Goal: Task Accomplishment & Management: Use online tool/utility

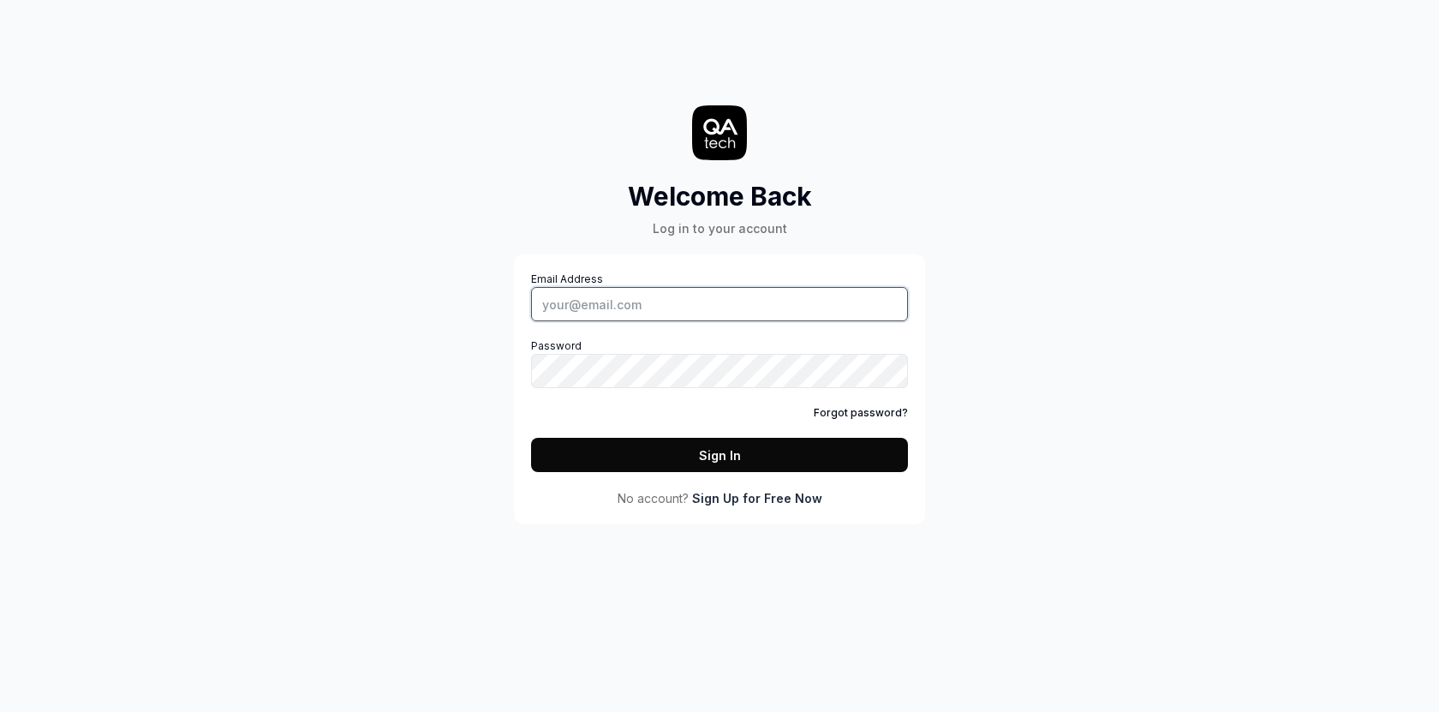
type input "[PERSON_NAME][EMAIL_ADDRESS][DOMAIN_NAME]"
click at [635, 470] on button "Sign In" at bounding box center [719, 455] width 377 height 34
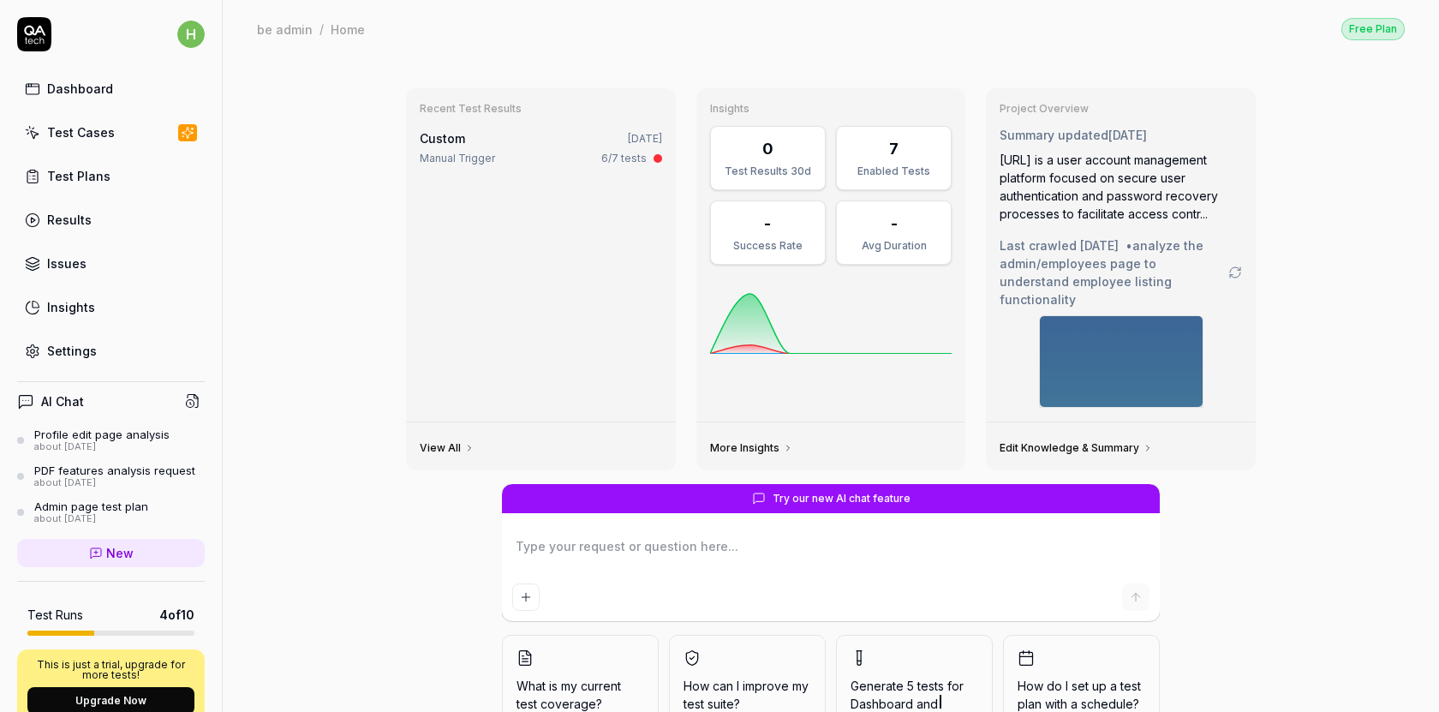
click at [59, 174] on div "Test Plans" at bounding box center [78, 176] width 63 height 18
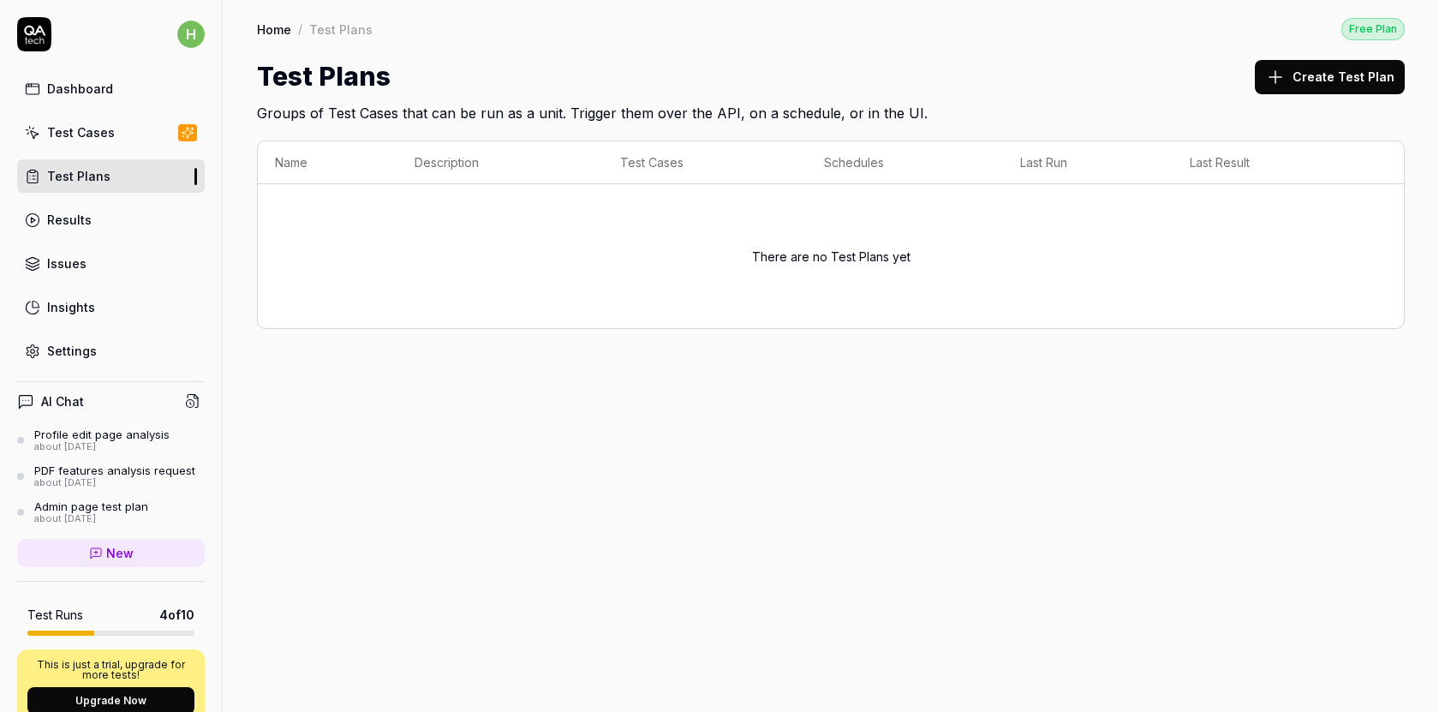
click at [1337, 78] on button "Create Test Plan" at bounding box center [1330, 77] width 150 height 34
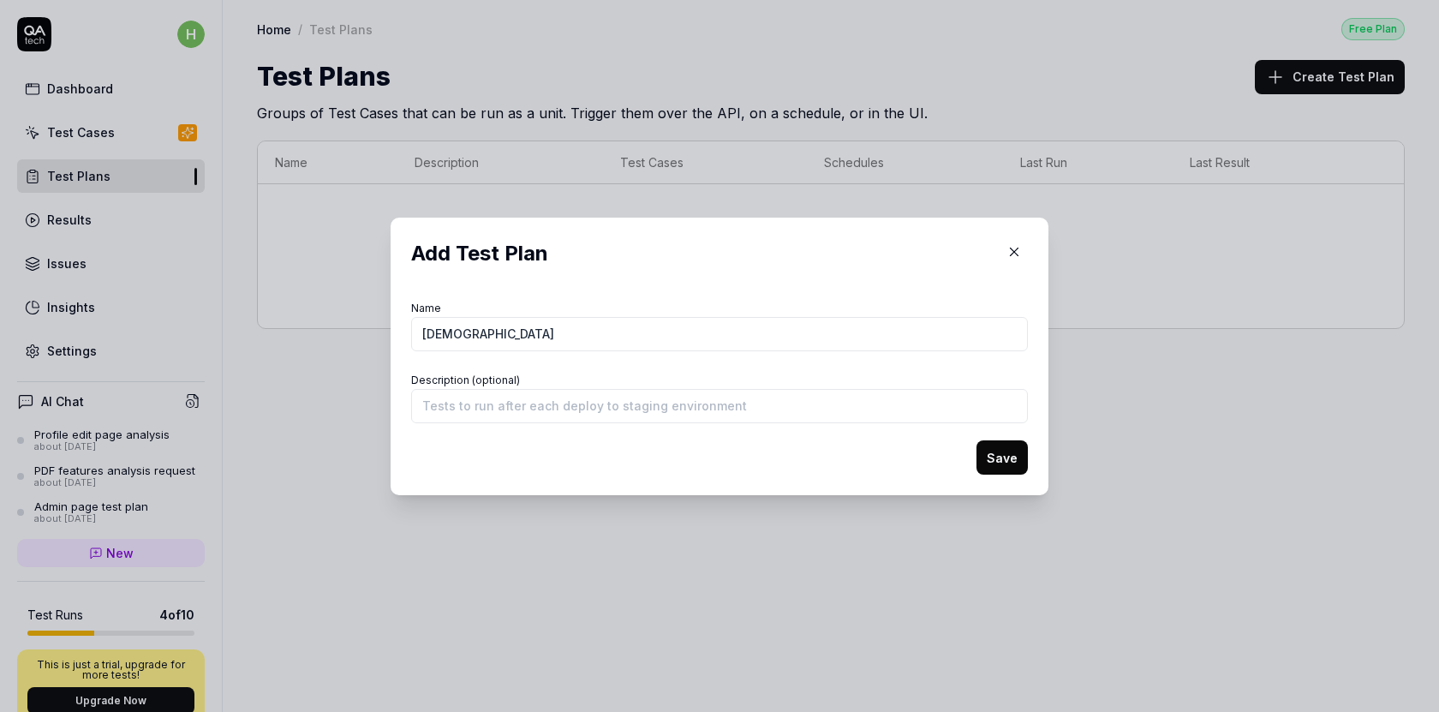
type input "dsfdsf"
click at [1000, 458] on button "Save" at bounding box center [1002, 457] width 51 height 34
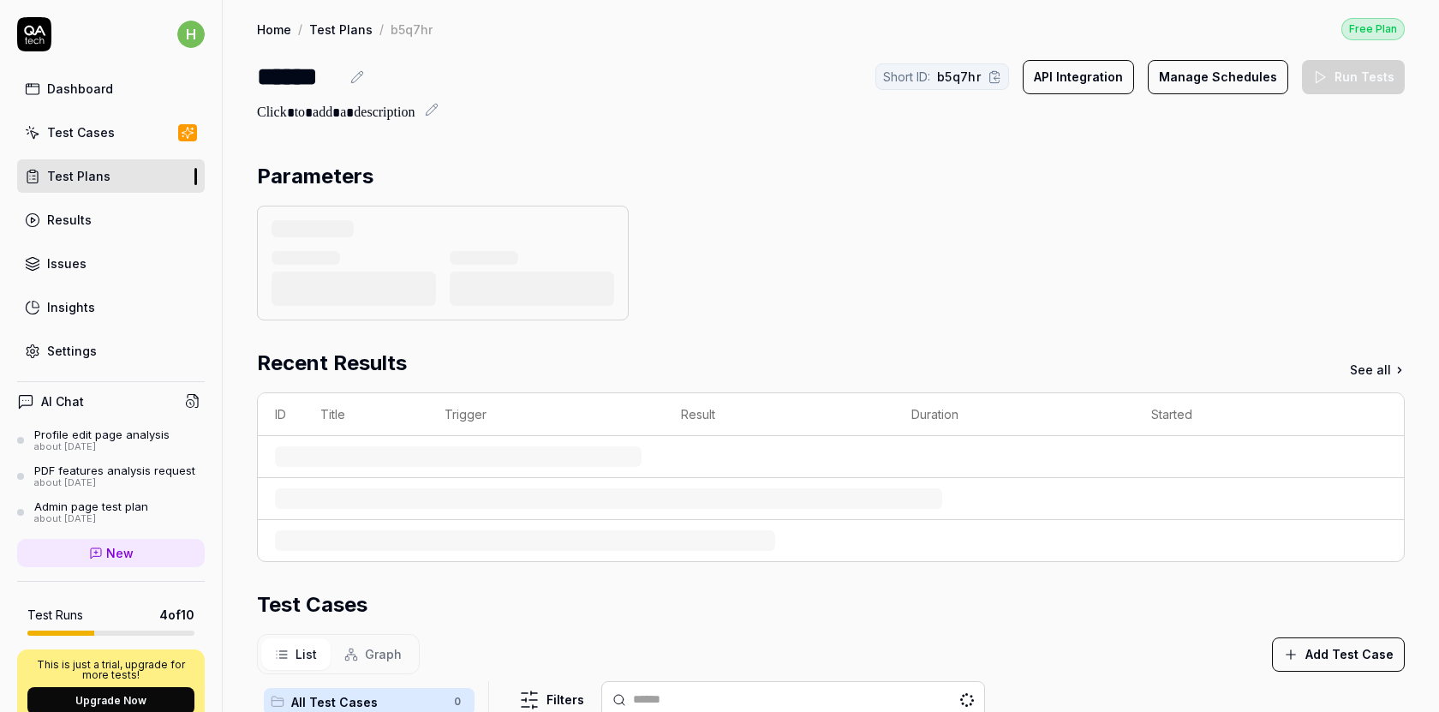
click at [1369, 202] on section "Parameters" at bounding box center [831, 240] width 1148 height 159
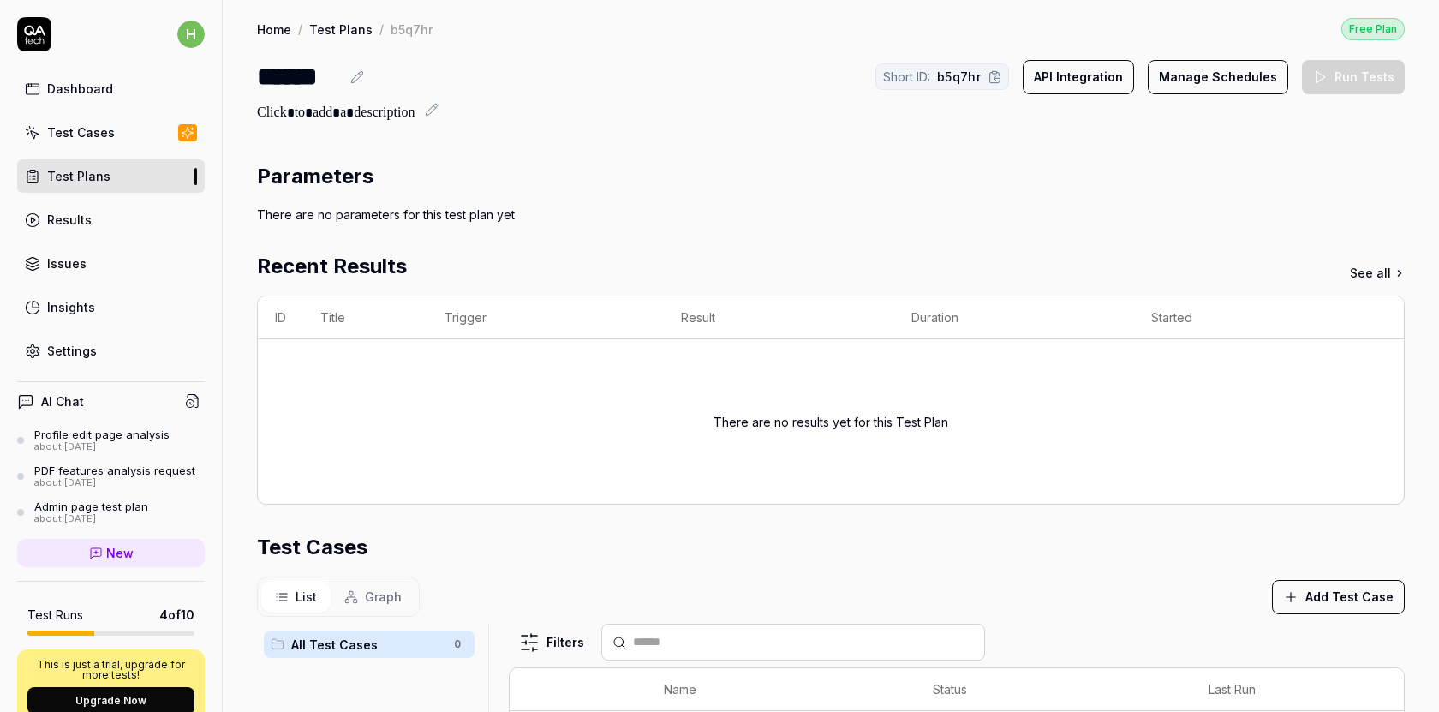
click at [358, 77] on icon at bounding box center [357, 77] width 14 height 14
click at [303, 71] on div "******" at bounding box center [298, 76] width 83 height 39
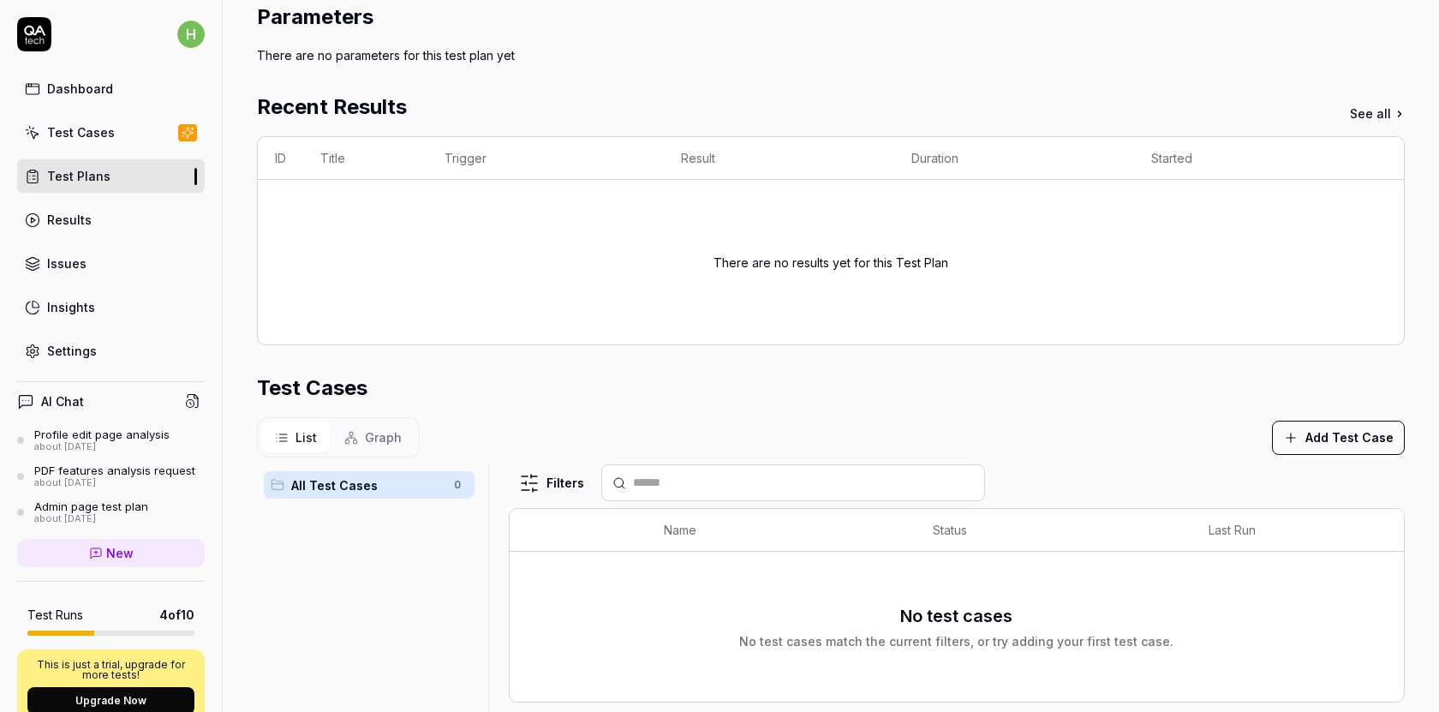
scroll to position [278, 0]
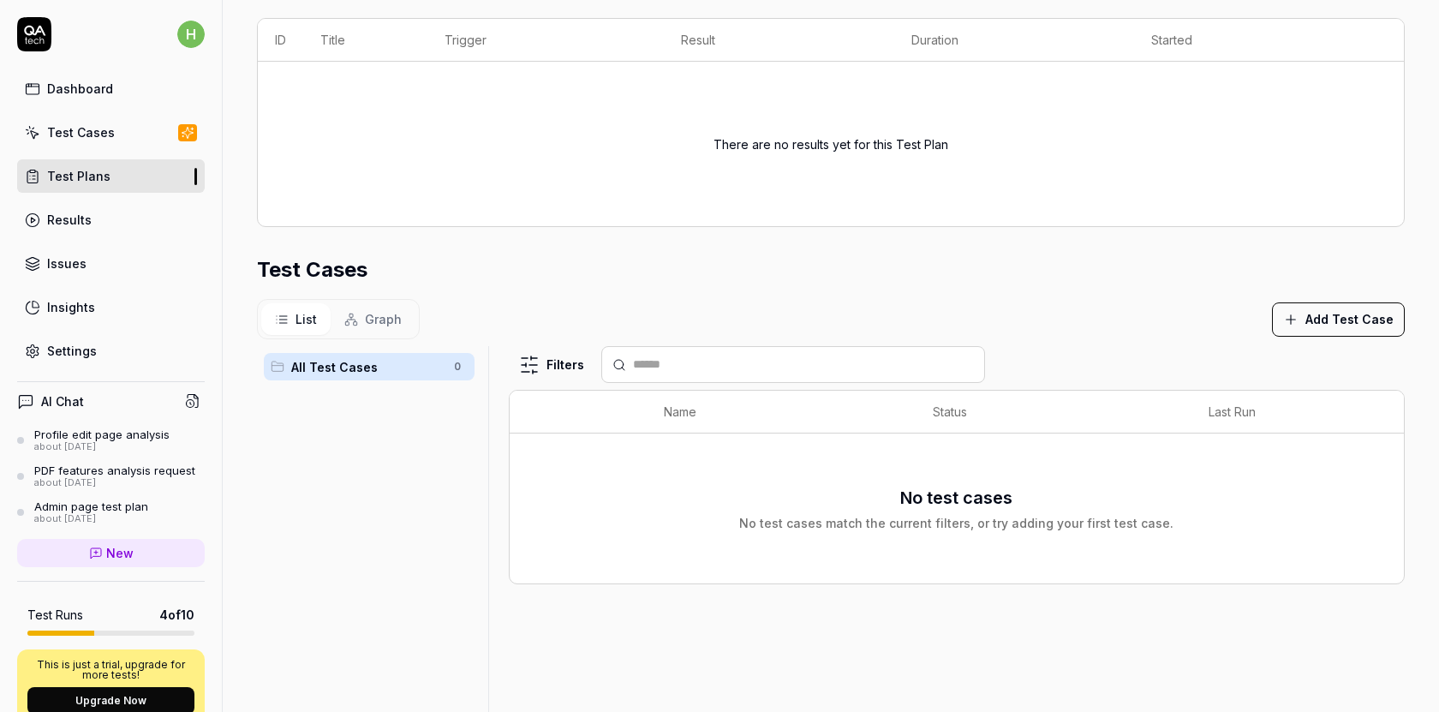
click at [1334, 316] on button "Add Test Case" at bounding box center [1338, 319] width 133 height 34
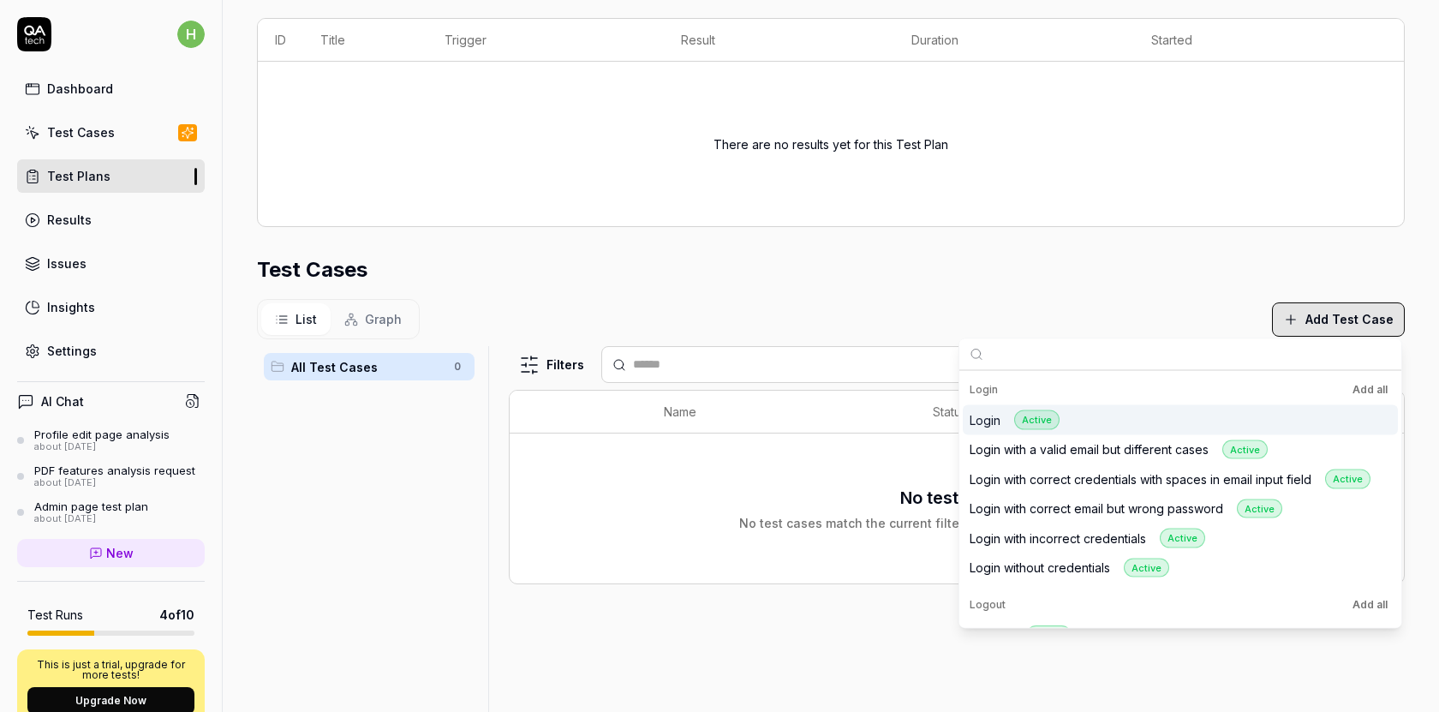
click at [1111, 426] on div "Login Active" at bounding box center [1180, 420] width 435 height 30
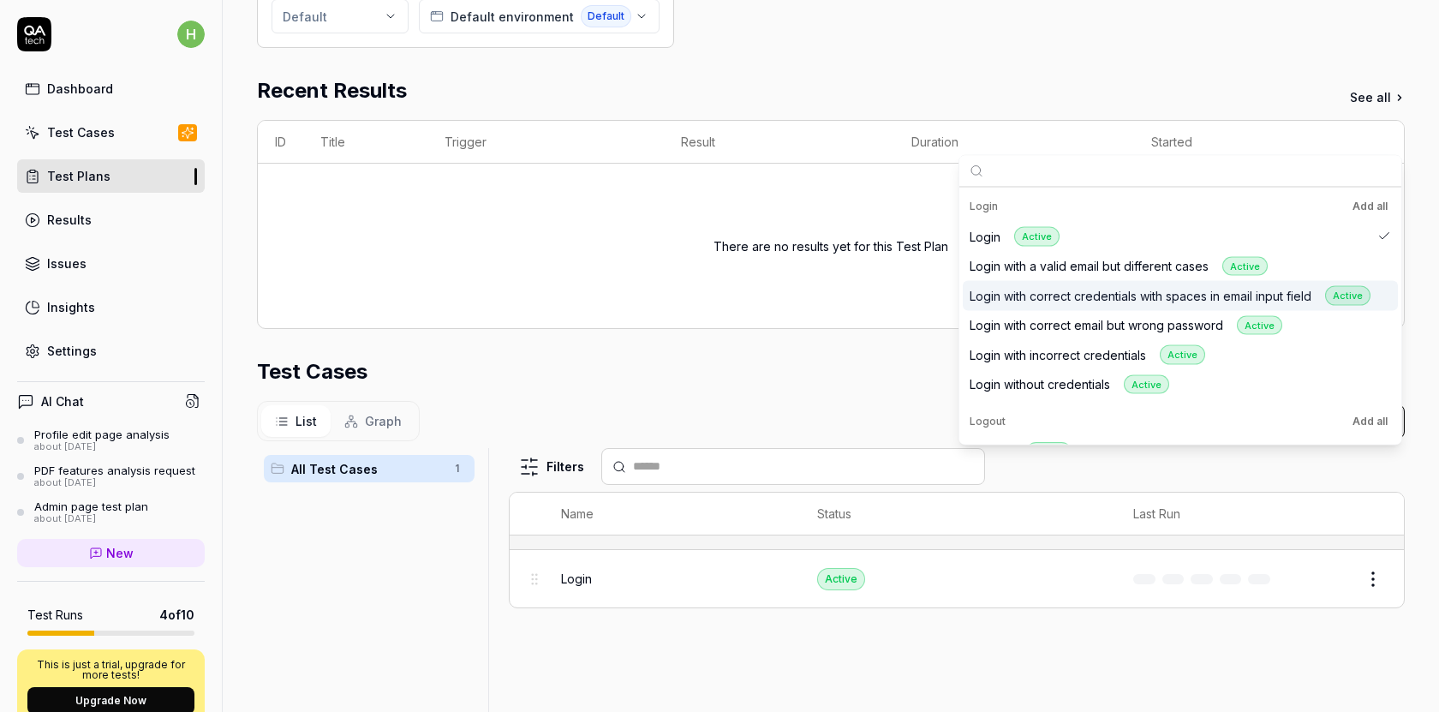
scroll to position [295, 0]
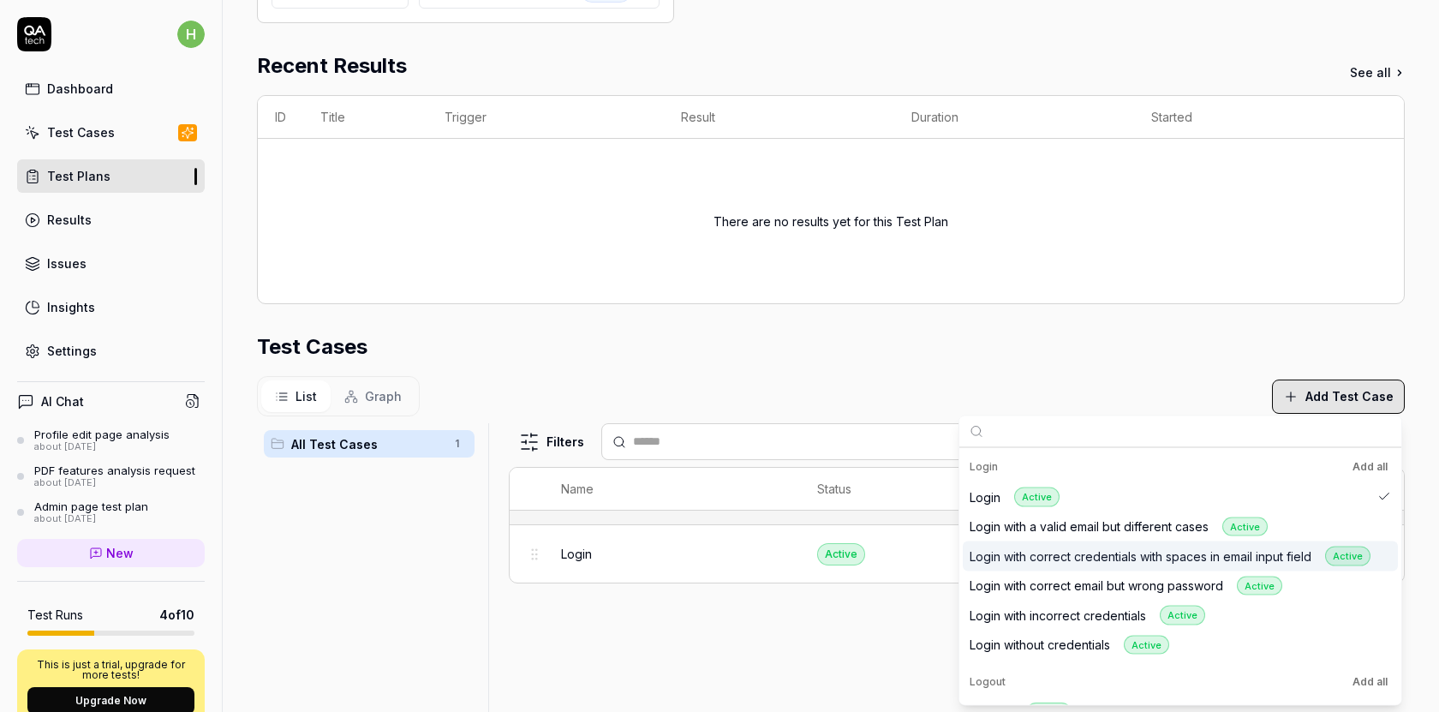
click at [945, 389] on div "List Graph Add Test Case" at bounding box center [831, 396] width 1148 height 40
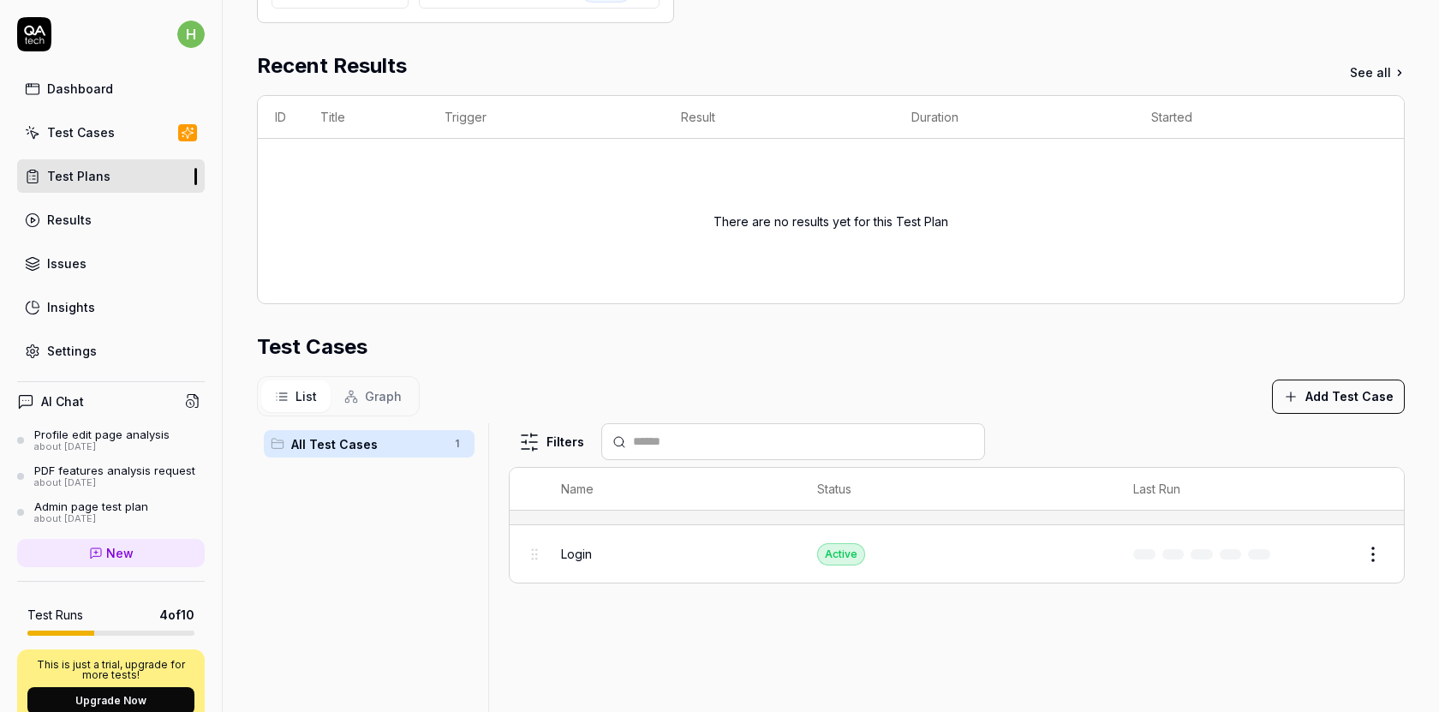
click at [1331, 559] on button "Edit" at bounding box center [1332, 554] width 41 height 27
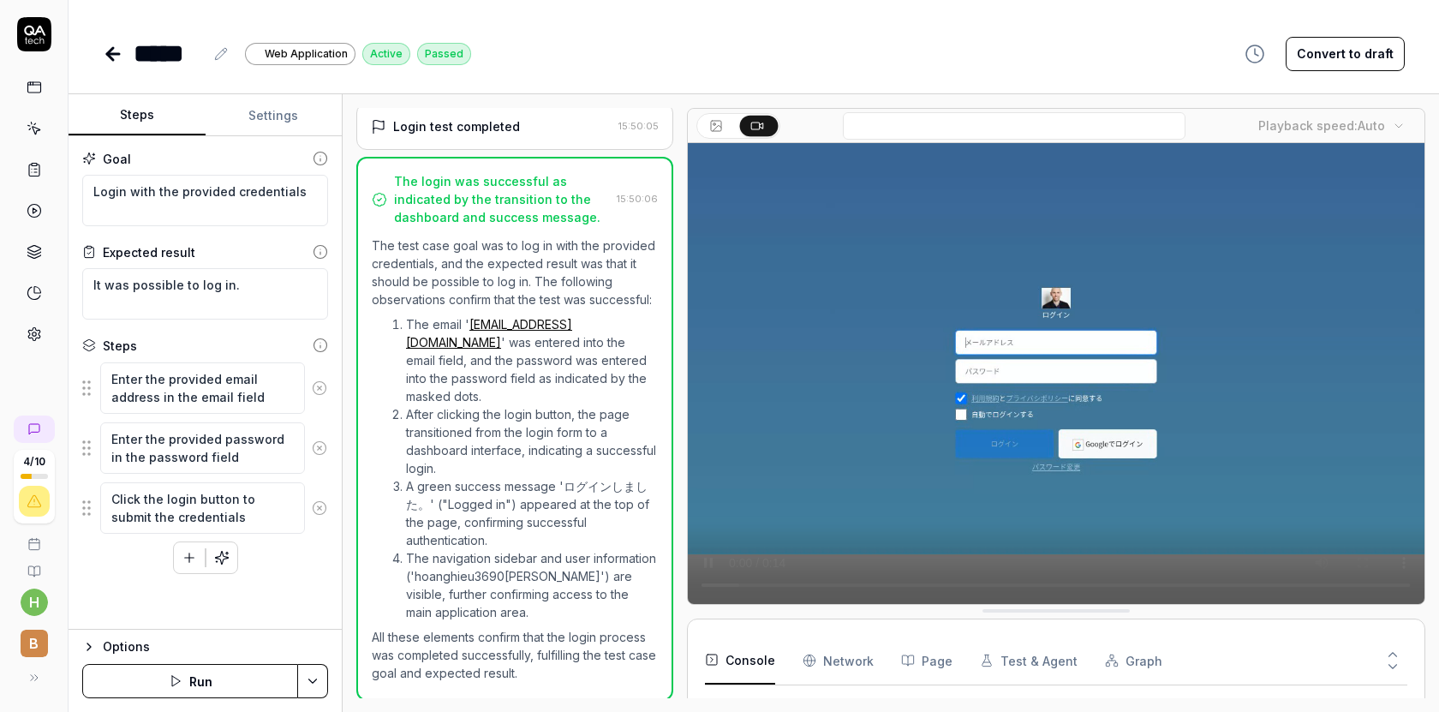
scroll to position [3634, 0]
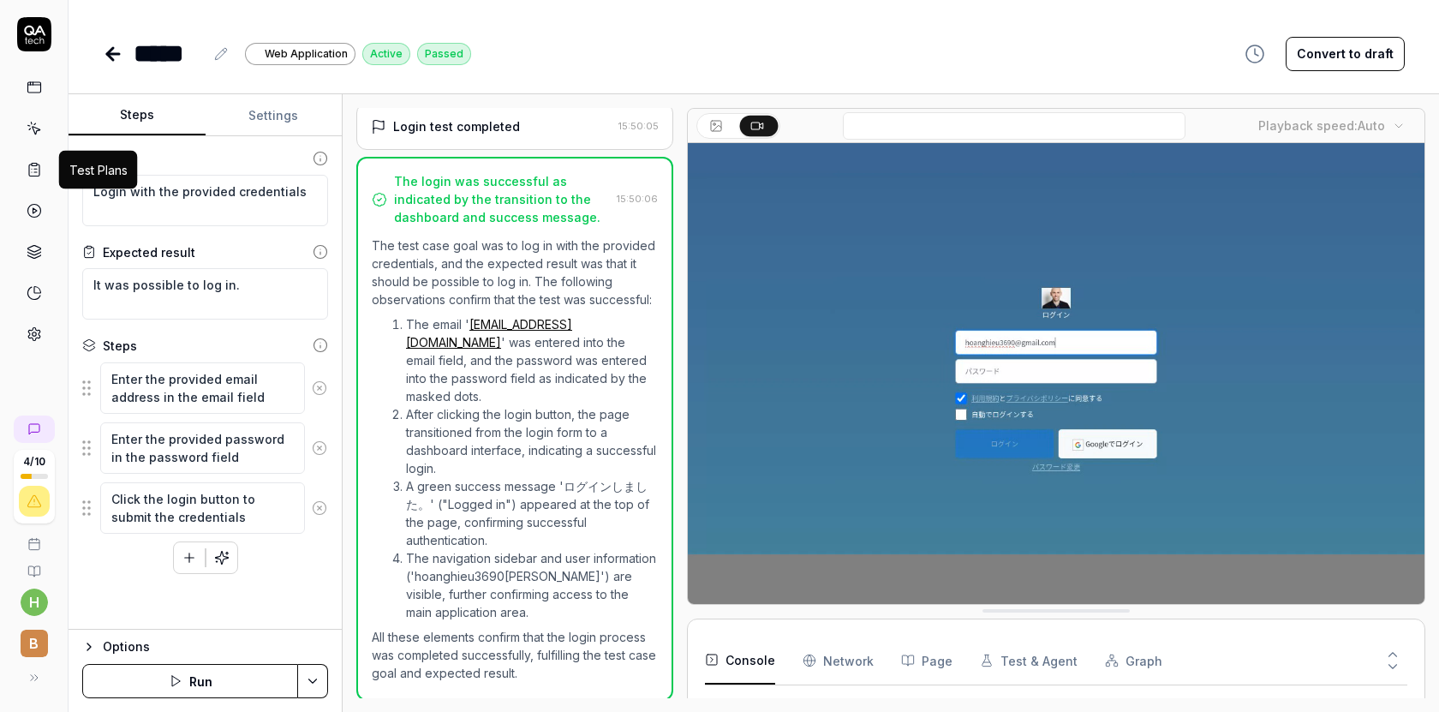
click at [34, 174] on icon at bounding box center [34, 169] width 15 height 15
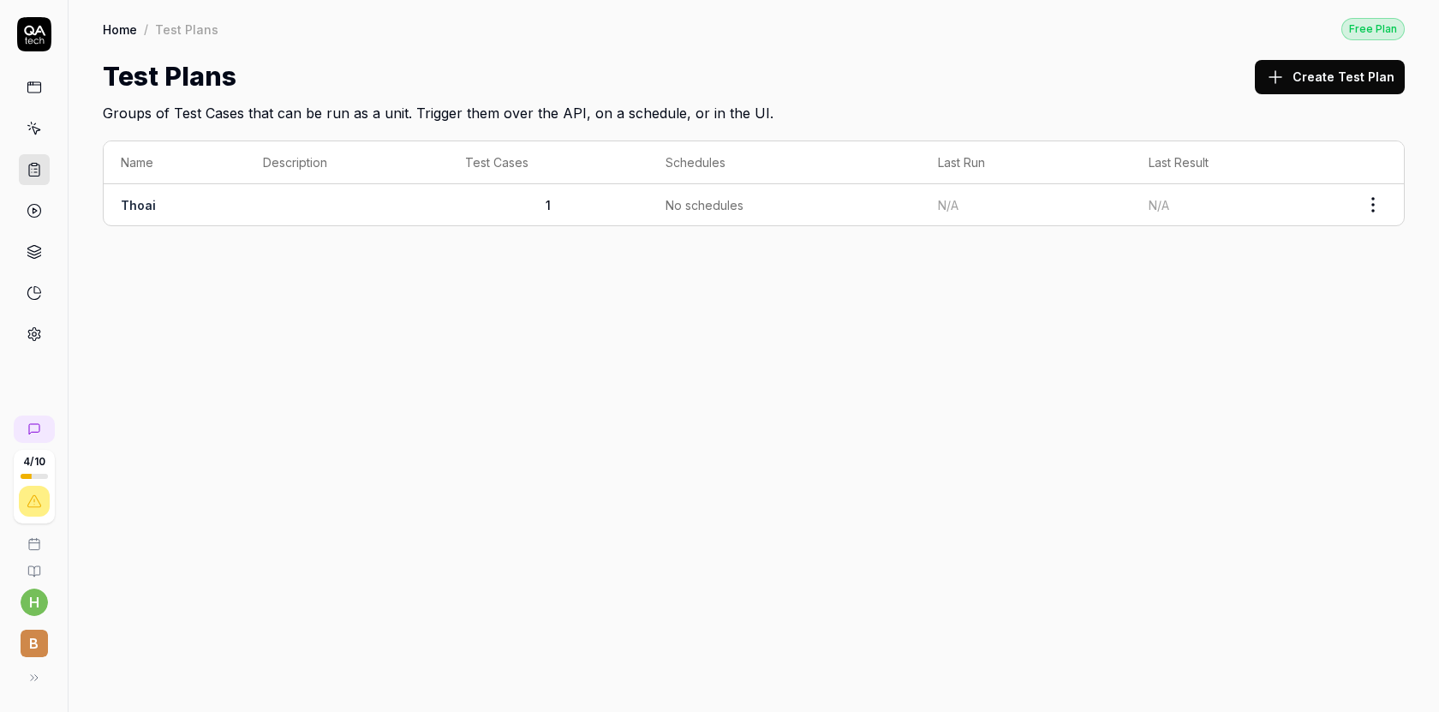
click at [33, 140] on link at bounding box center [34, 128] width 31 height 31
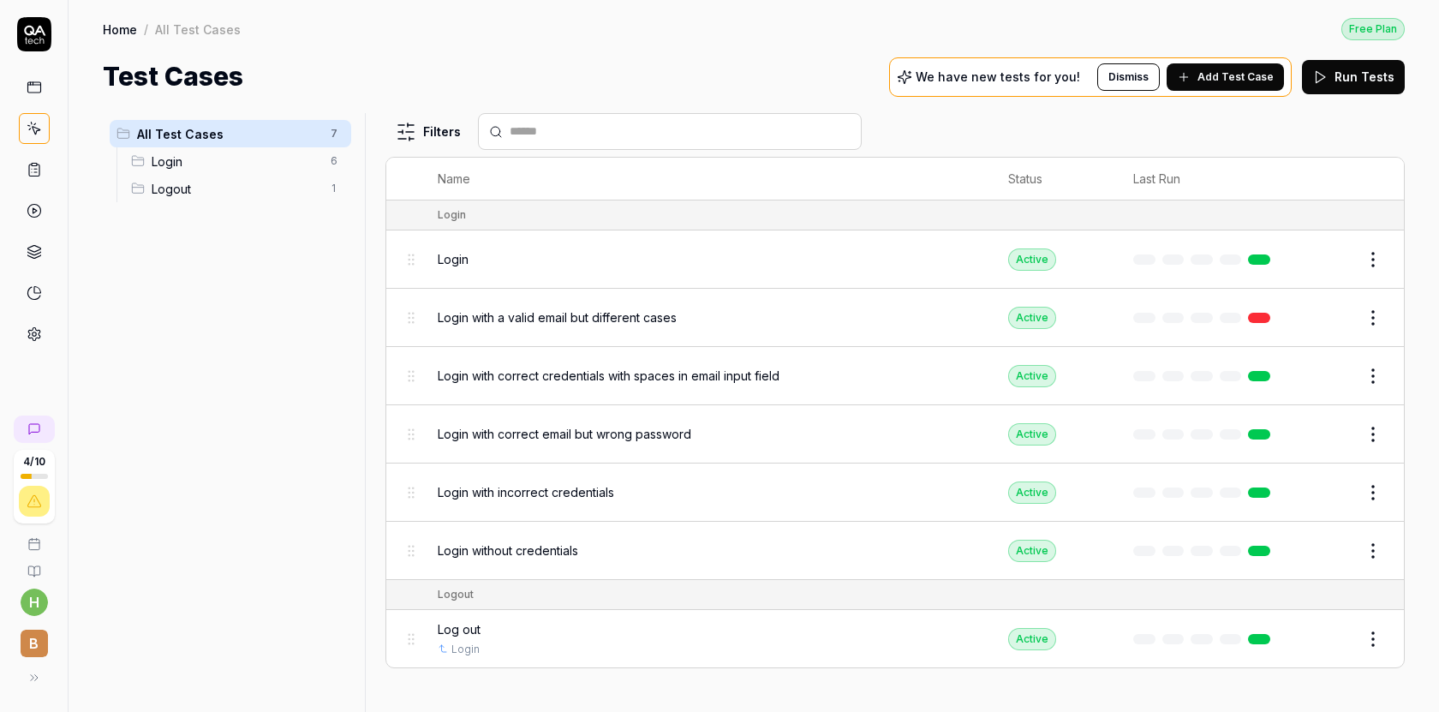
click at [162, 161] on span "Login" at bounding box center [236, 162] width 169 height 18
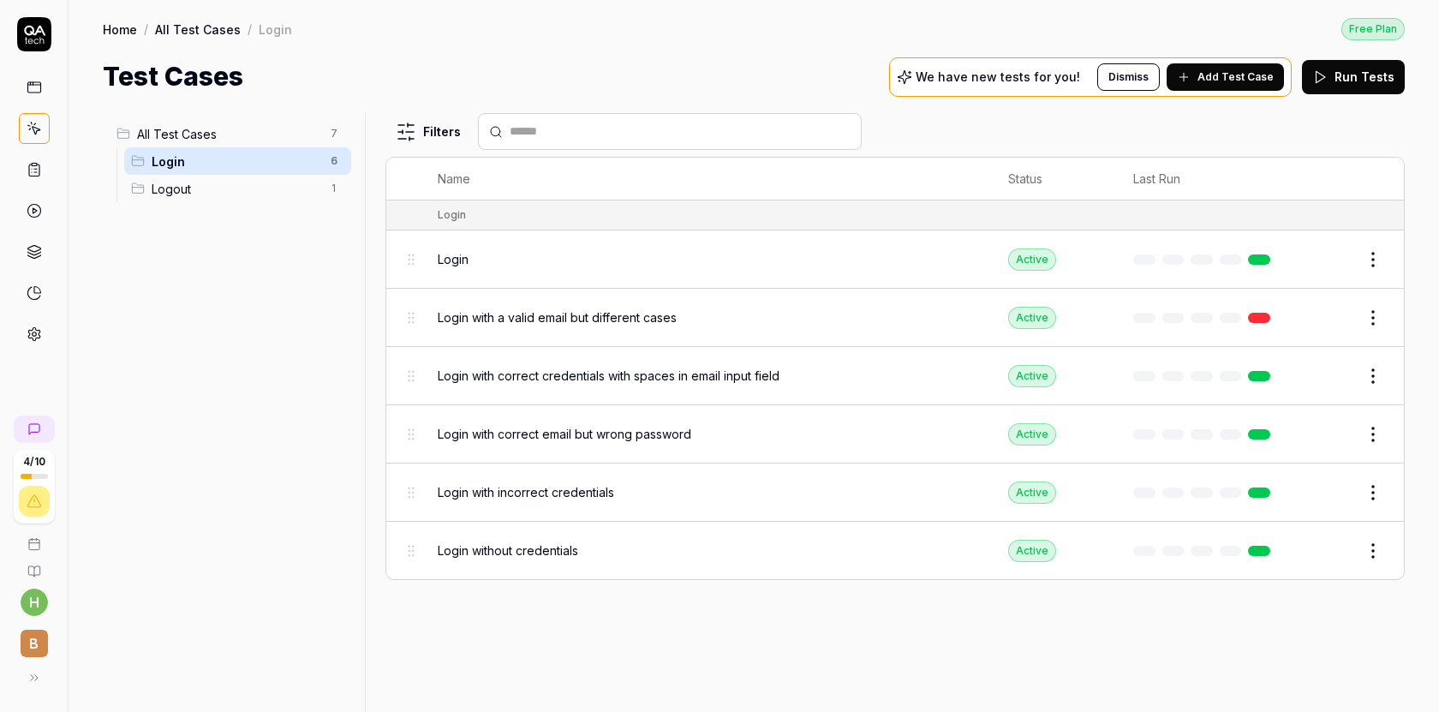
click at [155, 184] on span "Logout" at bounding box center [236, 189] width 169 height 18
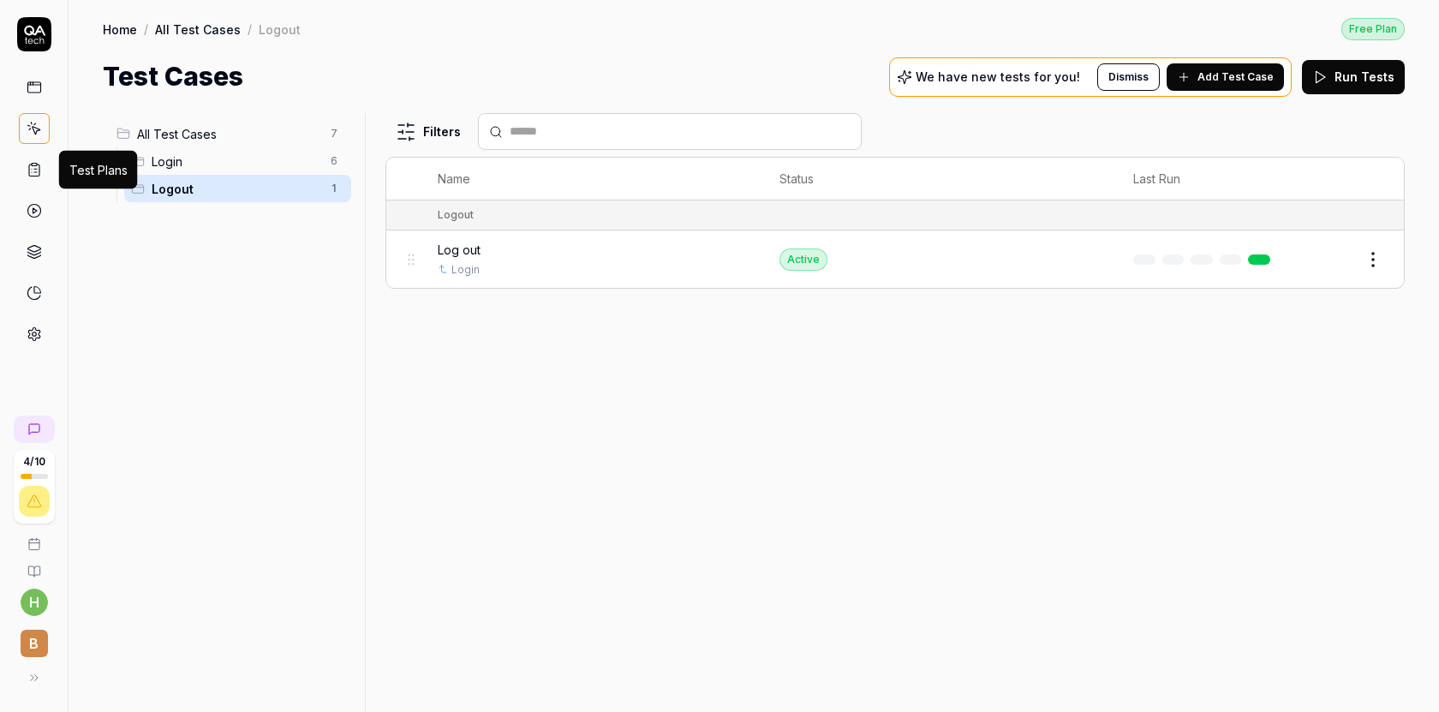
click at [27, 170] on icon at bounding box center [34, 169] width 15 height 15
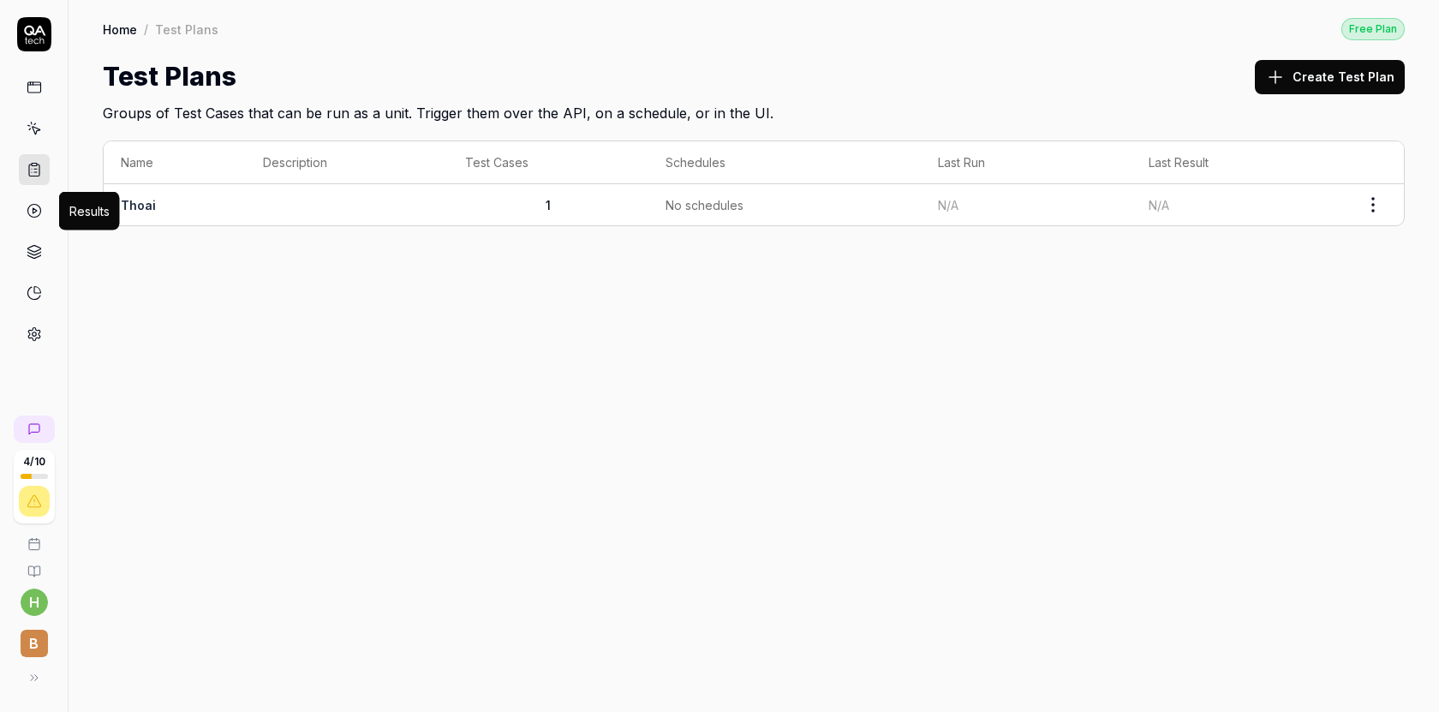
click at [33, 206] on icon at bounding box center [34, 210] width 15 height 15
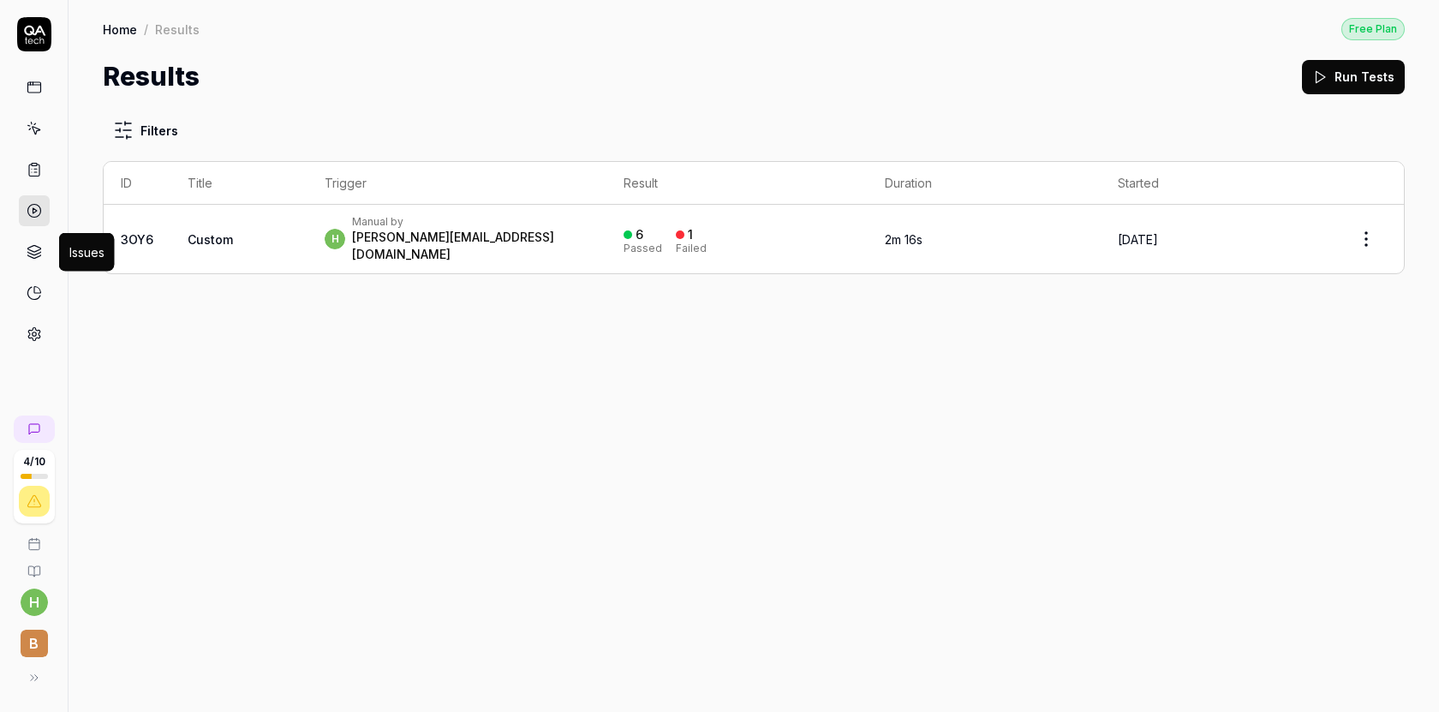
click at [32, 250] on icon at bounding box center [34, 251] width 15 height 15
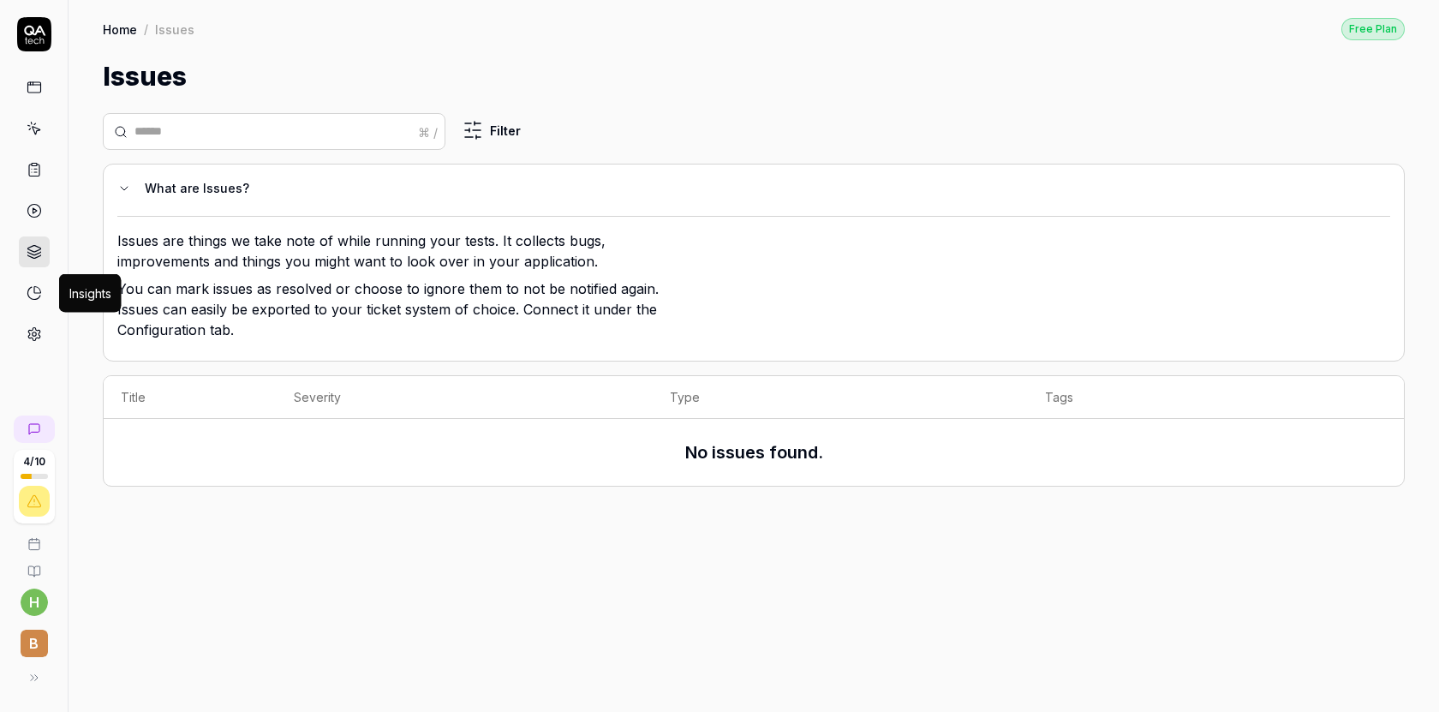
click at [35, 301] on link at bounding box center [34, 293] width 31 height 31
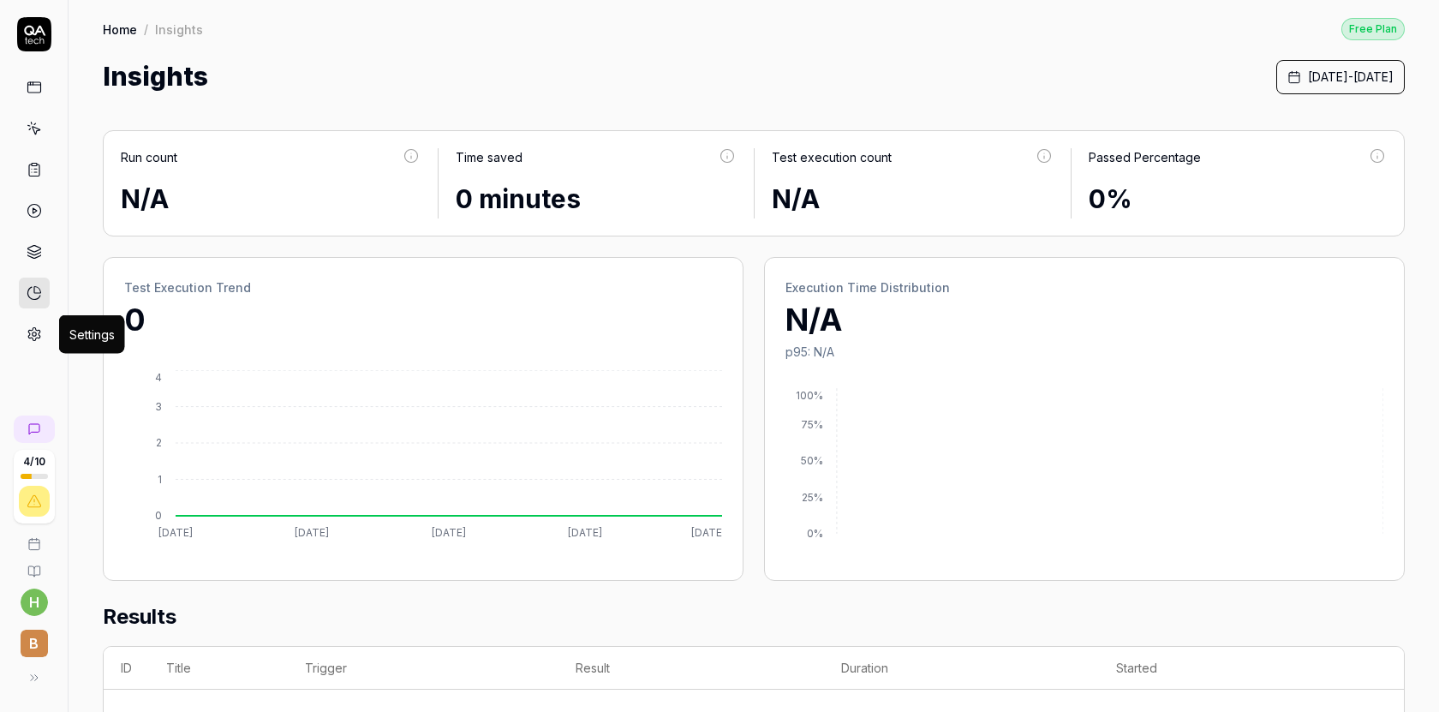
click at [30, 329] on icon at bounding box center [34, 334] width 12 height 13
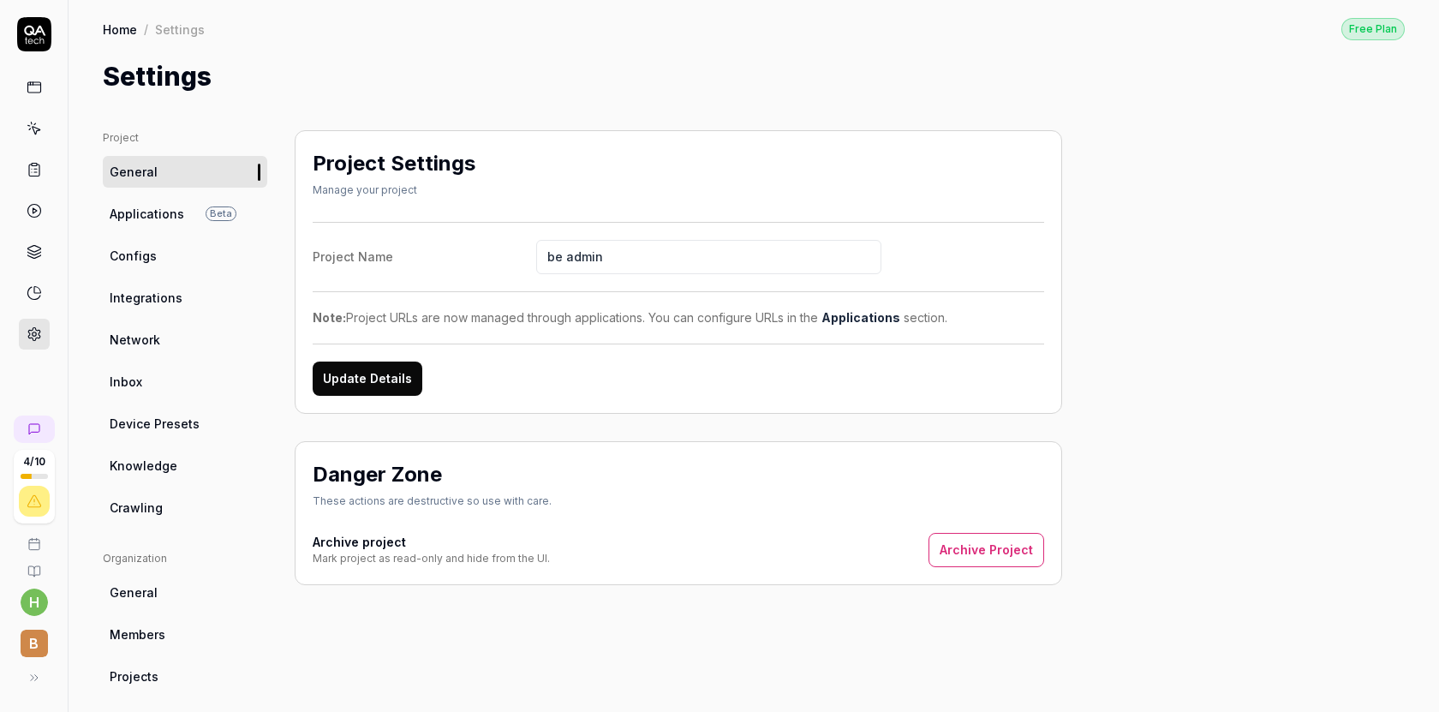
click at [158, 216] on span "Applications" at bounding box center [147, 214] width 75 height 18
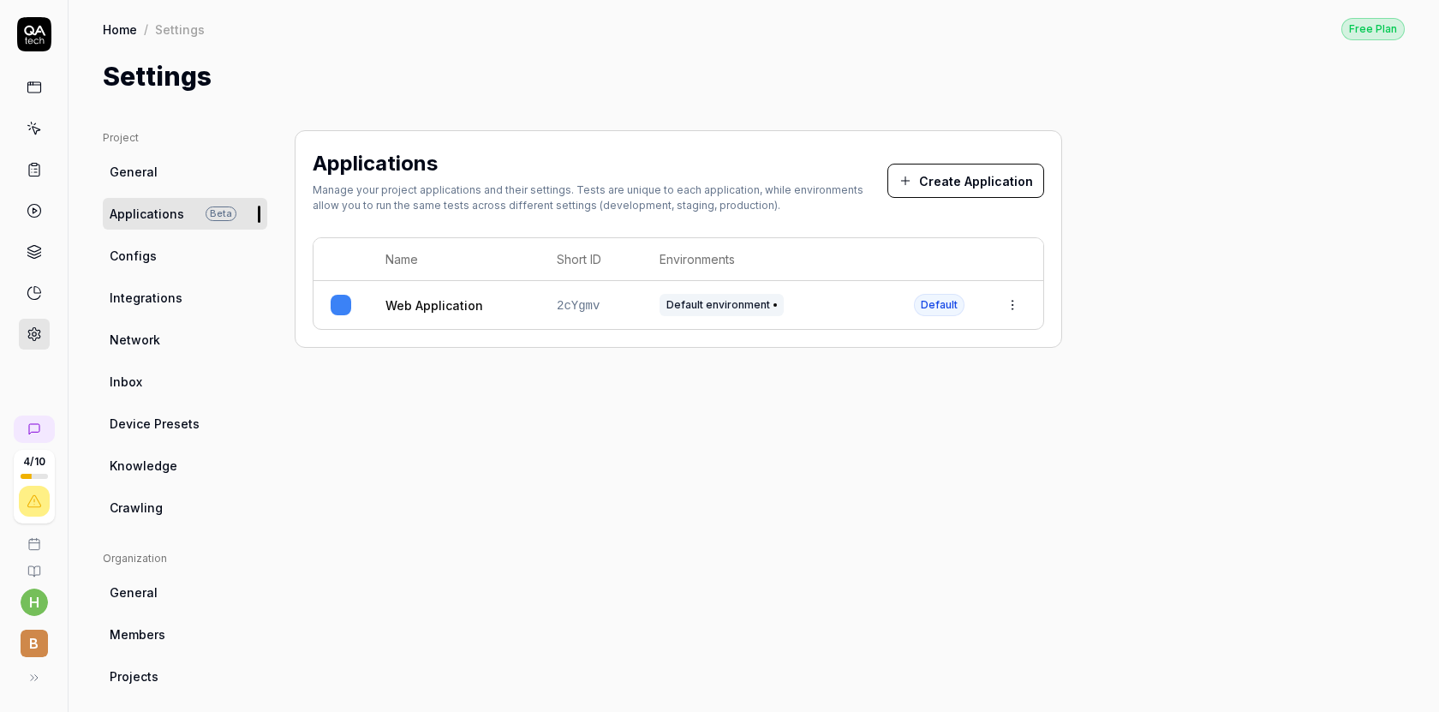
click at [132, 262] on span "Configs" at bounding box center [133, 256] width 47 height 18
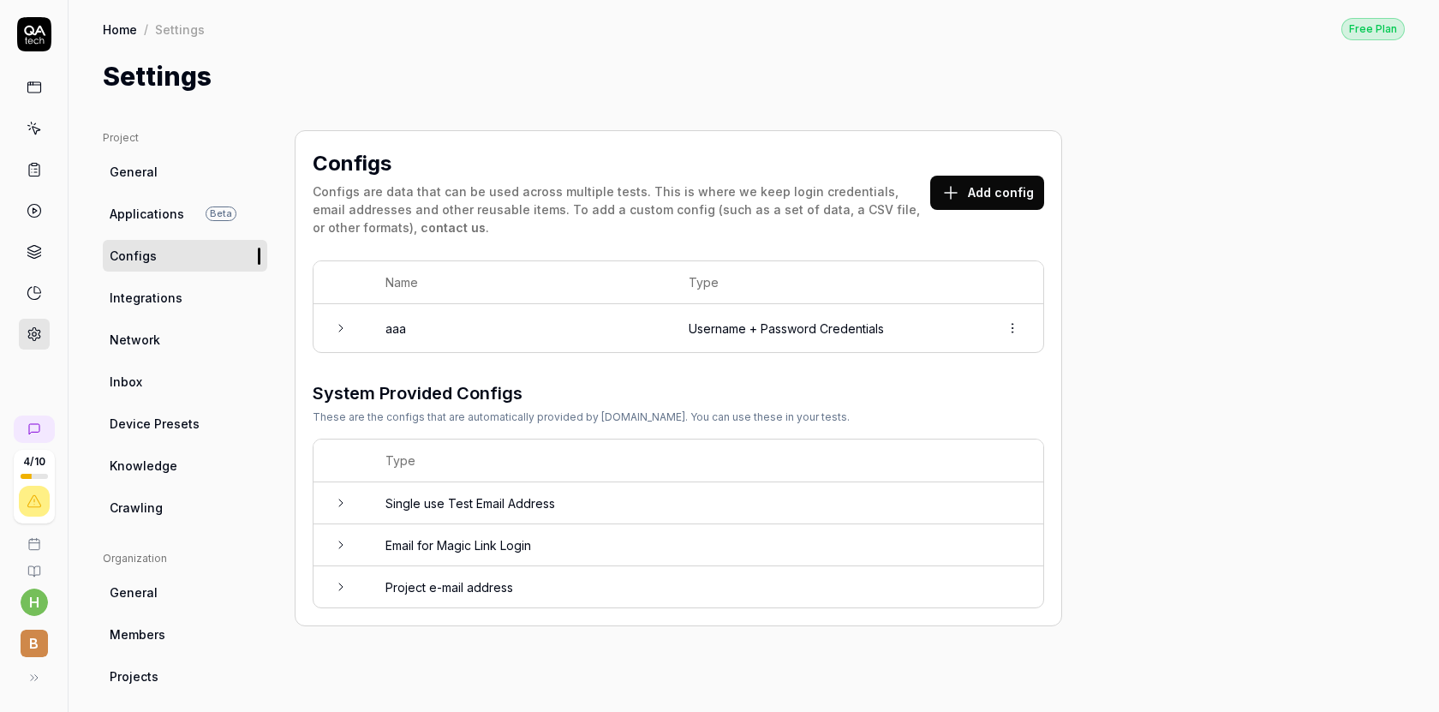
click at [133, 290] on span "Integrations" at bounding box center [146, 298] width 73 height 18
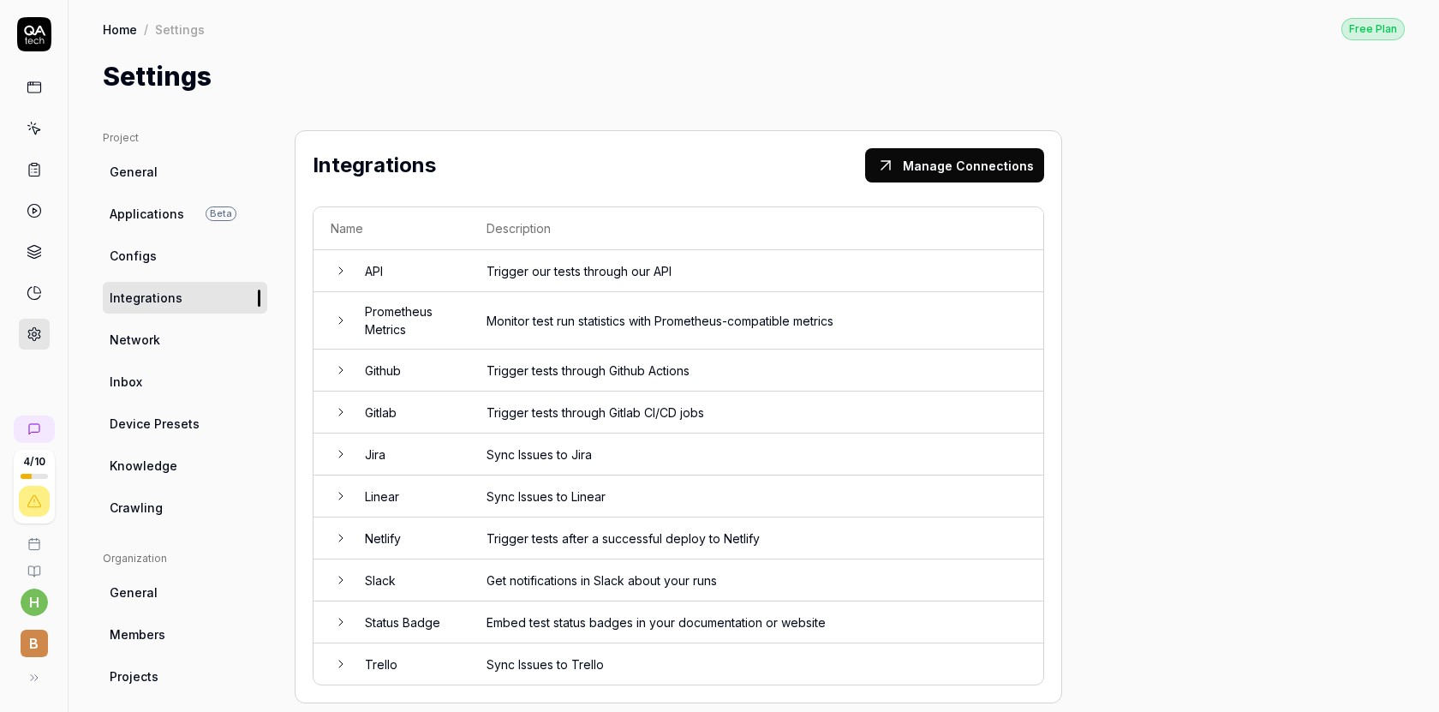
click at [45, 177] on link at bounding box center [34, 169] width 31 height 31
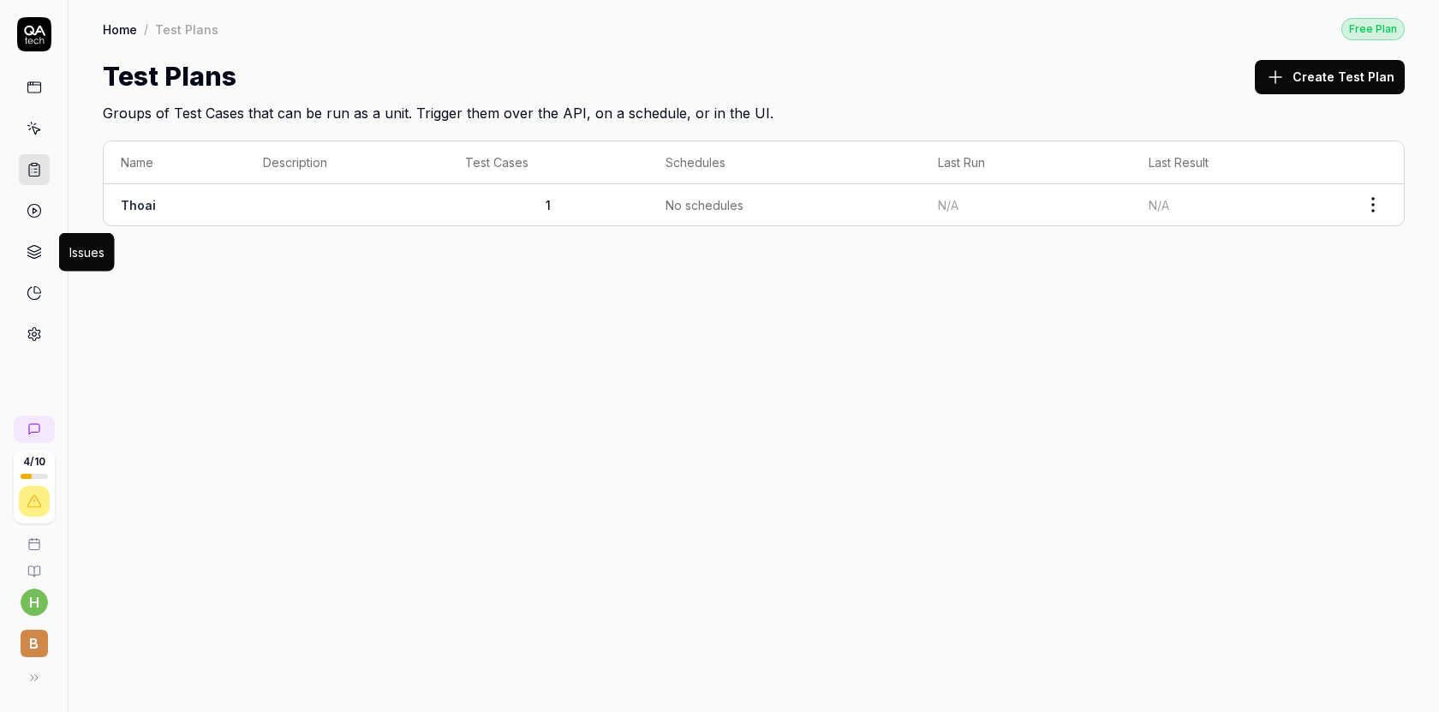
click at [34, 247] on icon at bounding box center [34, 251] width 15 height 15
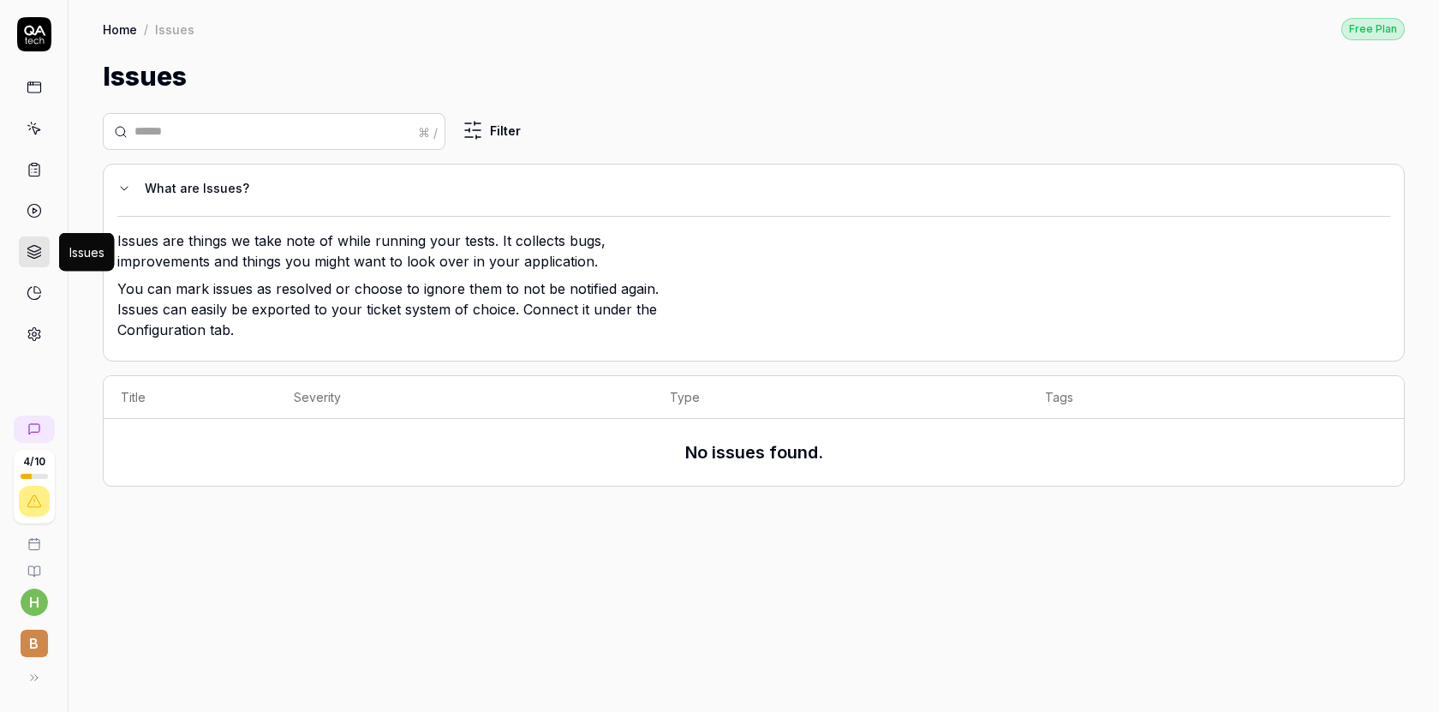
click at [35, 249] on icon at bounding box center [34, 251] width 15 height 15
click at [236, 269] on p "Issues are things we take note of while running your tests. It collects bugs, i…" at bounding box center [395, 254] width 557 height 48
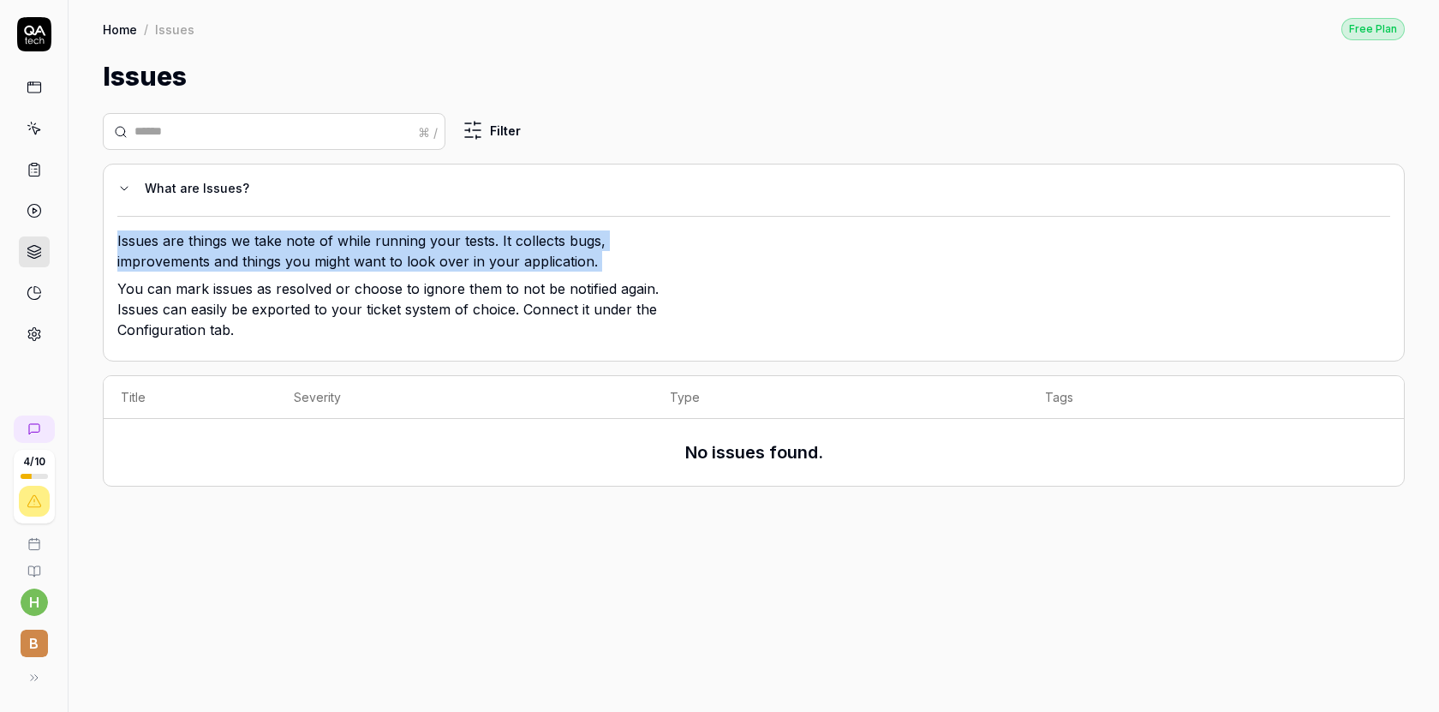
click at [236, 269] on p "Issues are things we take note of while running your tests. It collects bugs, i…" at bounding box center [395, 254] width 557 height 48
click at [240, 291] on p "You can mark issues as resolved or choose to ignore them to not be notified aga…" at bounding box center [395, 312] width 557 height 69
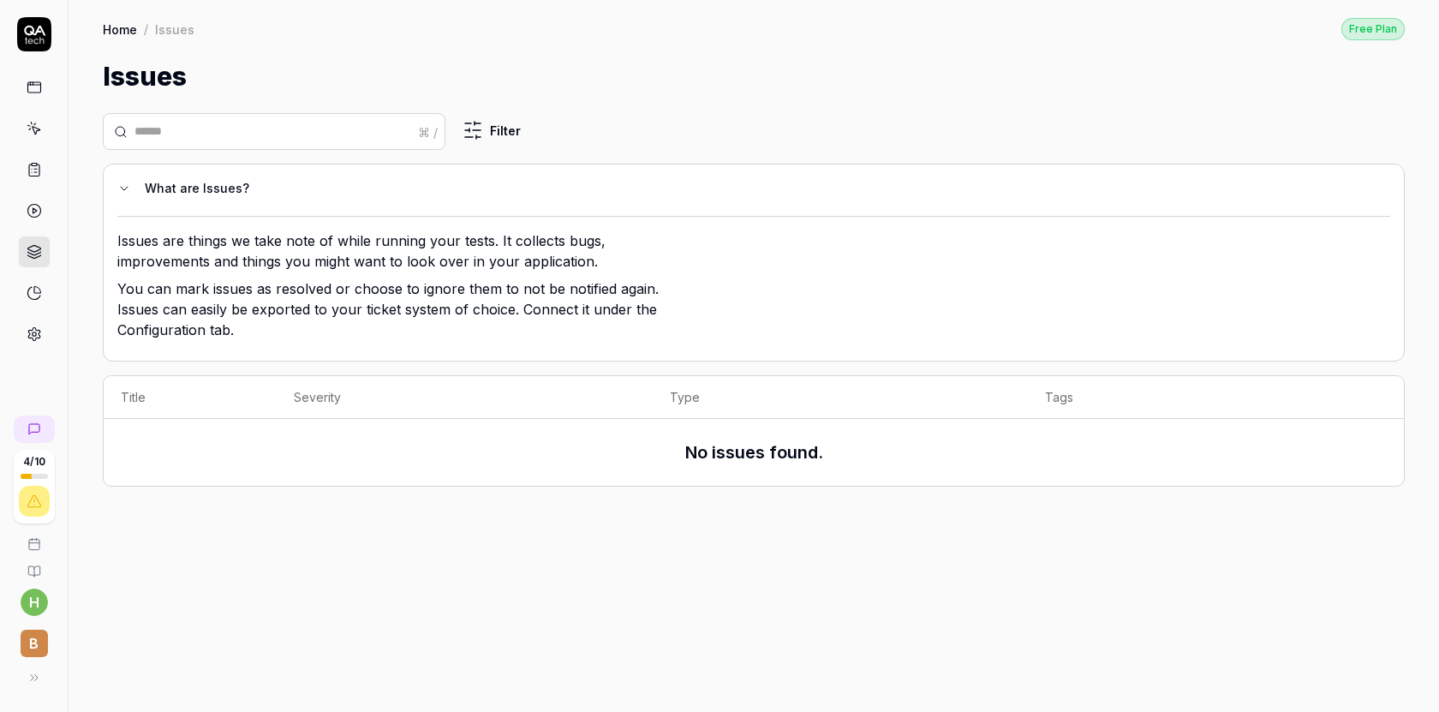
click at [240, 291] on p "You can mark issues as resolved or choose to ignore them to not be notified aga…" at bounding box center [395, 312] width 557 height 69
click at [37, 248] on icon at bounding box center [34, 251] width 15 height 15
click at [33, 297] on icon at bounding box center [34, 292] width 15 height 15
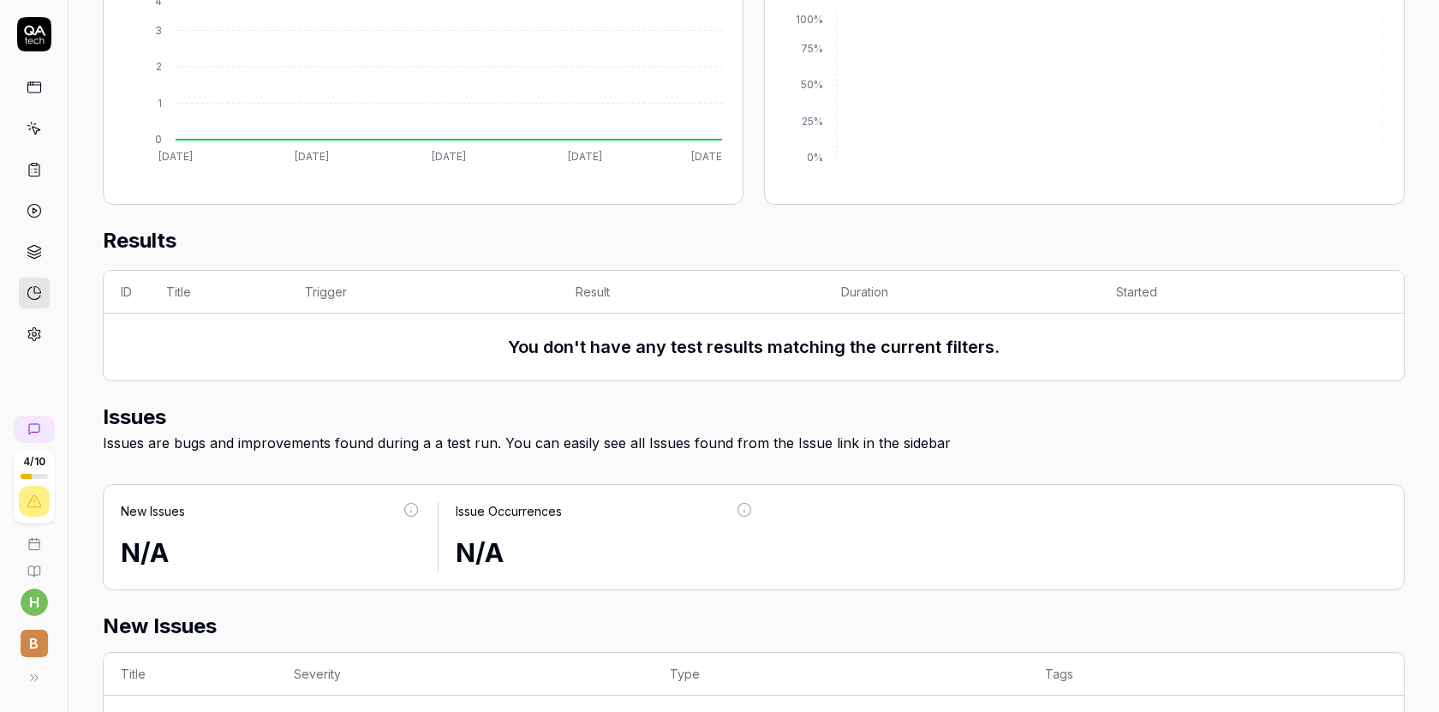
scroll to position [456, 0]
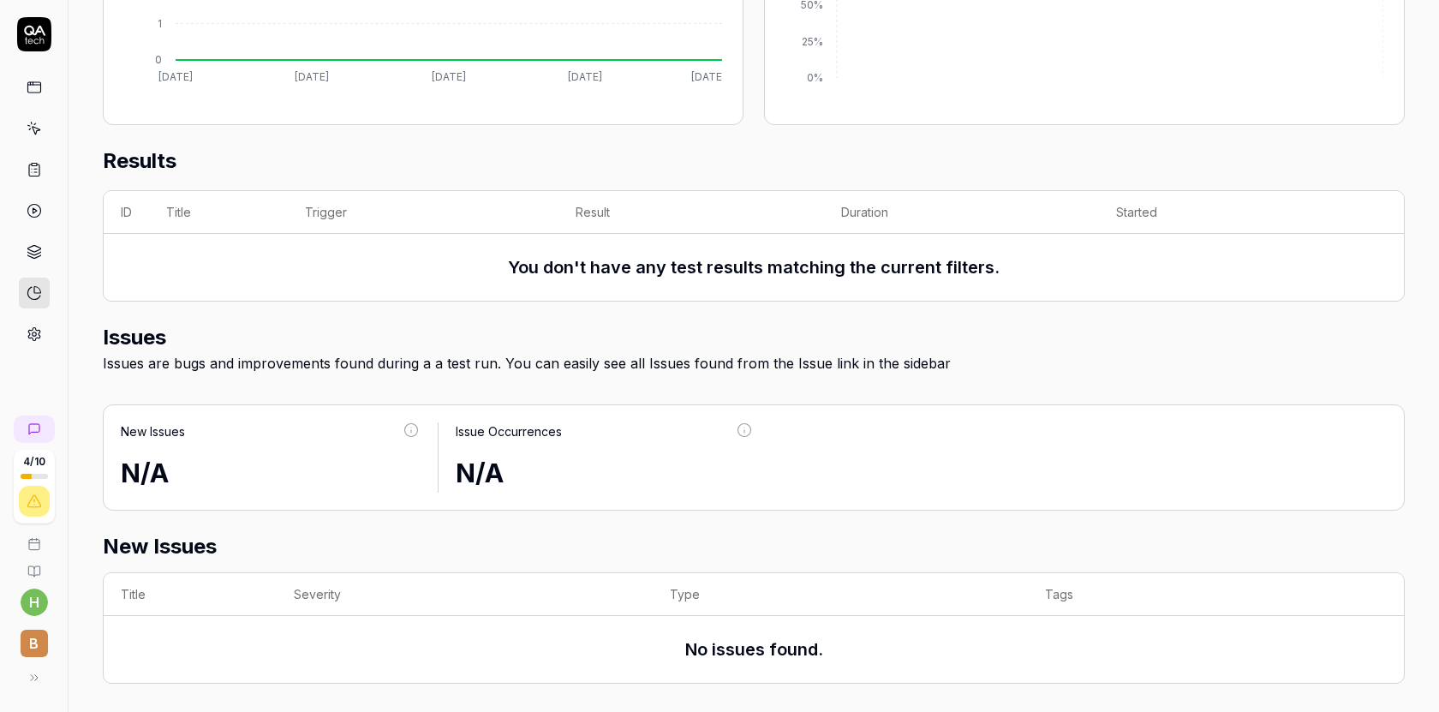
click at [33, 538] on icon at bounding box center [34, 544] width 14 height 14
click at [36, 547] on icon at bounding box center [34, 544] width 14 height 14
click at [39, 167] on icon at bounding box center [34, 169] width 15 height 15
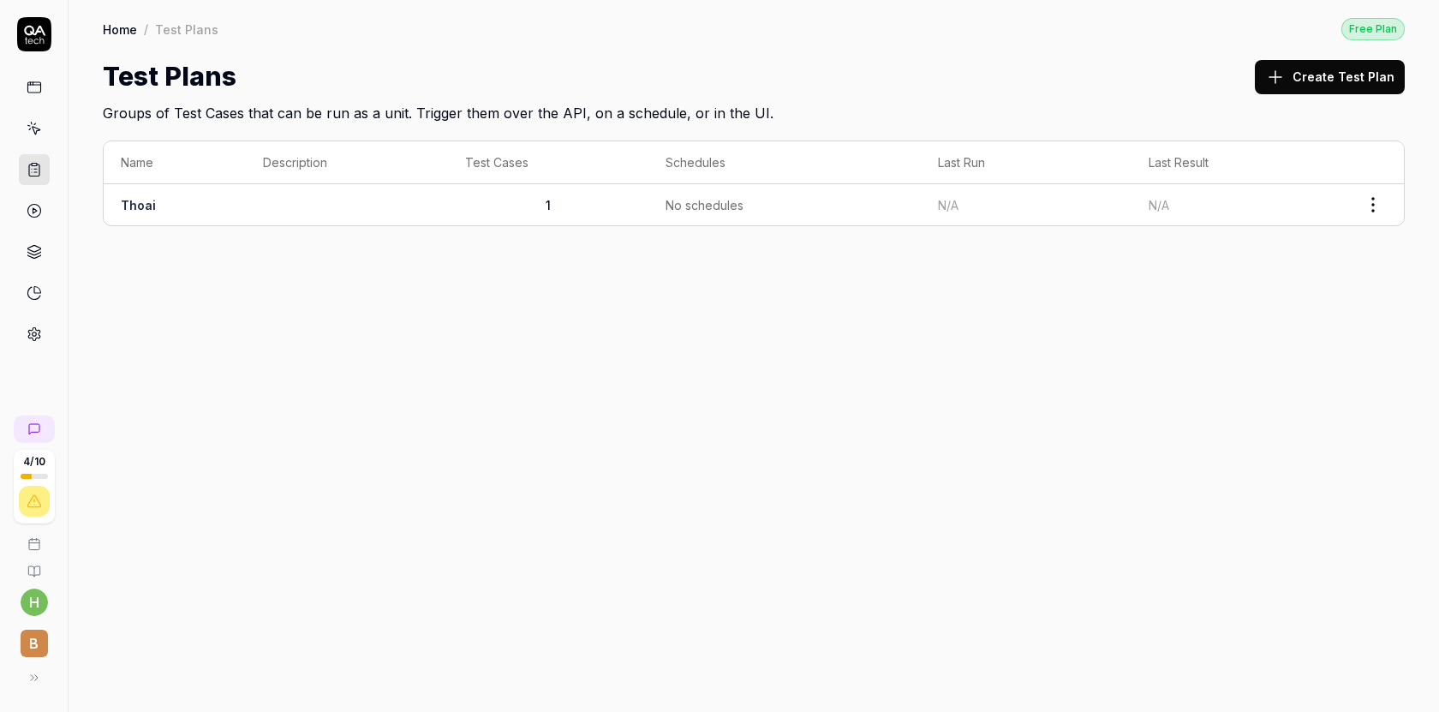
click at [23, 250] on link at bounding box center [34, 251] width 31 height 31
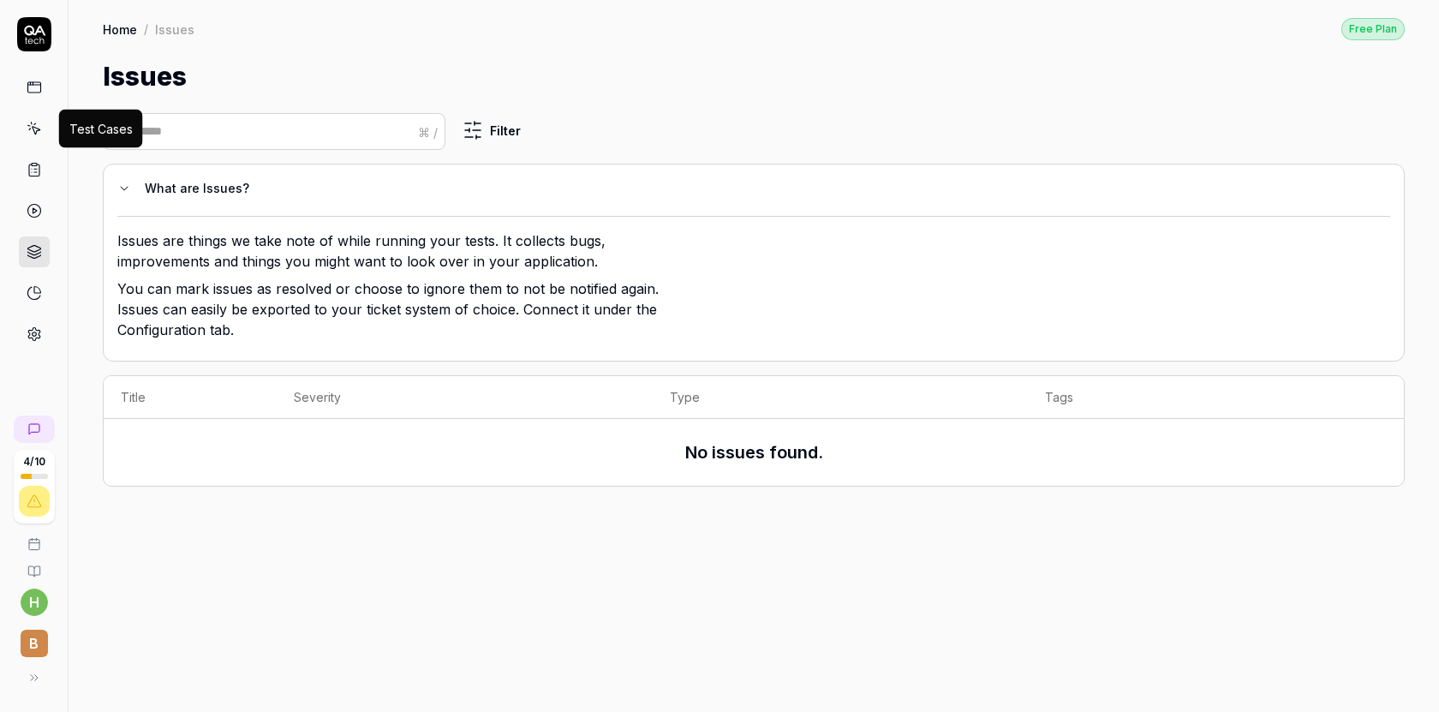
click at [32, 123] on icon at bounding box center [34, 128] width 15 height 15
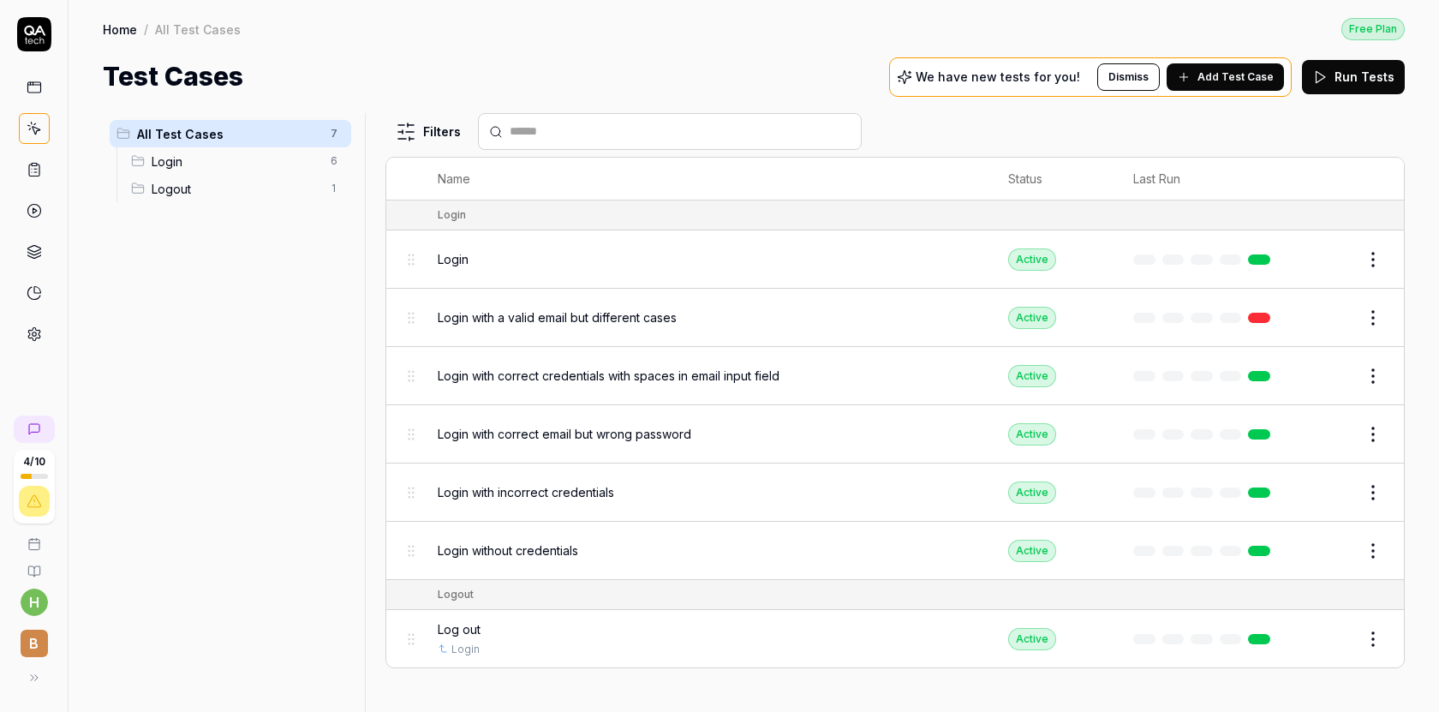
click at [1238, 79] on span "Add Test Case" at bounding box center [1236, 76] width 76 height 15
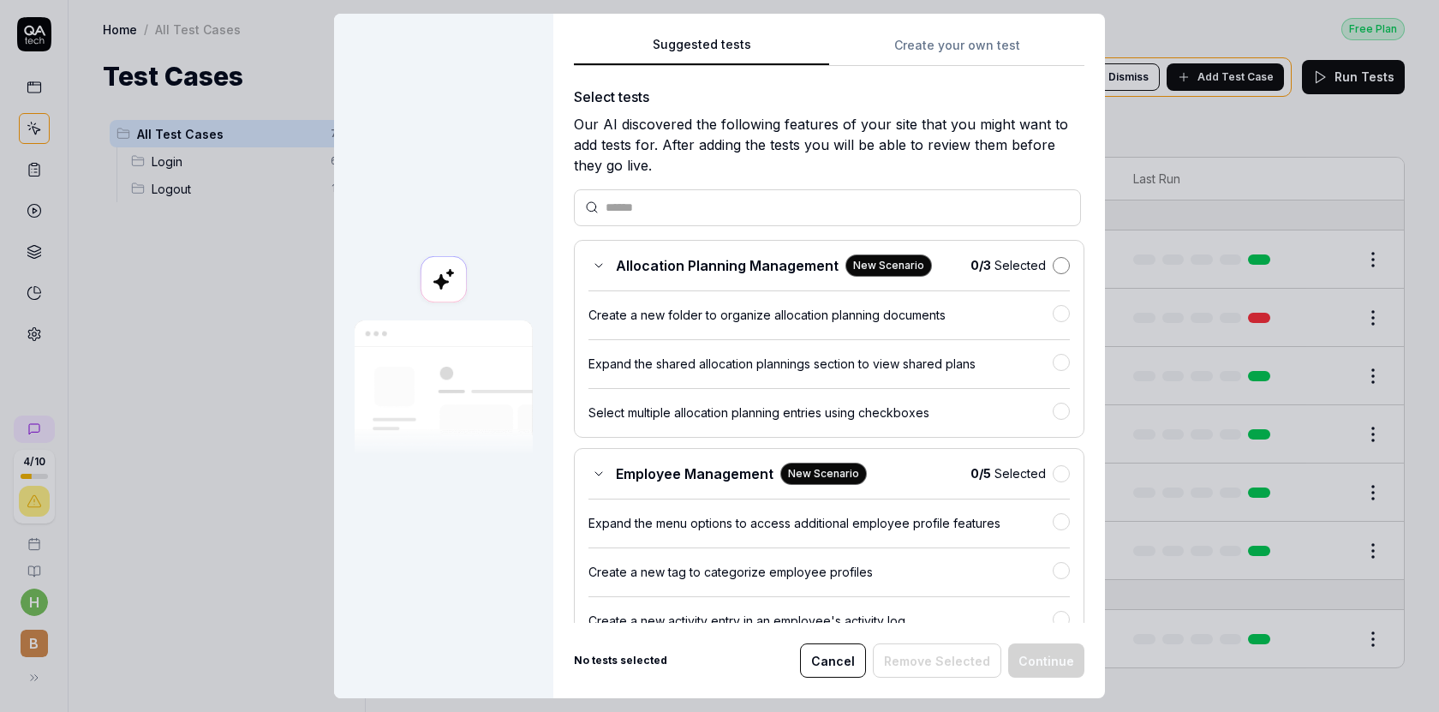
click at [1057, 260] on button "button" at bounding box center [1061, 265] width 17 height 17
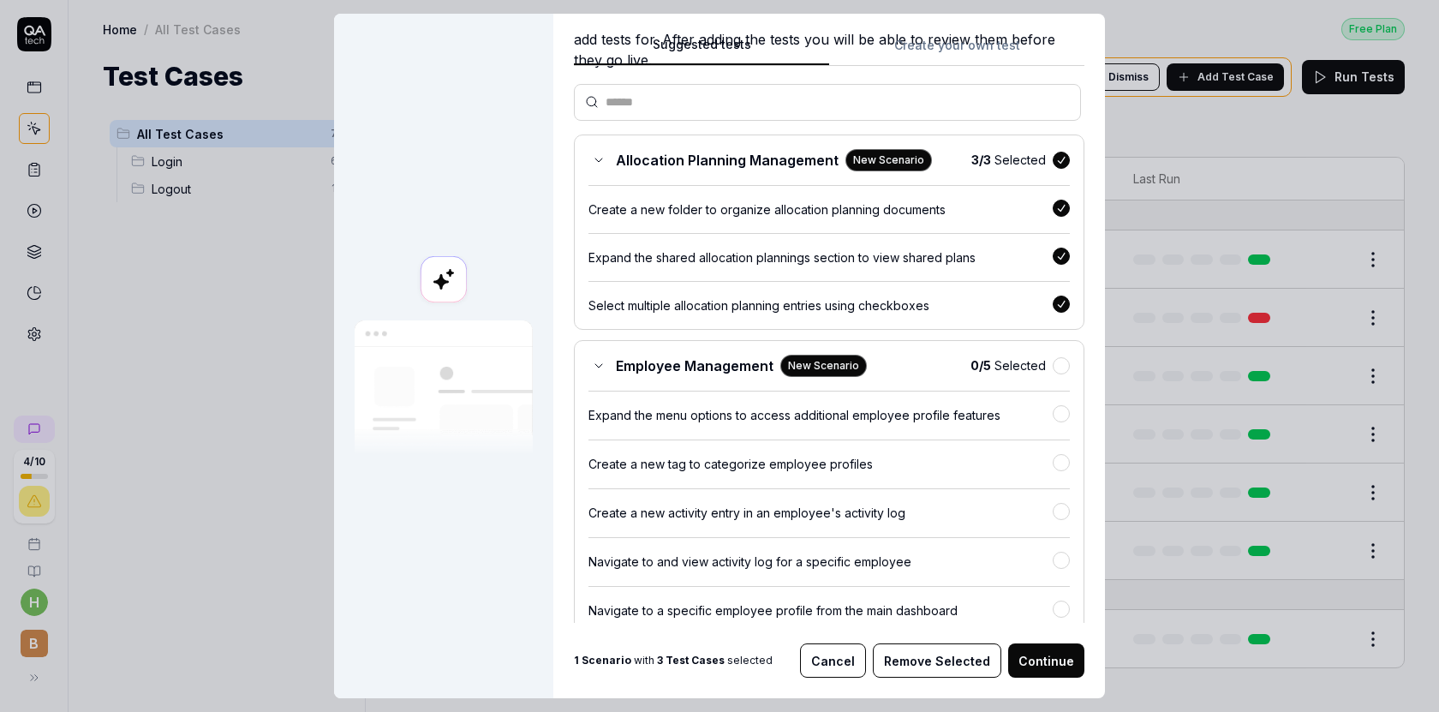
scroll to position [117, 0]
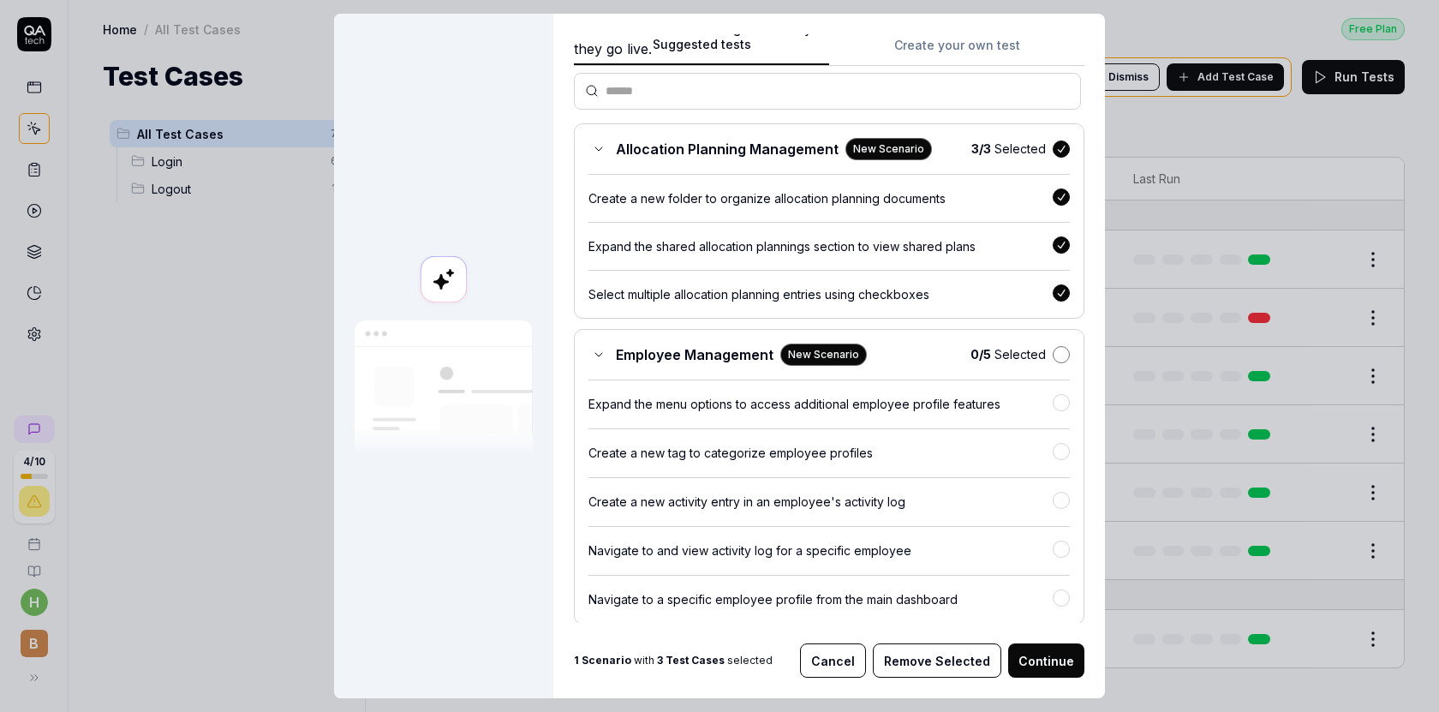
click at [1069, 356] on button "button" at bounding box center [1061, 354] width 17 height 17
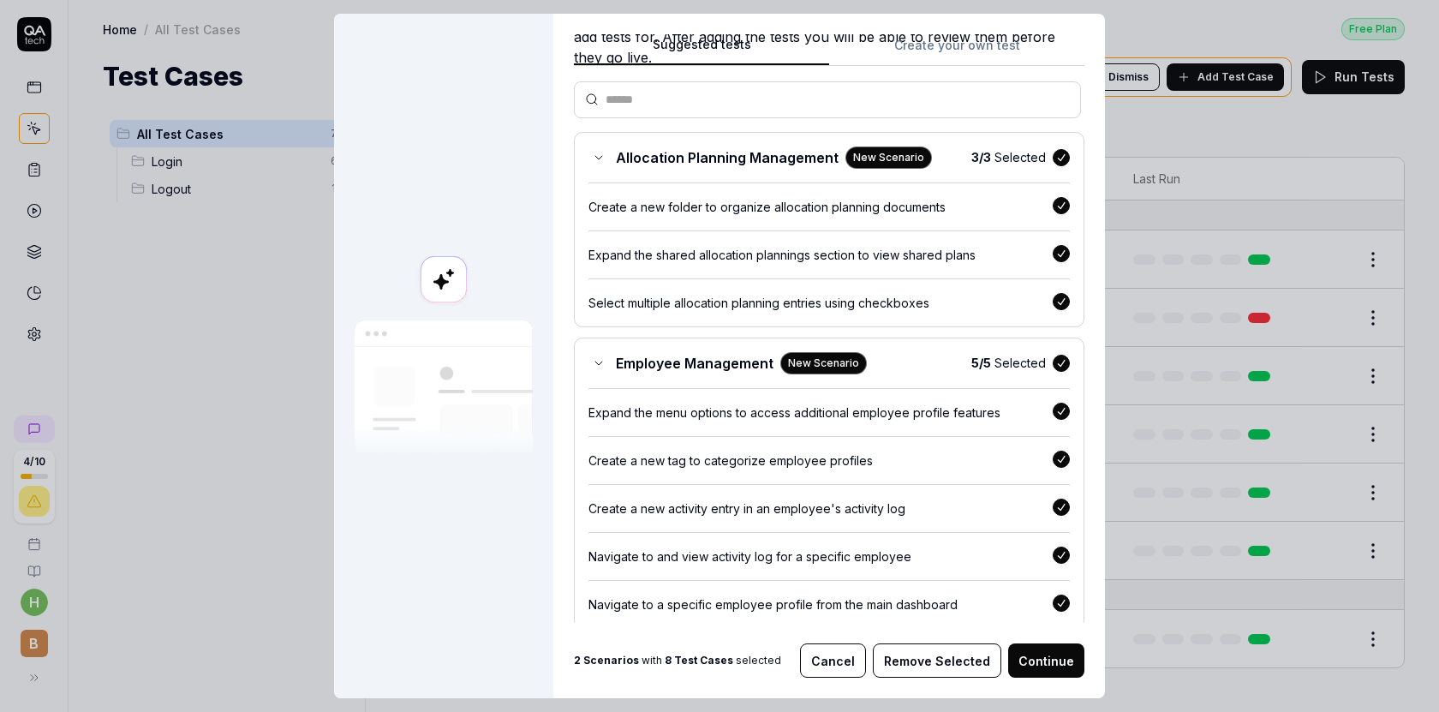
scroll to position [90, 0]
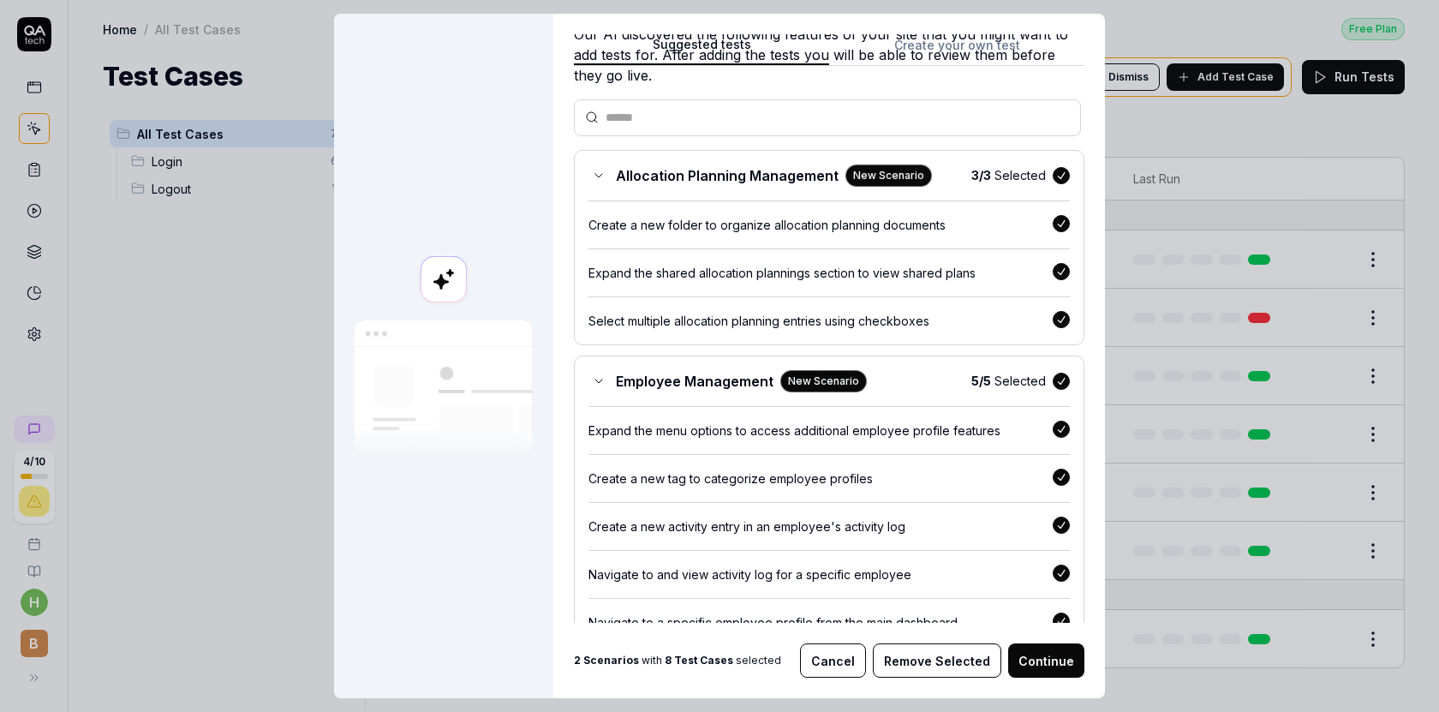
click at [1034, 664] on button "Continue" at bounding box center [1046, 660] width 76 height 34
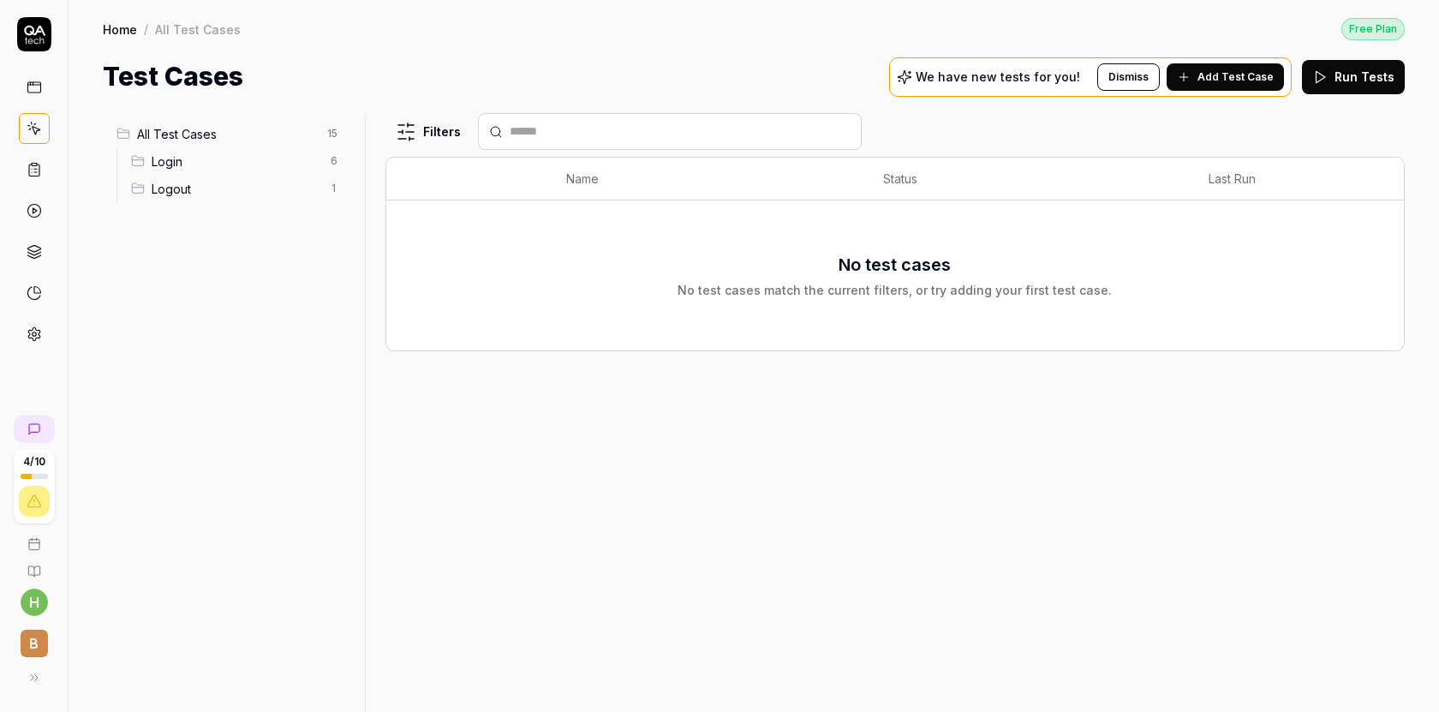
click at [1229, 81] on span "Add Test Case" at bounding box center [1236, 76] width 76 height 15
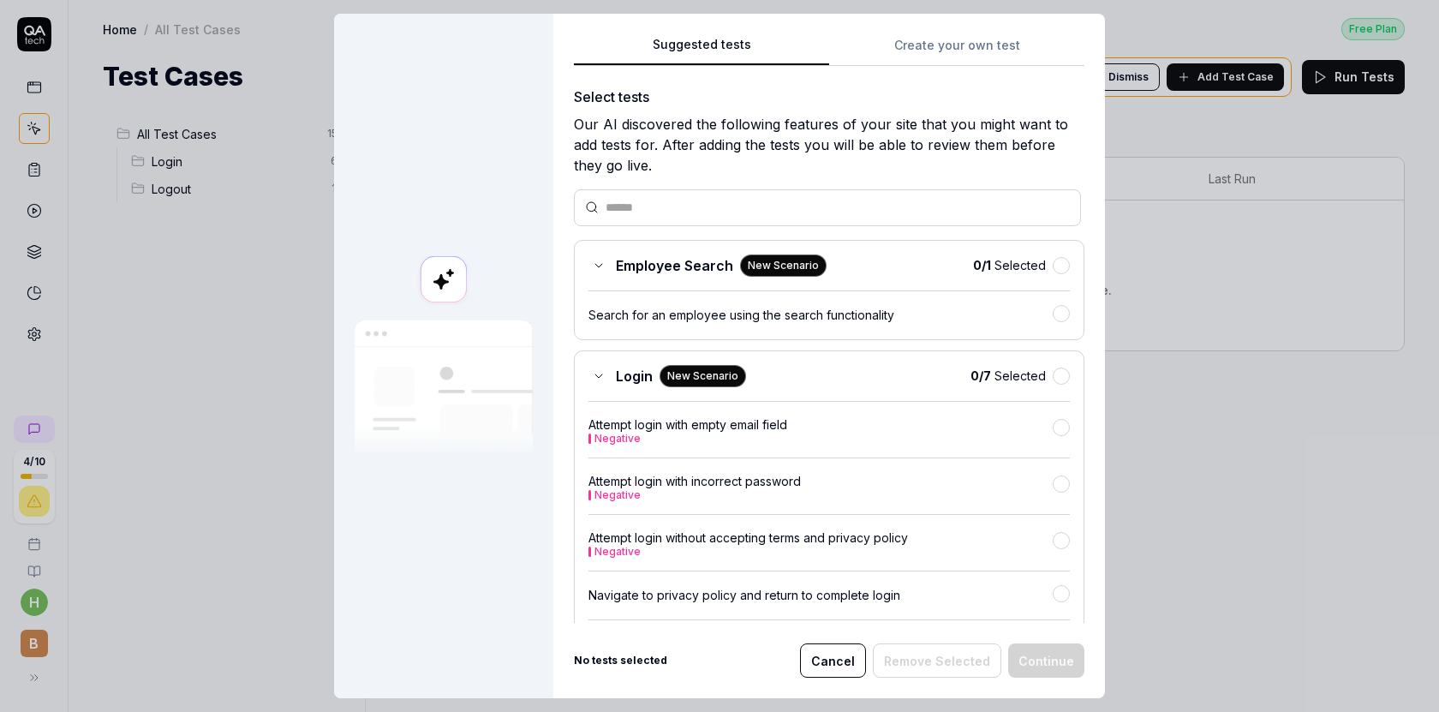
click at [979, 45] on div "Suggested tests Create your own test Select tests Our AI discovered the followi…" at bounding box center [829, 356] width 552 height 685
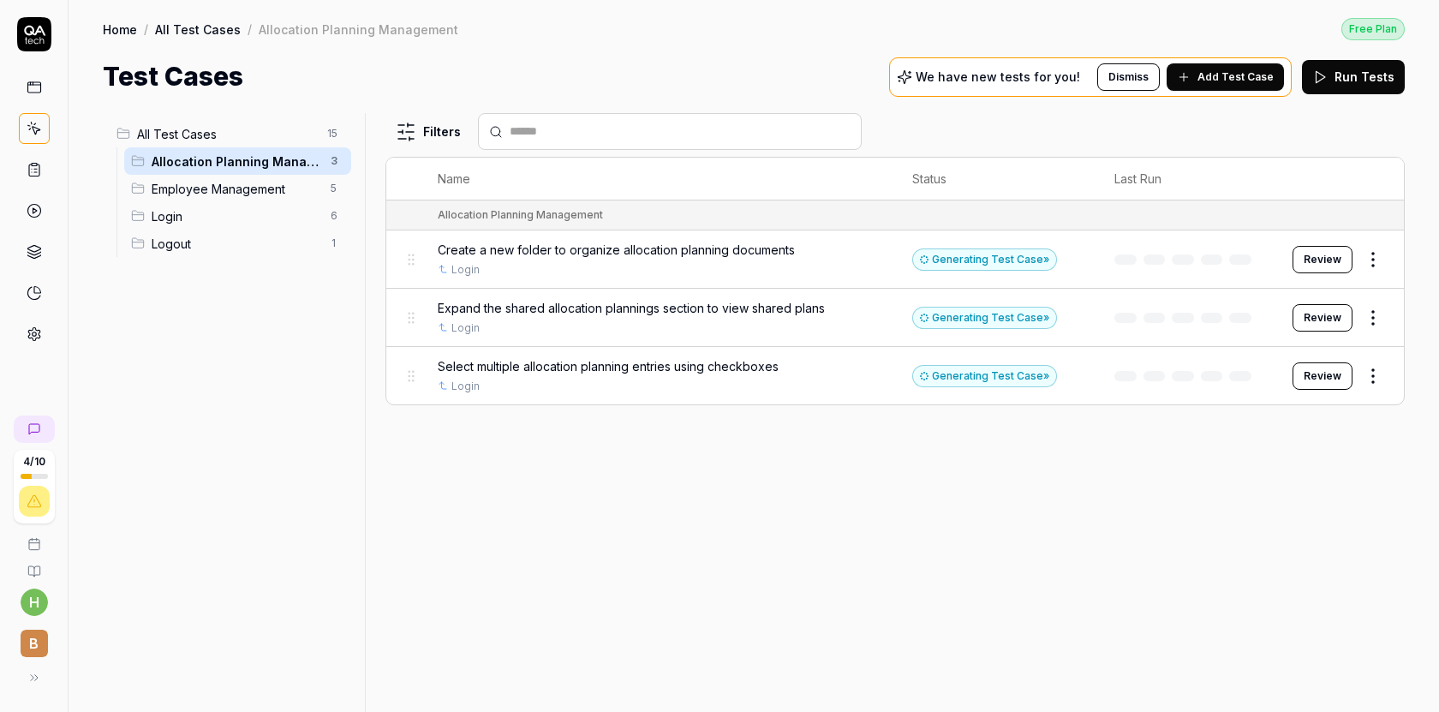
click at [273, 193] on span "Employee Management" at bounding box center [236, 189] width 169 height 18
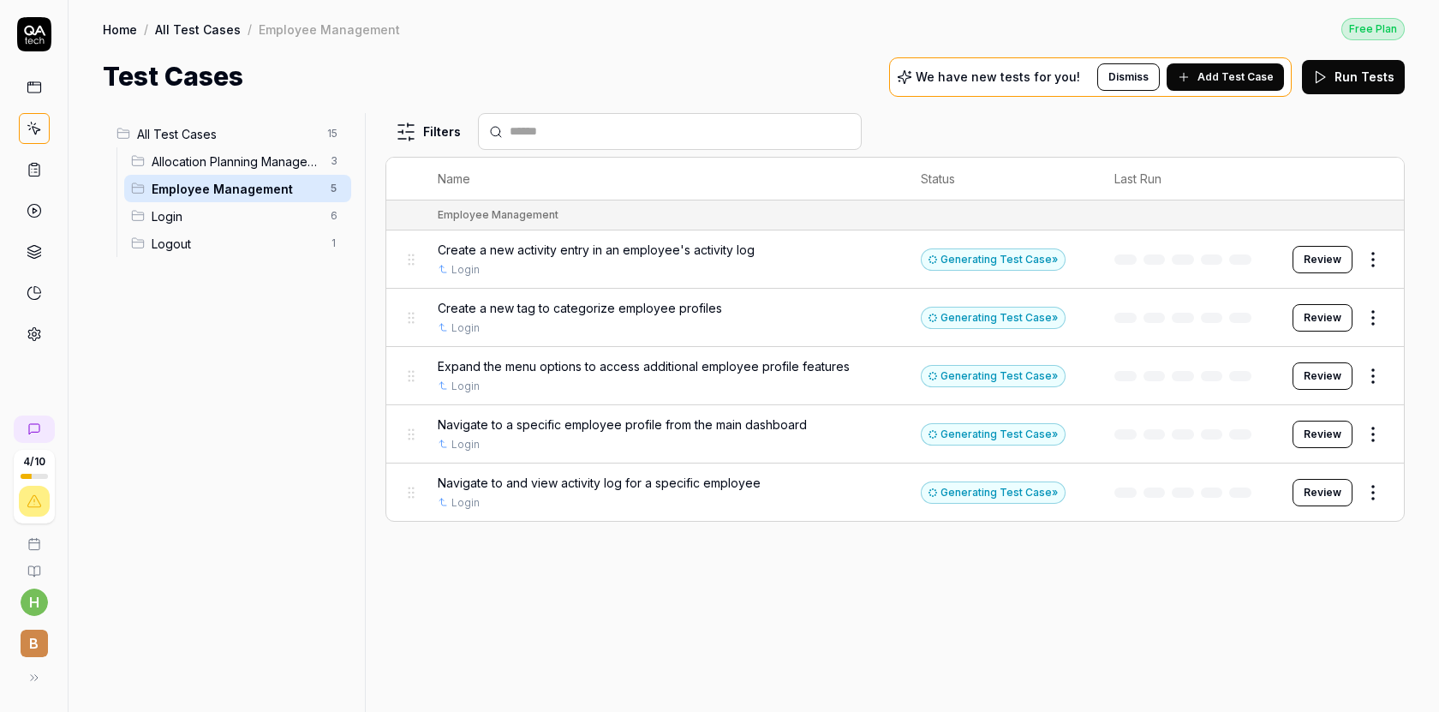
click at [269, 160] on span "Allocation Planning Management" at bounding box center [236, 162] width 169 height 18
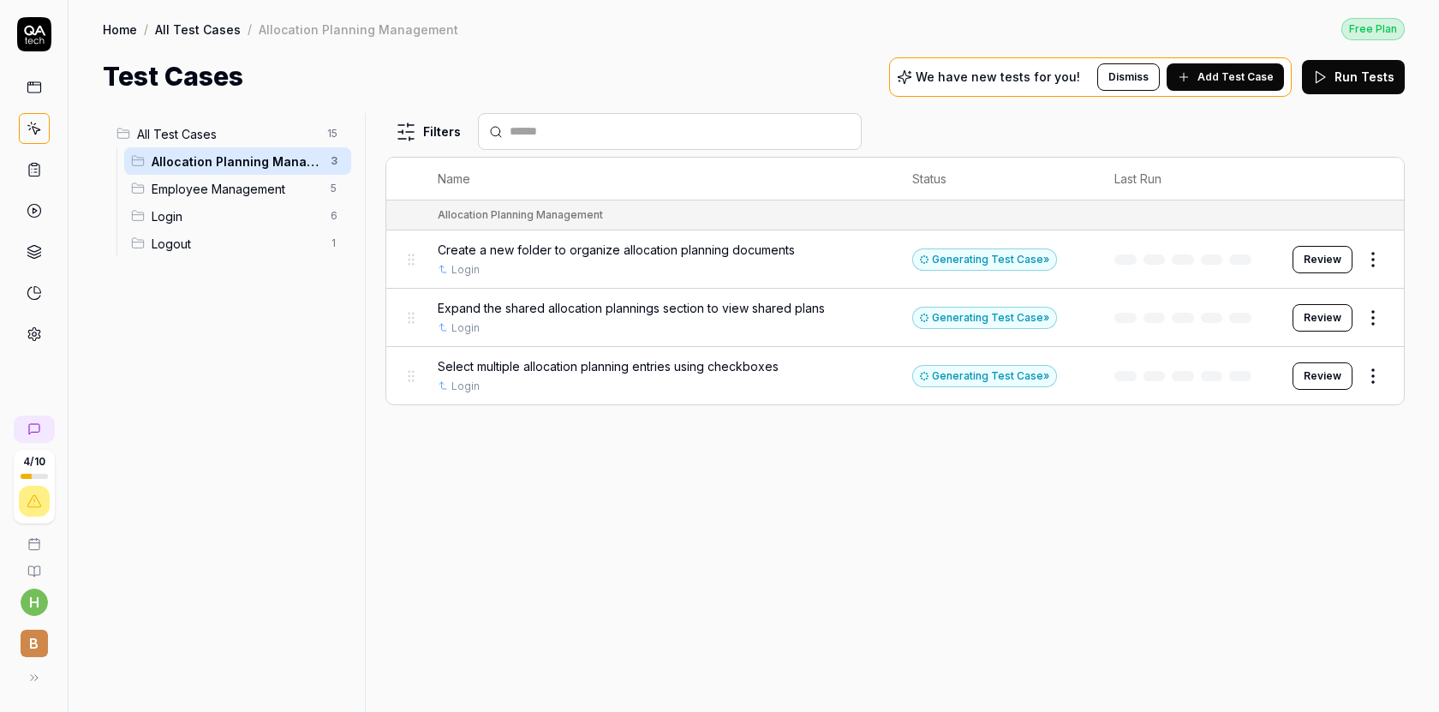
click at [255, 188] on span "Employee Management" at bounding box center [236, 189] width 169 height 18
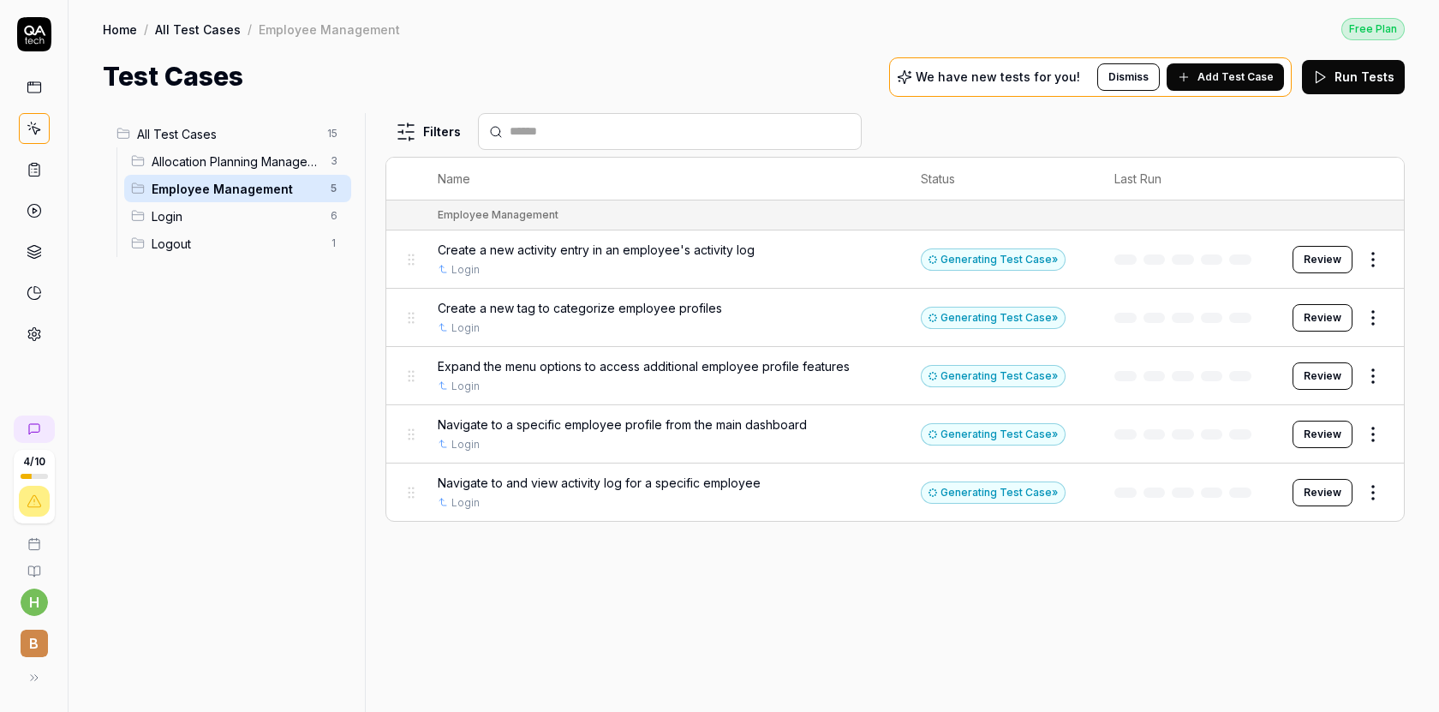
click at [792, 252] on div "Create a new activity entry in an employee's activity log" at bounding box center [662, 250] width 449 height 18
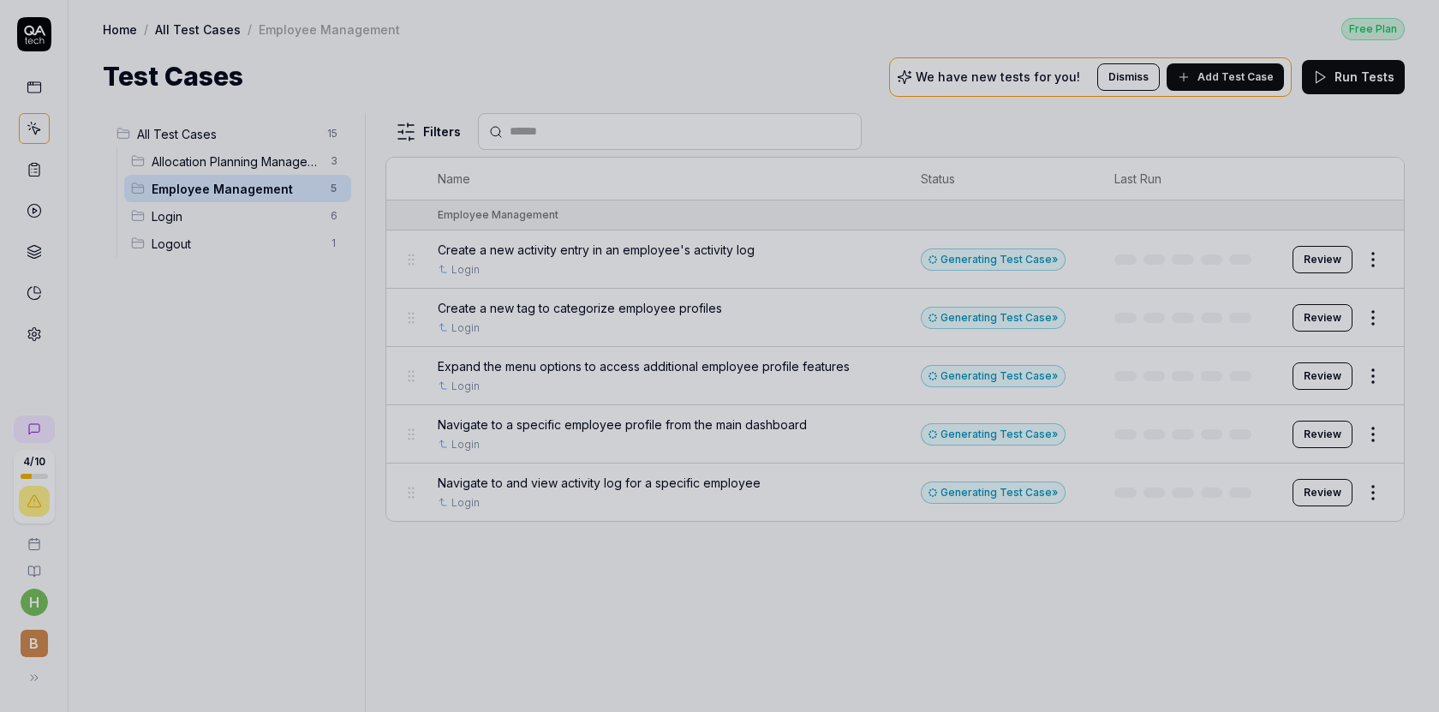
click at [792, 252] on div at bounding box center [719, 356] width 1439 height 712
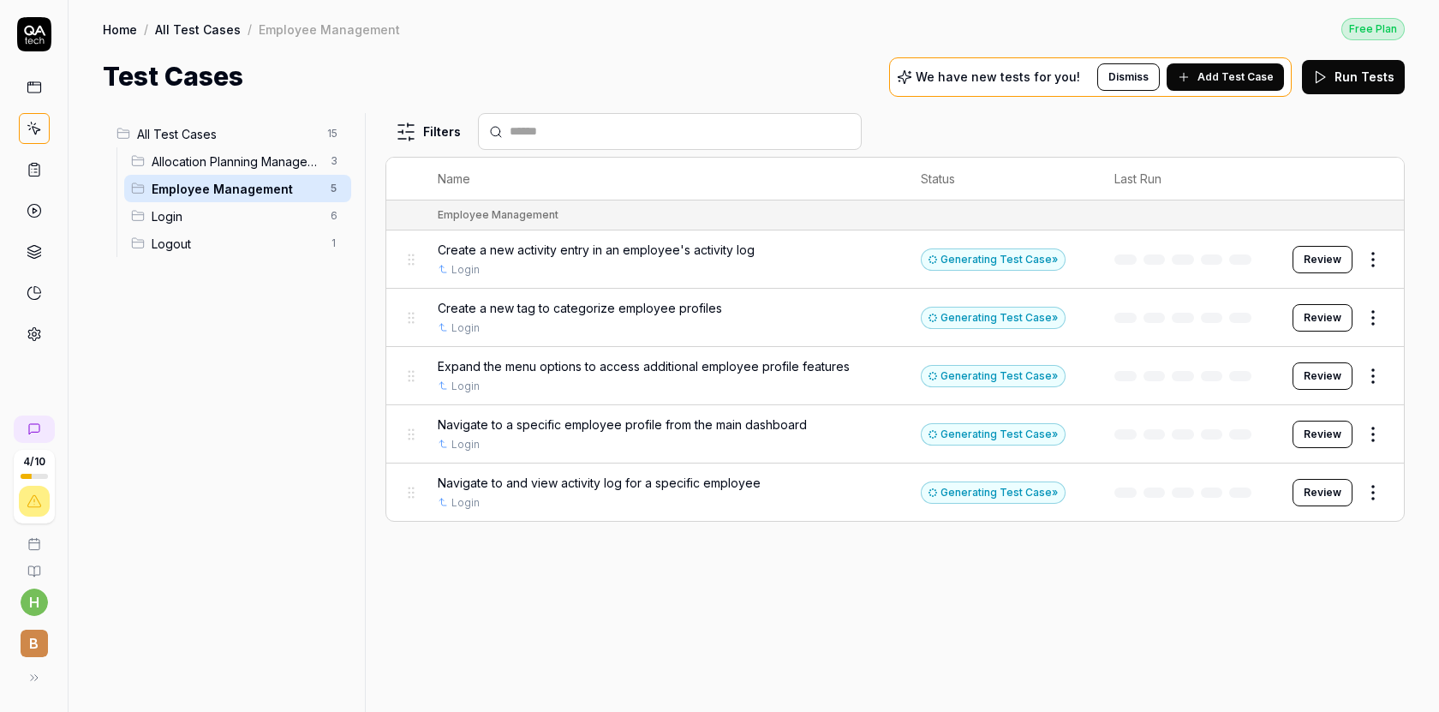
click at [715, 242] on span "Create a new activity entry in an employee's activity log" at bounding box center [596, 250] width 317 height 18
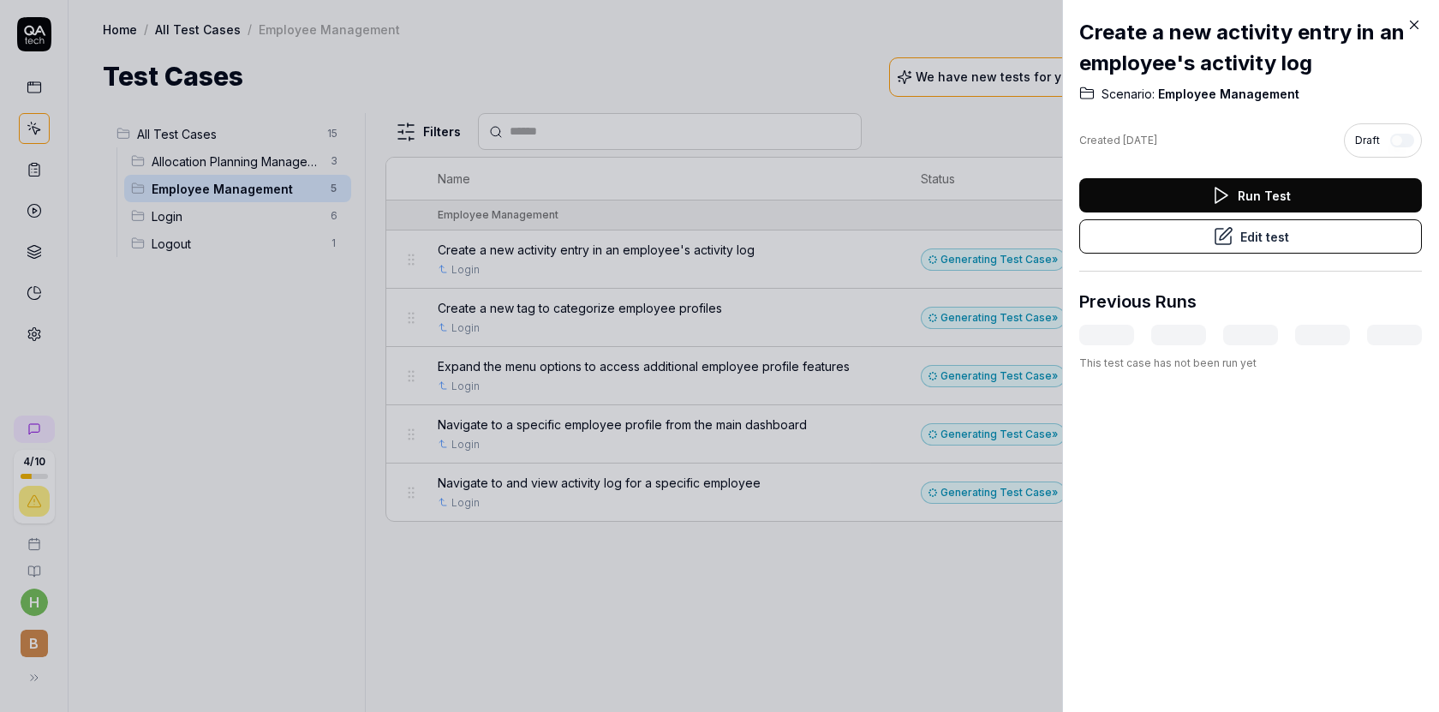
click at [1244, 246] on button "Edit test" at bounding box center [1251, 236] width 343 height 34
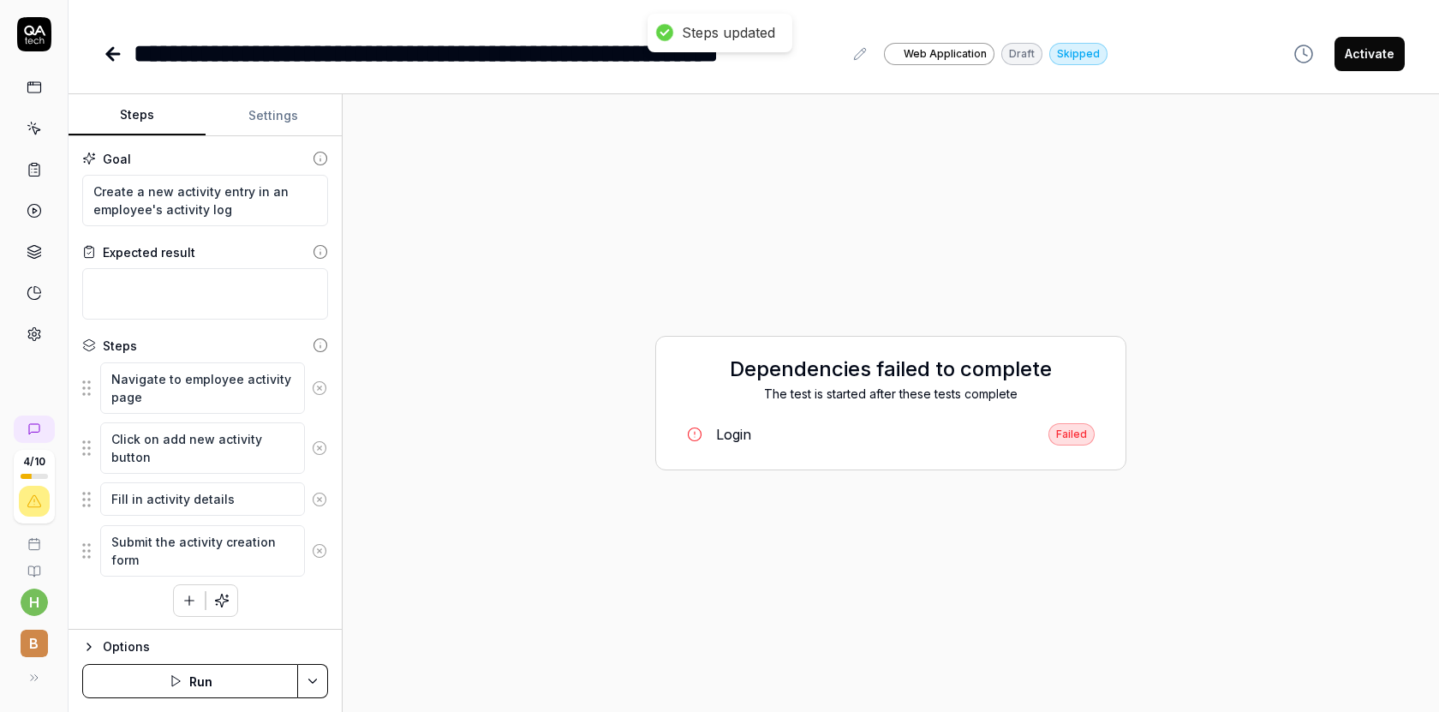
scroll to position [1, 0]
click at [256, 378] on textarea "Navigate to employee activity page" at bounding box center [202, 387] width 205 height 51
click at [223, 435] on textarea "Click on add new activity button" at bounding box center [202, 447] width 205 height 51
click at [196, 493] on textarea "Fill in activity details" at bounding box center [202, 498] width 205 height 33
click at [182, 546] on textarea "Submit the activity creation form" at bounding box center [202, 549] width 205 height 51
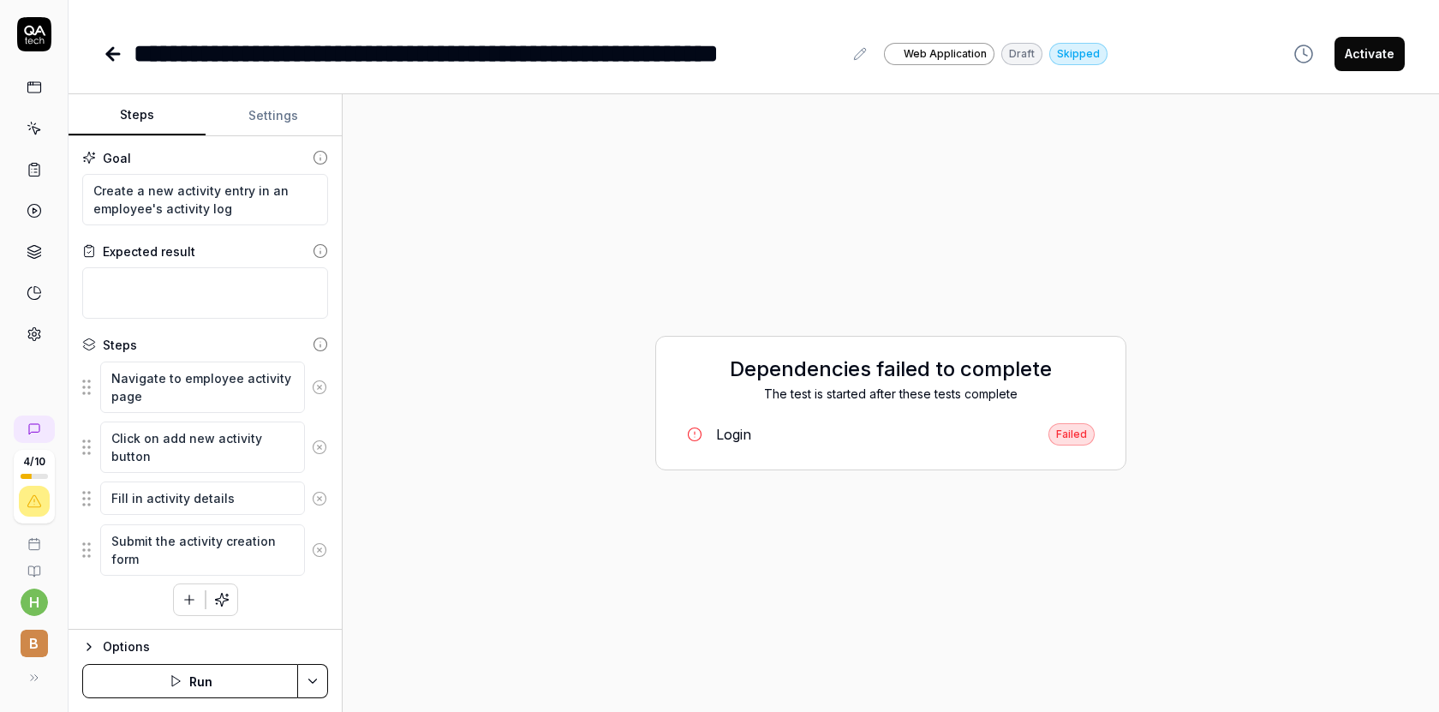
click at [176, 671] on button "Run" at bounding box center [190, 681] width 216 height 34
click at [93, 643] on icon "button" at bounding box center [89, 647] width 14 height 14
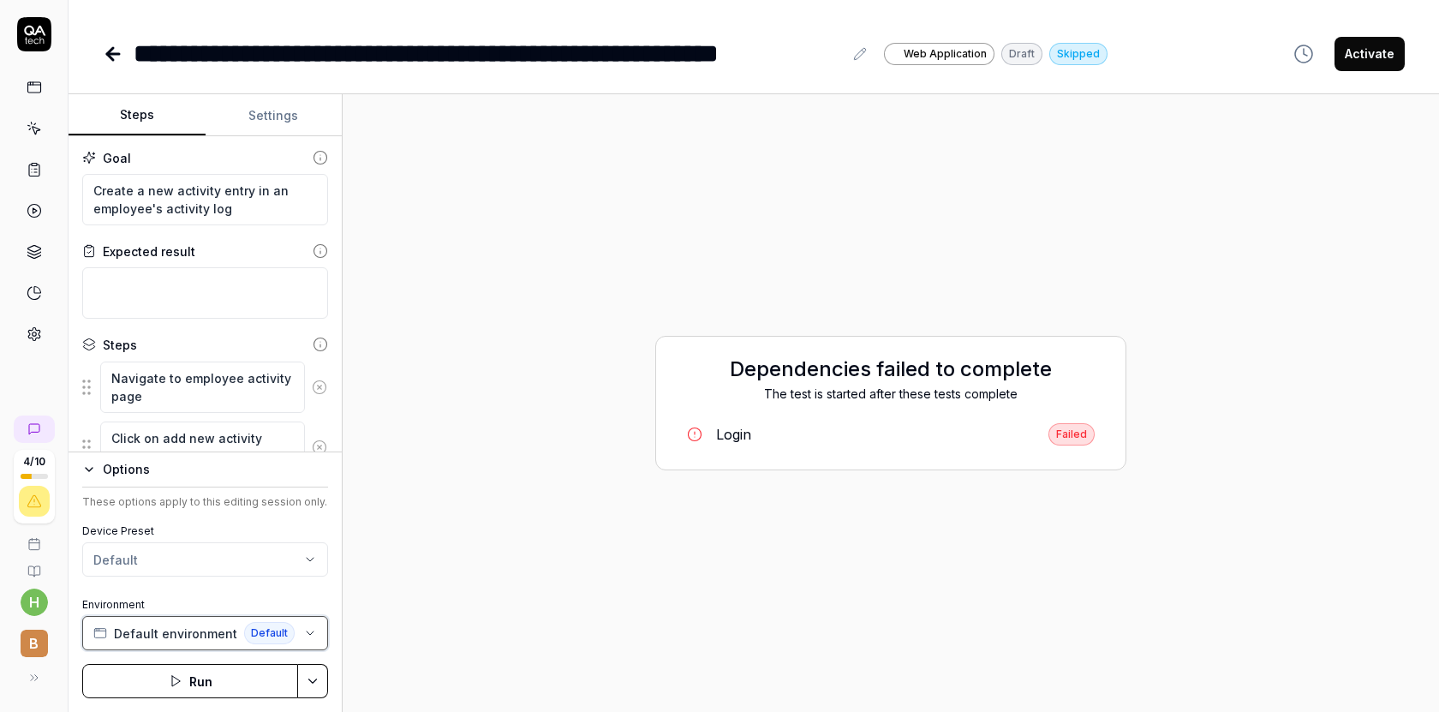
click at [153, 631] on span "Default environment" at bounding box center [175, 634] width 123 height 18
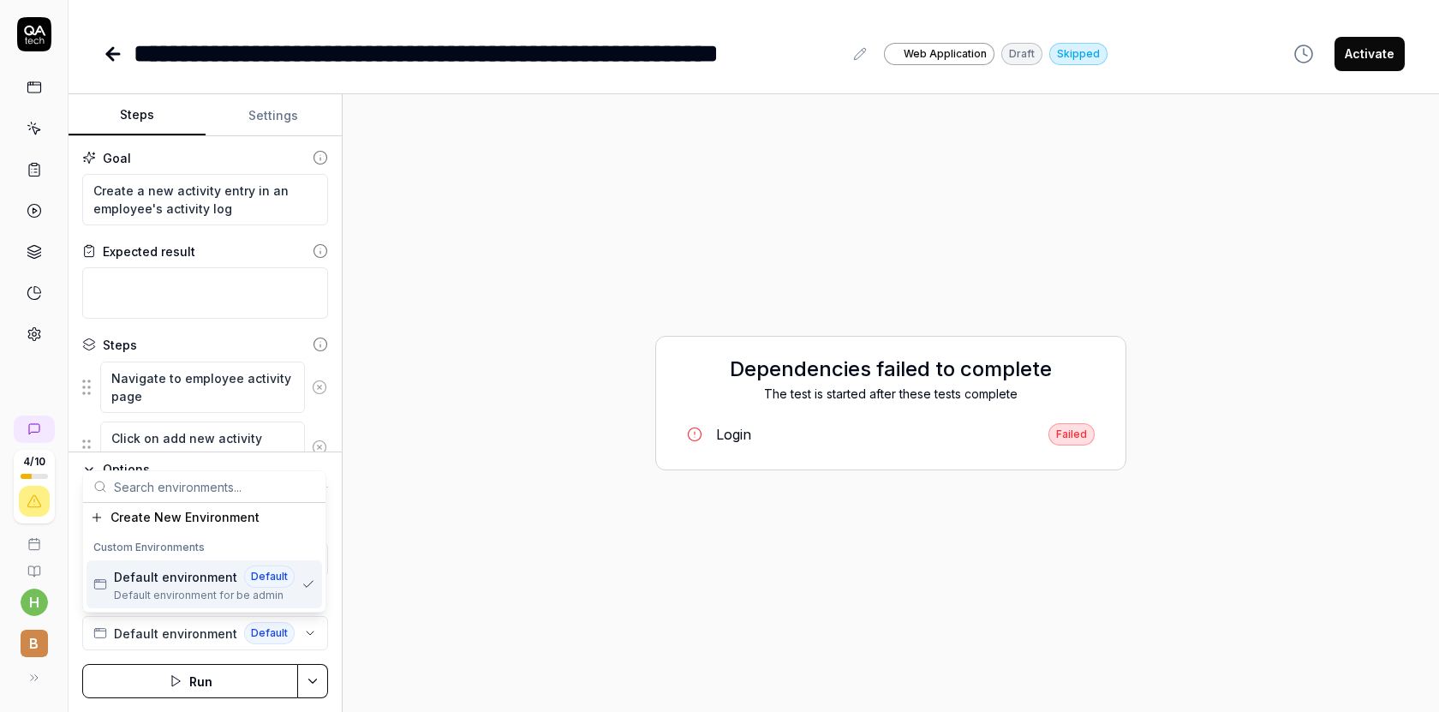
click at [448, 568] on div "Dependencies failed to complete The test is started after these tests complete …" at bounding box center [890, 403] width 1069 height 590
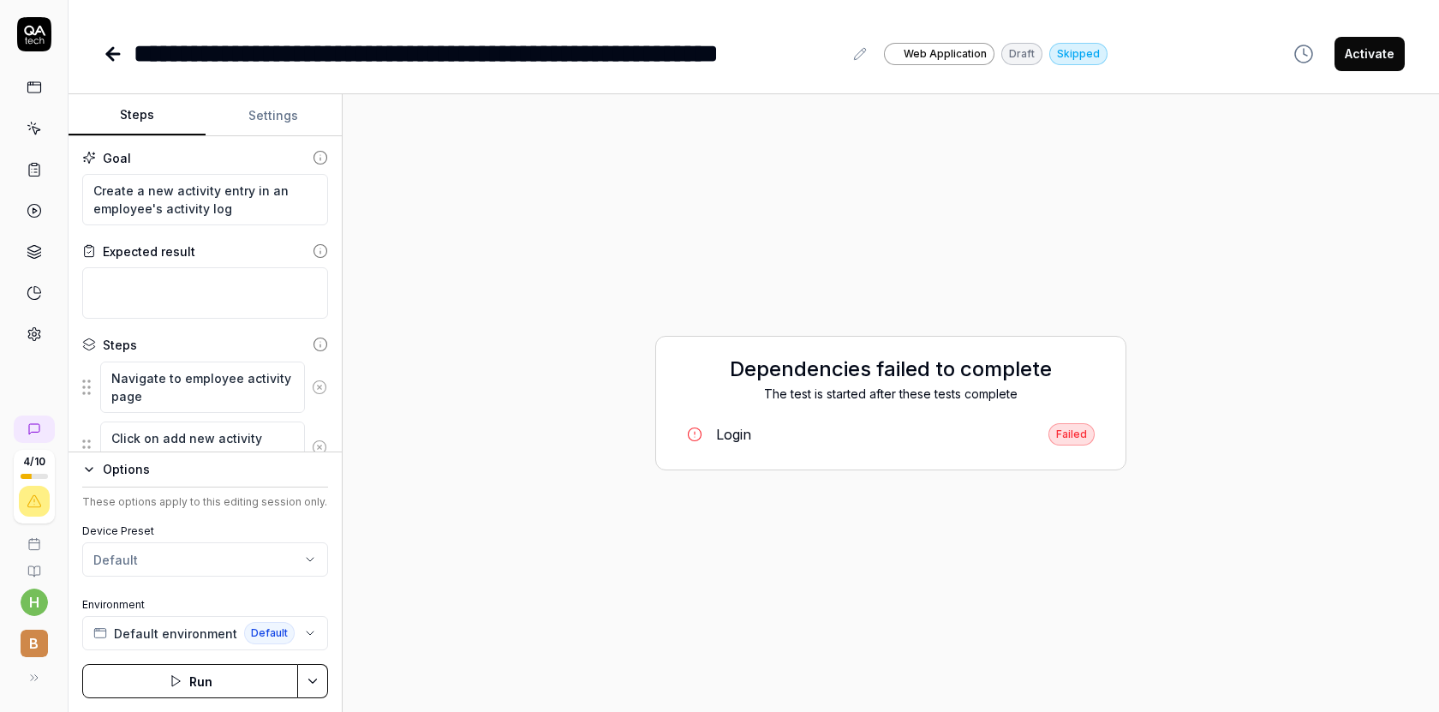
click at [259, 563] on html "**********" at bounding box center [719, 356] width 1439 height 712
click at [460, 544] on html "**********" at bounding box center [719, 356] width 1439 height 712
click at [94, 469] on icon "button" at bounding box center [89, 470] width 14 height 14
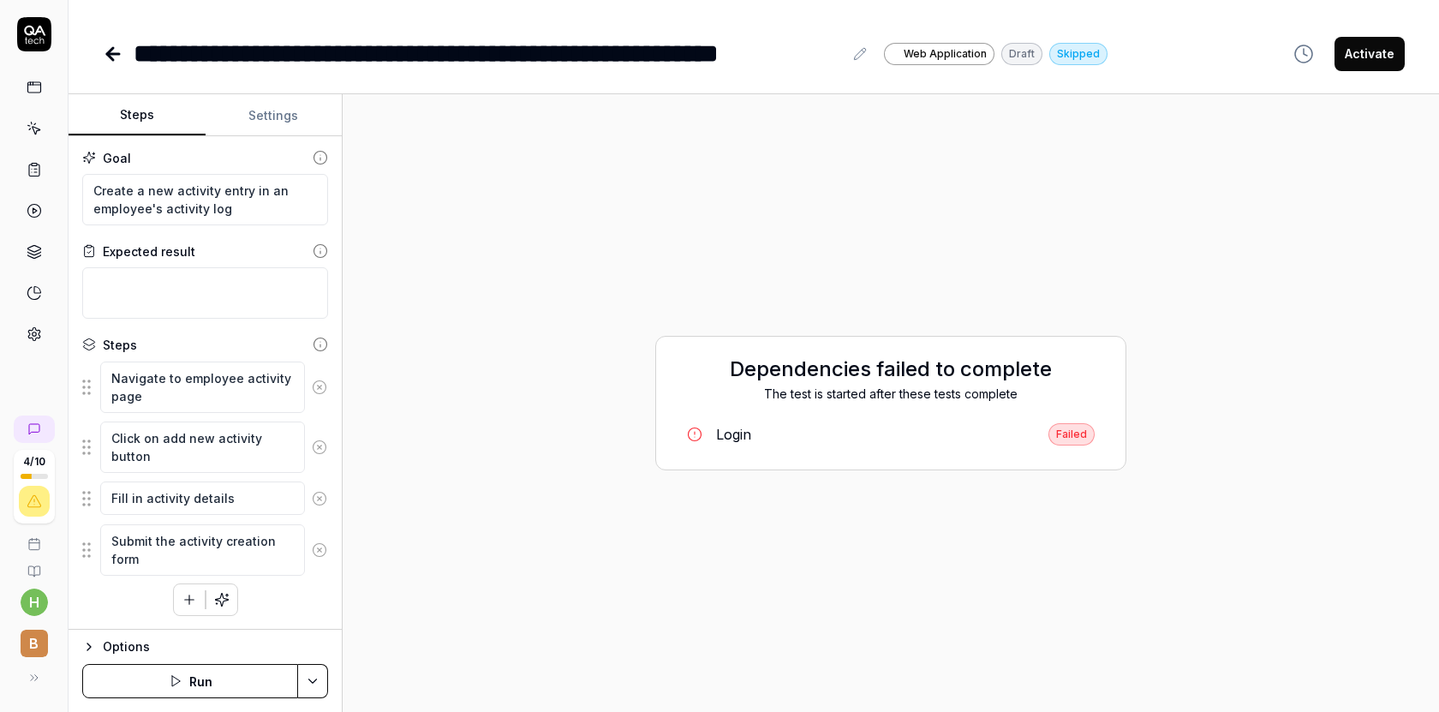
click at [47, 209] on link at bounding box center [34, 210] width 31 height 31
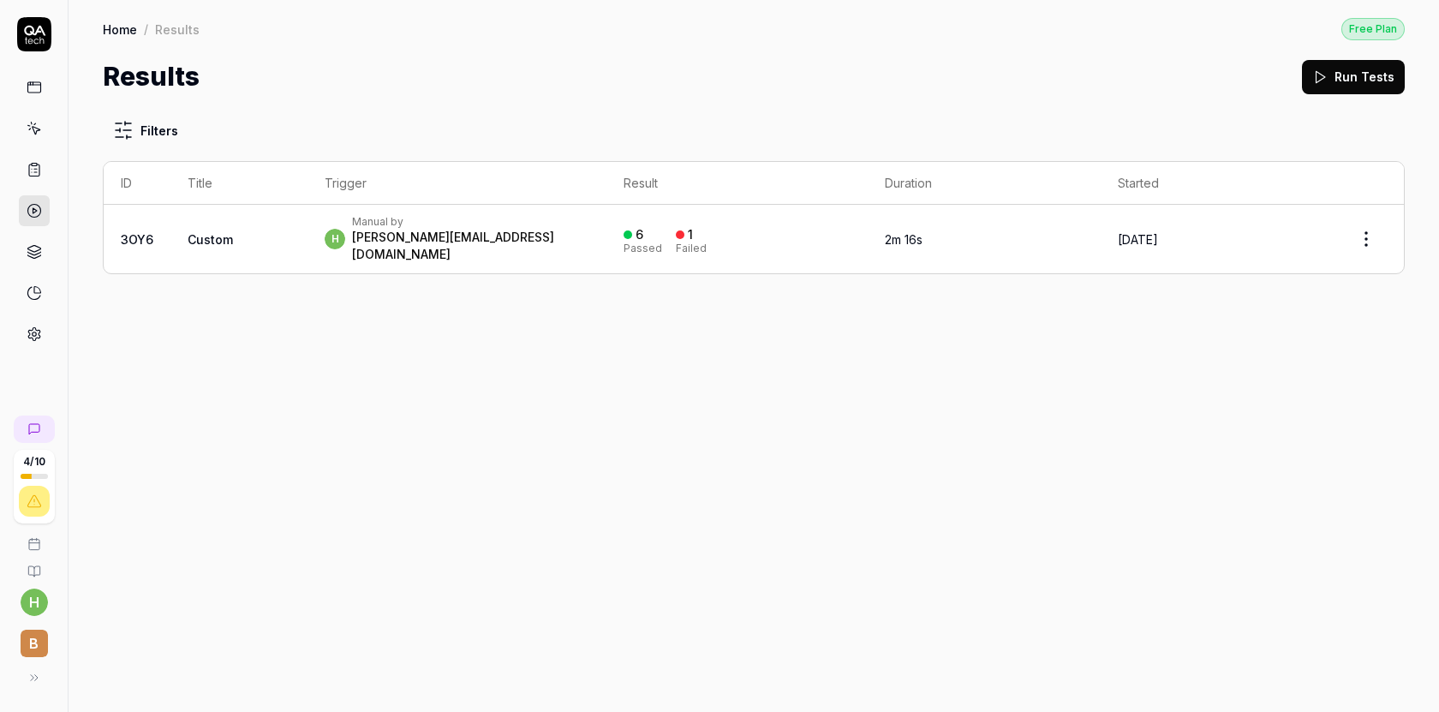
click at [35, 177] on link at bounding box center [34, 169] width 31 height 31
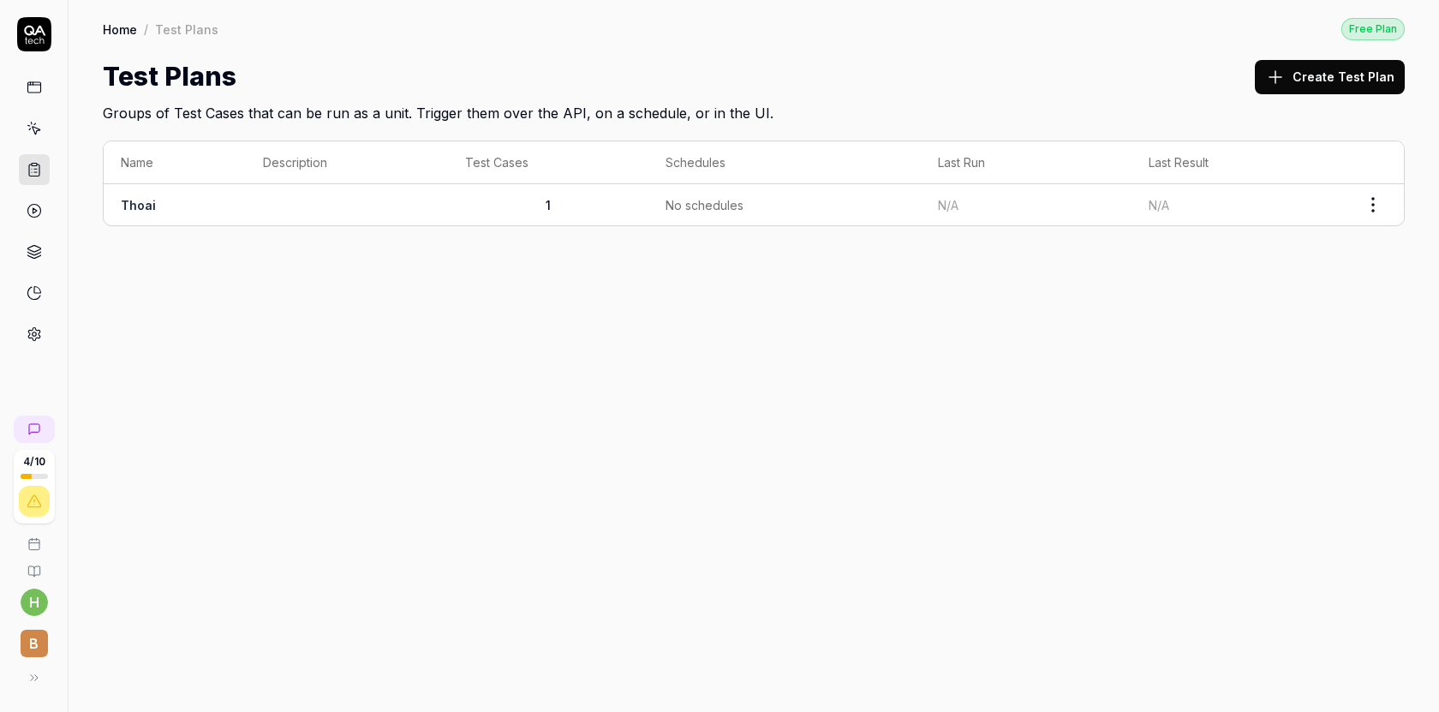
click at [35, 144] on div at bounding box center [34, 211] width 31 height 278
click at [35, 122] on icon at bounding box center [34, 128] width 15 height 15
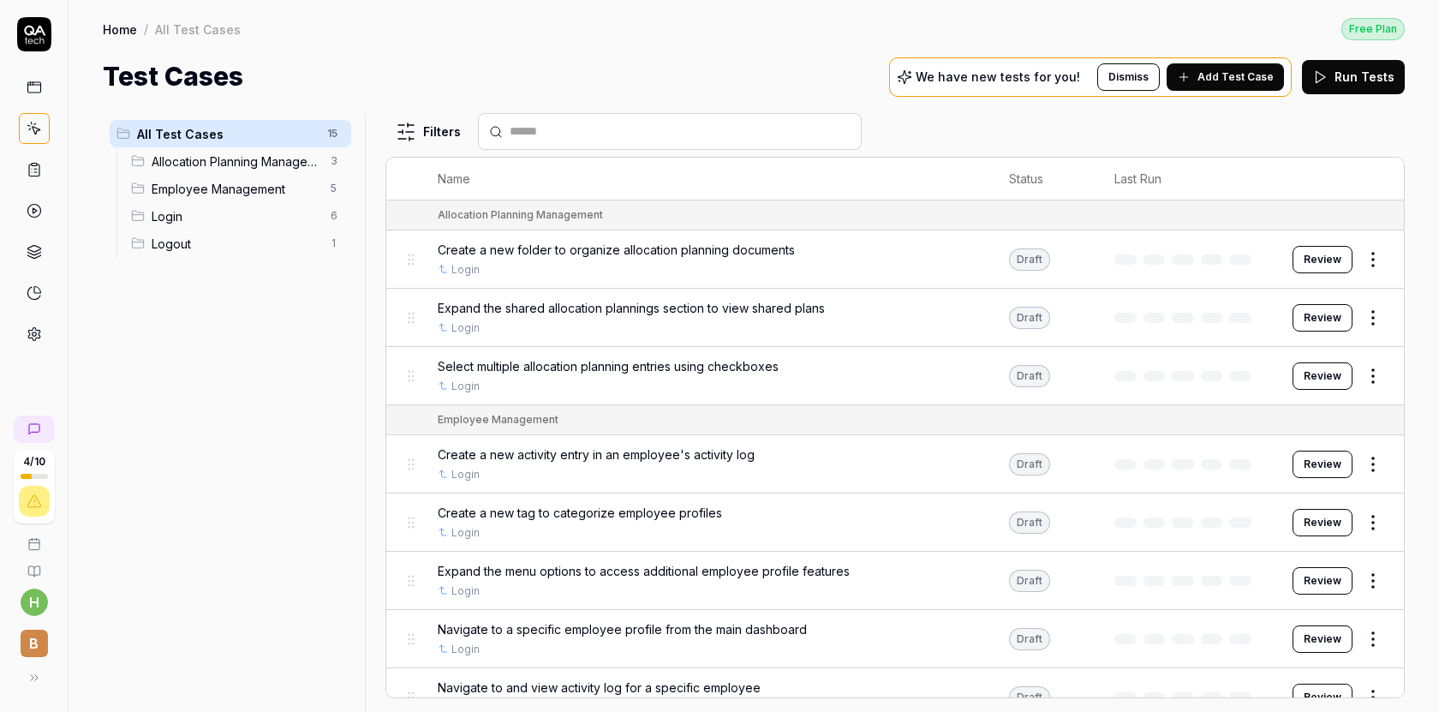
click at [221, 167] on span "Allocation Planning Management" at bounding box center [236, 162] width 169 height 18
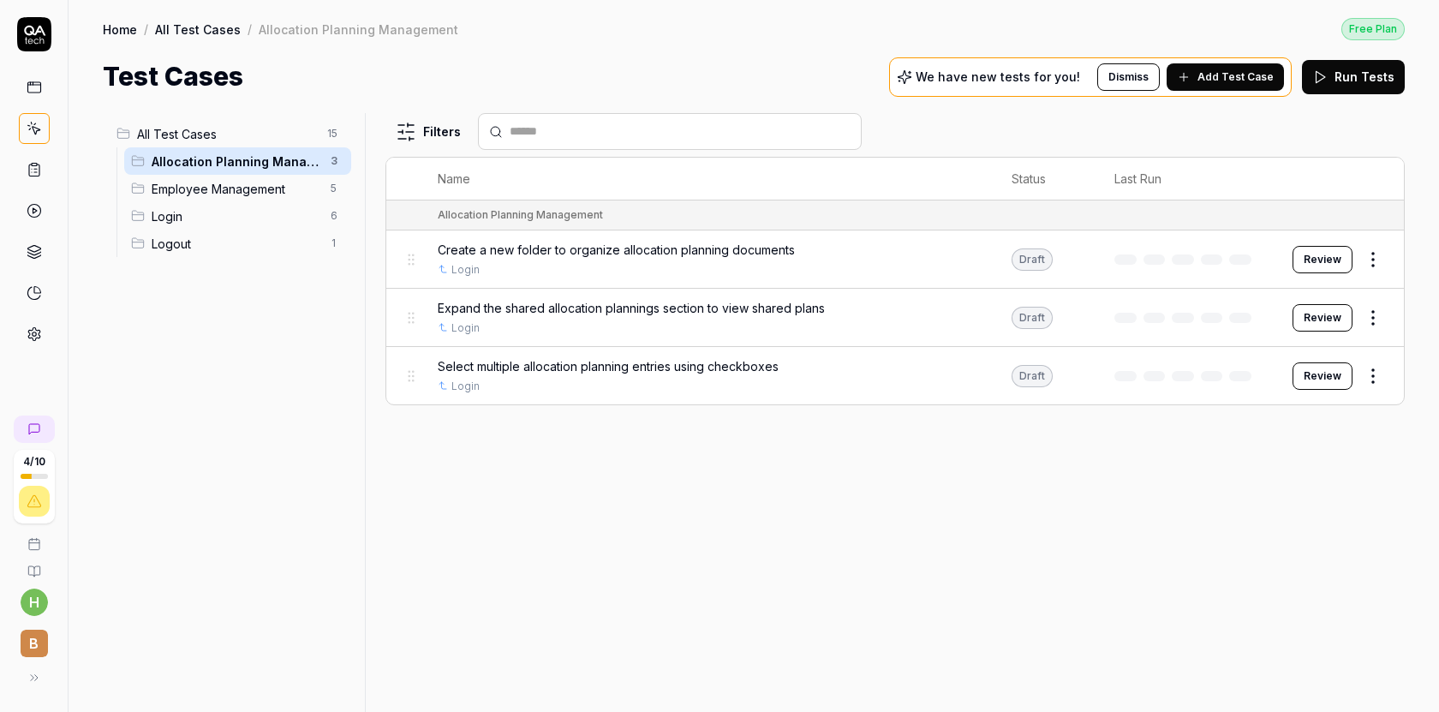
click at [200, 188] on span "Employee Management" at bounding box center [236, 189] width 169 height 18
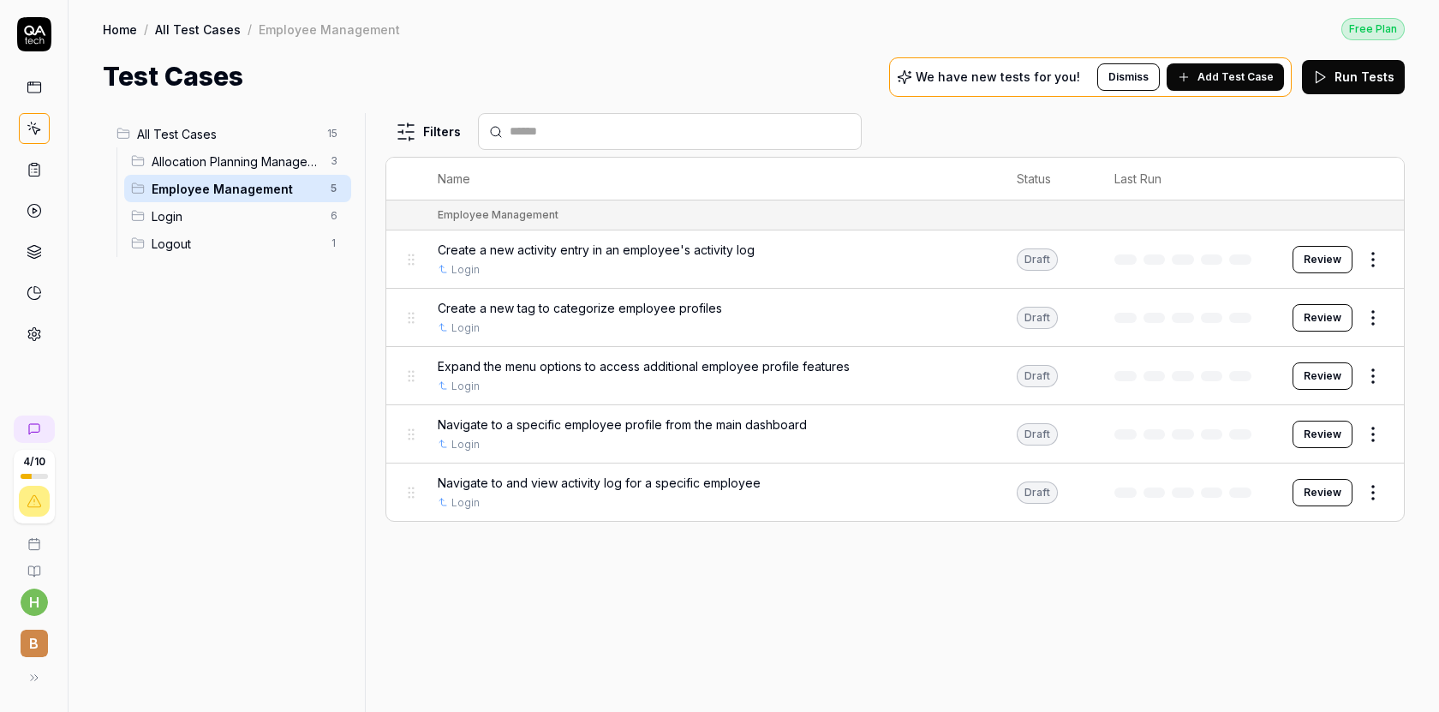
click at [184, 216] on span "Login" at bounding box center [236, 216] width 169 height 18
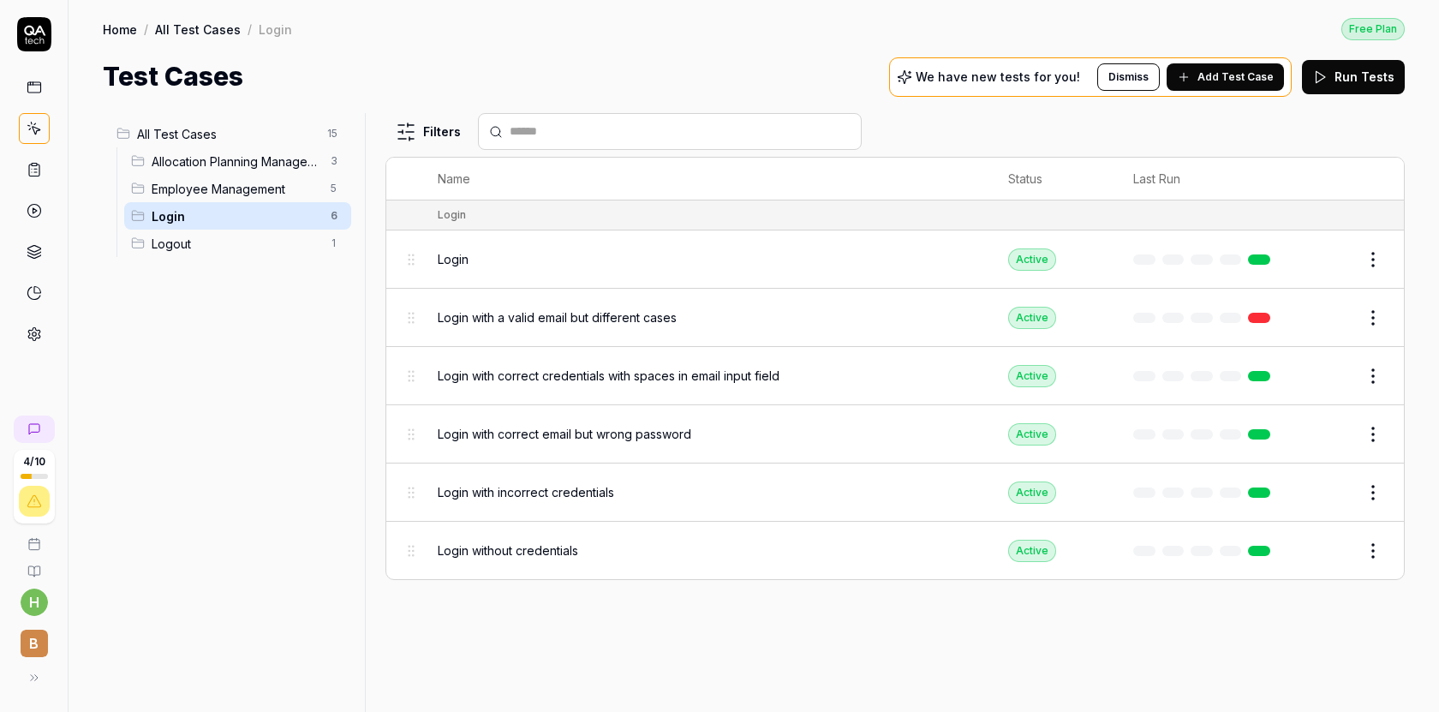
click at [166, 248] on span "Logout" at bounding box center [236, 244] width 169 height 18
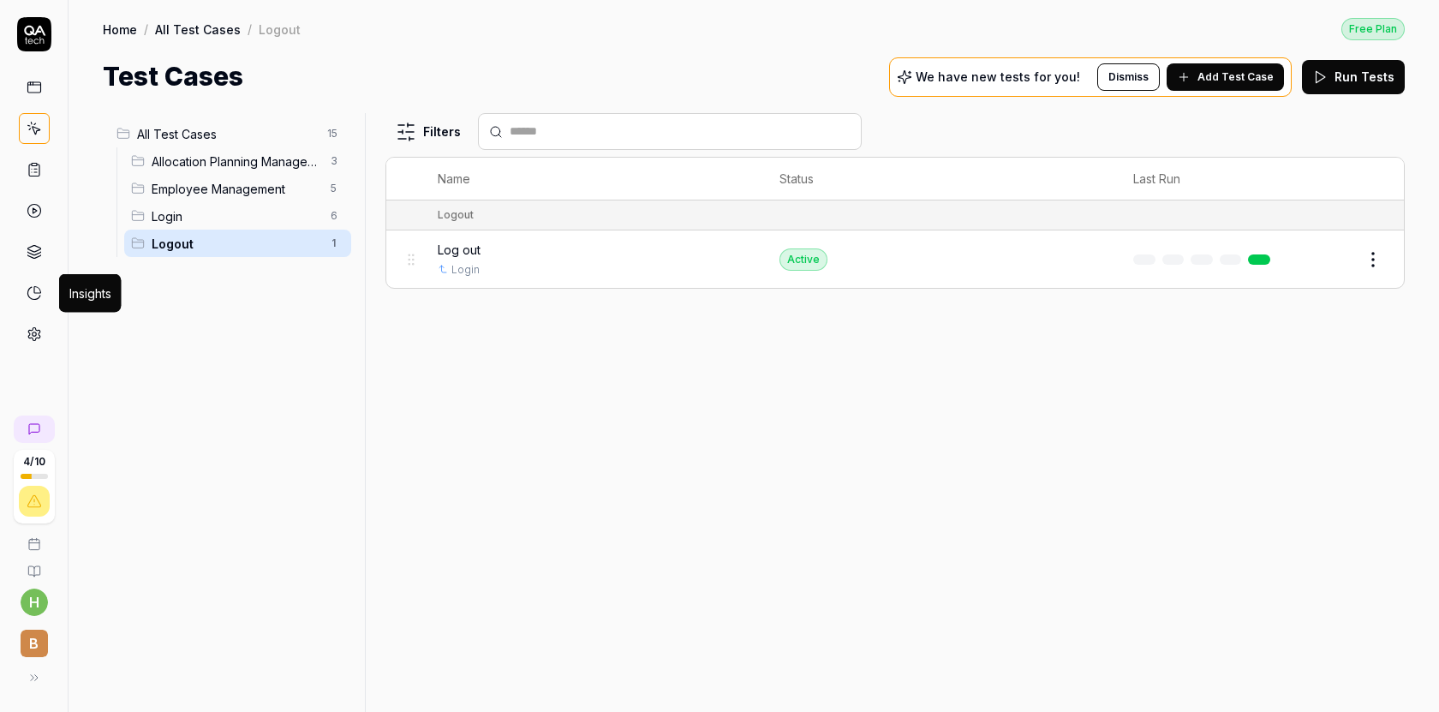
click at [36, 285] on icon at bounding box center [34, 292] width 15 height 15
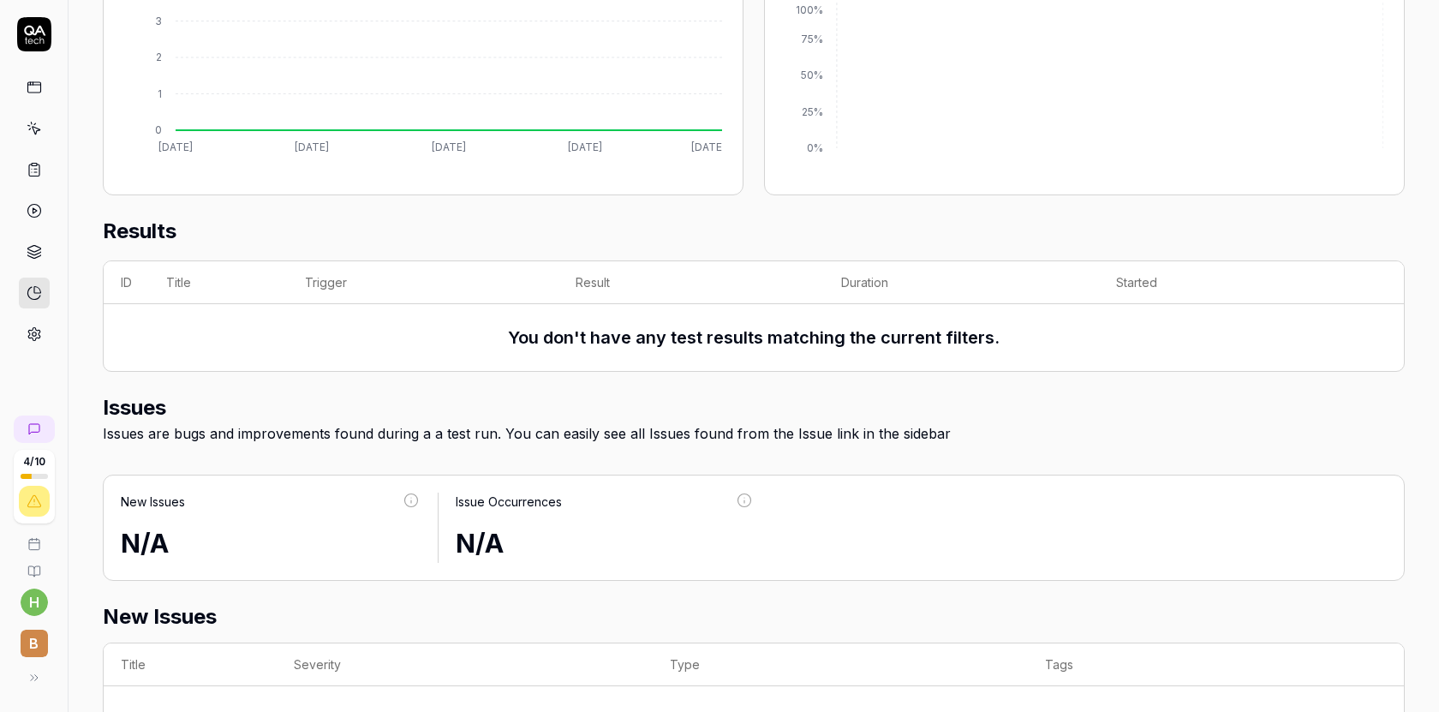
scroll to position [456, 0]
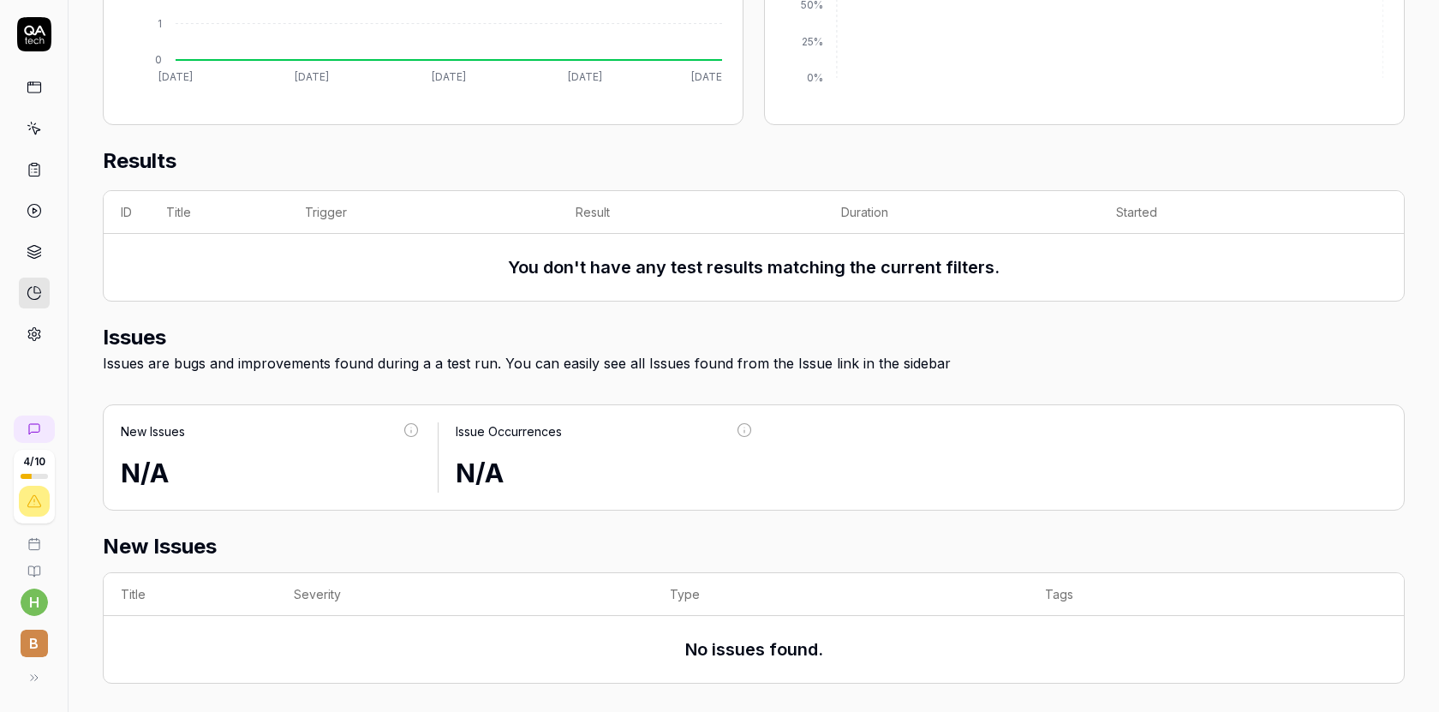
click at [42, 341] on link at bounding box center [34, 334] width 31 height 31
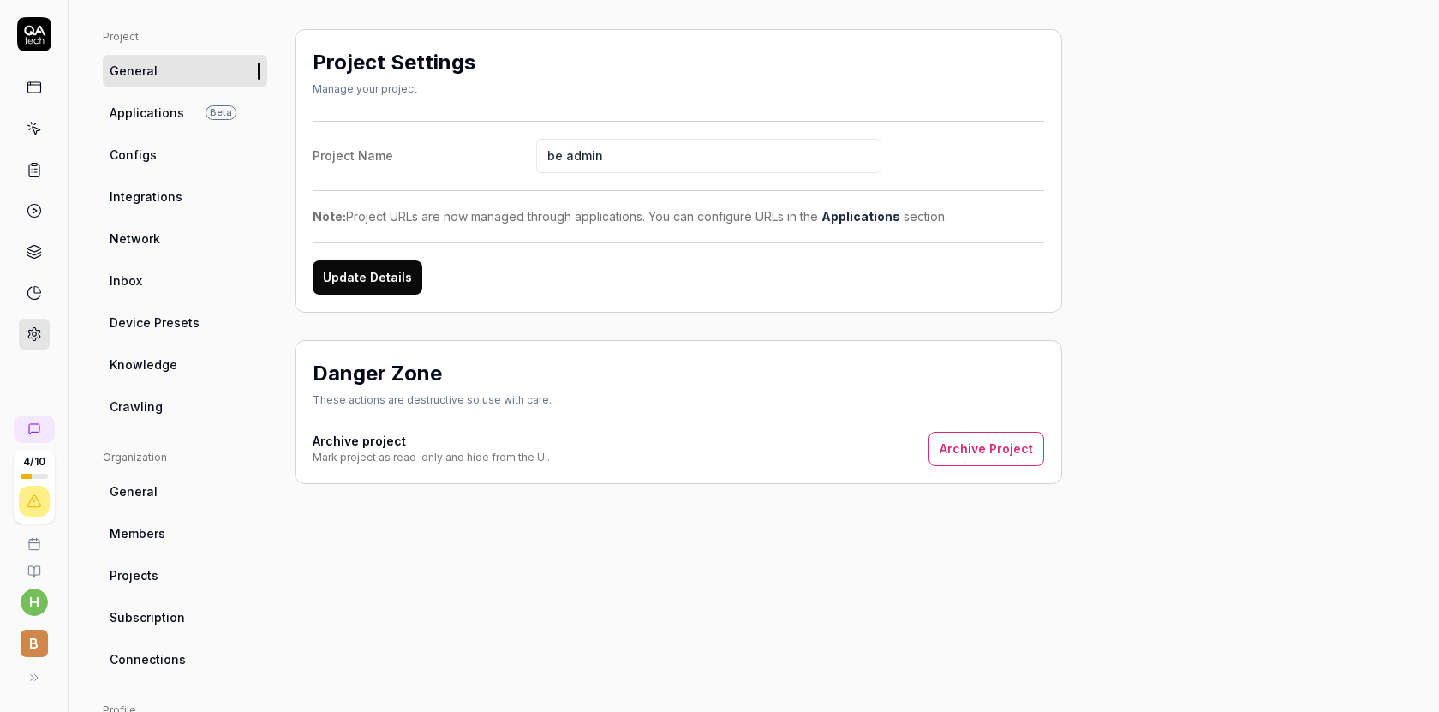
scroll to position [104, 0]
click at [181, 366] on link "Knowledge" at bounding box center [185, 362] width 164 height 32
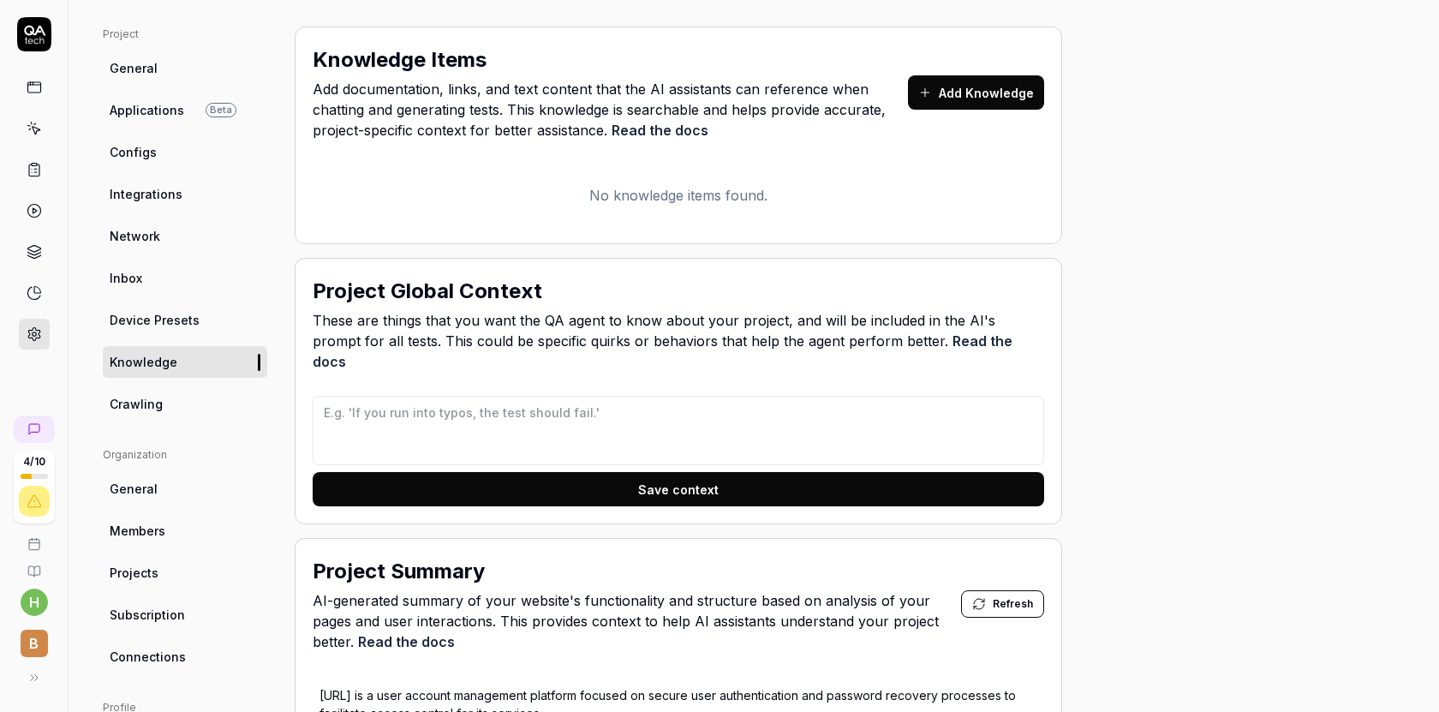
click at [913, 102] on button "Add Knowledge" at bounding box center [976, 92] width 136 height 34
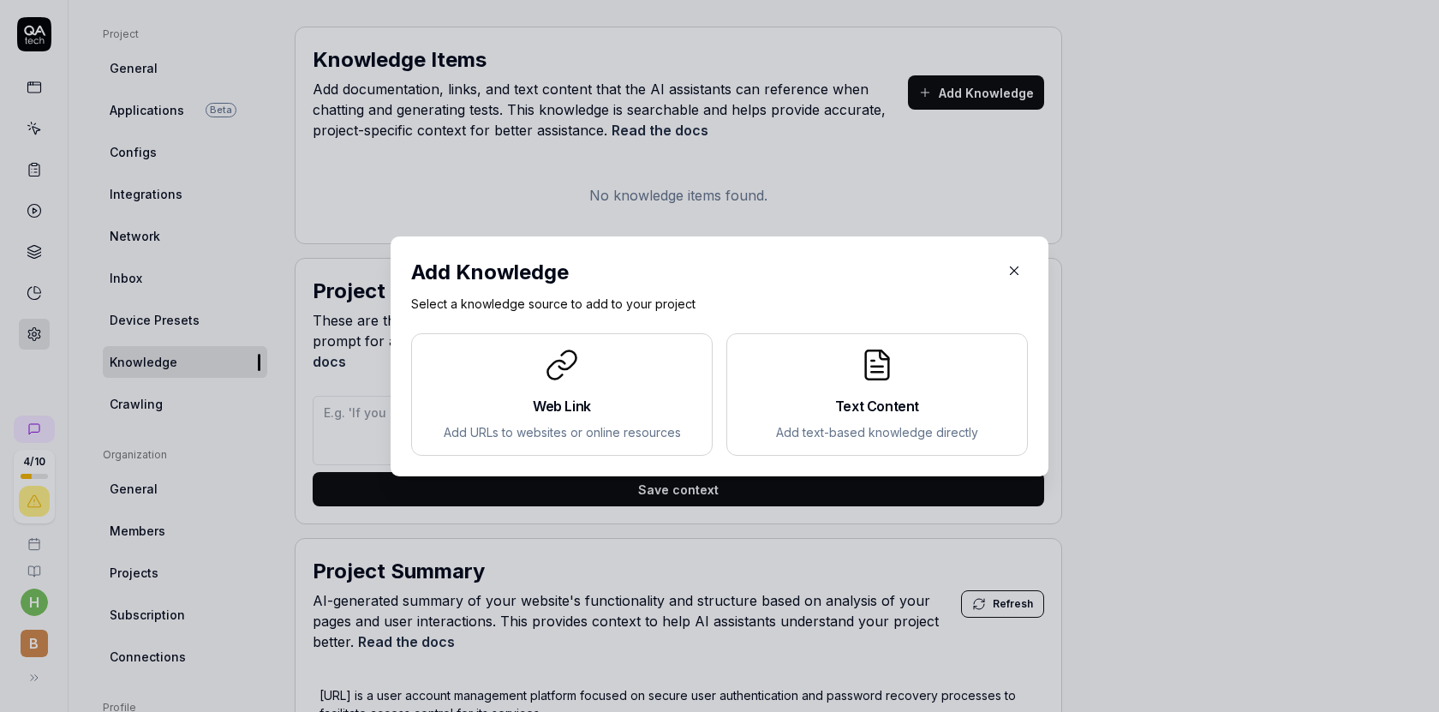
click at [816, 403] on h2 "Text Content" at bounding box center [877, 406] width 272 height 21
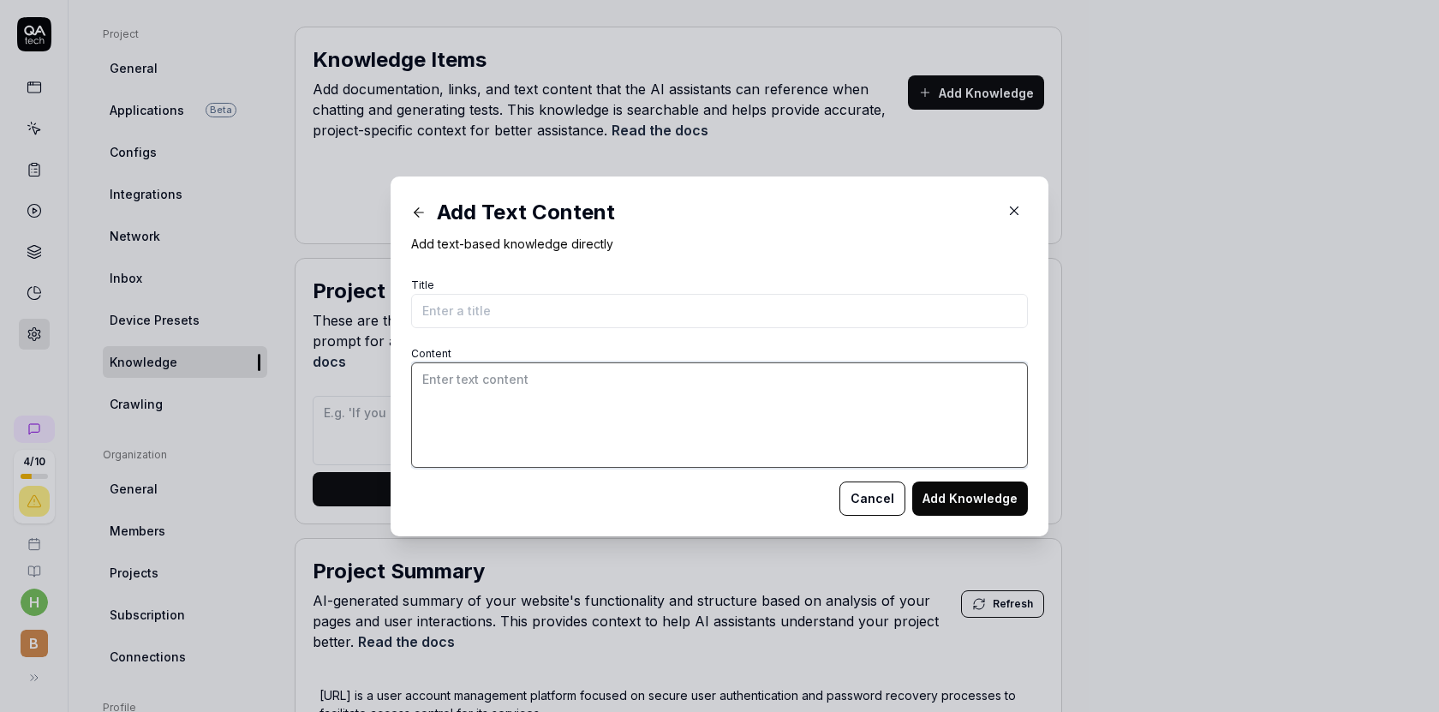
click at [613, 399] on textarea "Content" at bounding box center [719, 414] width 617 height 105
click at [420, 219] on icon at bounding box center [418, 212] width 15 height 15
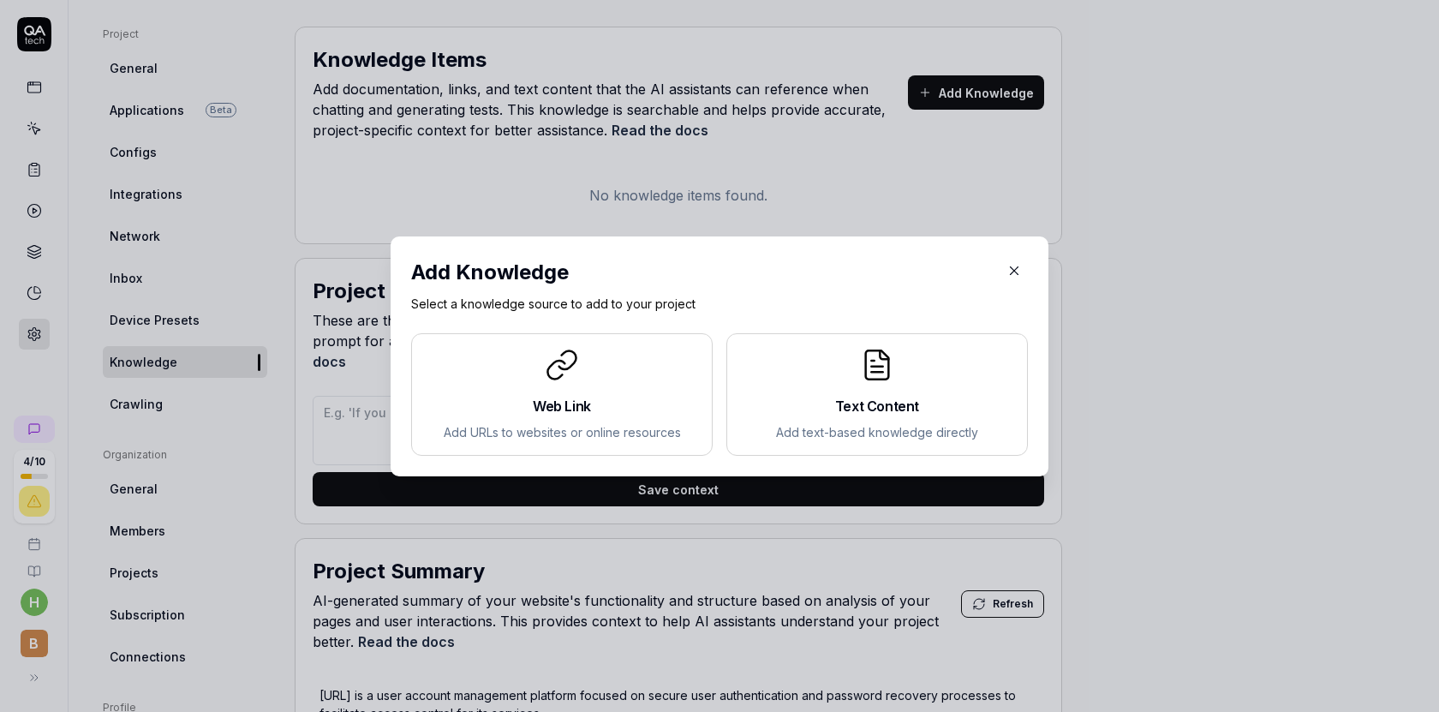
click at [562, 385] on div "Web Link Add URLs to websites or online resources" at bounding box center [562, 394] width 272 height 93
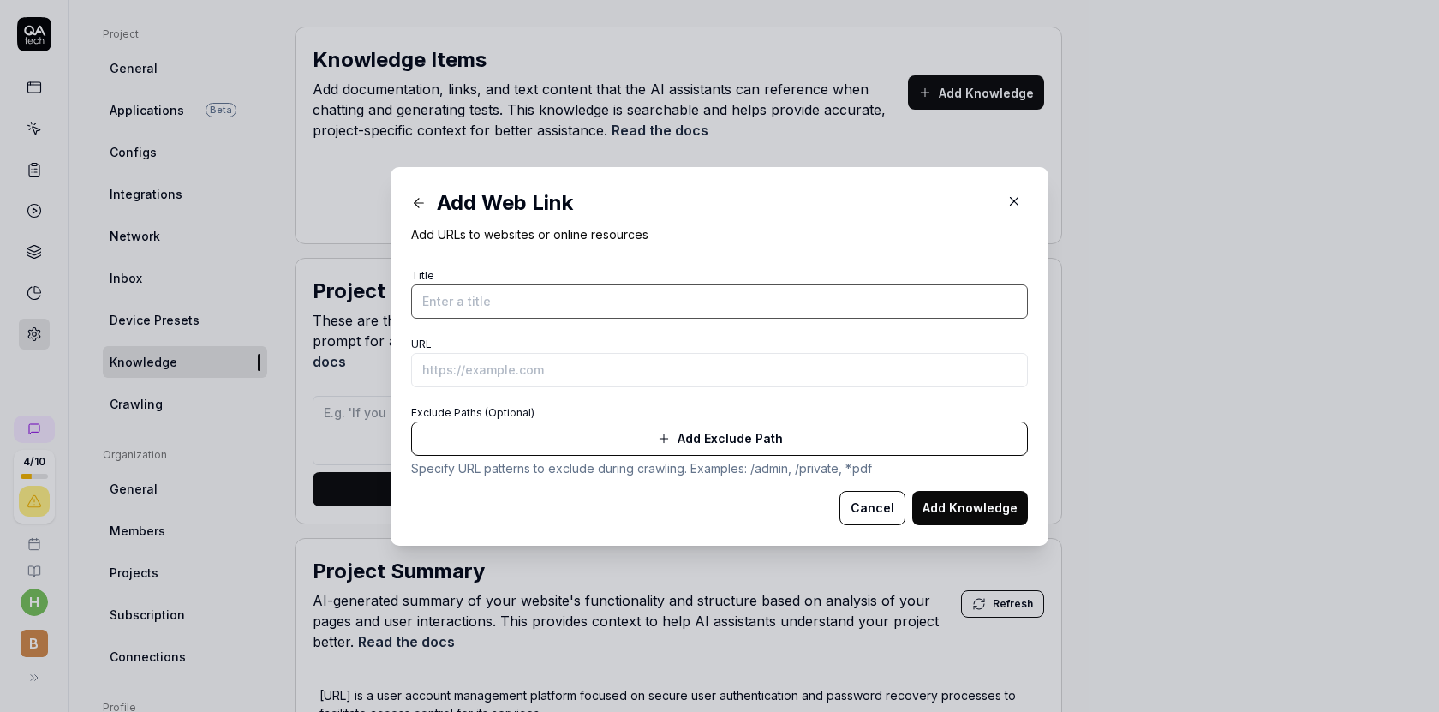
click at [553, 298] on input "Title" at bounding box center [719, 301] width 617 height 34
click at [495, 368] on input "URL" at bounding box center [719, 370] width 617 height 34
paste input "https://betterengage.ai/help/1on1/"
type input "https://betterengage.ai/help/1on1/"
click at [562, 296] on input "Title" at bounding box center [719, 301] width 617 height 34
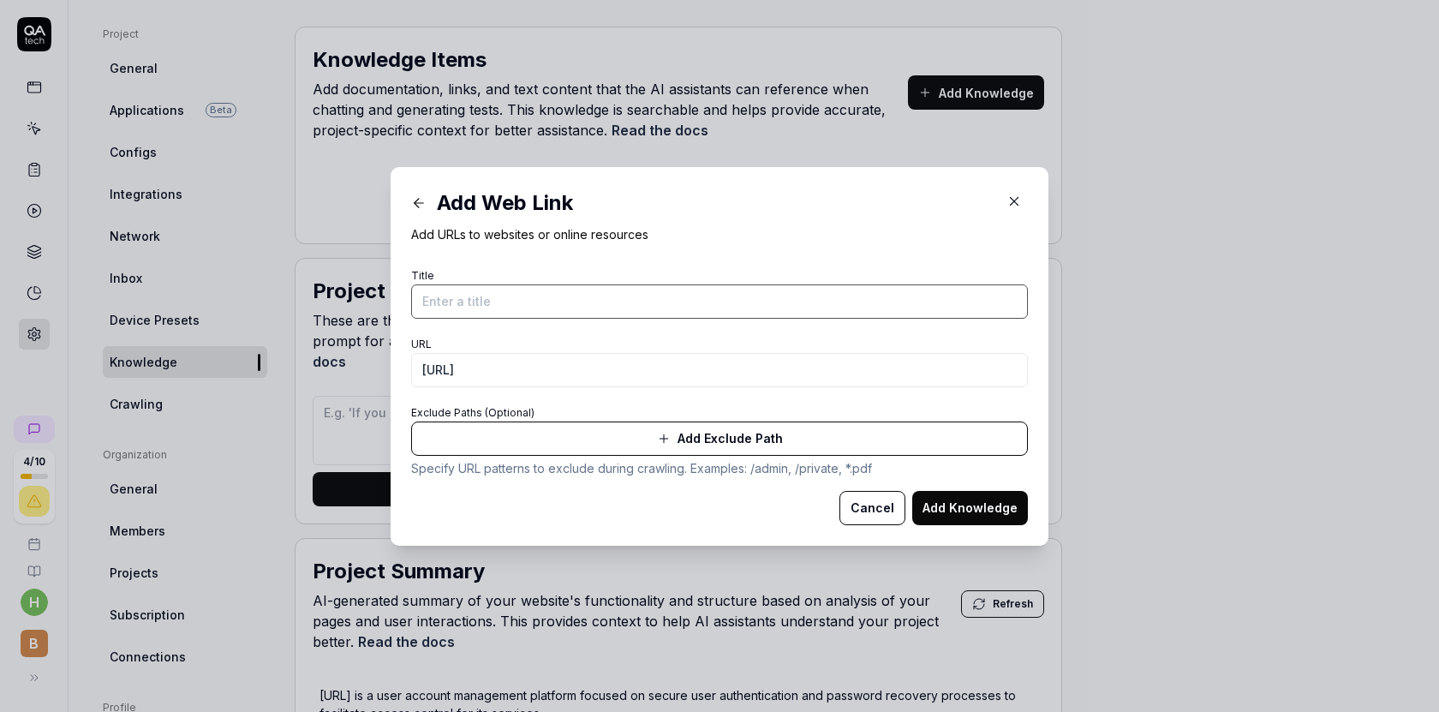
paste input "https://betterengage.ai/help/1on1/"
type input "https://betterengage.ai/help/1on1/"
click at [964, 509] on button "Add Knowledge" at bounding box center [970, 508] width 116 height 34
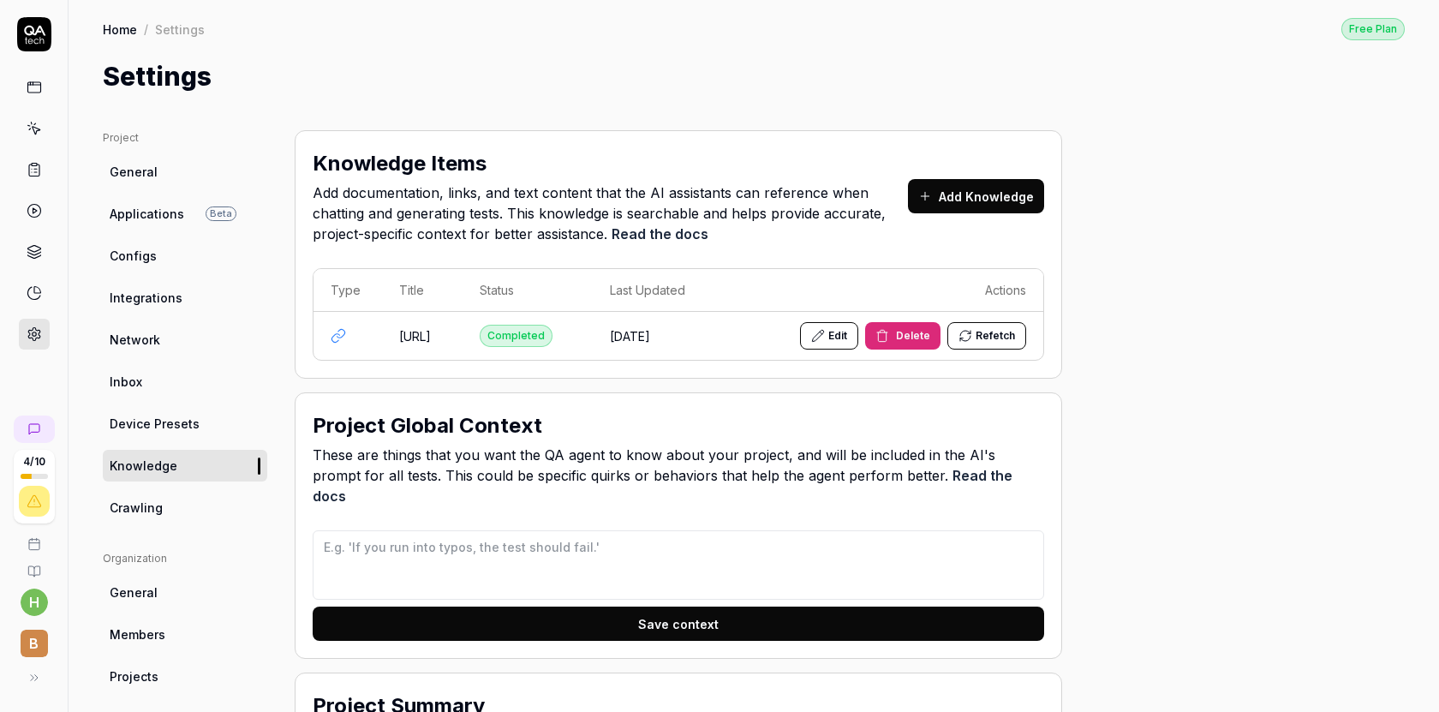
click at [553, 346] on div "Completed" at bounding box center [516, 336] width 73 height 22
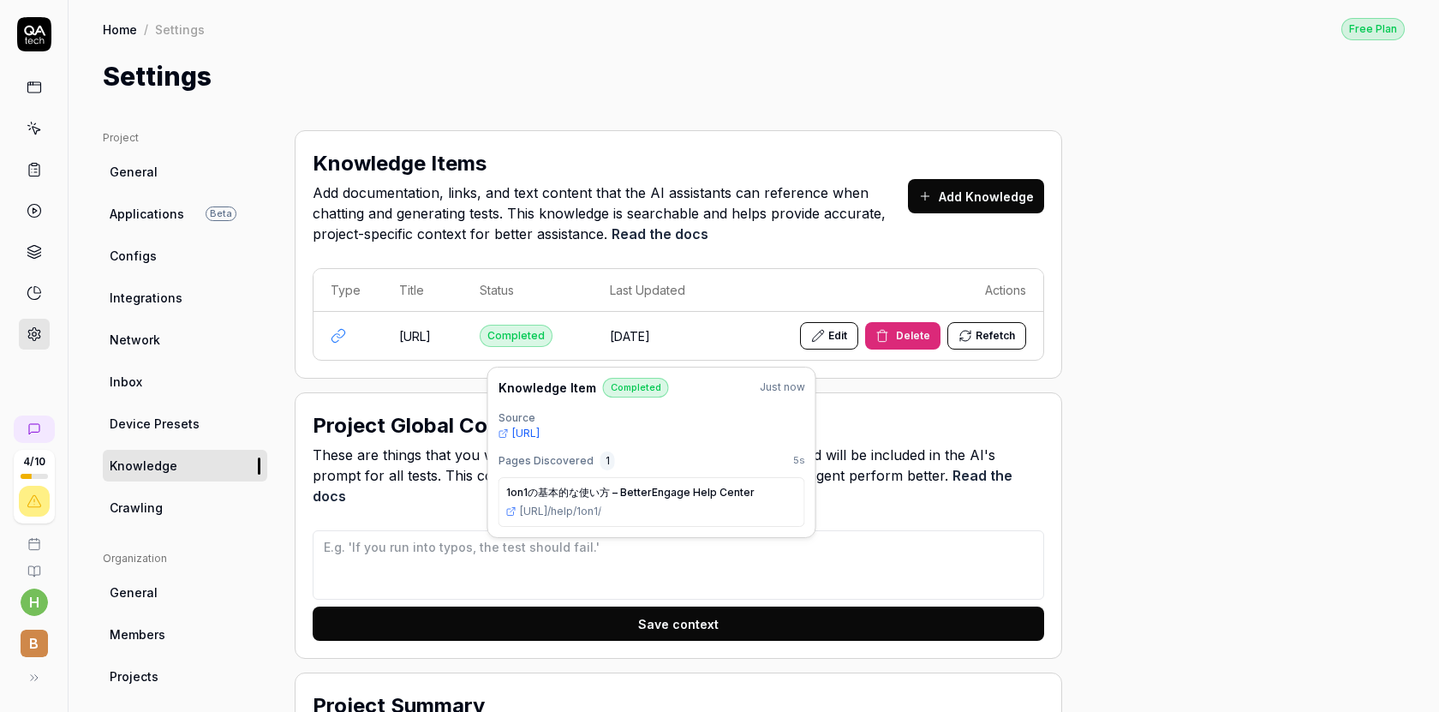
click at [629, 494] on span "1on1の基本的な使い方 – BetterEngage Help Center" at bounding box center [651, 492] width 291 height 15
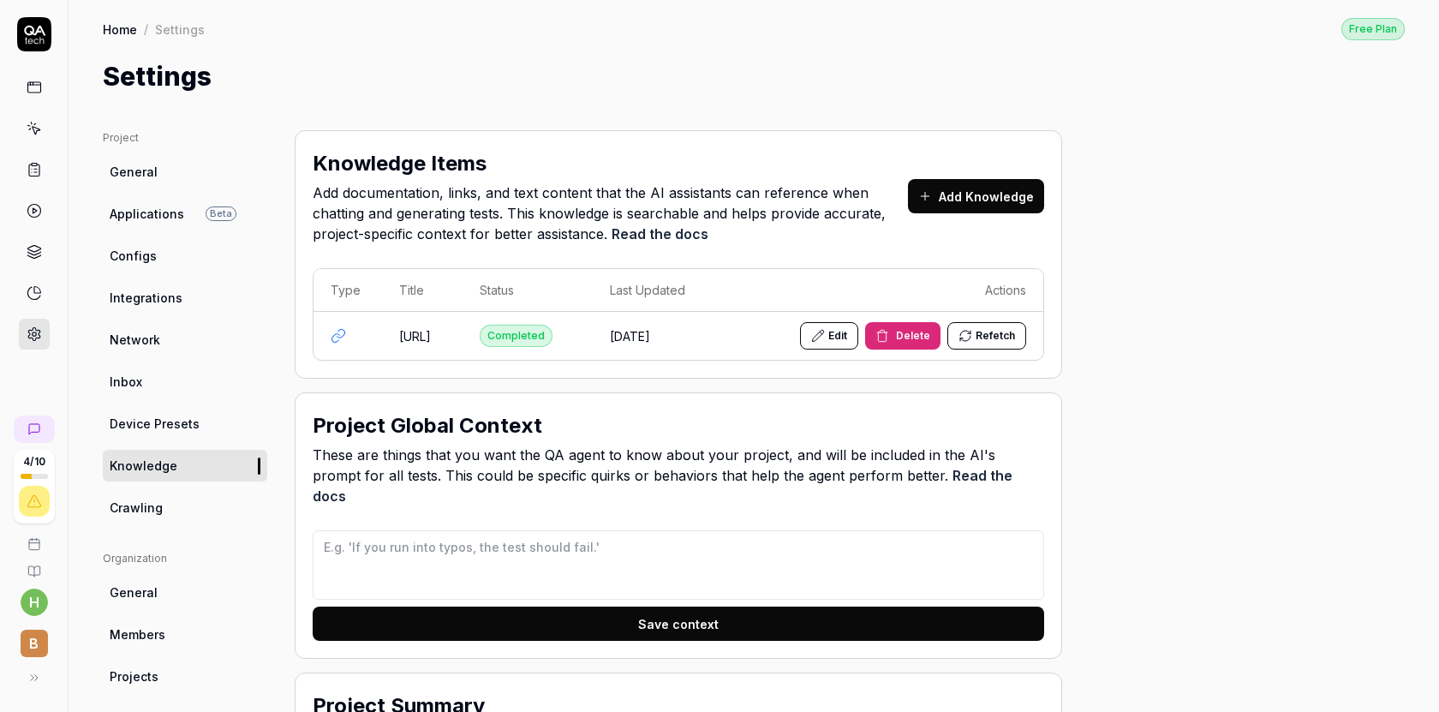
click at [727, 340] on td "9/5/2025" at bounding box center [660, 336] width 134 height 48
click at [463, 360] on td "[URL]" at bounding box center [422, 336] width 81 height 48
click at [340, 344] on icon at bounding box center [338, 335] width 15 height 15
click at [463, 357] on td "[URL]" at bounding box center [422, 336] width 81 height 48
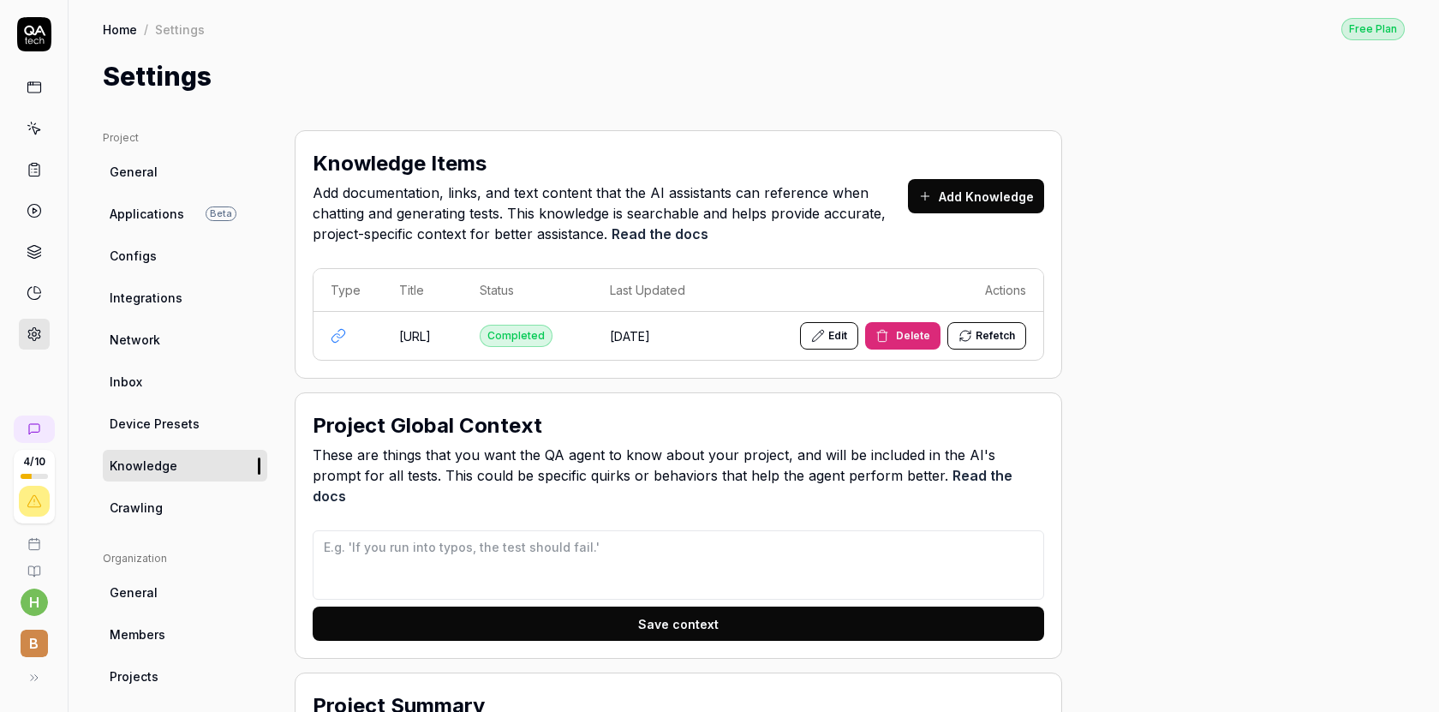
click at [463, 357] on td "[URL]" at bounding box center [422, 336] width 81 height 48
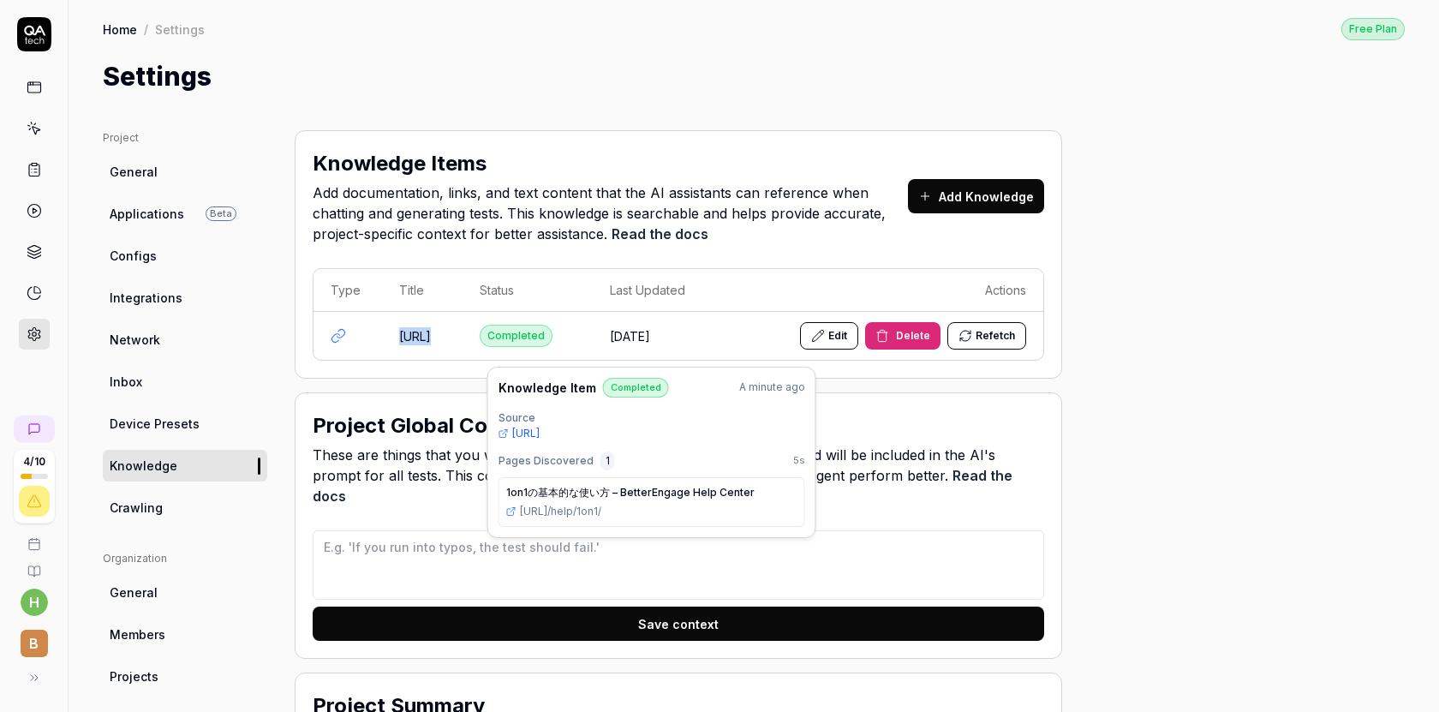
click at [424, 360] on td "[URL]" at bounding box center [422, 336] width 81 height 48
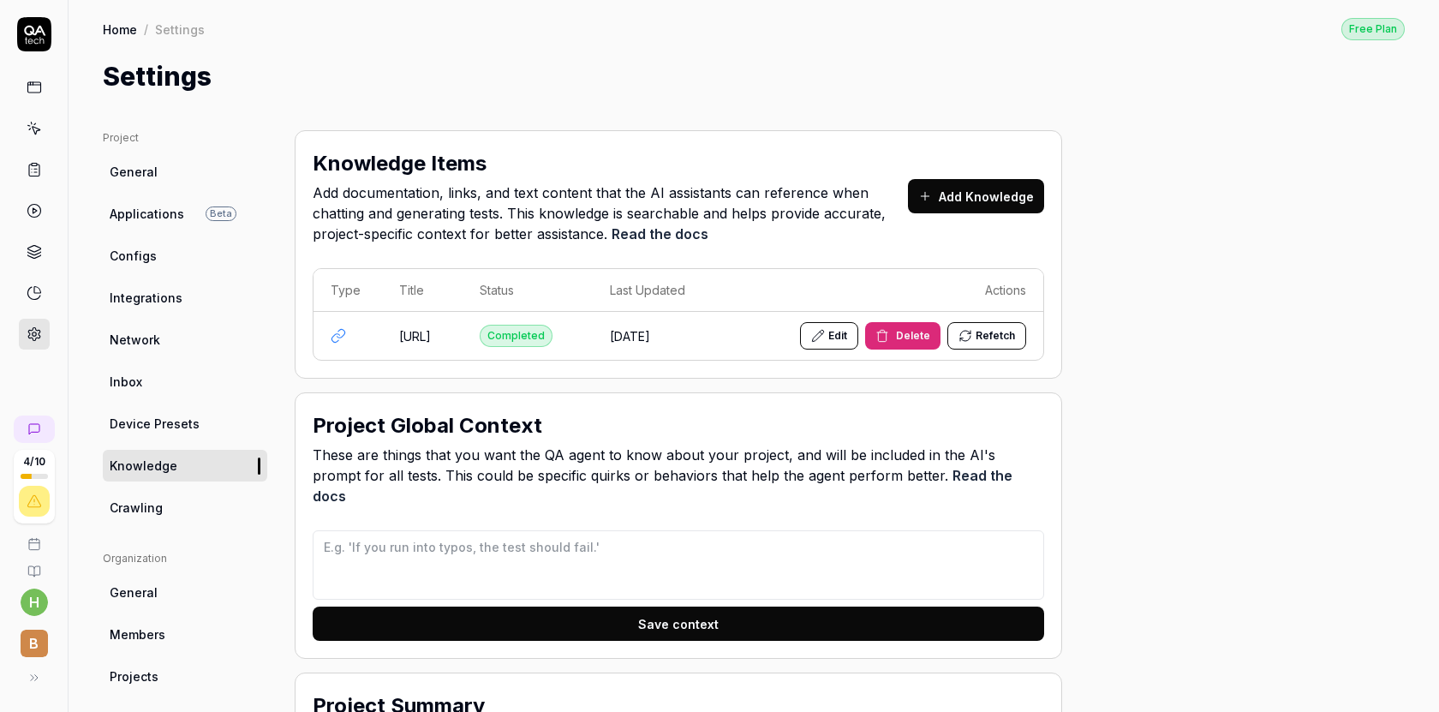
click at [553, 347] on div "Completed" at bounding box center [516, 336] width 73 height 22
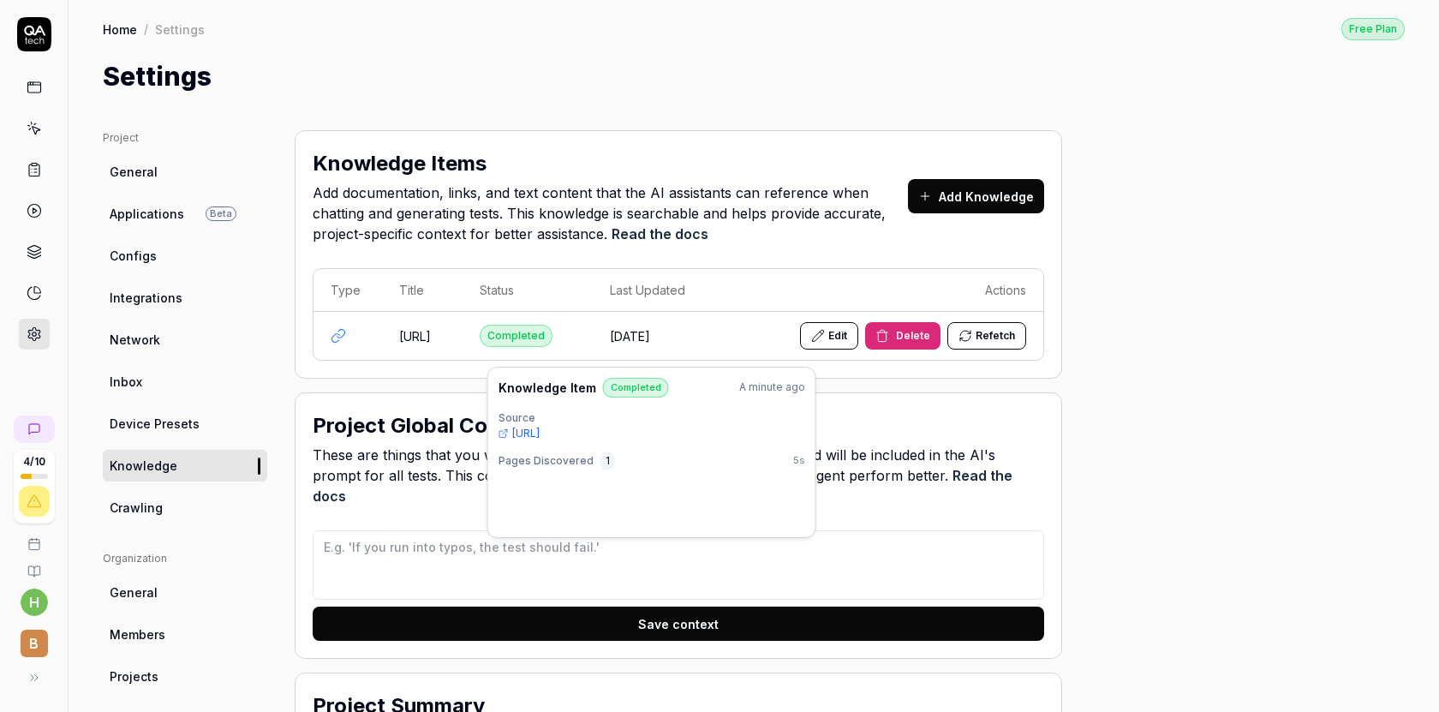
click at [553, 347] on div "Completed" at bounding box center [516, 336] width 73 height 22
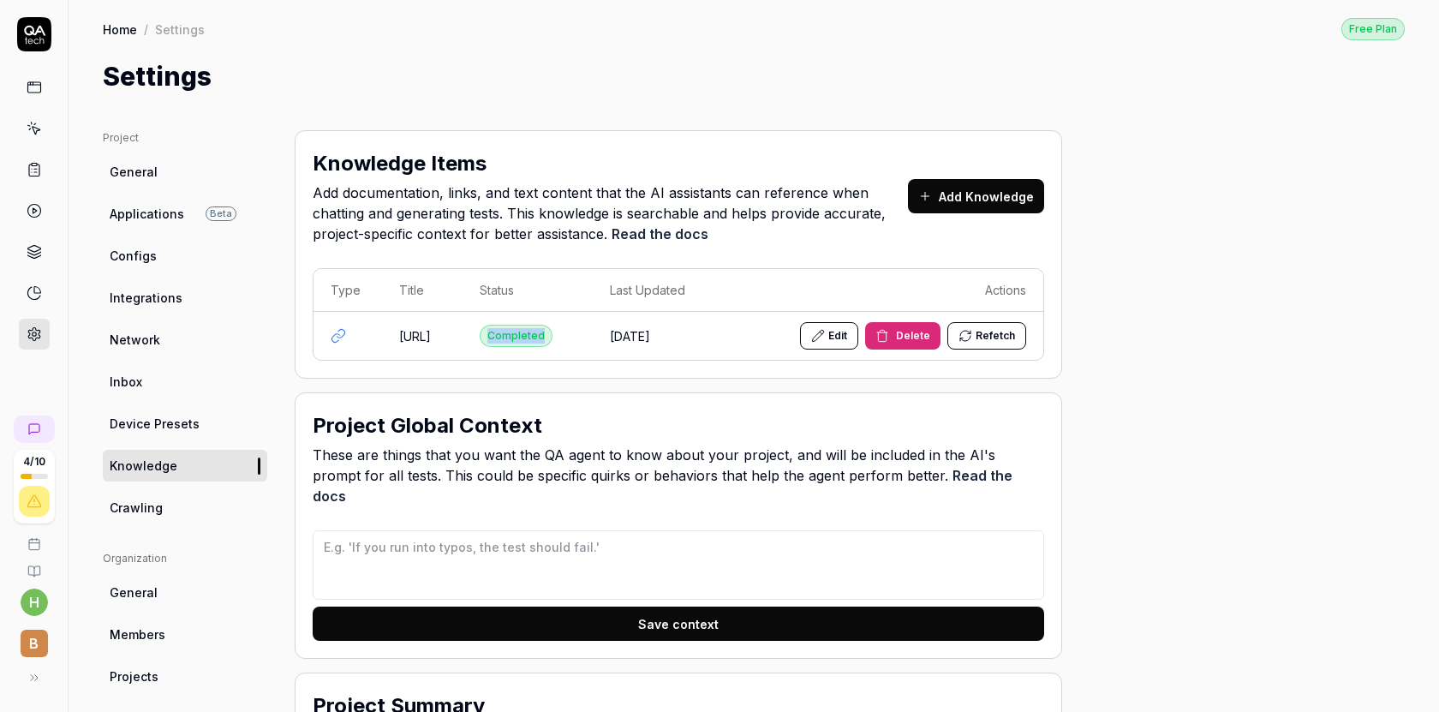
click at [553, 347] on div "Completed" at bounding box center [516, 336] width 73 height 22
click at [632, 379] on div "Knowledge Items Add documentation, links, and text content that the AI assistan…" at bounding box center [679, 254] width 768 height 248
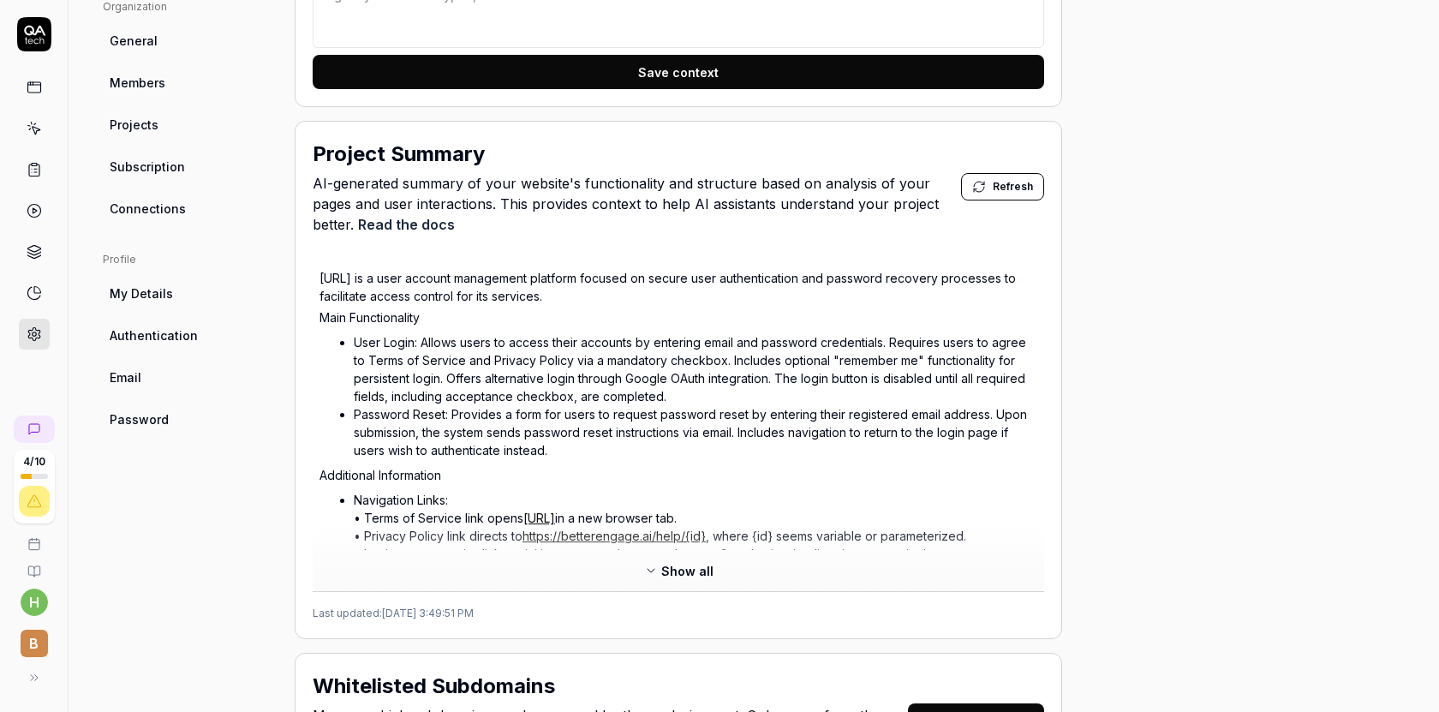
scroll to position [555, 0]
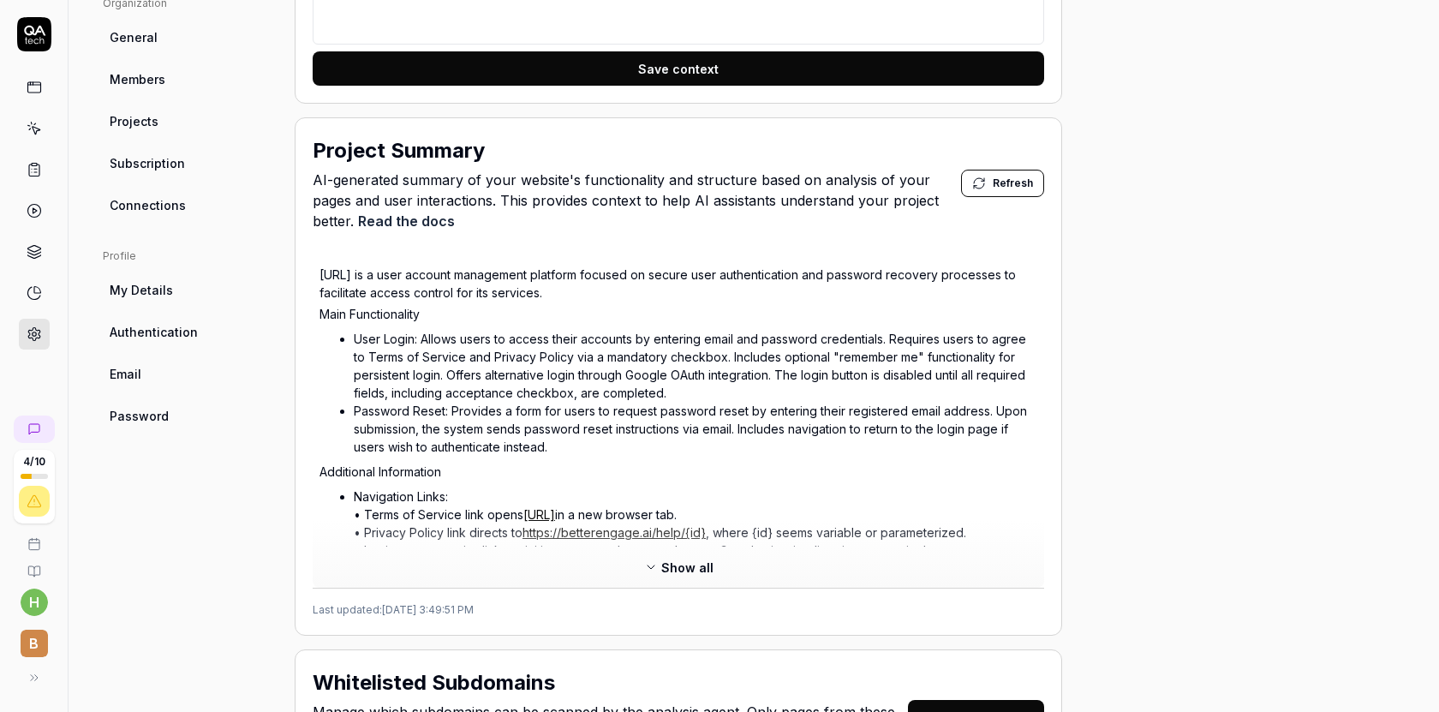
click at [689, 559] on span "Show all" at bounding box center [687, 568] width 52 height 18
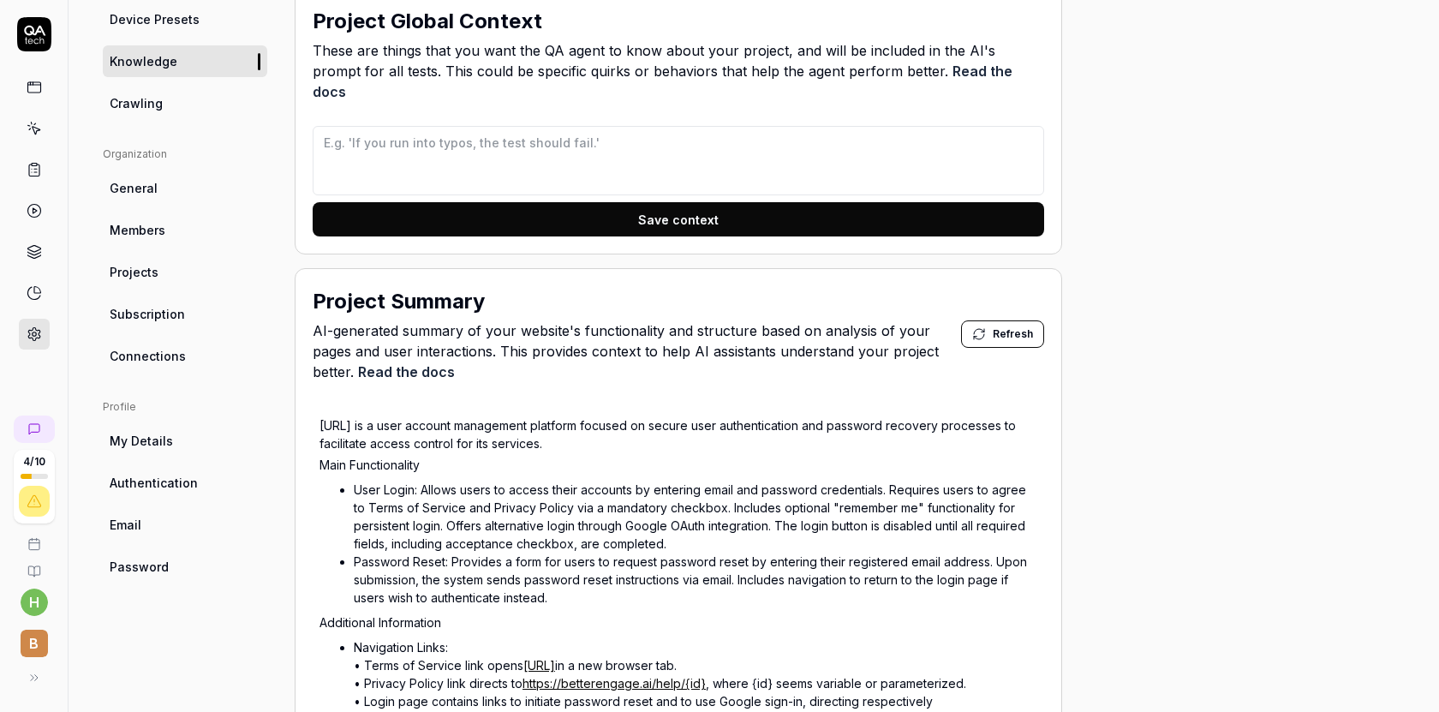
scroll to position [0, 0]
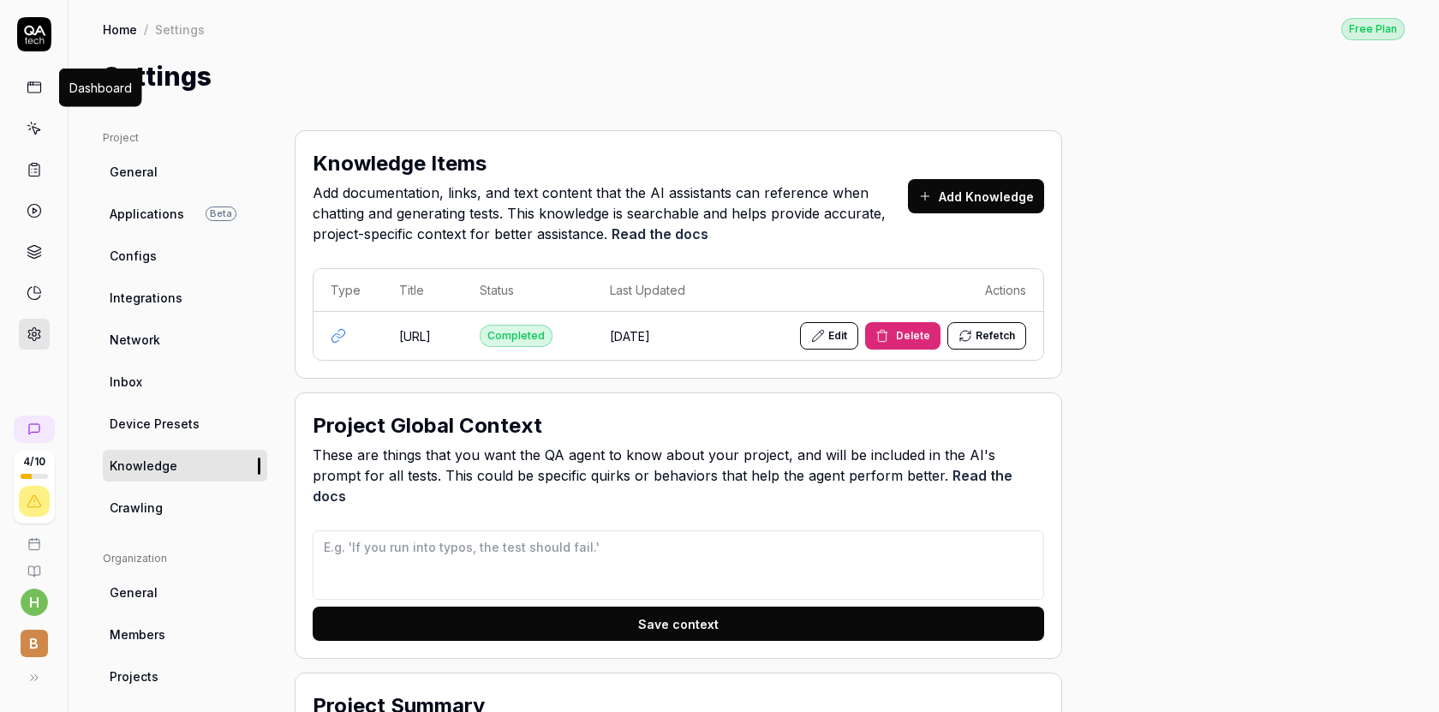
click at [29, 87] on icon at bounding box center [34, 87] width 15 height 15
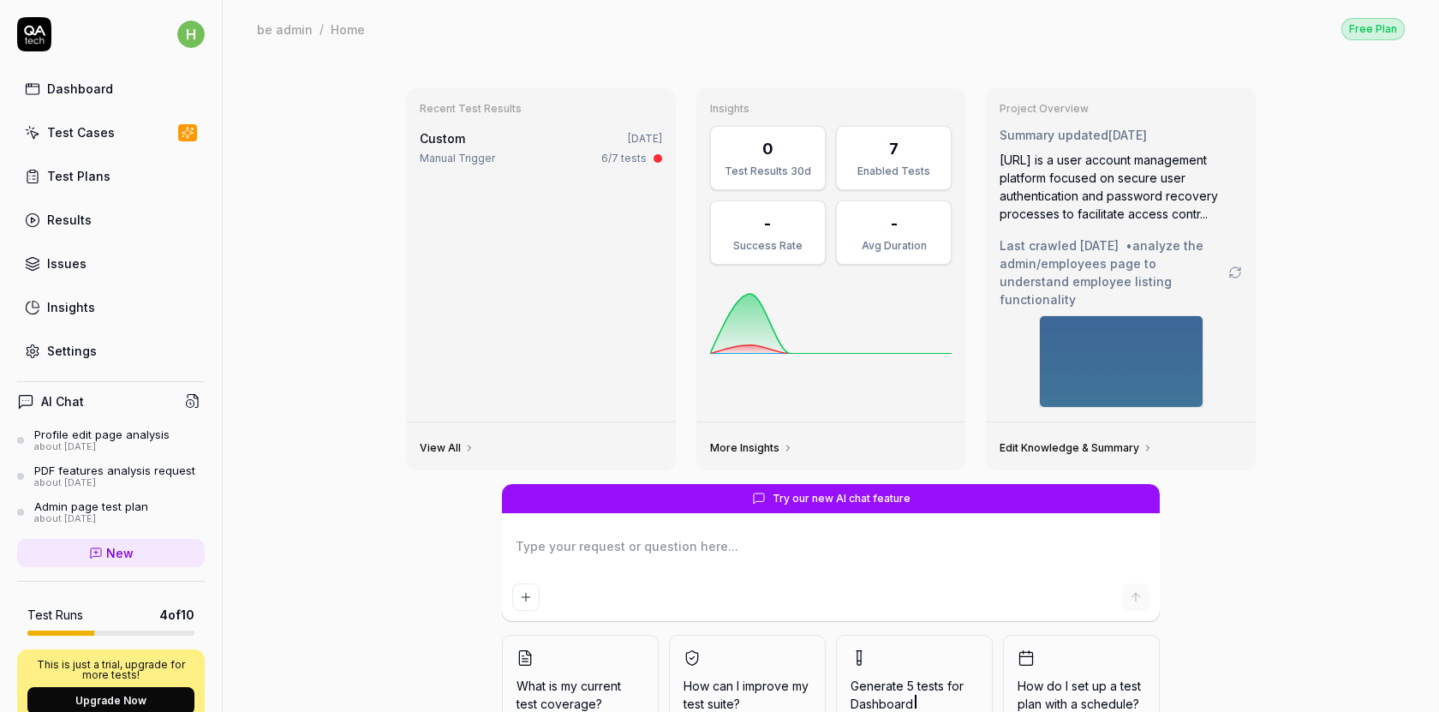
click at [78, 265] on div "Issues" at bounding box center [66, 263] width 39 height 18
click at [78, 320] on link "Insights" at bounding box center [111, 306] width 188 height 33
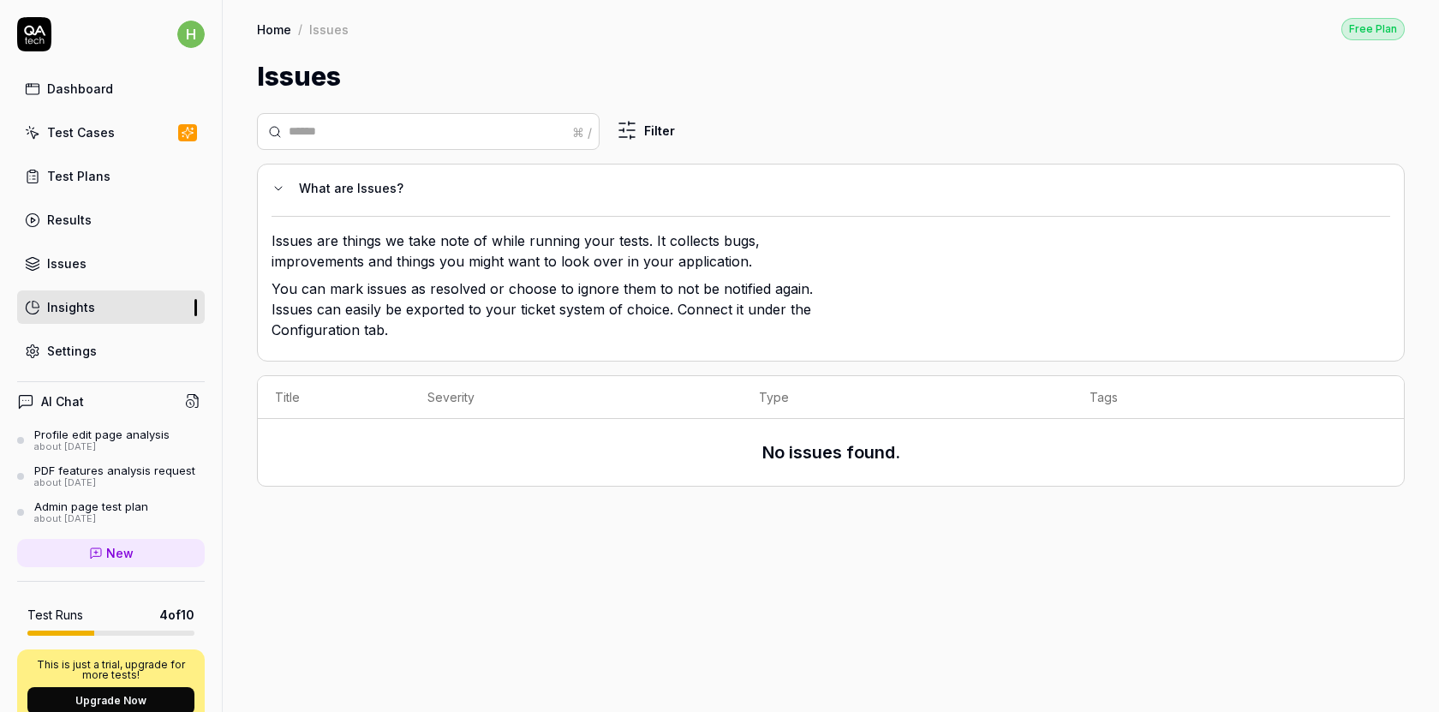
click at [56, 408] on h4 "AI Chat" at bounding box center [62, 401] width 43 height 18
click at [27, 401] on icon at bounding box center [25, 401] width 17 height 17
click at [195, 403] on icon at bounding box center [192, 400] width 15 height 15
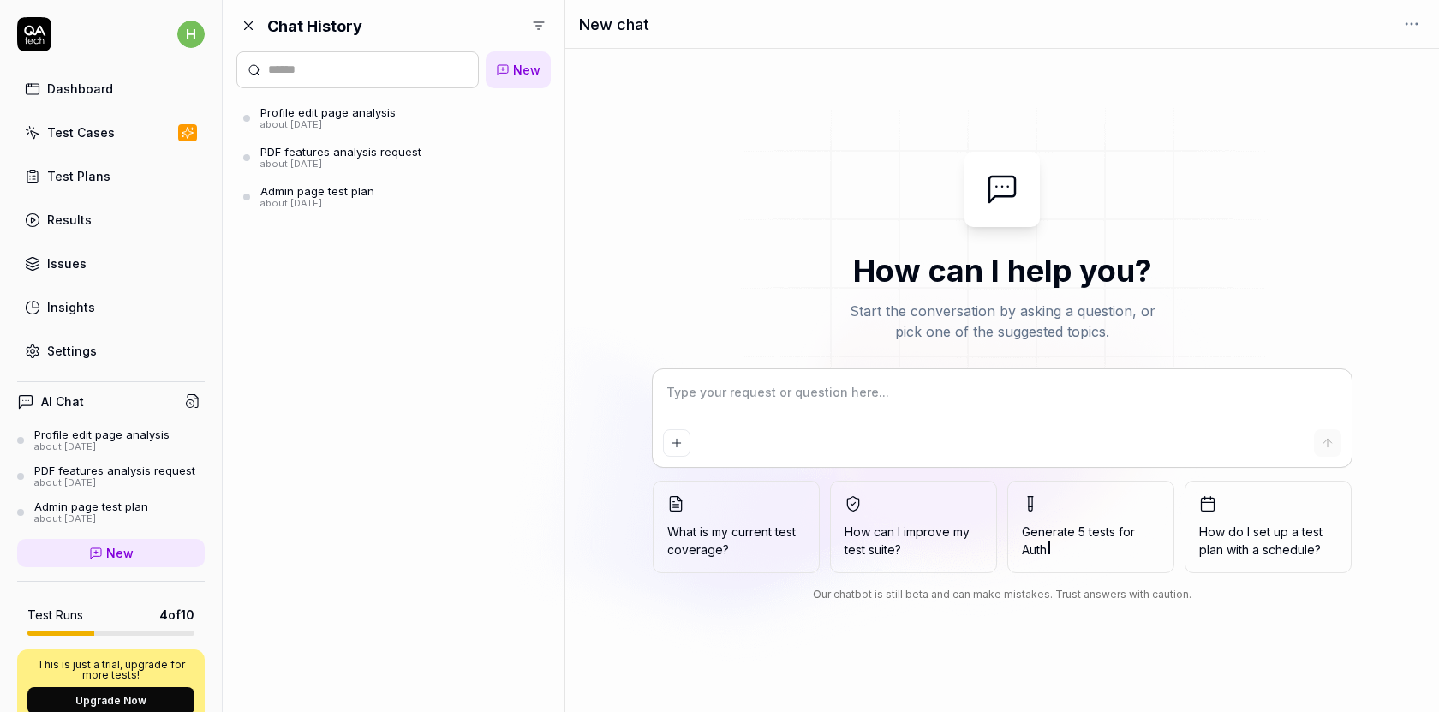
click at [733, 402] on textarea at bounding box center [1002, 401] width 679 height 43
type textarea "*"
type textarea "s"
type textarea "*"
type textarea "sh"
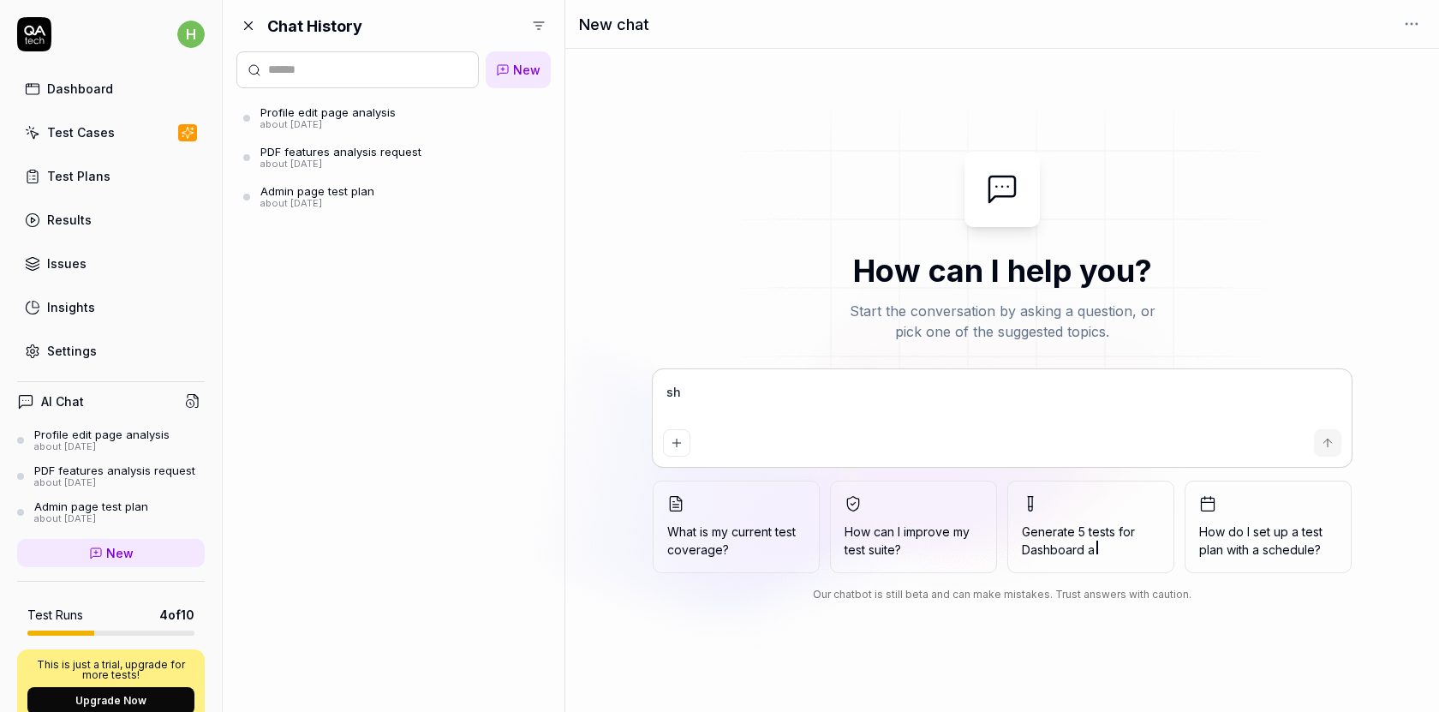
type textarea "*"
type textarea "sho"
type textarea "*"
type textarea "show"
type textarea "*"
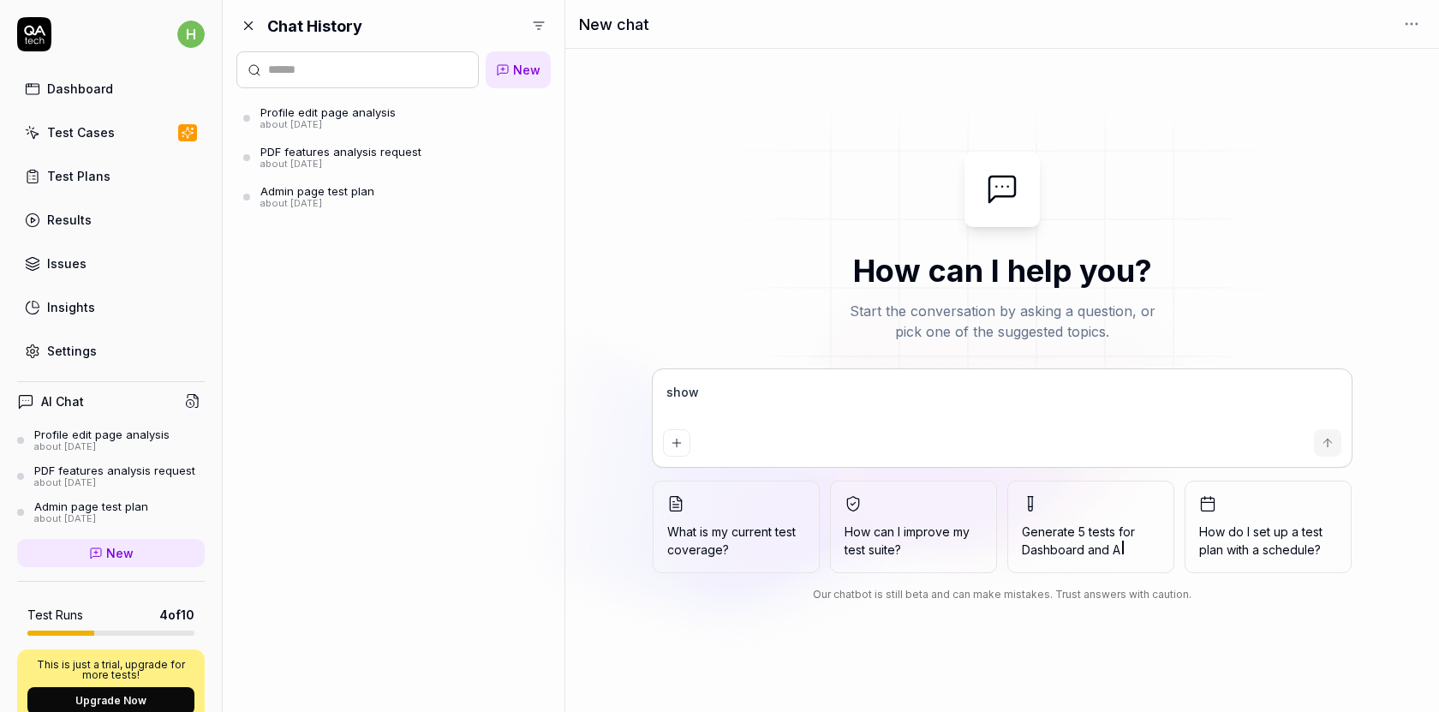
type textarea "show"
type textarea "*"
type textarea "show m"
type textarea "*"
type textarea "show me"
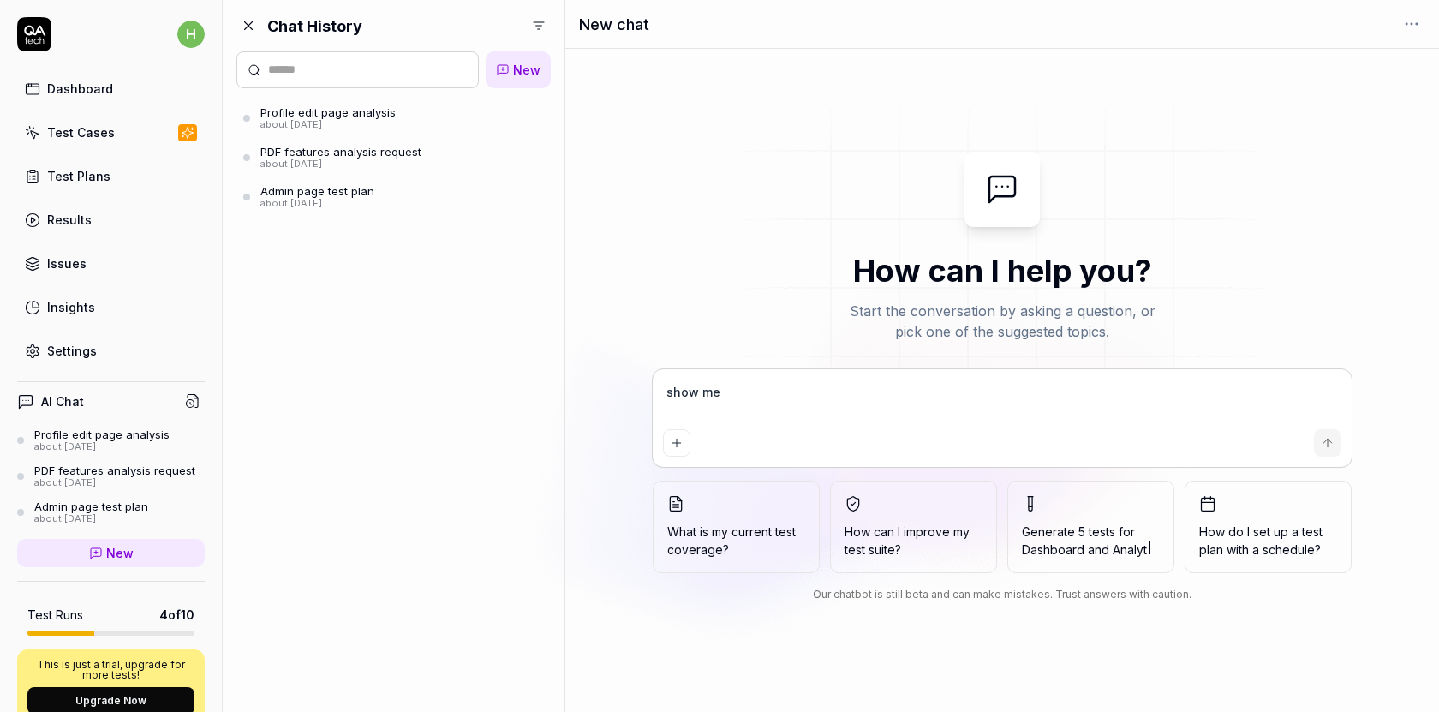
type textarea "*"
type textarea "show me"
type textarea "*"
type textarea "show me o"
type textarea "*"
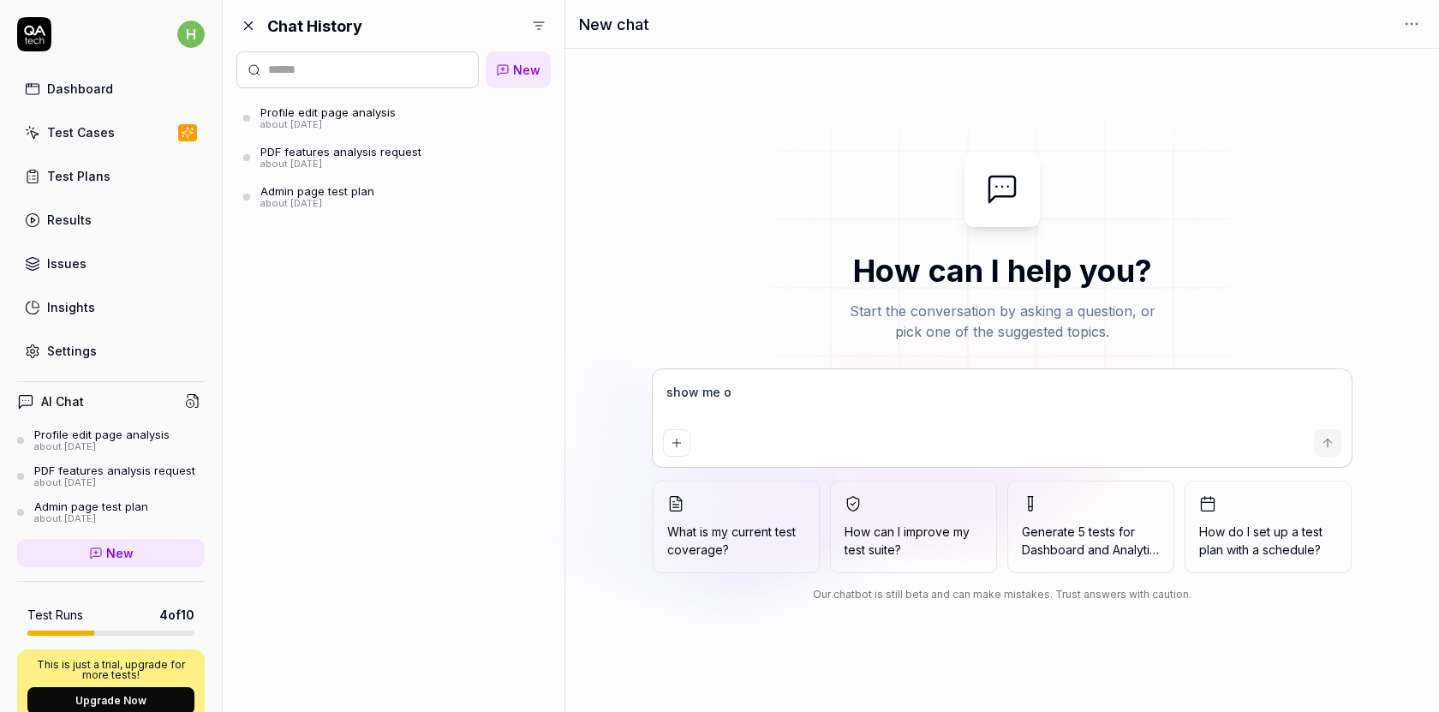
type textarea "show me on"
type textarea "*"
type textarea "show me o"
type textarea "*"
type textarea "show me"
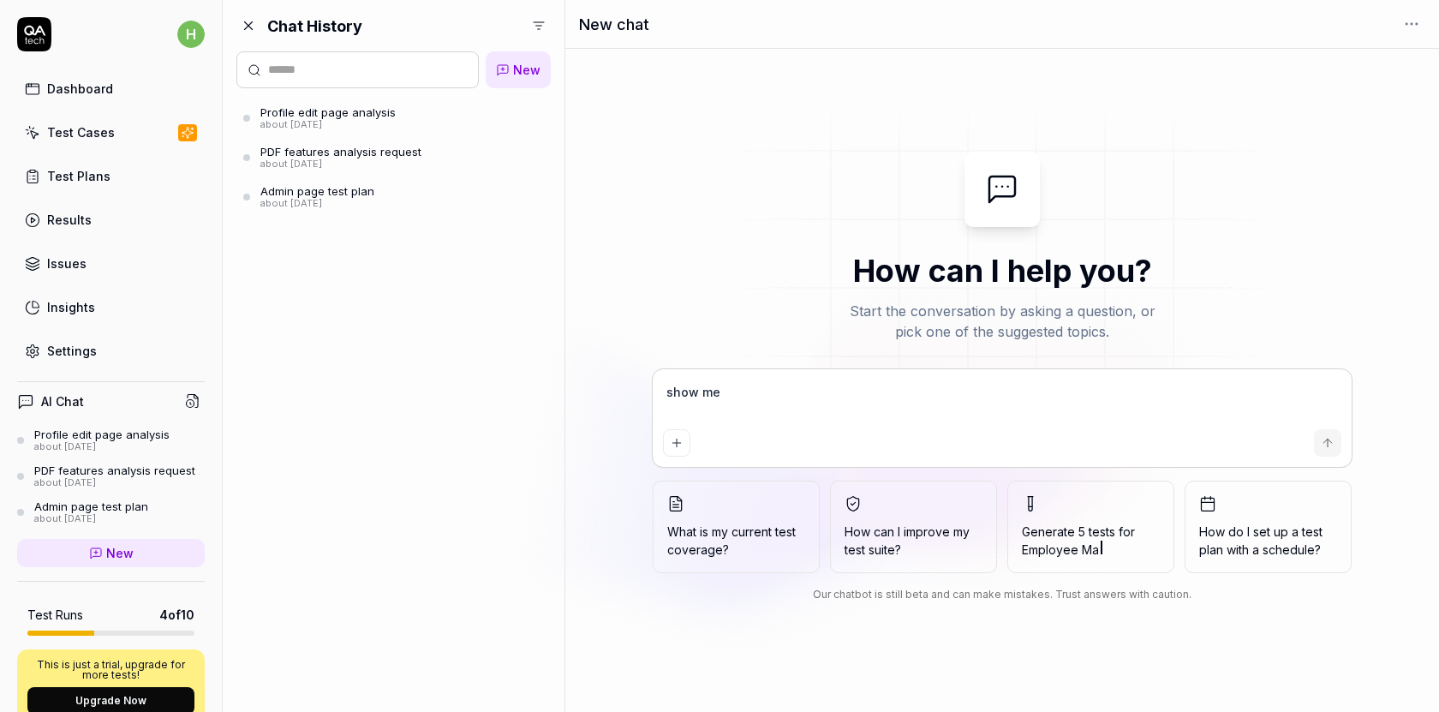
type textarea "*"
type textarea "show me 1"
type textarea "*"
type textarea "show me 1o"
type textarea "*"
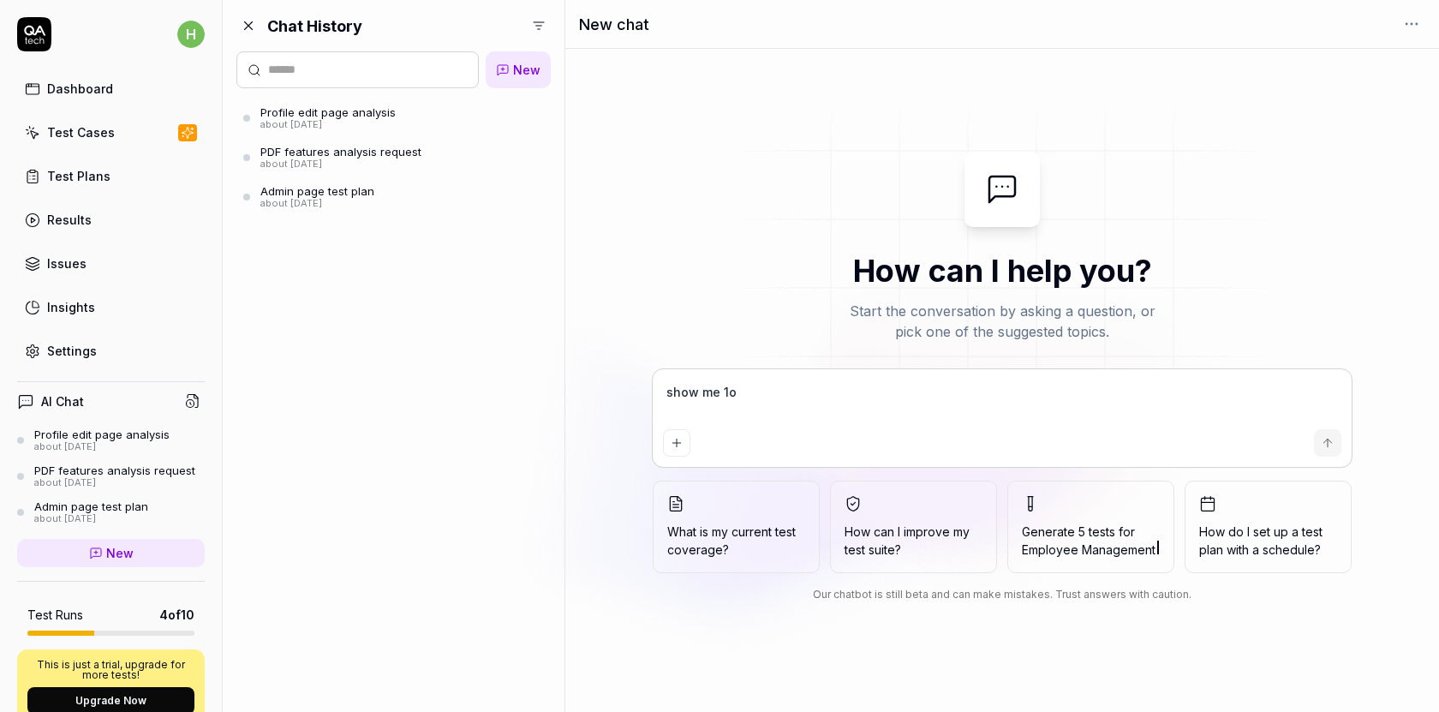
type textarea "show me 1on"
type textarea "*"
type textarea "show me 1on1"
type textarea "*"
type textarea "show me 1on1"
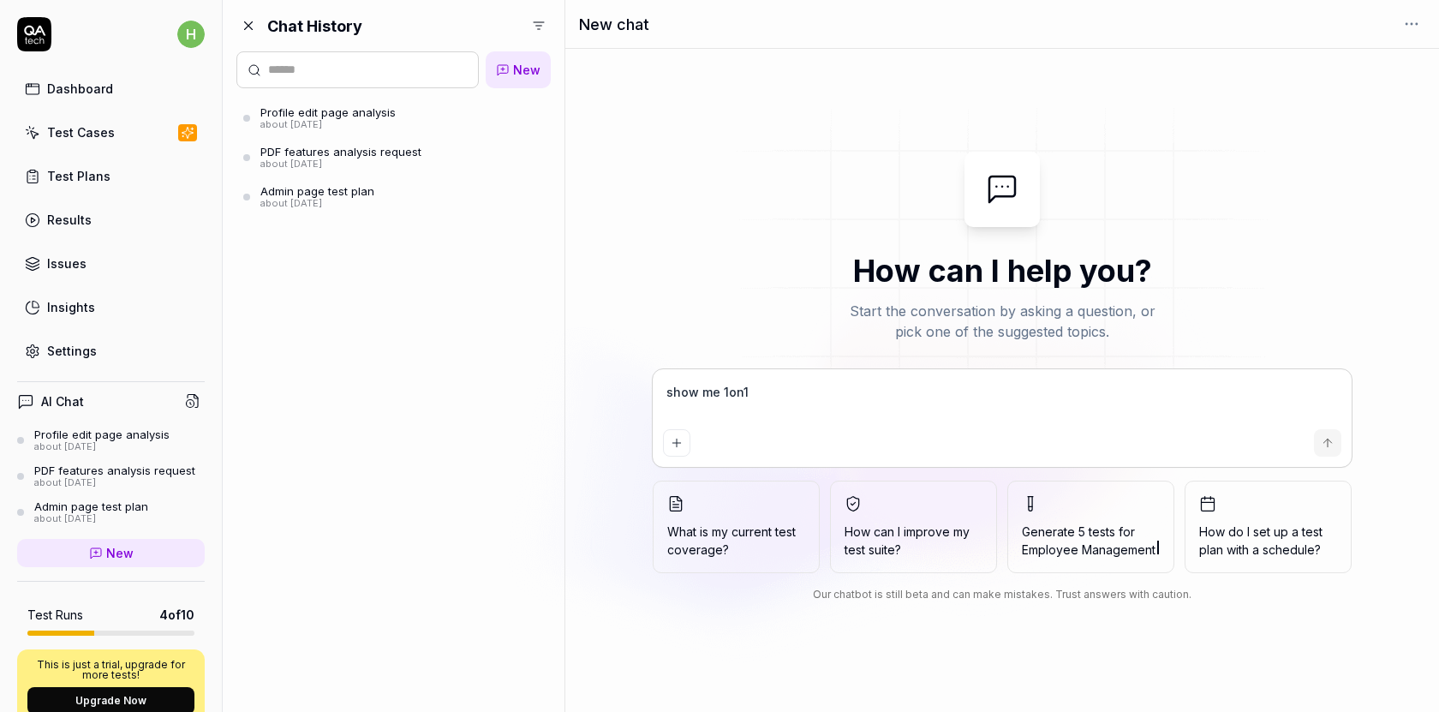
type textarea "*"
type textarea "show me 1on1 f"
type textarea "*"
type textarea "show me 1on1 fe"
type textarea "*"
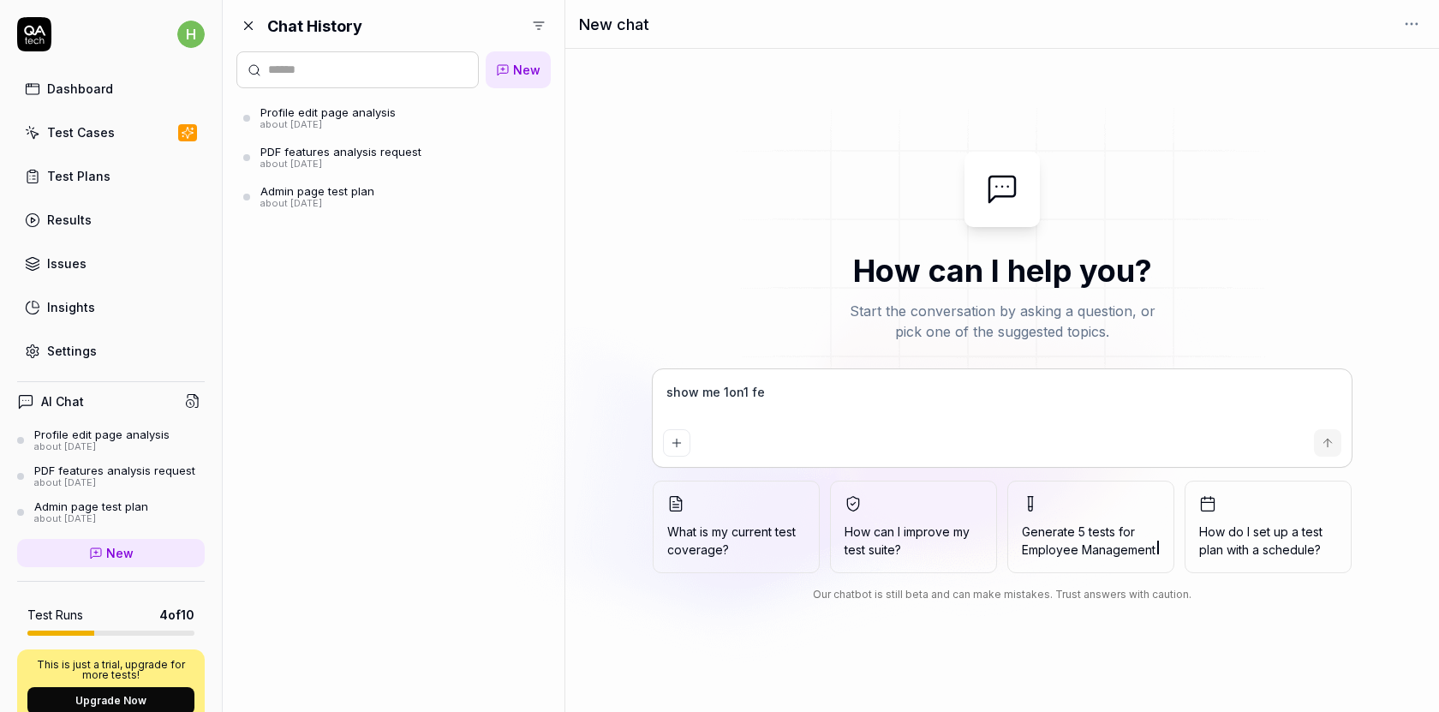
type textarea "show me 1on1 fet"
type textarea "*"
type textarea "show me 1on1 fe"
type textarea "*"
type textarea "show me 1on1 fea"
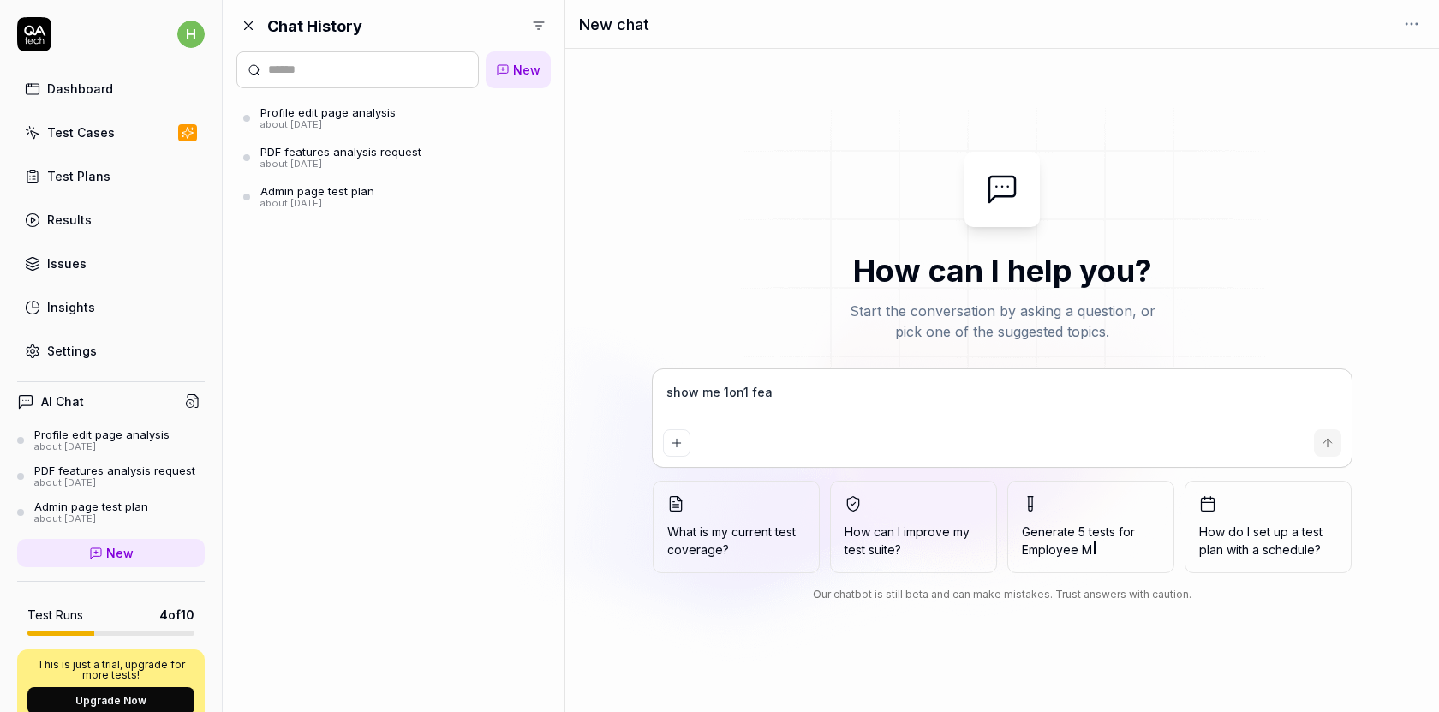
type textarea "*"
type textarea "show me 1on1 feat"
type textarea "*"
type textarea "show me 1on1 featu"
type textarea "*"
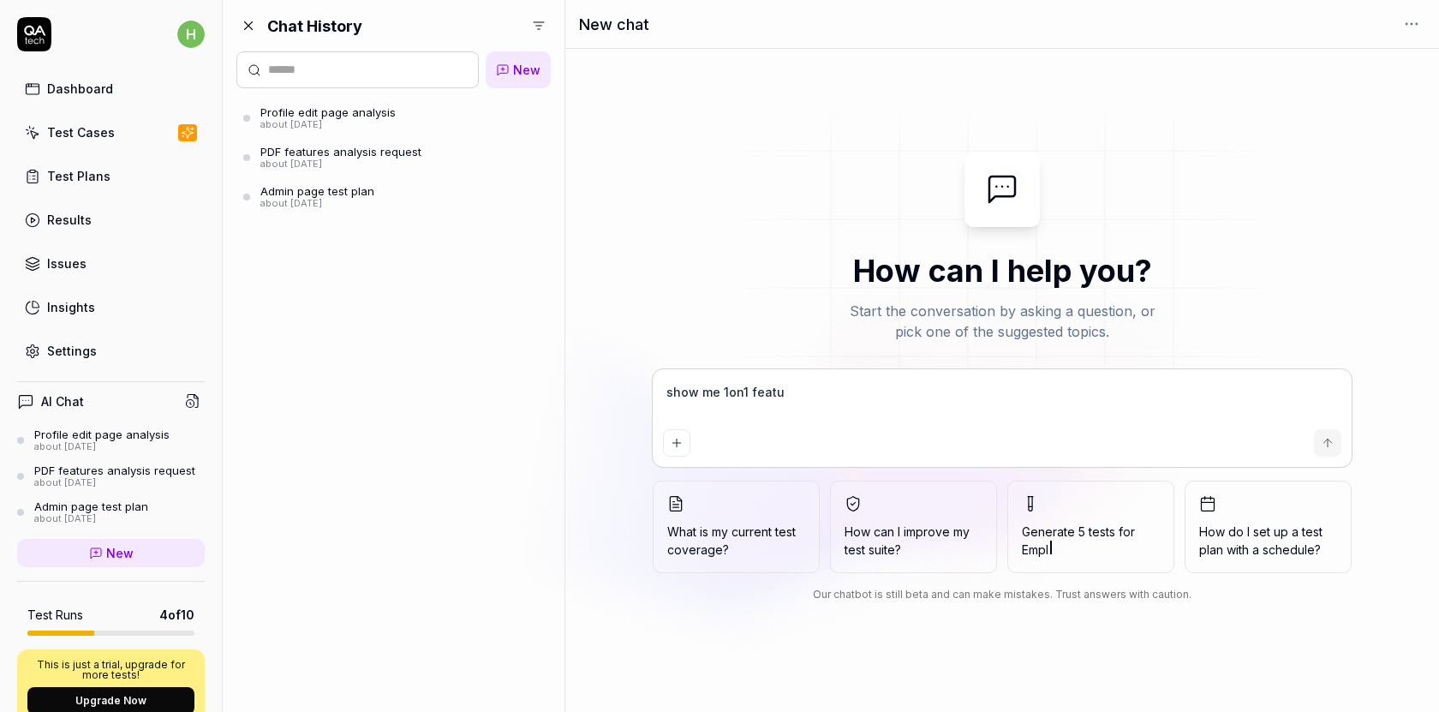
type textarea "show me 1on1 featur"
type textarea "*"
type textarea "show me 1on1 feature"
type textarea "*"
type textarea "show me 1on1 features"
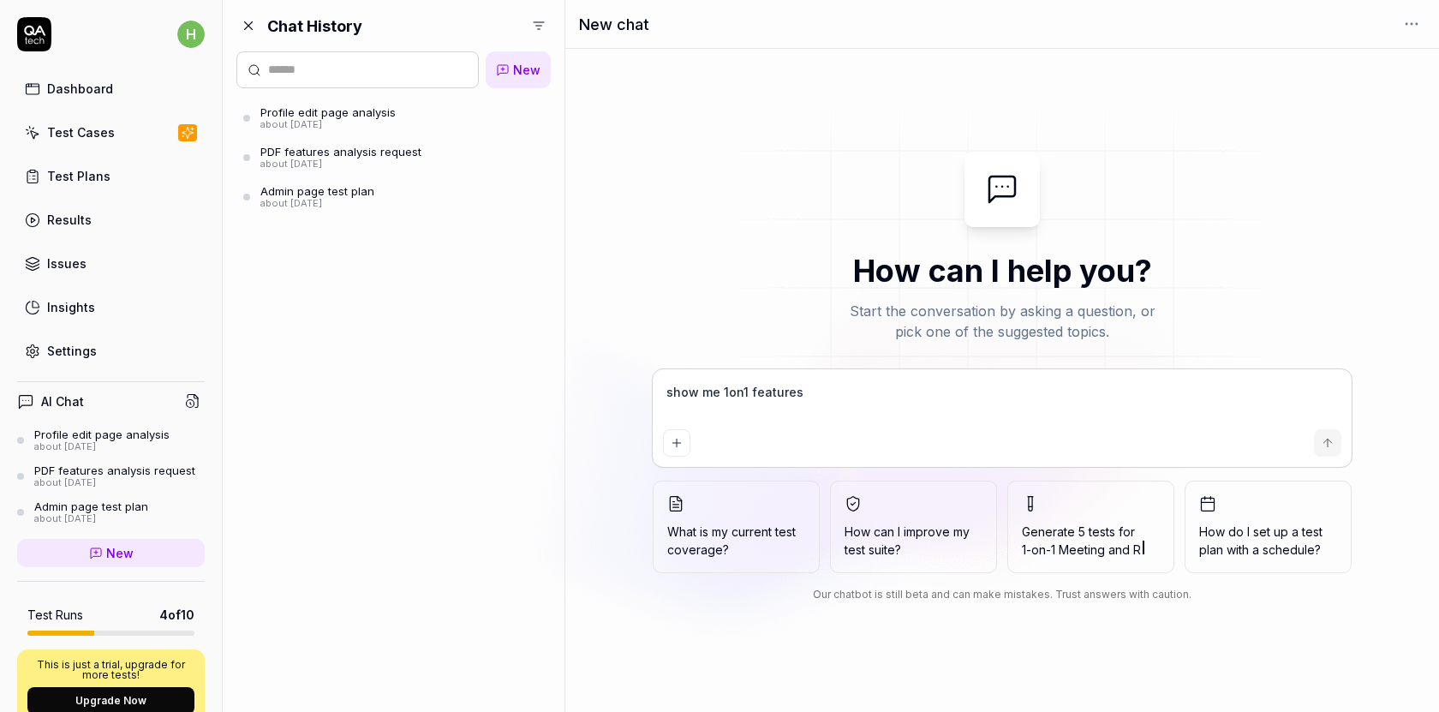
type textarea "*"
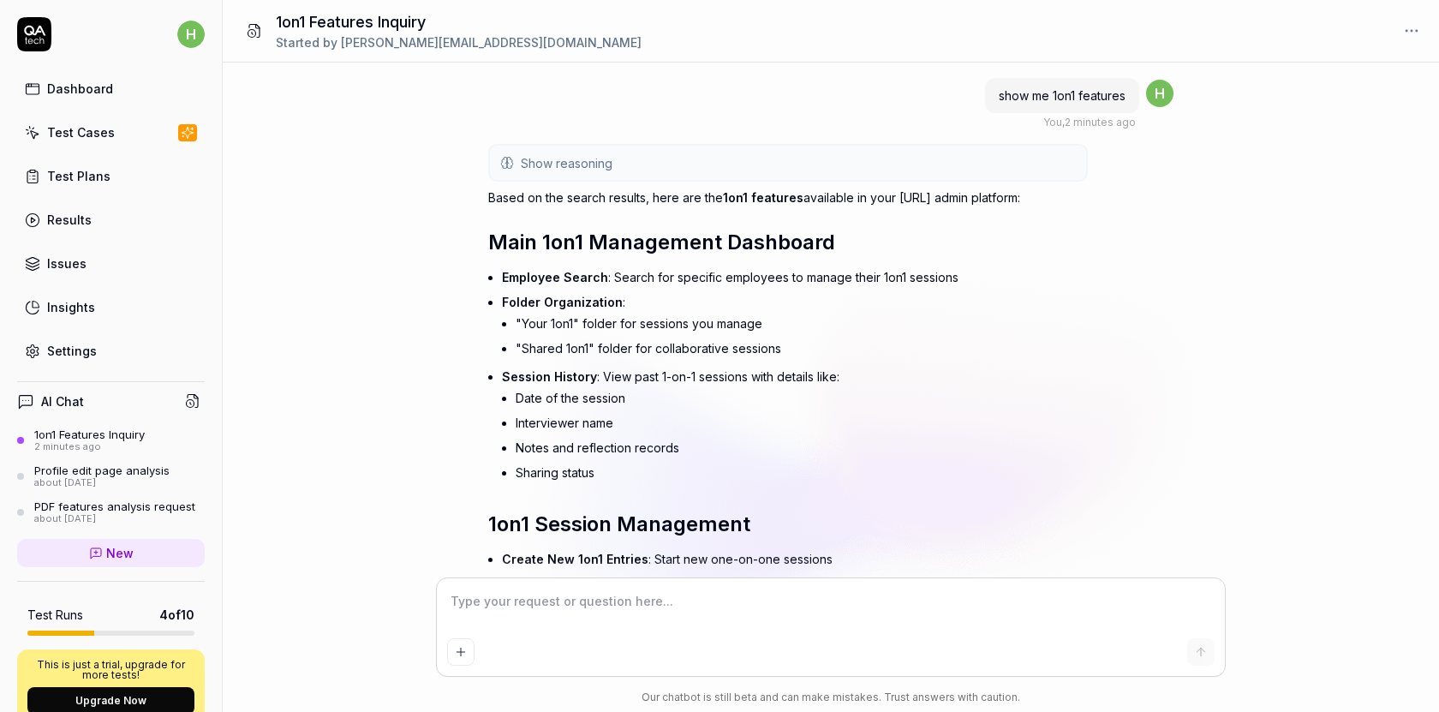
click at [670, 350] on li ""Shared 1on1" folder for collaborative sessions" at bounding box center [802, 348] width 572 height 25
click at [656, 383] on li "Session History : View past 1-on-1 sessions with details like: Date of the sess…" at bounding box center [795, 426] width 586 height 124
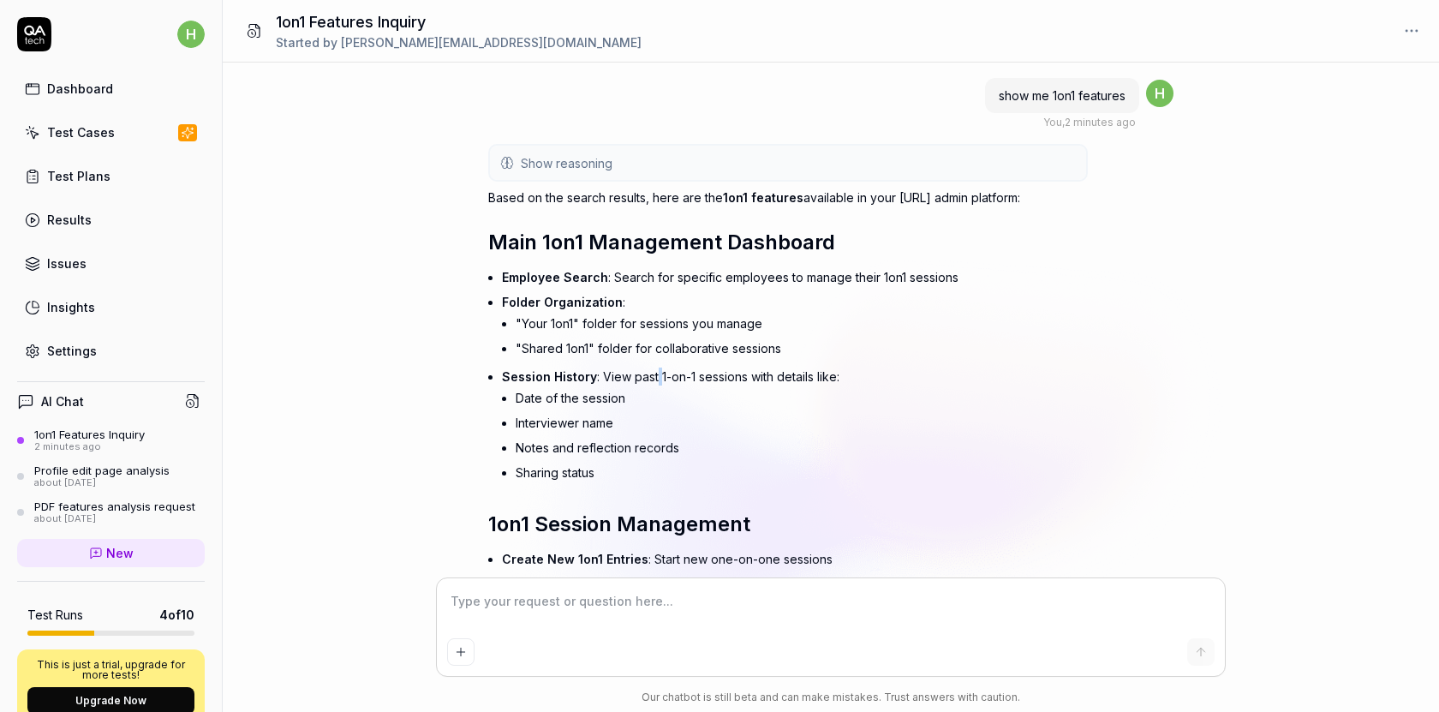
click at [656, 383] on li "Session History : View past 1-on-1 sessions with details like: Date of the sess…" at bounding box center [795, 426] width 586 height 124
click at [586, 395] on li "Date of the session" at bounding box center [802, 398] width 572 height 25
click at [1076, 101] on span "show me 1on1 features" at bounding box center [1062, 95] width 127 height 15
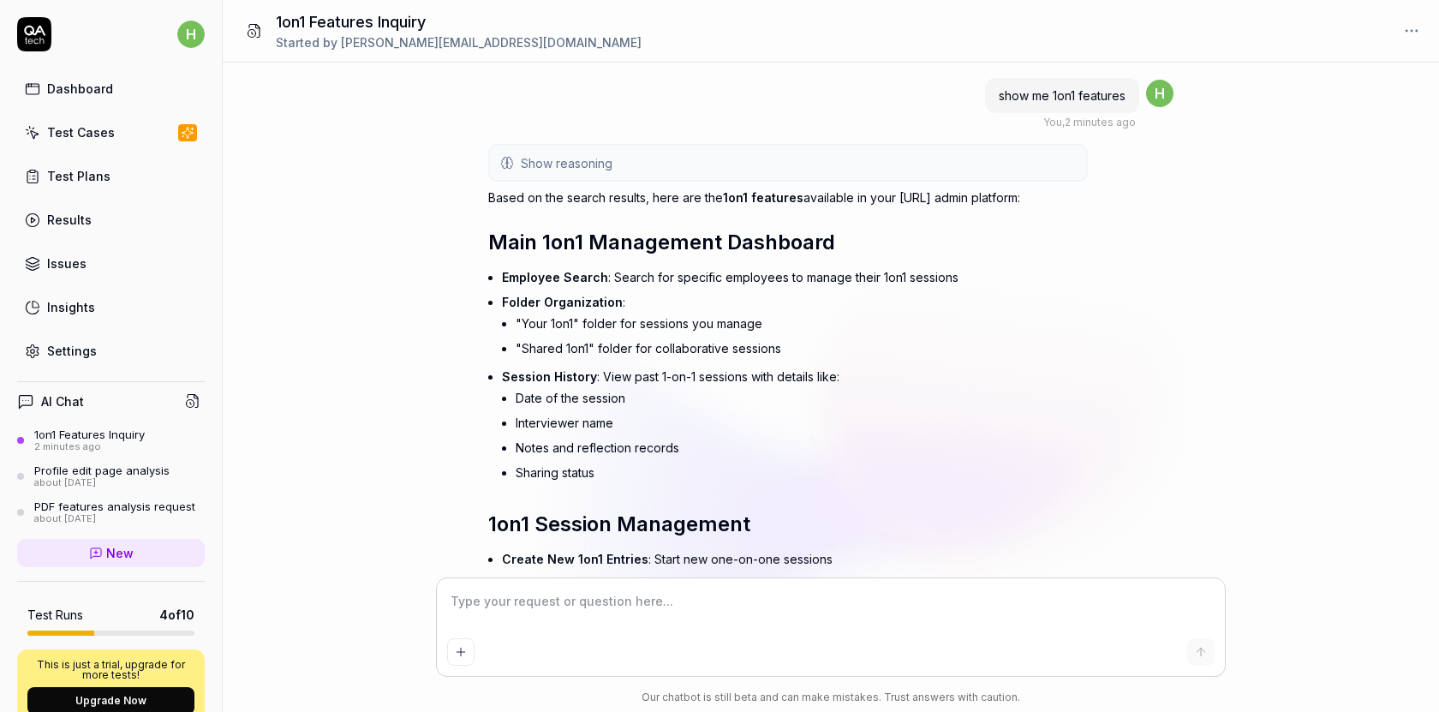
click at [1076, 101] on span "show me 1on1 features" at bounding box center [1062, 95] width 127 height 15
copy span "show me 1on1 features"
click at [667, 604] on textarea at bounding box center [831, 610] width 768 height 43
type textarea "*"
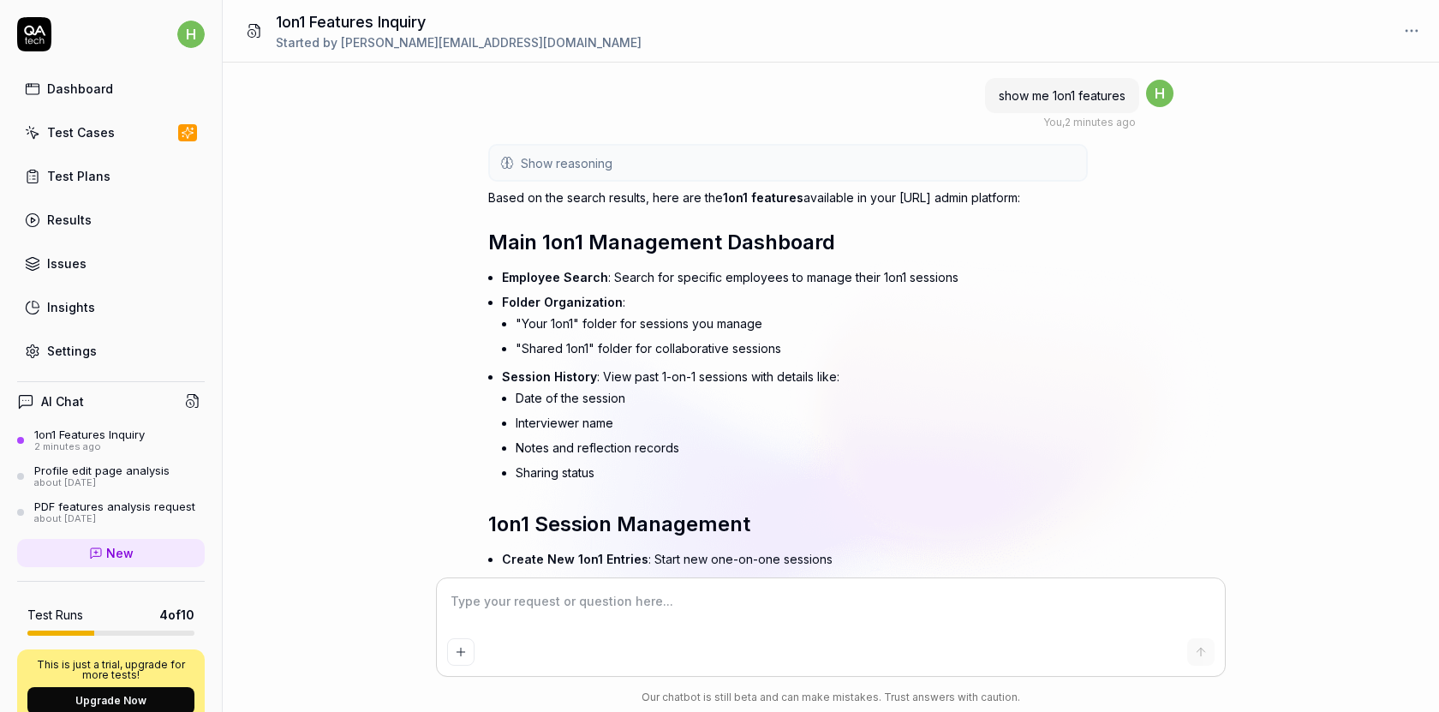
type textarea "s"
type textarea "*"
type textarea "sh"
type textarea "*"
type textarea "sho"
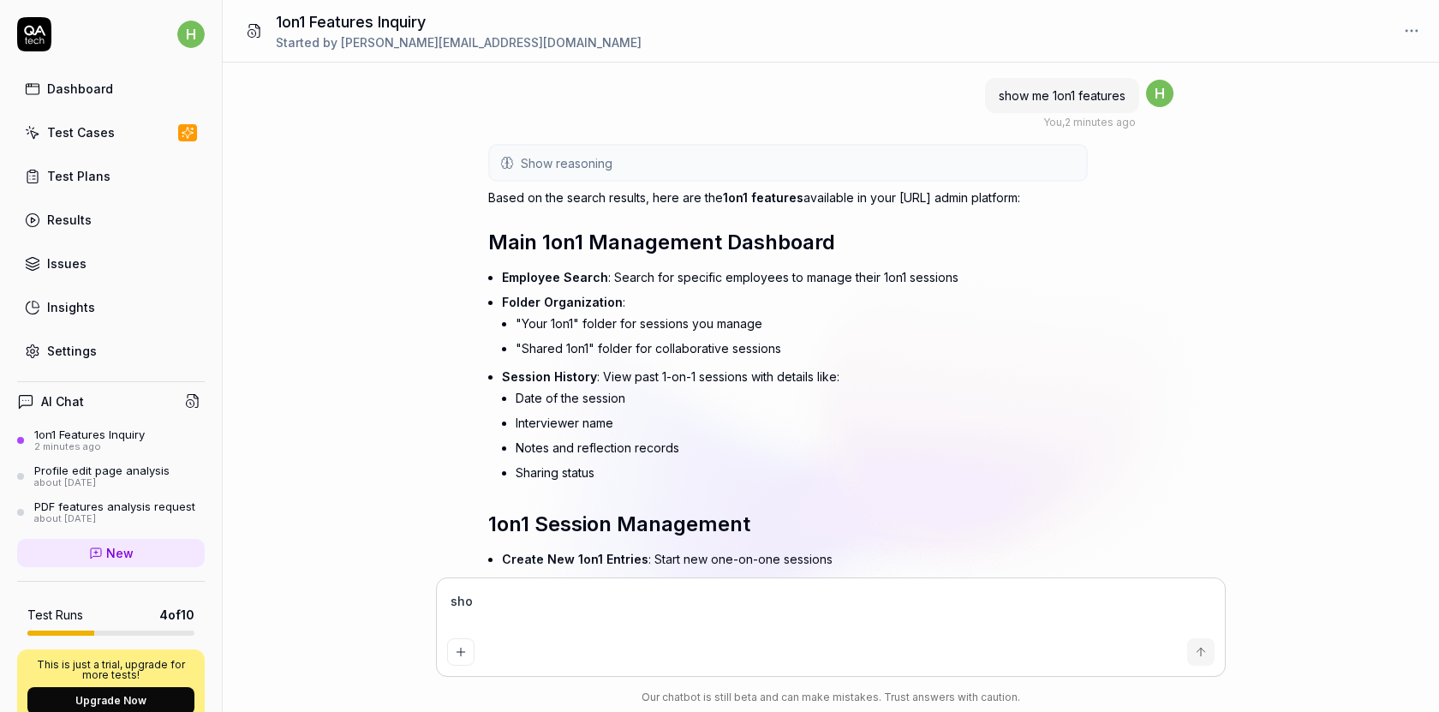
type textarea "*"
type textarea "show"
type textarea "*"
type textarea "show"
type textarea "*"
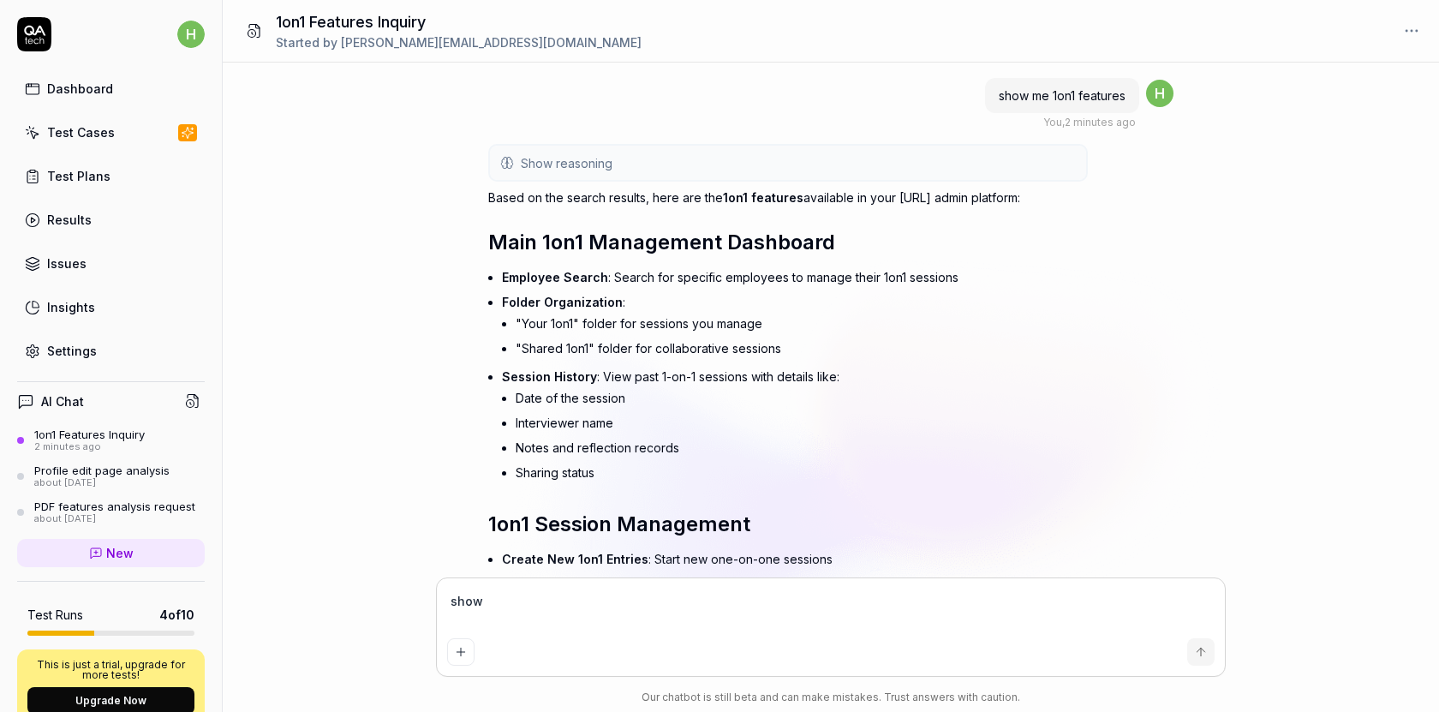
type textarea "show m"
type textarea "*"
type textarea "show me"
type textarea "*"
type textarea "show me d"
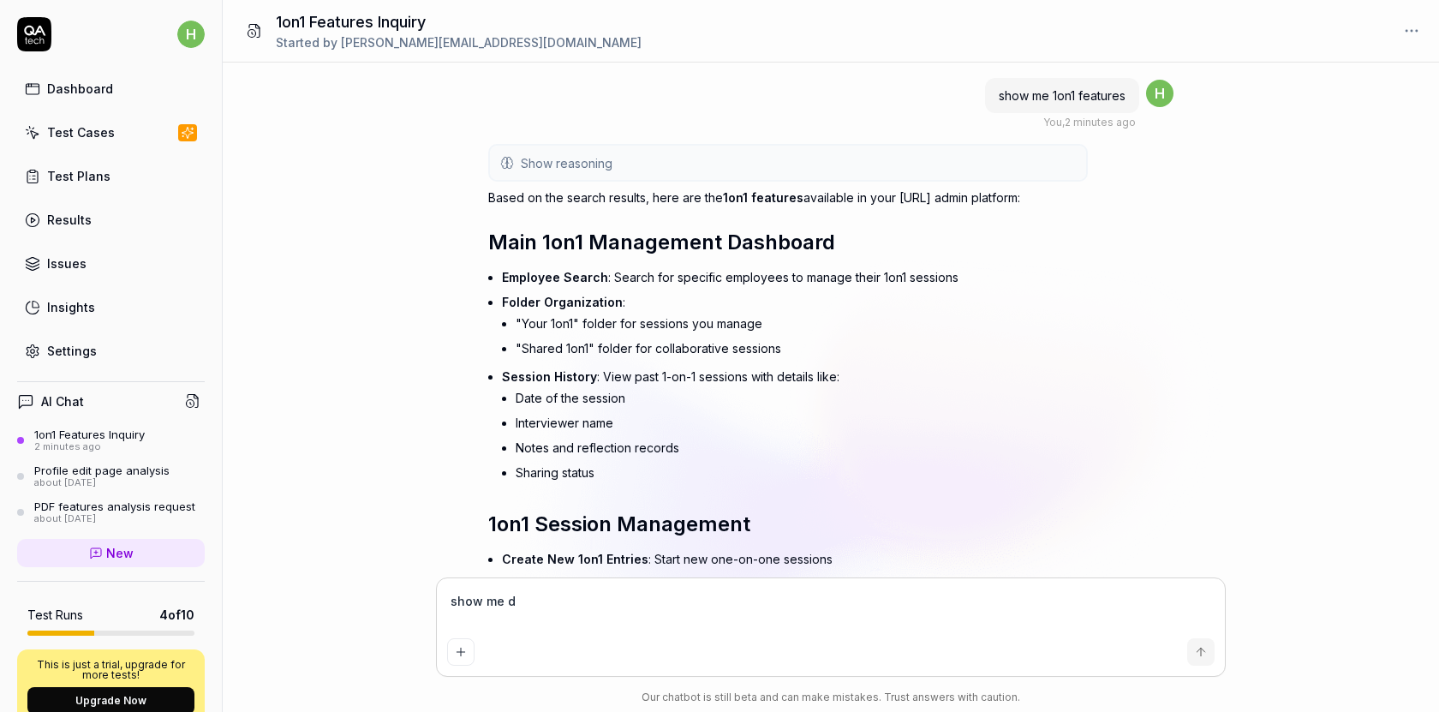
type textarea "*"
type textarea "show me dá"
type textarea "*"
type textarea "show me dáh"
type textarea "*"
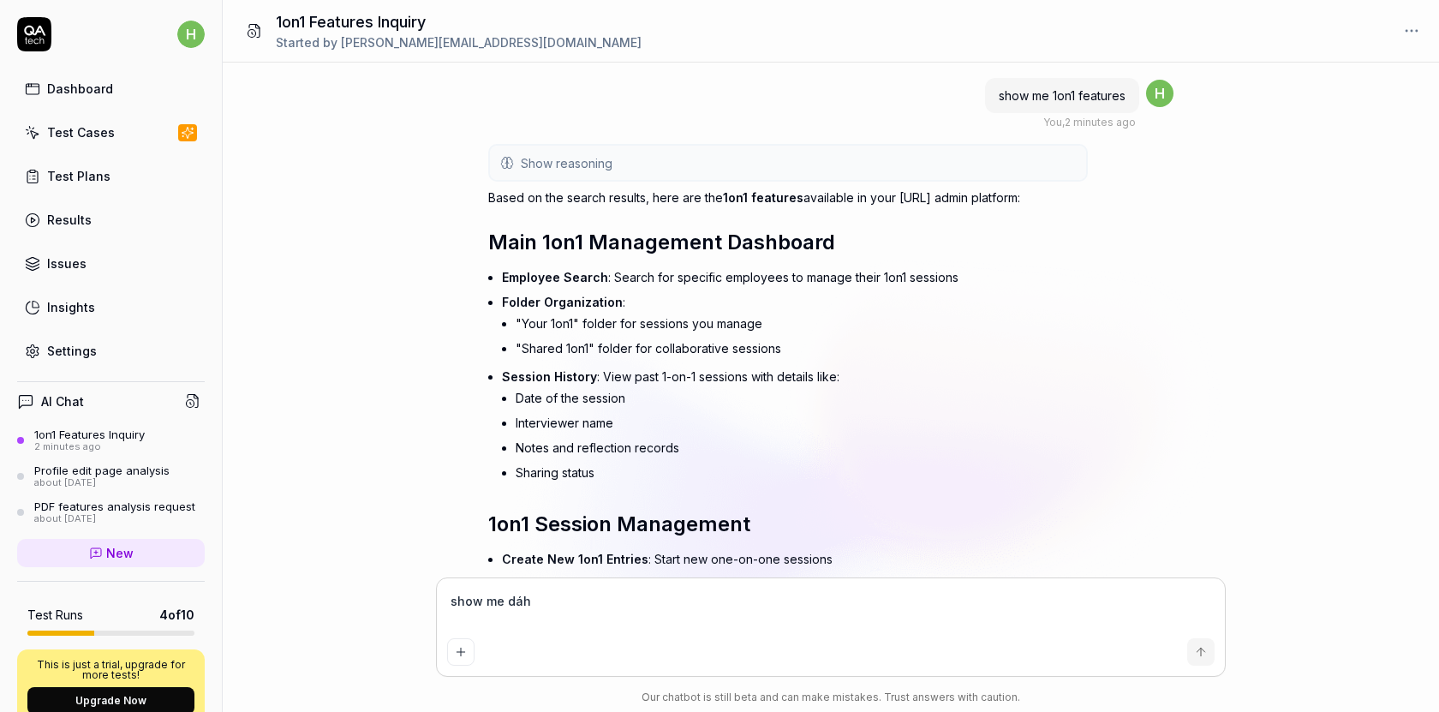
type textarea "show me dáhb"
type textarea "*"
type textarea "show me dáh"
type textarea "*"
type textarea "show me das"
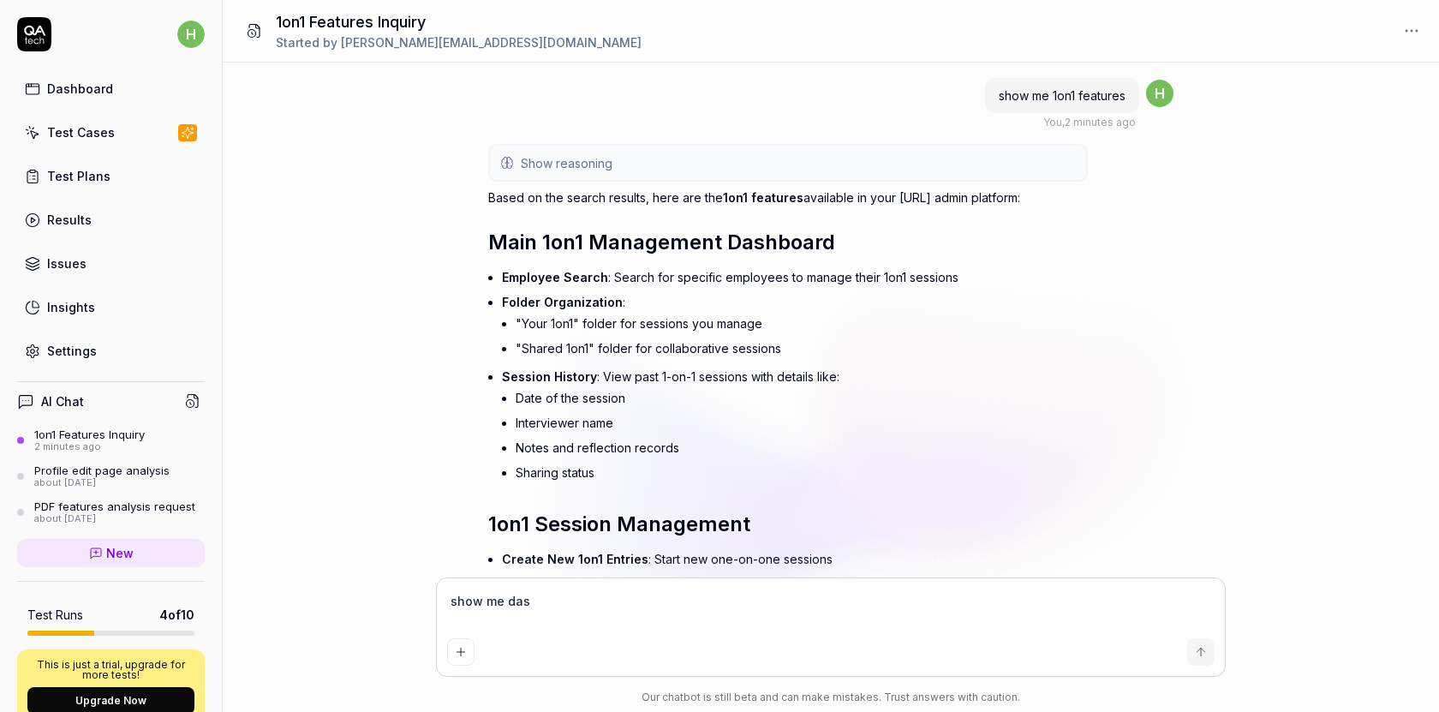
type textarea "*"
type textarea "show me dash"
type textarea "*"
type textarea "show me dashb"
type textarea "*"
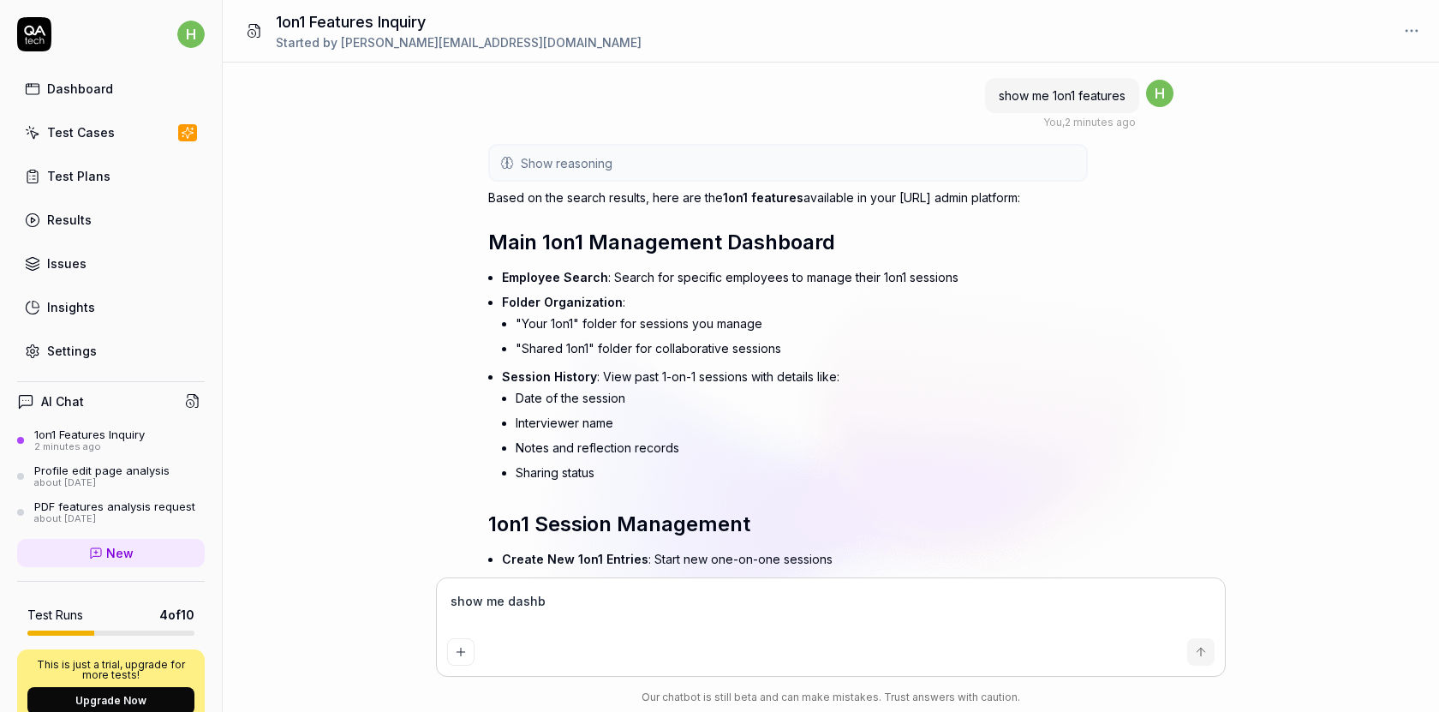
type textarea "show me dashbo"
type textarea "*"
type textarea "show me dashboa"
type textarea "*"
type textarea "show me dashboar"
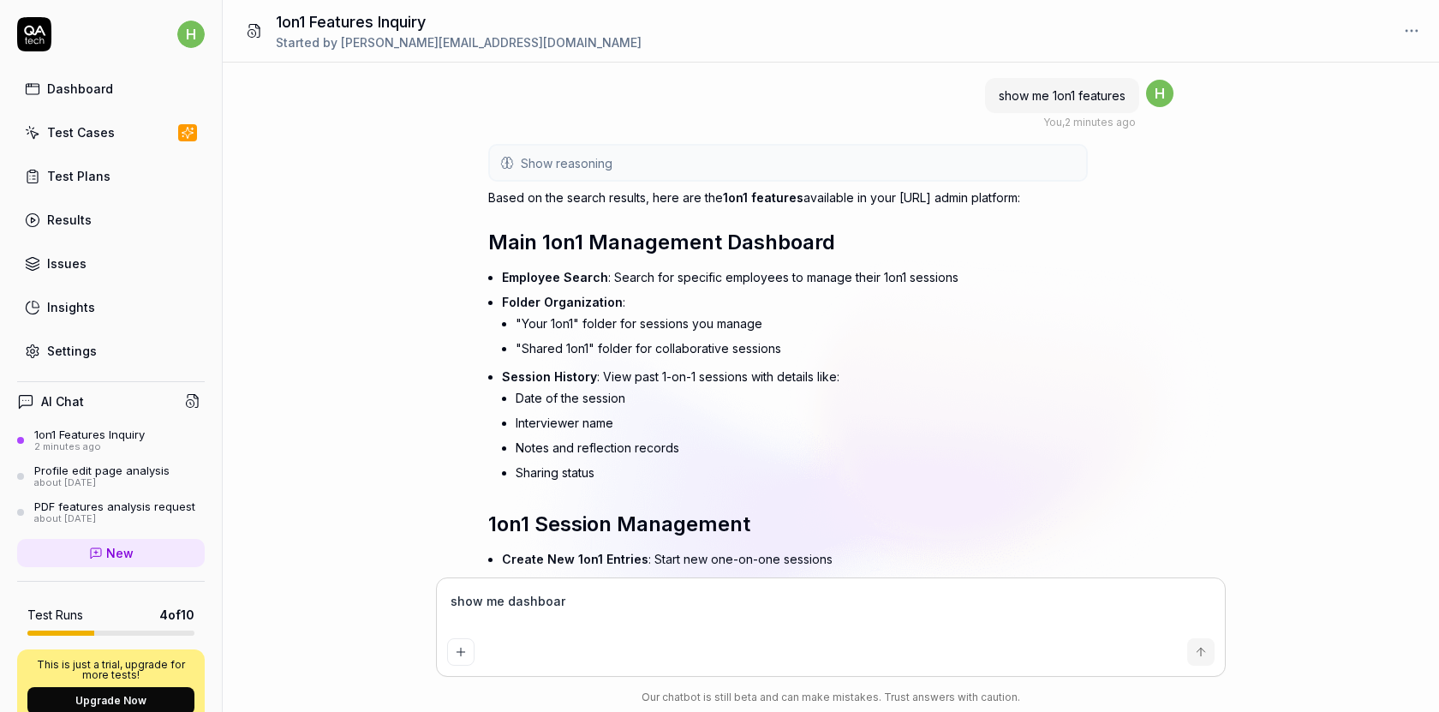
type textarea "*"
type textarea "show me dashboard"
type textarea "*"
type textarea "show me dashboards"
type textarea "*"
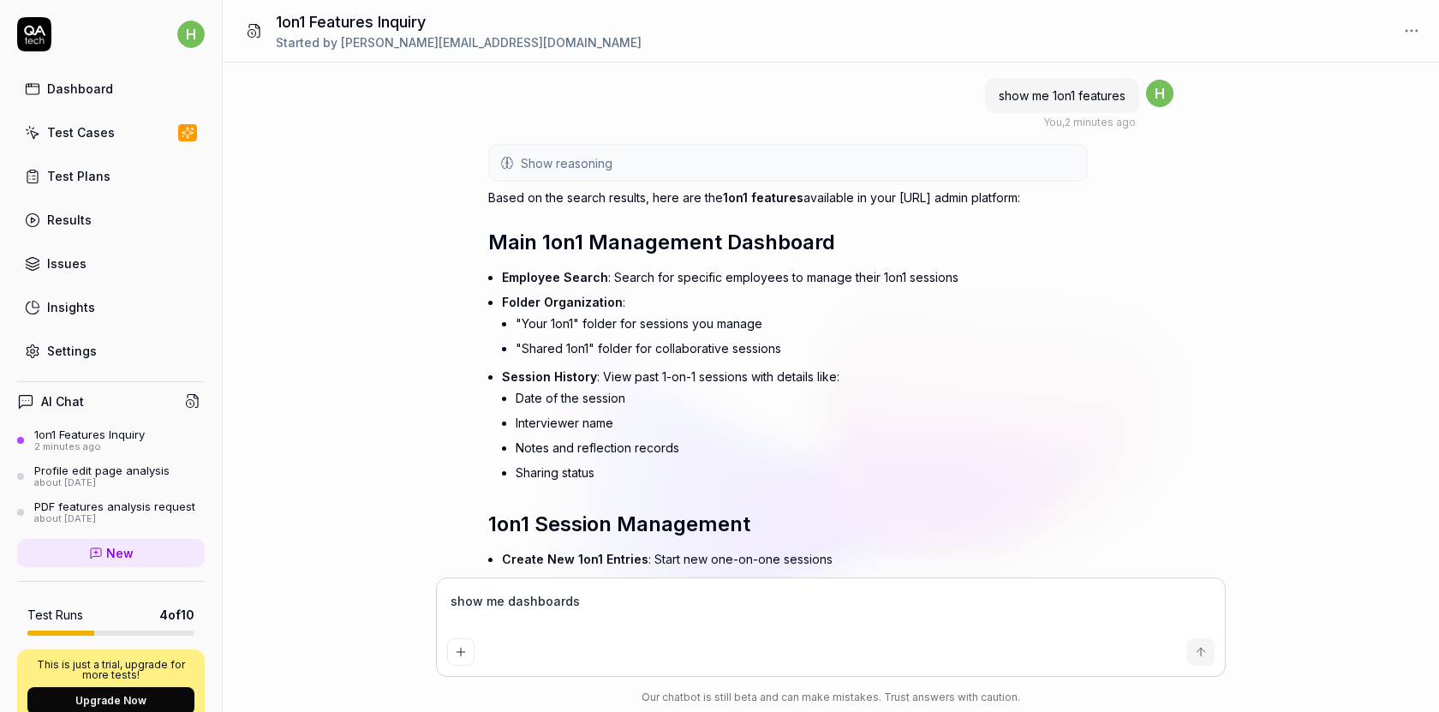
type textarea "show me dashboards"
type textarea "*"
type textarea "show me dashboards f"
type textarea "*"
type textarea "show me dashboards fe"
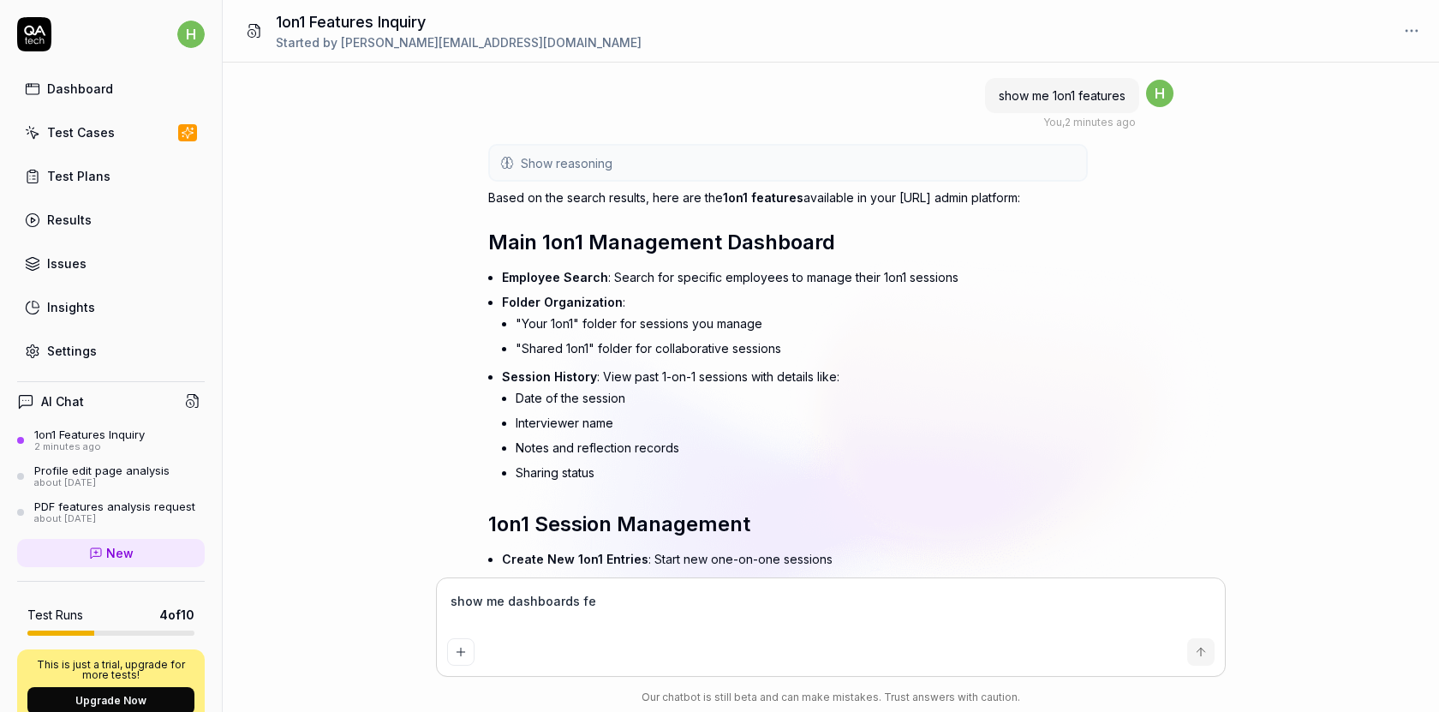
type textarea "*"
type textarea "show me dashboards fea"
type textarea "*"
type textarea "show me dashboards feat"
type textarea "*"
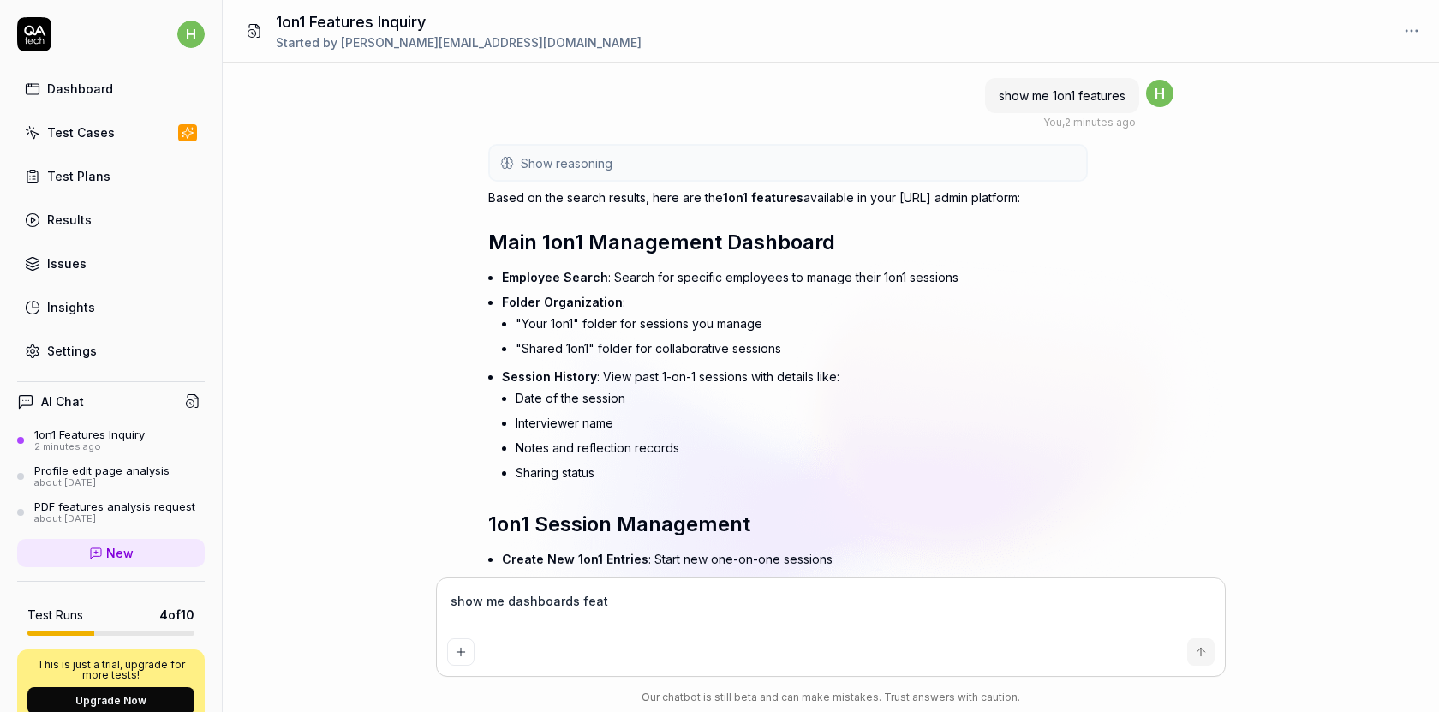
type textarea "show me dashboards featu"
type textarea "*"
type textarea "show me dashboards featur"
type textarea "*"
type textarea "show me dashboards feature"
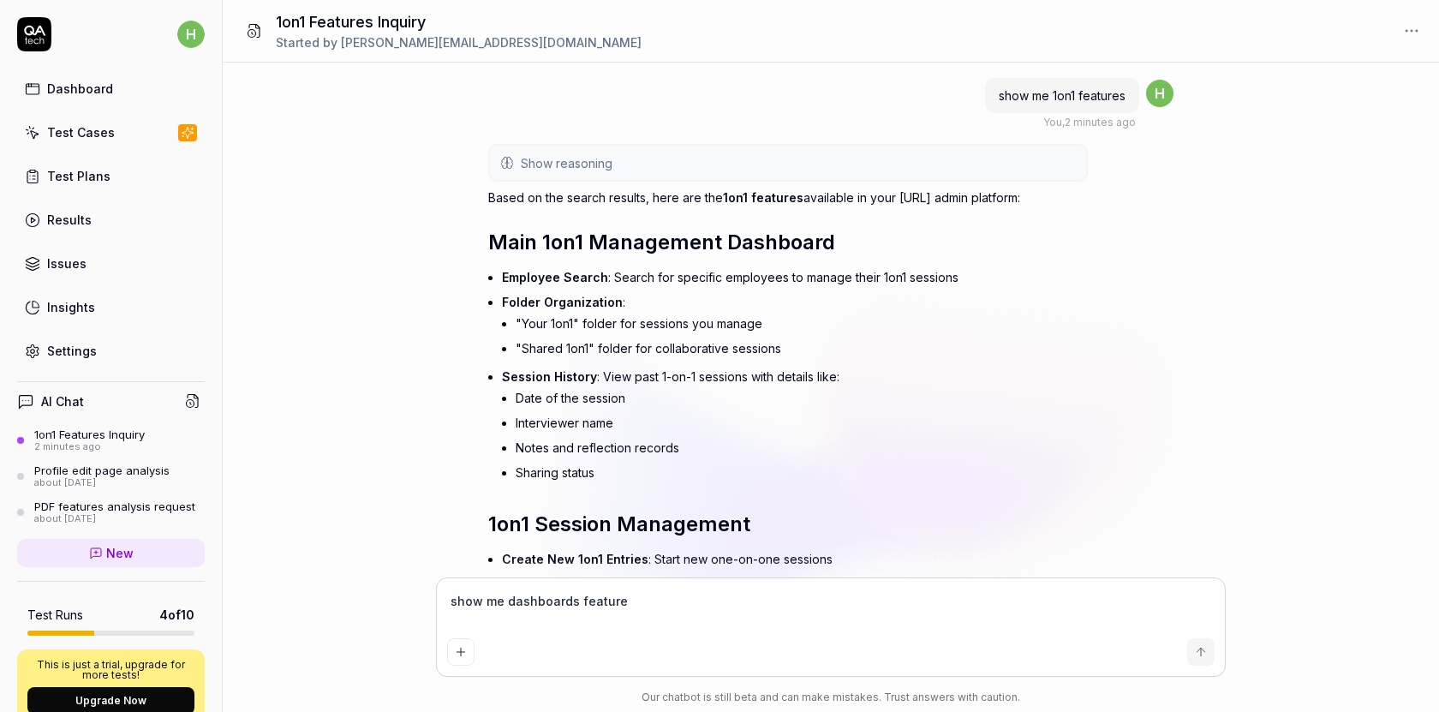
type textarea "*"
type textarea "show me dashboards features"
type textarea "*"
type textarea "show me dashboards features"
type textarea "*"
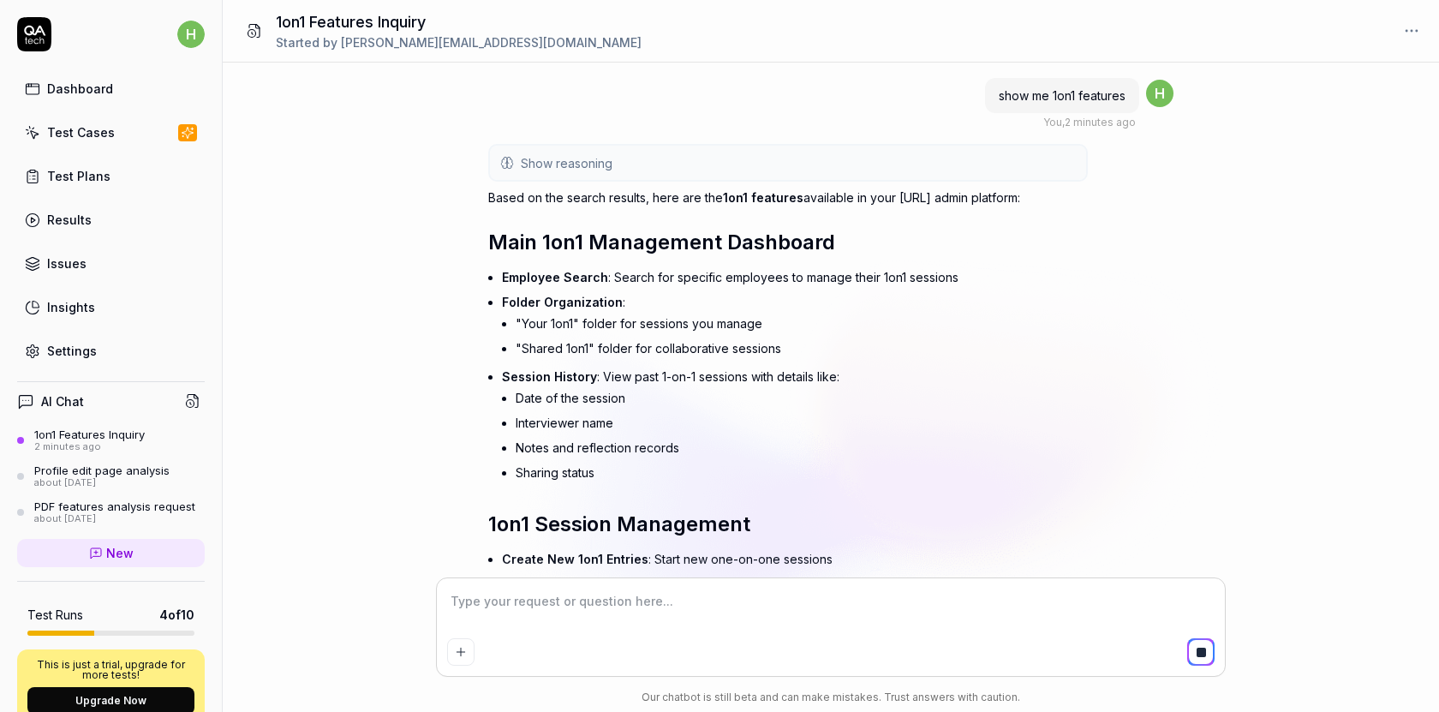
click at [1012, 178] on button "Show reasoning" at bounding box center [788, 163] width 596 height 34
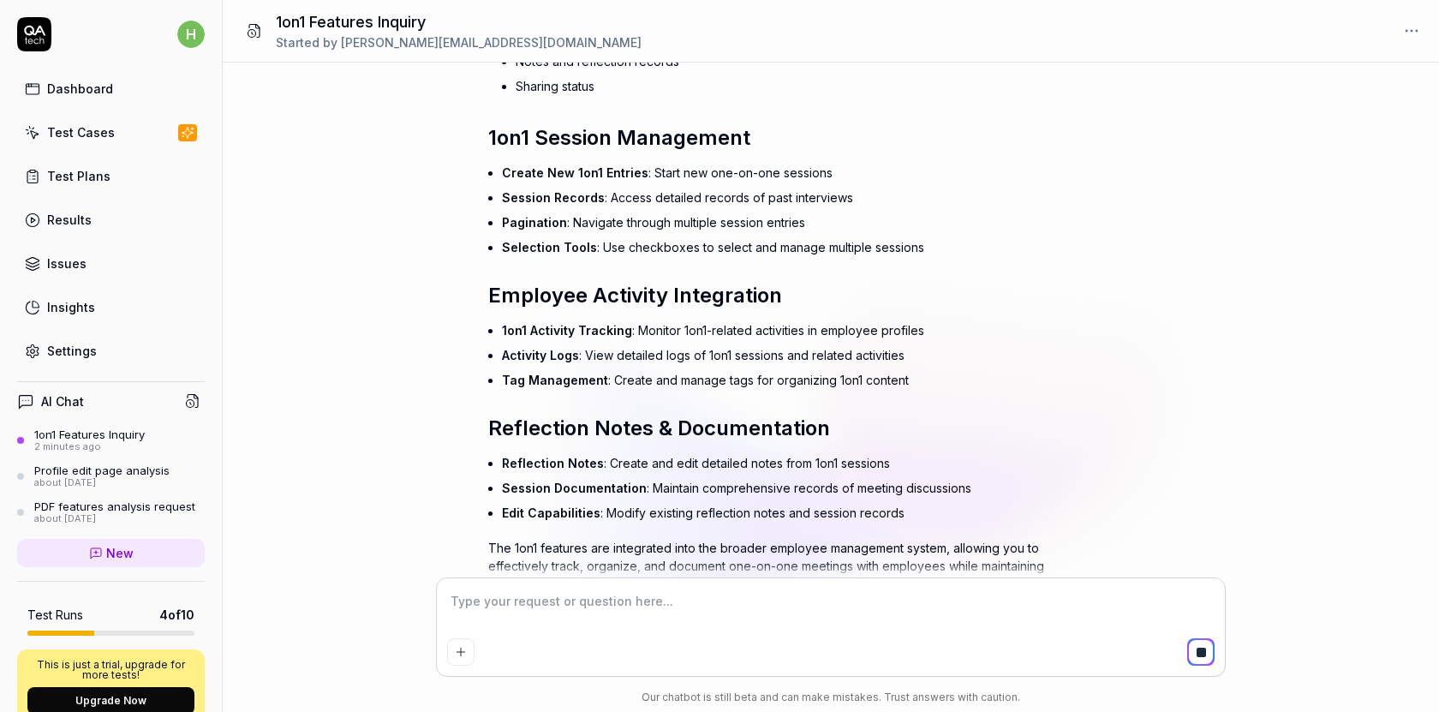
scroll to position [845, 0]
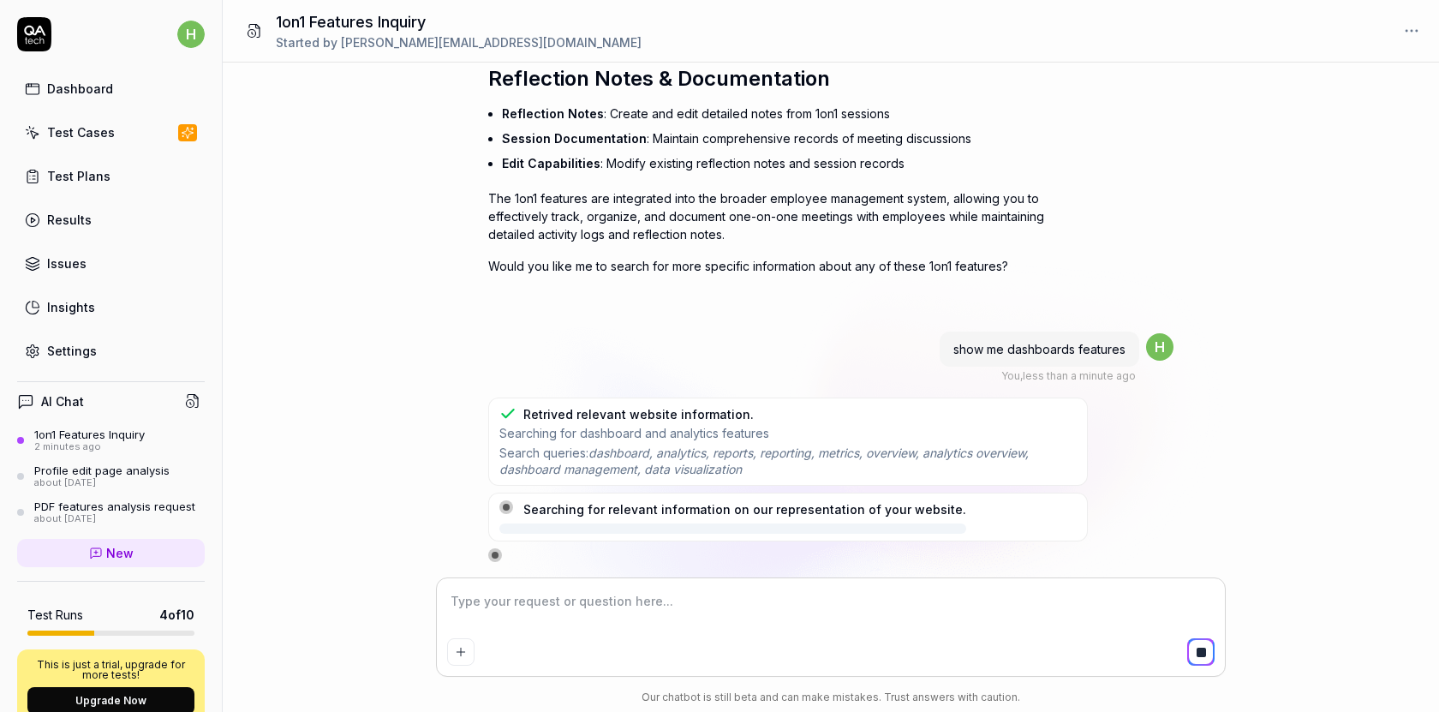
click at [763, 511] on div "Searching for relevant information on our representation of your website." at bounding box center [744, 509] width 443 height 18
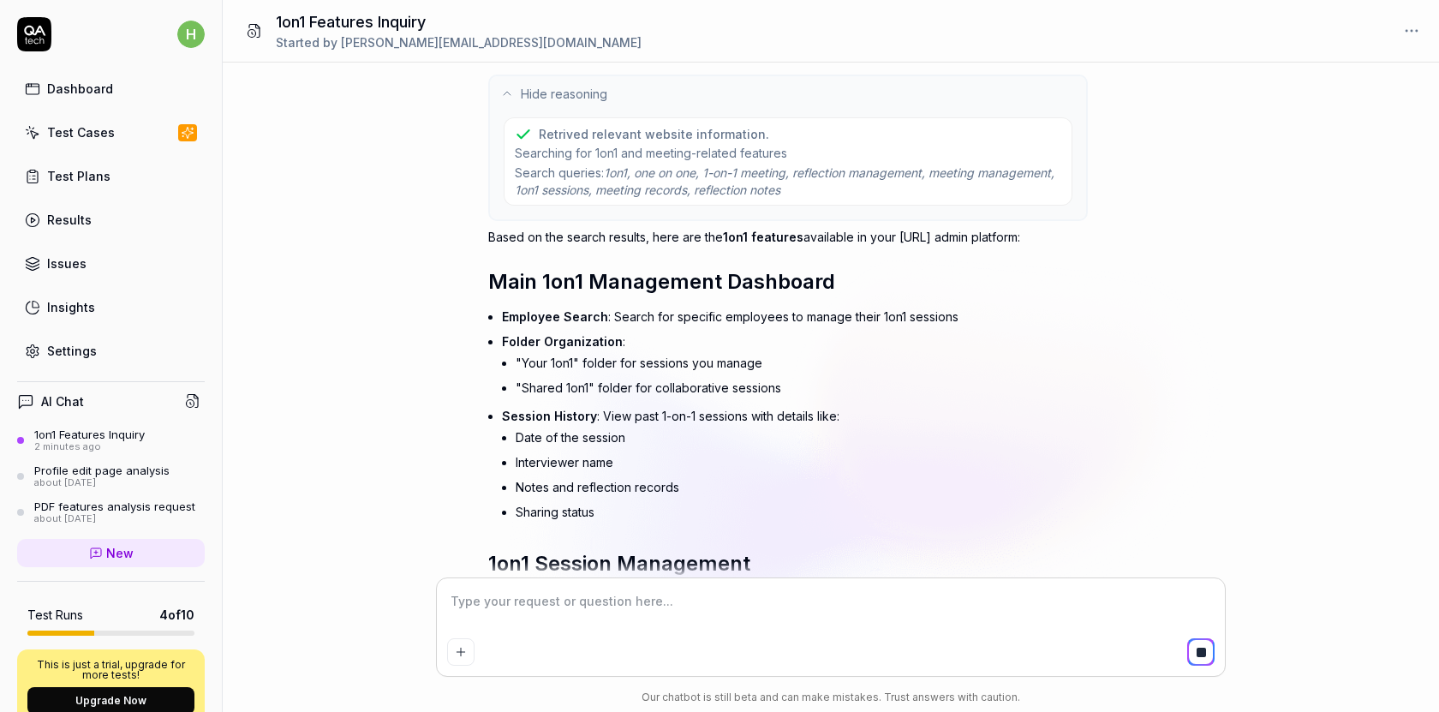
scroll to position [0, 0]
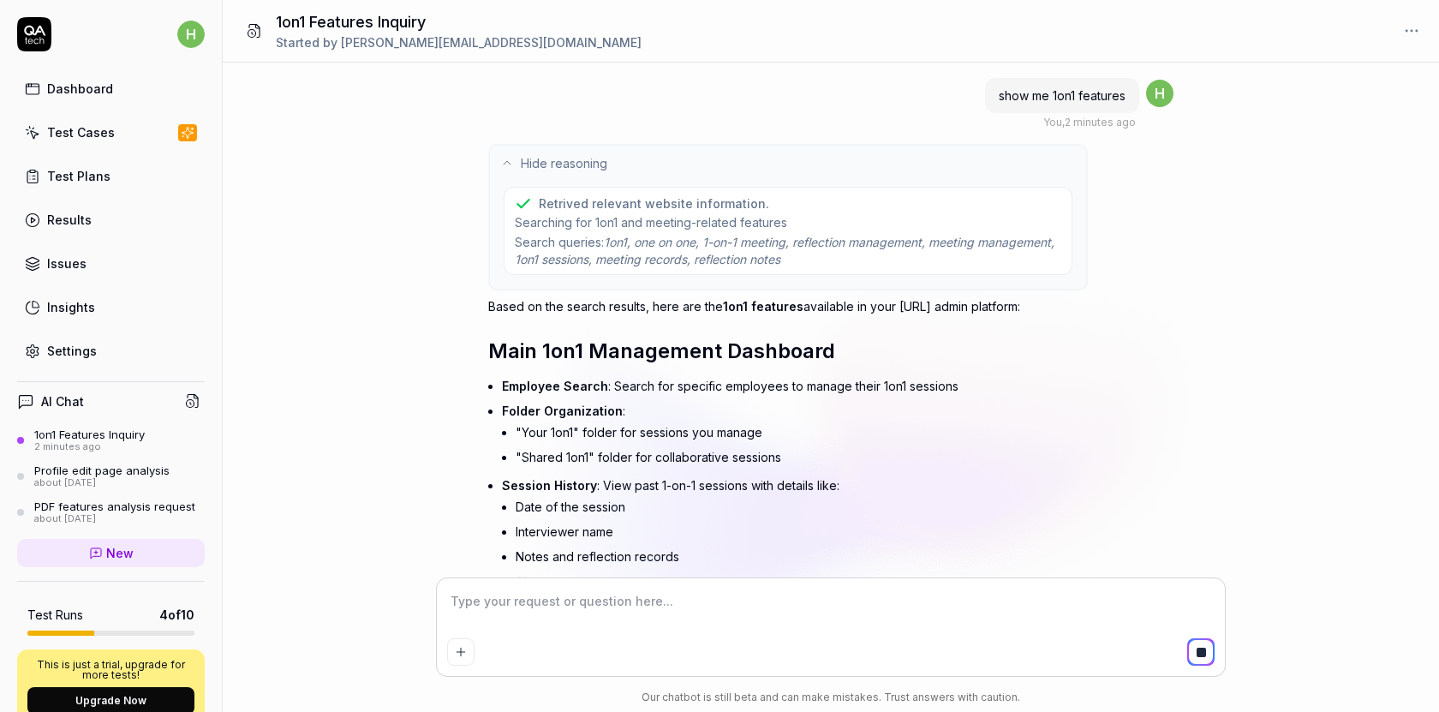
click at [1411, 33] on html "h Dashboard Test Cases Test Plans Results Issues Insights Settings AI Chat 1on1…" at bounding box center [719, 356] width 1439 height 712
click at [1245, 270] on html "h Dashboard Test Cases Test Plans Results Issues Insights Settings AI Chat 1on1…" at bounding box center [719, 356] width 1439 height 712
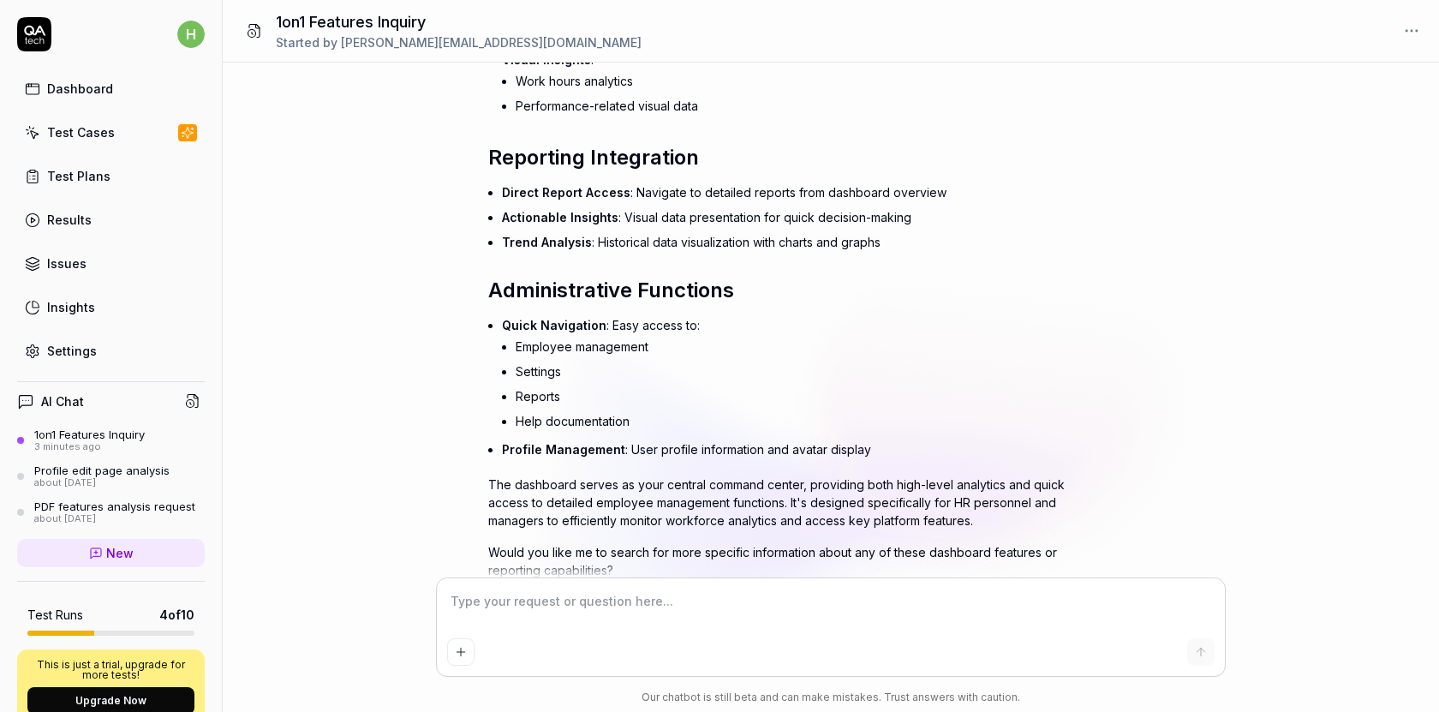
scroll to position [2089, 0]
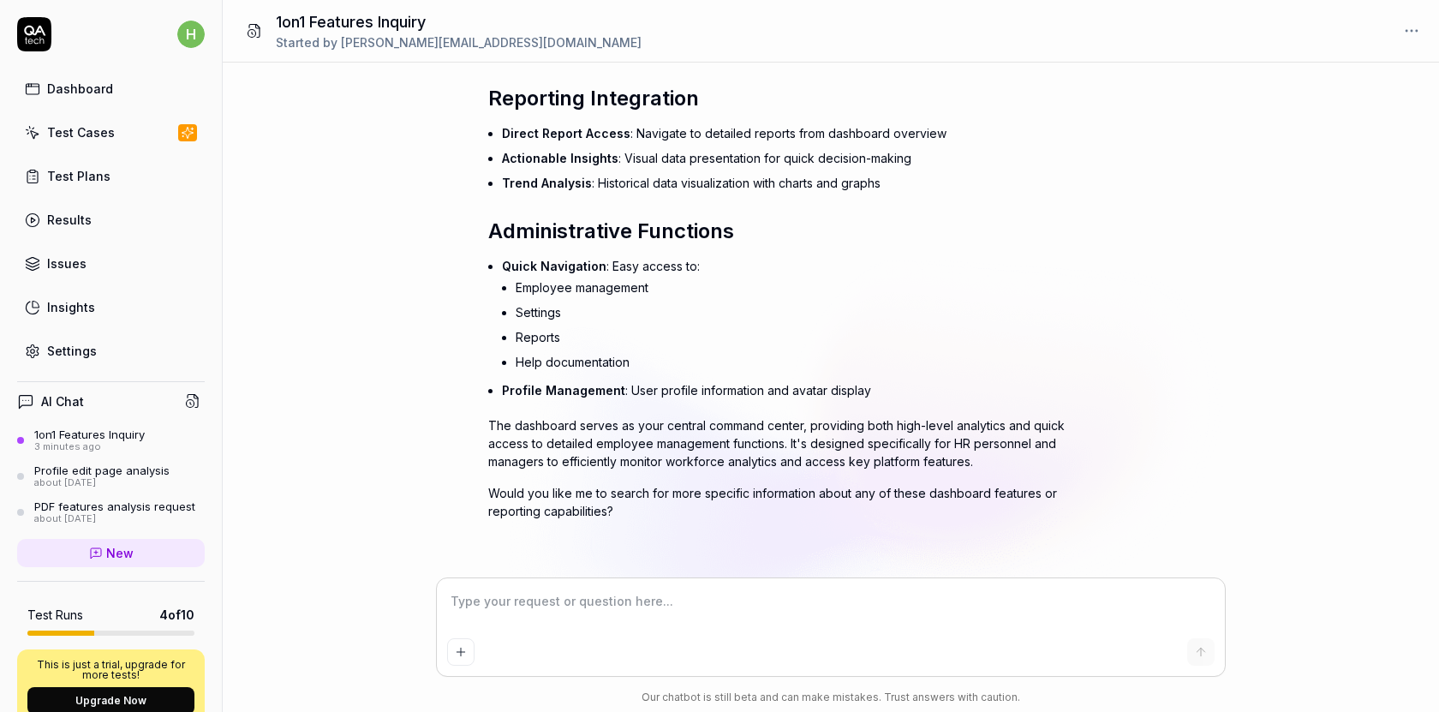
click at [534, 595] on textarea at bounding box center [831, 610] width 768 height 43
type textarea "*"
type textarea "h"
type textarea "*"
type textarea "he"
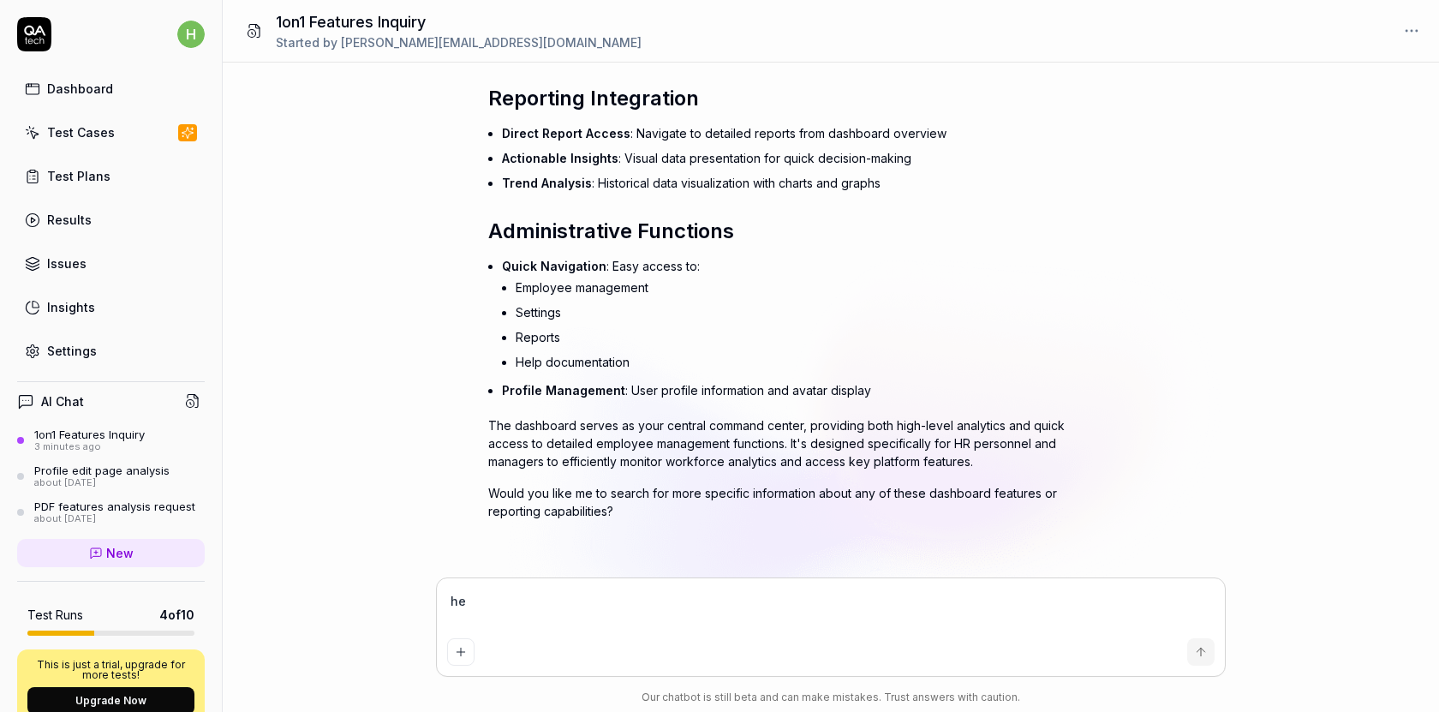
type textarea "*"
type textarea "hel"
type textarea "*"
type textarea "help"
type textarea "*"
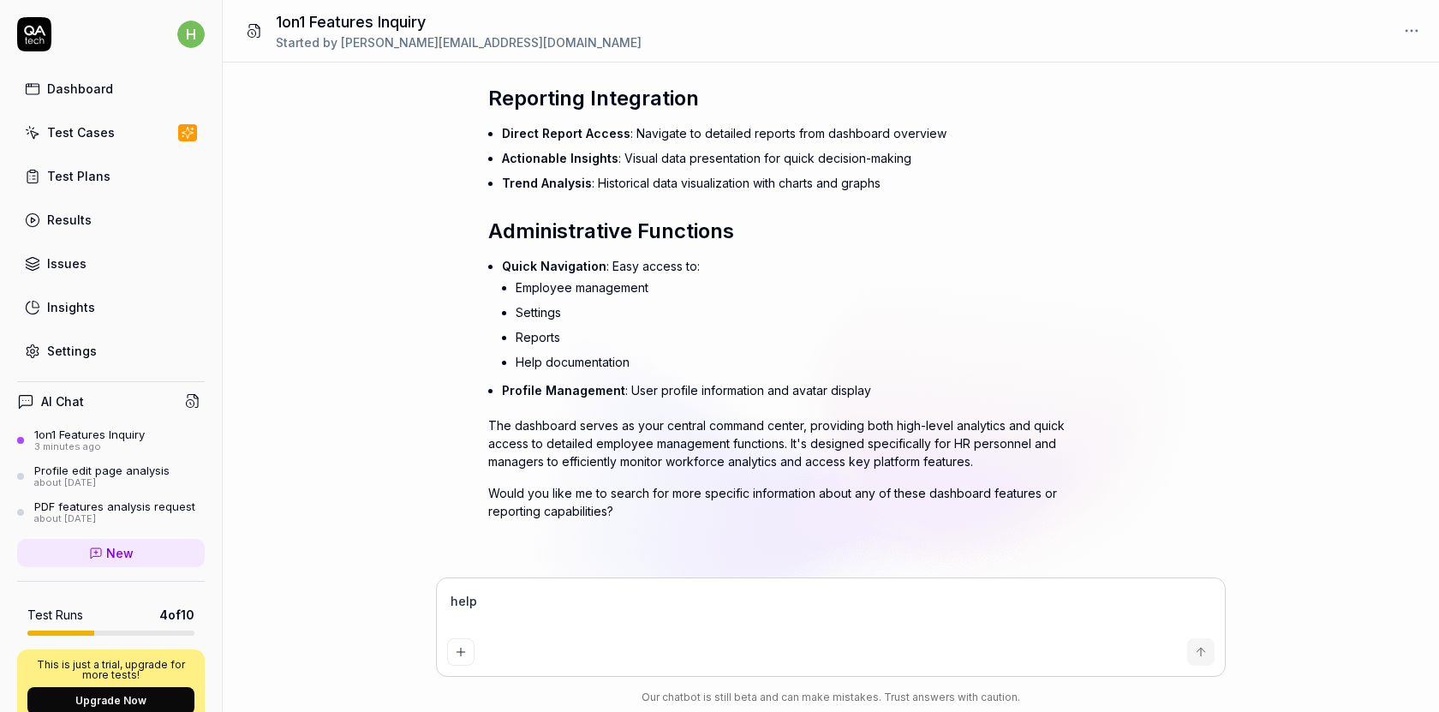
type textarea "help"
type textarea "*"
type textarea "help m"
type textarea "*"
type textarea "help me"
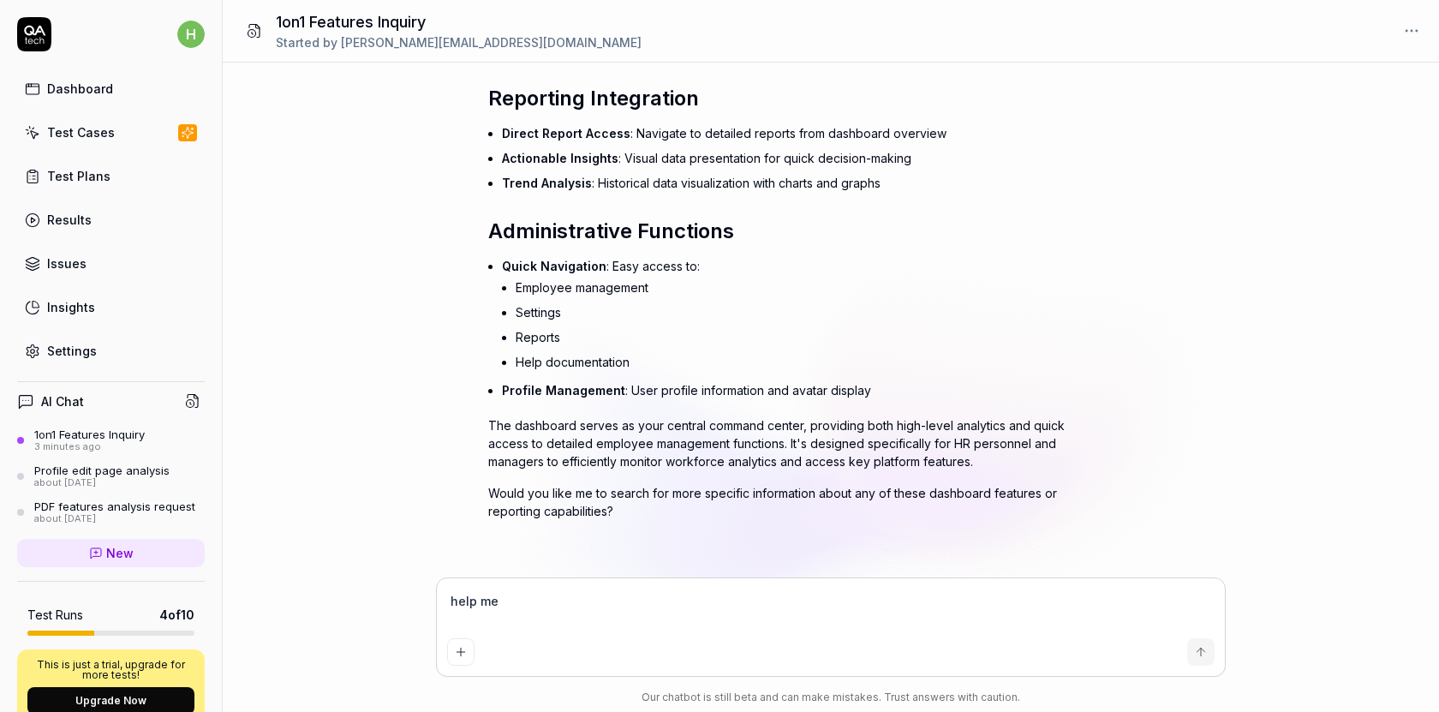
type textarea "*"
type textarea "help me c"
type textarea "*"
type textarea "help me cre"
type textarea "*"
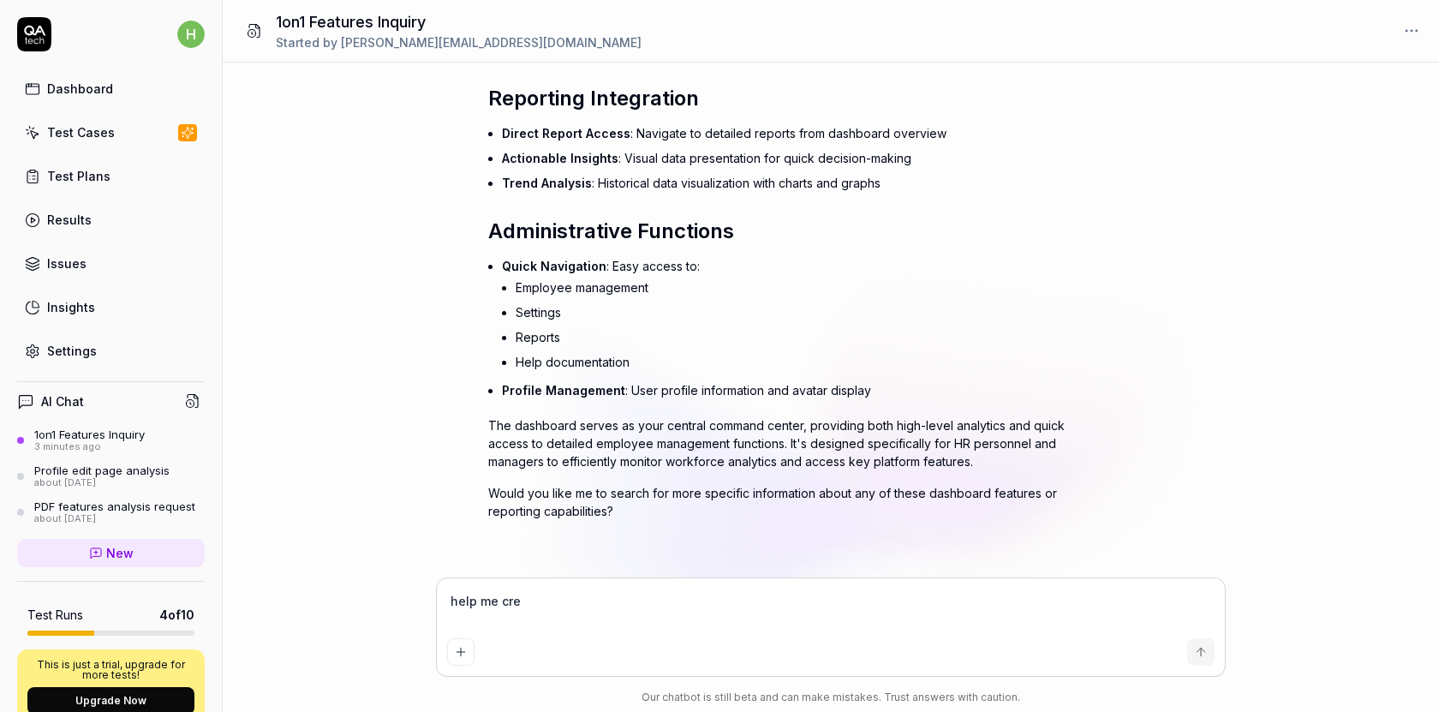
type textarea "help me crea"
type textarea "*"
type textarea "help me create"
type textarea "*"
type textarea "help me create a"
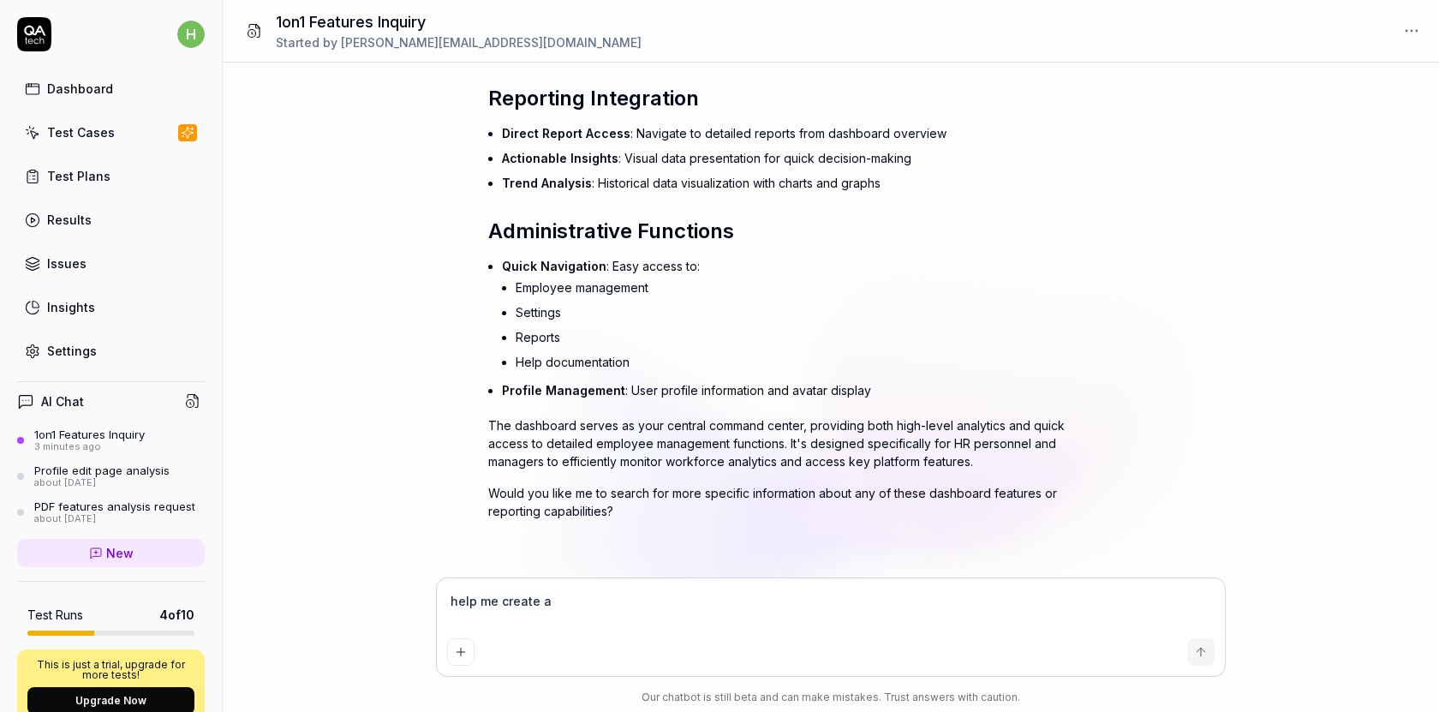
type textarea "*"
type textarea "help me create a"
type textarea "*"
type textarea "help me create a t"
type textarea "*"
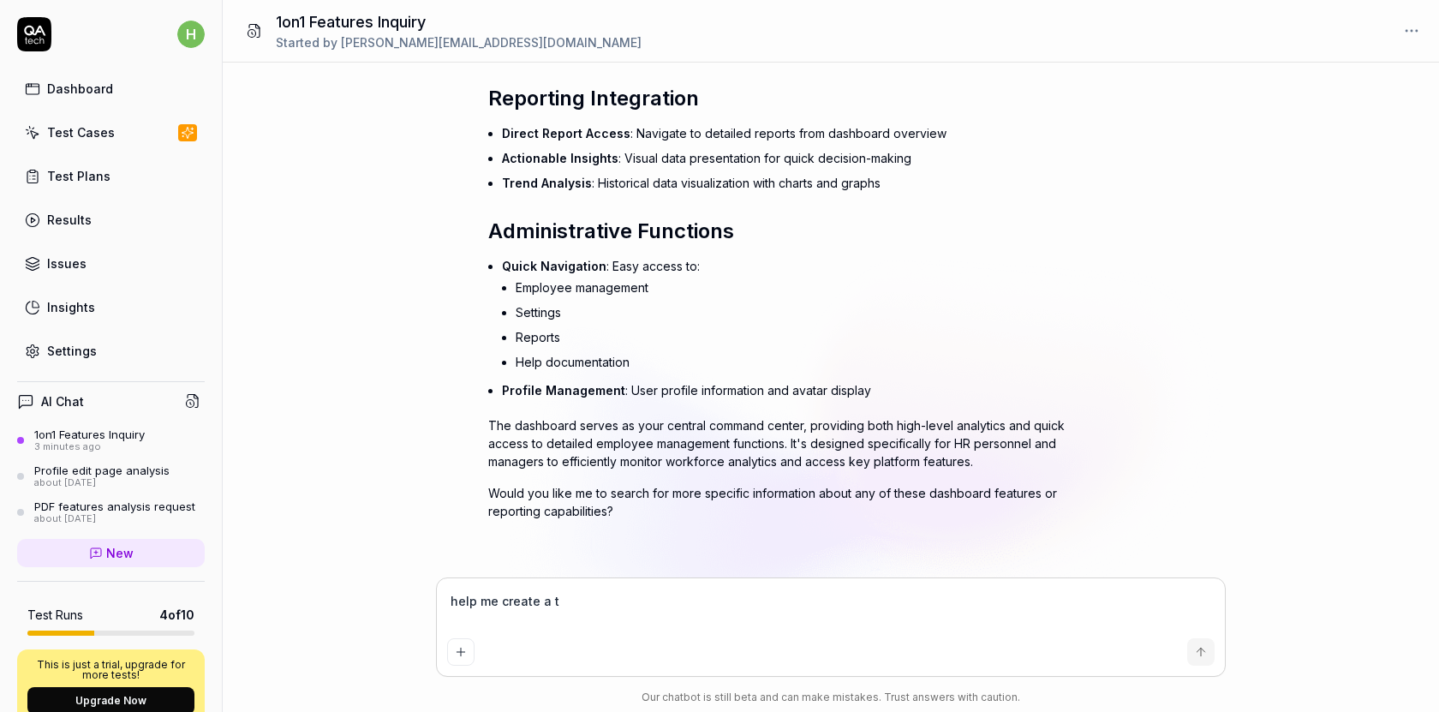
type textarea "help me create a té"
type textarea "*"
type textarea "help me create a tét"
type textarea "*"
type textarea "help me create a tét"
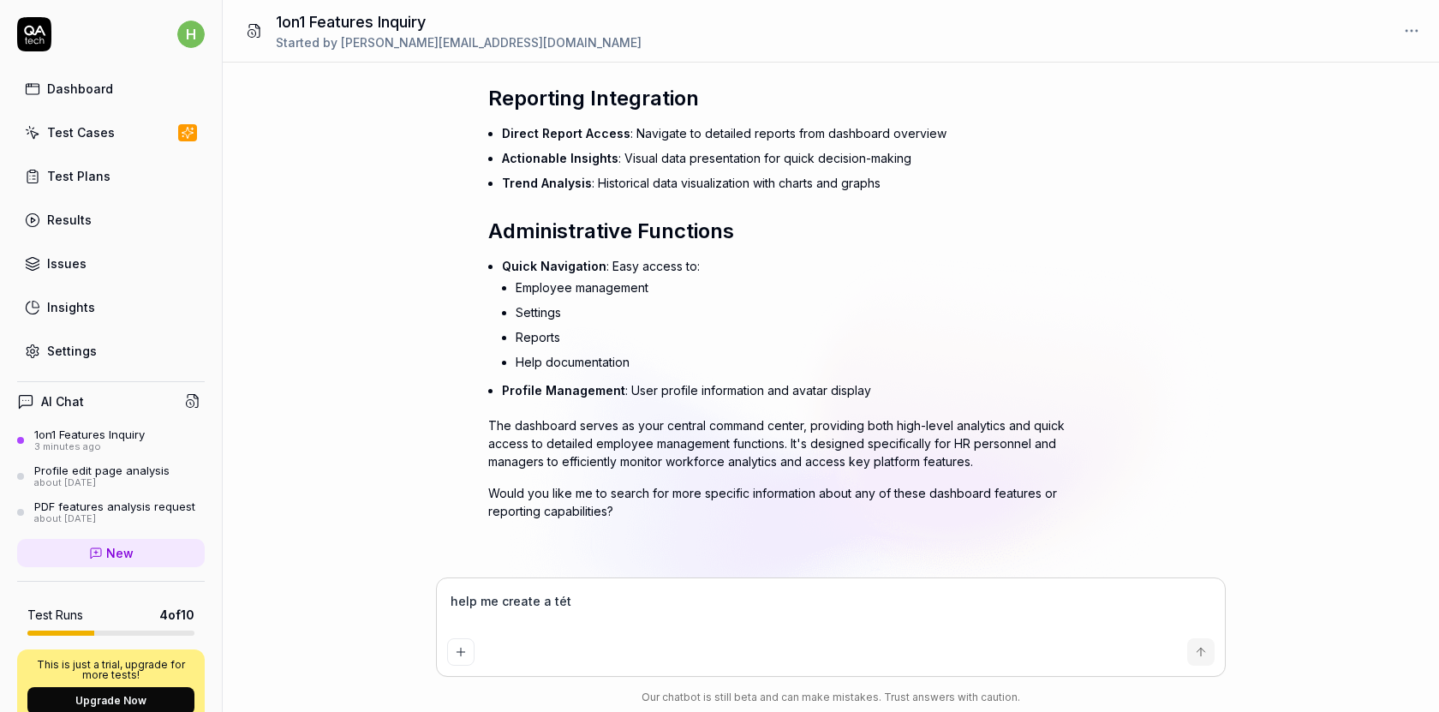
type textarea "*"
type textarea "help me create a tét p"
type textarea "*"
type textarea "help me create a tét"
type textarea "*"
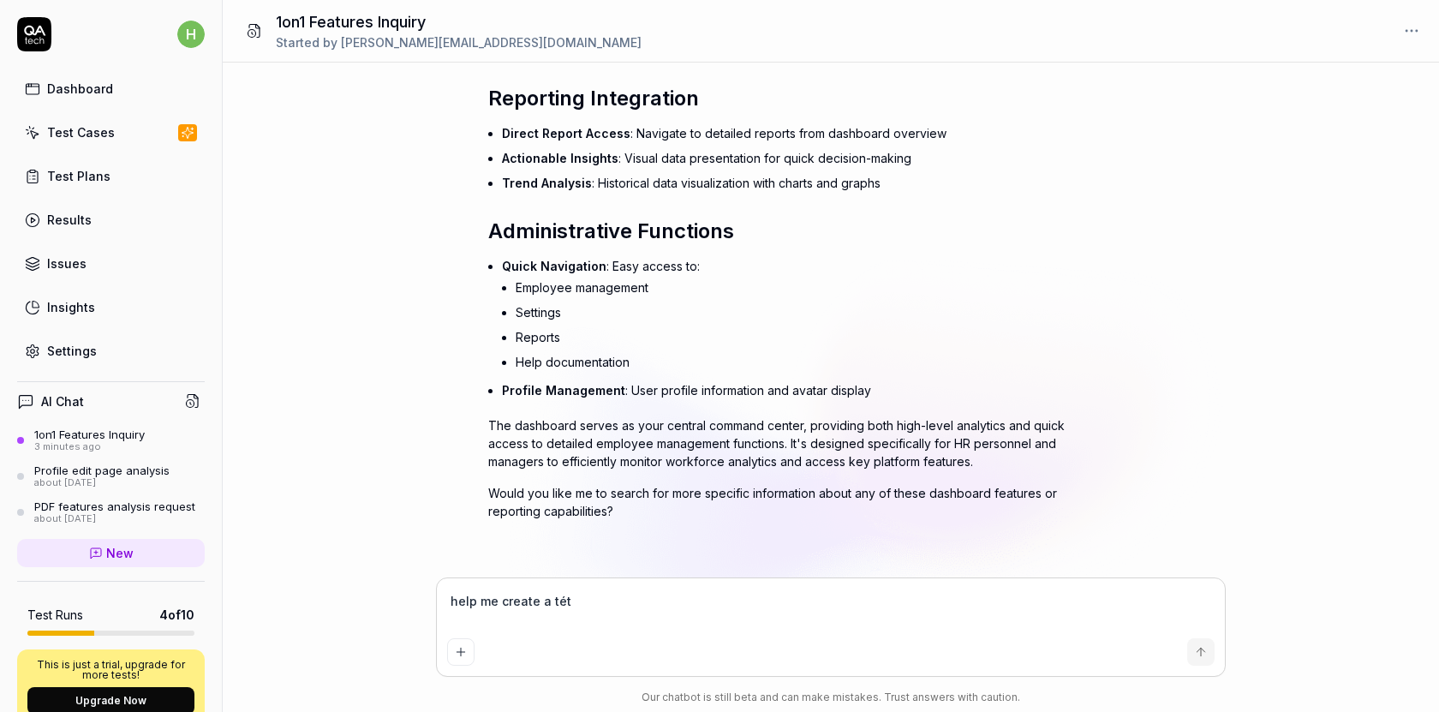
type textarea "help me create a tét"
type textarea "*"
type textarea "help me create a tes"
type textarea "*"
type textarea "help me create a test"
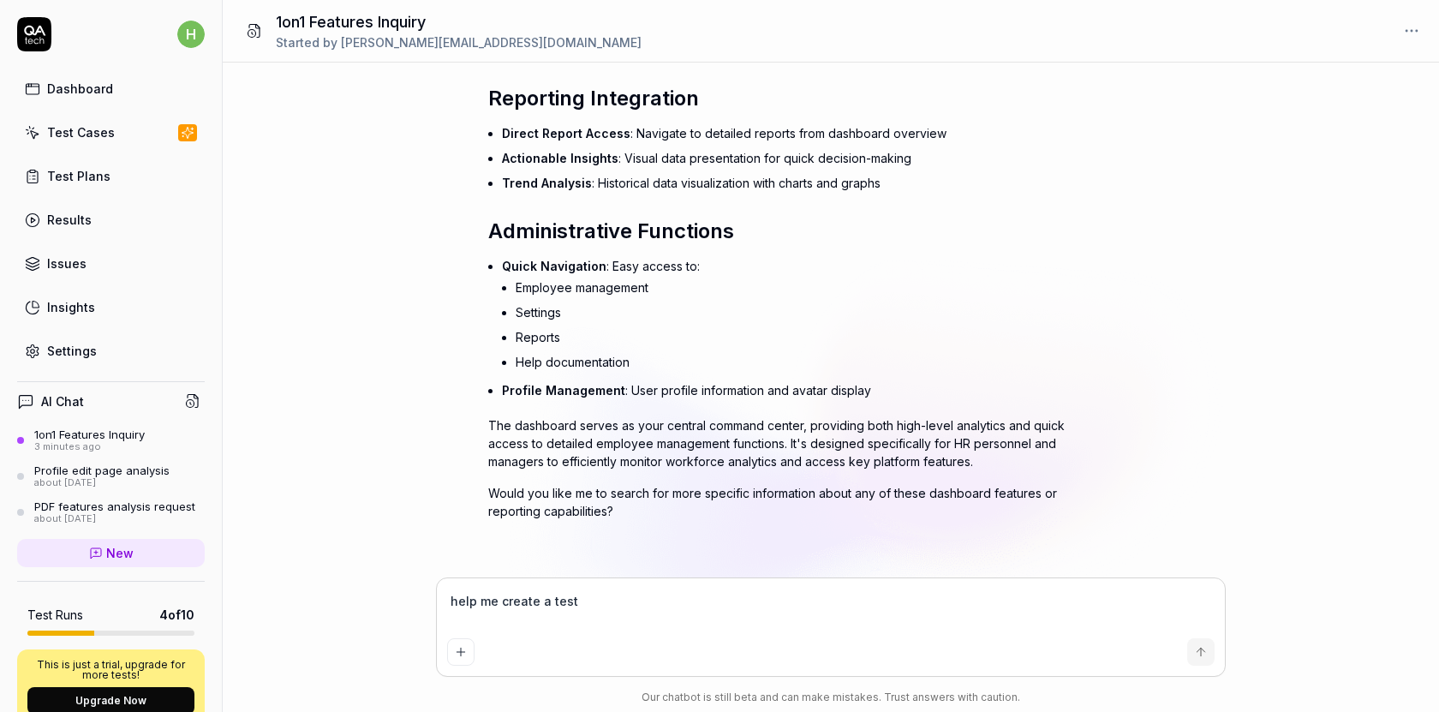
type textarea "*"
type textarea "help me create a test p"
type textarea "*"
type textarea "help me create a test pl"
type textarea "*"
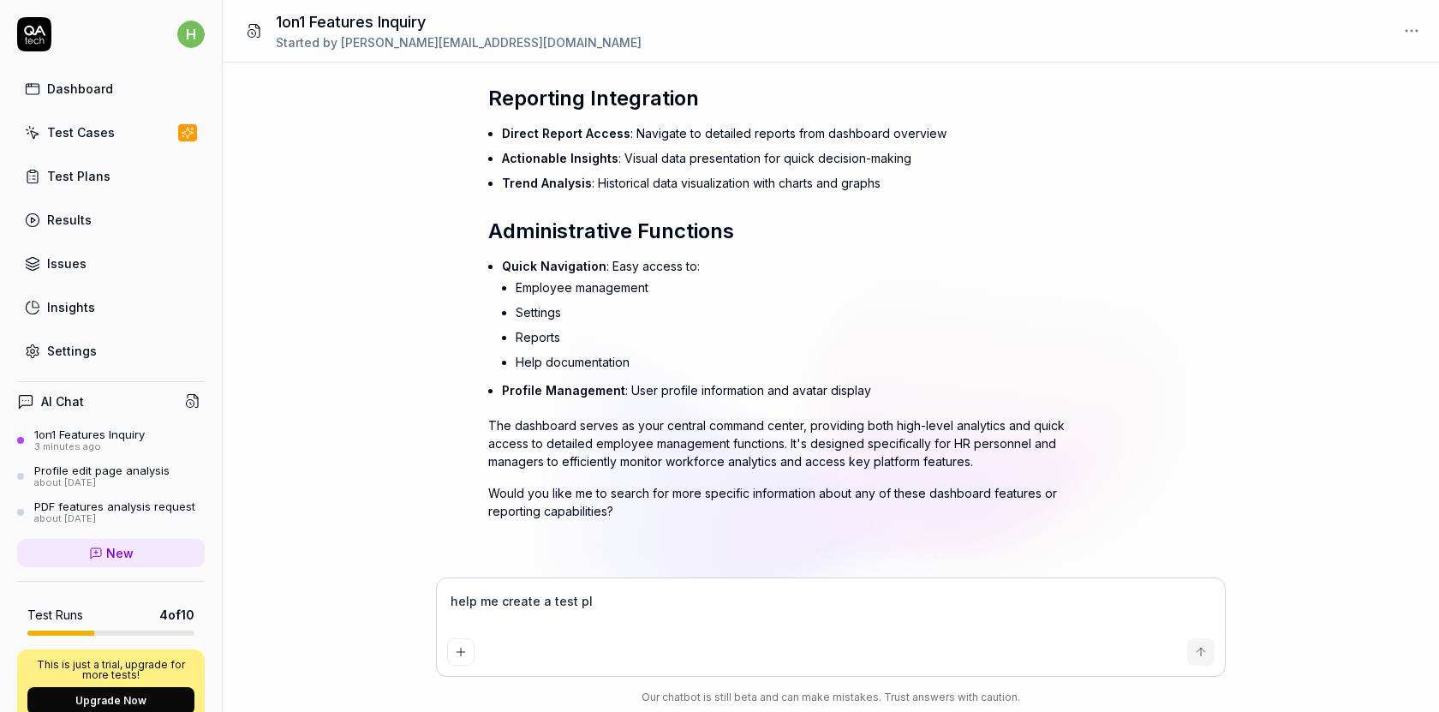
type textarea "help me create a test pla"
type textarea "*"
type textarea "help me create a test plan"
type textarea "*"
type textarea "help me create a test plan"
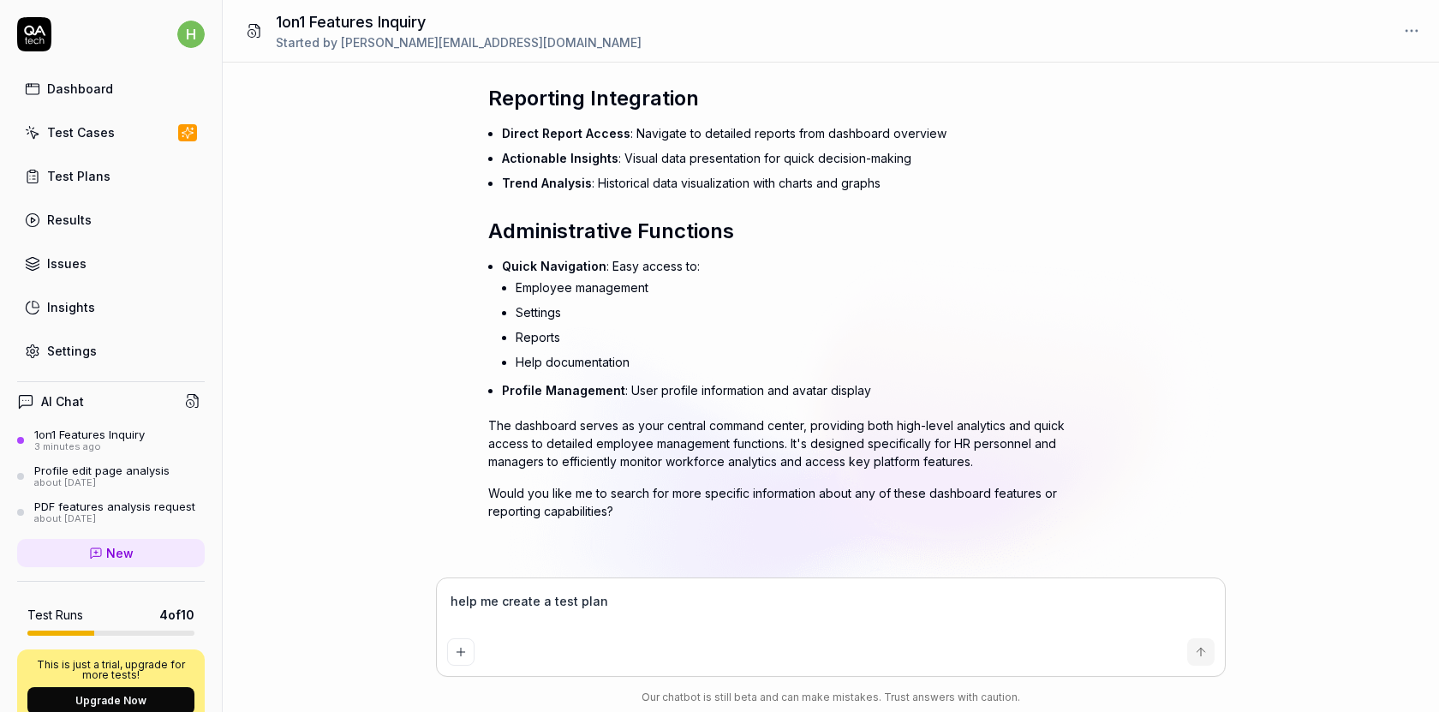
type textarea "*"
type textarea "help me create a test plan f"
type textarea "*"
type textarea "help me create a test plan fo"
type textarea "*"
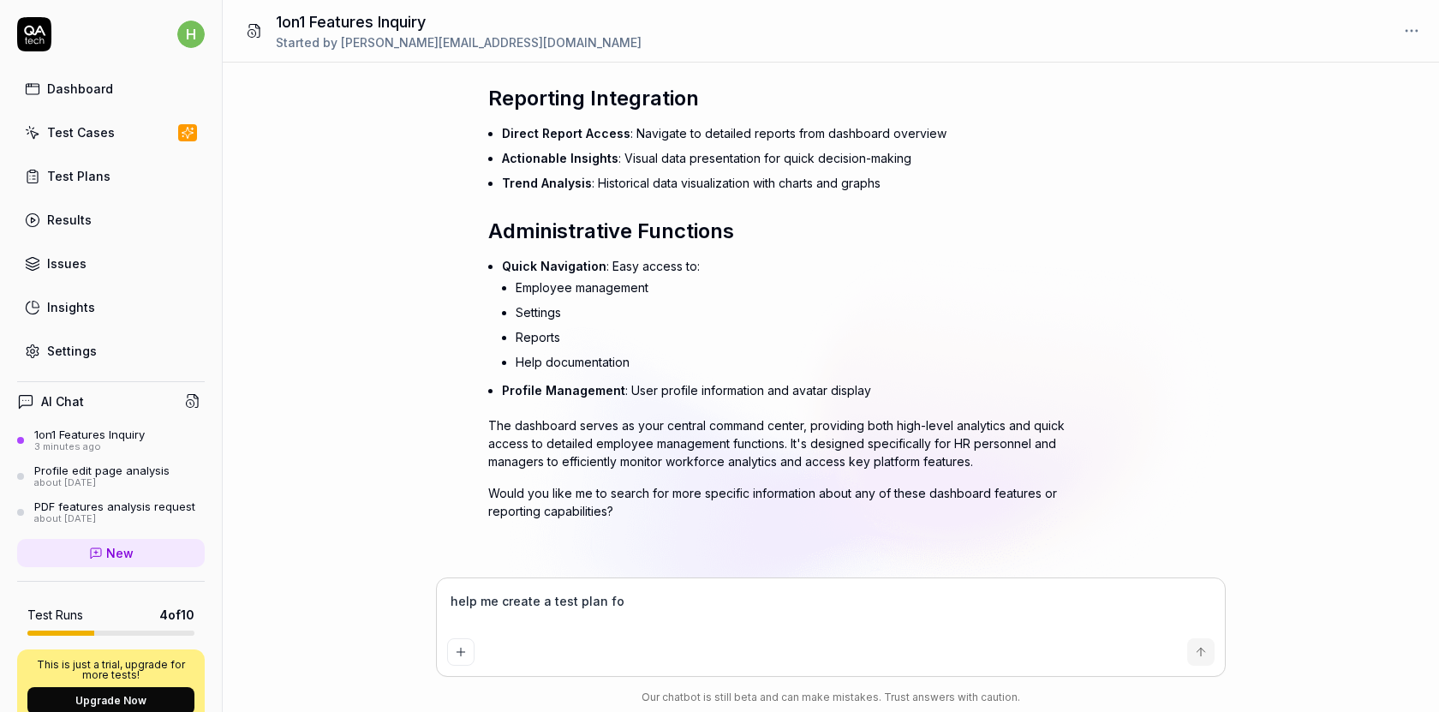
type textarea "help me create a test plan for"
type textarea "*"
type textarea "help me create a test plan for"
type textarea "*"
type textarea "help me create a test plan for o"
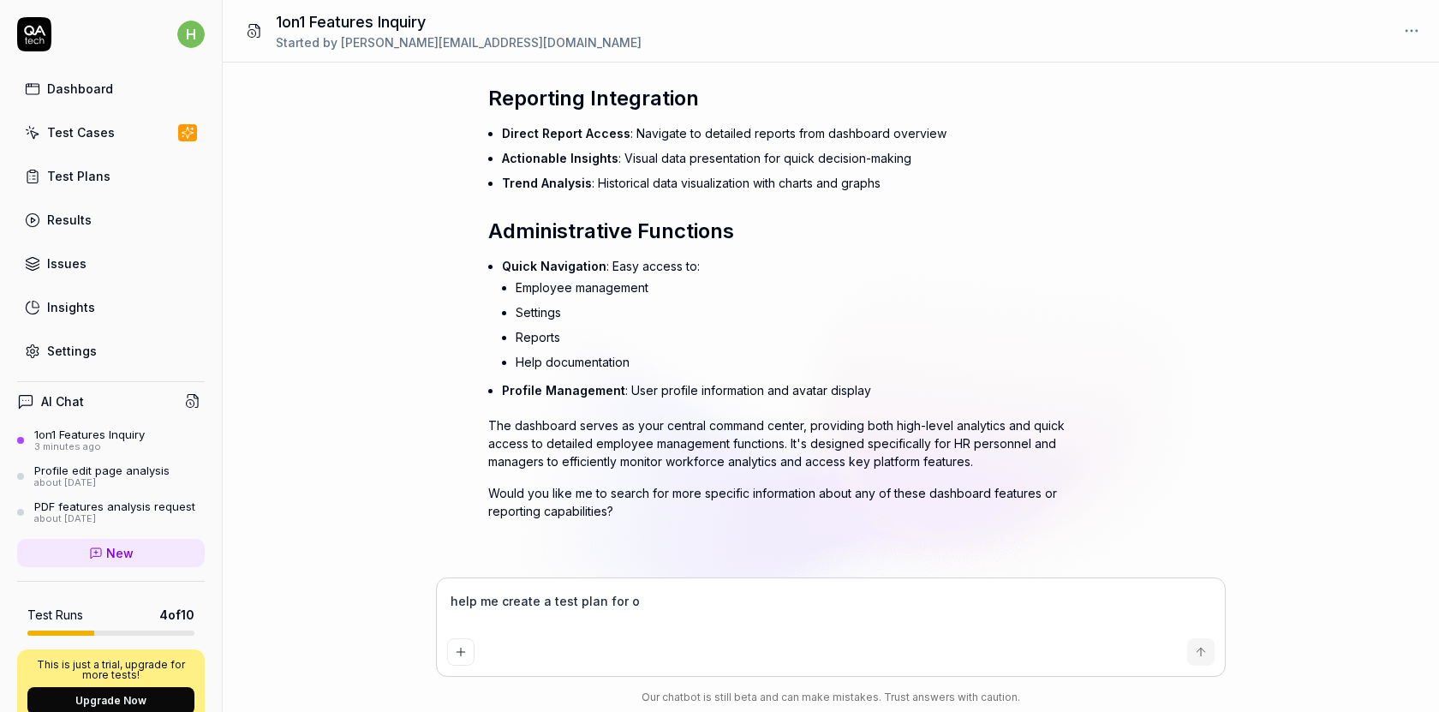
type textarea "*"
type textarea "help me create a test plan for on"
type textarea "*"
type textarea "help me create a test plan for o"
type textarea "*"
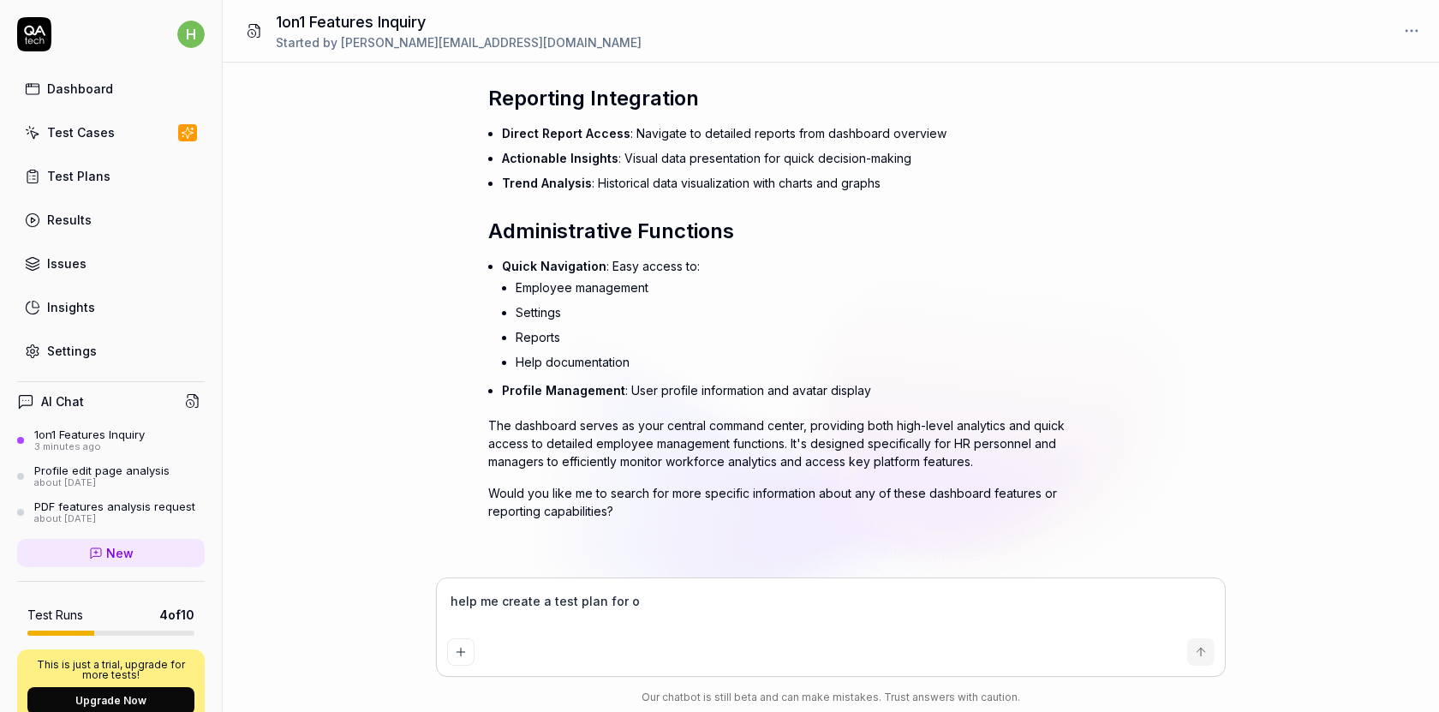
type textarea "help me create a test plan for"
type textarea "*"
type textarea "help me create a test plan for 1"
type textarea "*"
type textarea "help me create a test plan for 1o"
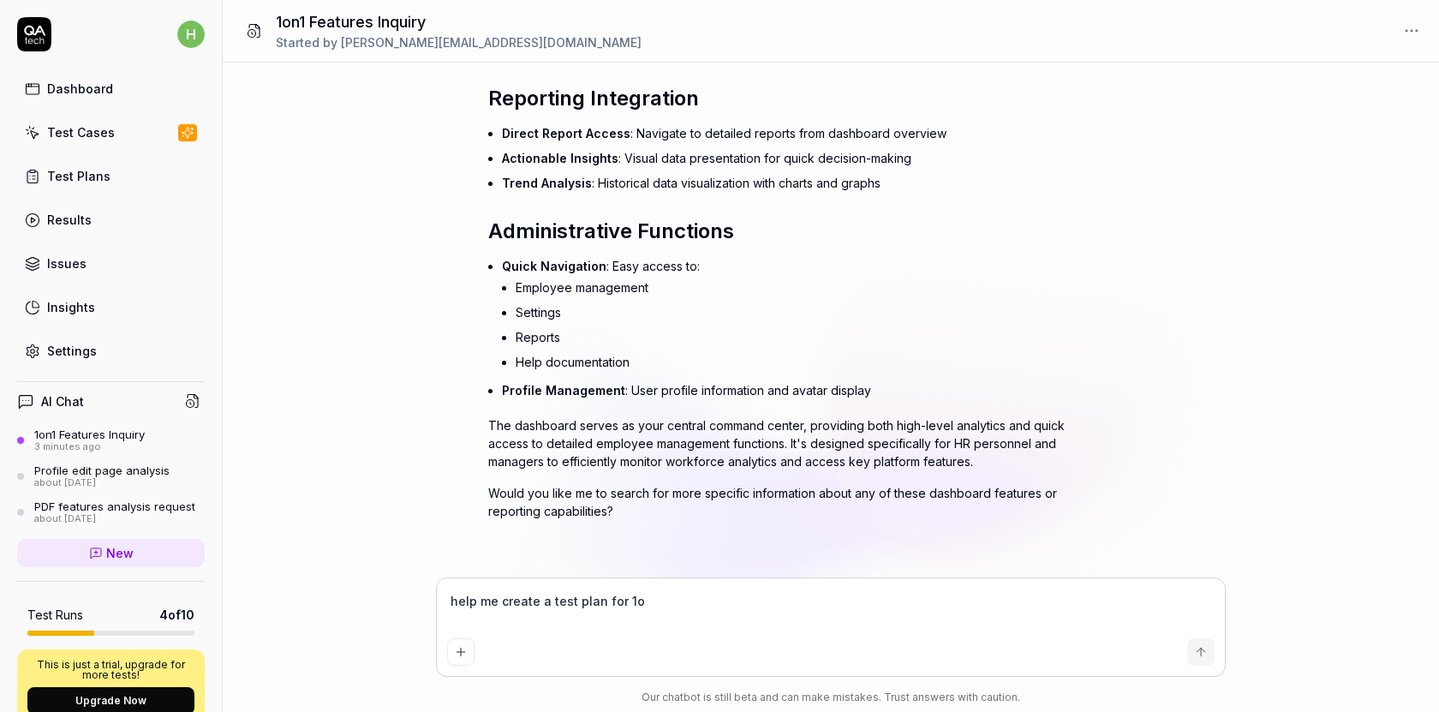
type textarea "*"
type textarea "help me create a test plan for 1on"
type textarea "*"
type textarea "help me create a test plan for 1on1"
type textarea "*"
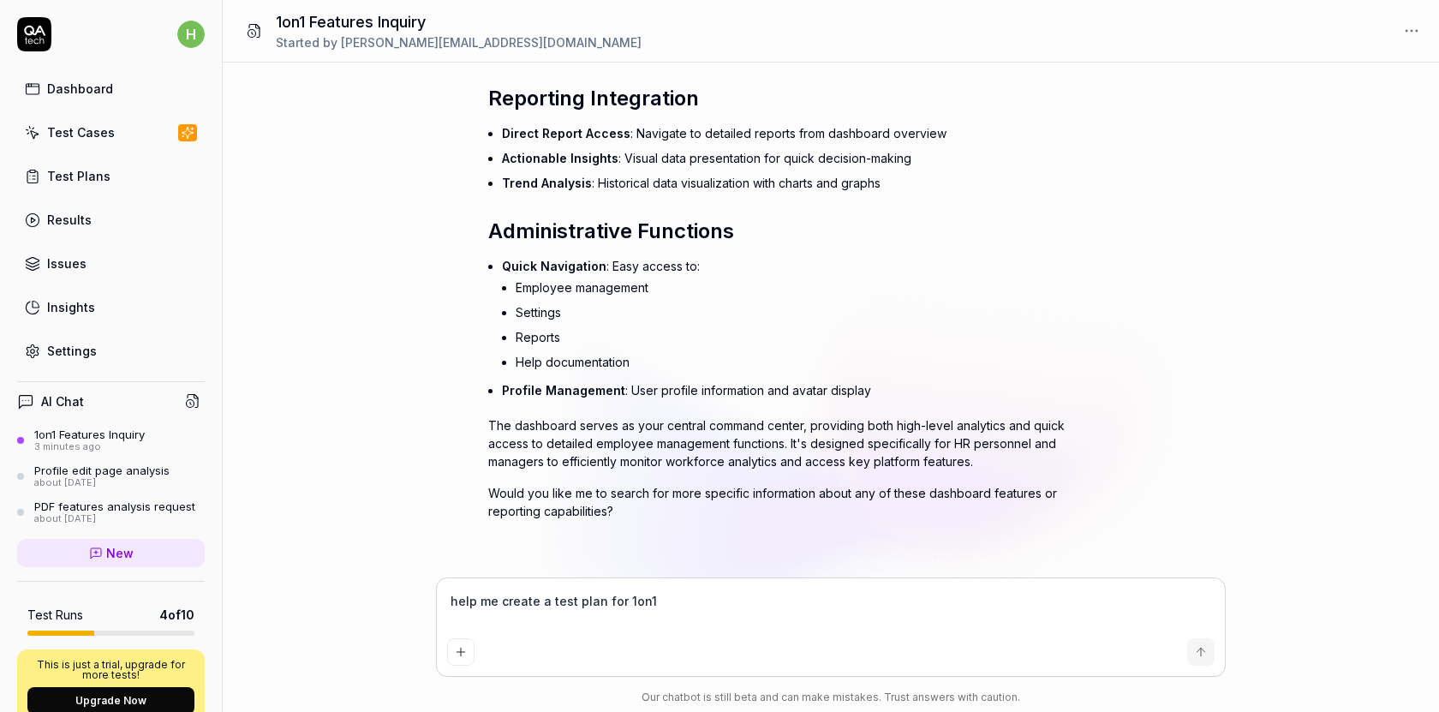
type textarea "help me create a test plan for 1on1"
type textarea "*"
type textarea "help me create a test plan for 1on1 pa"
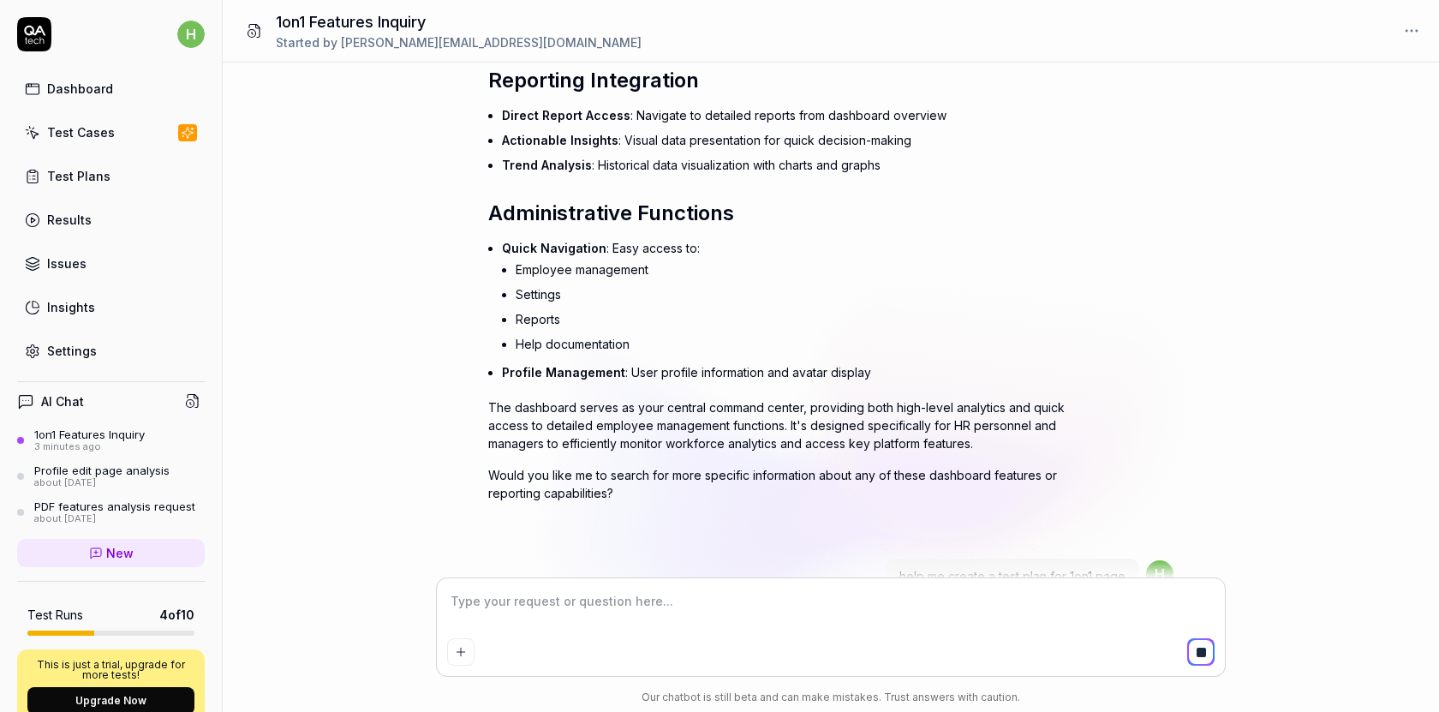
scroll to position [2157, 0]
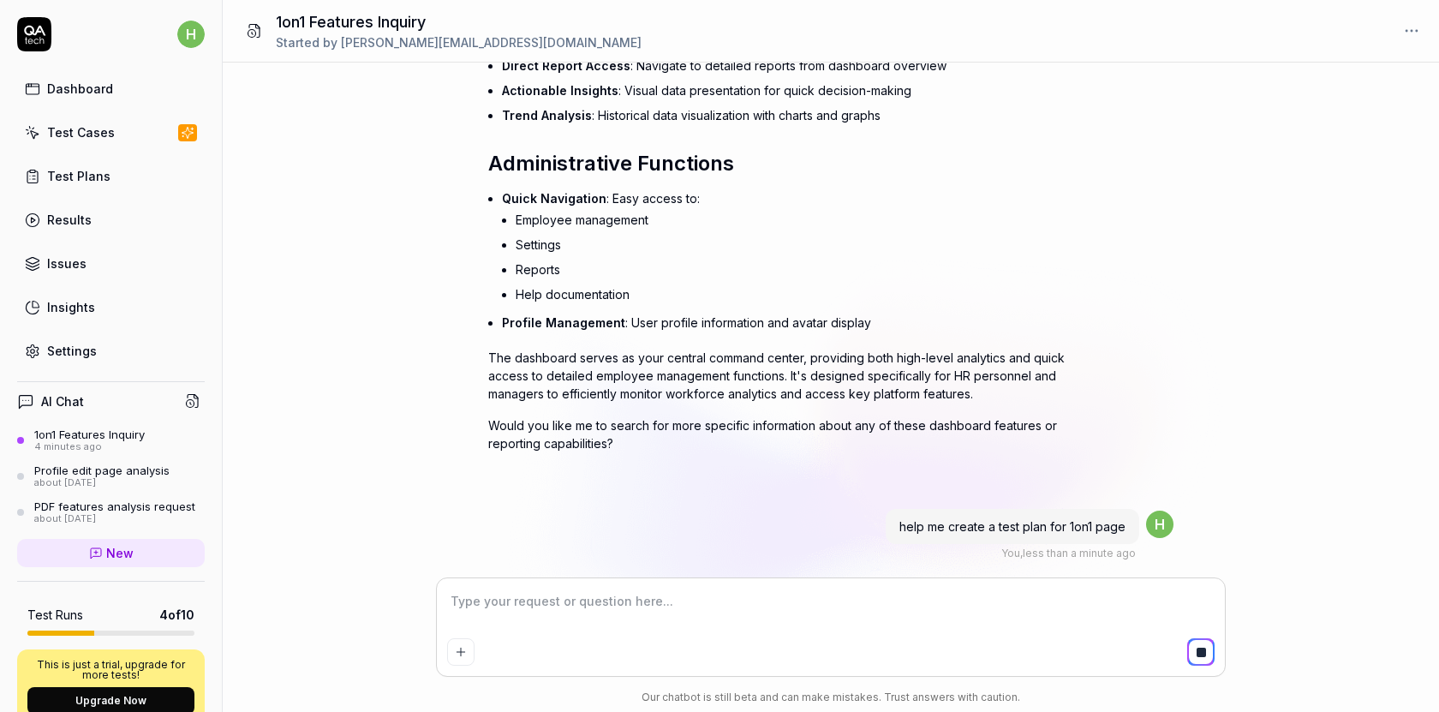
click at [996, 521] on span "help me create a test plan for 1on1 page" at bounding box center [1013, 526] width 226 height 15
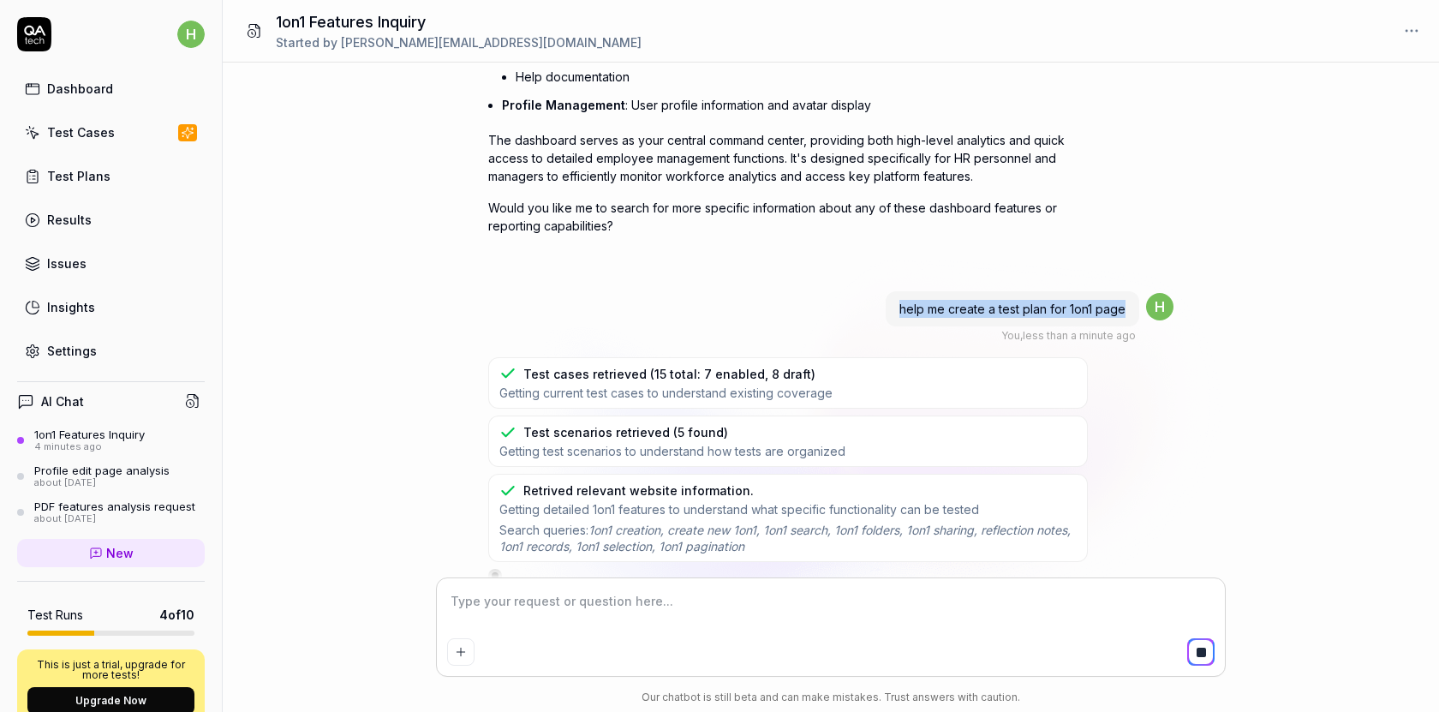
scroll to position [2396, 0]
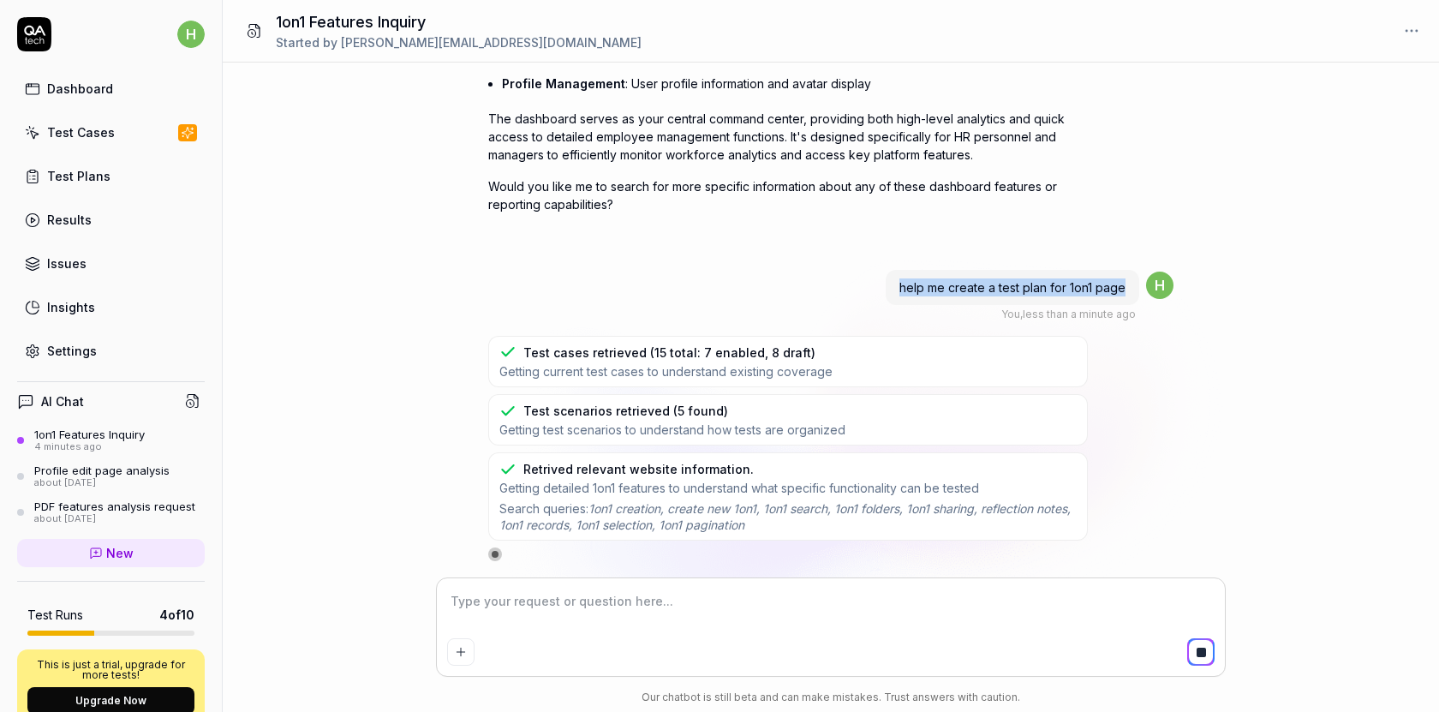
click at [852, 362] on div "Test cases retrieved (15 total: 7 enabled, 8 draft) Getting current test cases …" at bounding box center [788, 361] width 600 height 51
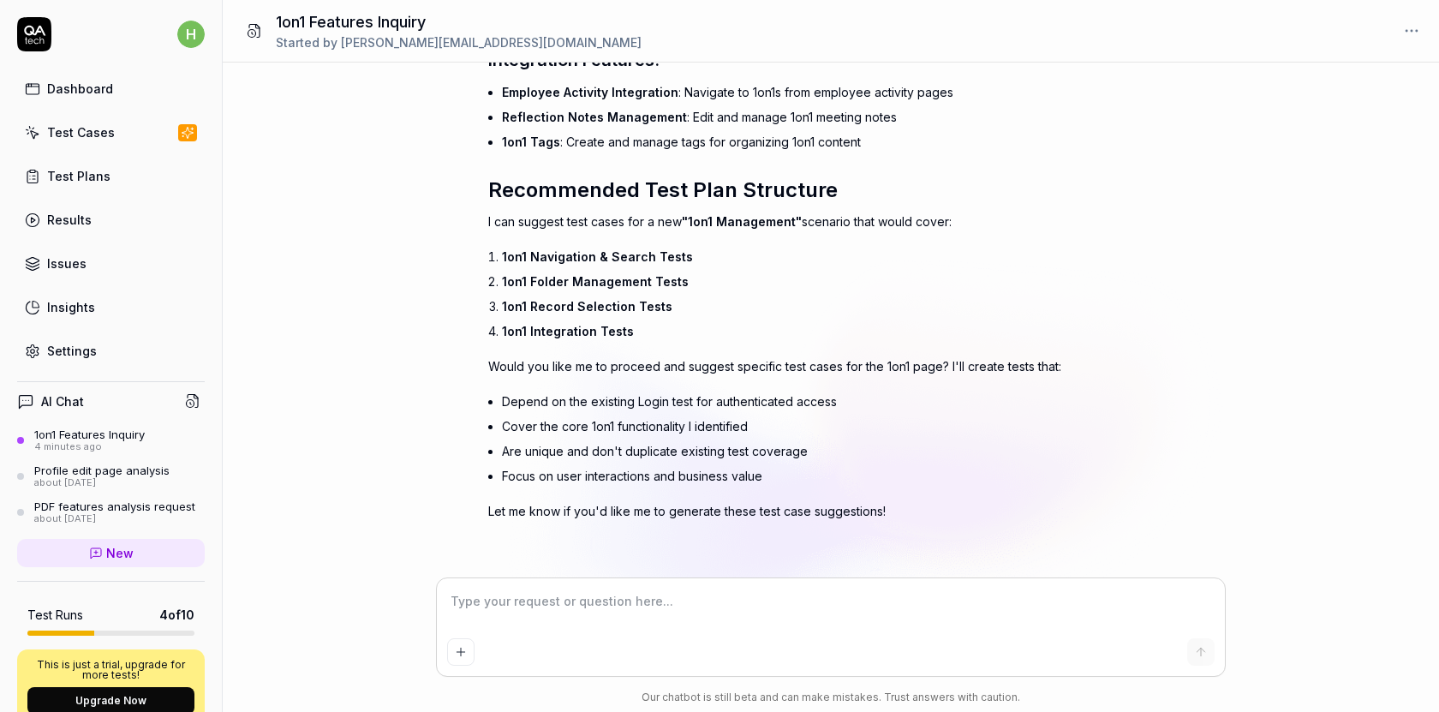
scroll to position [3173, 0]
click at [635, 404] on li "Depend on the existing Login test for authenticated access" at bounding box center [795, 401] width 586 height 25
click at [615, 427] on li "Cover the core 1on1 functionality I identified" at bounding box center [795, 426] width 586 height 25
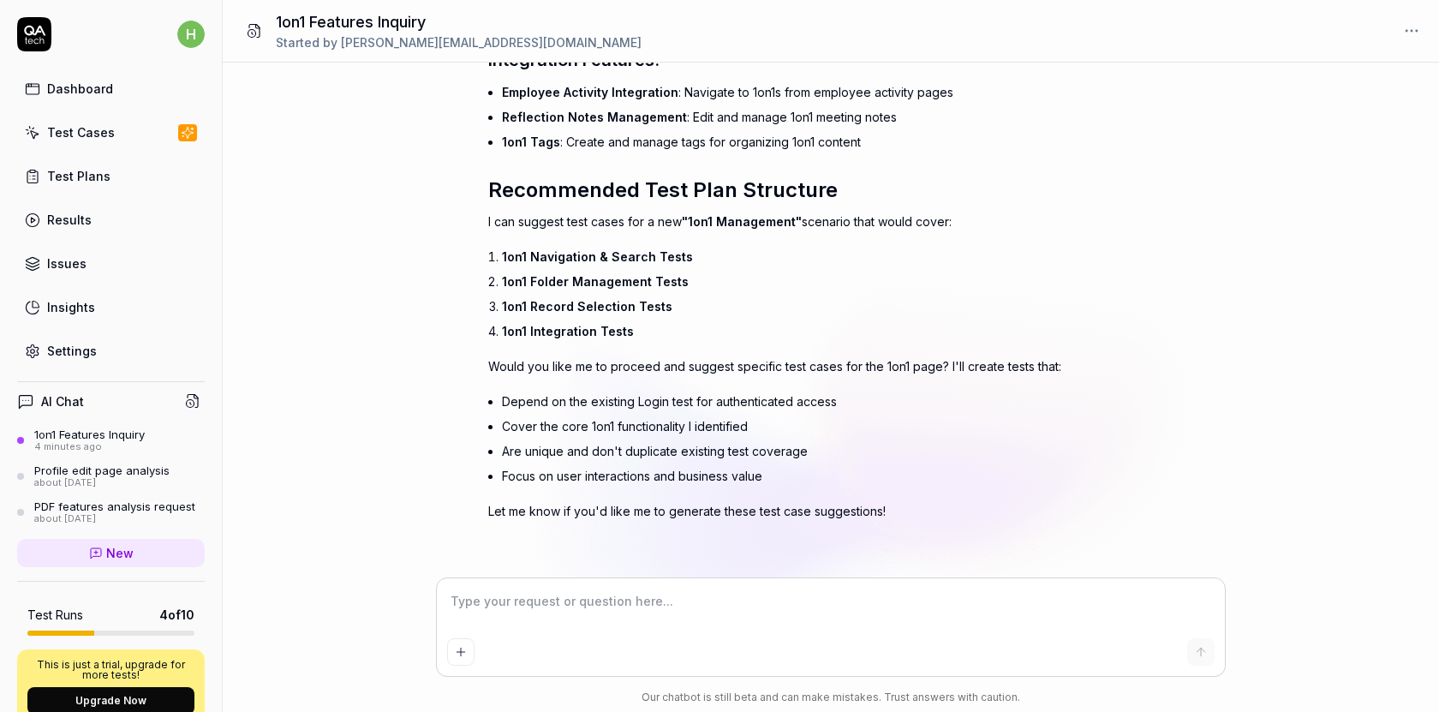
click at [615, 427] on li "Cover the core 1on1 functionality I identified" at bounding box center [795, 426] width 586 height 25
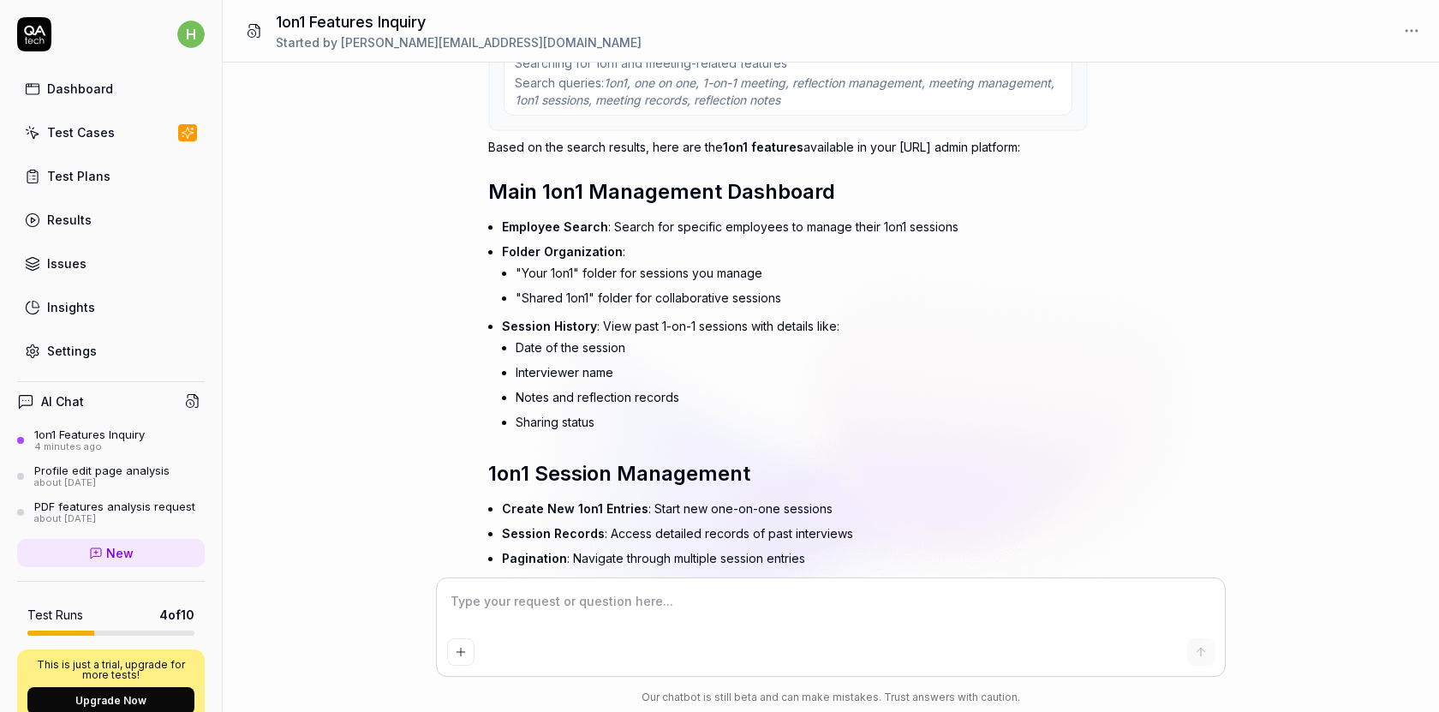
scroll to position [0, 0]
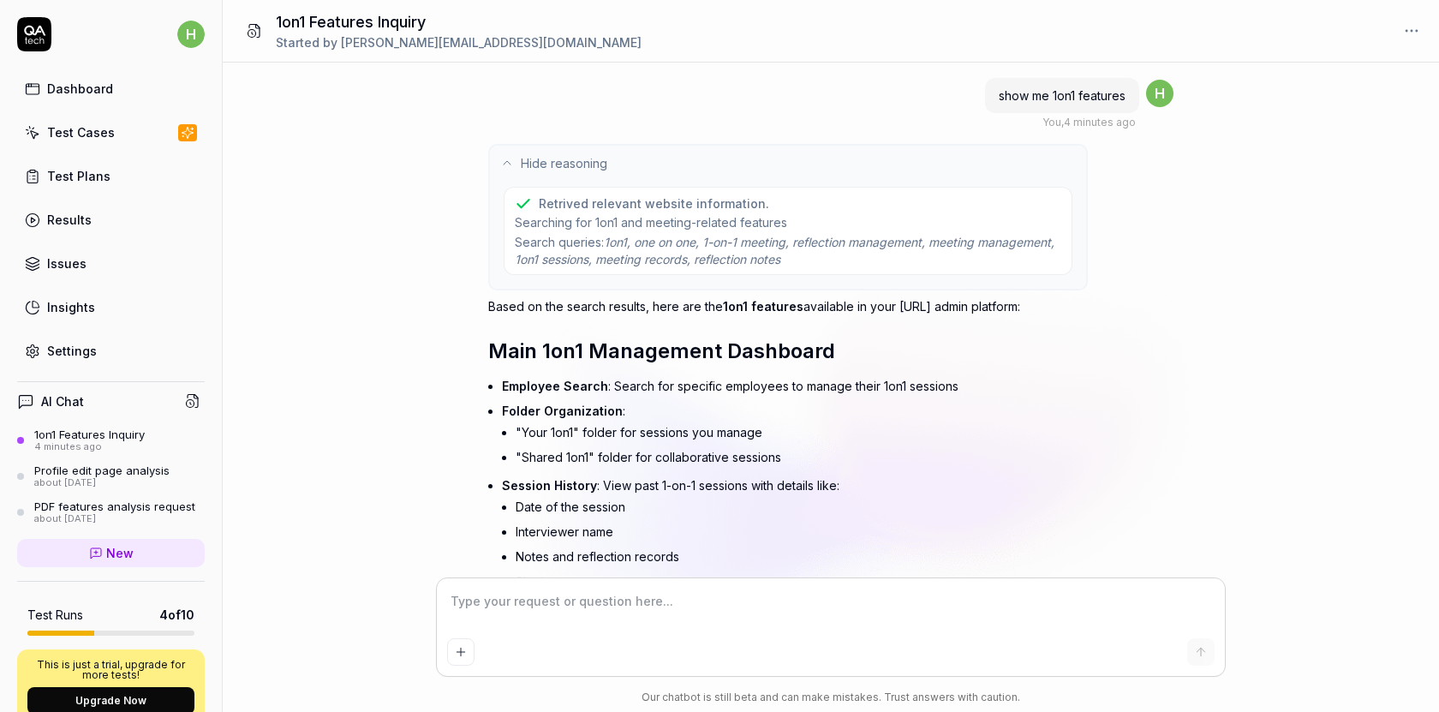
click at [713, 243] on span "1on1, one on one, 1-on-1 meeting, reflection management, meeting management, 1o…" at bounding box center [785, 250] width 540 height 31
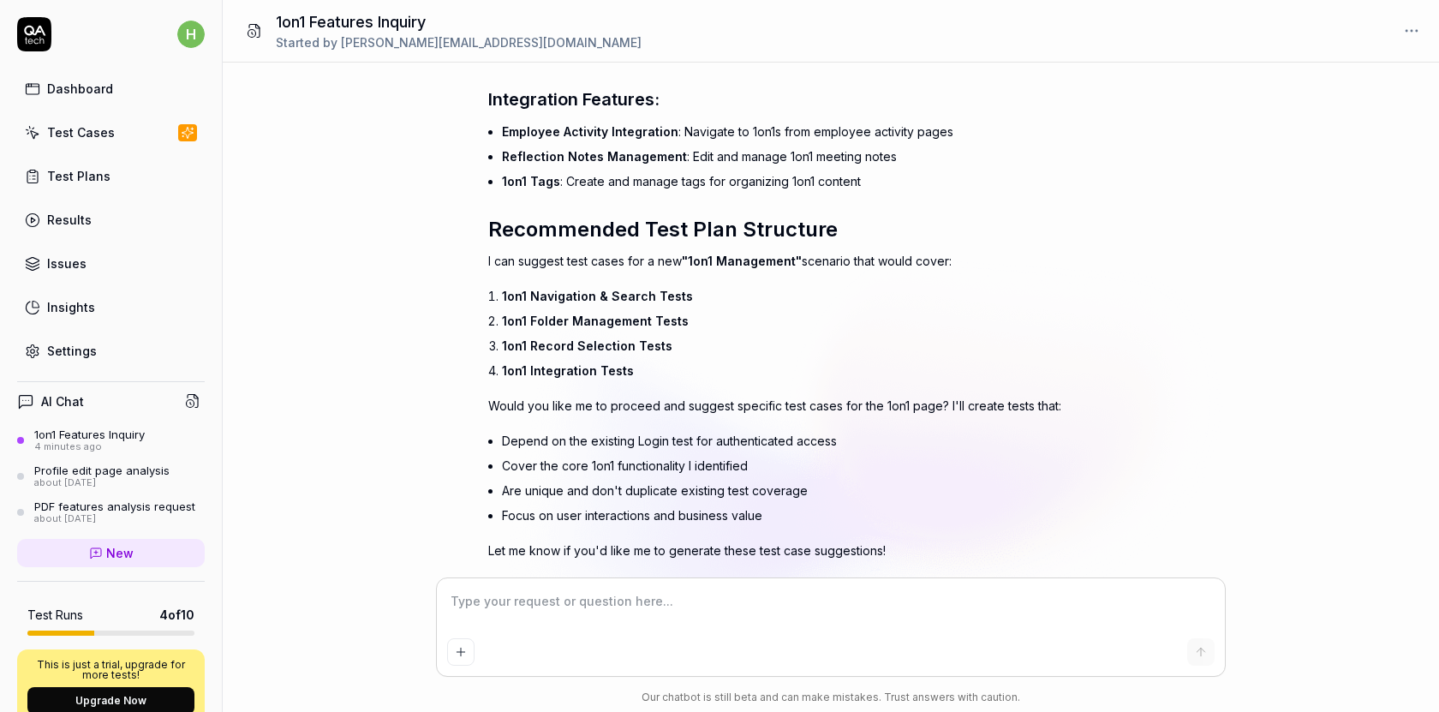
scroll to position [3173, 0]
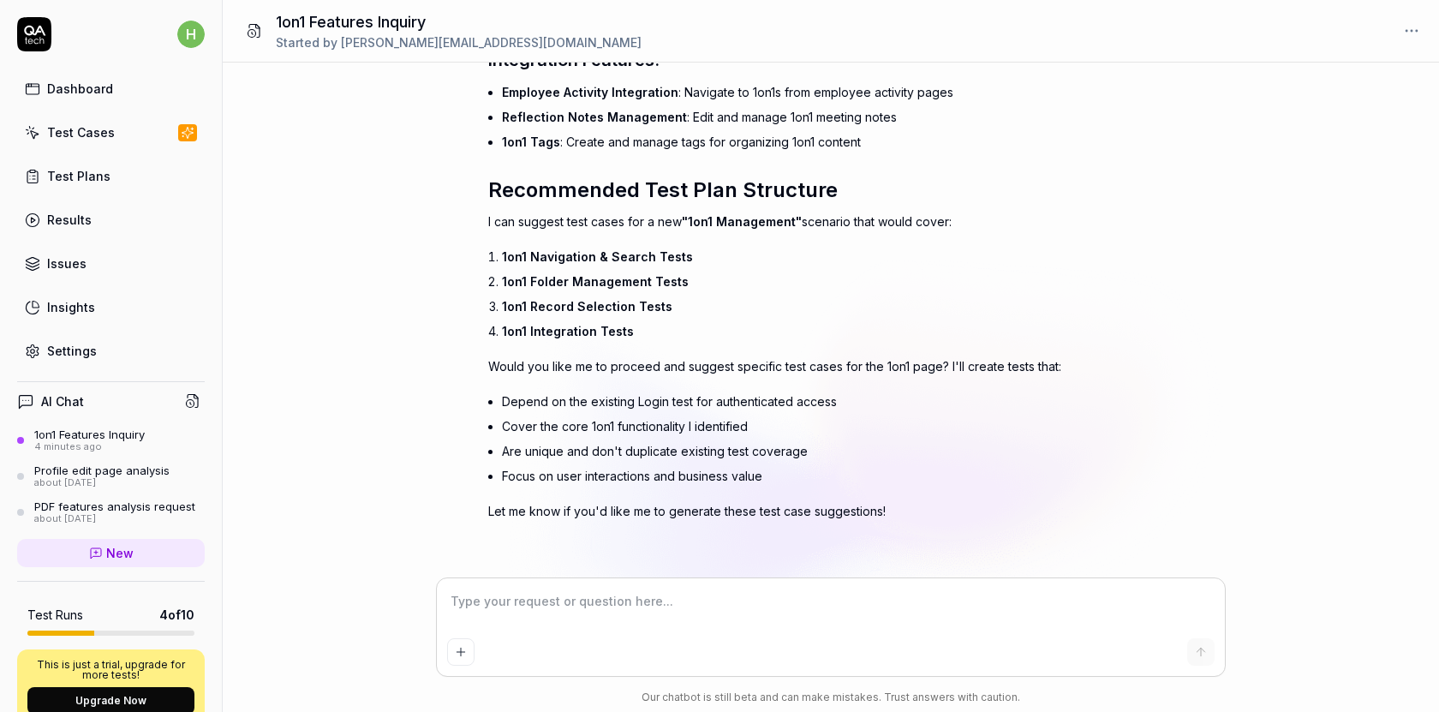
click at [529, 607] on textarea at bounding box center [831, 610] width 768 height 43
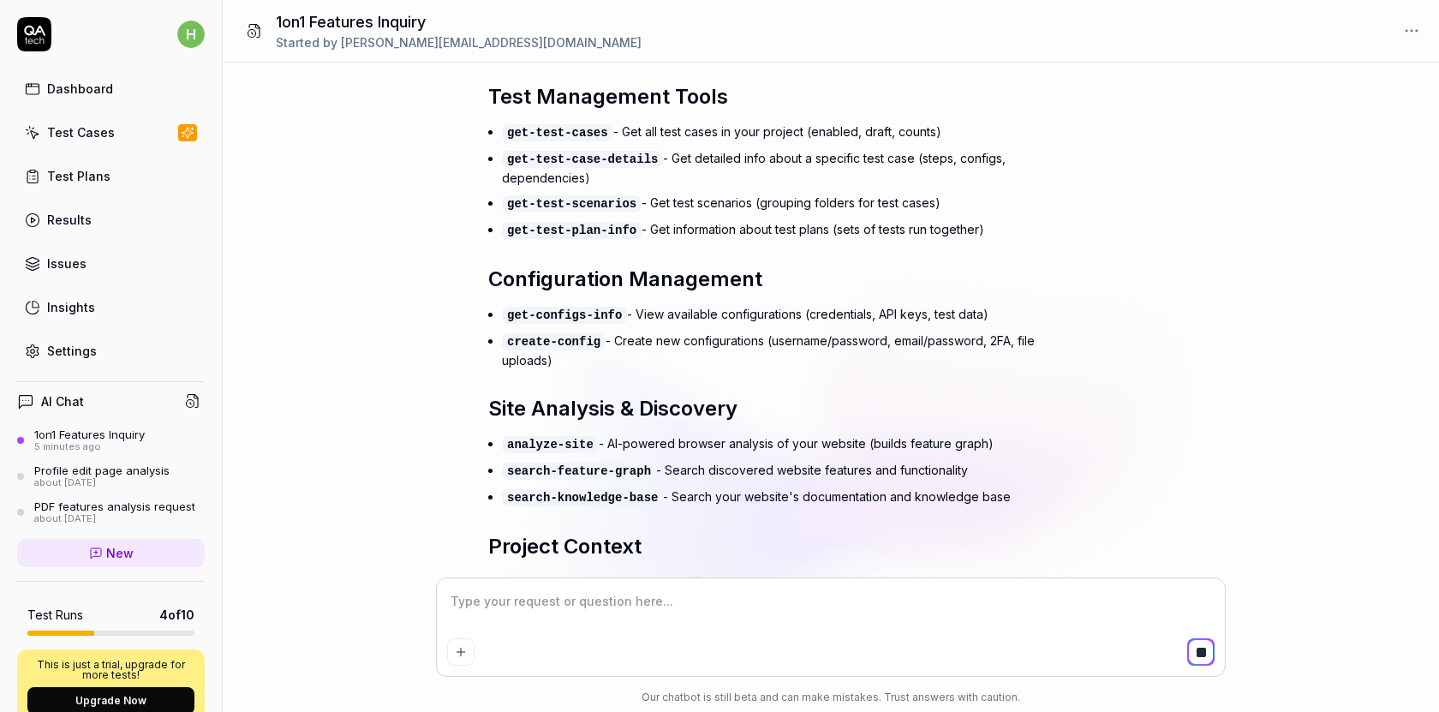
scroll to position [3726, 0]
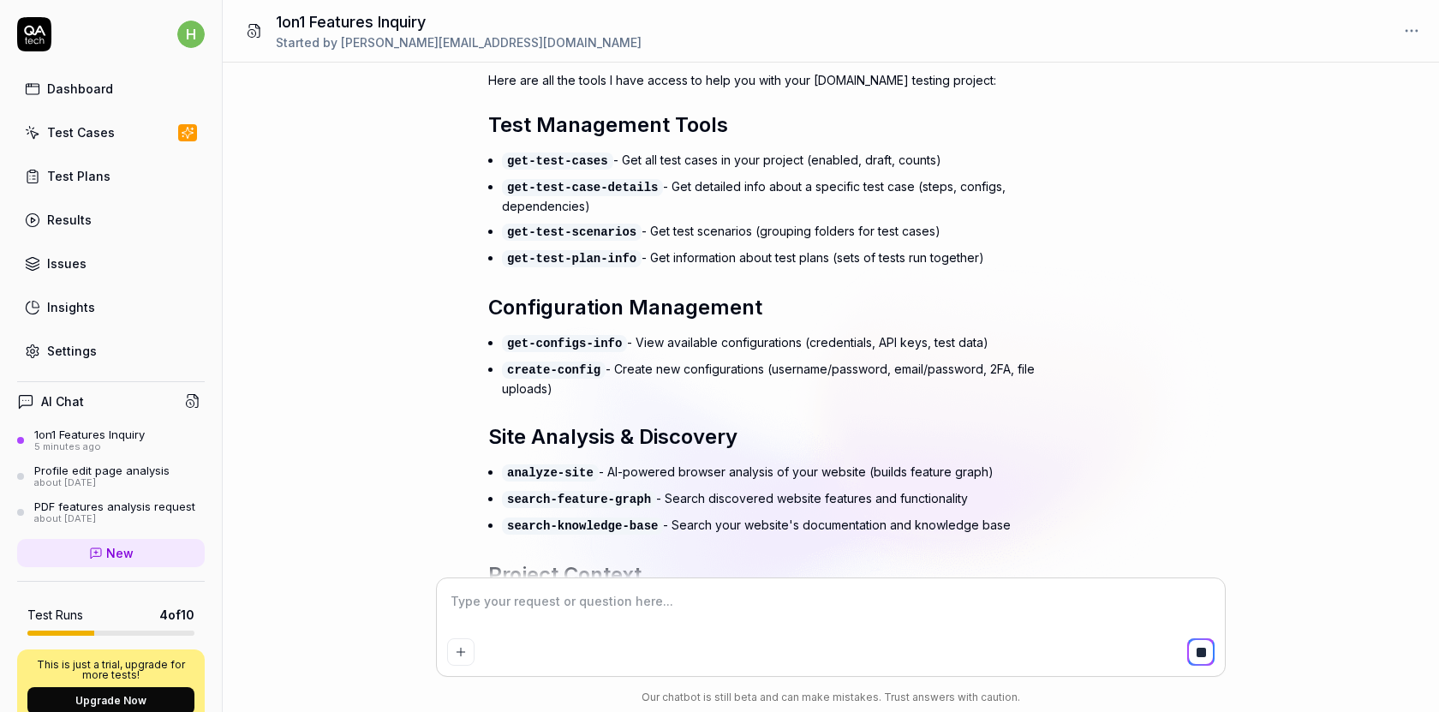
click at [732, 170] on li "get-test-cases - Get all test cases in your project (enabled, draft, counts)" at bounding box center [795, 160] width 586 height 27
click at [632, 196] on code "get-test-case-details" at bounding box center [582, 187] width 161 height 17
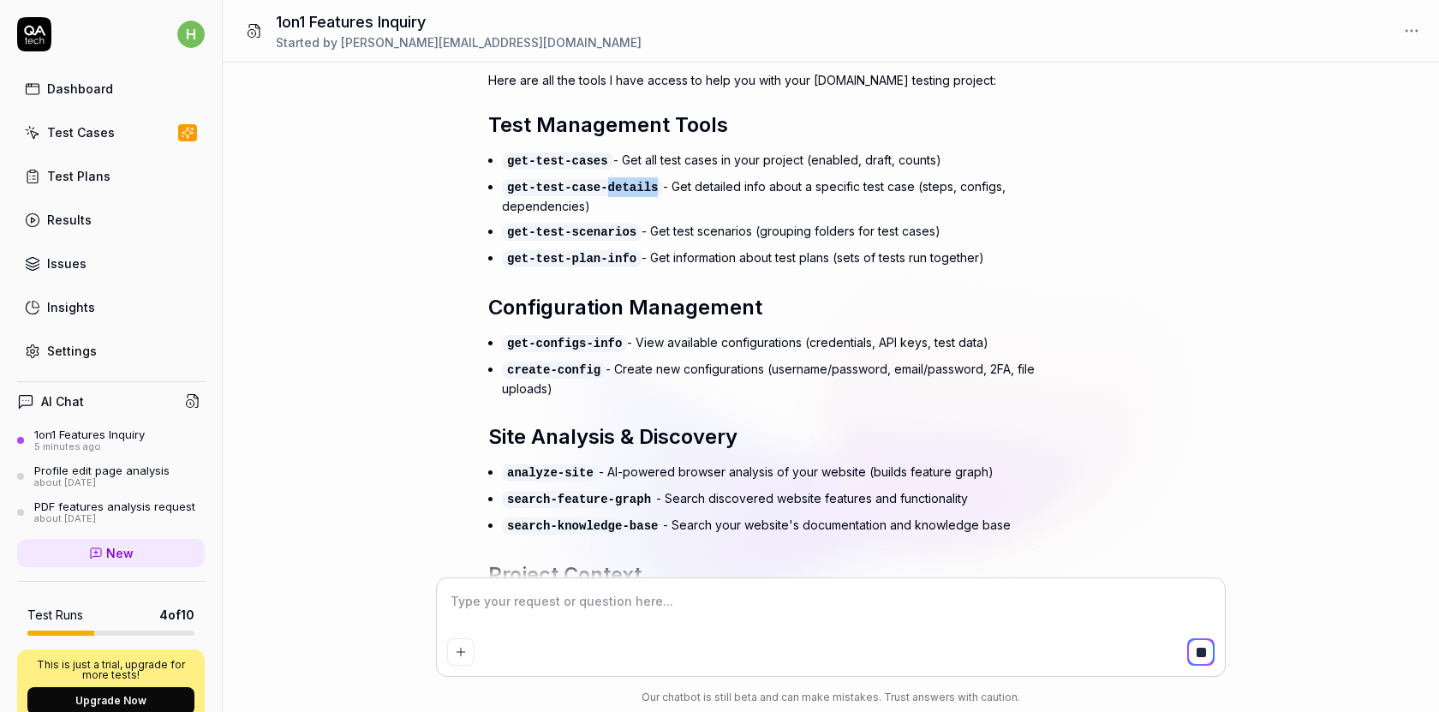
click at [632, 196] on code "get-test-case-details" at bounding box center [582, 187] width 161 height 17
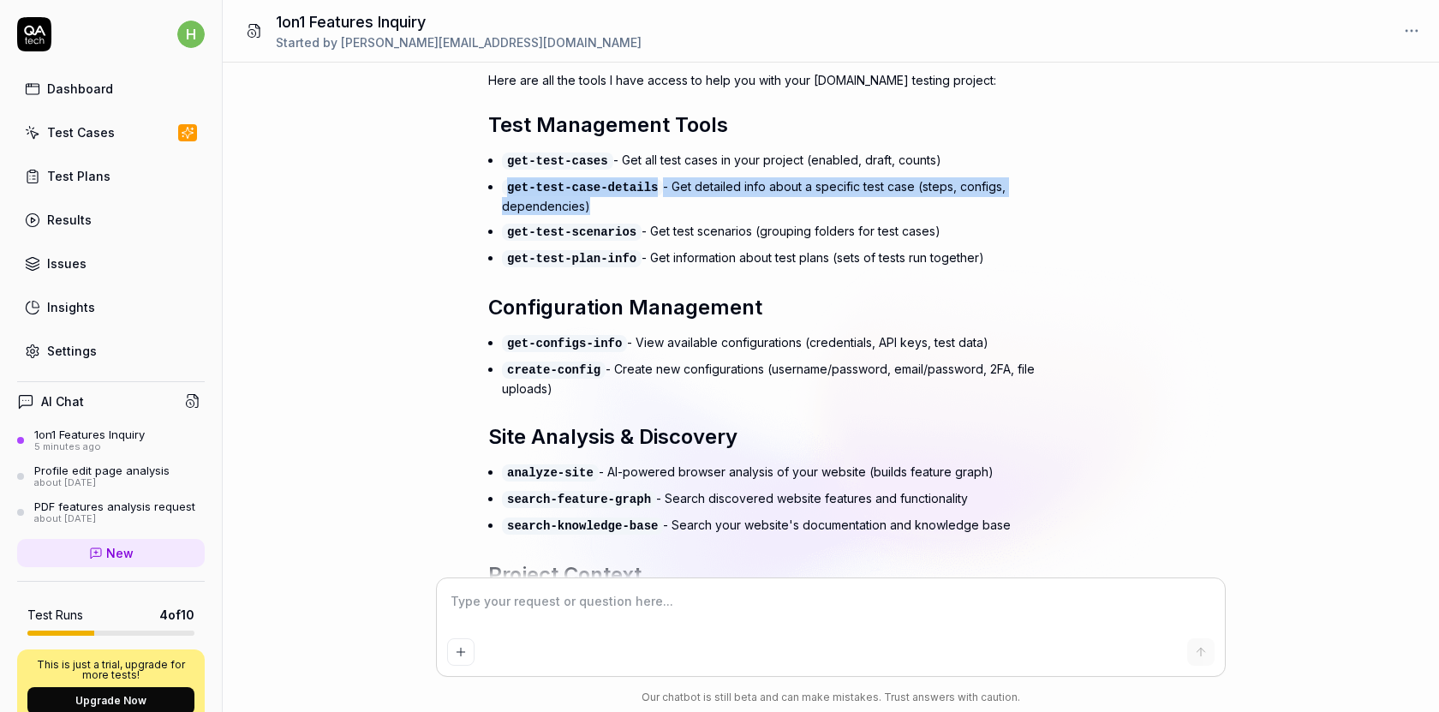
click at [573, 241] on code "get-test-scenarios" at bounding box center [572, 232] width 140 height 17
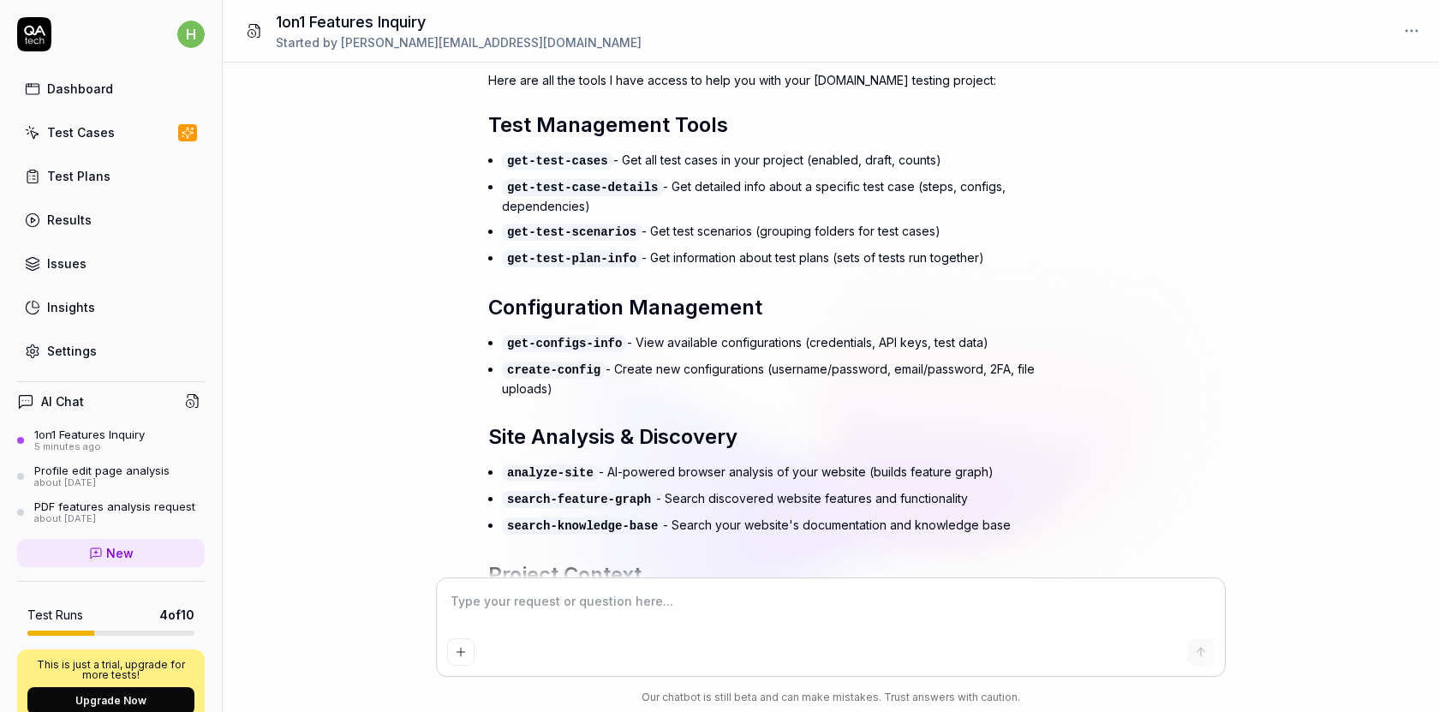
click at [573, 241] on code "get-test-scenarios" at bounding box center [572, 232] width 140 height 17
click at [572, 267] on code "get-test-plan-info" at bounding box center [572, 258] width 140 height 17
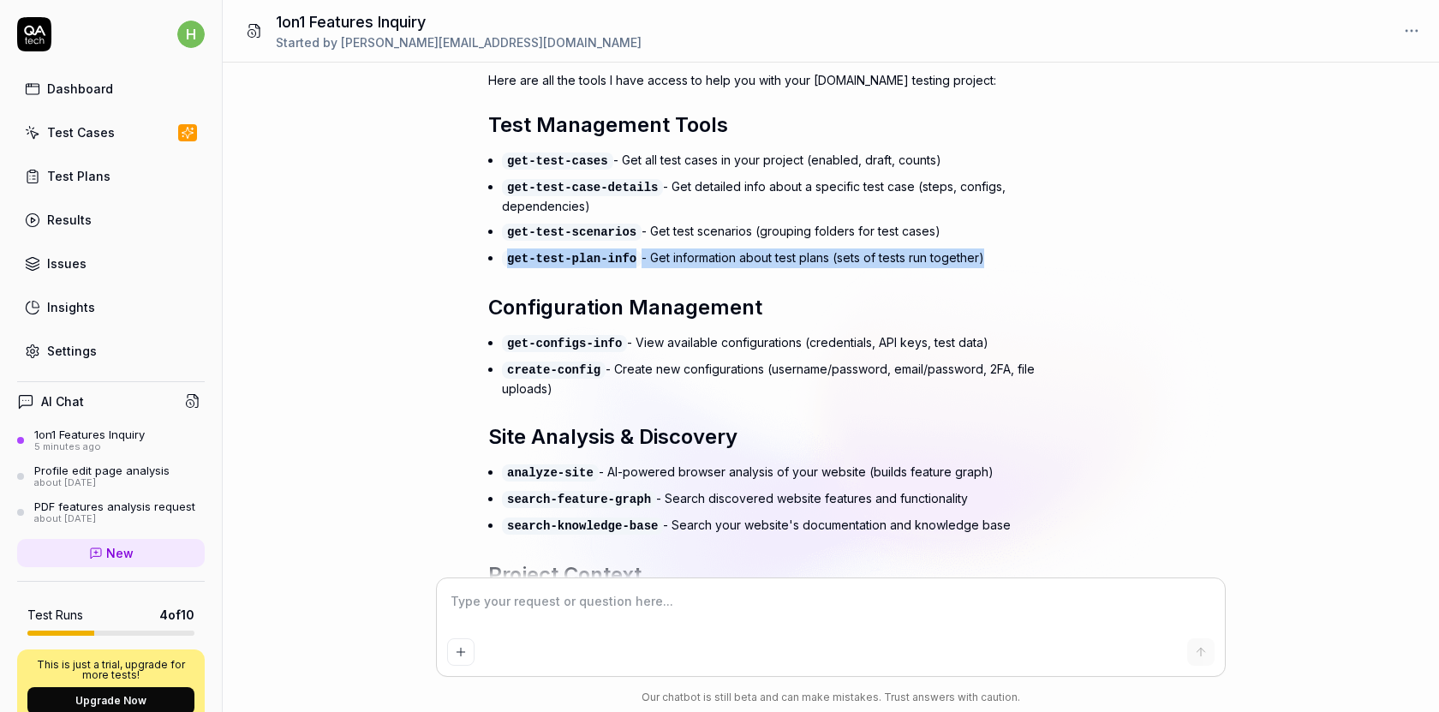
click at [566, 352] on code "get-configs-info" at bounding box center [564, 343] width 125 height 17
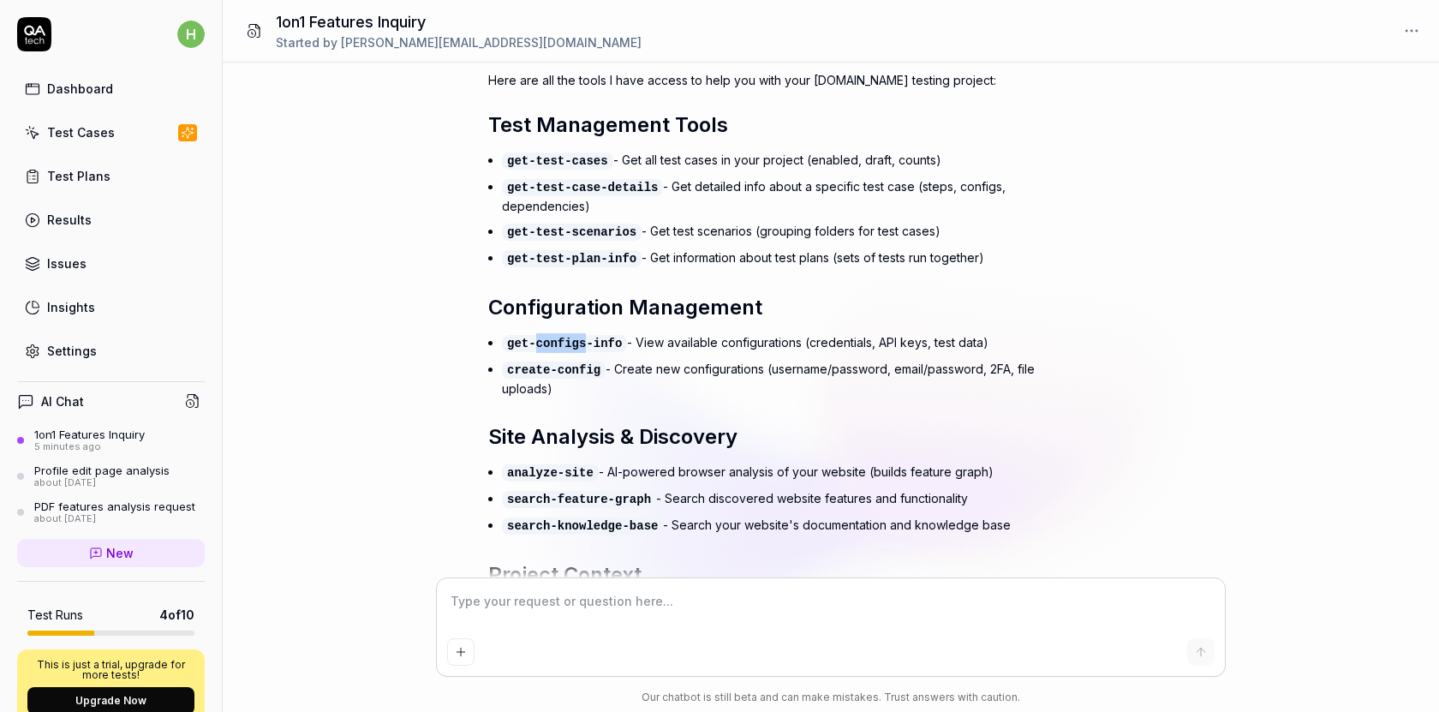
click at [566, 352] on code "get-configs-info" at bounding box center [564, 343] width 125 height 17
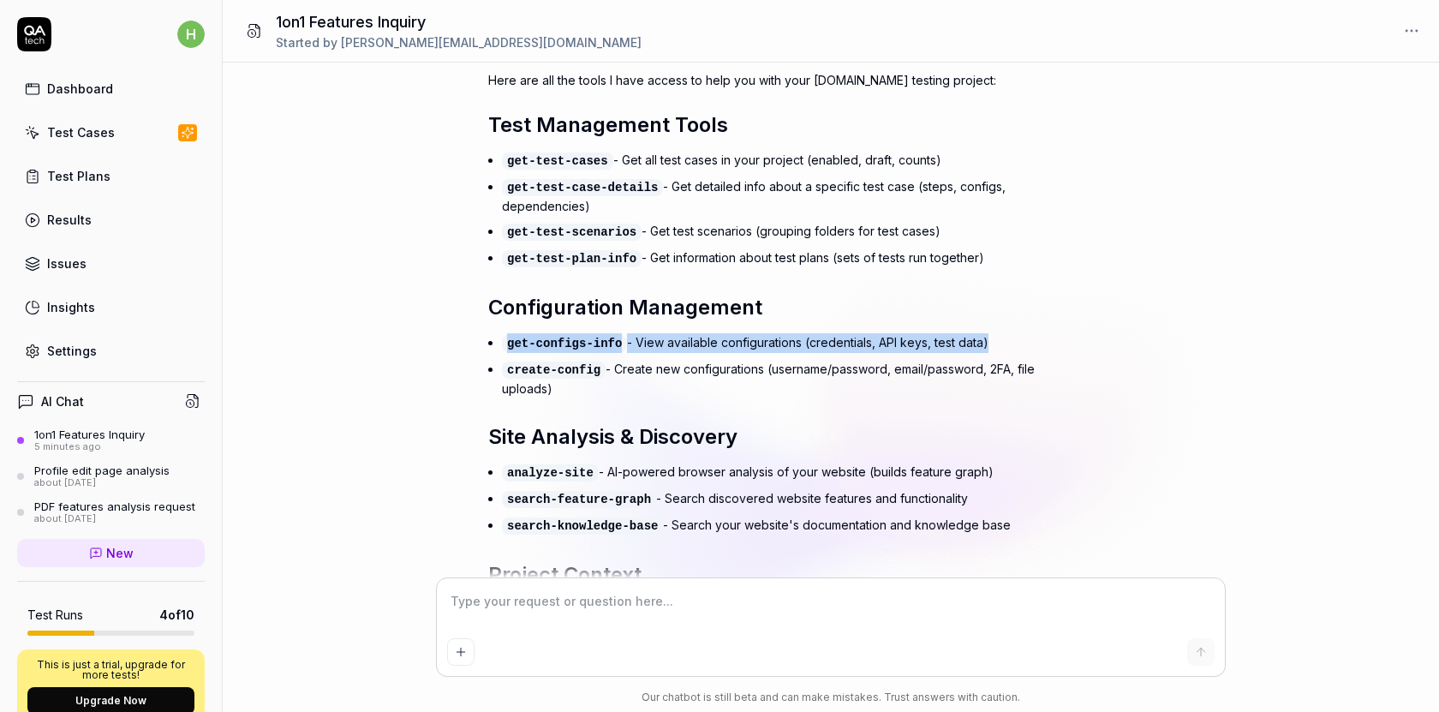
click at [562, 379] on code "create-config" at bounding box center [554, 370] width 104 height 17
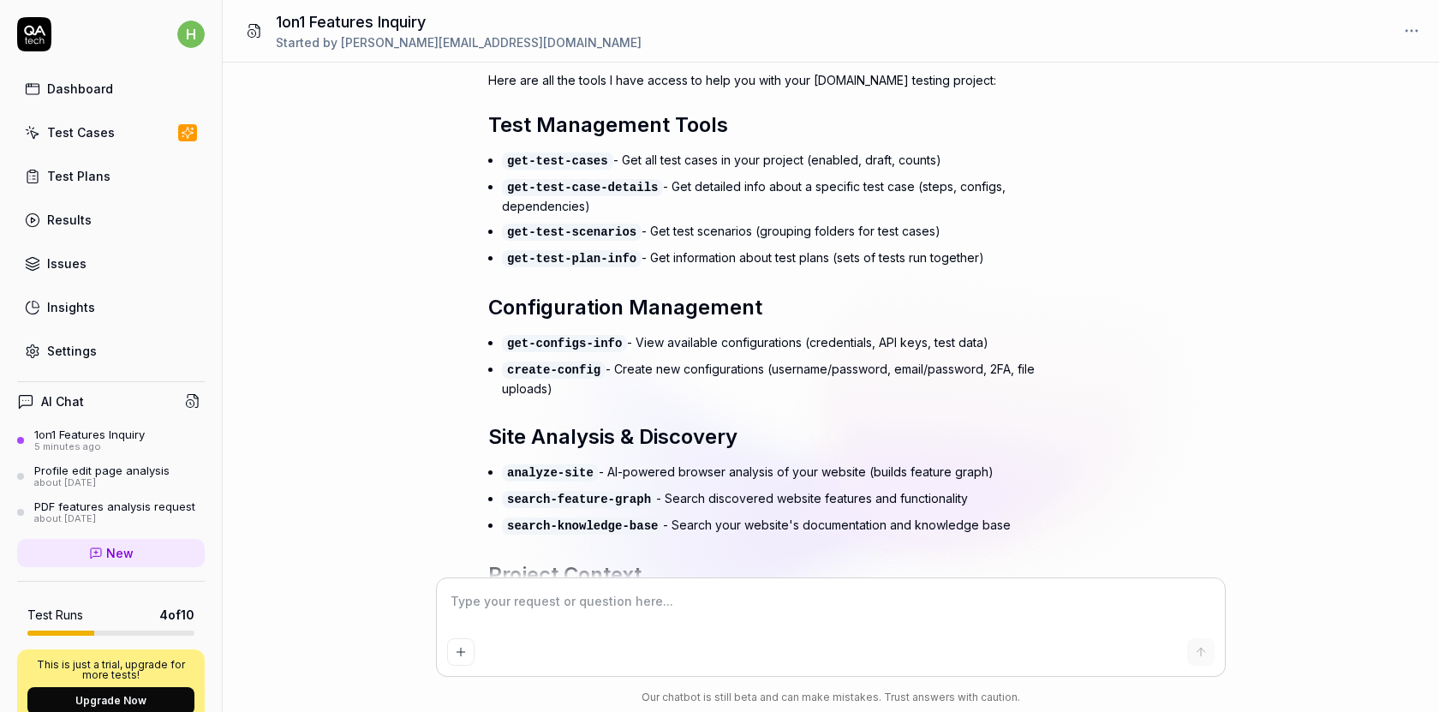
click at [562, 379] on code "create-config" at bounding box center [554, 370] width 104 height 17
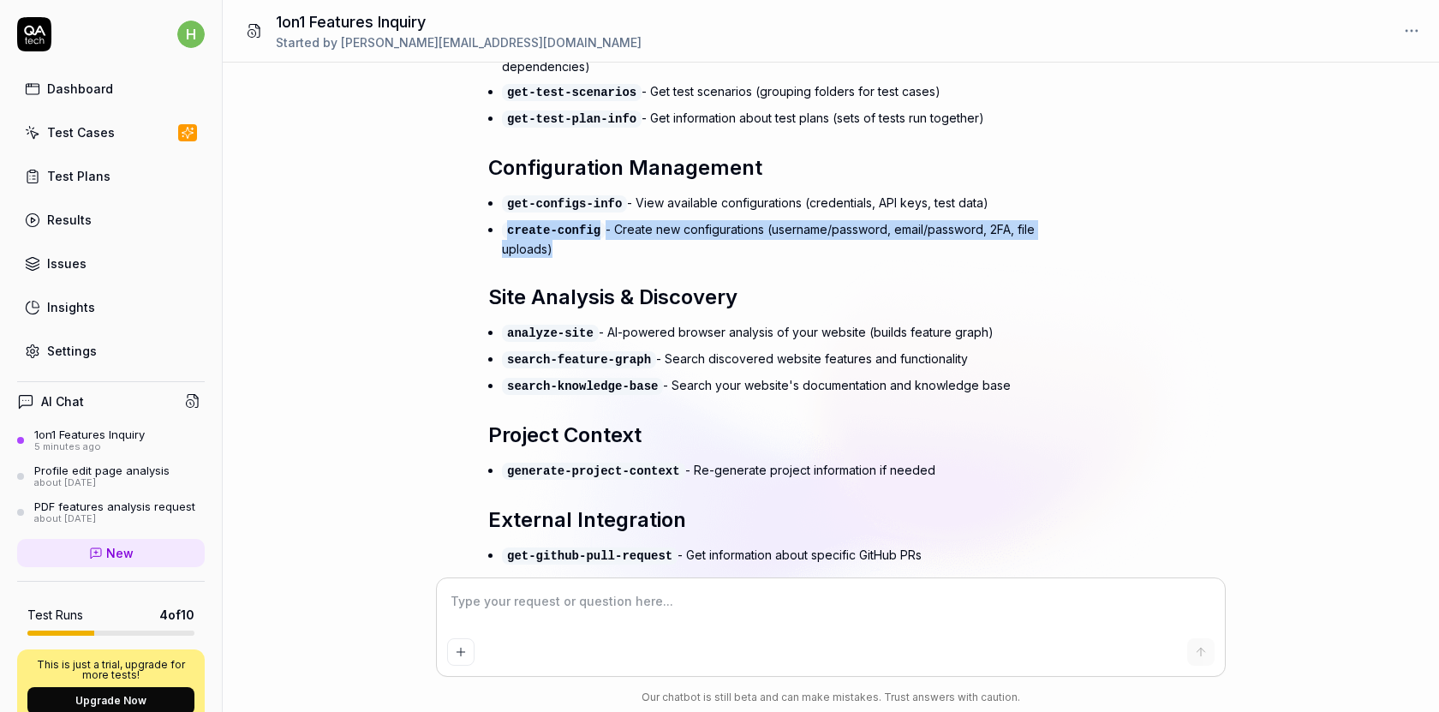
scroll to position [3965, 0]
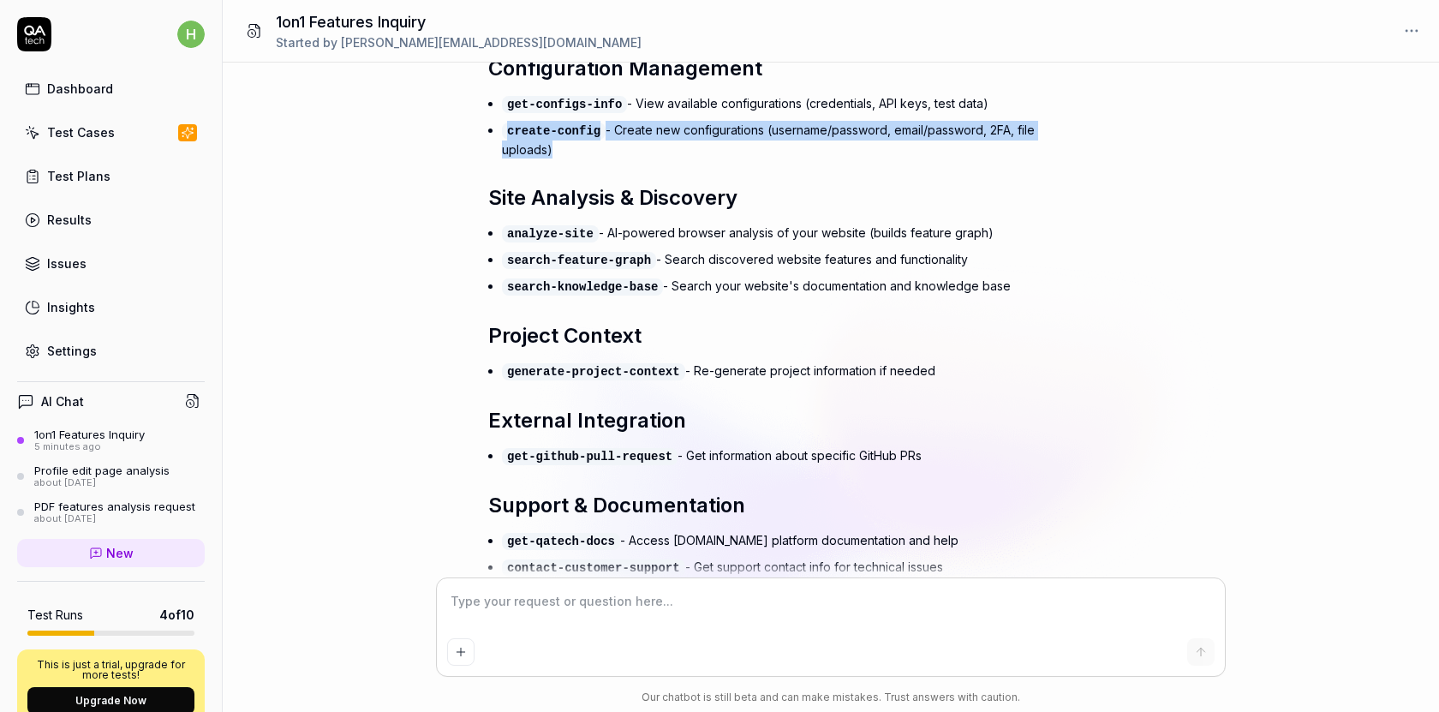
click at [601, 260] on code "search-feature-graph" at bounding box center [579, 260] width 154 height 17
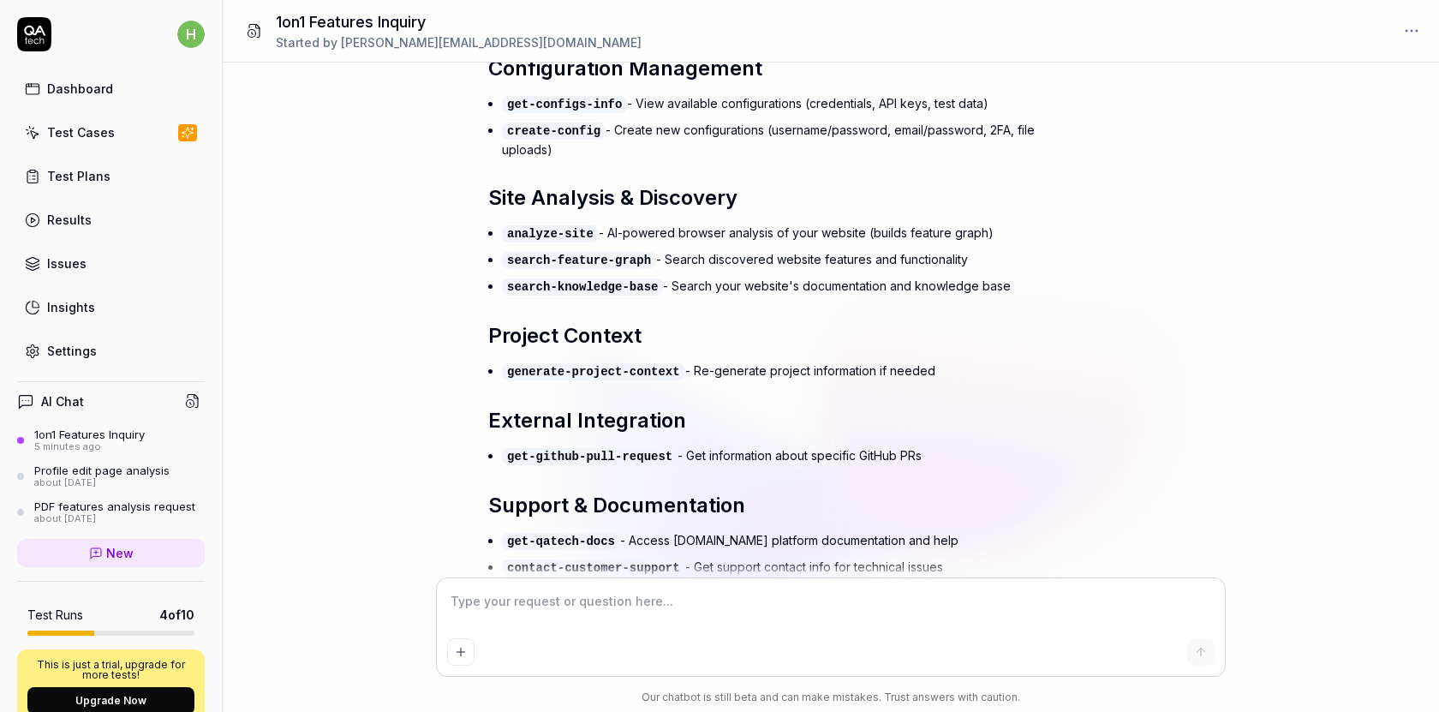
click at [601, 260] on code "search-feature-graph" at bounding box center [579, 260] width 154 height 17
click at [586, 289] on code "search-knowledge-base" at bounding box center [582, 286] width 161 height 17
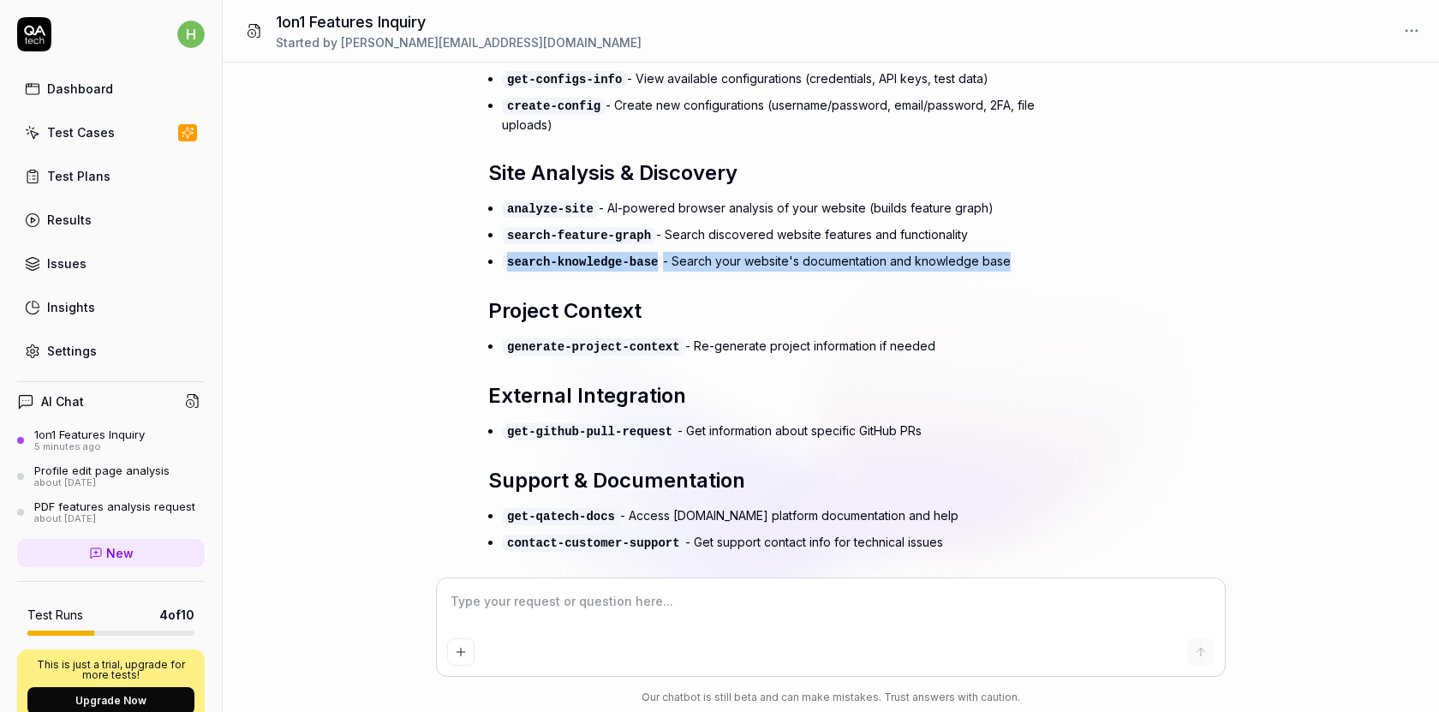
scroll to position [3998, 0]
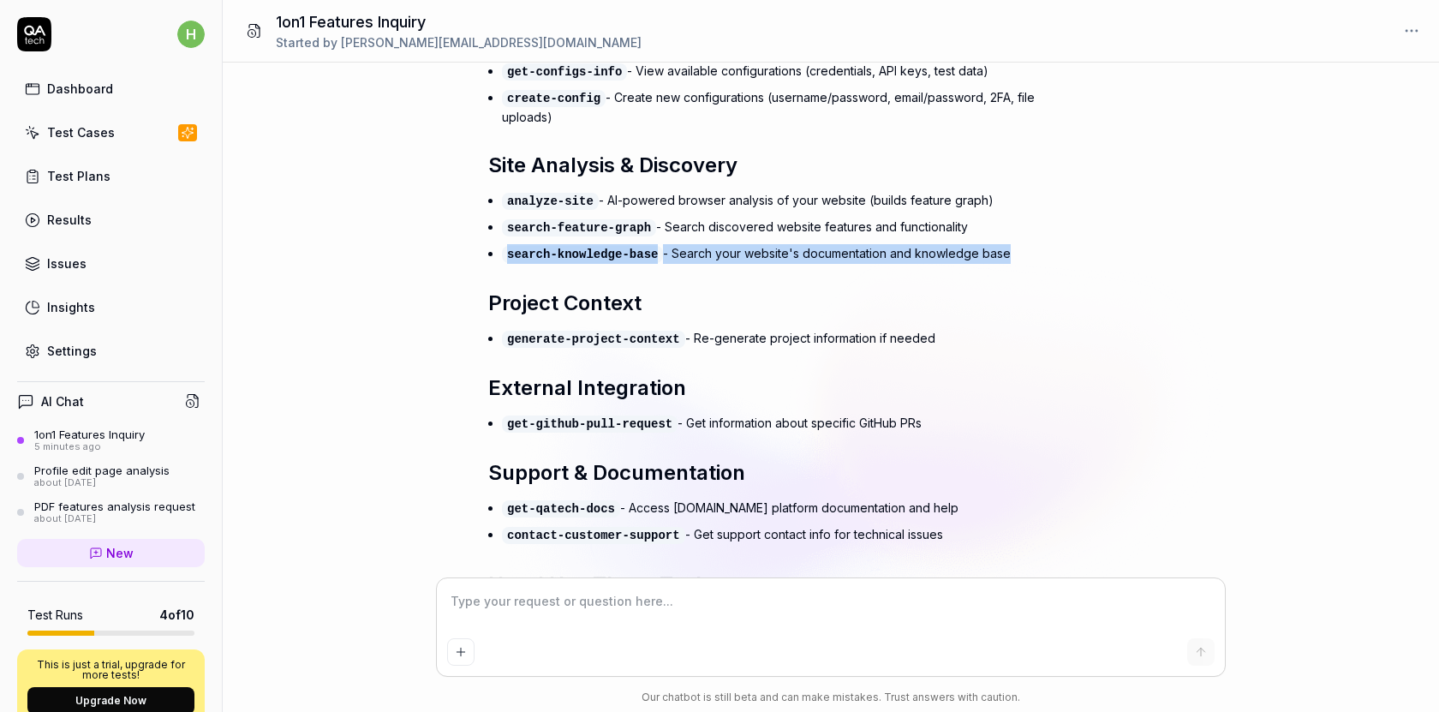
click at [617, 418] on li "get-github-pull-request - Get information about specific GitHub PRs" at bounding box center [795, 423] width 586 height 27
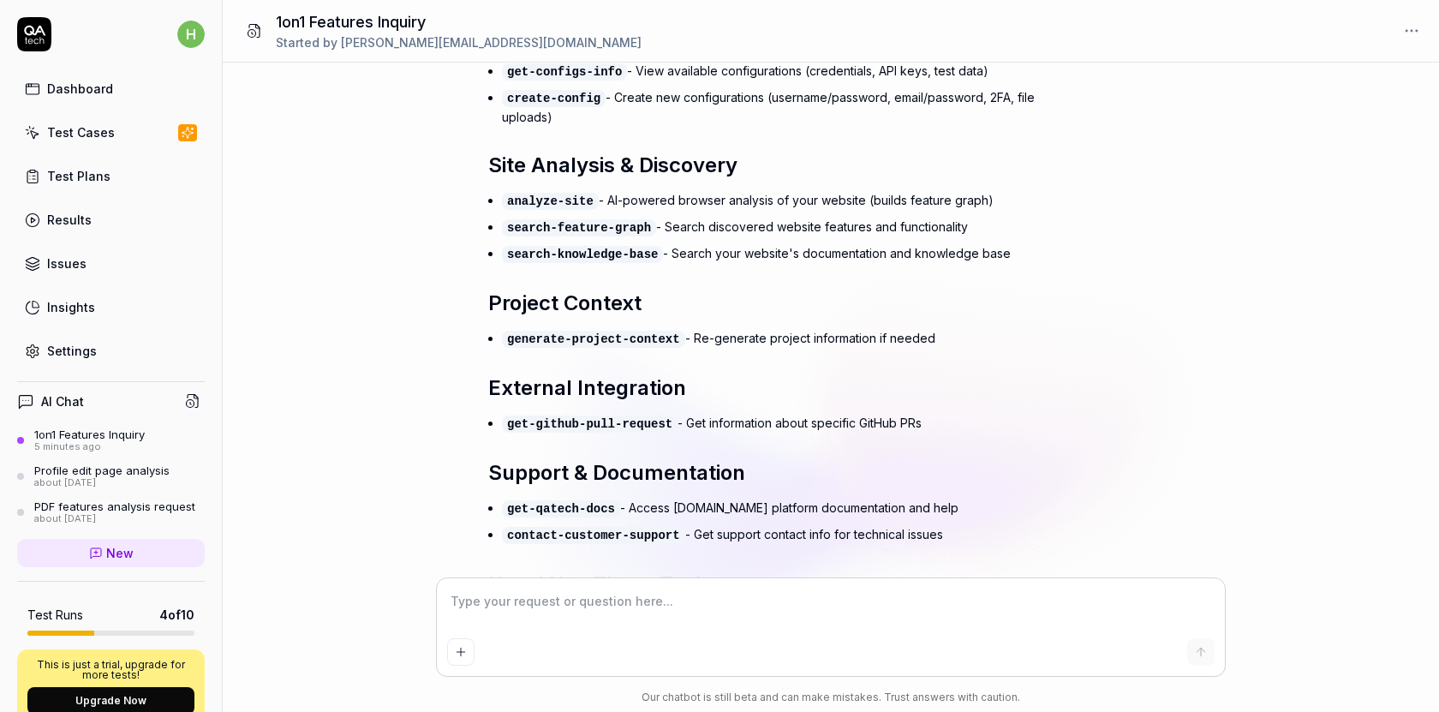
click at [617, 418] on li "get-github-pull-request - Get information about specific GitHub PRs" at bounding box center [795, 423] width 586 height 27
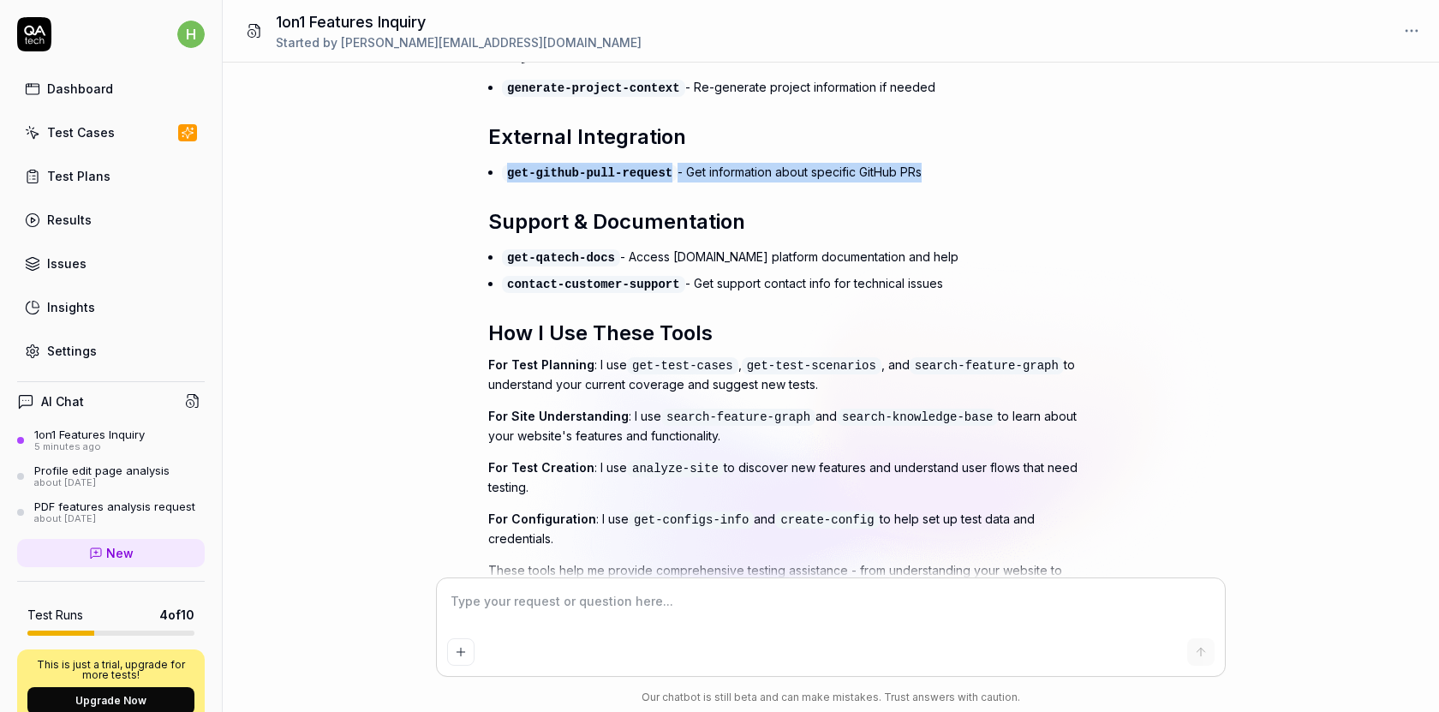
scroll to position [4340, 0]
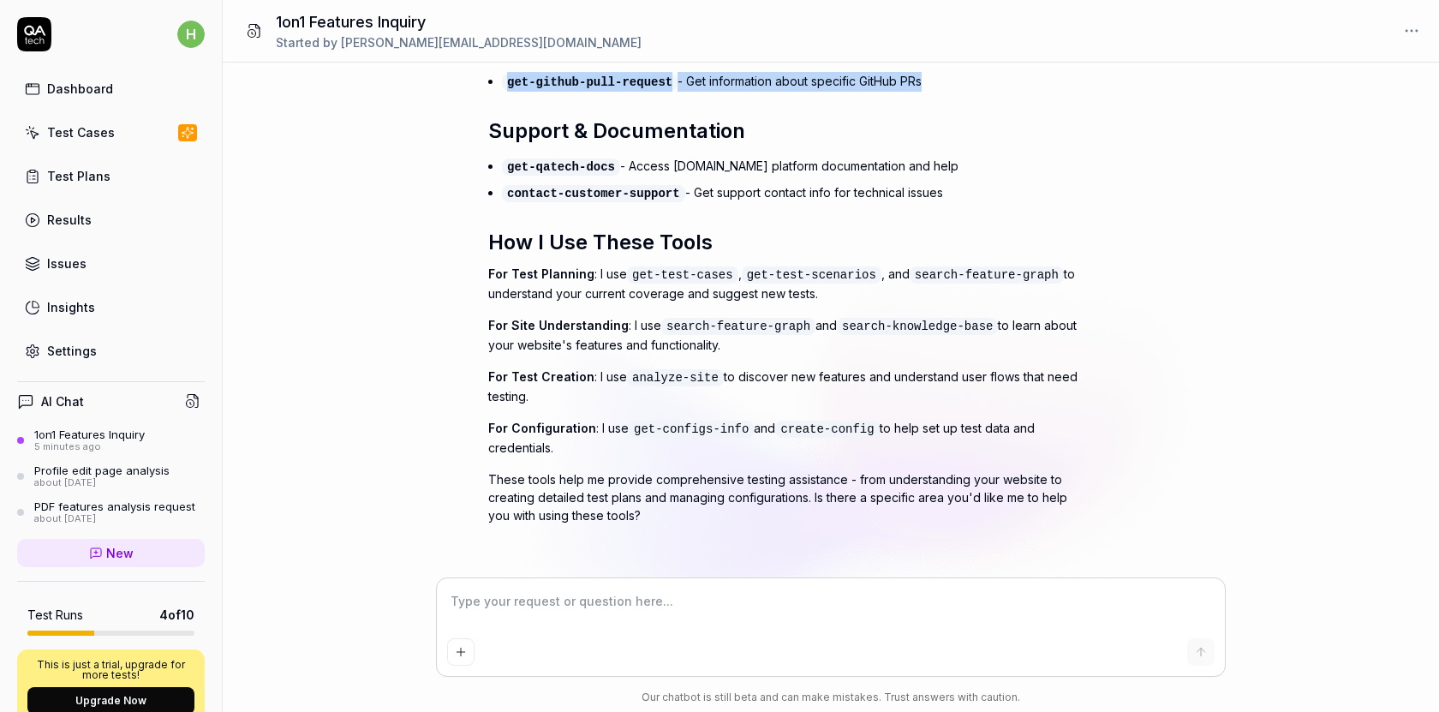
click at [701, 283] on code "get-test-cases" at bounding box center [682, 274] width 111 height 17
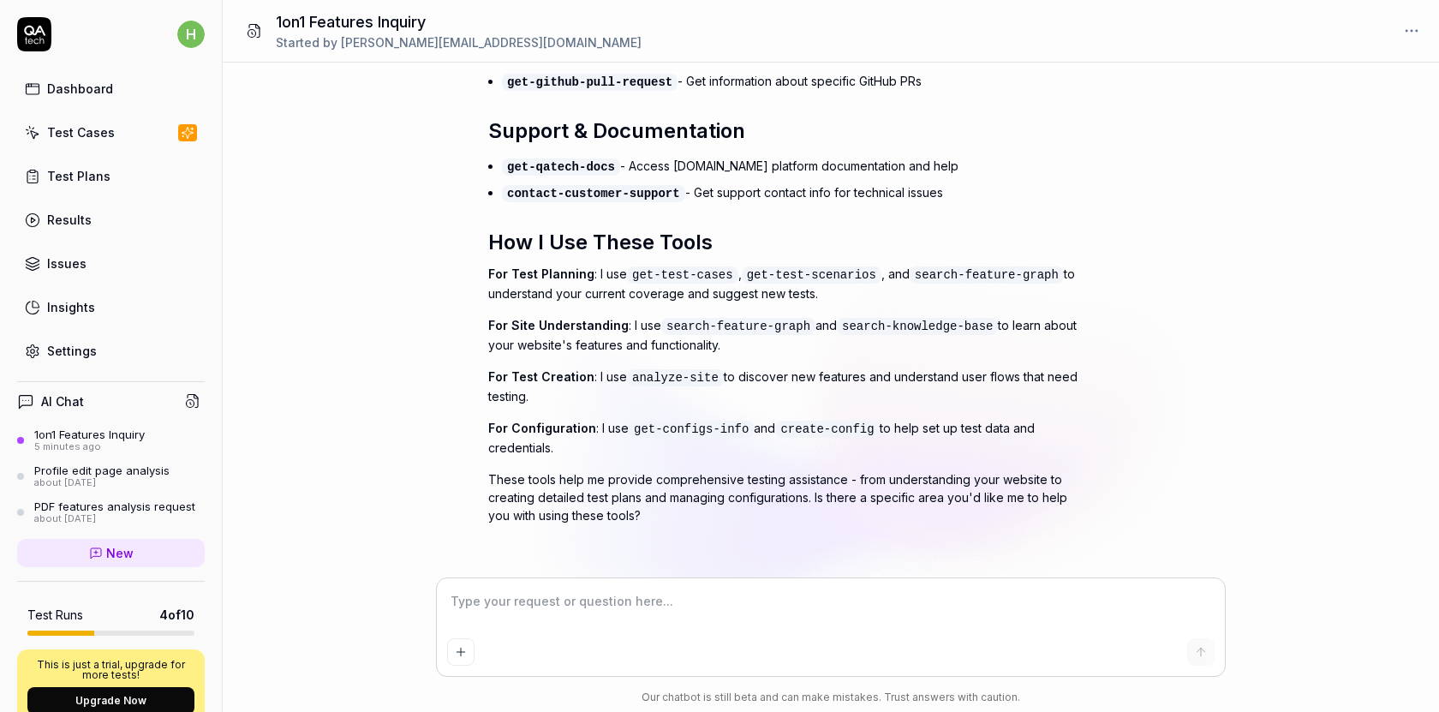
click at [701, 283] on code "get-test-cases" at bounding box center [682, 274] width 111 height 17
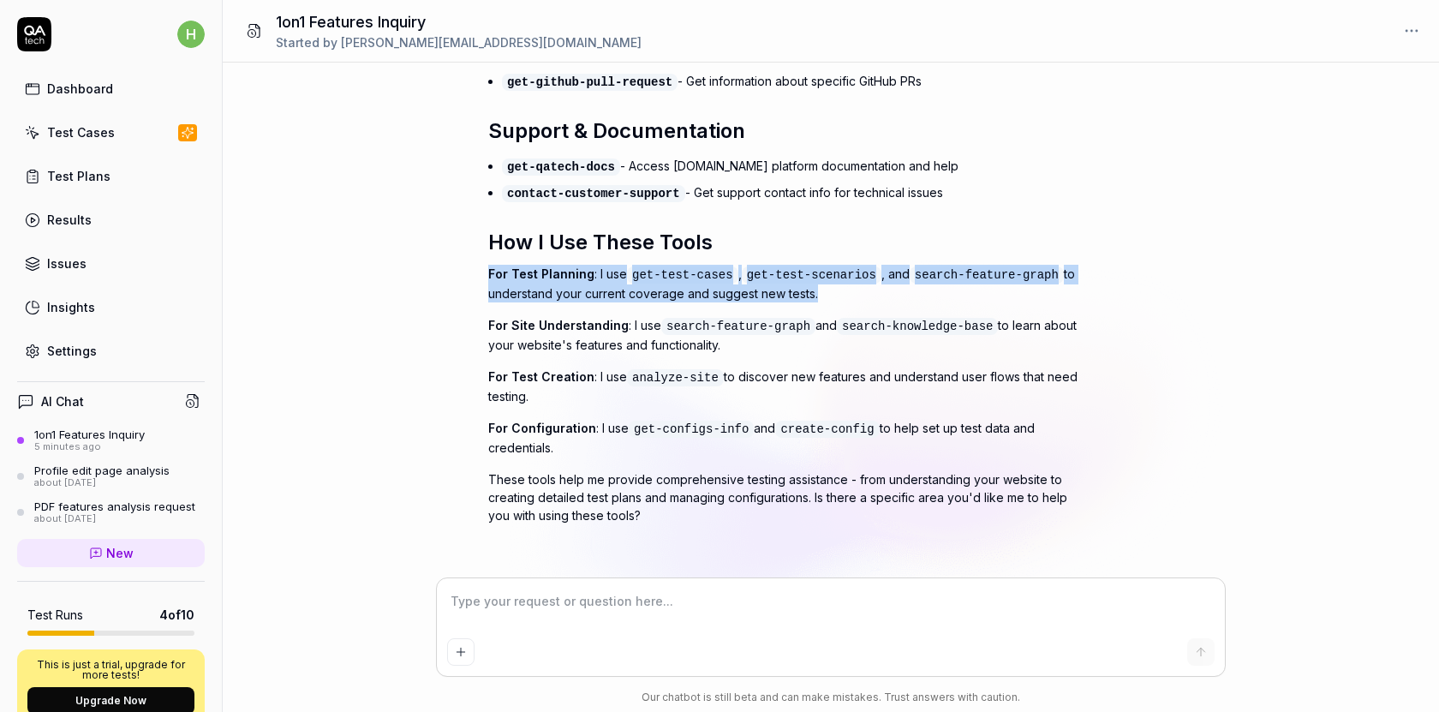
click at [701, 283] on code "get-test-cases" at bounding box center [682, 274] width 111 height 17
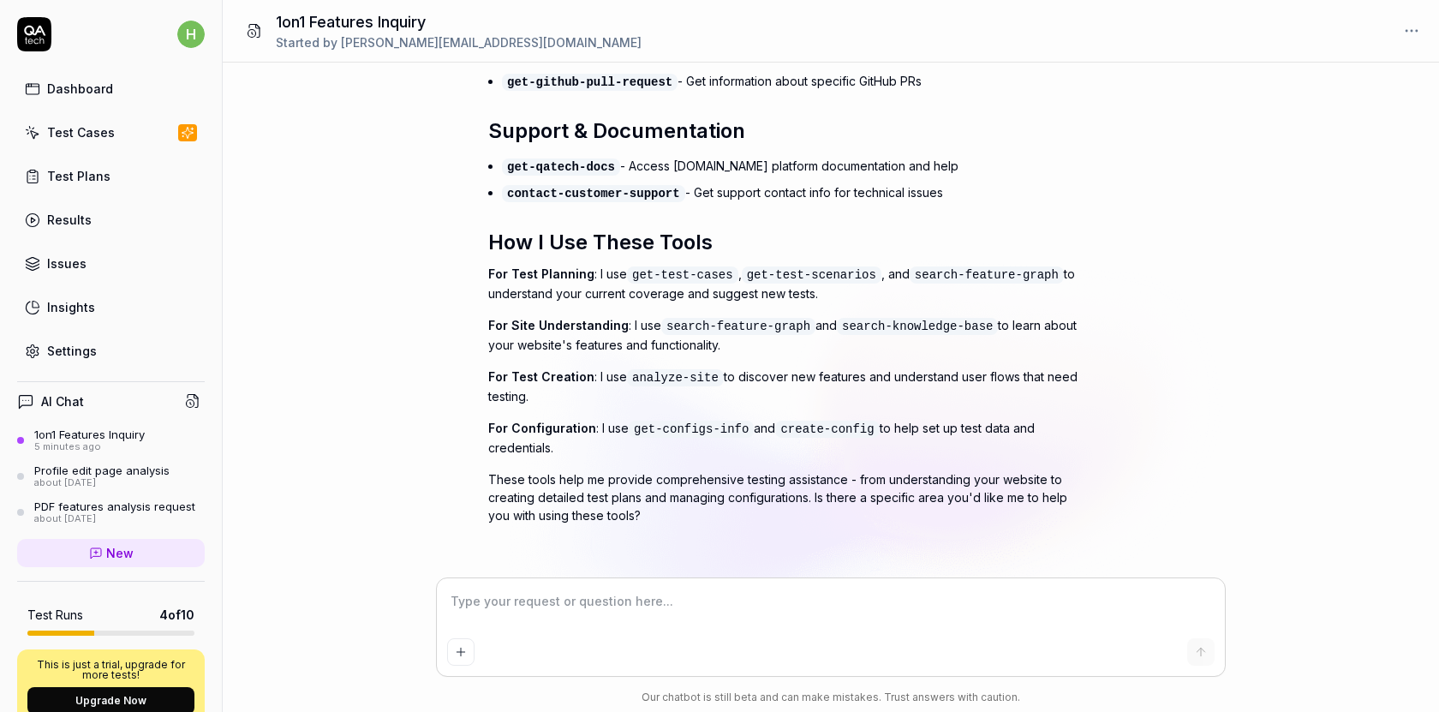
click at [701, 283] on code "get-test-cases" at bounding box center [682, 274] width 111 height 17
click at [582, 604] on textarea at bounding box center [831, 610] width 768 height 43
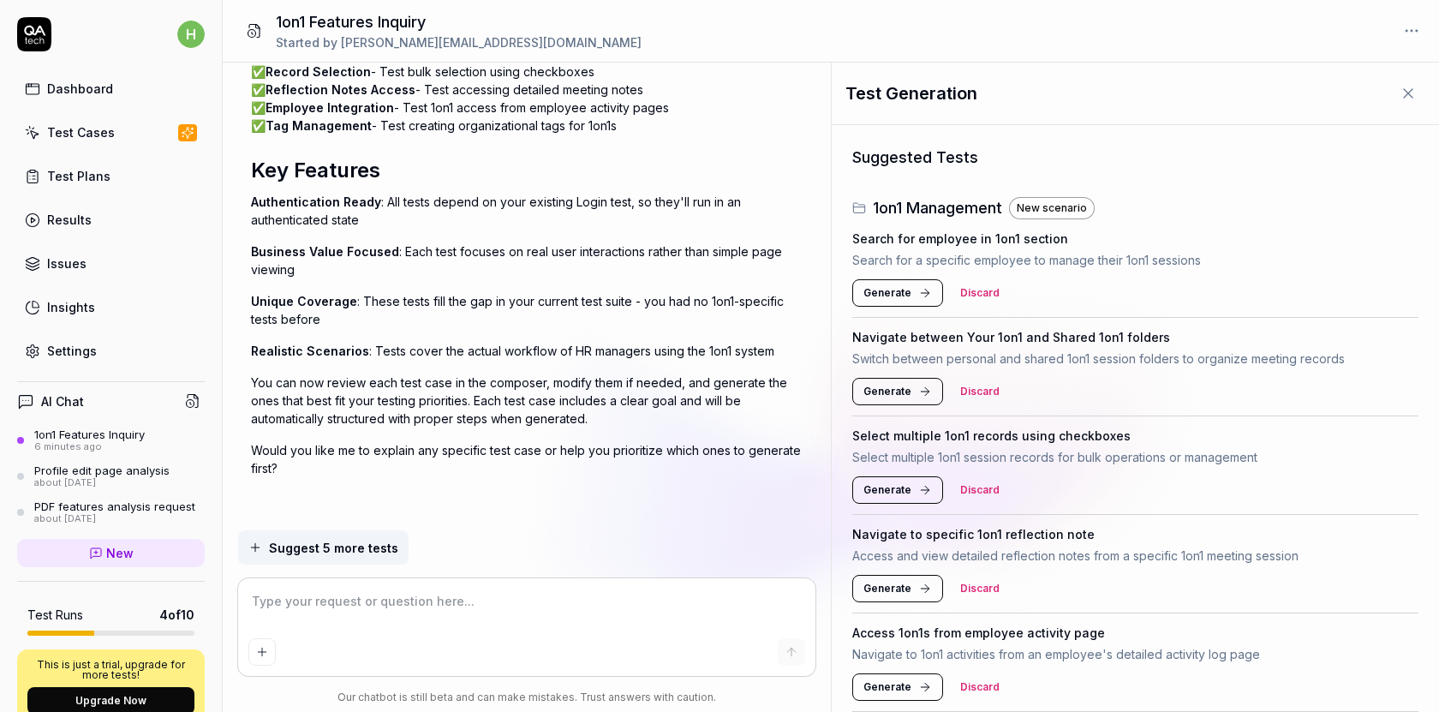
scroll to position [5288, 0]
click at [921, 294] on icon at bounding box center [925, 293] width 14 height 14
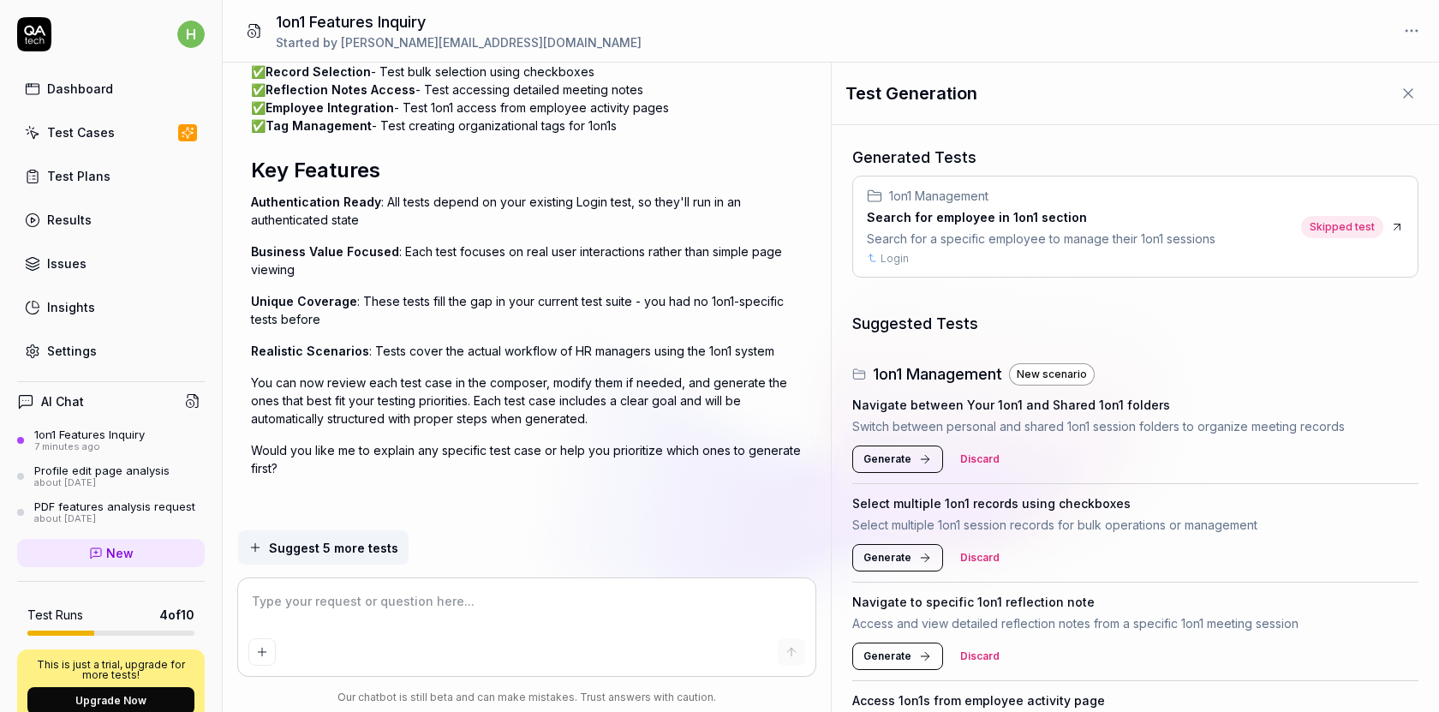
click at [1031, 222] on h3 "Search for employee in 1on1 section" at bounding box center [1041, 217] width 349 height 18
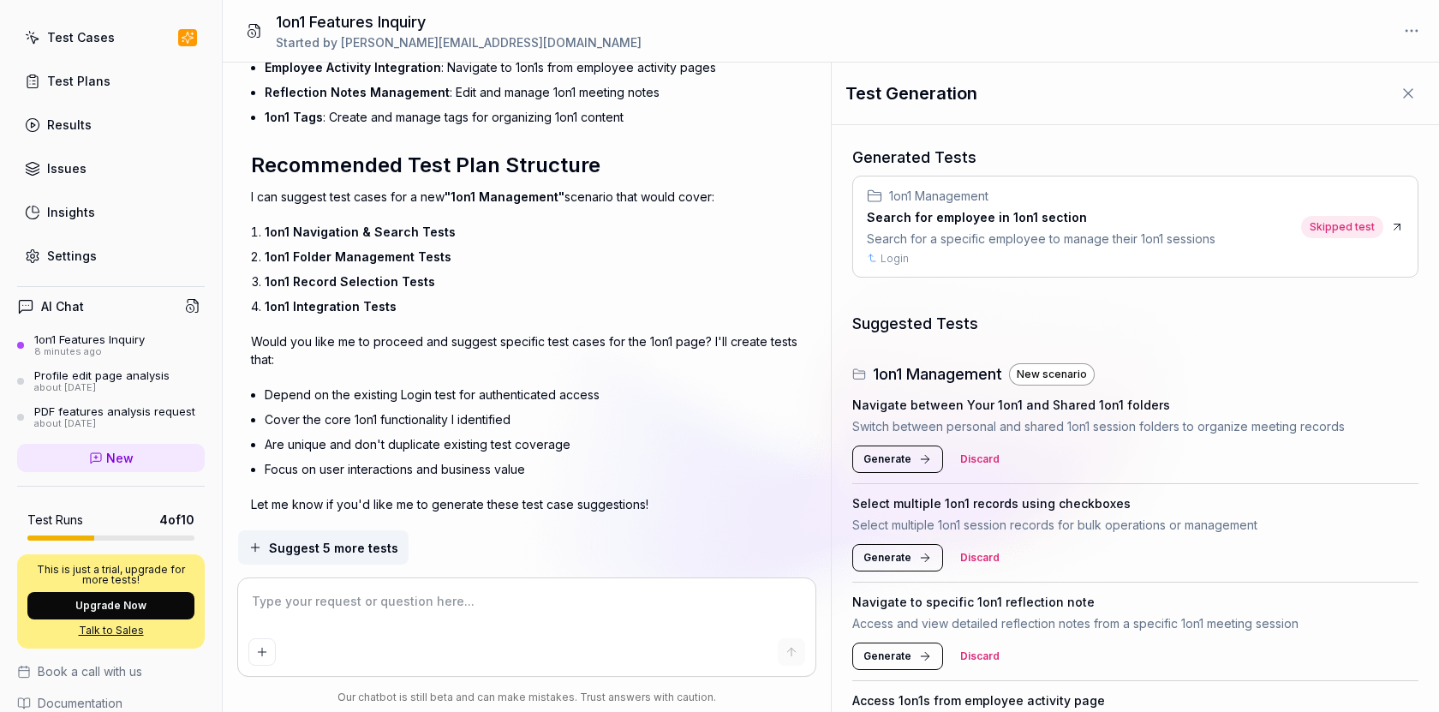
scroll to position [156, 0]
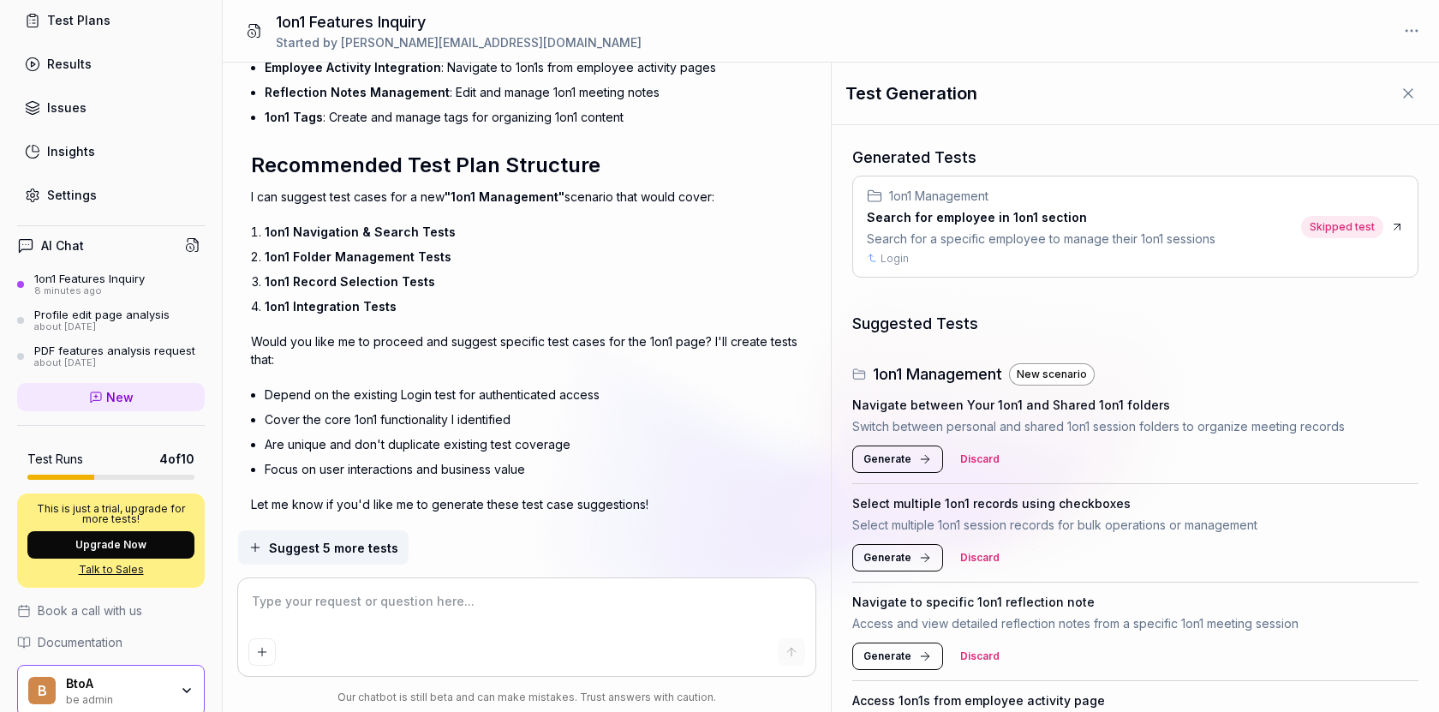
click at [129, 392] on span "New" at bounding box center [119, 397] width 27 height 18
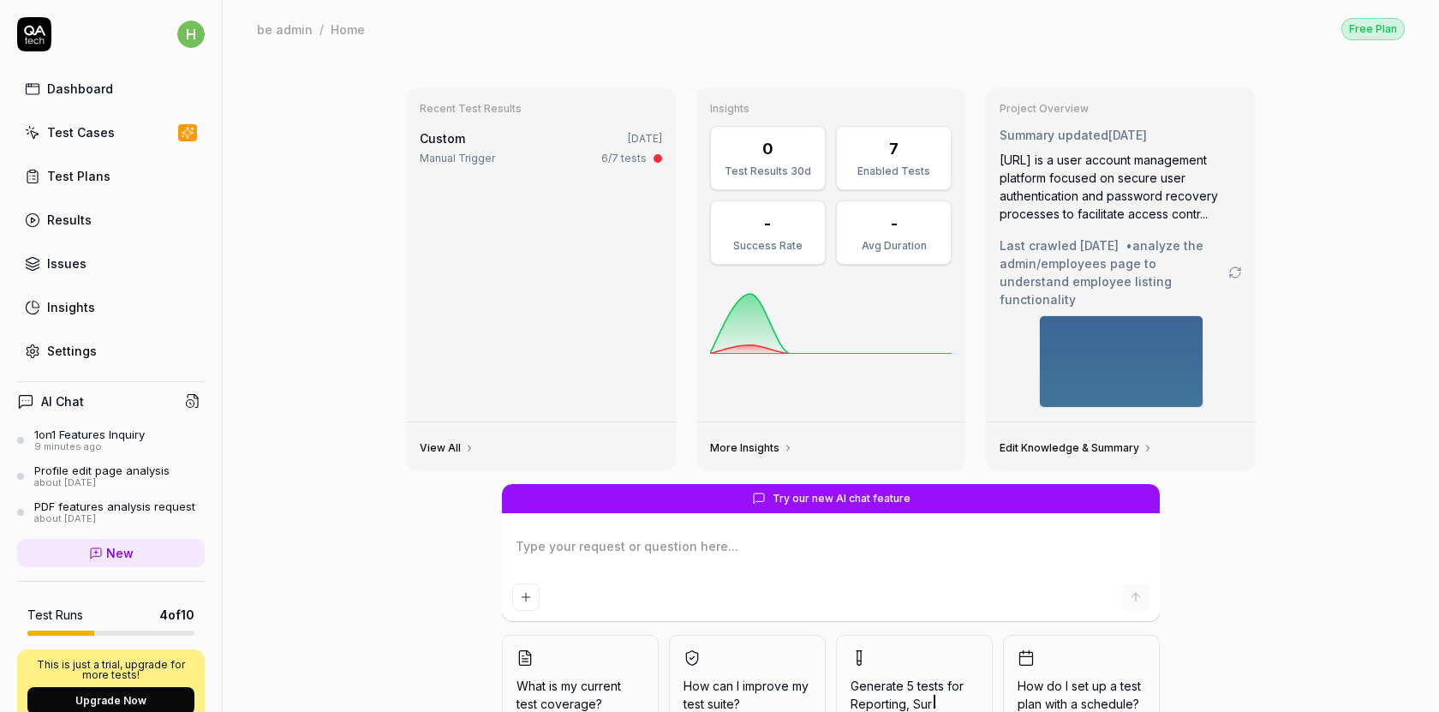
type textarea "*"
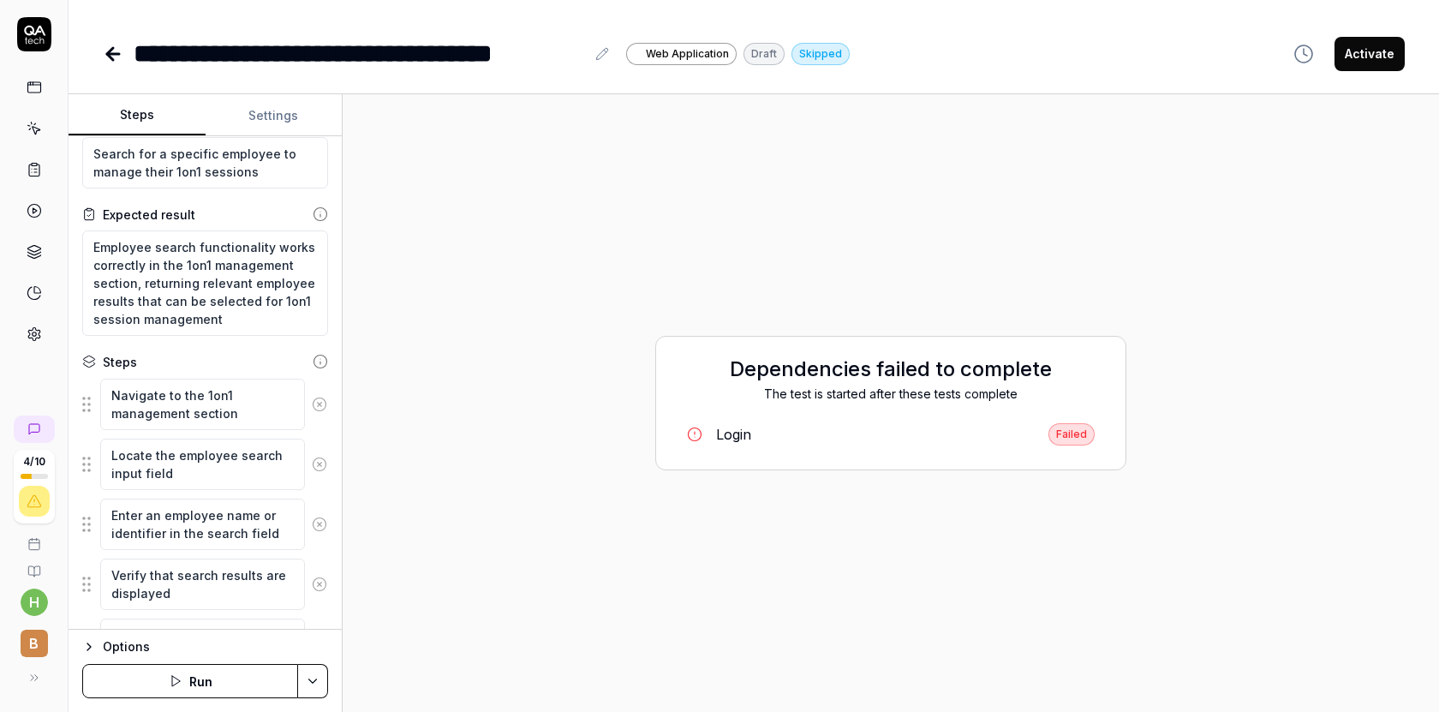
scroll to position [39, 0]
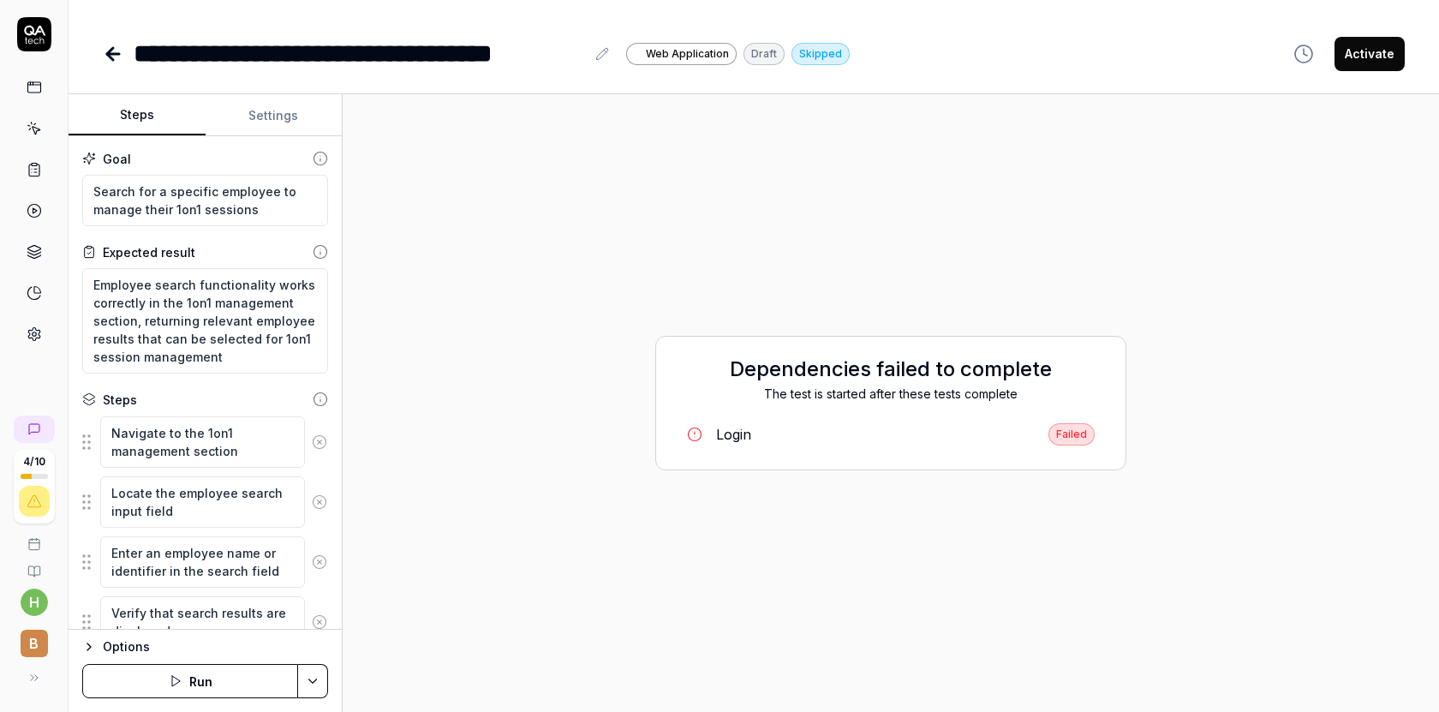
type textarea "*"
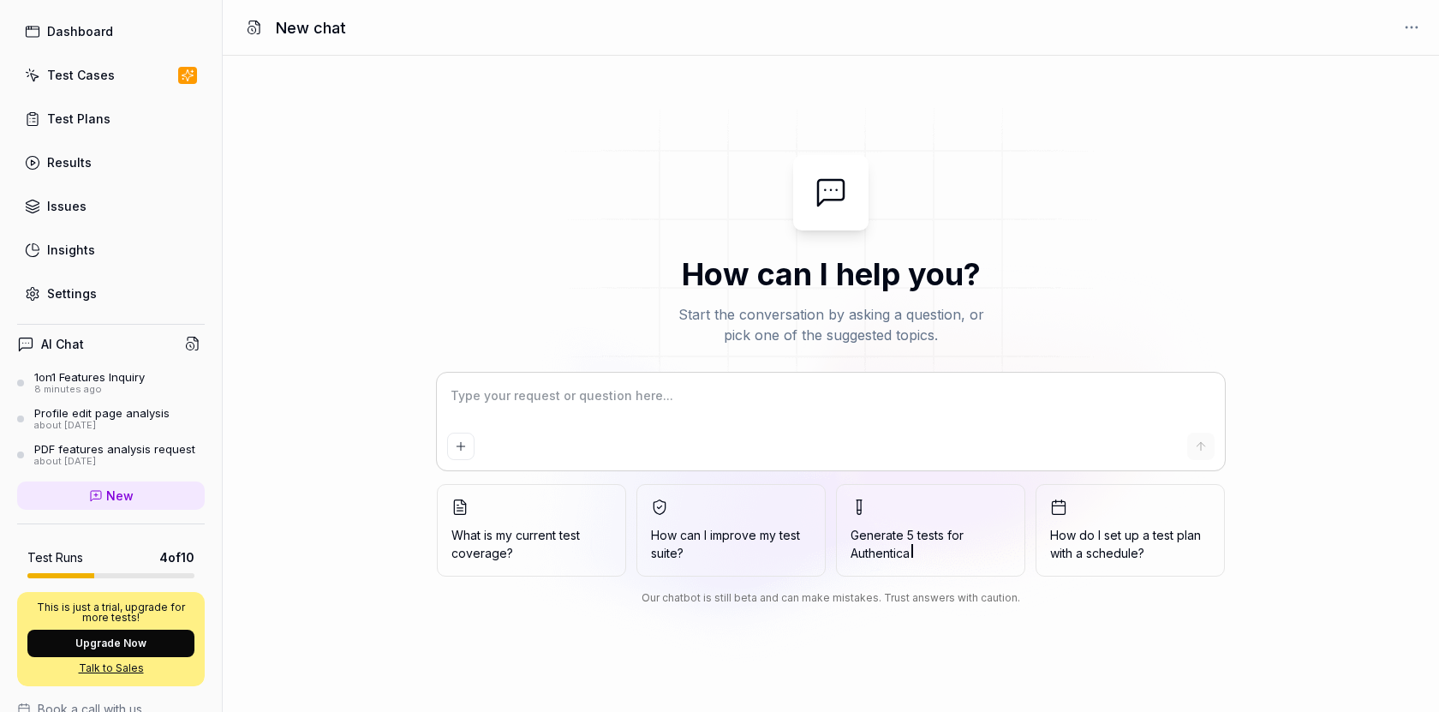
scroll to position [60, 0]
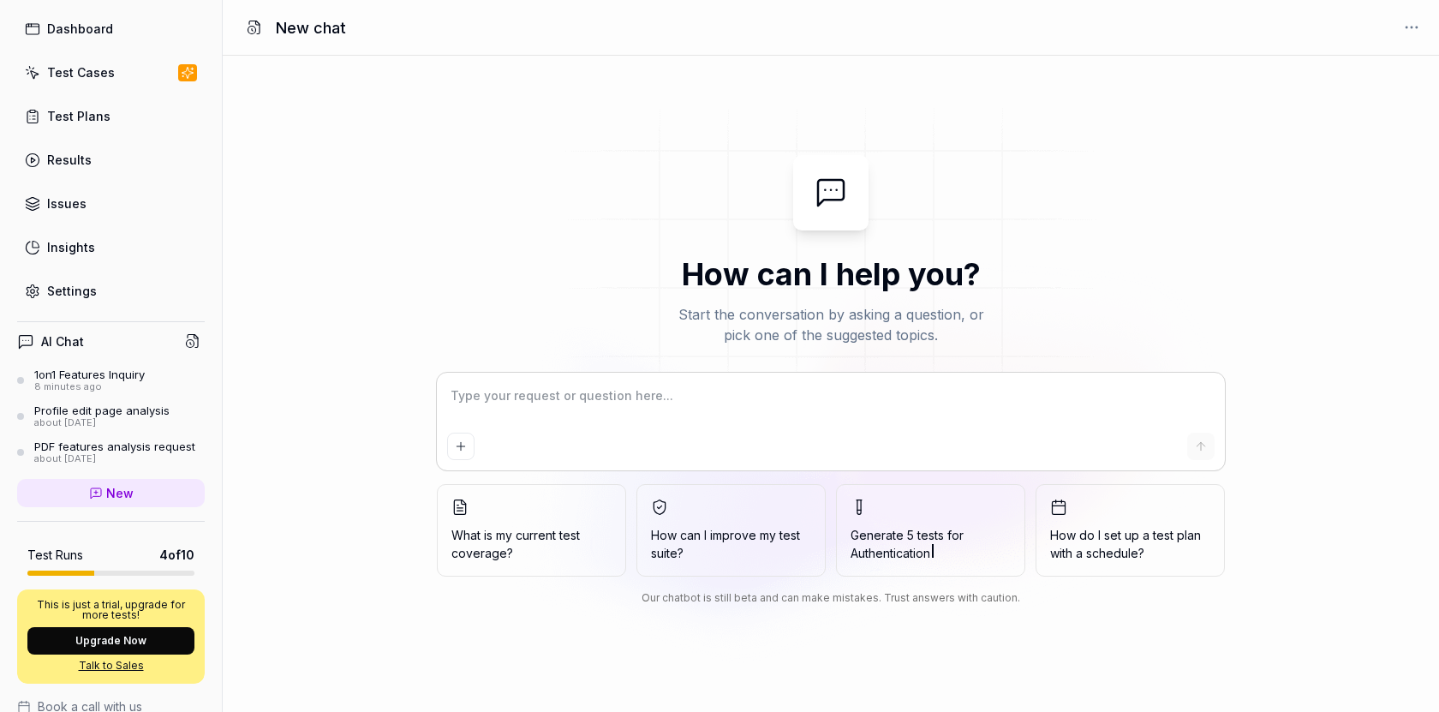
click at [119, 452] on div "PDF features analysis request" at bounding box center [114, 447] width 161 height 14
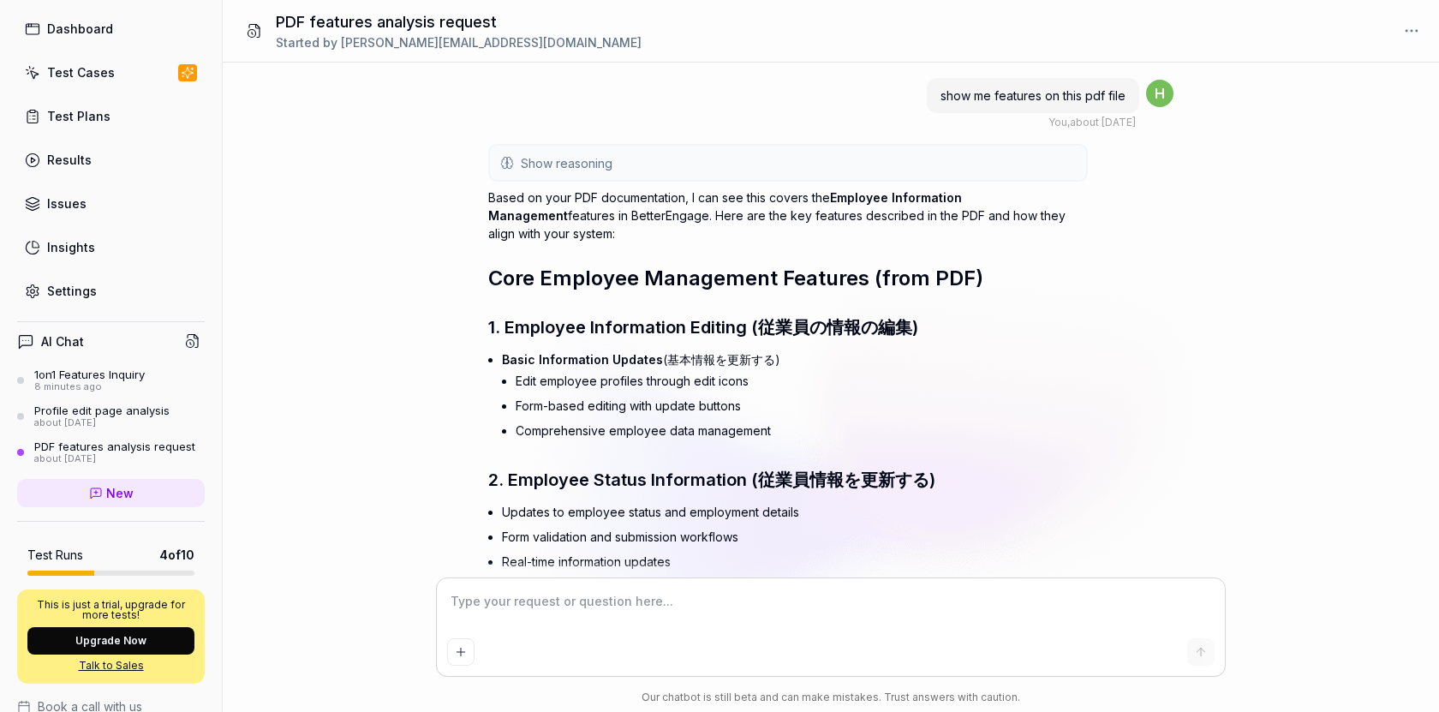
click at [1071, 119] on div "You , about [DATE]" at bounding box center [1092, 122] width 87 height 15
type textarea "*"
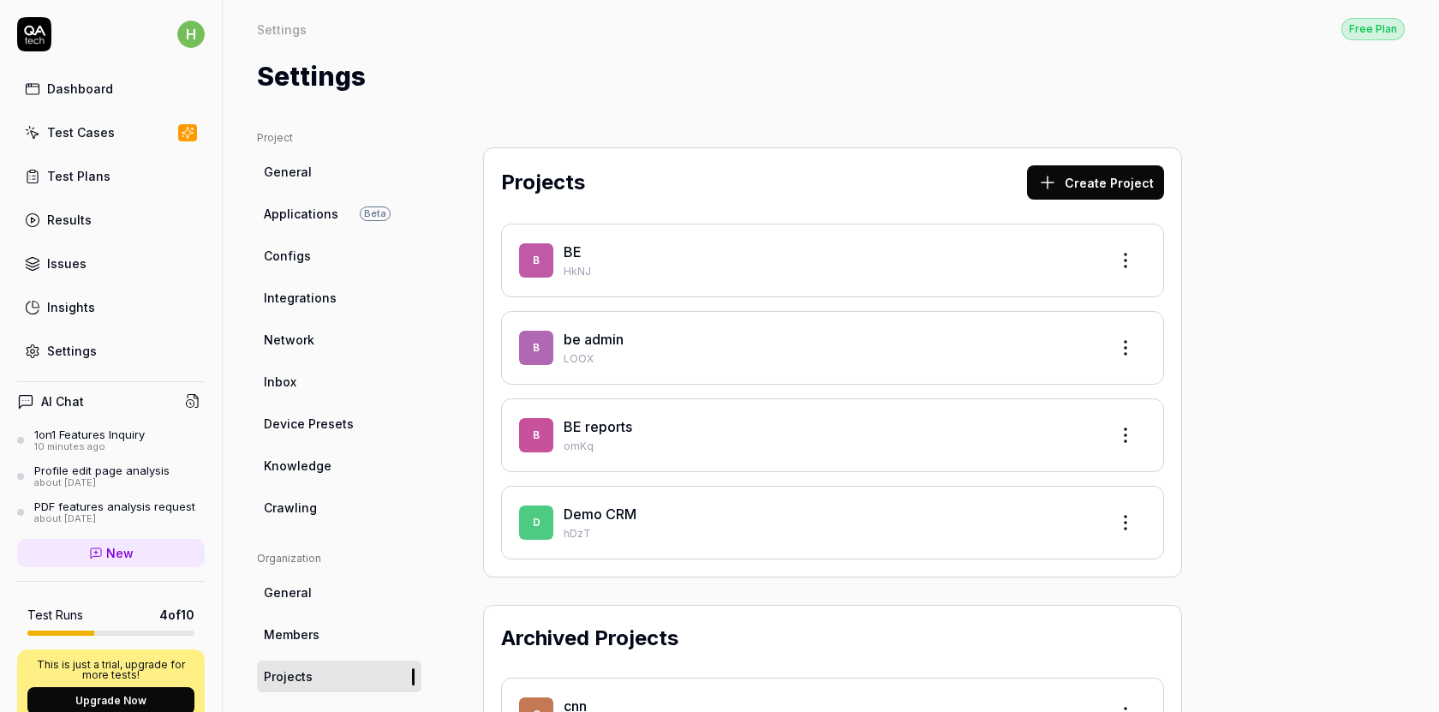
click at [636, 337] on div "be admin" at bounding box center [829, 339] width 531 height 21
click at [582, 339] on link "be admin" at bounding box center [594, 339] width 60 height 17
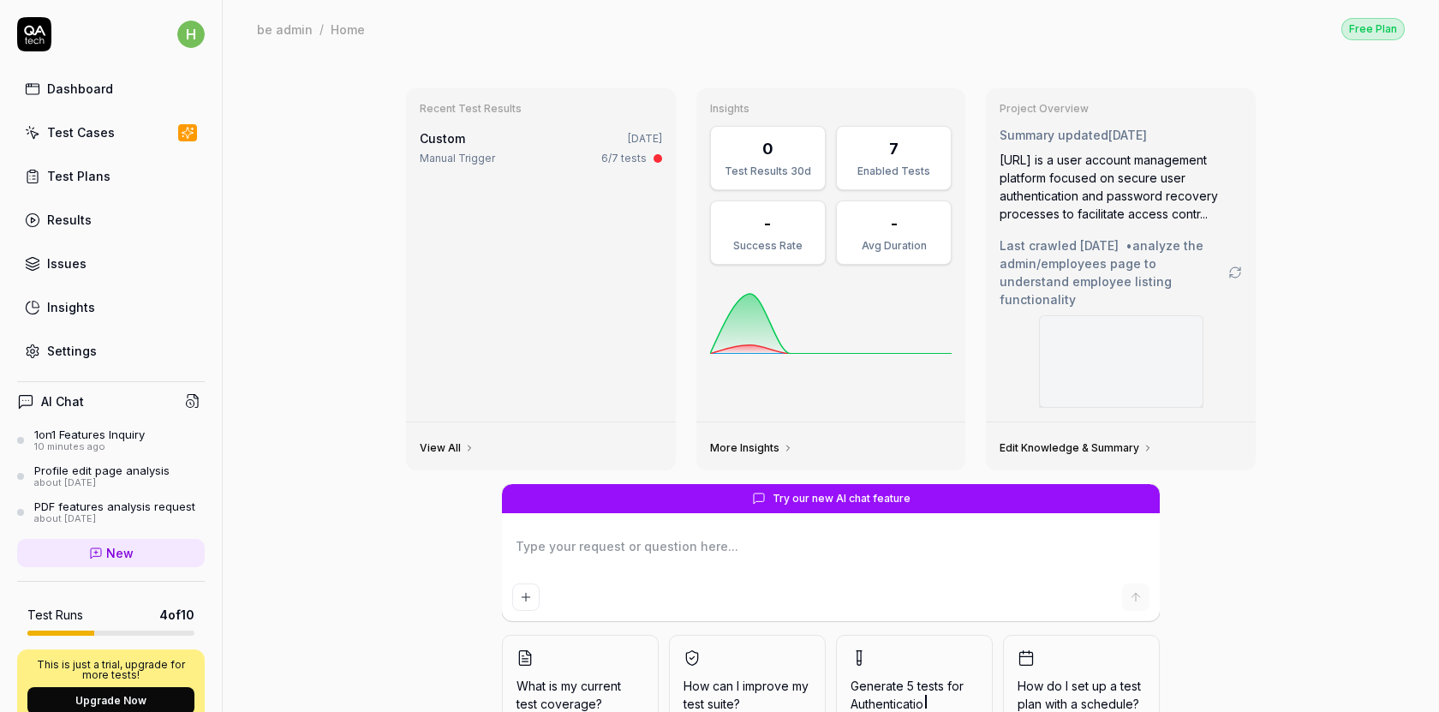
scroll to position [86, 0]
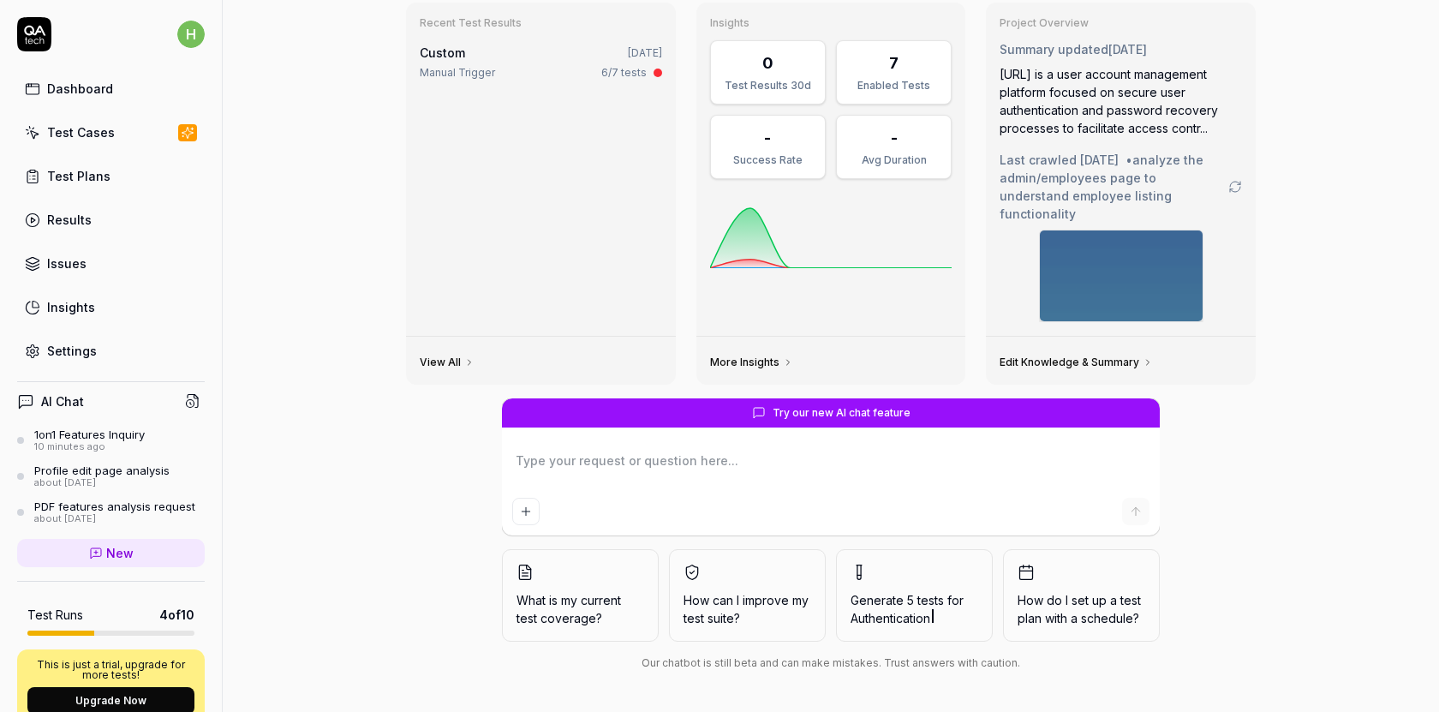
click at [594, 464] on textarea at bounding box center [830, 469] width 637 height 43
click at [608, 601] on span "What is my current test coverage?" at bounding box center [581, 609] width 128 height 36
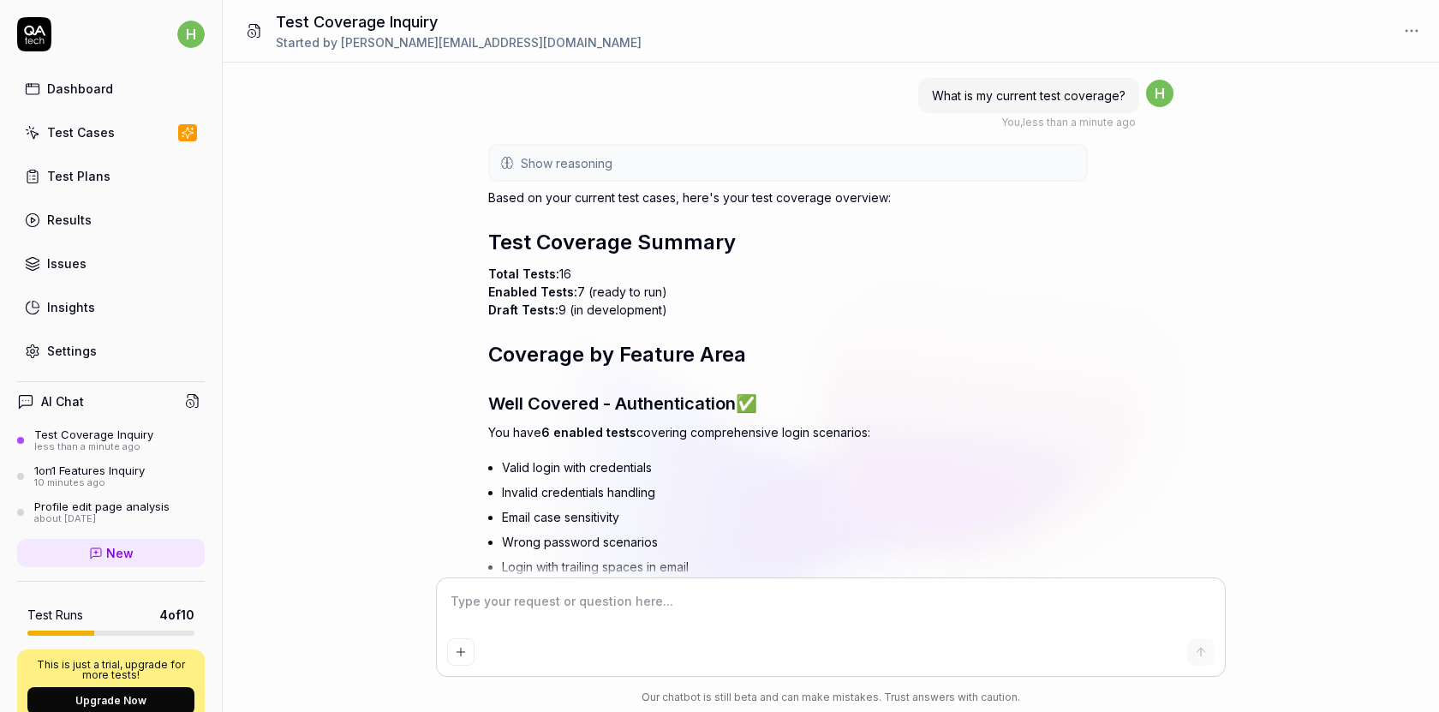
click at [513, 294] on span "Enabled Tests:" at bounding box center [532, 291] width 89 height 15
click at [515, 313] on span "Draft Tests:" at bounding box center [523, 309] width 70 height 15
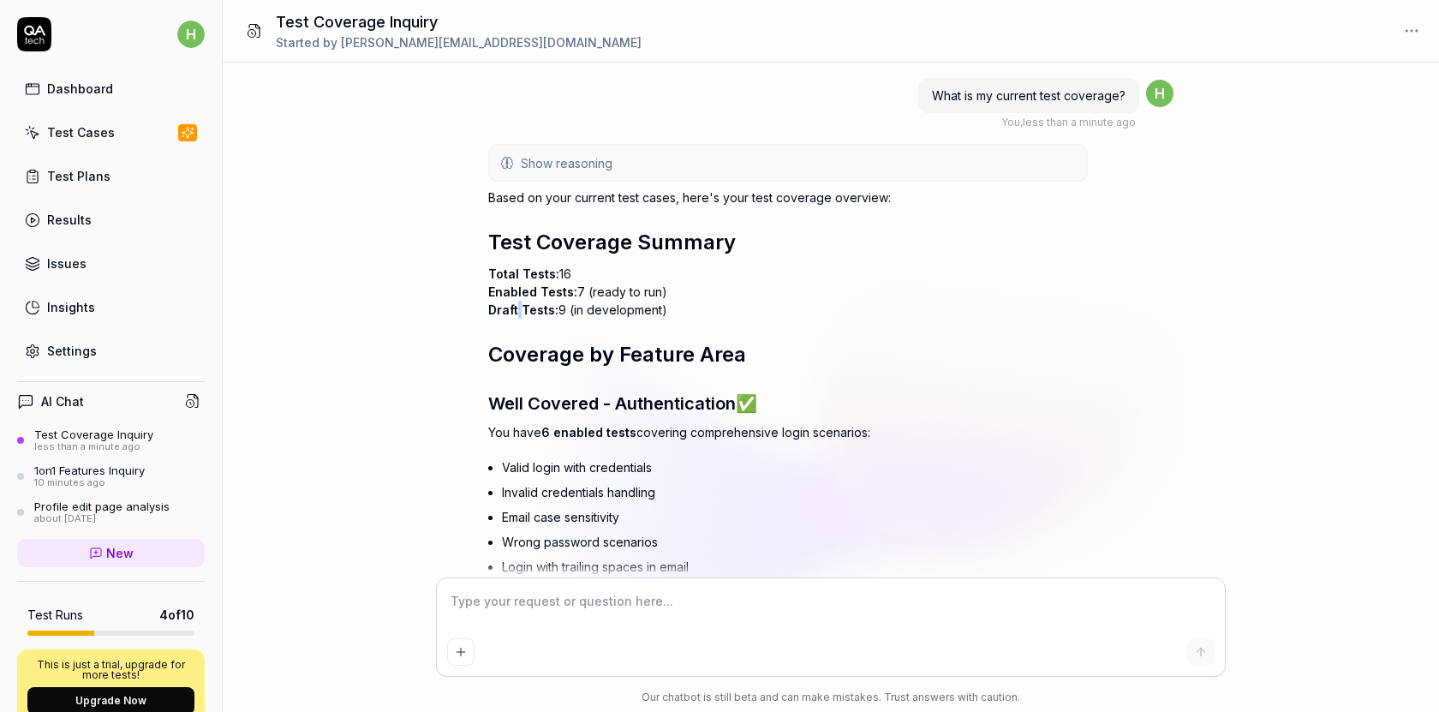
click at [489, 312] on span "Draft Tests:" at bounding box center [523, 309] width 70 height 15
click at [500, 306] on span "Draft Tests:" at bounding box center [523, 309] width 70 height 15
click at [500, 307] on span "Draft Tests:" at bounding box center [523, 309] width 70 height 15
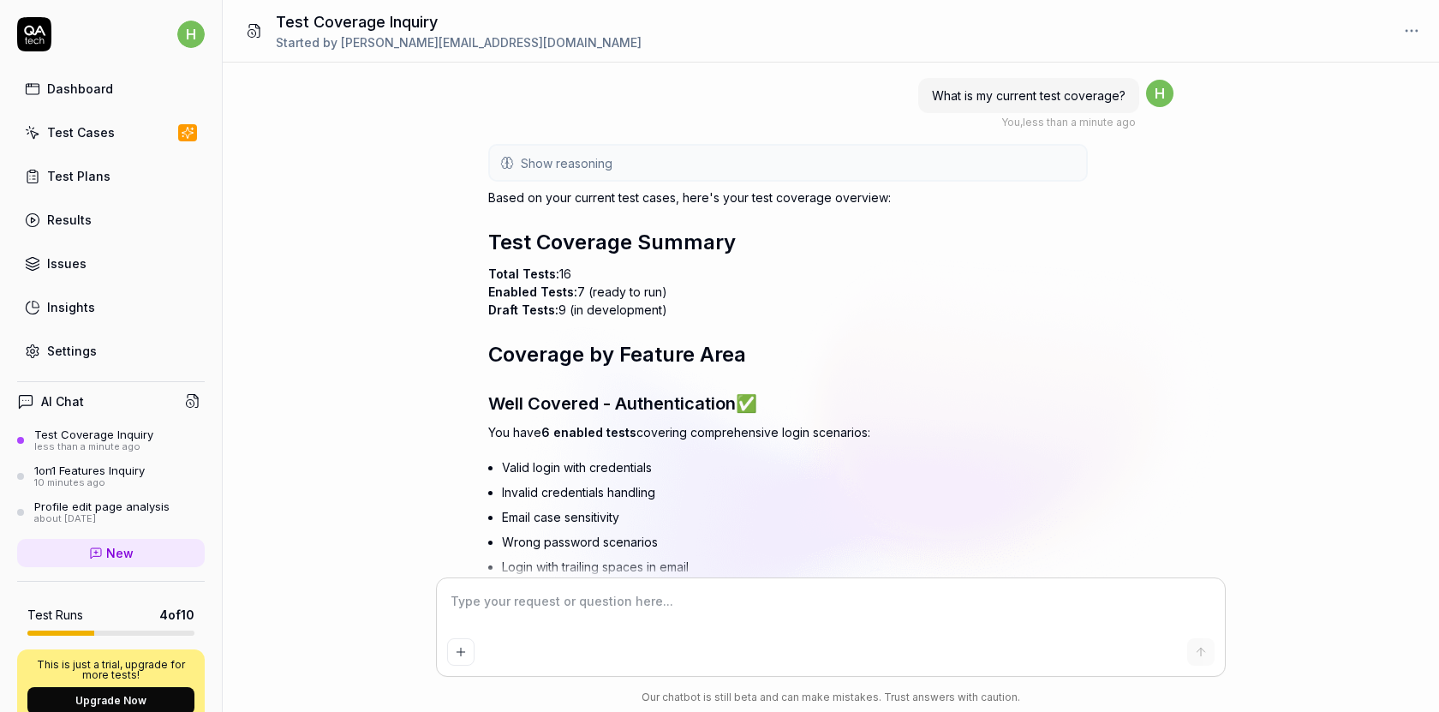
click at [500, 307] on span "Draft Tests:" at bounding box center [523, 309] width 70 height 15
copy span "Draft"
click at [523, 616] on textarea at bounding box center [831, 610] width 768 height 43
type textarea "*"
type textarea "s"
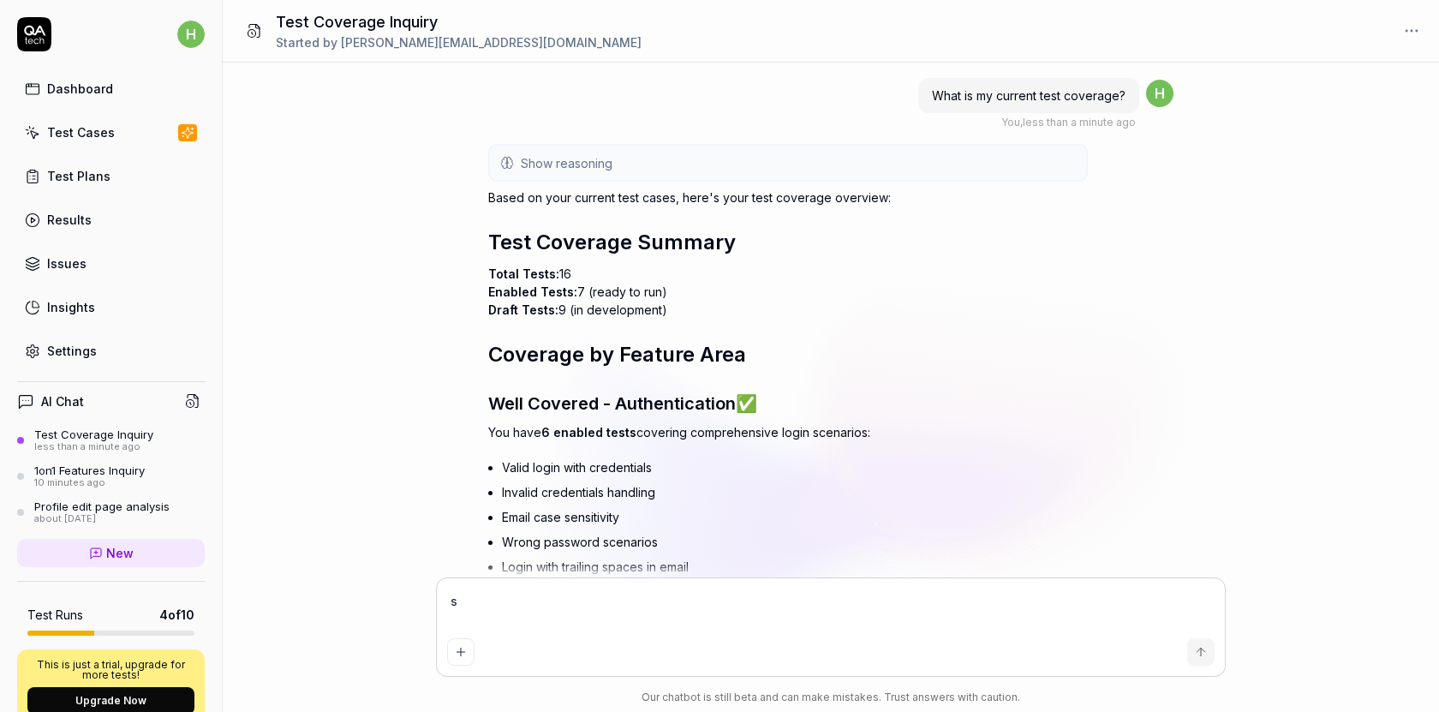
type textarea "*"
type textarea "sh"
type textarea "*"
type textarea "sho"
type textarea "*"
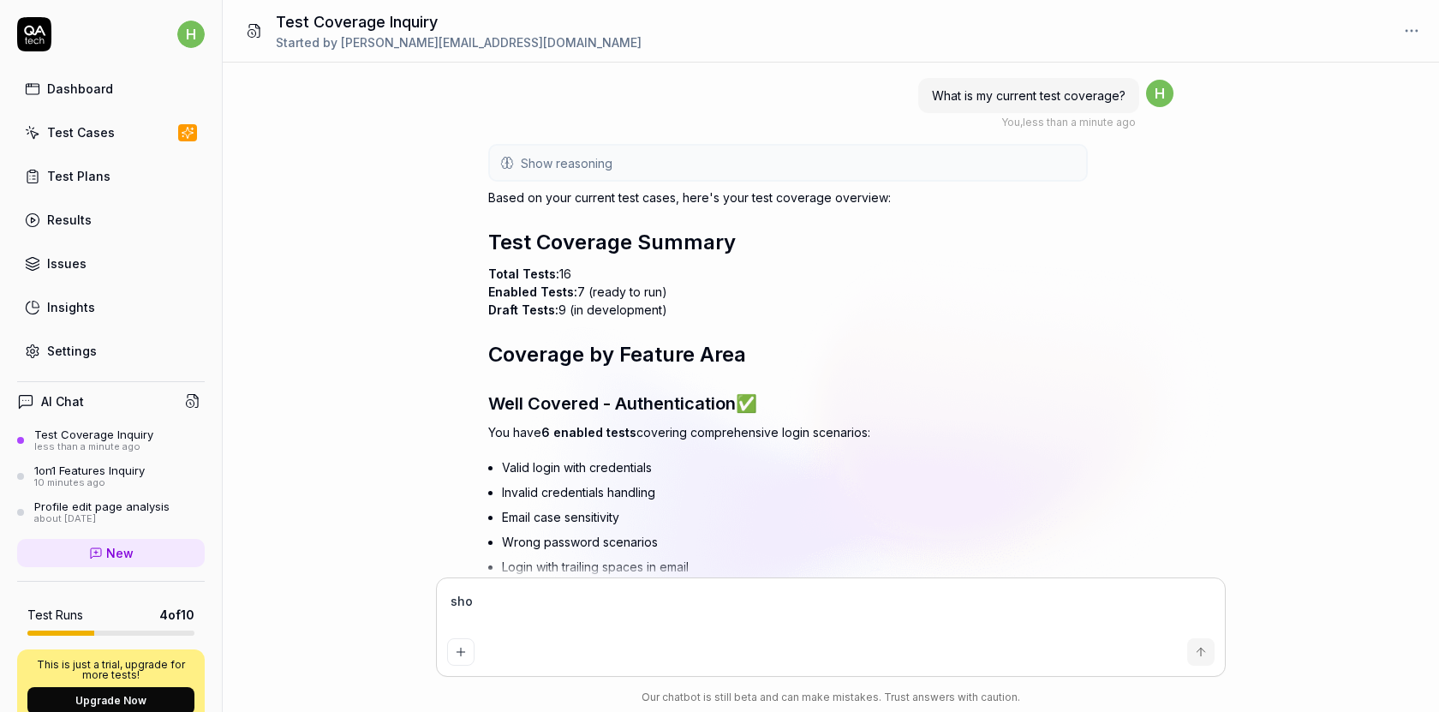
type textarea "show"
type textarea "*"
type textarea "show m"
type textarea "*"
type textarea "show me"
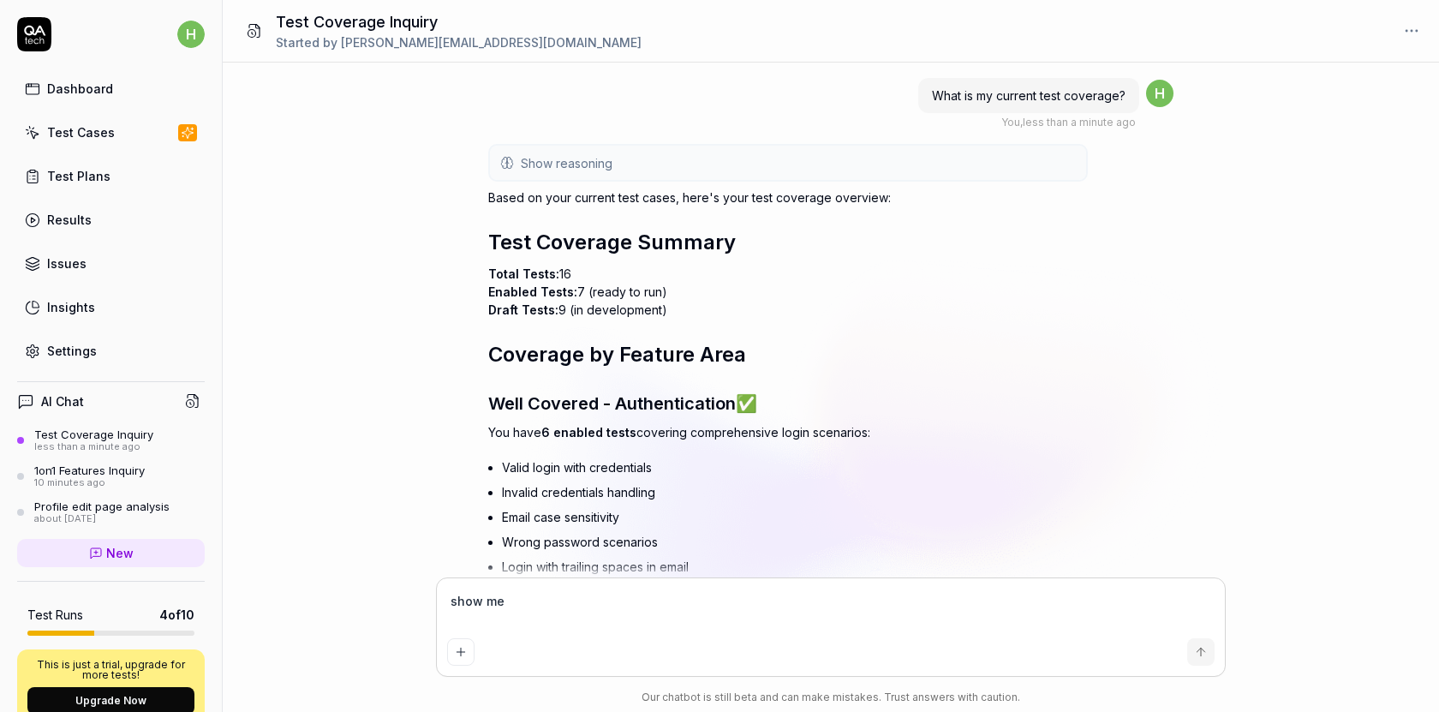
type textarea "*"
type textarea "show me"
type textarea "*"
type textarea "show me a"
type textarea "*"
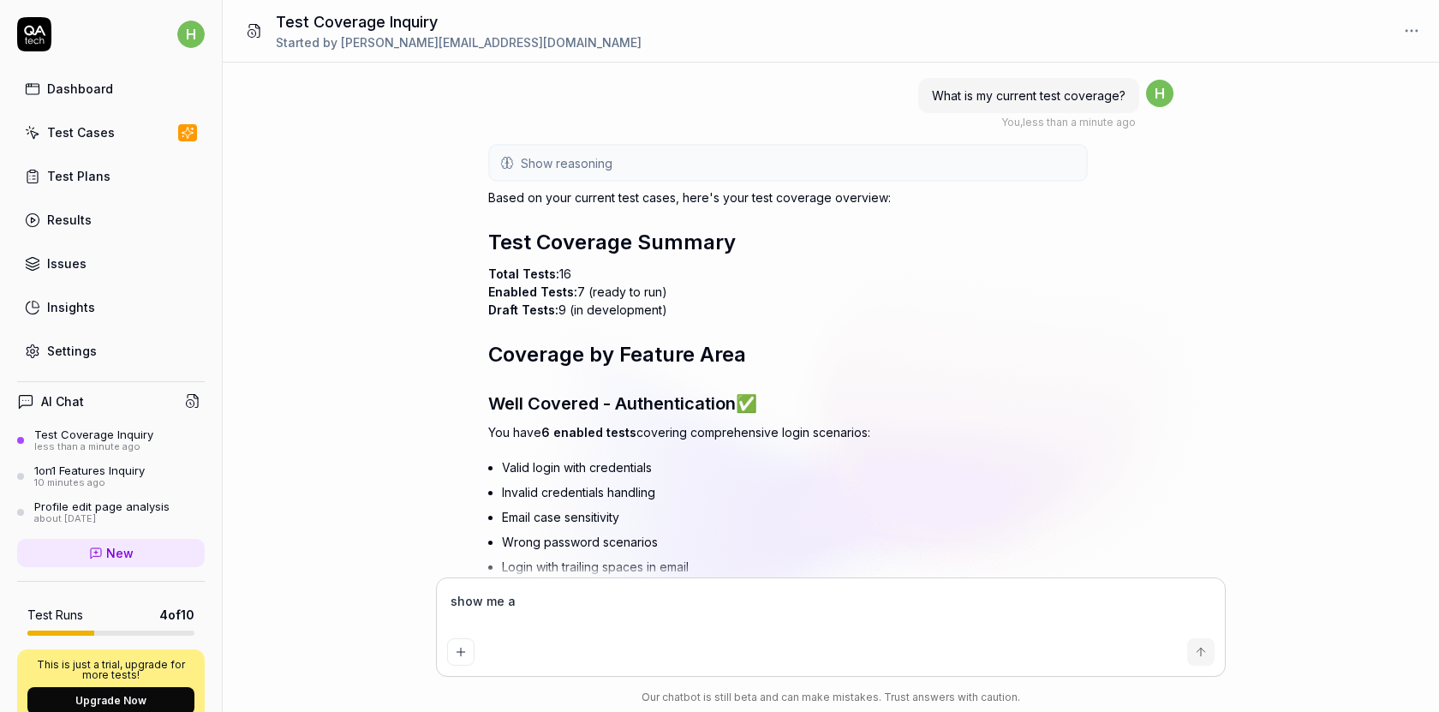
type textarea "show me al"
type textarea "*"
type textarea "show me all"
type textarea "*"
type textarea "show me all"
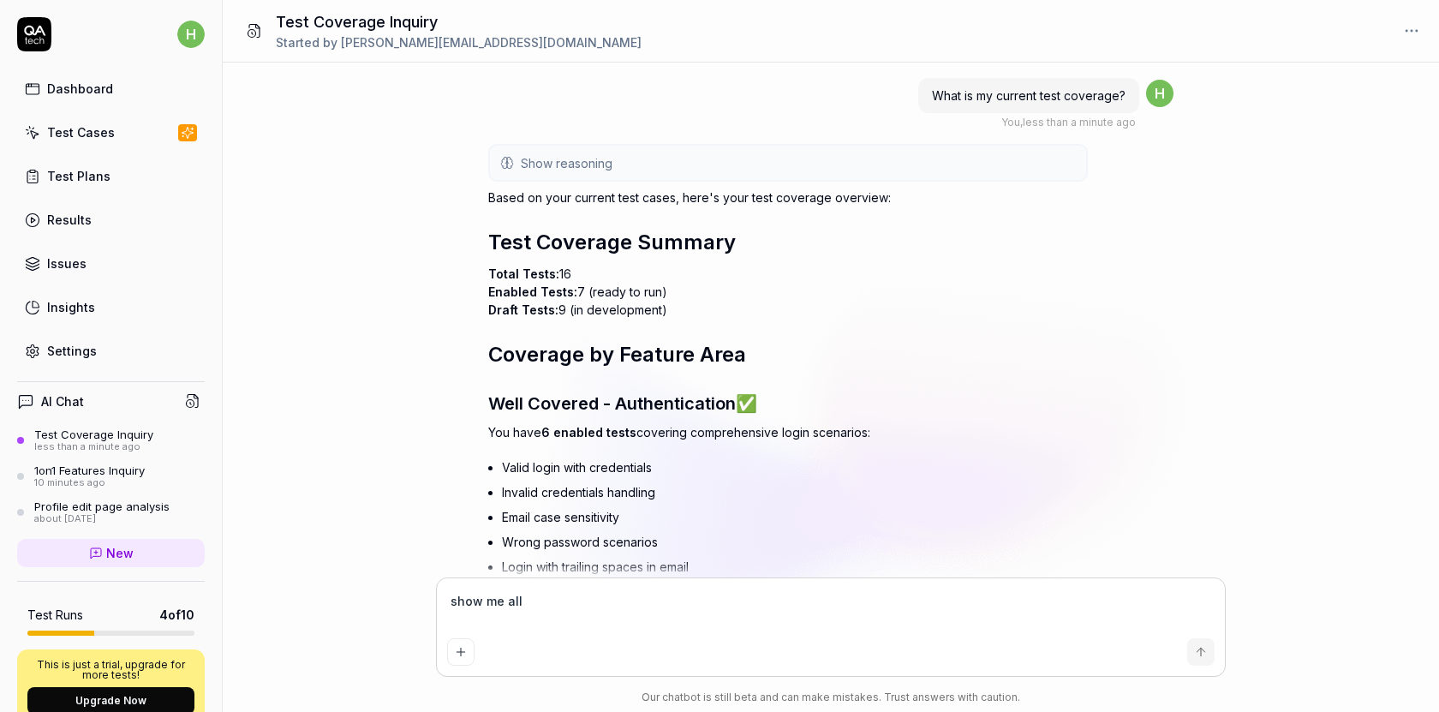
paste textarea "Draft"
type textarea "*"
type textarea "show me all Draft"
type textarea "*"
type textarea "show me all Draft t"
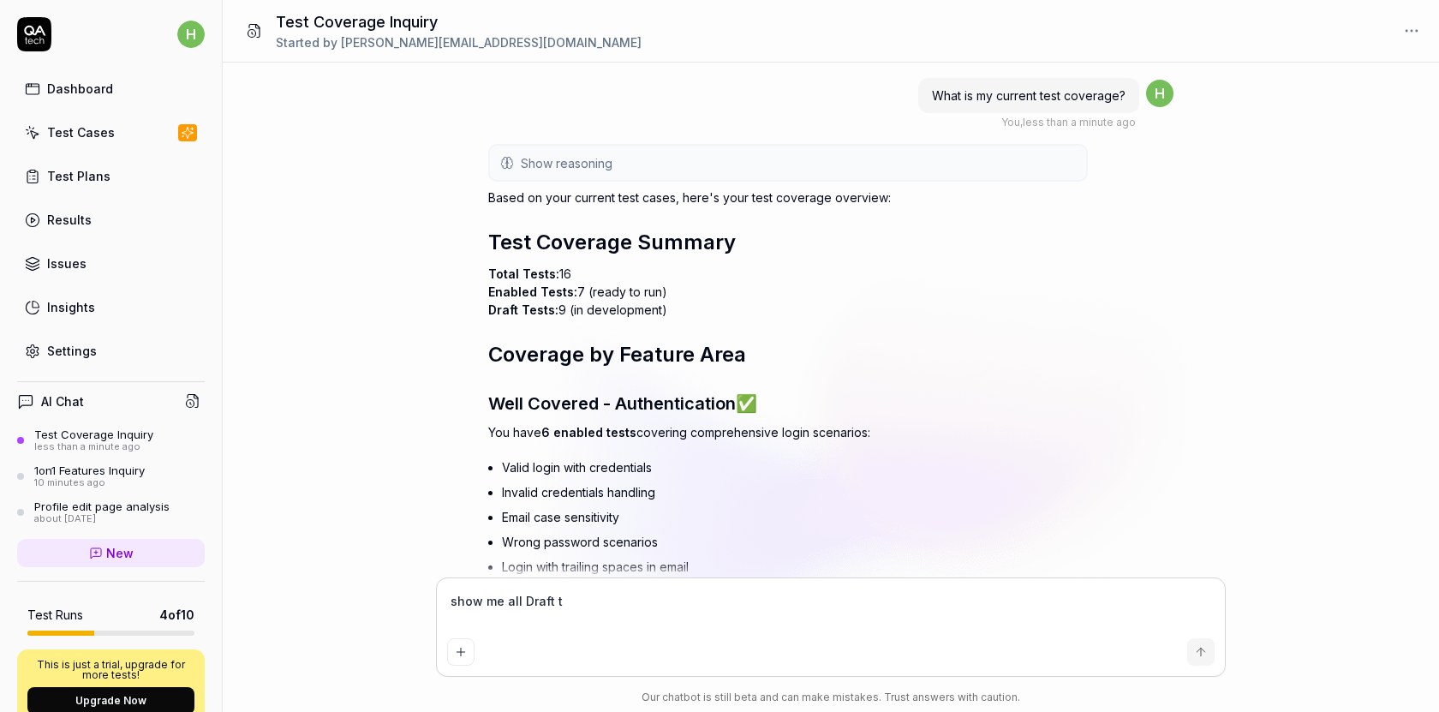
type textarea "*"
type textarea "show me all Draft tr"
type textarea "*"
type textarea "show me all Draft tre"
type textarea "*"
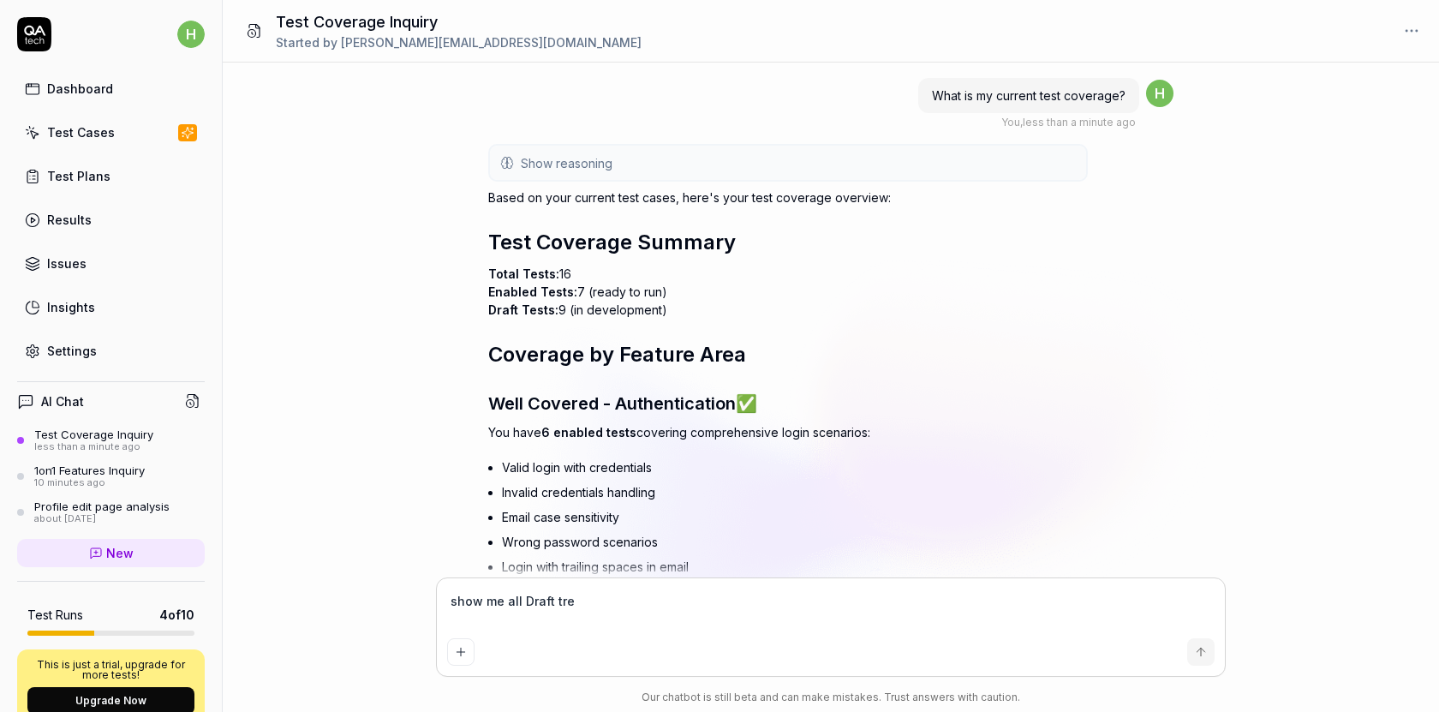
type textarea "show me all Draft tr"
type textarea "*"
type textarea "show me all Draft te"
type textarea "*"
type textarea "show me all Draft té"
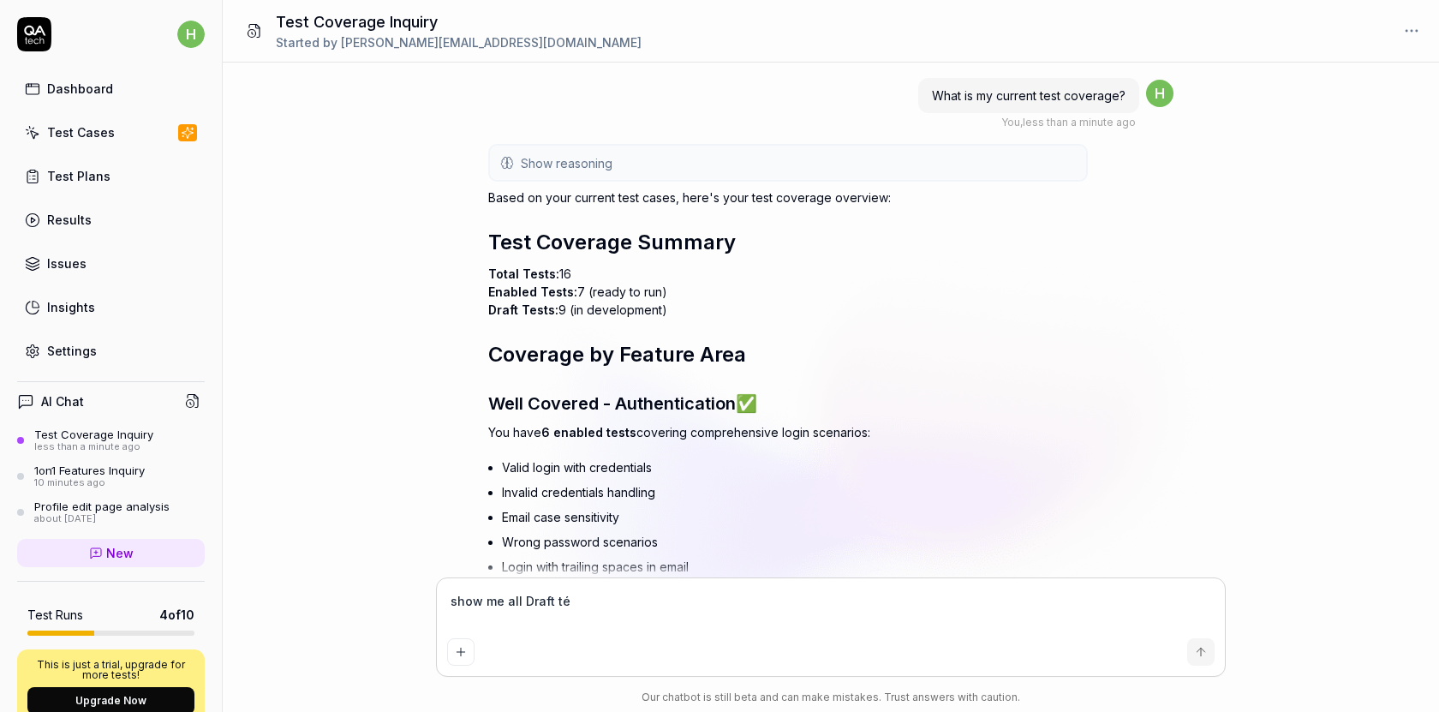
type textarea "*"
type textarea "show me all Draft tét"
type textarea "*"
type textarea "show me all Draft tes"
type textarea "*"
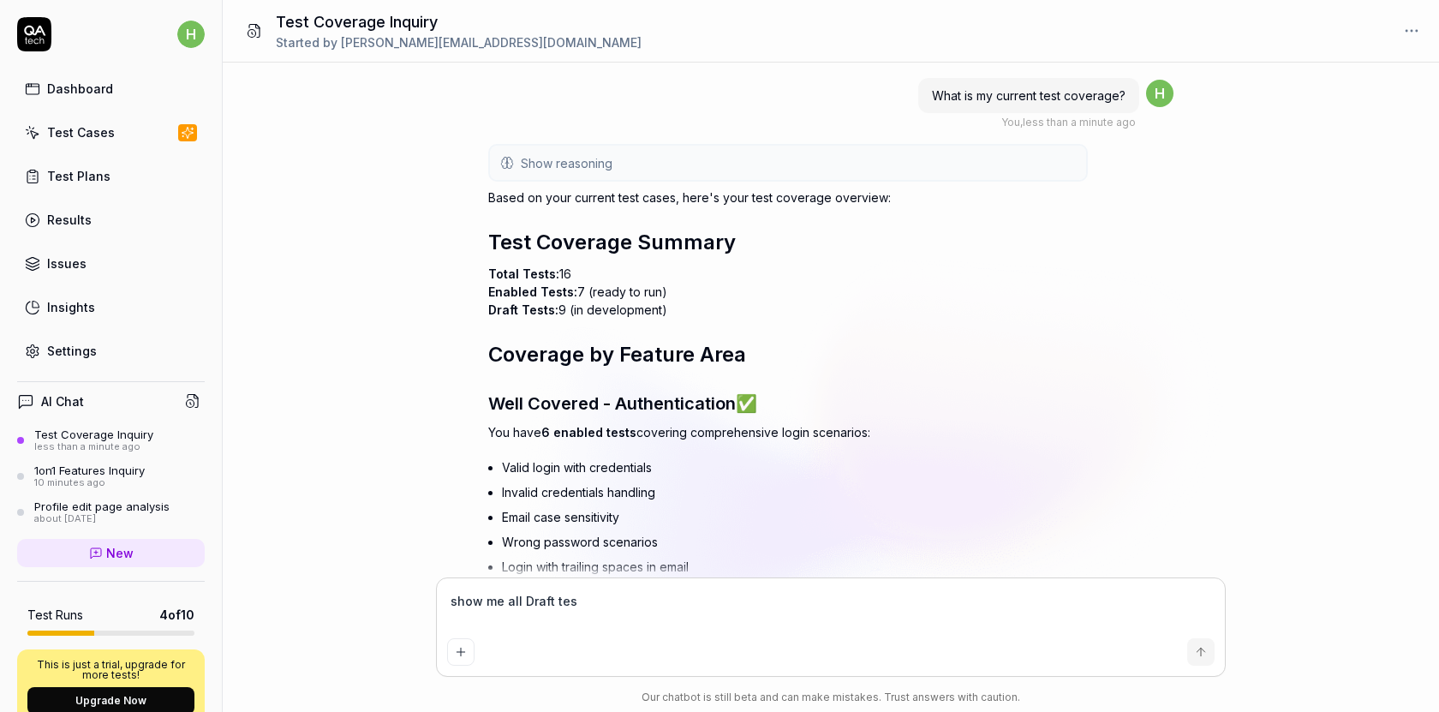
type textarea "show me all Draft test"
type textarea "*"
type textarea "show me all Draft tests"
type textarea "*"
type textarea "show me all Draft tests"
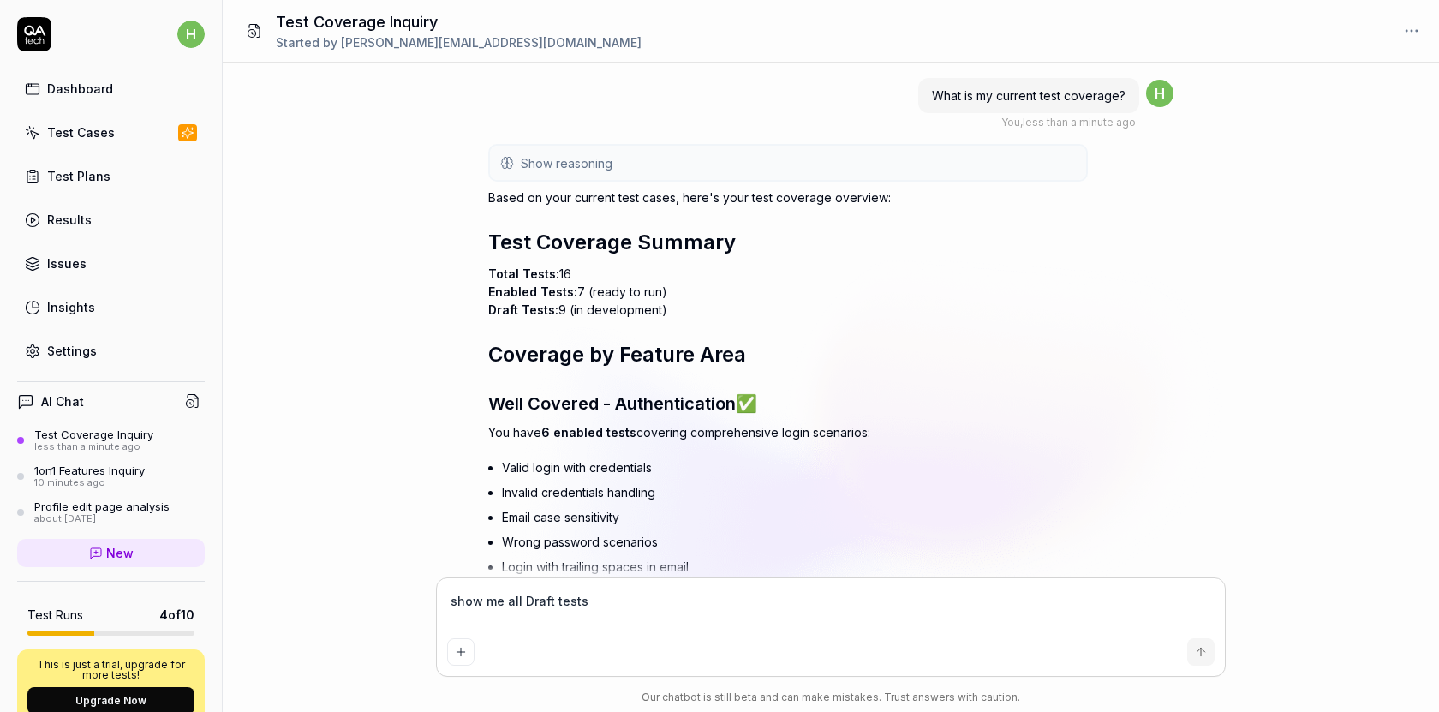
type textarea "*"
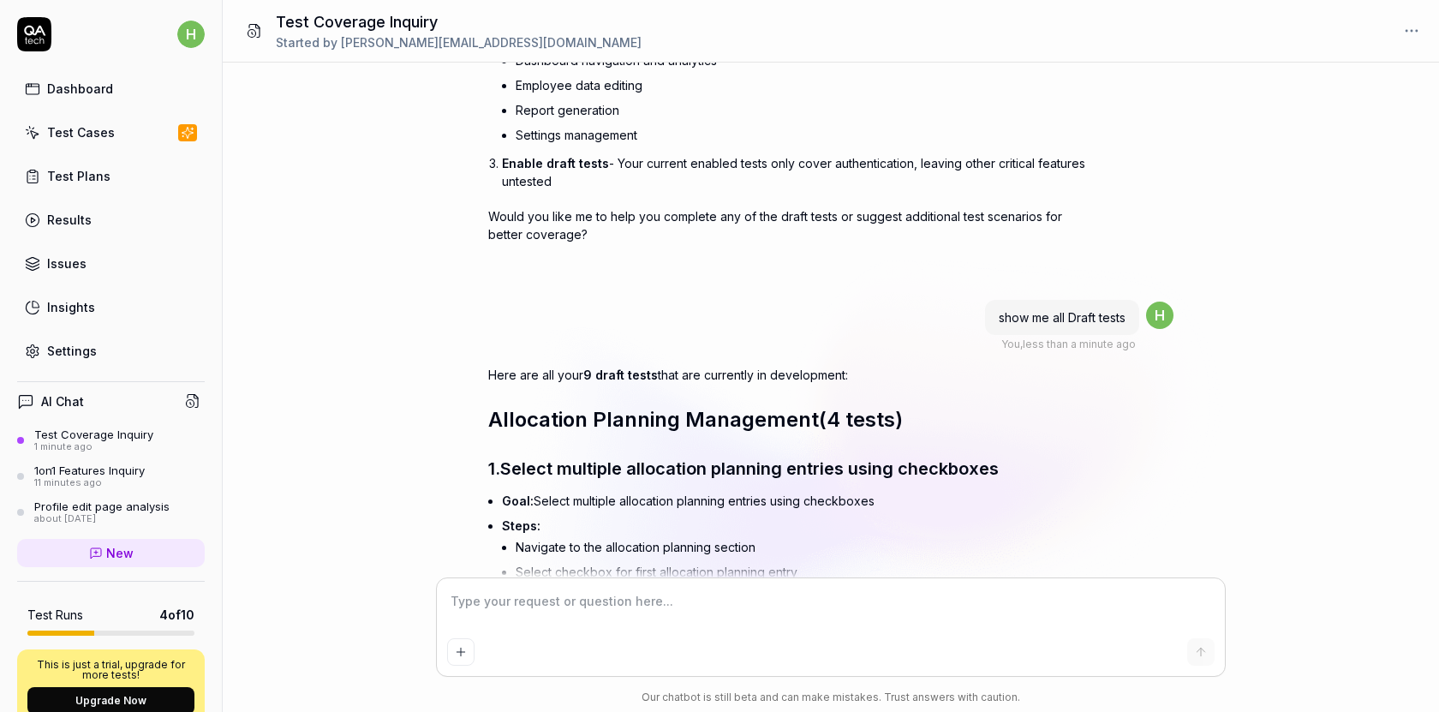
scroll to position [1249, 0]
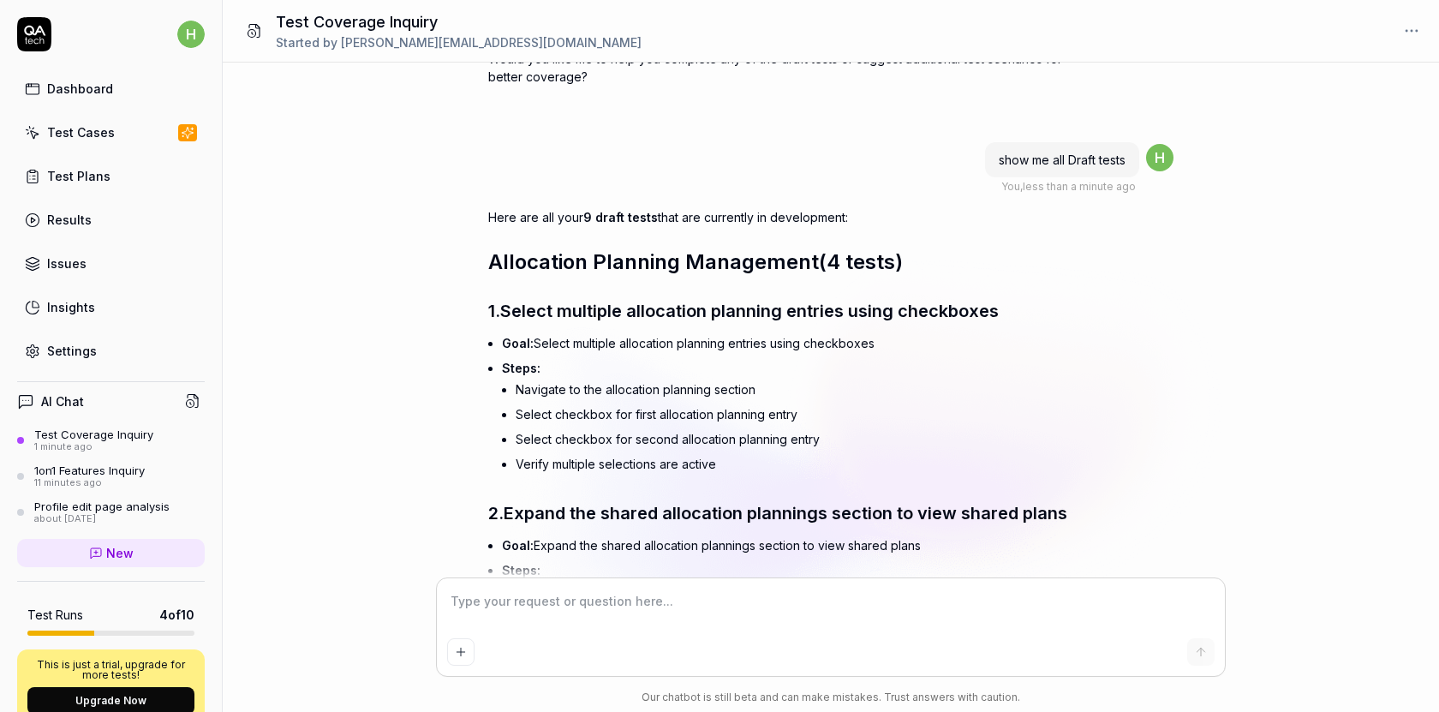
click at [759, 255] on span "Allocation Planning Management" at bounding box center [653, 261] width 331 height 25
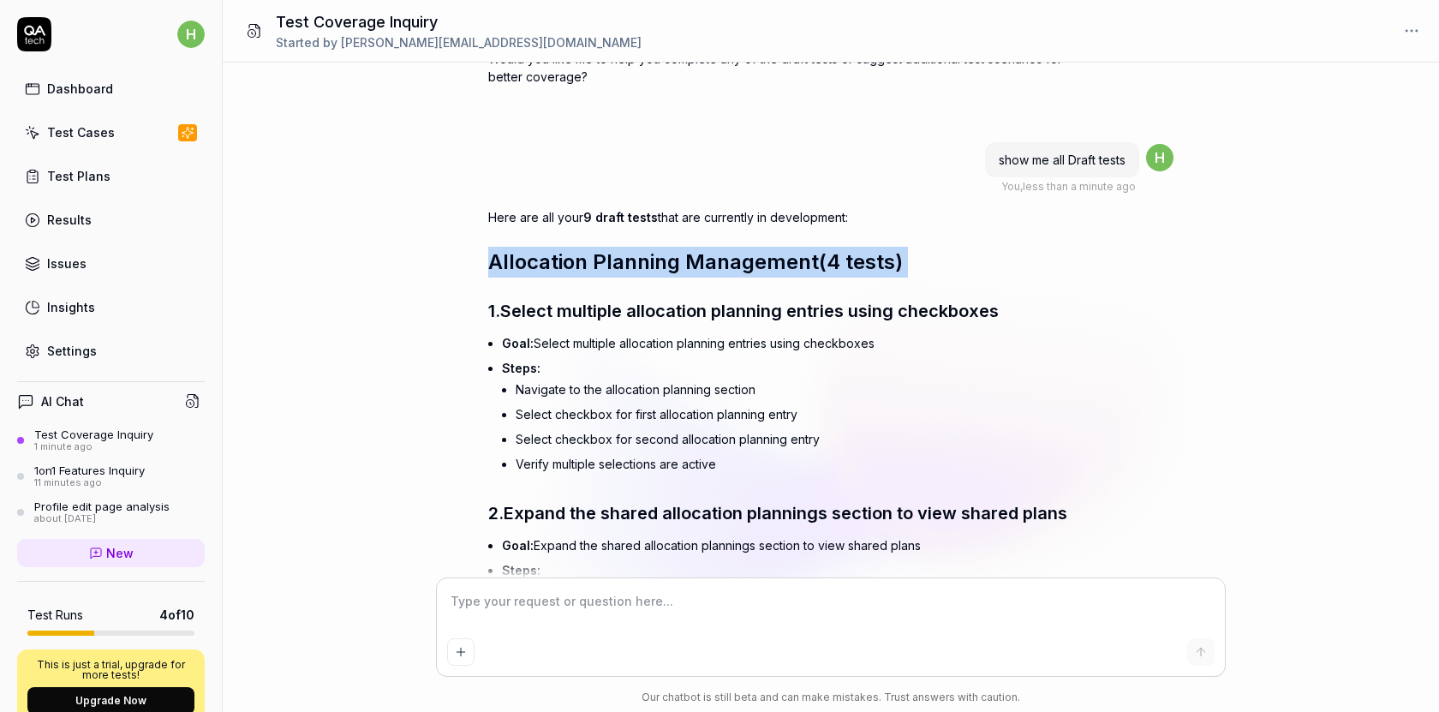
scroll to position [1557, 0]
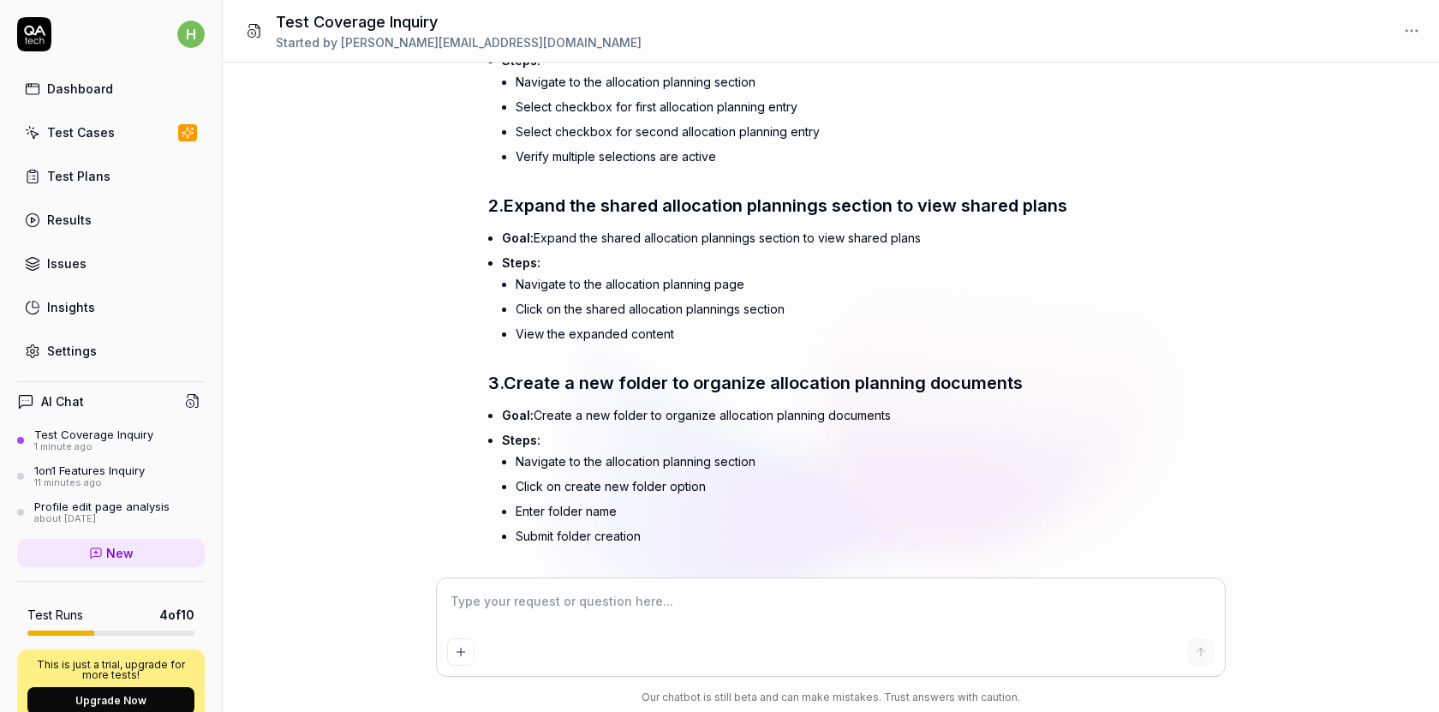
click at [728, 201] on span "Expand the shared allocation plannings section to view shared plans" at bounding box center [786, 205] width 564 height 21
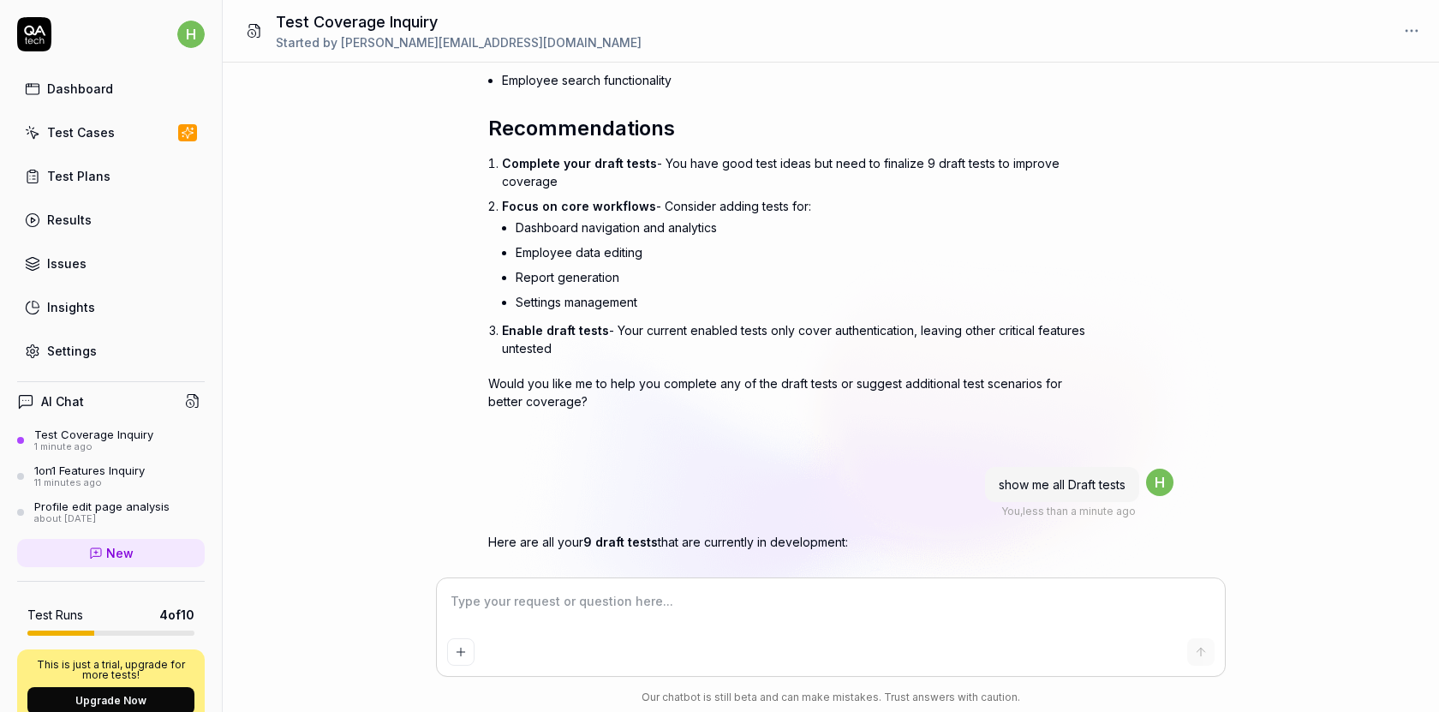
scroll to position [1141, 0]
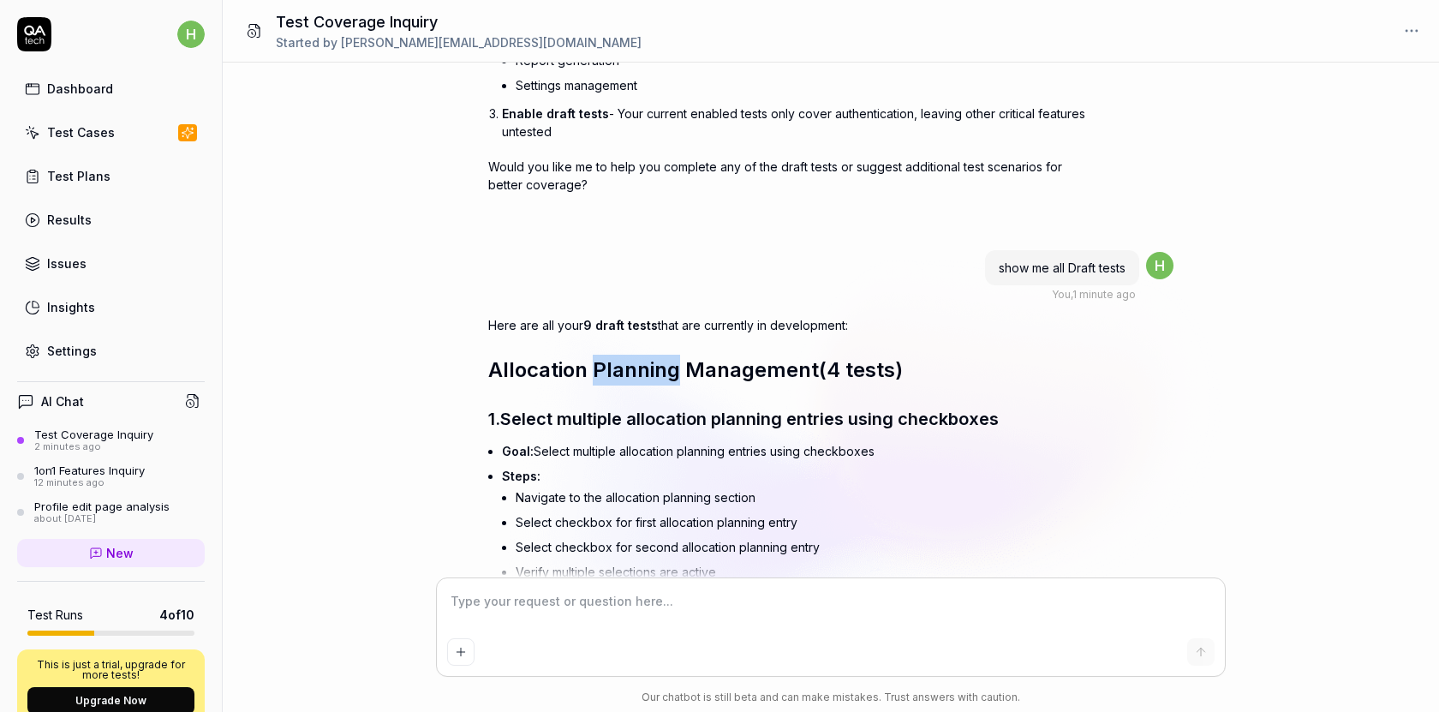
click at [1070, 271] on span "show me all Draft tests" at bounding box center [1062, 267] width 127 height 15
click at [677, 599] on textarea at bounding box center [831, 610] width 768 height 43
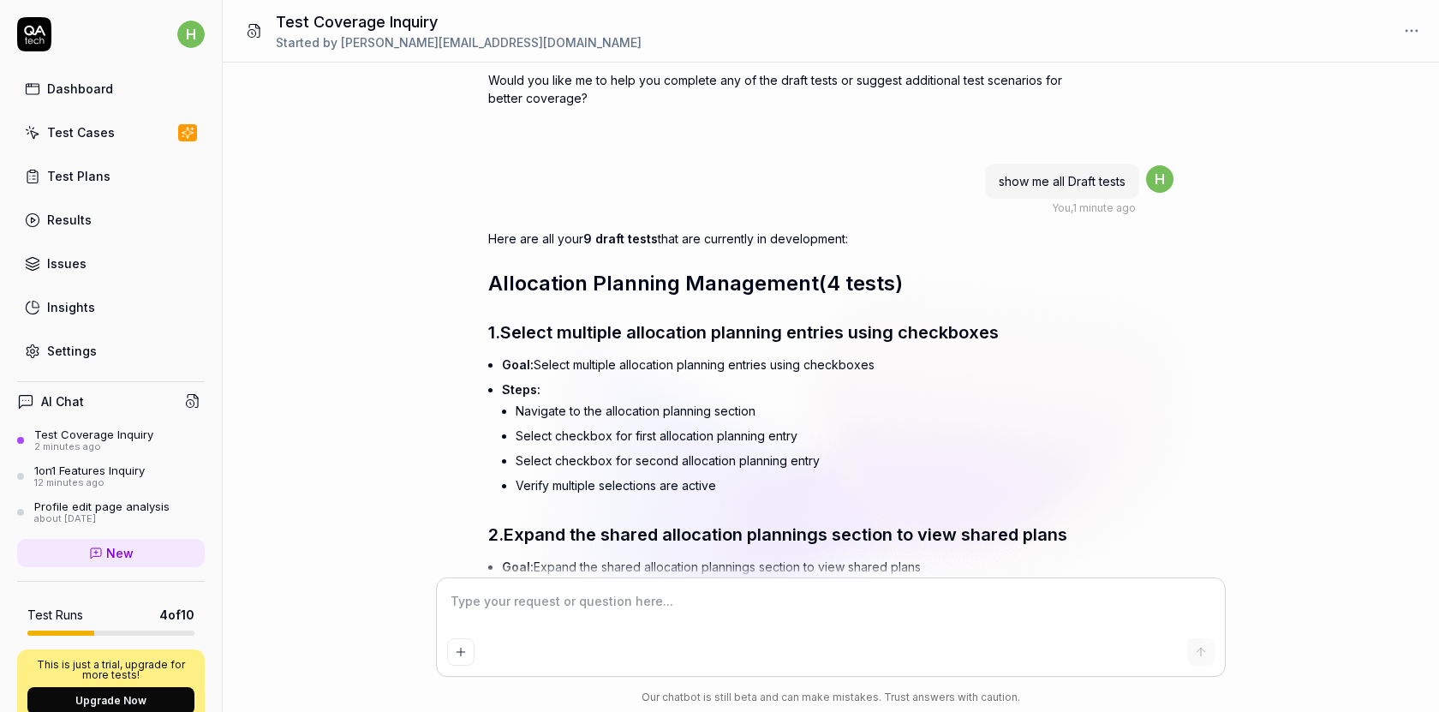
scroll to position [1205, 0]
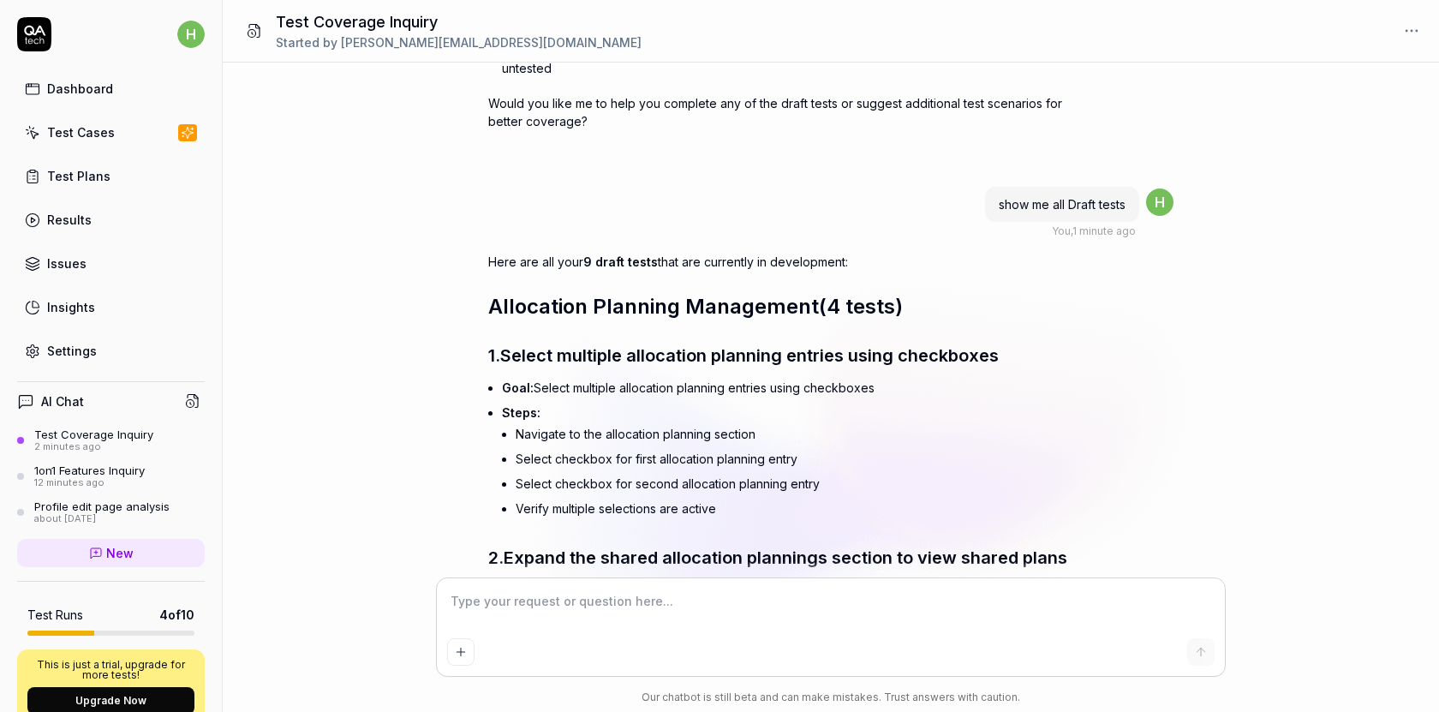
click at [1048, 204] on span "show me all Draft tests" at bounding box center [1062, 204] width 127 height 15
copy span "show me all Draft tests"
click at [586, 614] on textarea at bounding box center [831, 610] width 768 height 43
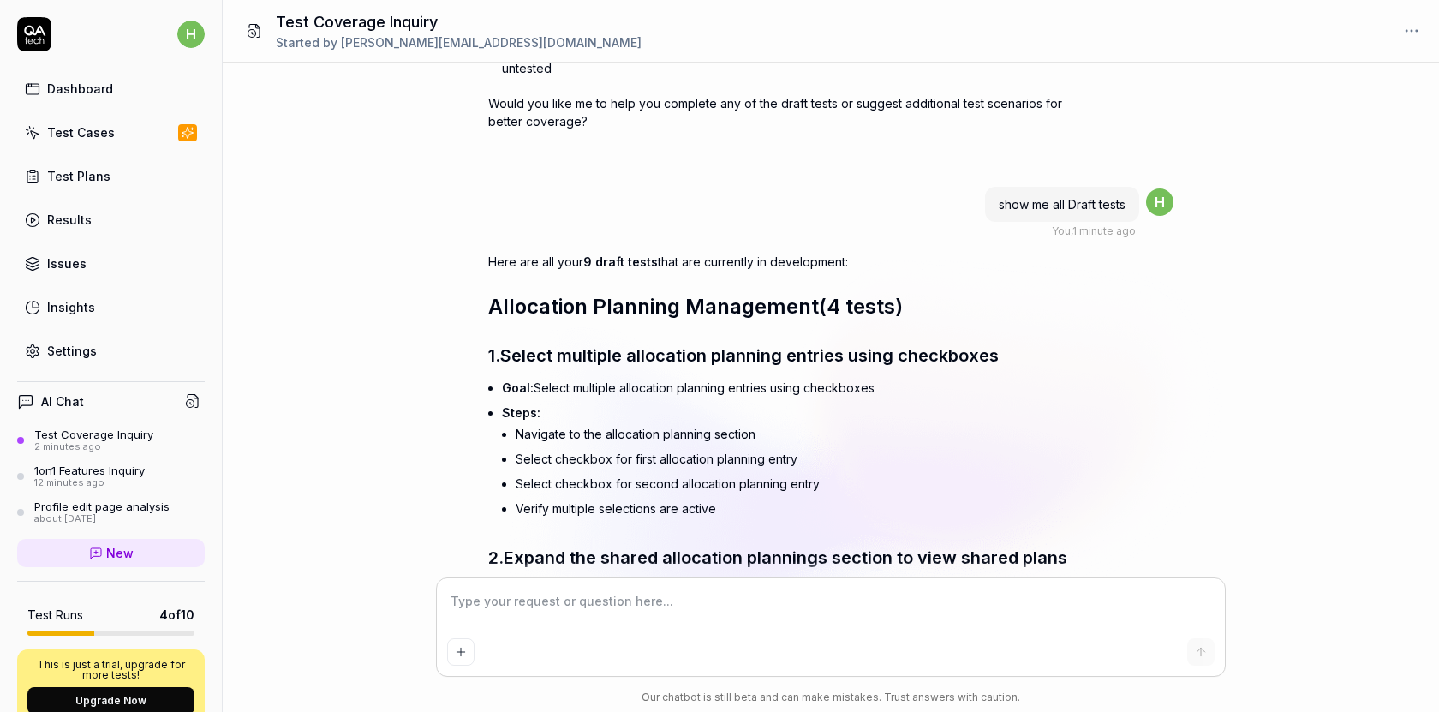
paste textarea "show me all Draft tests"
type textarea "*"
type textarea "show me all Draft tests"
type textarea "*"
type textarea "show me all Draft tests"
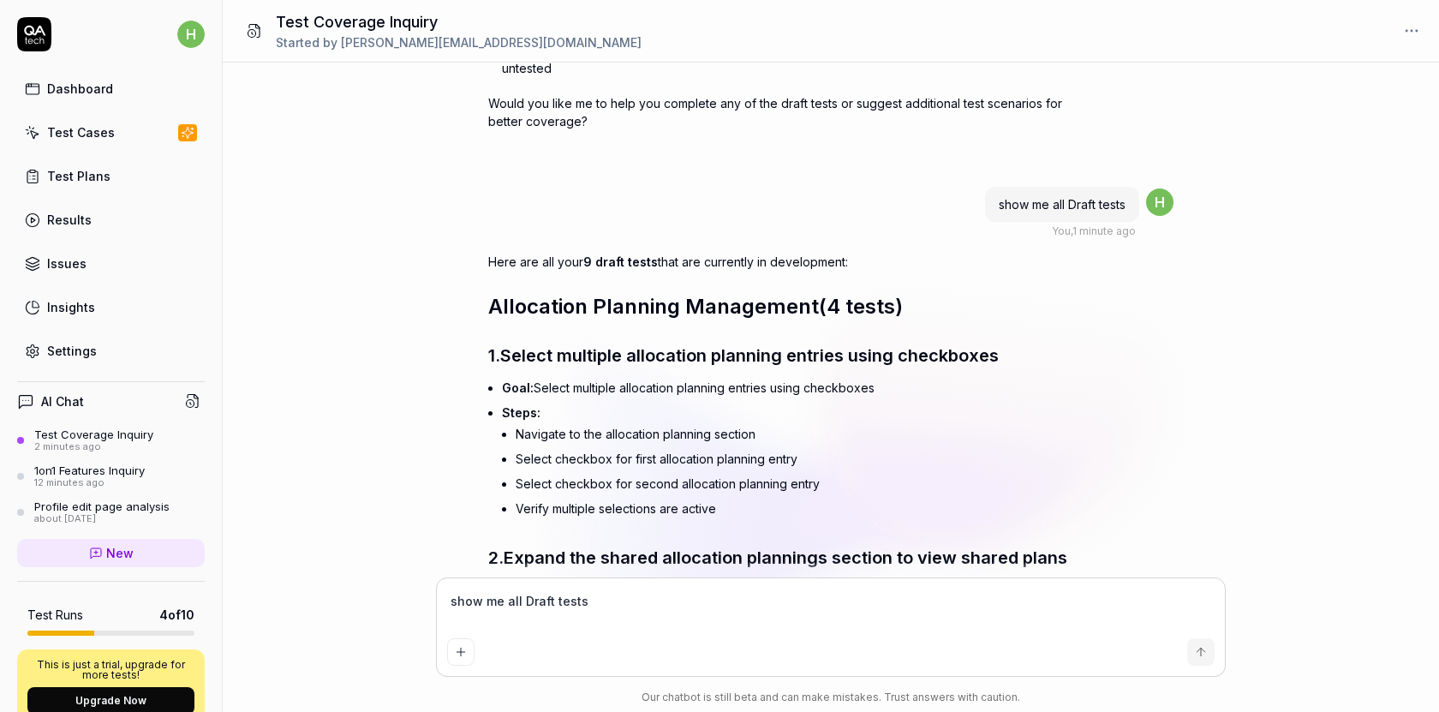
type textarea "*"
type textarea "show me all Draft tests á"
type textarea "*"
type textarea "show me all Draft tests á"
type textarea "*"
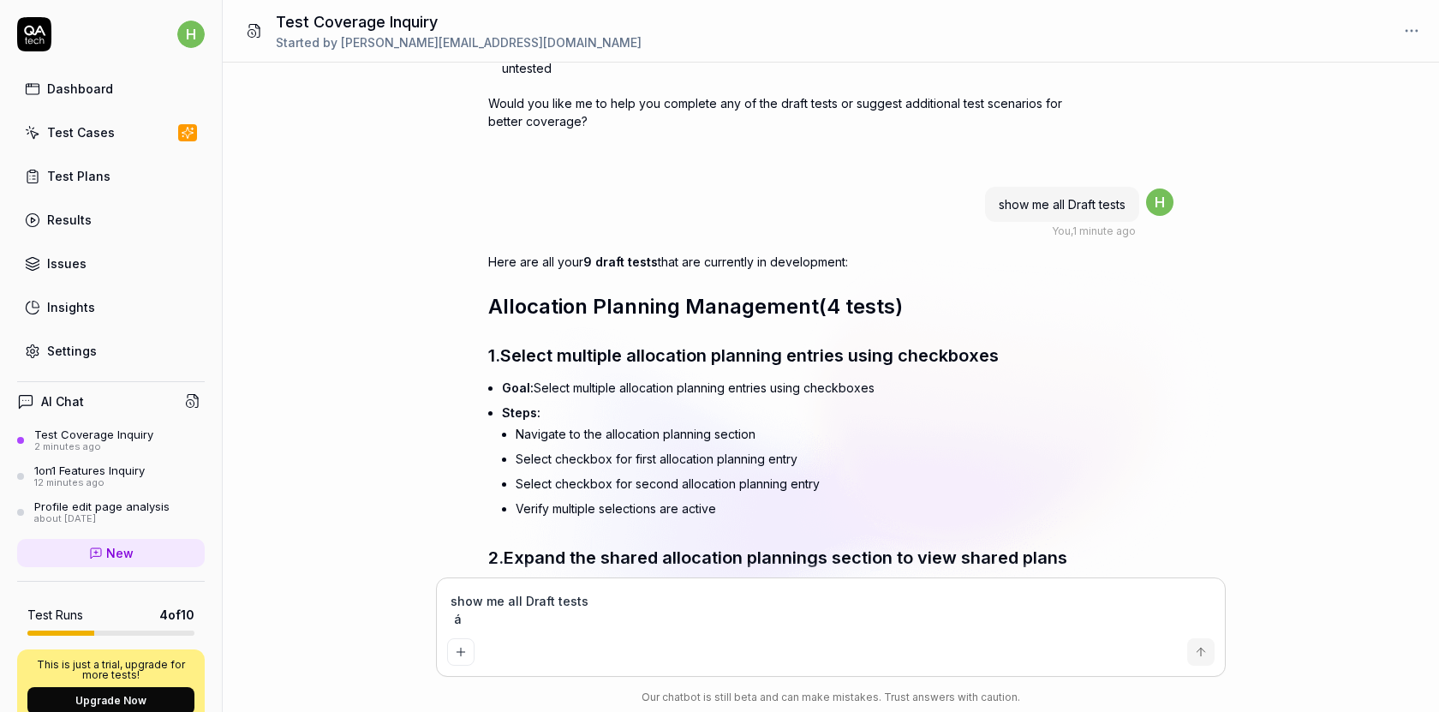
type textarea "show me all Draft tests á"
type textarea "*"
type textarea "show me all Draft tests"
type textarea "*"
type textarea "show me all Draft tests s"
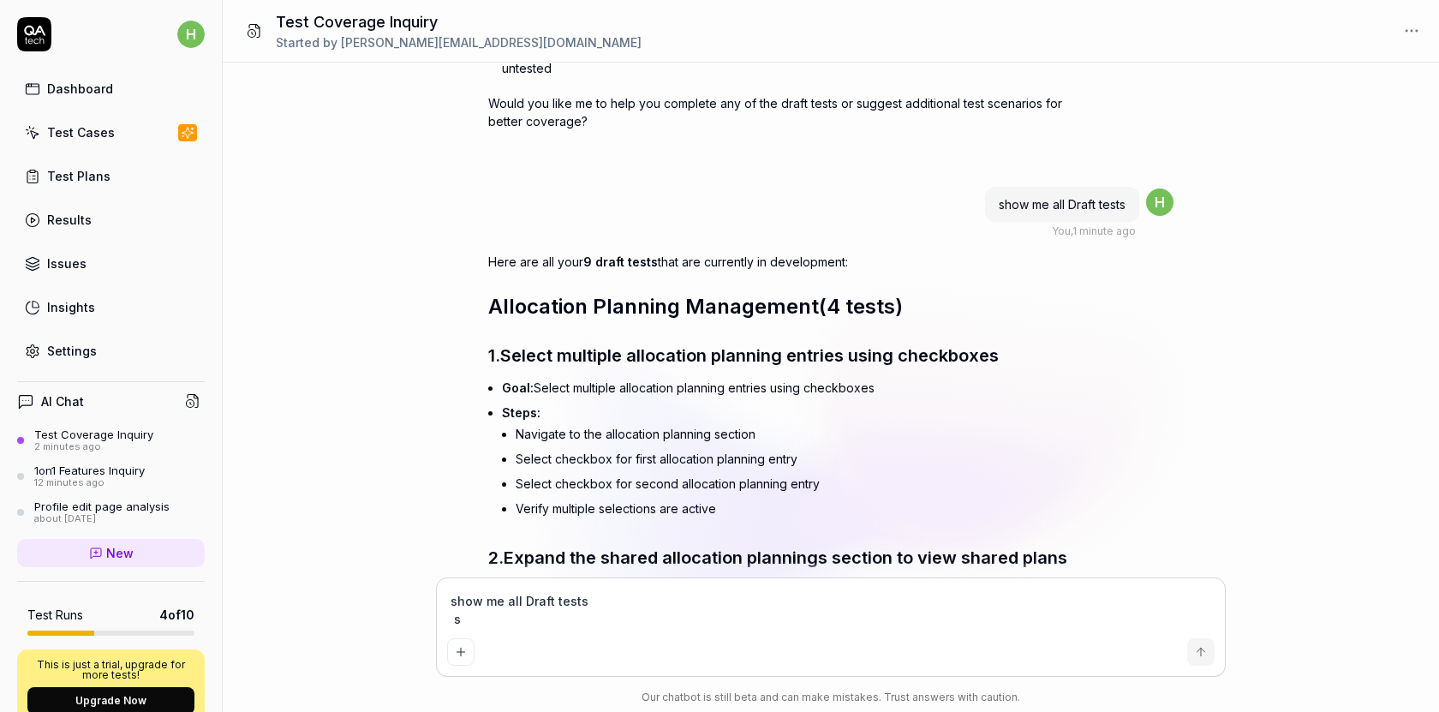
type textarea "*"
type textarea "show me all Draft tests"
type textarea "*"
type textarea "show me all Draft tests á"
type textarea "*"
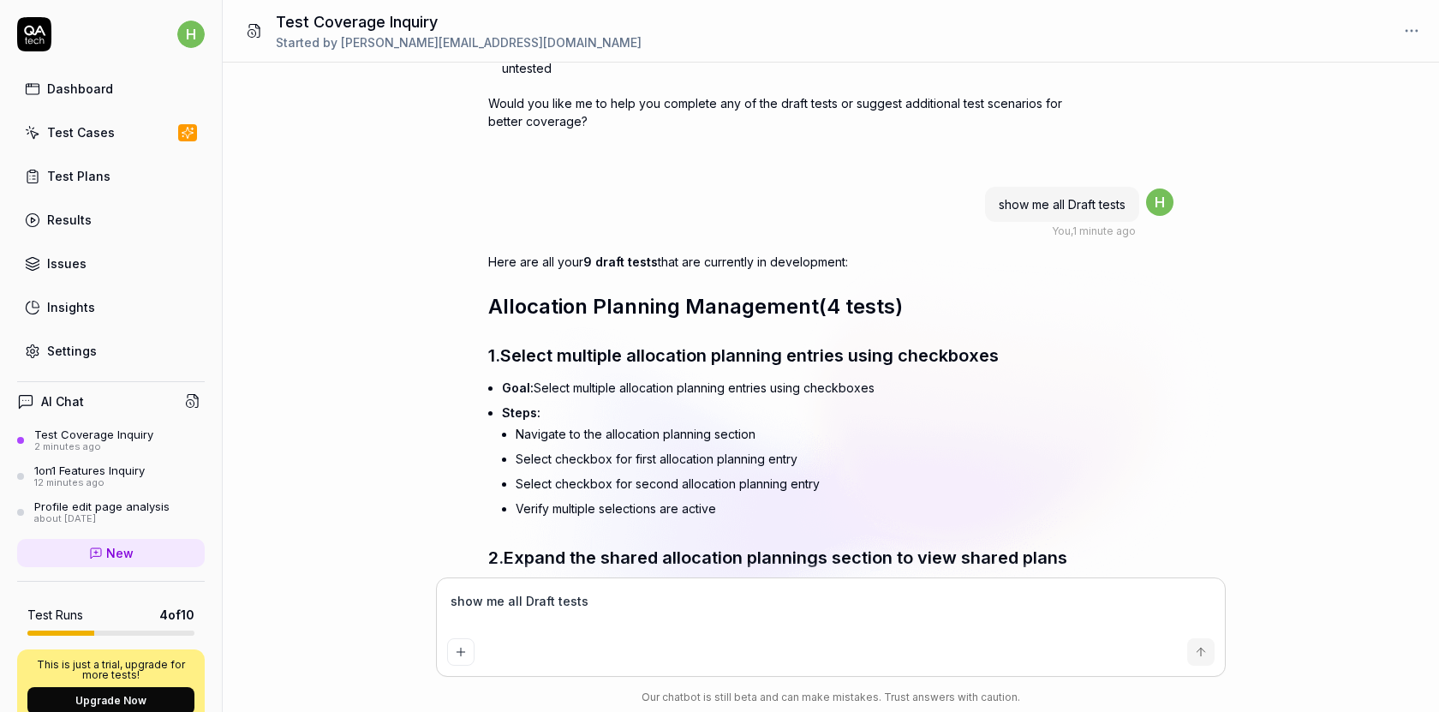
type textarea "show me all Draft tests as"
type textarea "*"
type textarea "show me all Draft tests as"
type textarea "*"
type textarea "show me all Draft tests as t"
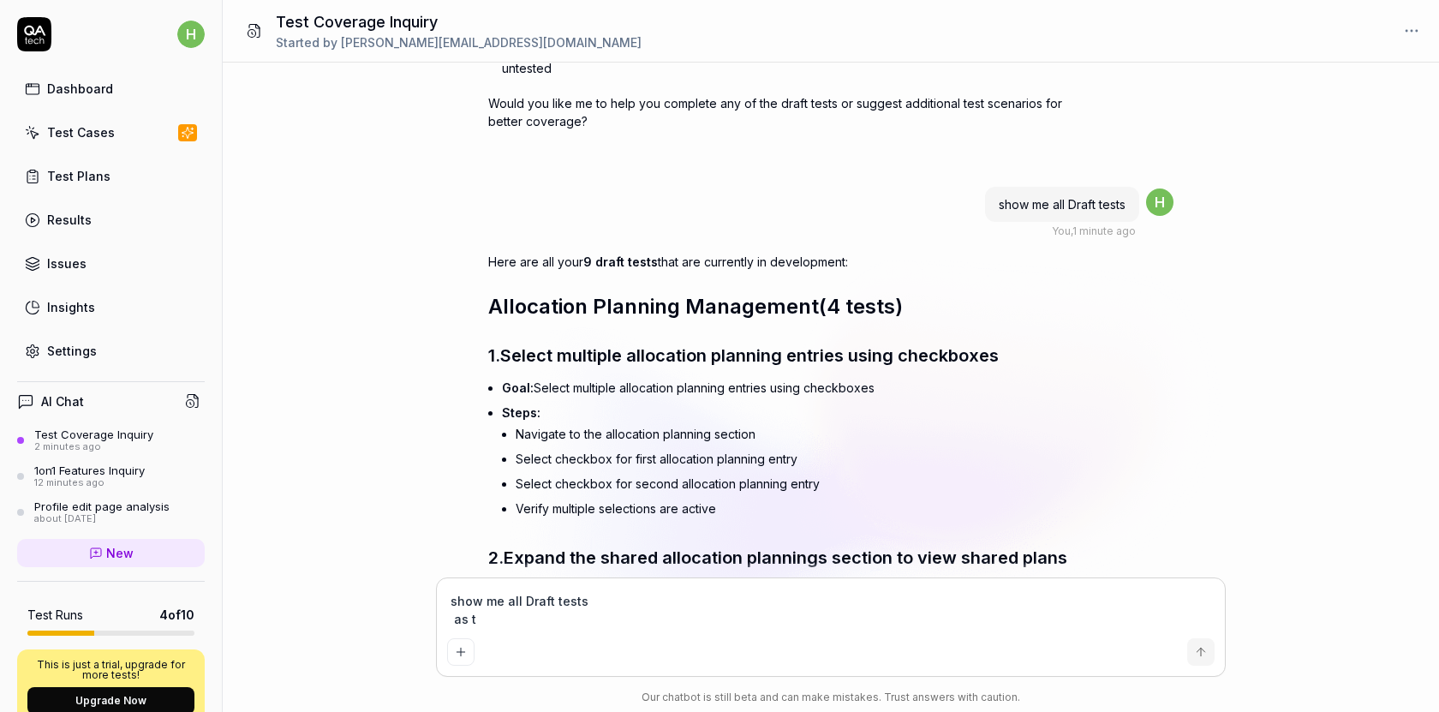
type textarea "*"
type textarea "show me all Draft tests as ta"
type textarea "*"
type textarea "show me all Draft tests as tab"
type textarea "*"
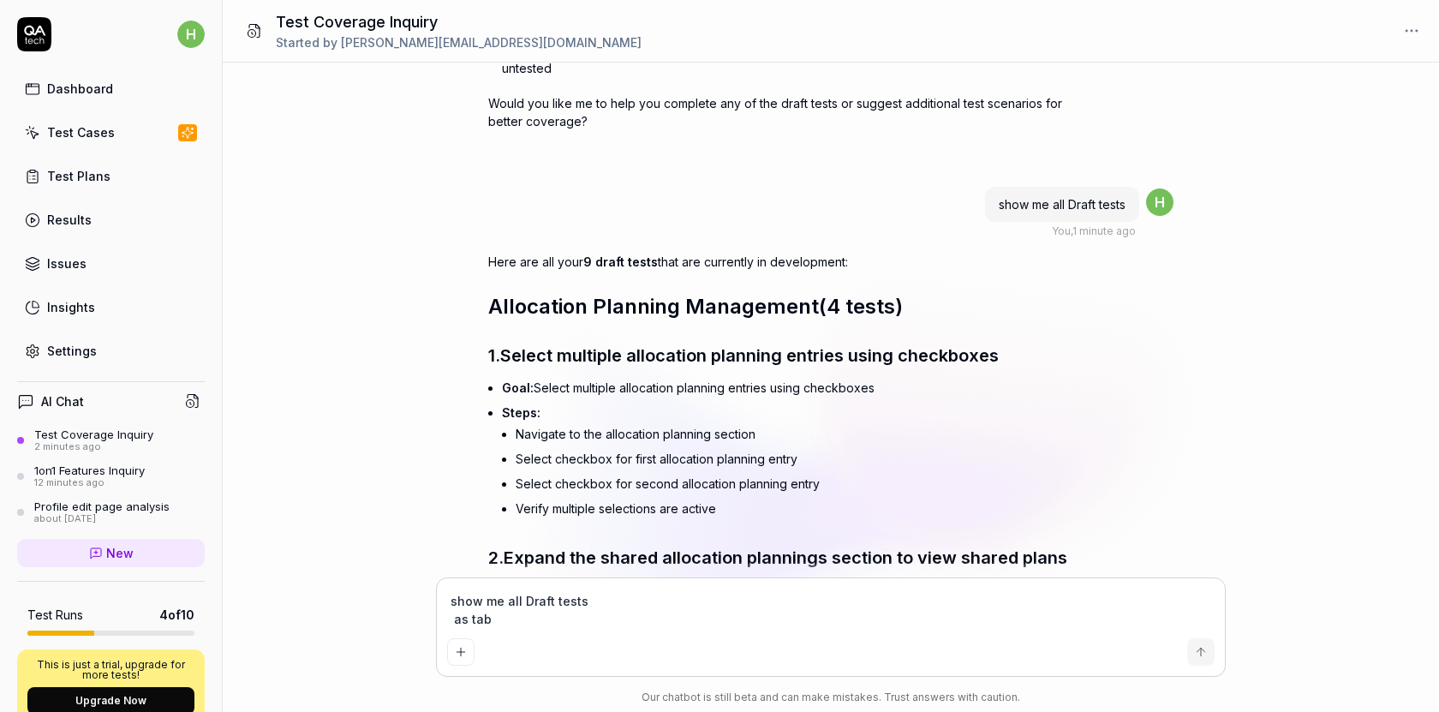
type textarea "show me all Draft tests as tabl"
type textarea "*"
type textarea "show me all Draft tests as table"
type textarea "*"
type textarea "show me all Draft tests as table"
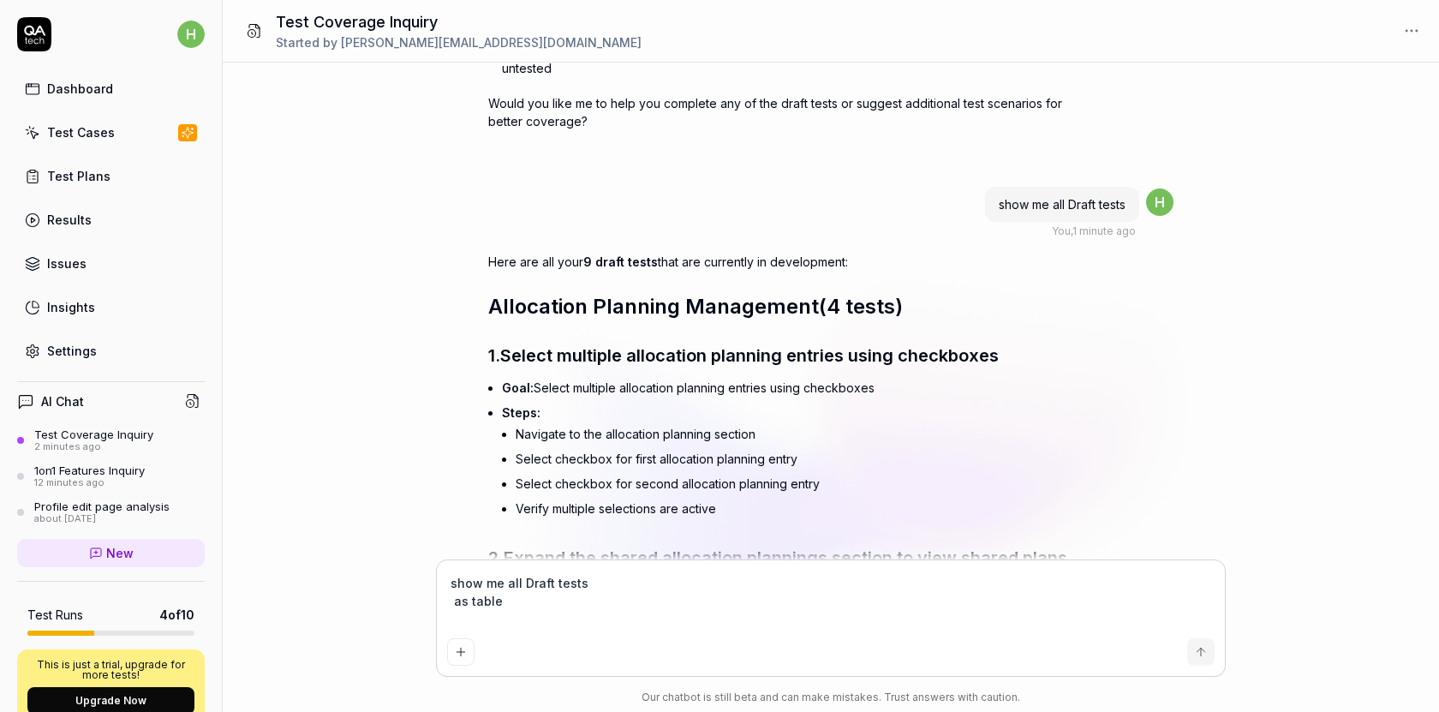
type textarea "*"
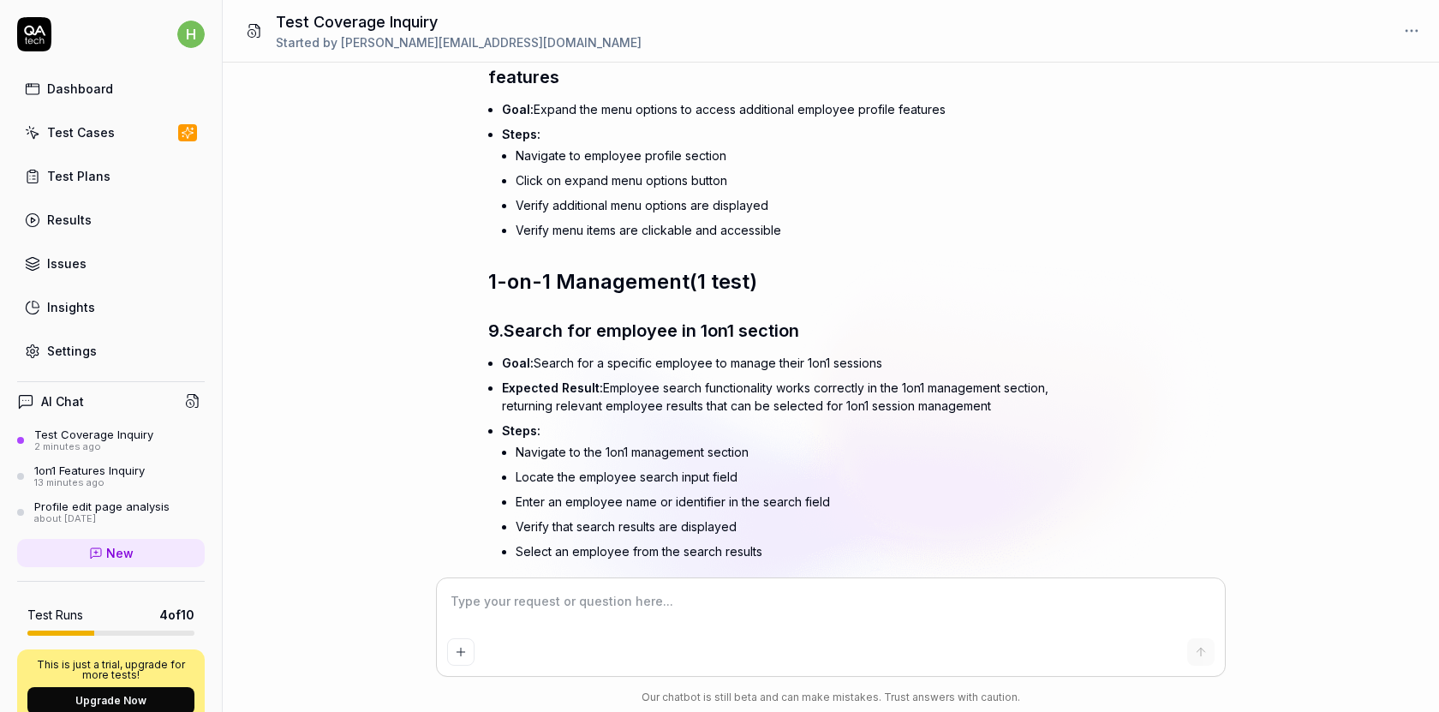
scroll to position [3232, 0]
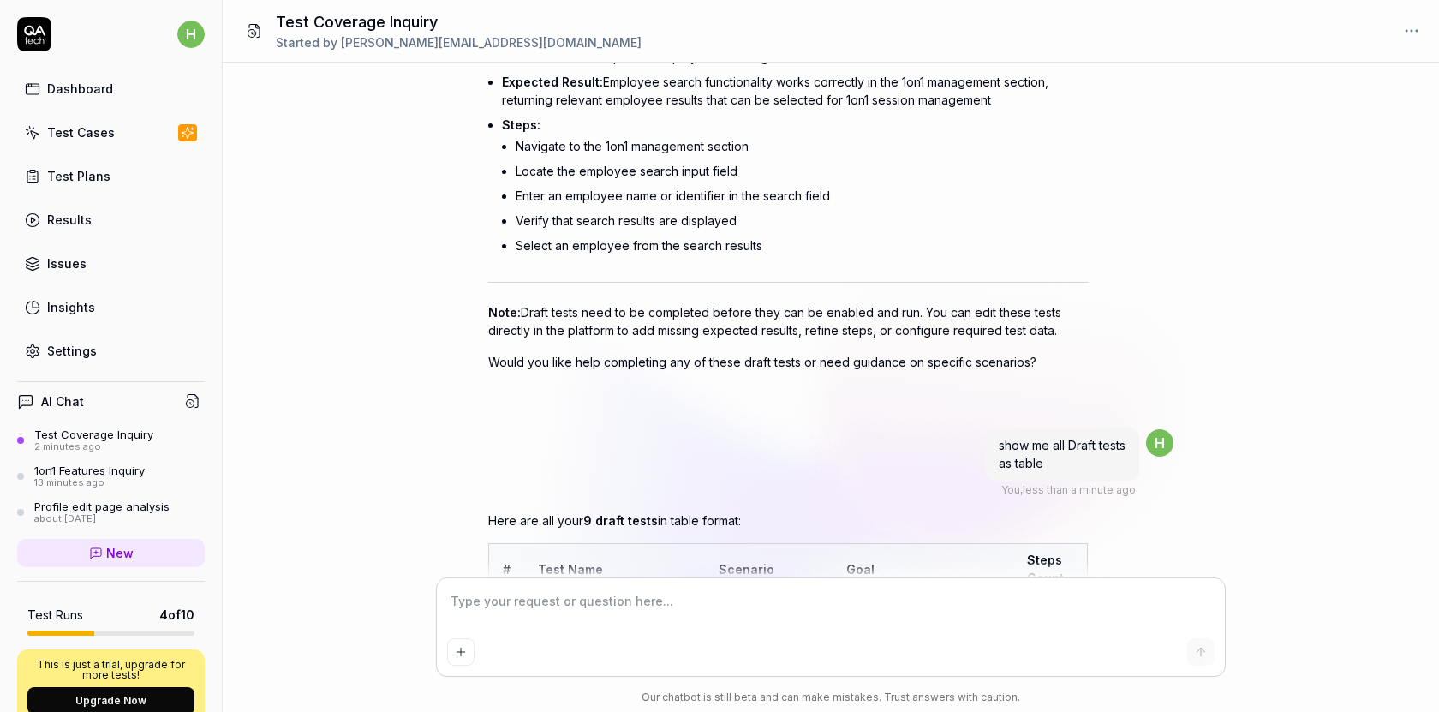
click at [676, 246] on li "Select an employee from the search results" at bounding box center [802, 245] width 572 height 25
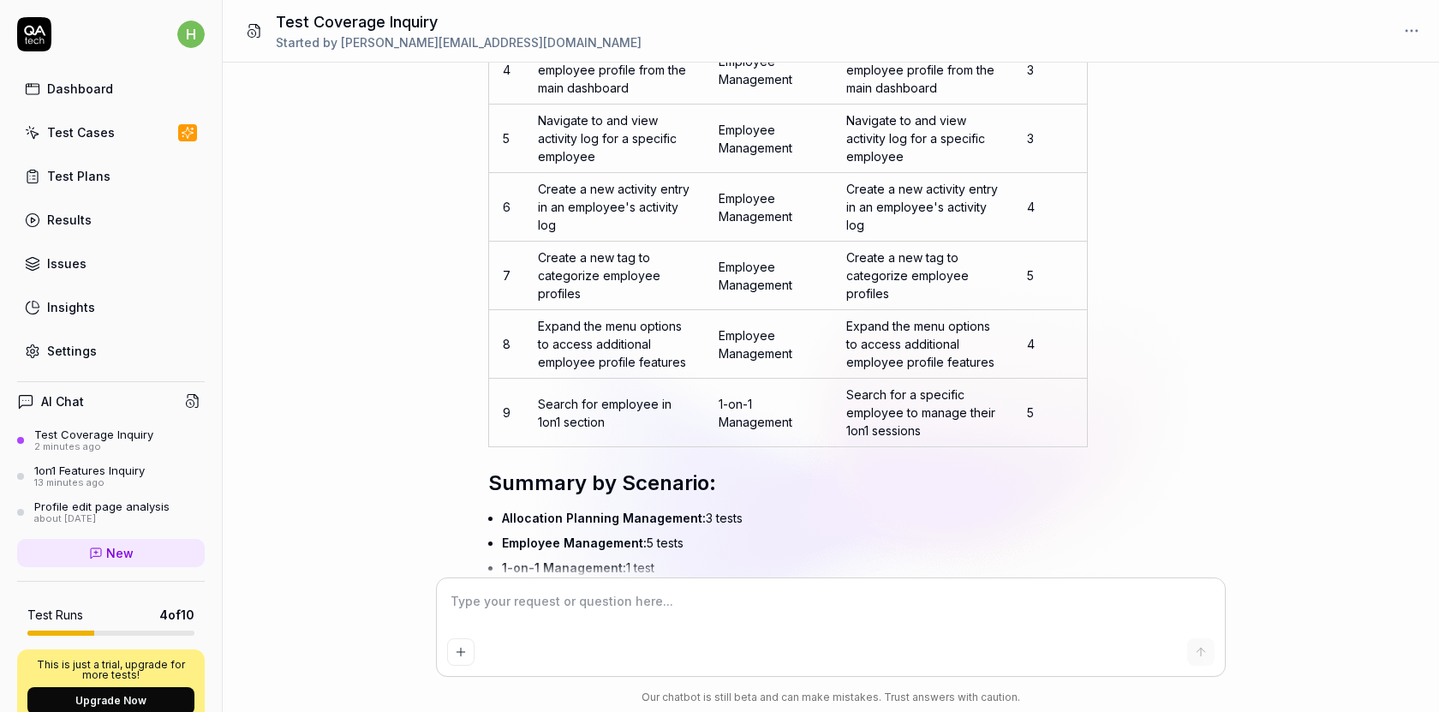
scroll to position [4106, 0]
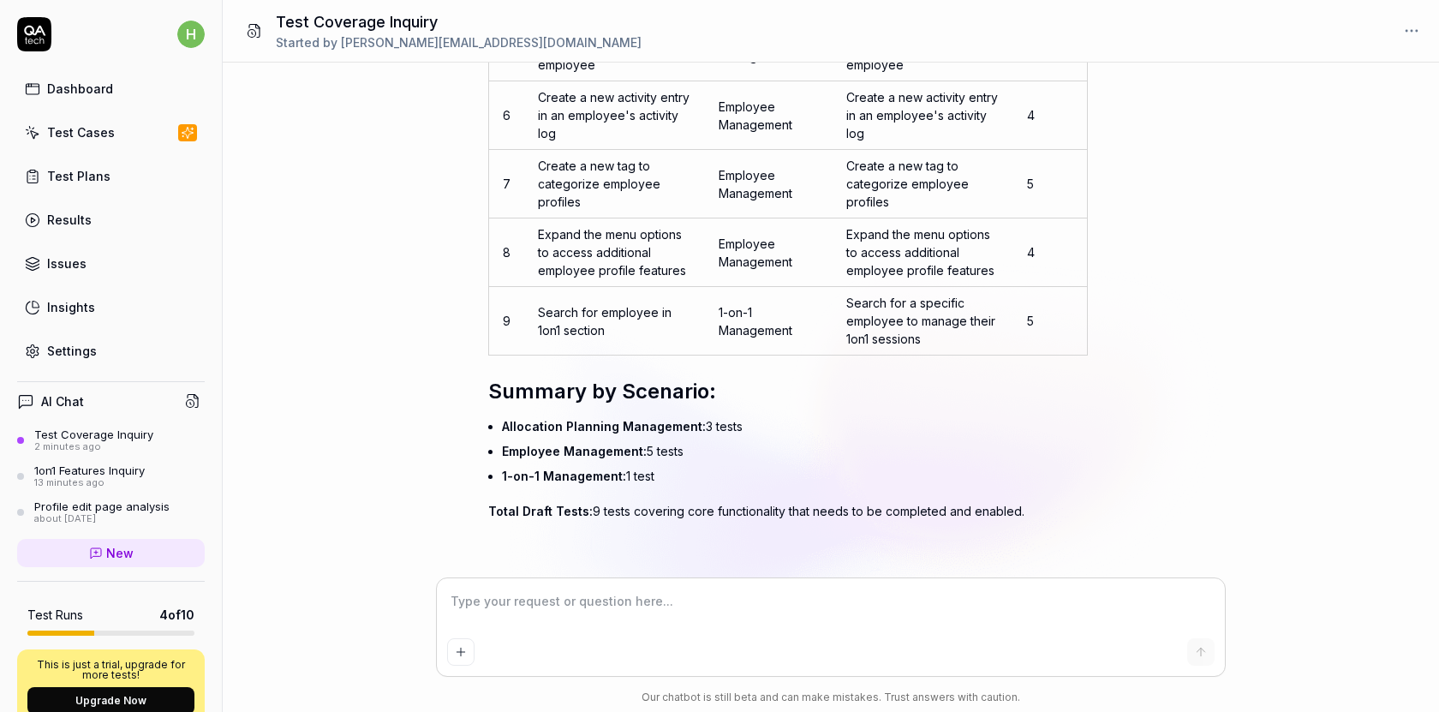
click at [879, 324] on td "Search for a specific employee to manage their 1on1 sessions" at bounding box center [923, 321] width 181 height 69
copy td "Search for a specific employee to manage their 1on1 sessions"
click at [638, 607] on textarea at bounding box center [831, 610] width 768 height 43
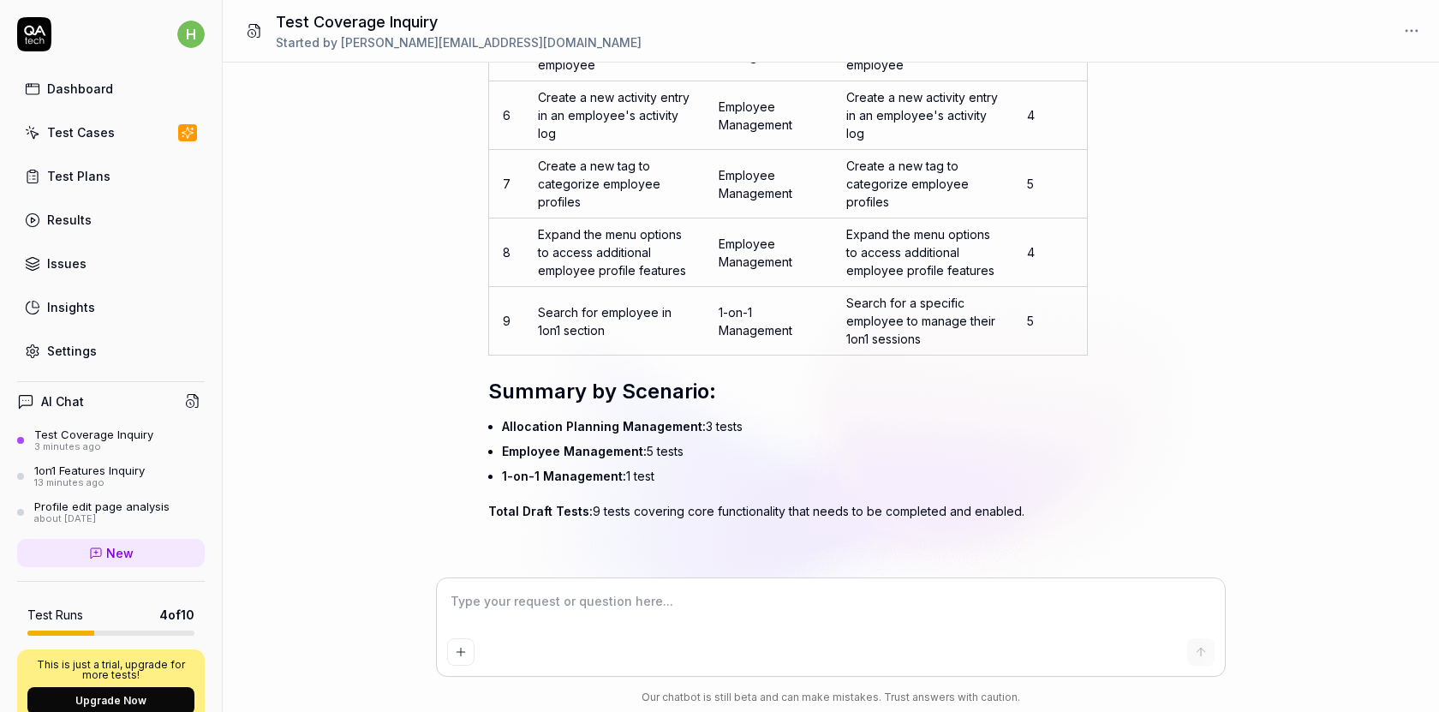
type textarea "*"
type textarea "o"
type textarea "*"
type textarea "on"
type textarea "*"
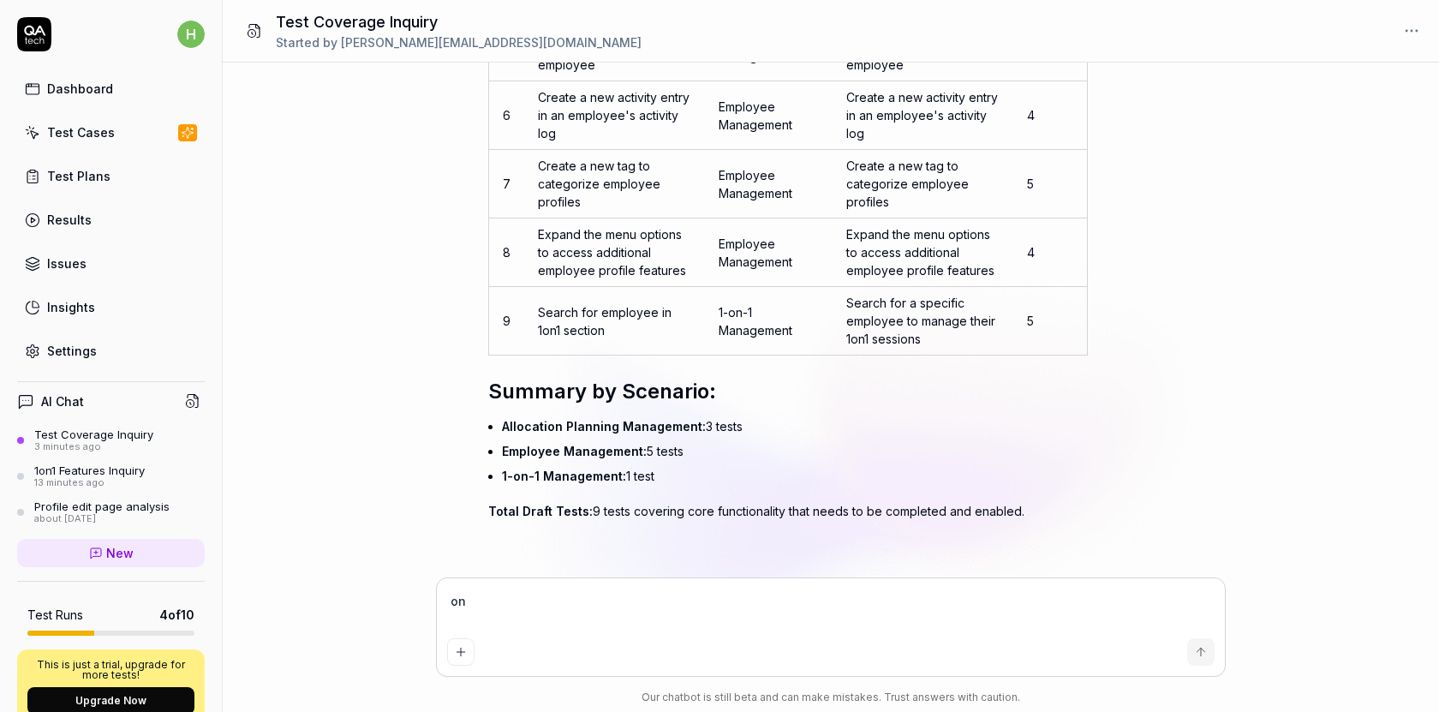
type textarea "ont"
type textarea "*"
type textarea "on"
type textarea "*"
type textarea "on"
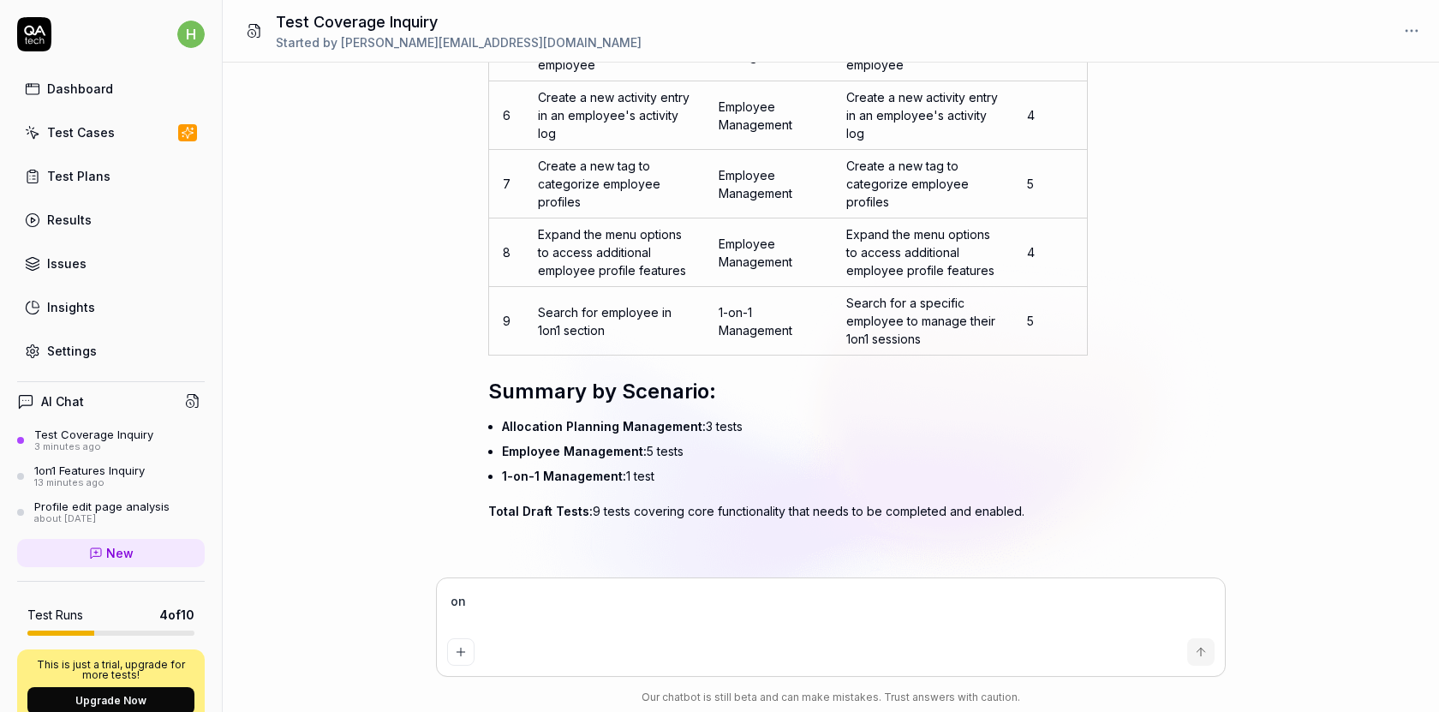
type textarea "*"
type textarea "on t"
type textarea "*"
type textarea "on ta"
type textarea "*"
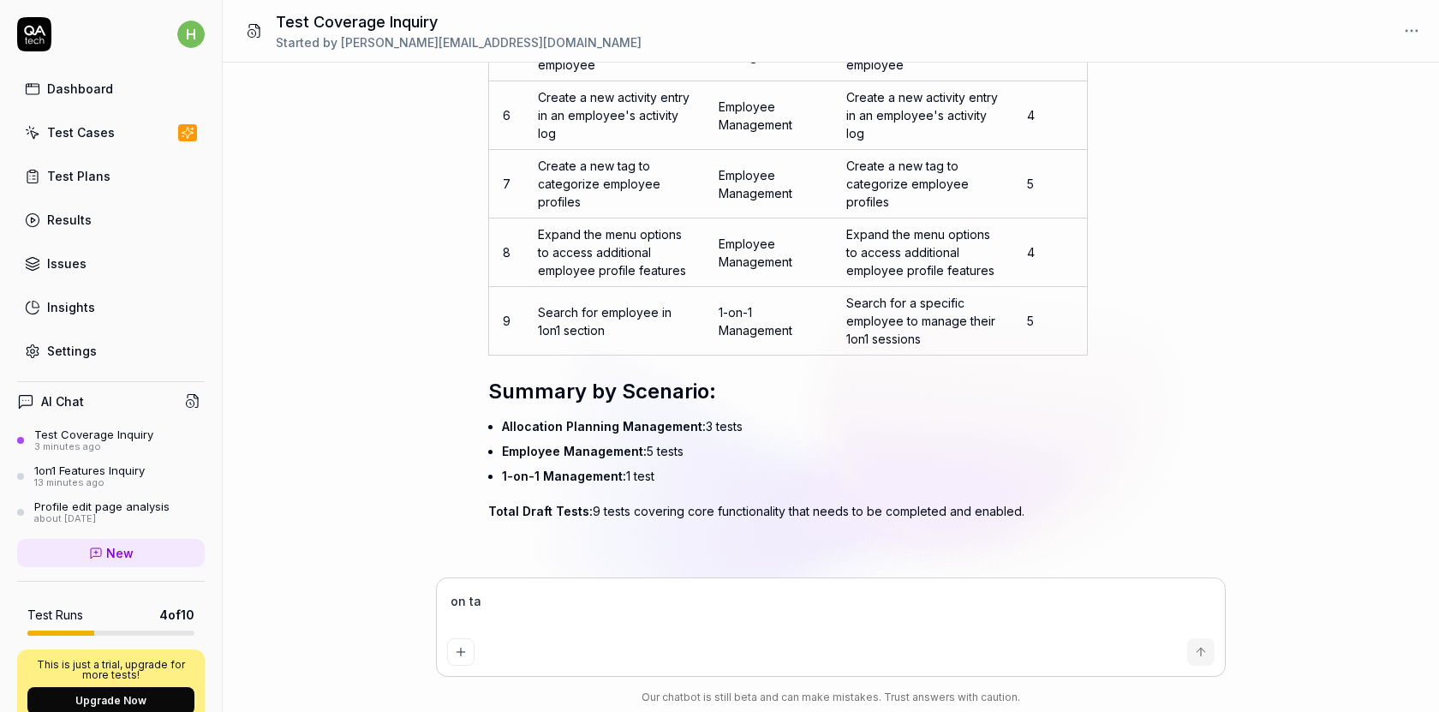
type textarea "on tab"
type textarea "*"
type textarea "on tabl"
type textarea "*"
type textarea "on table"
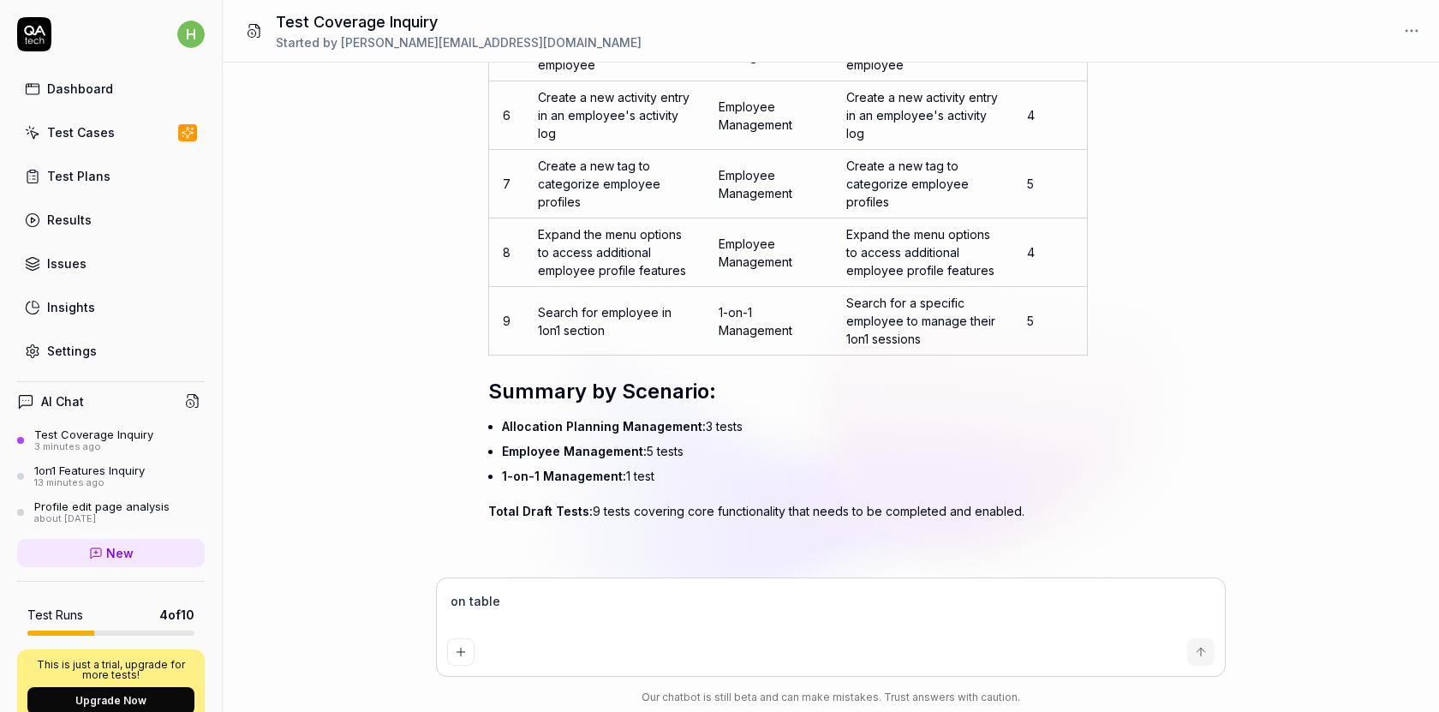
type textarea "*"
type textarea "on table"
type textarea "*"
type textarea "on table s"
type textarea "*"
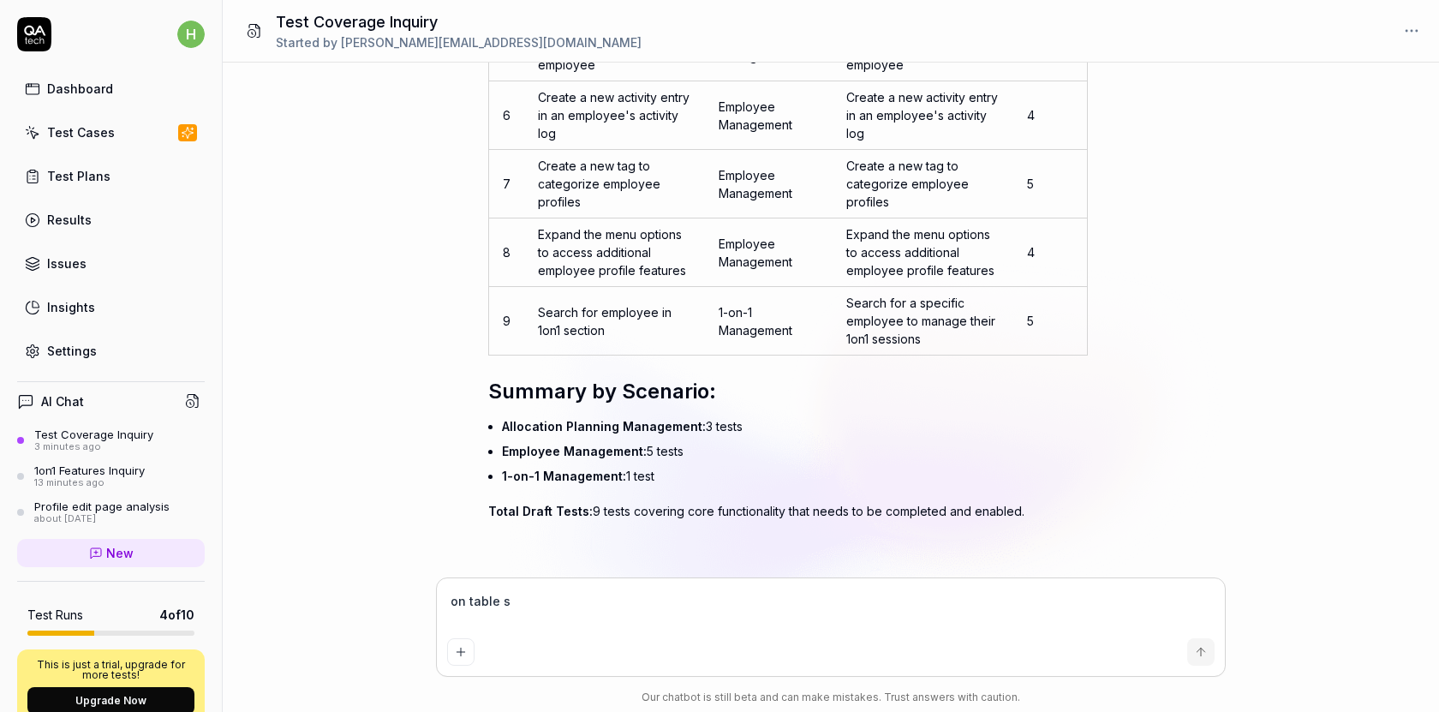
type textarea "on table sh"
type textarea "*"
type textarea "on table sho"
type textarea "*"
type textarea "on table show"
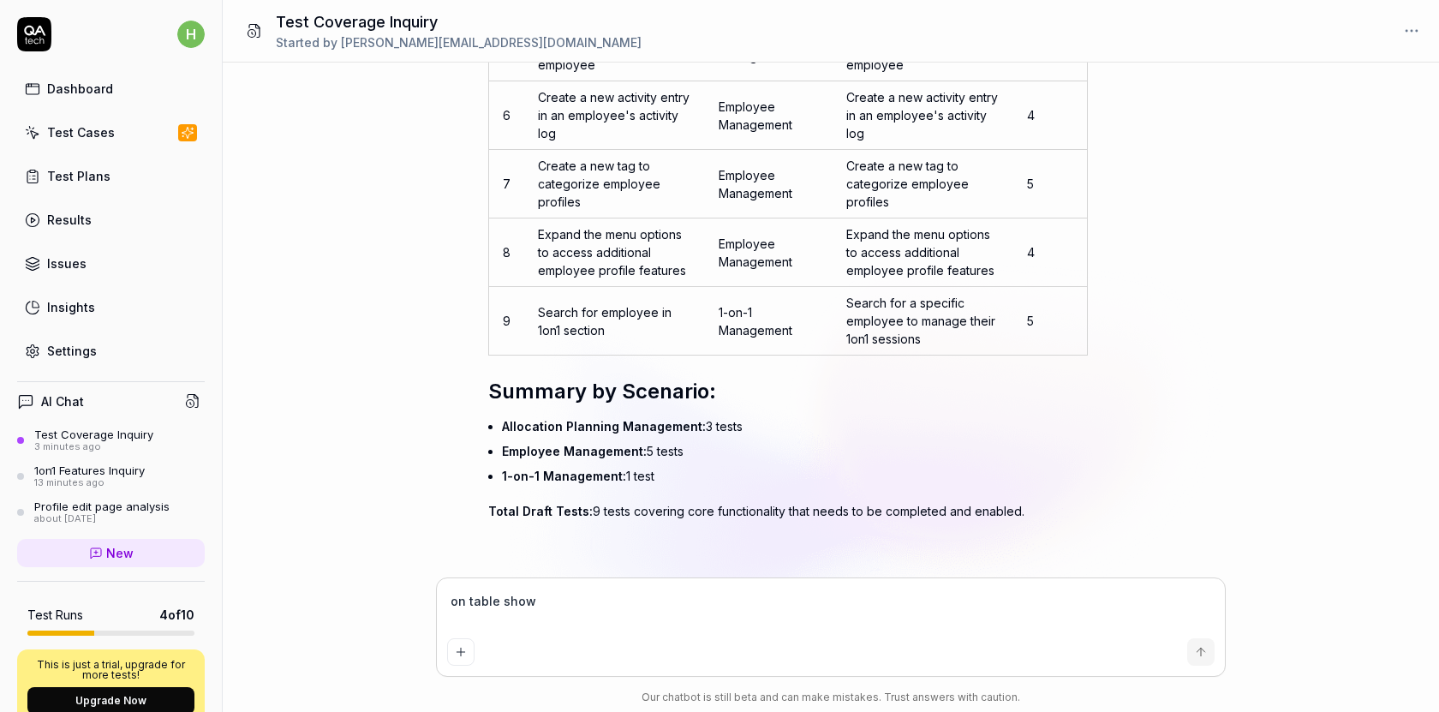
type textarea "*"
type textarea "on table show"
type textarea "*"
type textarea "on table show d"
type textarea "*"
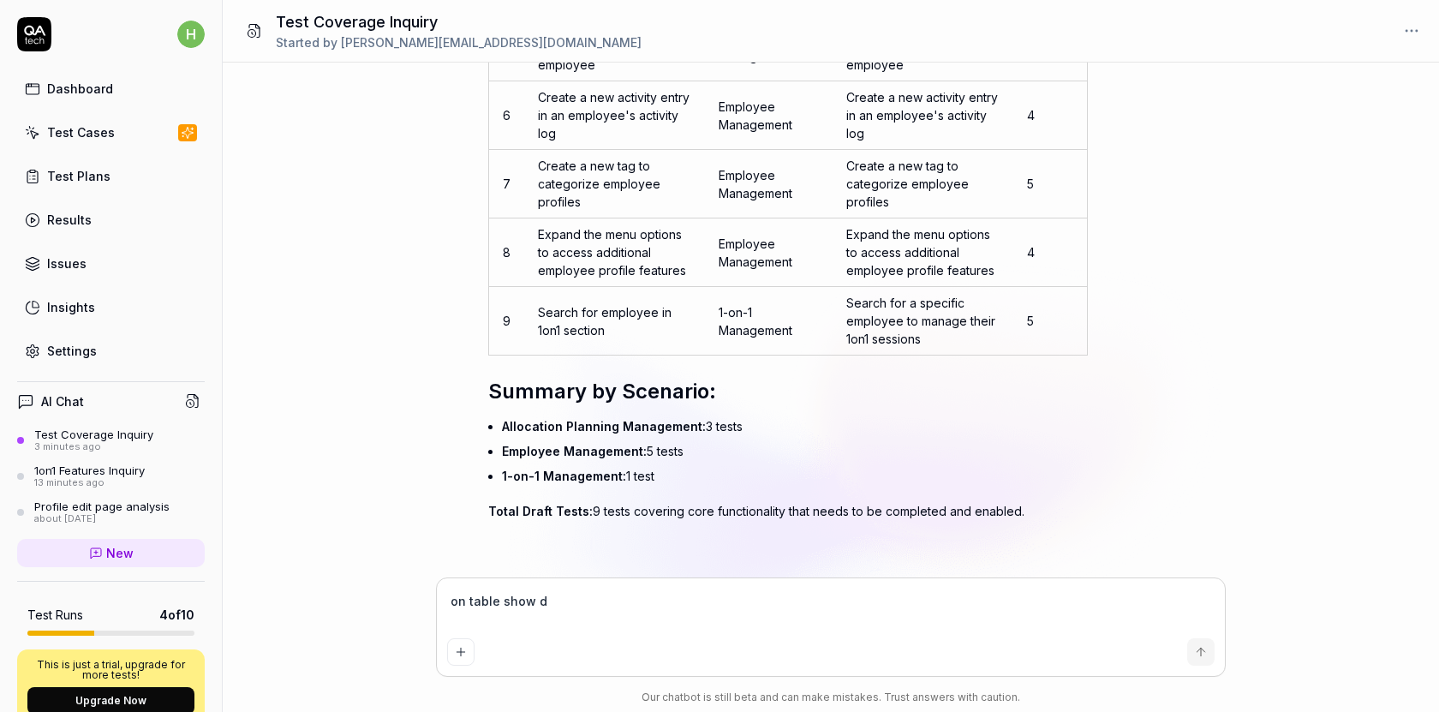
type textarea "on table show dt"
type textarea "*"
type textarea "on table show de"
type textarea "*"
type textarea "on table show det"
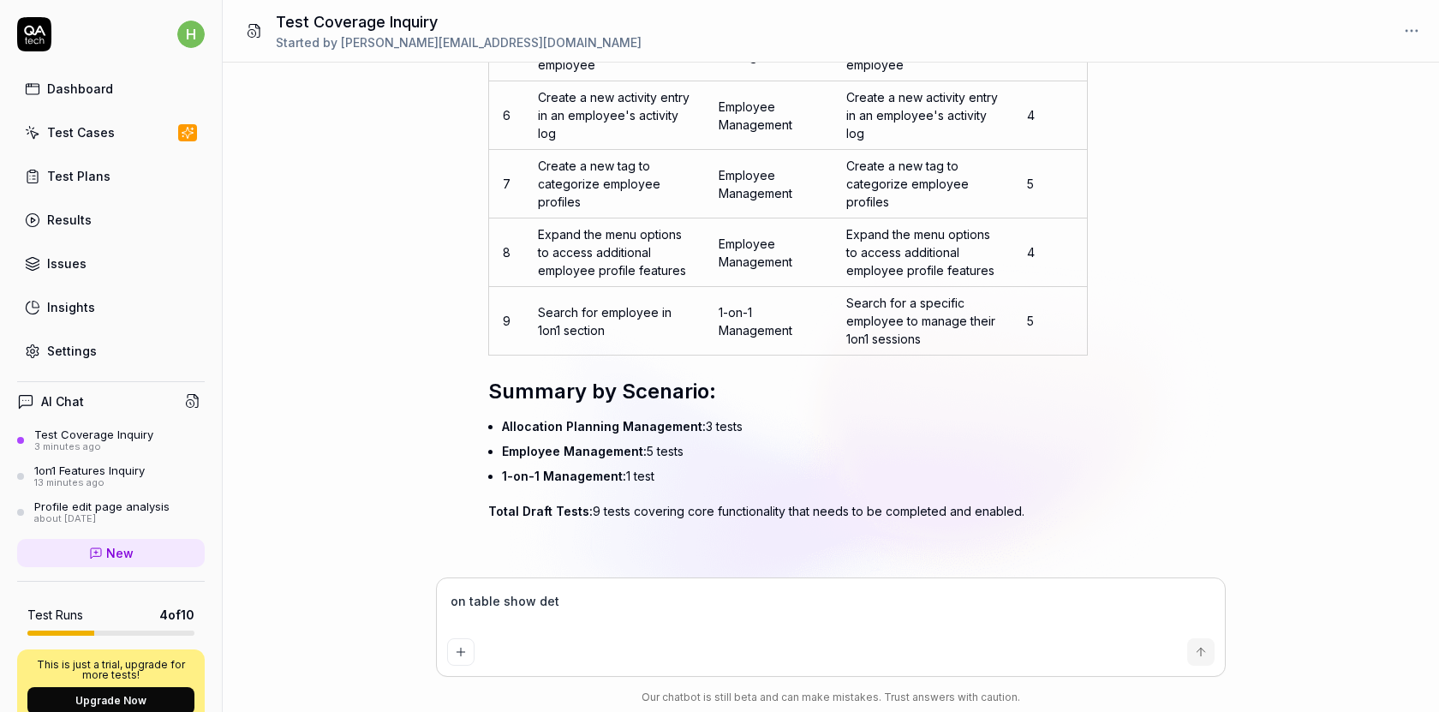
type textarea "*"
type textarea "on table show deta"
type textarea "*"
type textarea "on table show detai"
type textarea "*"
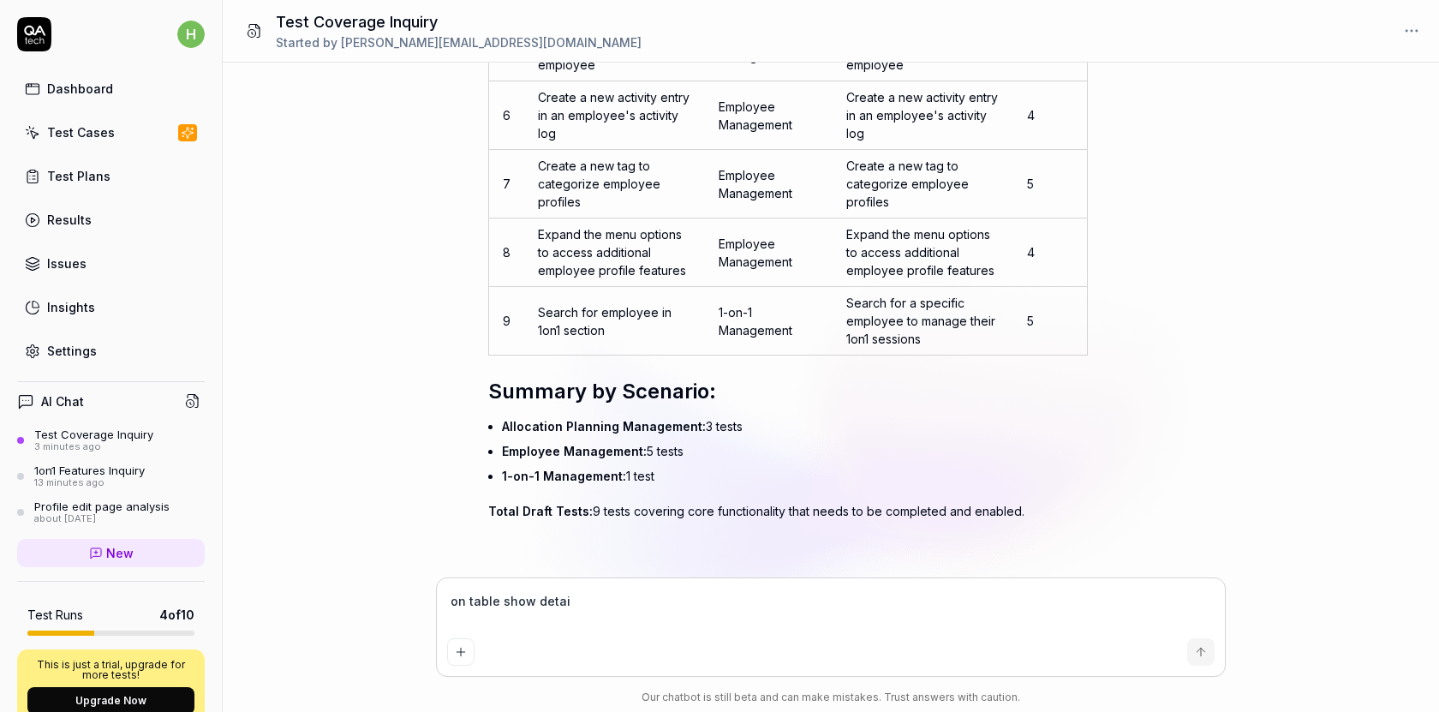
type textarea "on table show detail"
type textarea "*"
type textarea "on table show details"
type textarea "*"
type textarea "on table show detail"
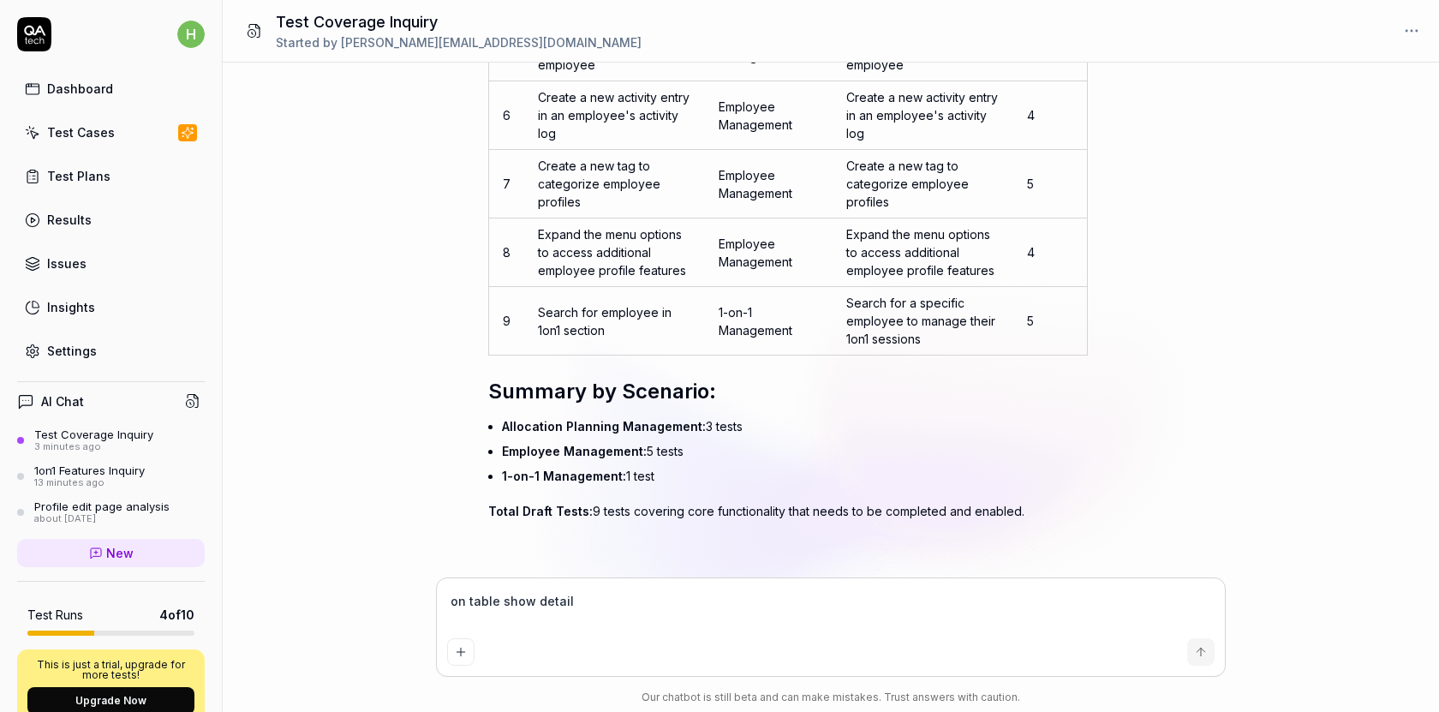
type textarea "*"
type textarea "on table show detail s"
type textarea "*"
type textarea "on table show detail st"
type textarea "*"
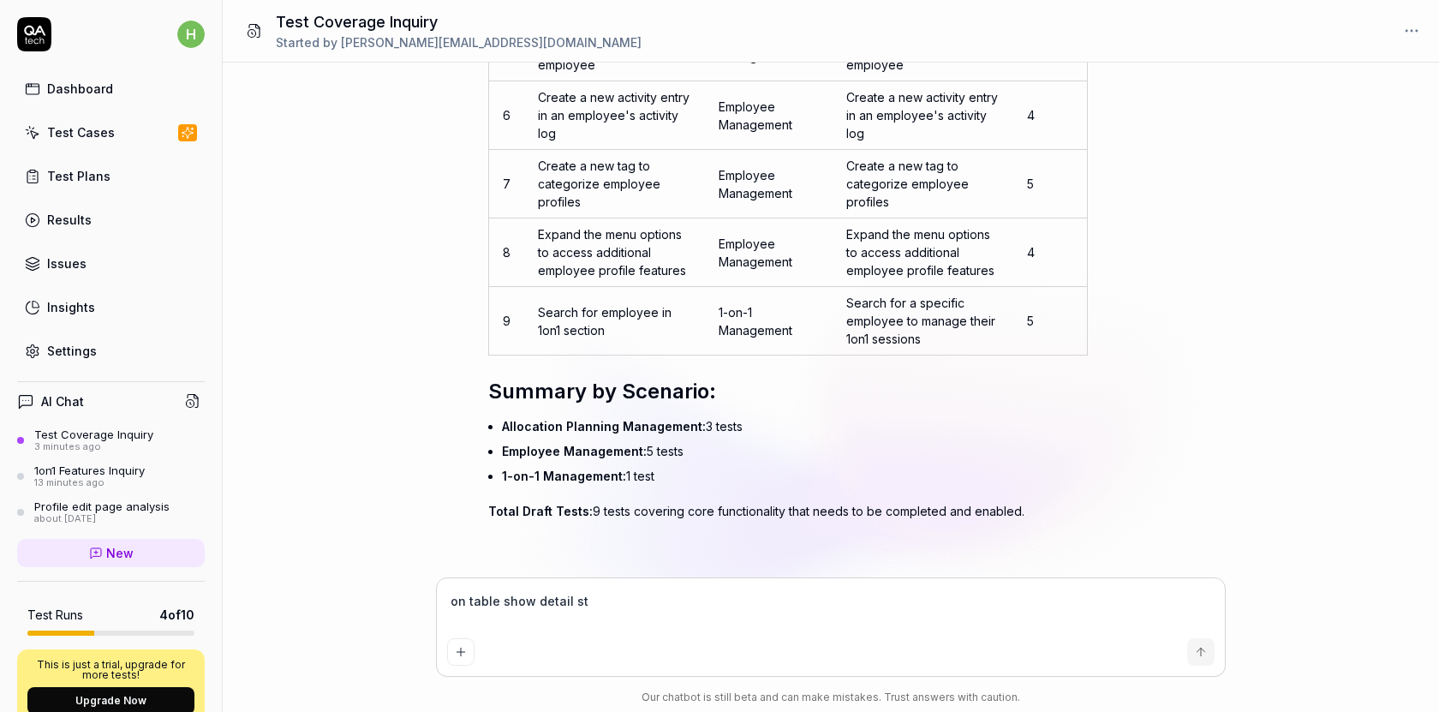
type textarea "on table show detail ste"
type textarea "*"
type textarea "on table show detail step"
type textarea "*"
type textarea "on table show detail steps"
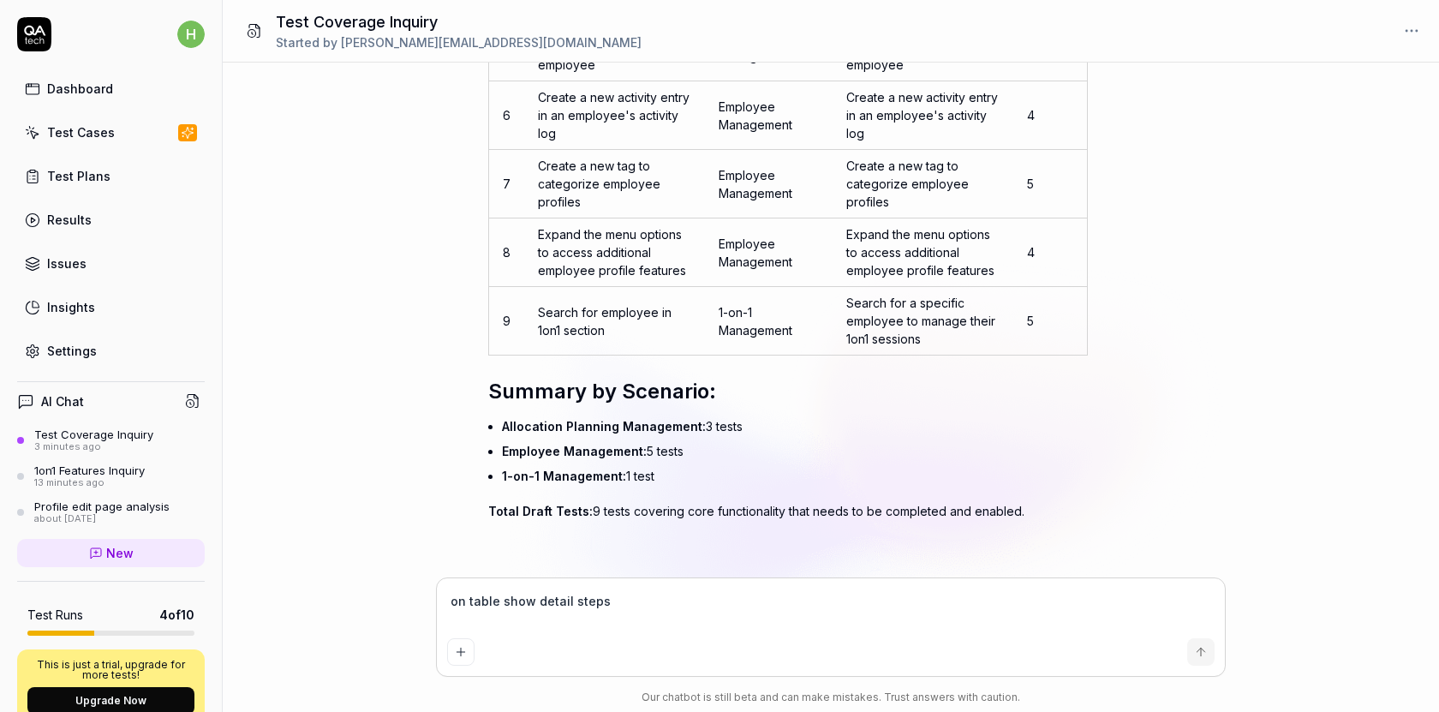
type textarea "*"
type textarea "on table show detail steps"
type textarea "*"
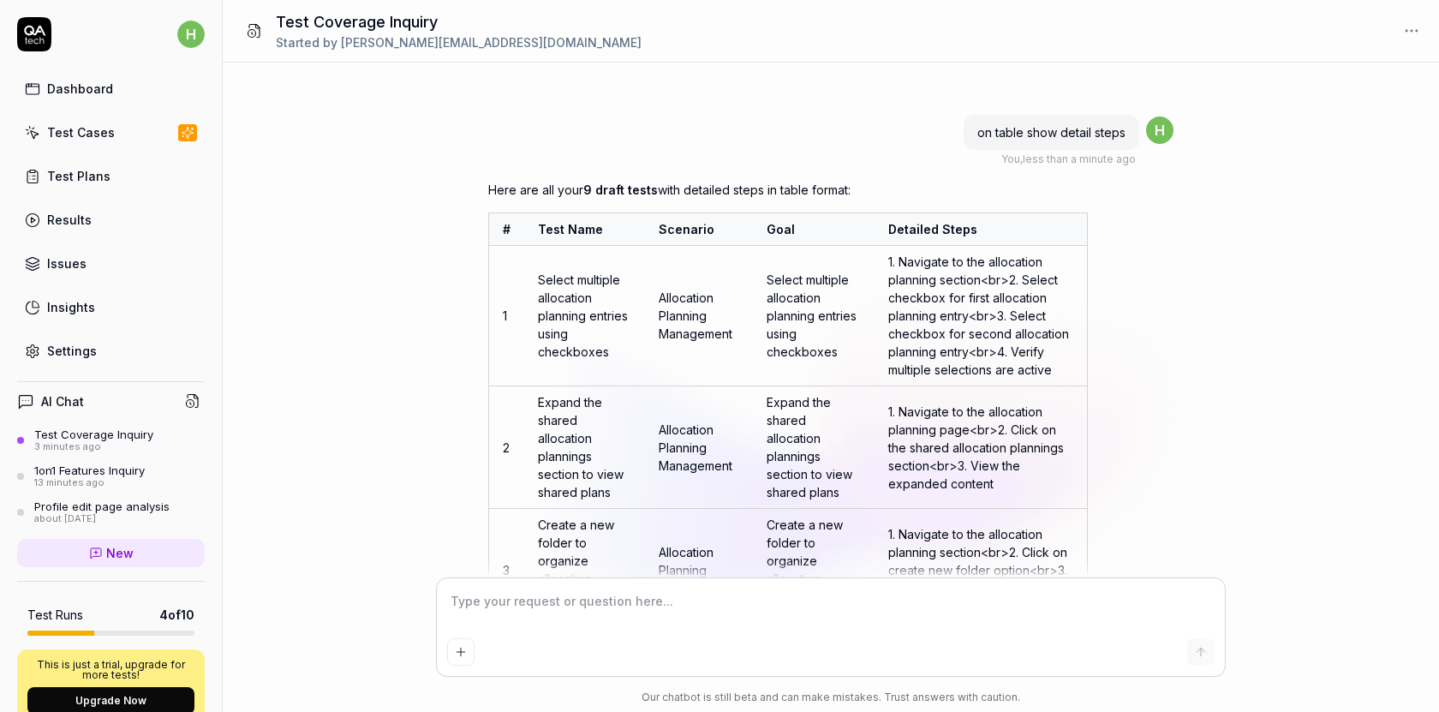
scroll to position [4469, 0]
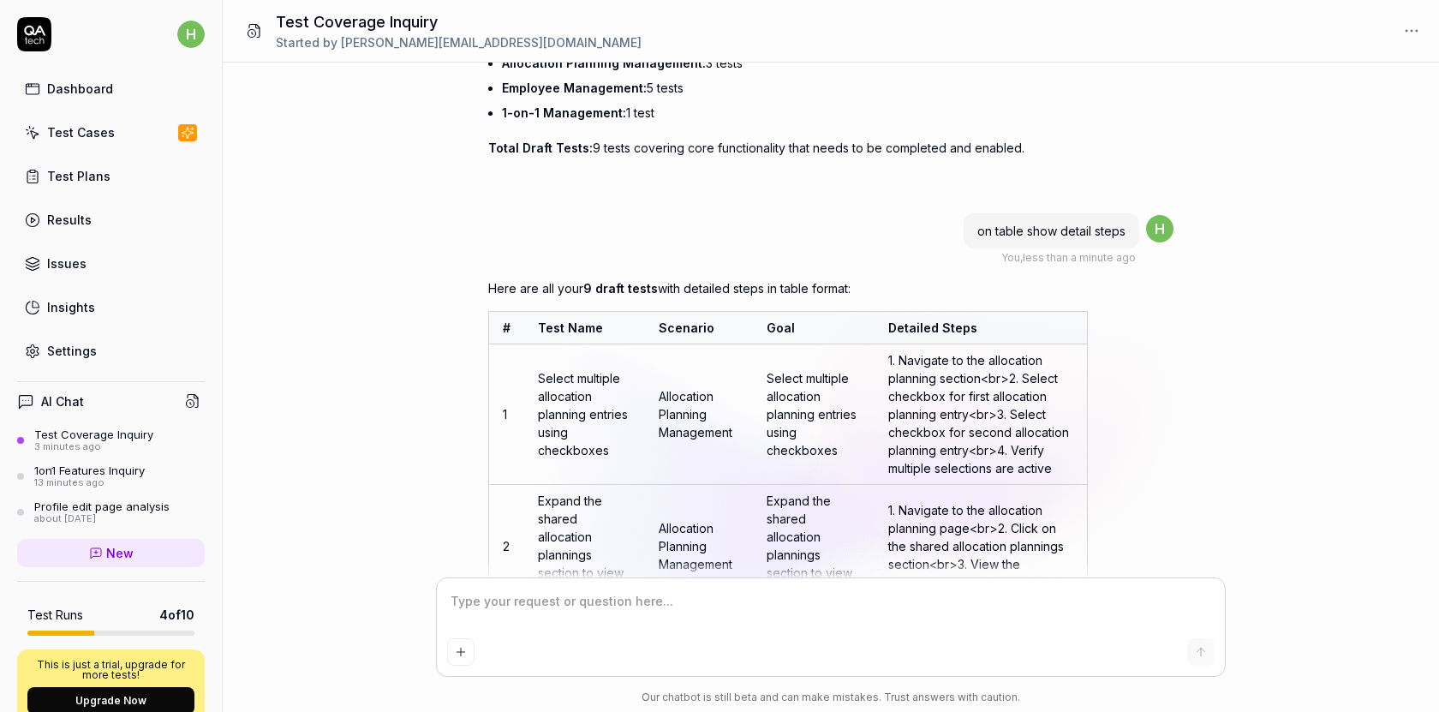
click at [774, 320] on th "Goal" at bounding box center [813, 328] width 121 height 33
copy th "Goal"
click at [658, 600] on textarea at bounding box center [831, 610] width 768 height 43
type textarea "*"
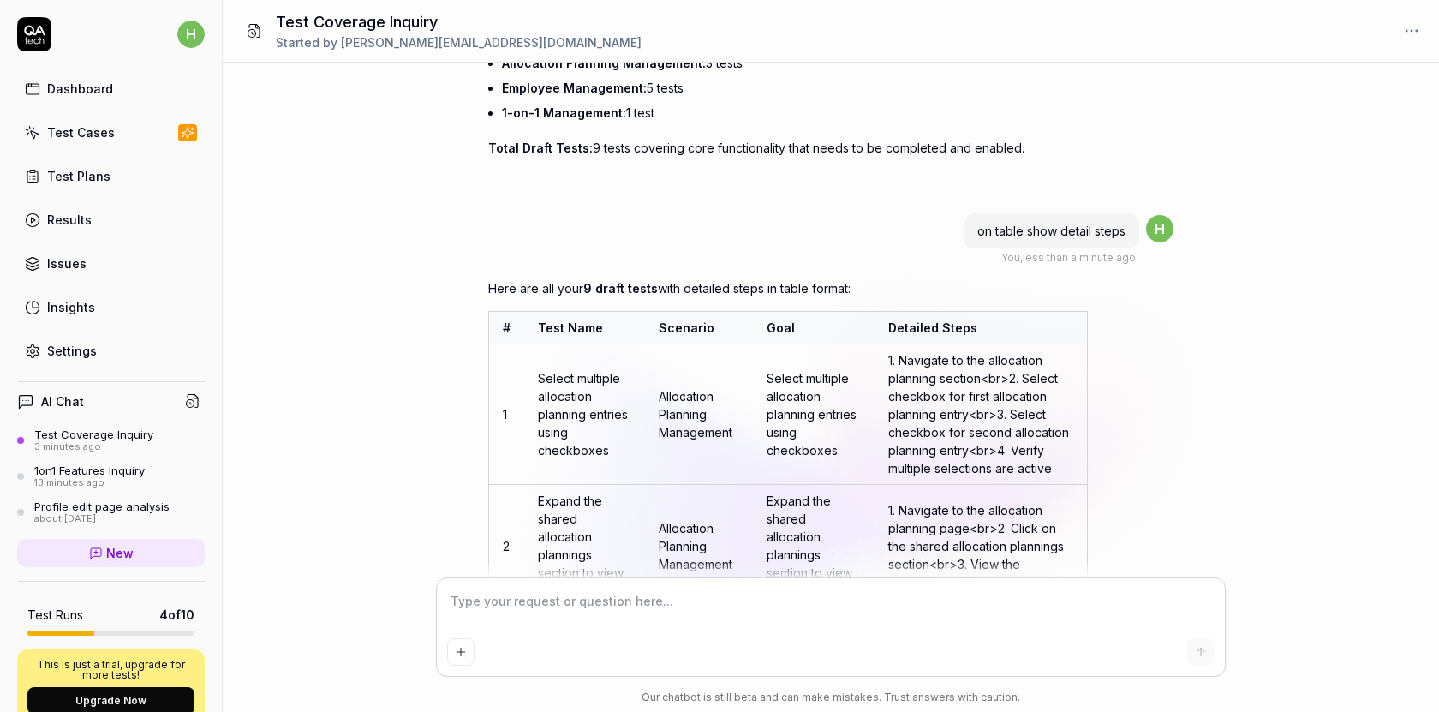
type textarea "I"
type textarea "*"
type textarea "I"
type textarea "*"
type textarea "I d"
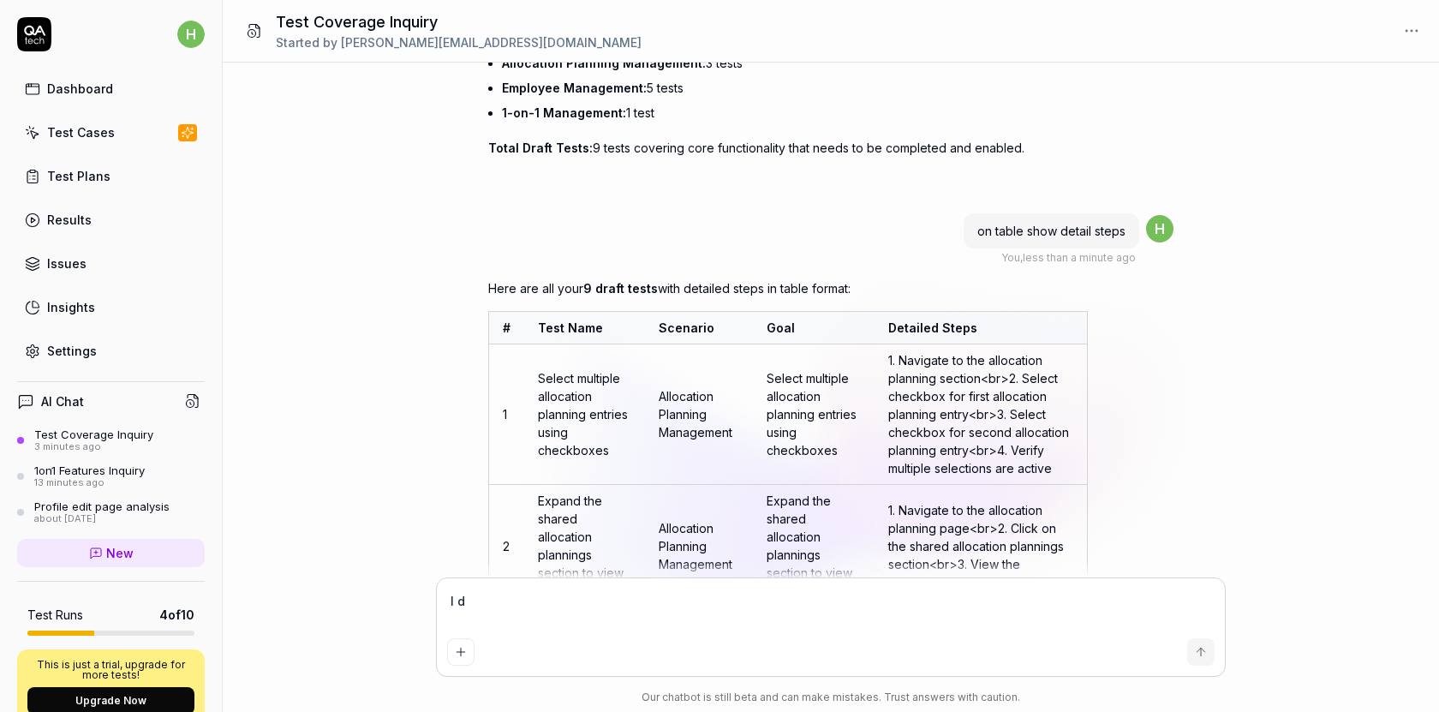
type textarea "*"
type textarea "I do"
type textarea "*"
type textarea "I don"
type textarea "*"
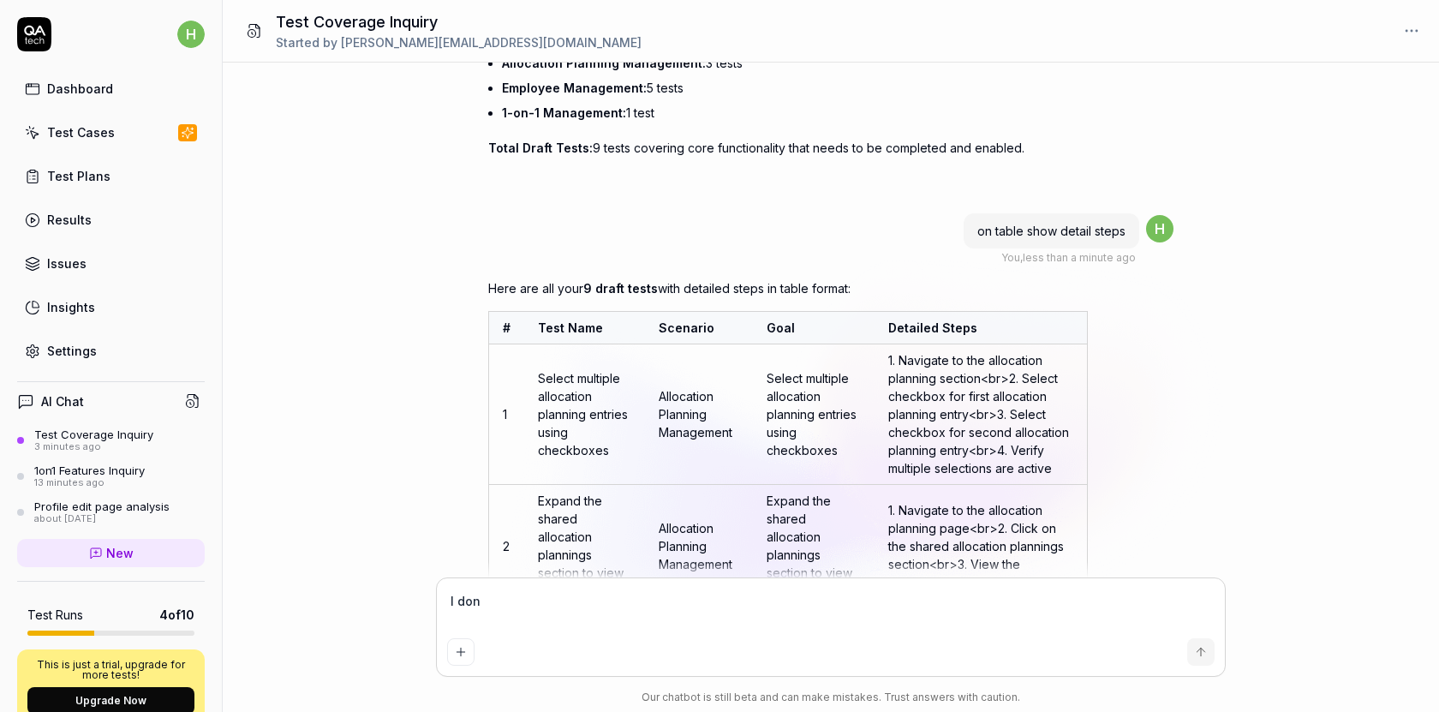
type textarea "I dont"
type textarea "*"
type textarea "I dont ư"
type textarea "*"
type textarea "I dont ưa"
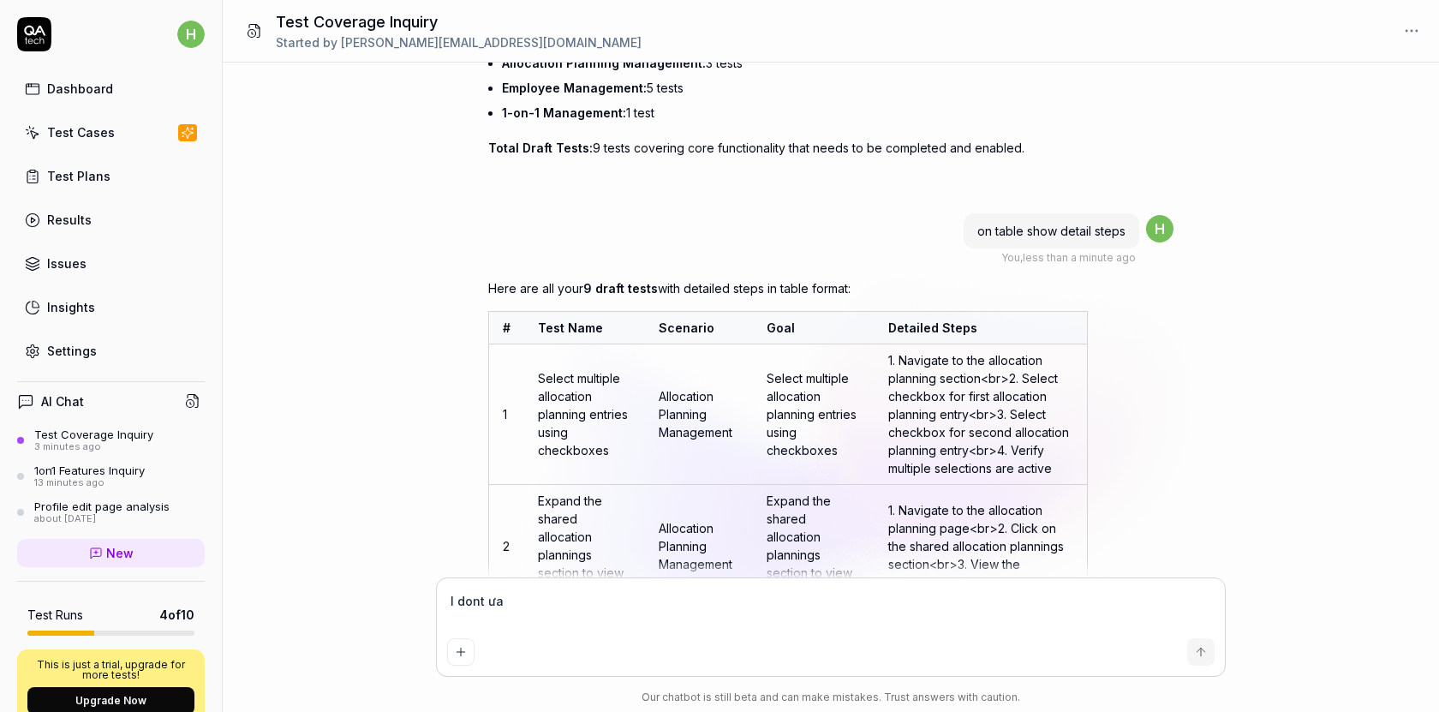
type textarea "*"
type textarea "I dont ưa"
type textarea "*"
type textarea "I dont ư"
type textarea "*"
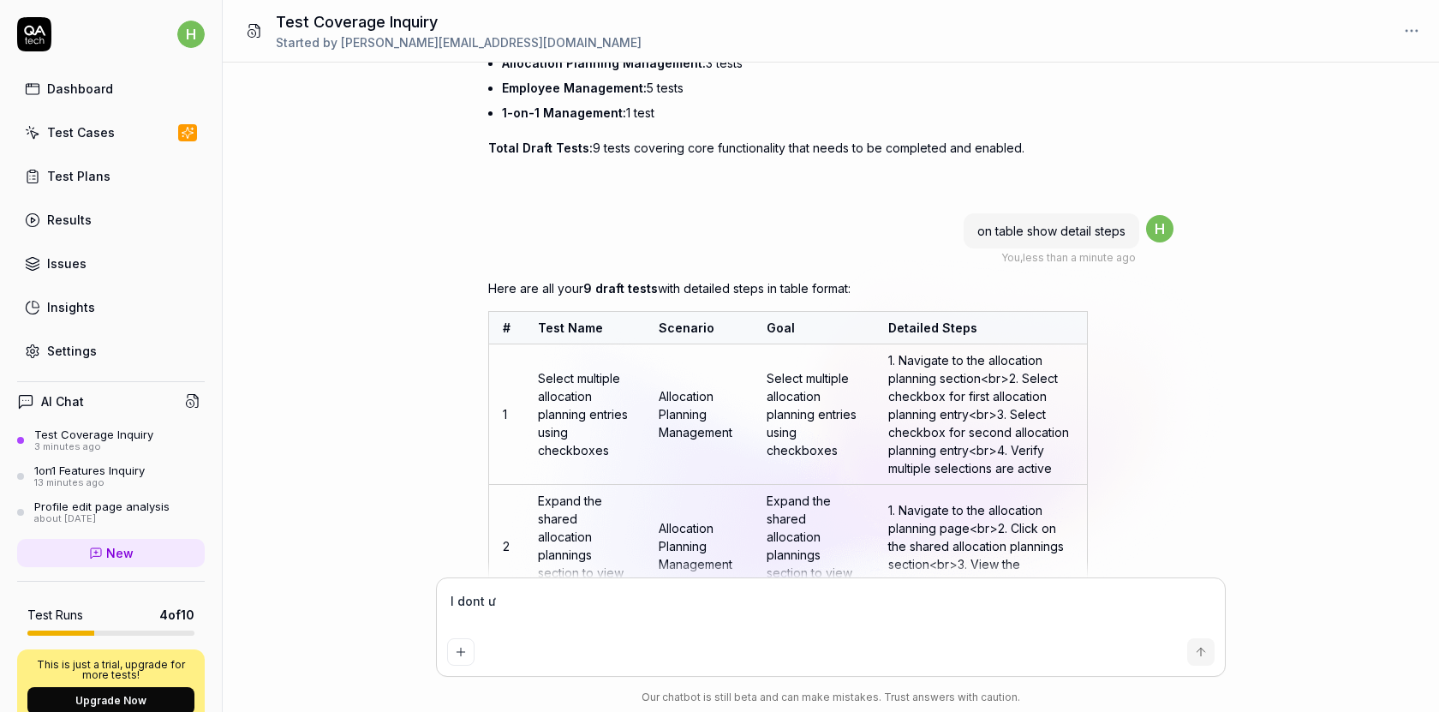
type textarea "I dont"
type textarea "*"
type textarea "I dont w"
type textarea "*"
type textarea "I dont wa"
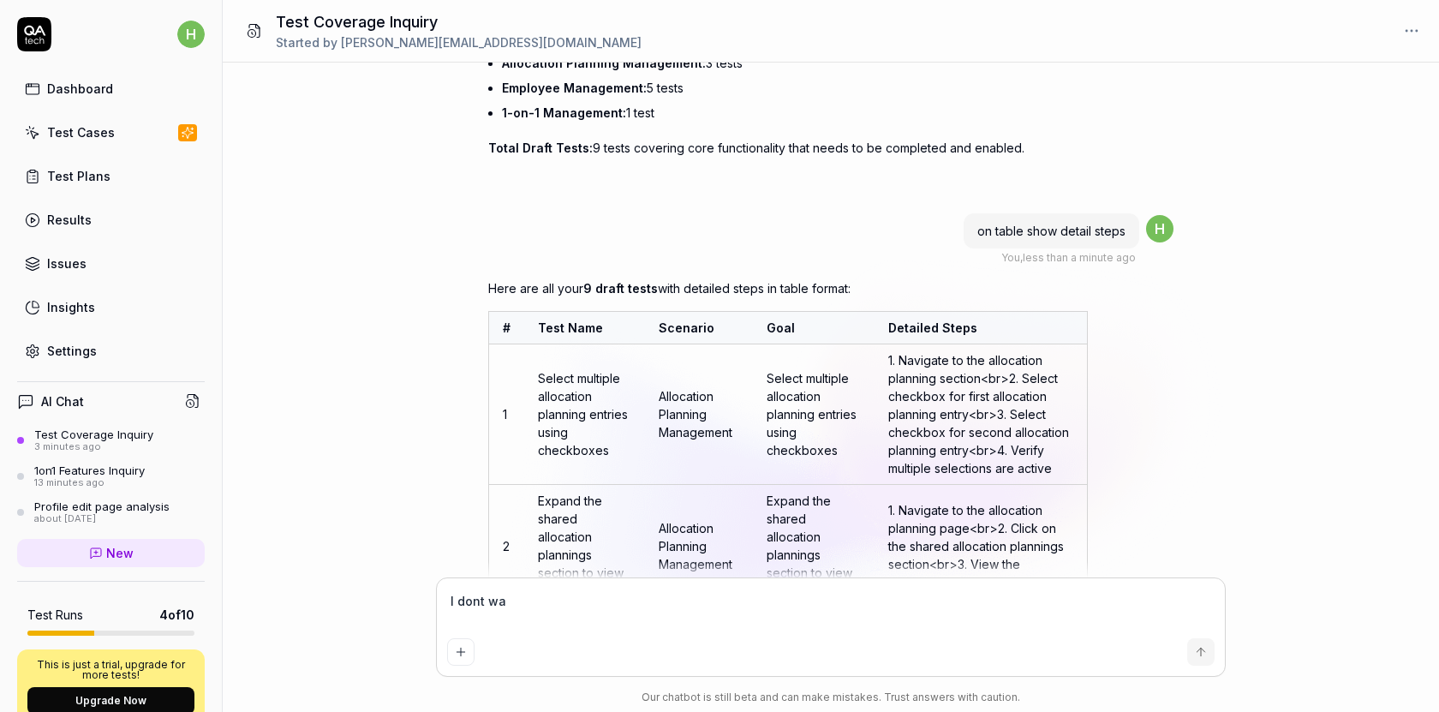
type textarea "*"
type textarea "I dont wan"
type textarea "*"
type textarea "I dont want"
type textarea "*"
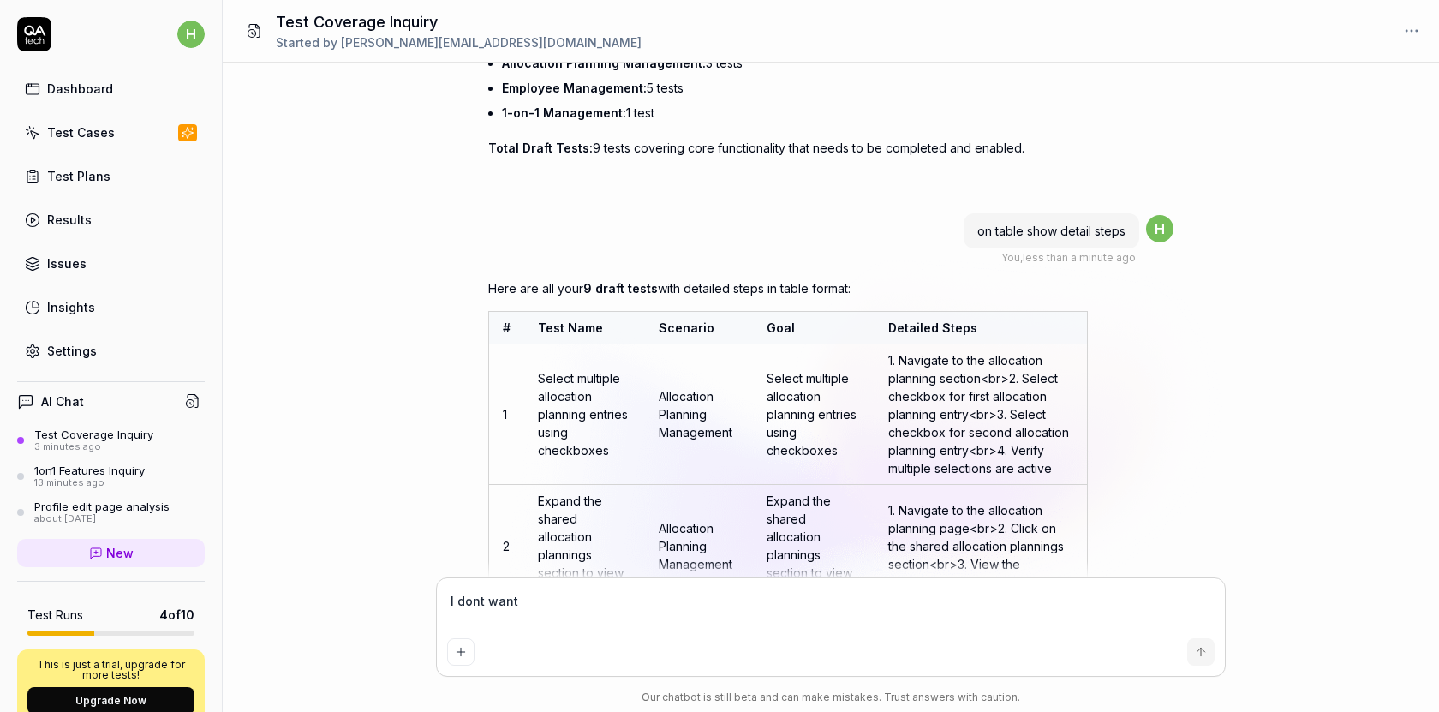
type textarea "I dont want"
type textarea "*"
type textarea "I dont want t"
type textarea "*"
type textarea "I dont want to"
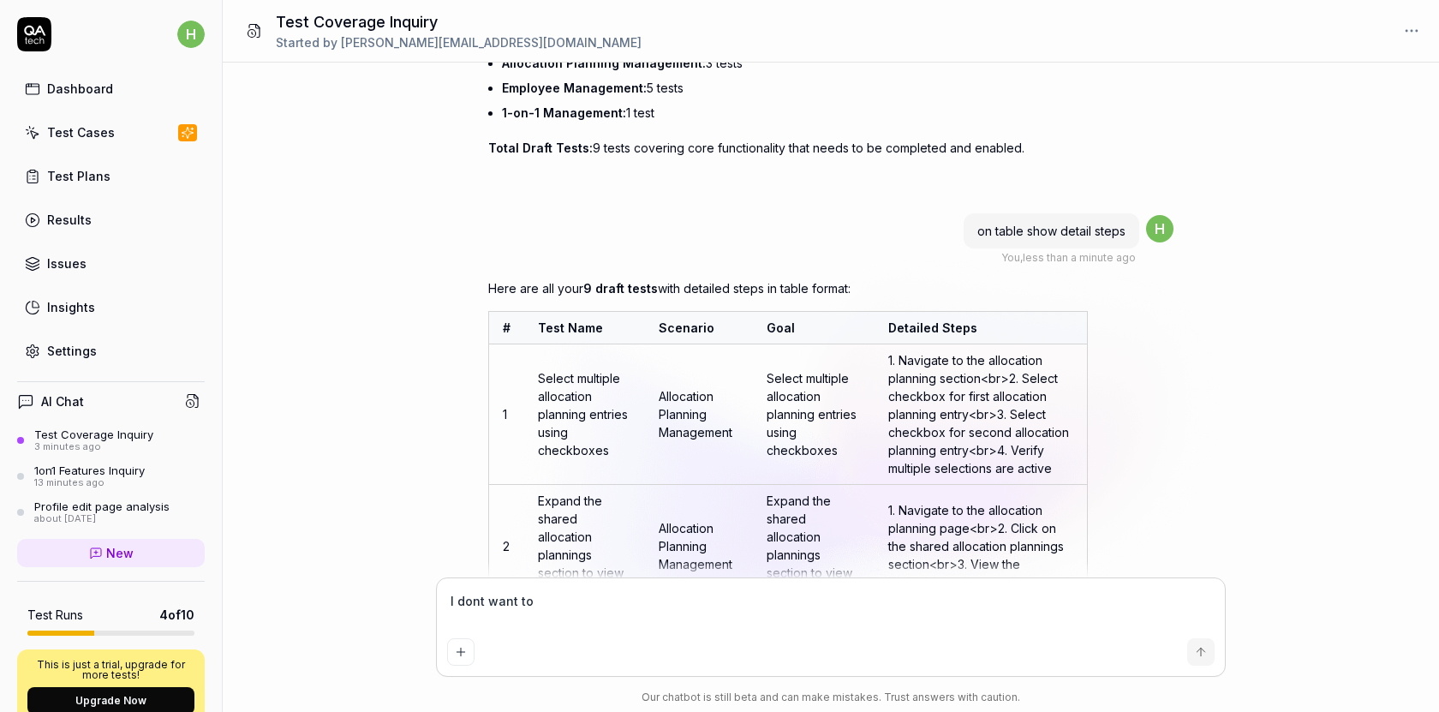
type textarea "*"
type textarea "I dont want to"
type textarea "*"
type textarea "I dont want to s"
type textarea "*"
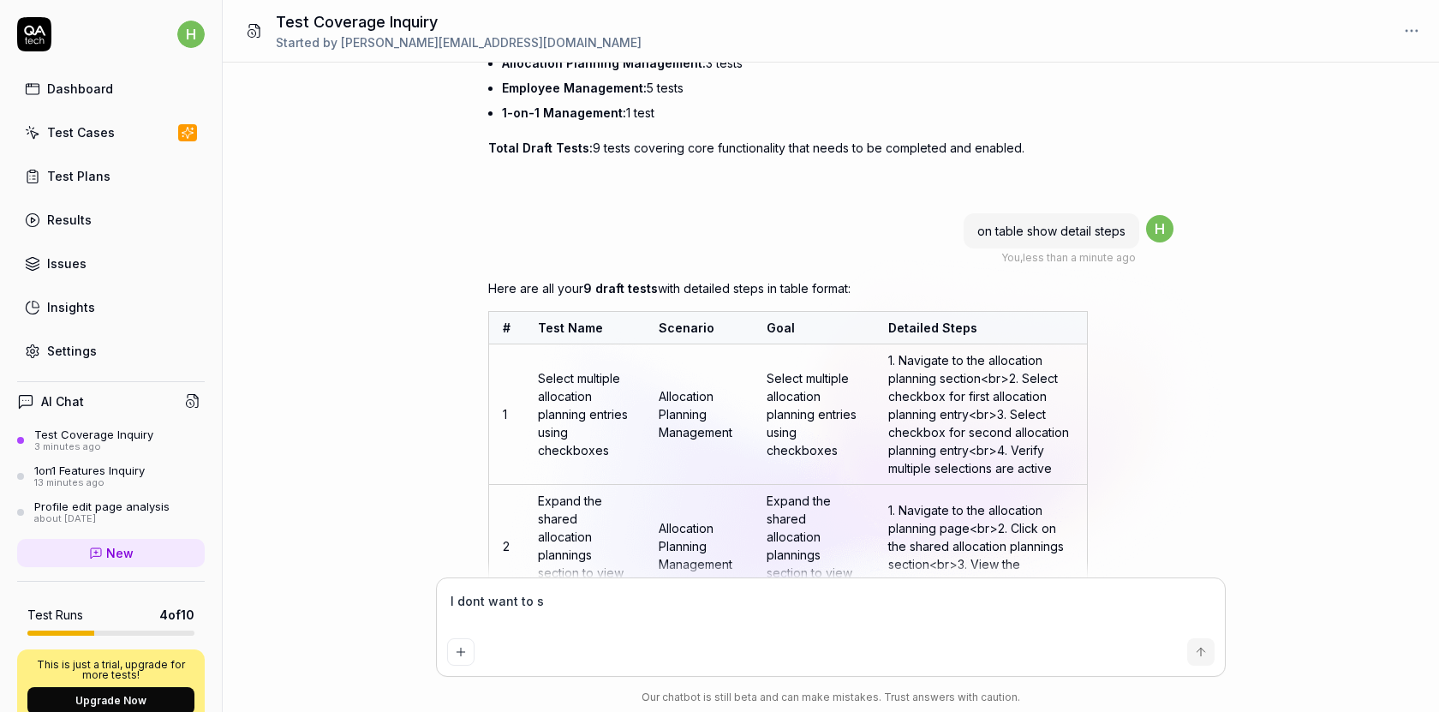
type textarea "I dont want to sh"
type textarea "*"
type textarea "I dont want to s"
type textarea "*"
type textarea "I dont want to se"
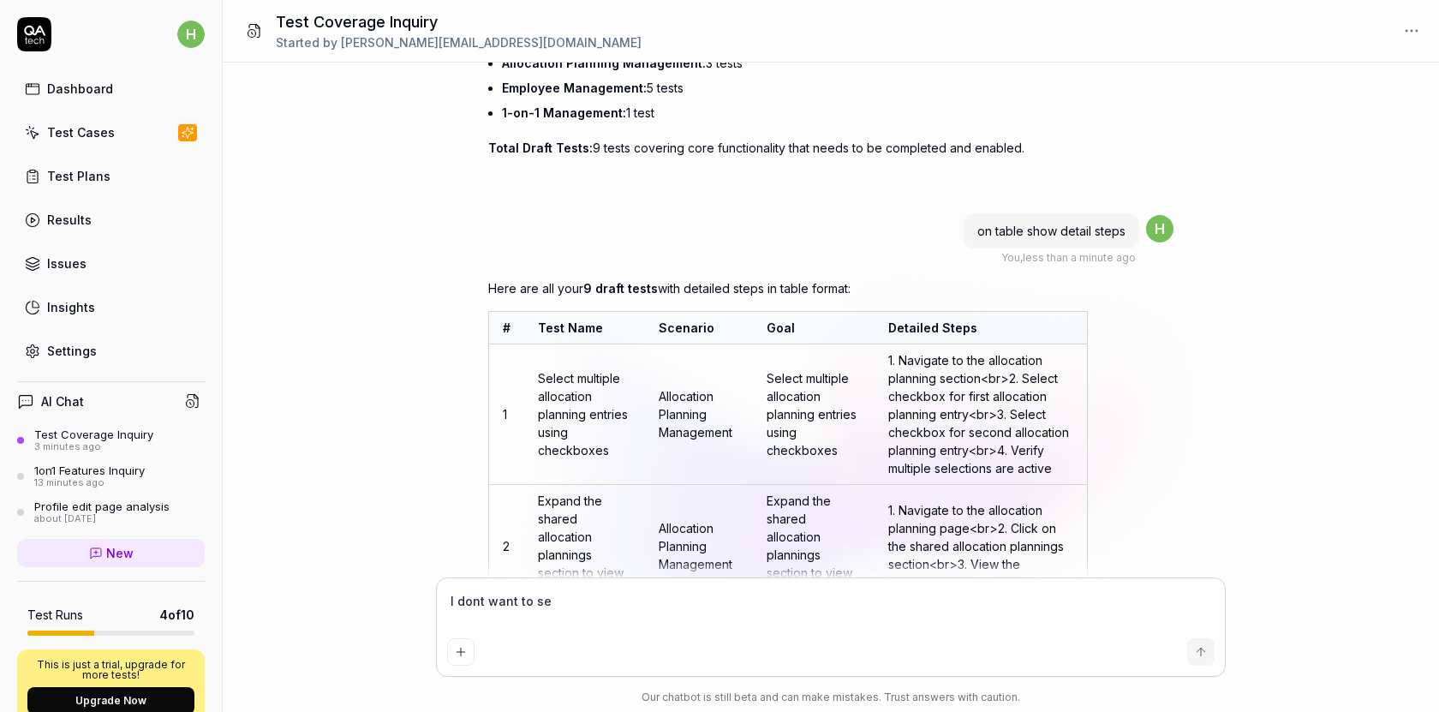
type textarea "*"
type textarea "I dont want to see"
type textarea "*"
type textarea "I dont want to see"
paste textarea "Goal"
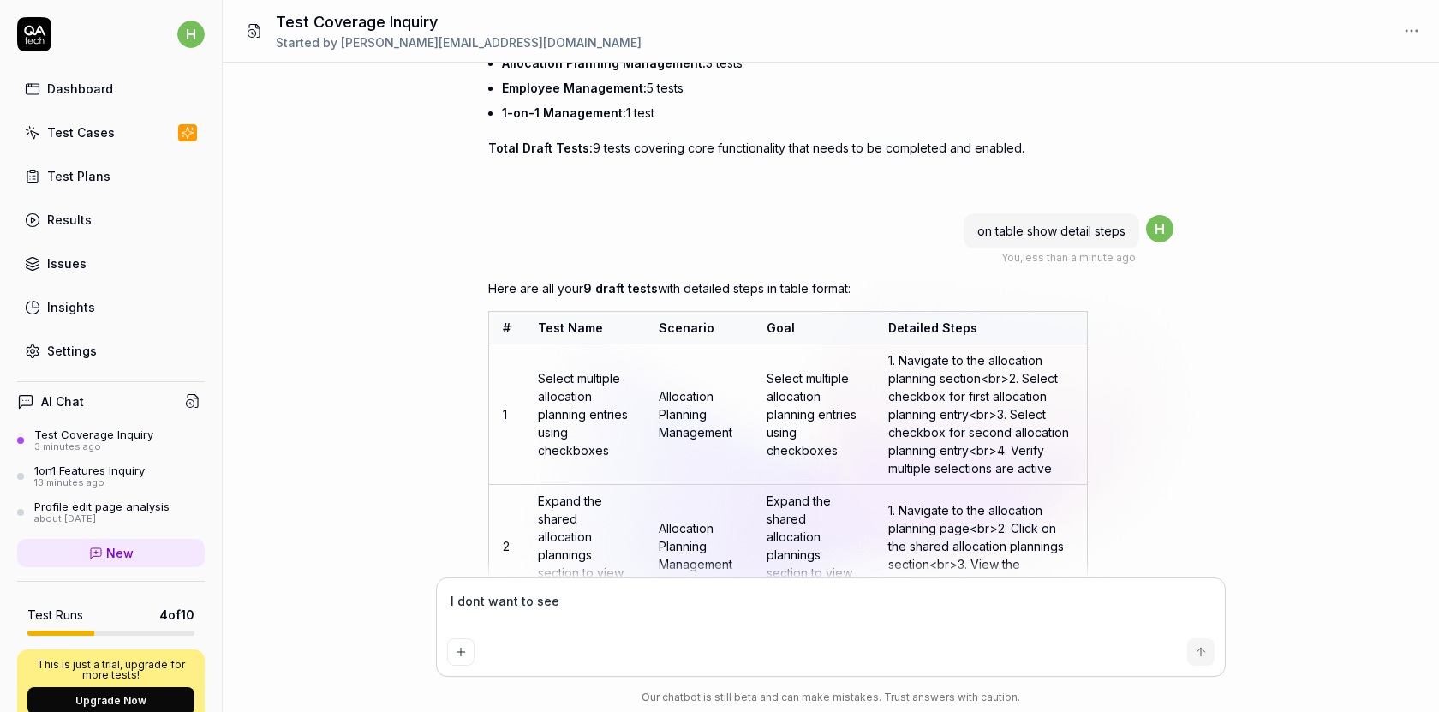
type textarea "*"
type textarea "I dont want to see Goal"
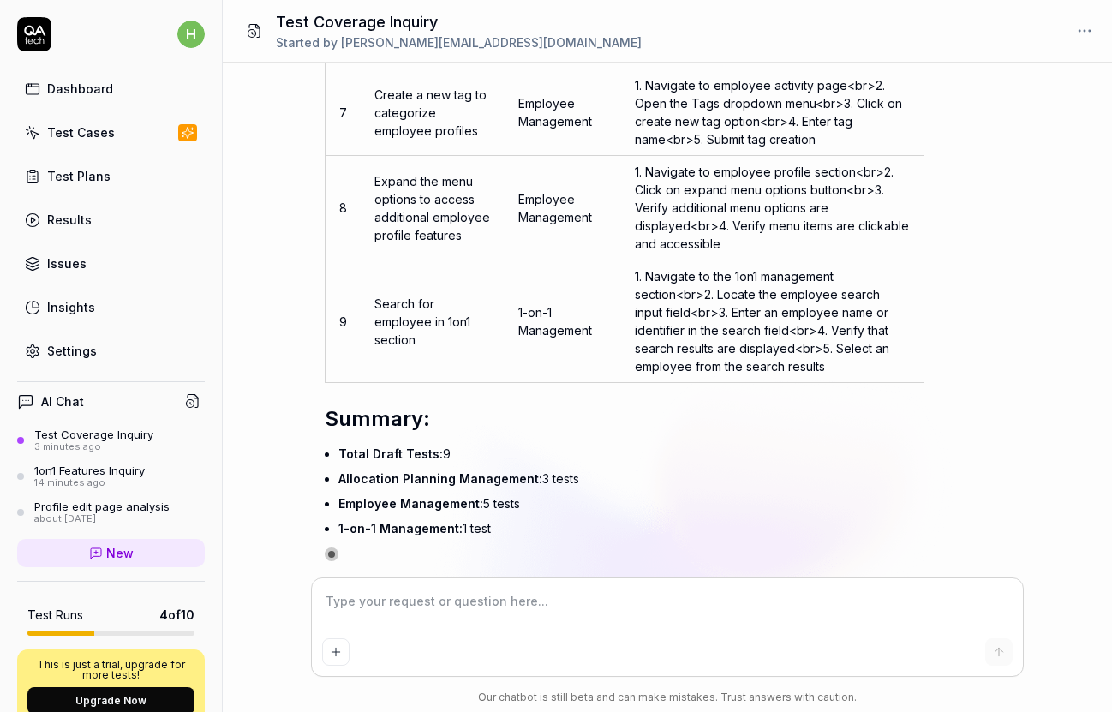
scroll to position [6835, 0]
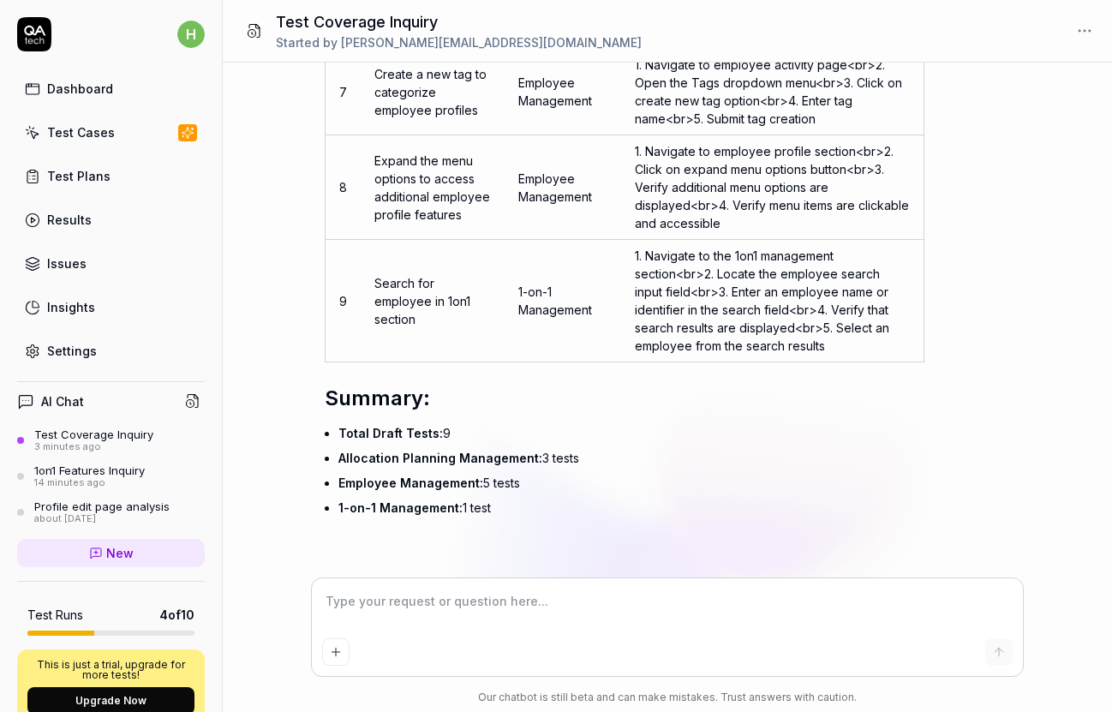
click at [774, 322] on td "1. Navigate to the 1on1 management section <br> 2. Locate the employee search i…" at bounding box center [772, 301] width 303 height 123
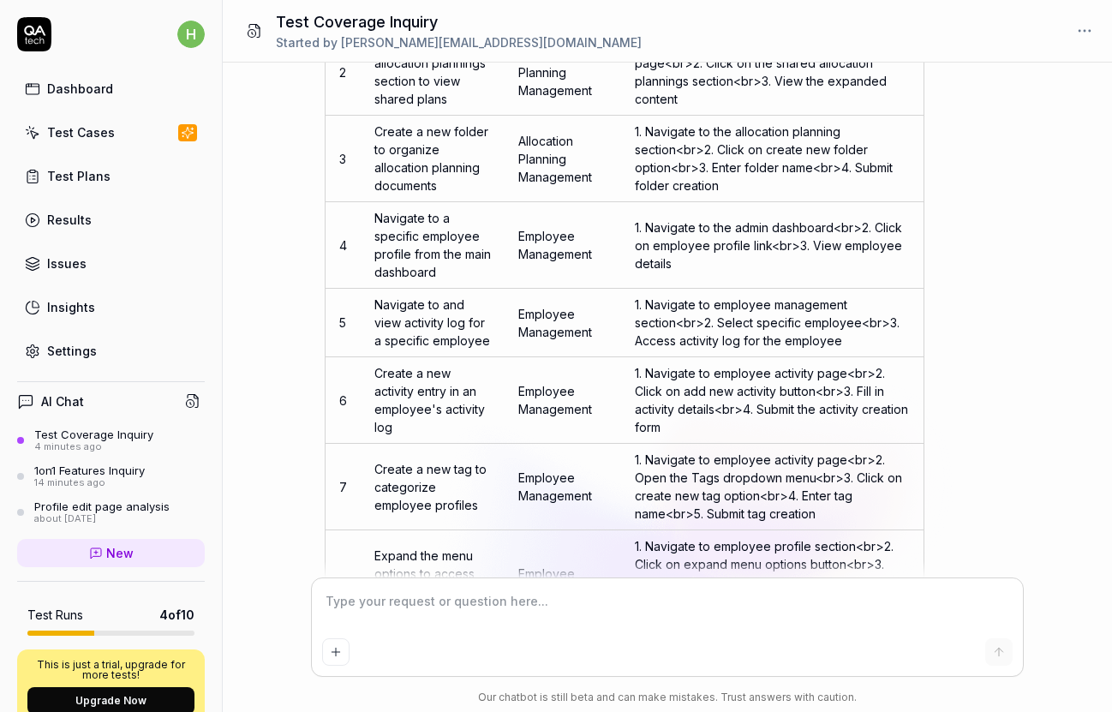
scroll to position [6577, 0]
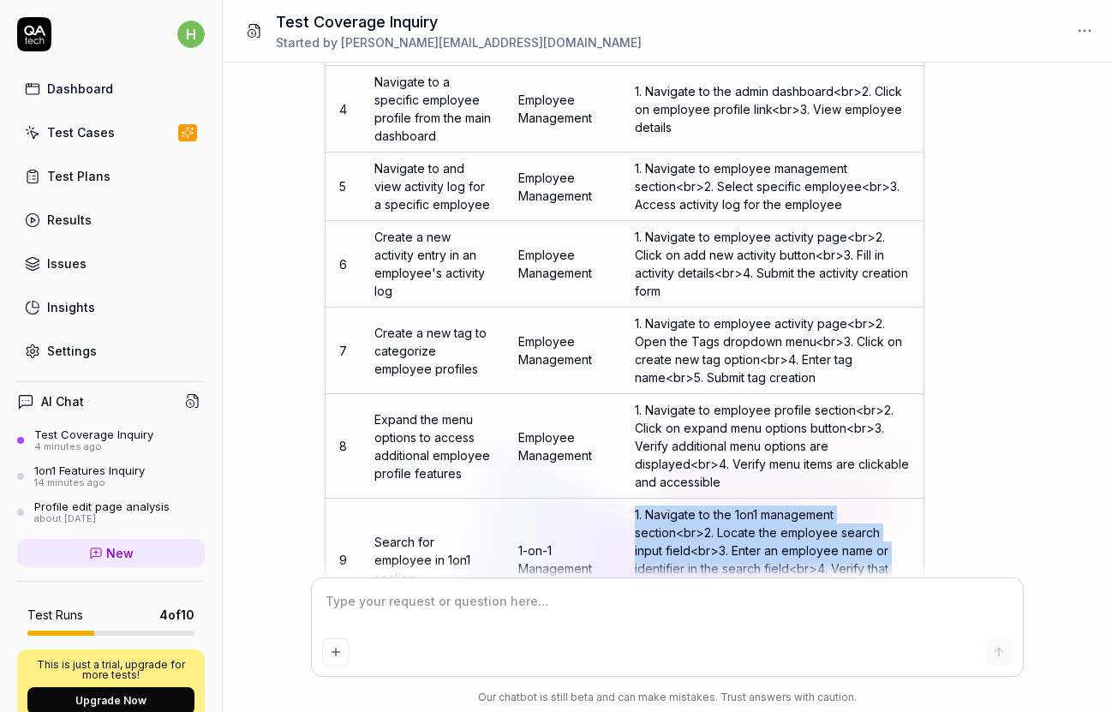
copy td "1. Navigate to the 1on1 management section <br> 2. Locate the employee search i…"
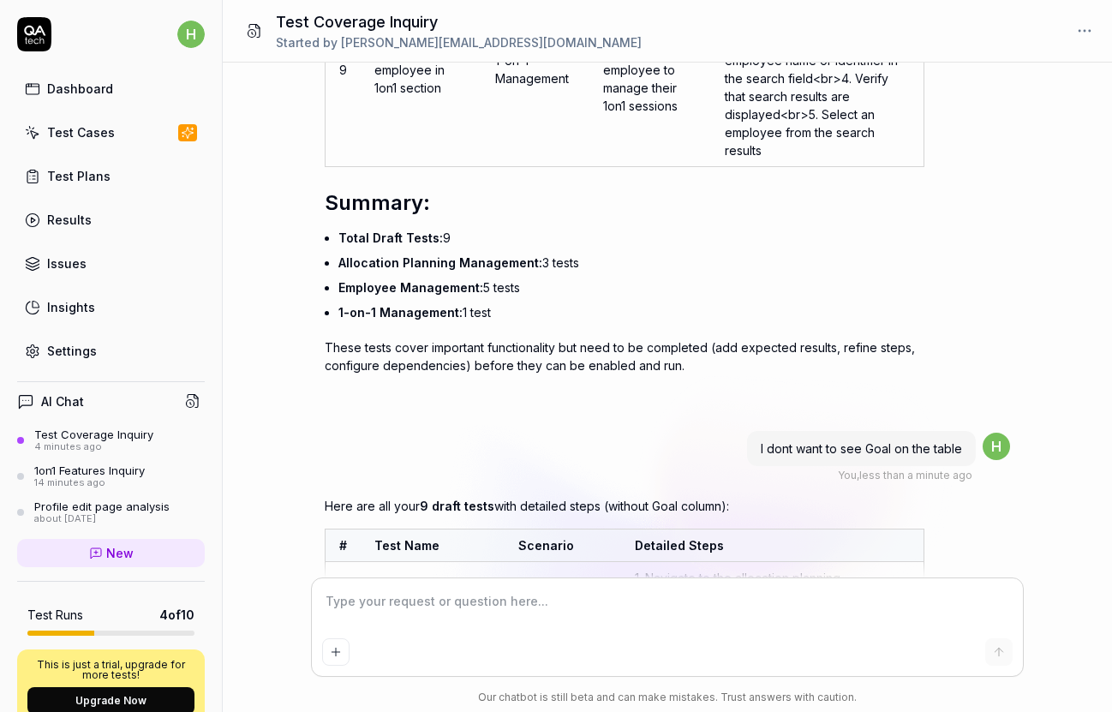
scroll to position [5625, 0]
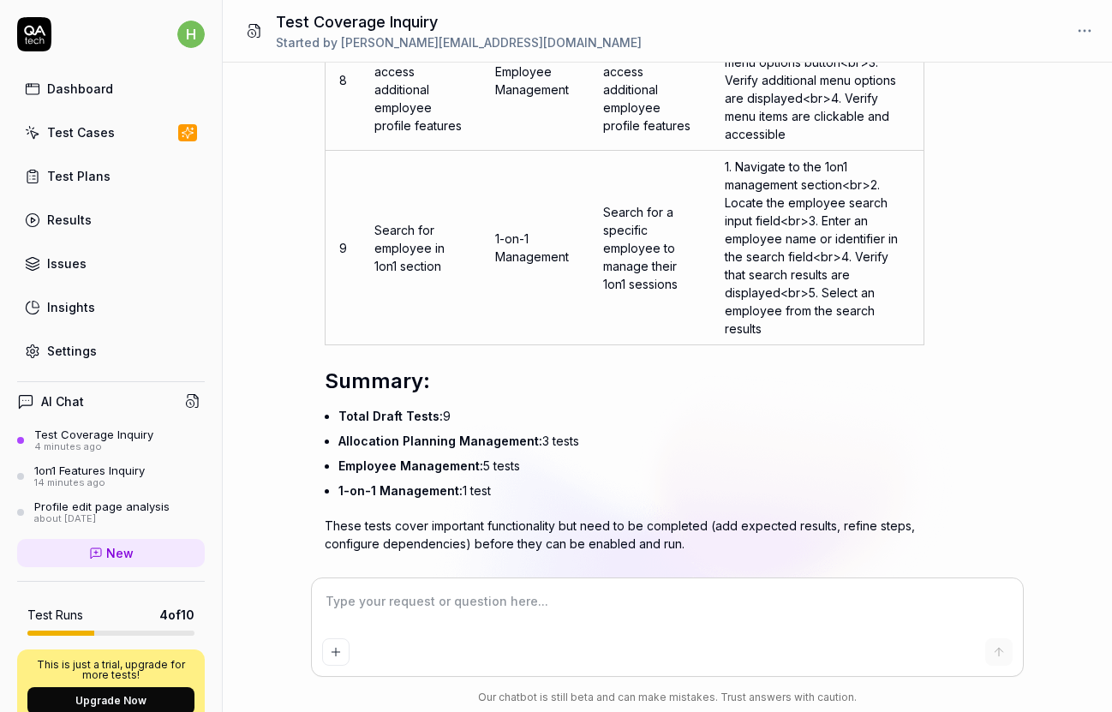
click at [657, 259] on td "Search for a specific employee to manage their 1on1 sessions" at bounding box center [649, 248] width 121 height 194
copy td "Search for a specific employee to manage their 1on1 sessions"
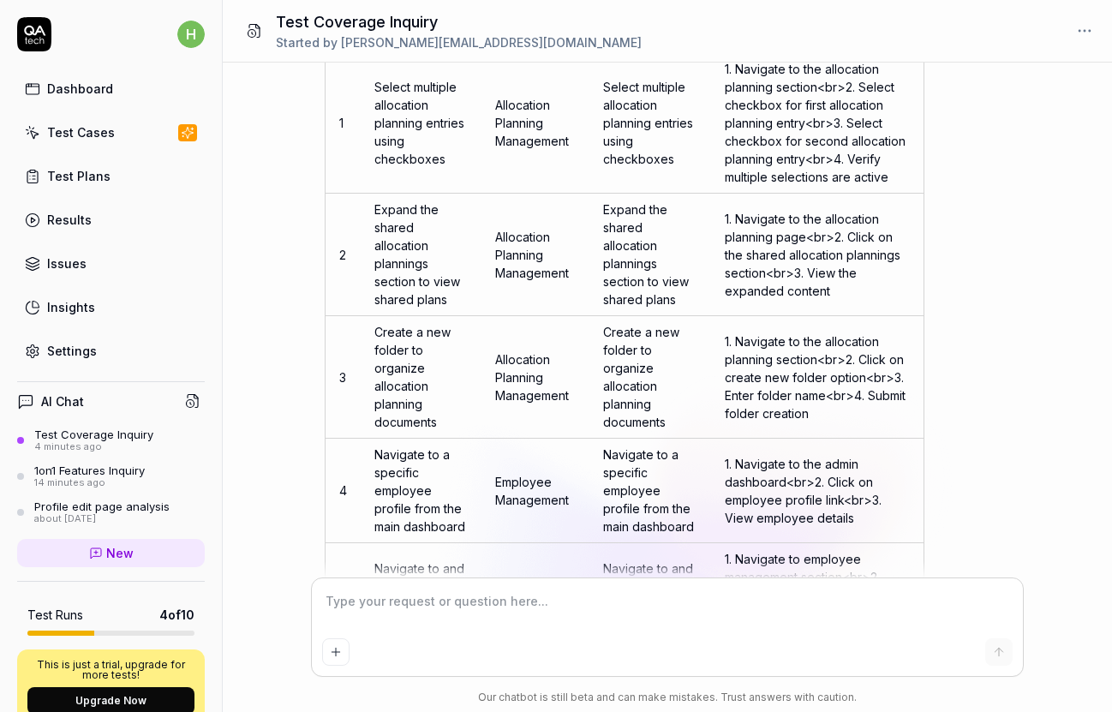
scroll to position [4783, 0]
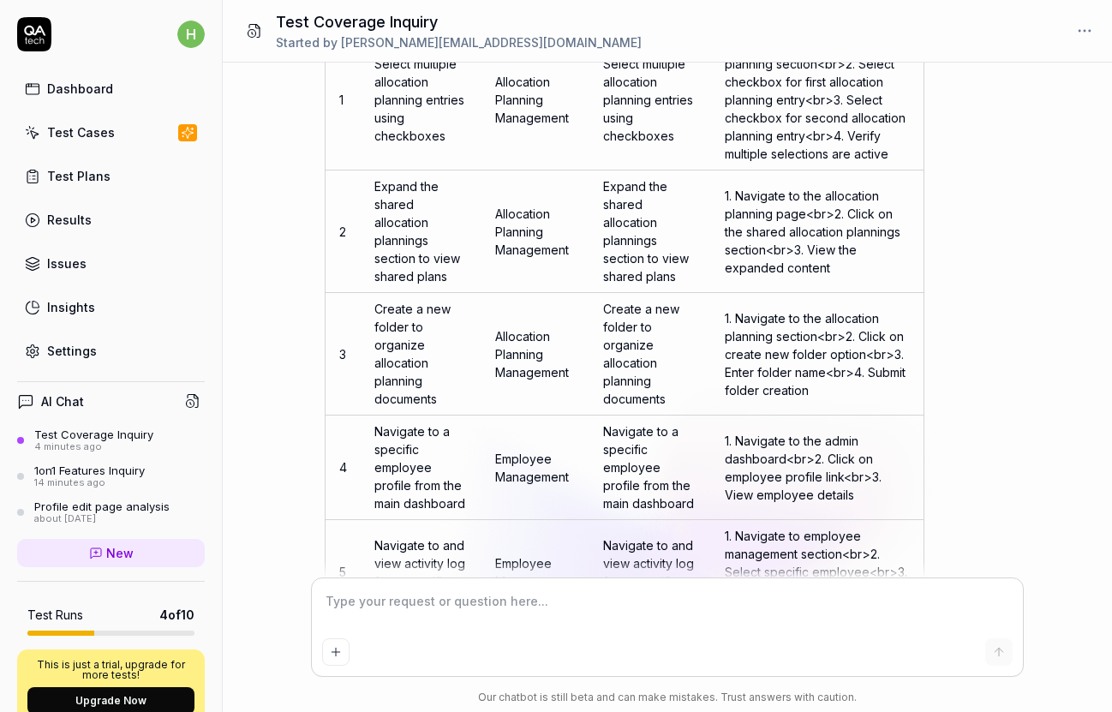
click at [397, 230] on td "Expand the shared allocation plannings section to view shared plans" at bounding box center [421, 231] width 121 height 123
copy td "Expand the shared allocation plannings section to view shared plans"
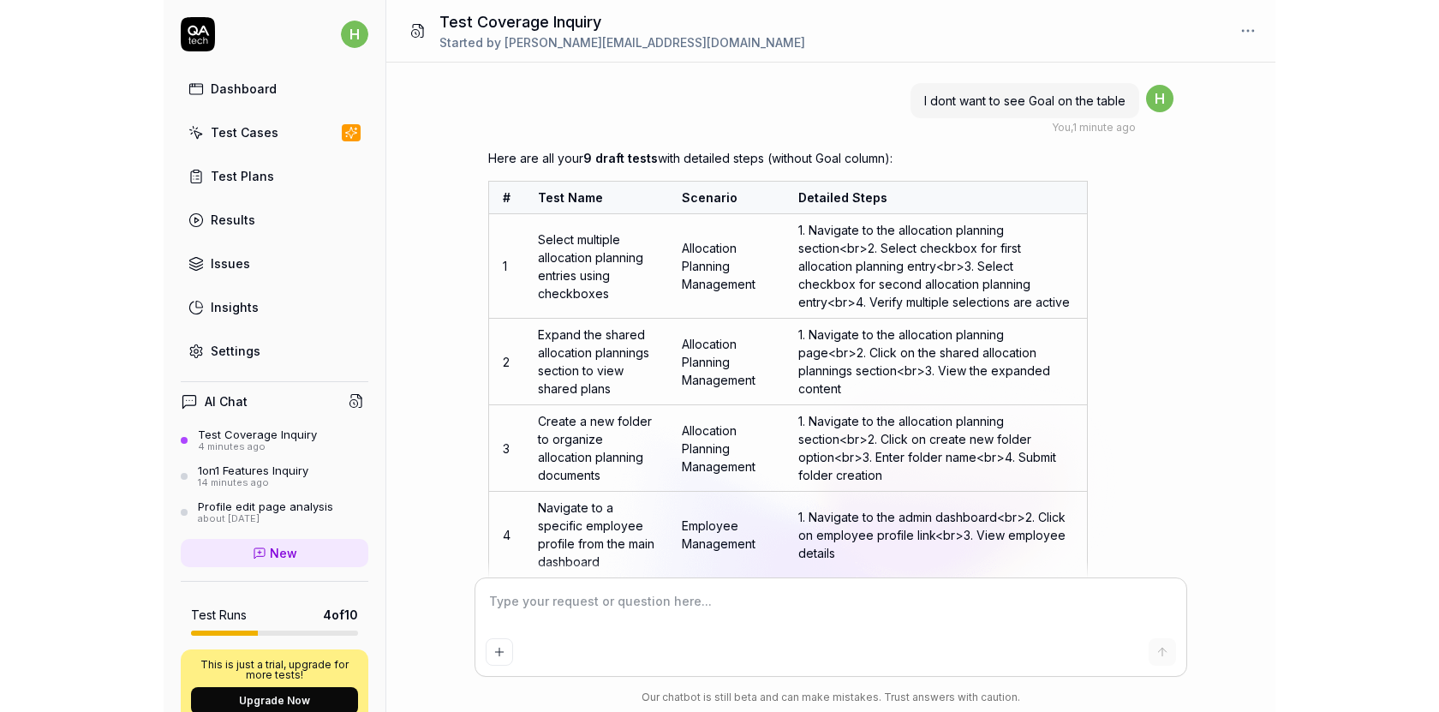
scroll to position [6108, 0]
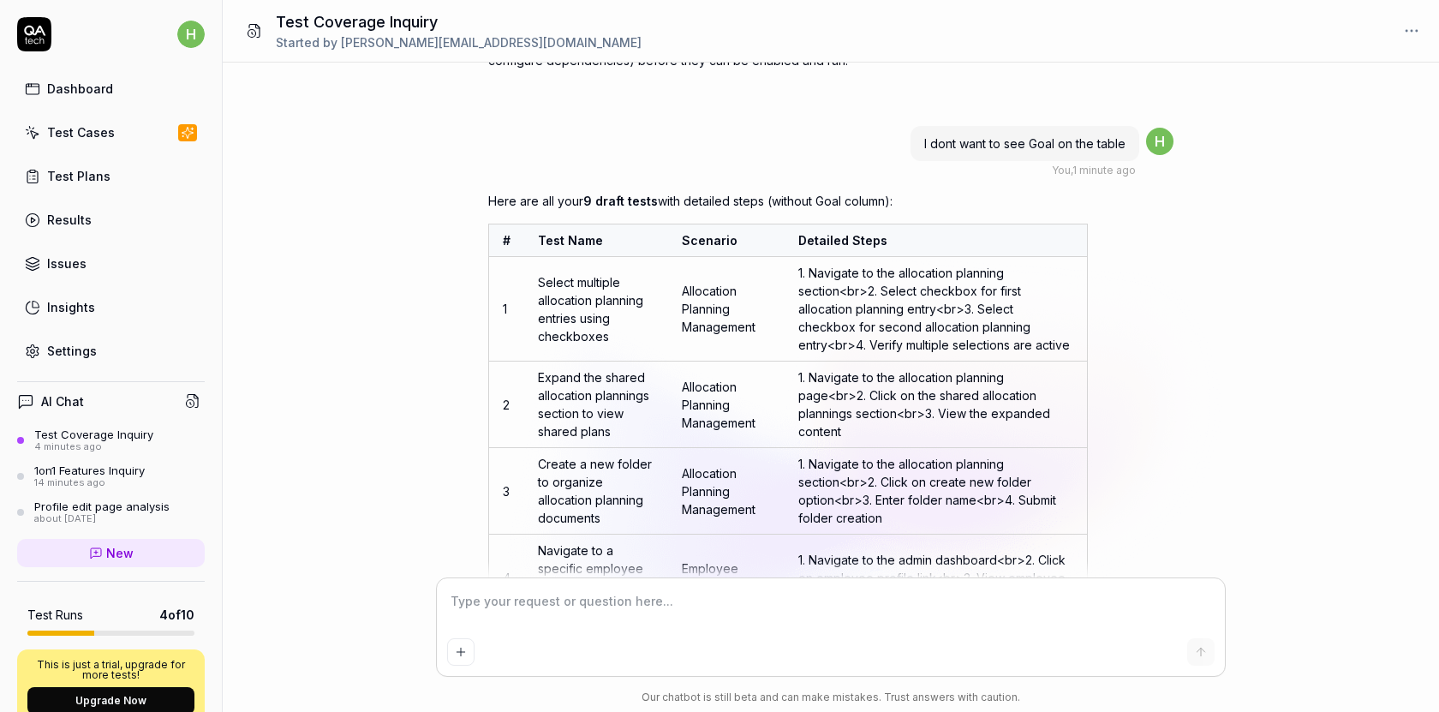
click at [839, 236] on th "Detailed Steps" at bounding box center [936, 240] width 303 height 33
click at [505, 238] on th "#" at bounding box center [507, 240] width 36 height 33
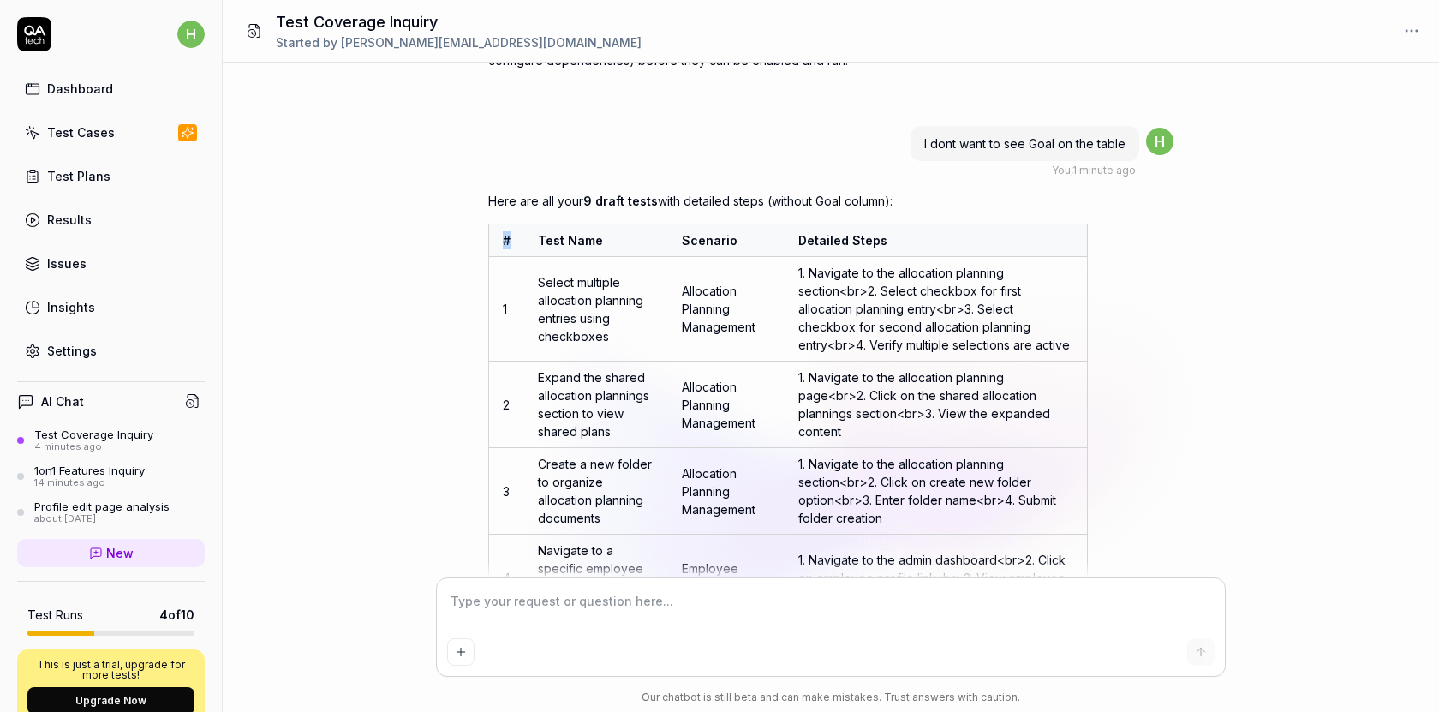
click at [505, 238] on th "#" at bounding box center [507, 240] width 36 height 33
click at [506, 620] on textarea at bounding box center [831, 610] width 768 height 43
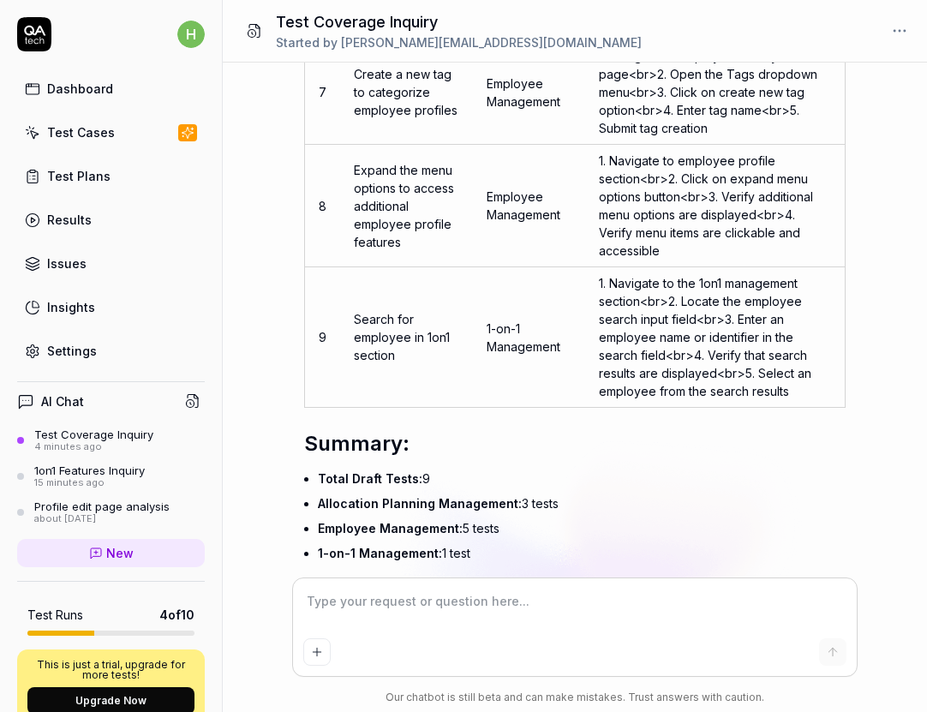
scroll to position [7354, 0]
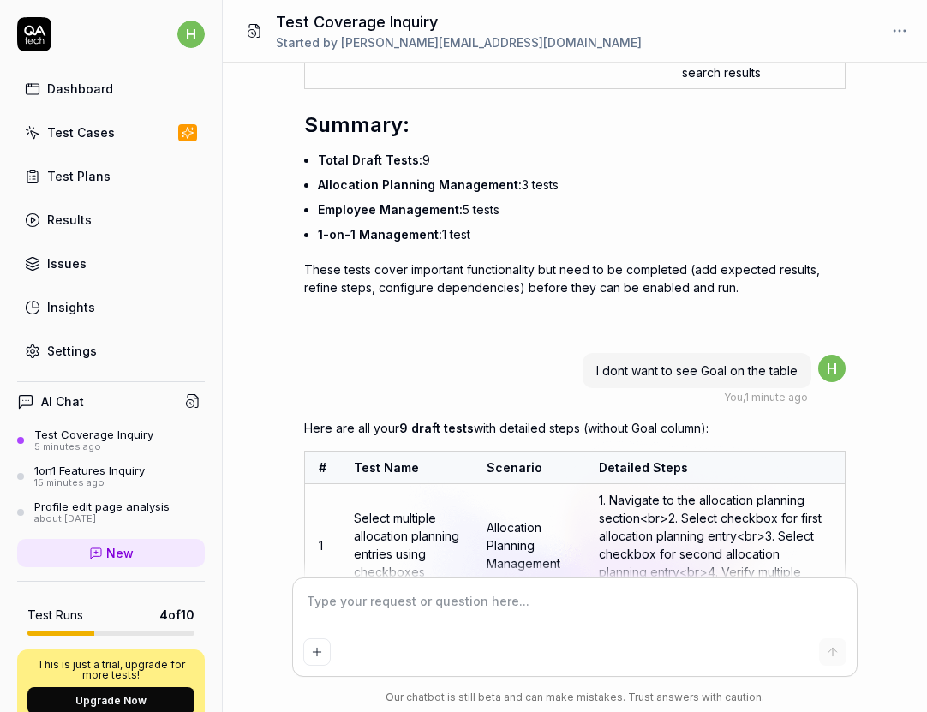
scroll to position [6307, 0]
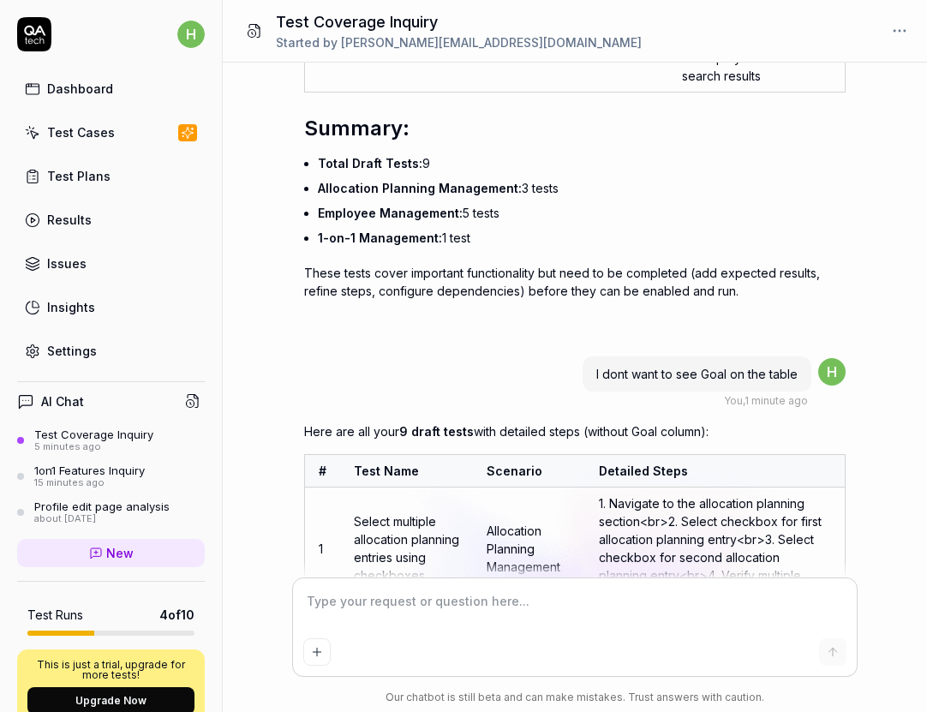
click at [693, 422] on p "Here are all your 9 draft tests with detailed steps (without Goal column):" at bounding box center [574, 431] width 541 height 18
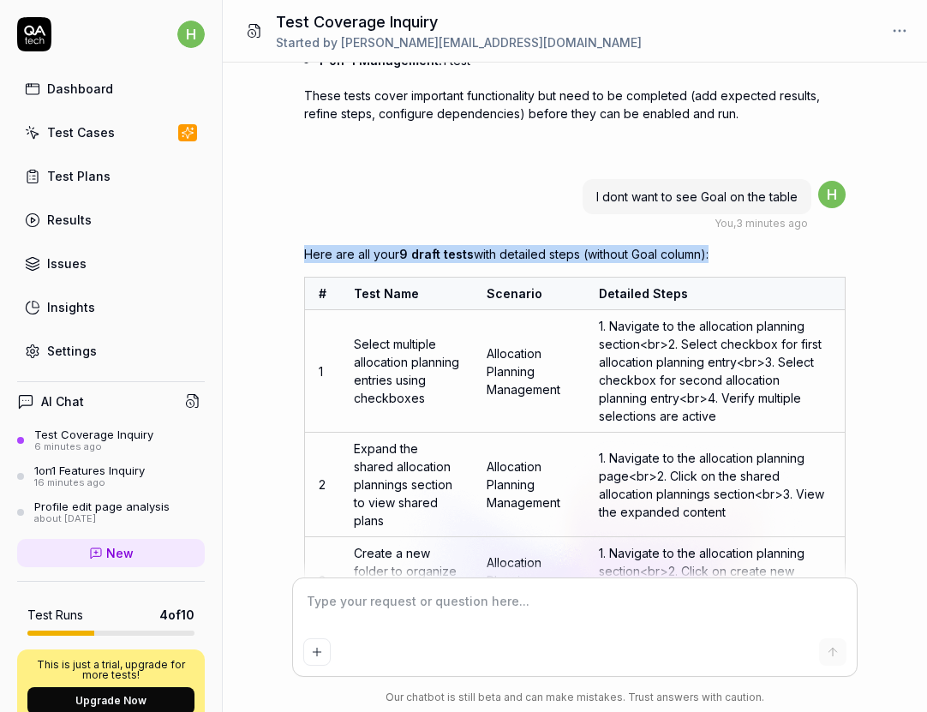
scroll to position [6348, 0]
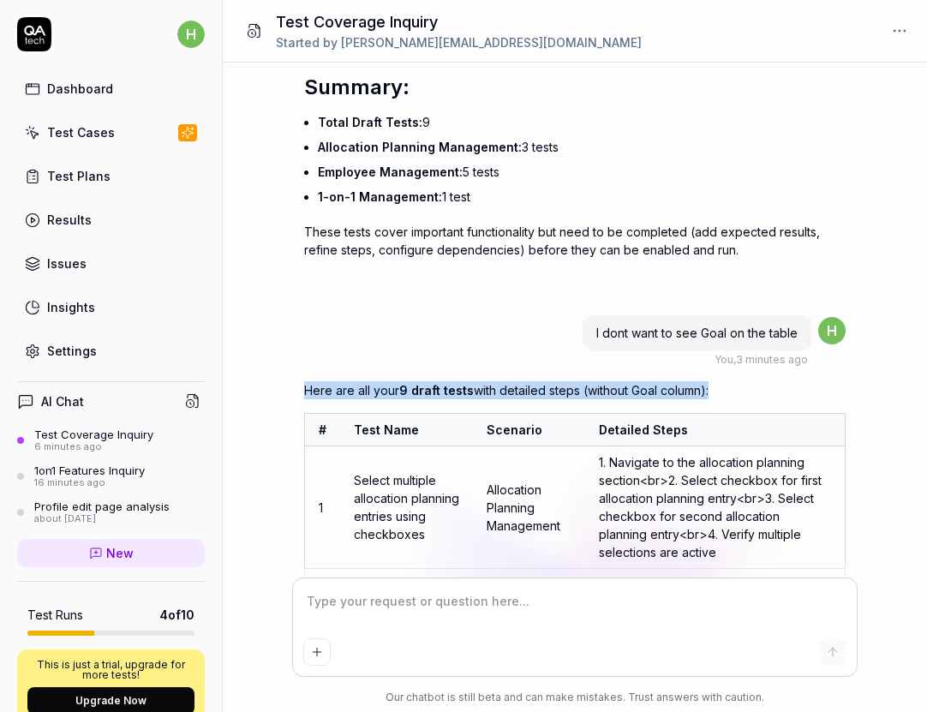
click at [683, 446] on td "1. Navigate to the allocation planning section <br> 2. Select checkbox for firs…" at bounding box center [715, 507] width 260 height 123
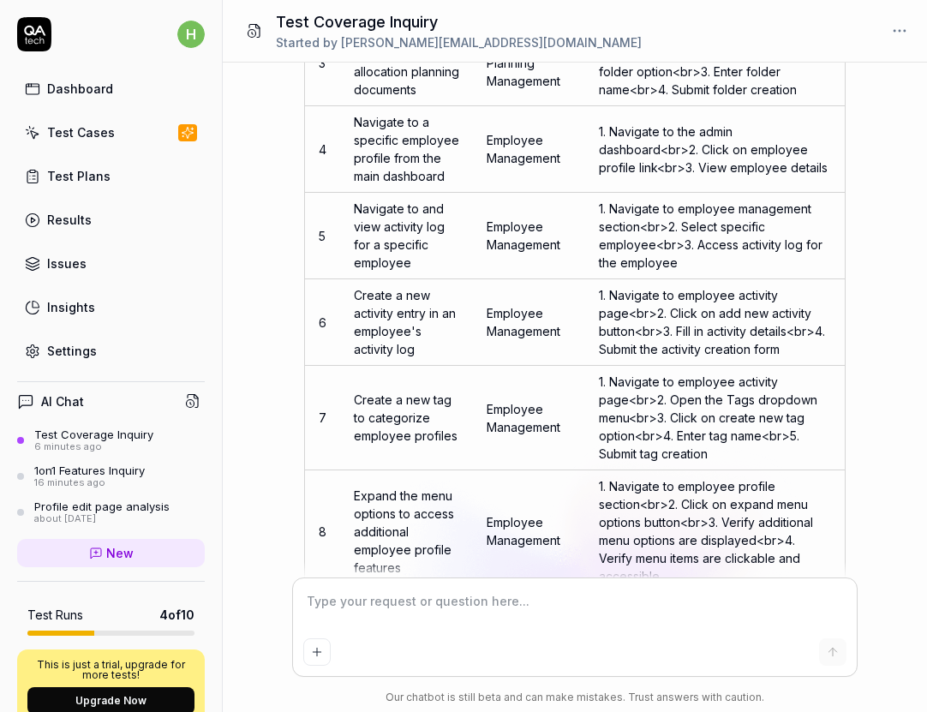
scroll to position [7354, 0]
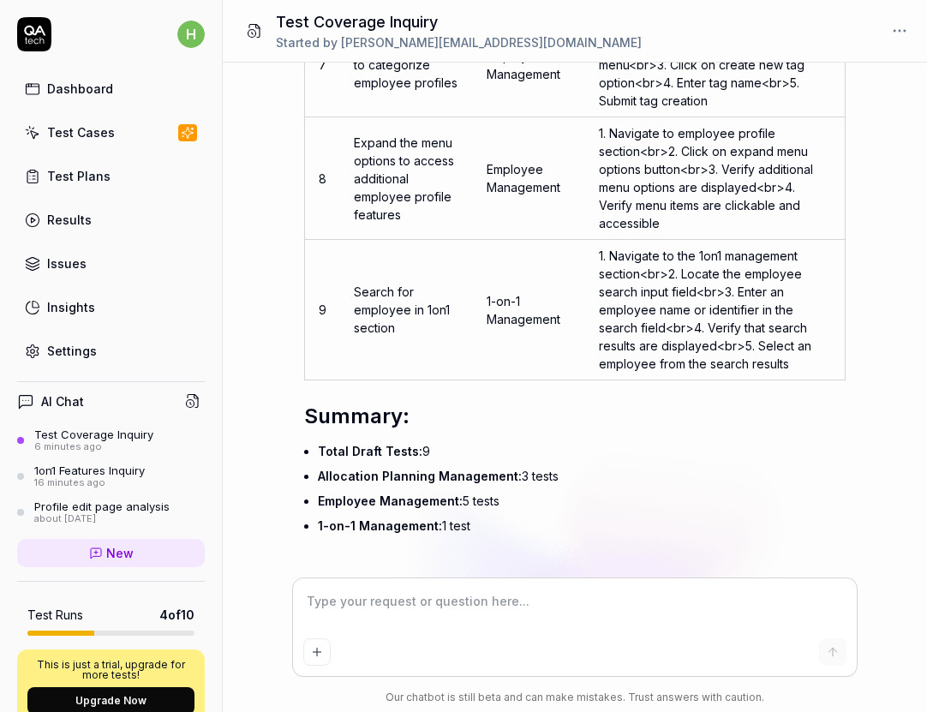
click at [643, 272] on td "1. Navigate to the 1on1 management section <br> 2. Locate the employee search i…" at bounding box center [715, 310] width 260 height 141
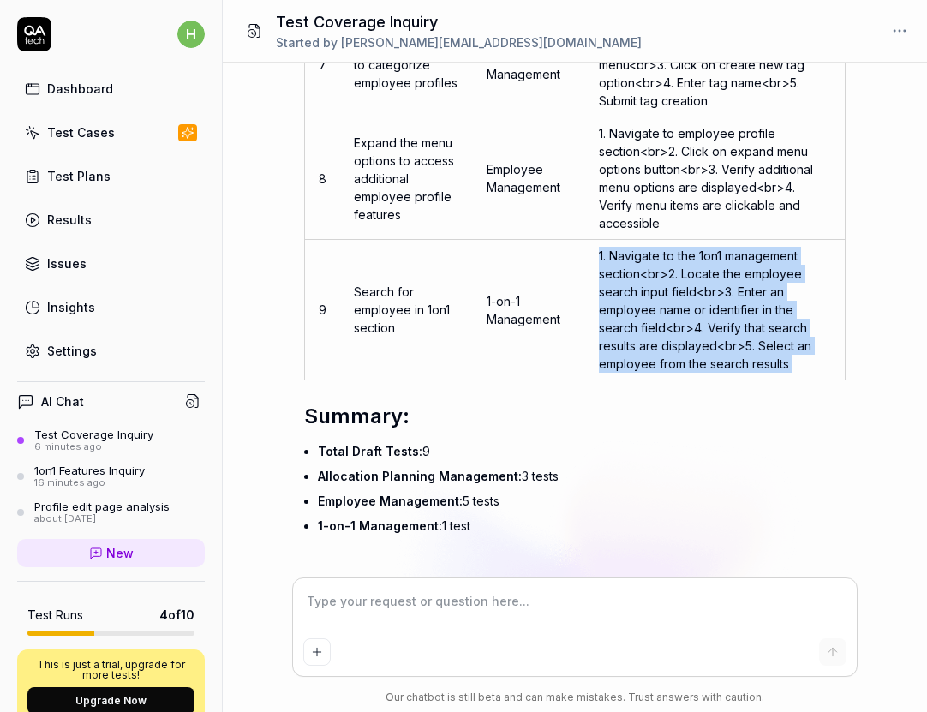
click at [485, 607] on textarea at bounding box center [574, 610] width 543 height 43
type textarea "*"
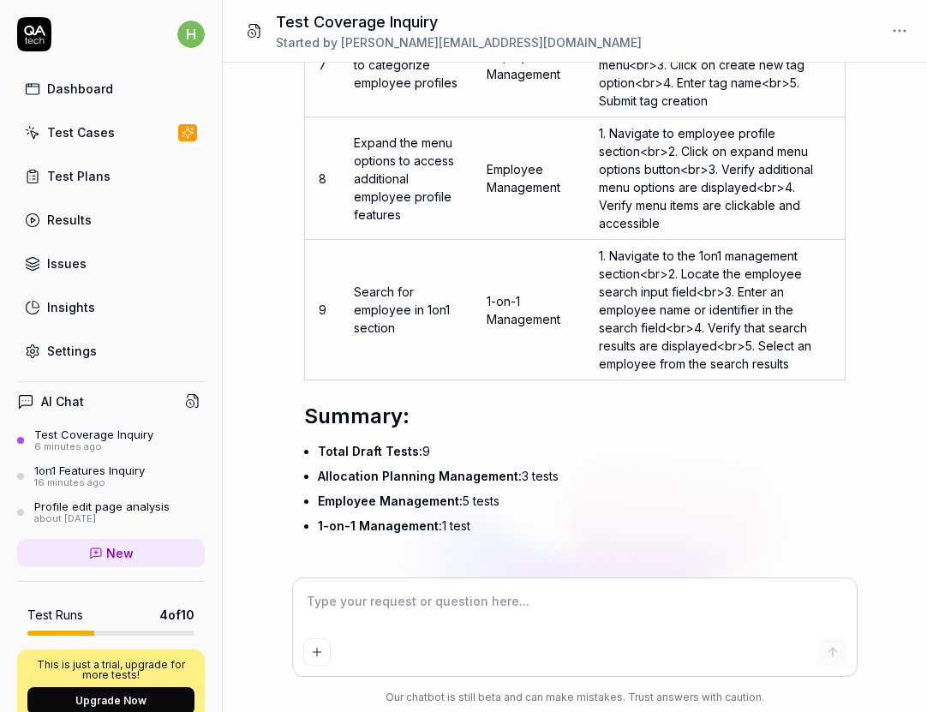
type textarea "r"
type textarea "*"
type textarea "re"
type textarea "*"
type textarea "rem"
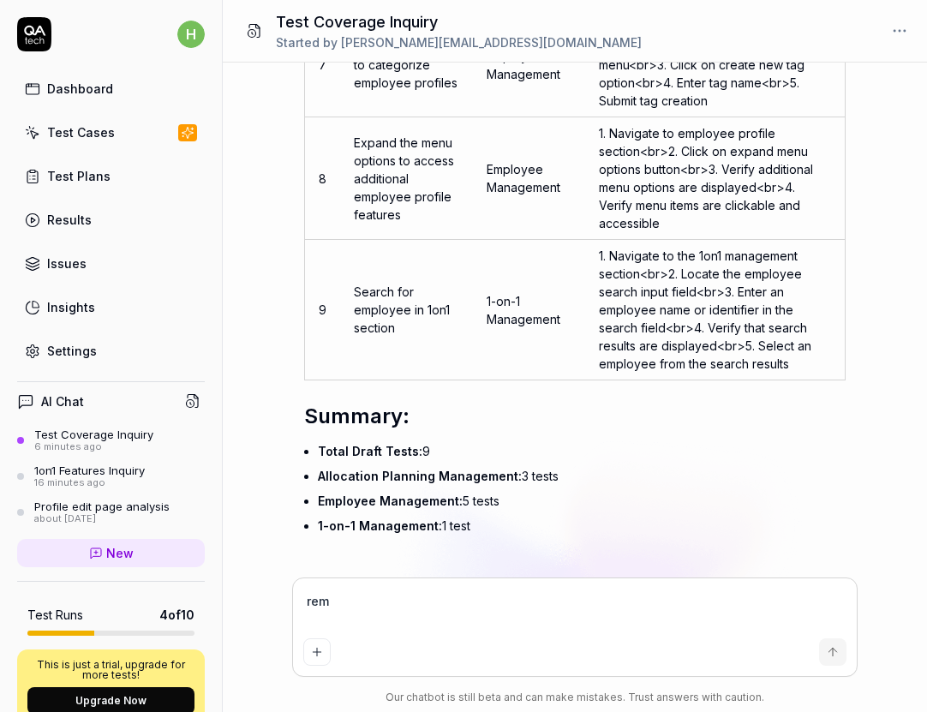
type textarea "*"
type textarea "remo"
type textarea "*"
type textarea "remov"
type textarea "*"
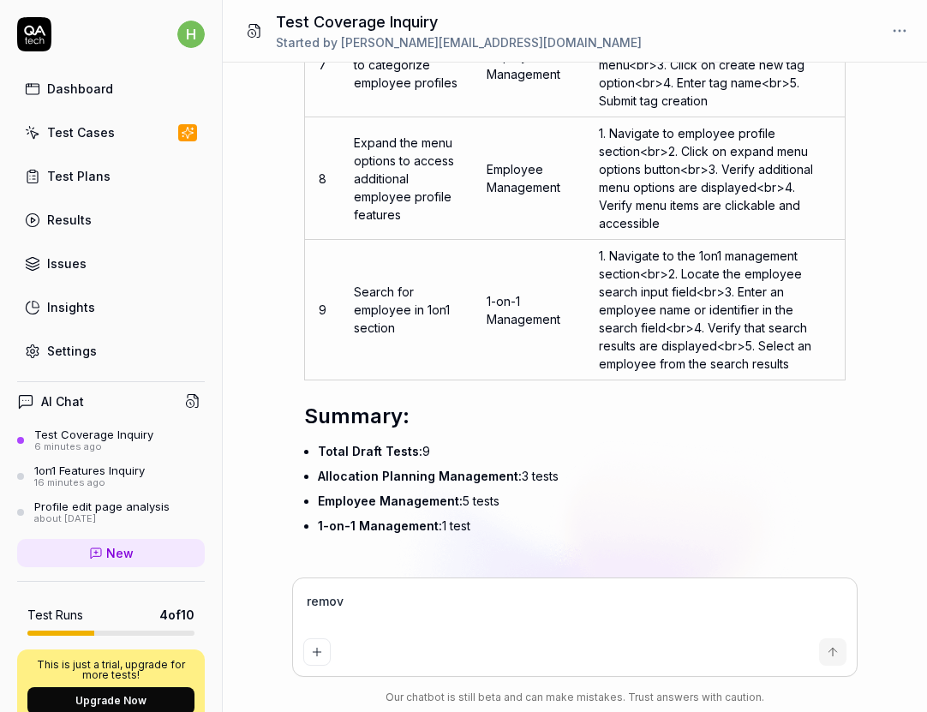
type textarea "remove"
type textarea "*"
type textarea "remove"
type textarea "*"
type textarea "remove t"
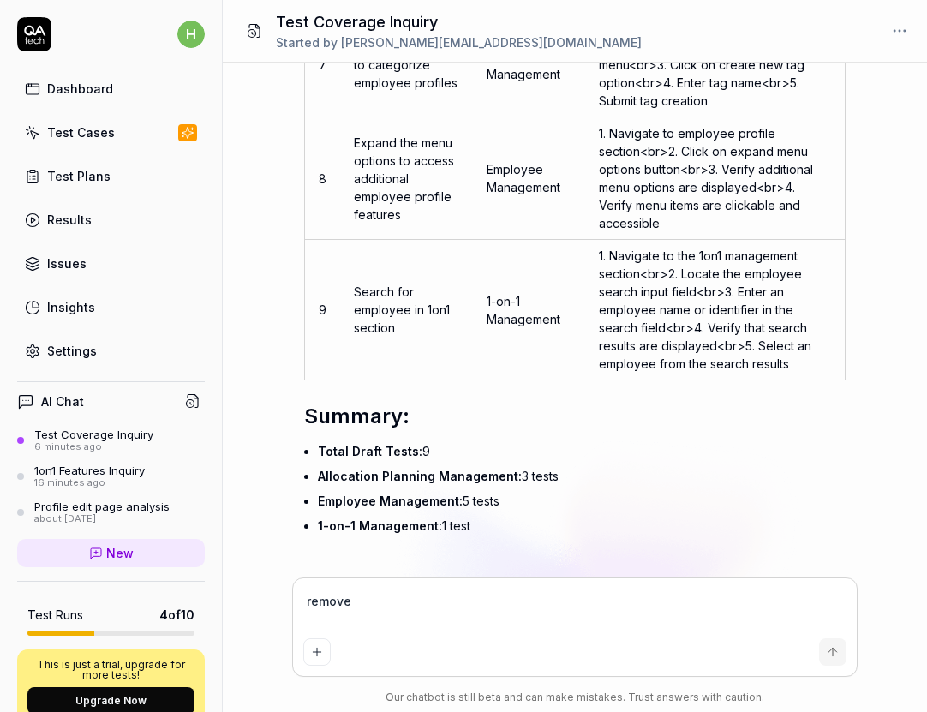
type textarea "*"
type textarea "remove te"
type textarea "*"
type textarea "remove tes"
type textarea "*"
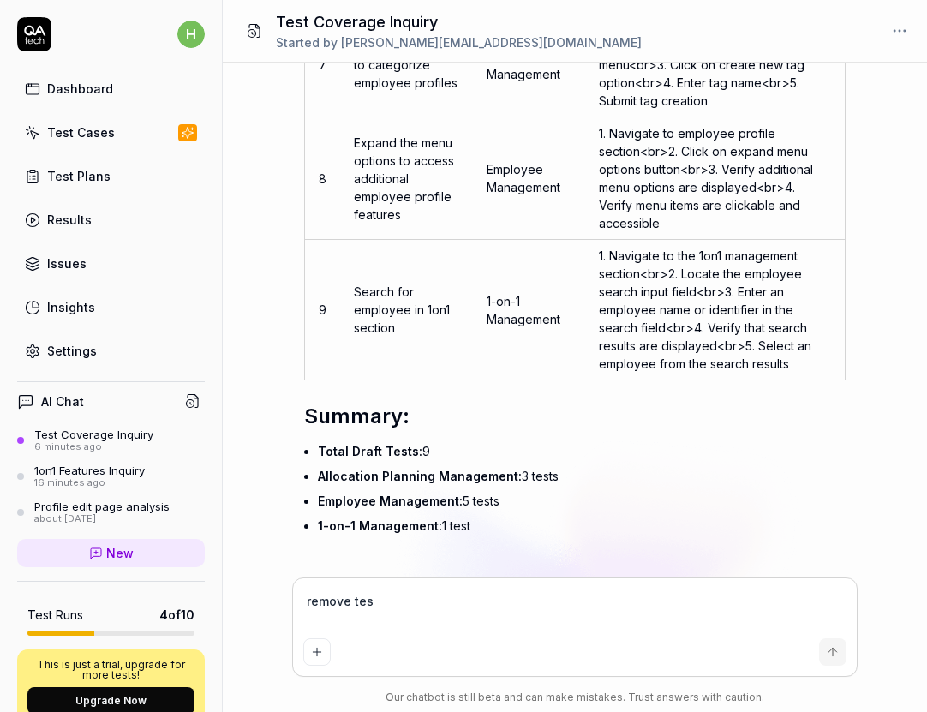
type textarea "remove test"
type textarea "*"
type textarea "remove test"
type textarea "*"
type textarea "remove test c"
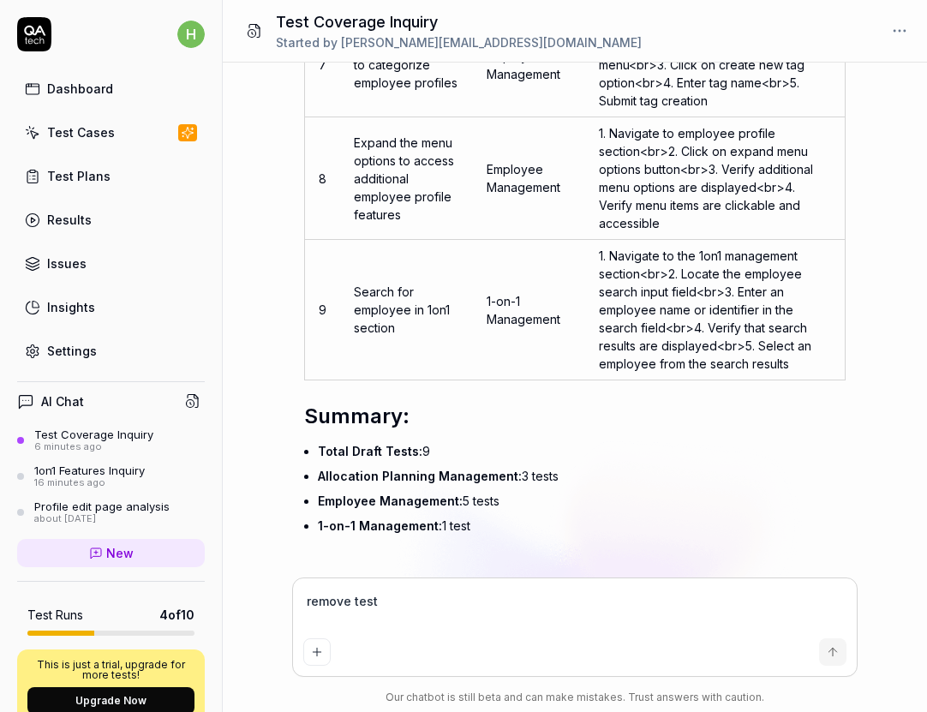
type textarea "*"
type textarea "remove test ca"
type textarea "*"
type textarea "remove test cas"
type textarea "*"
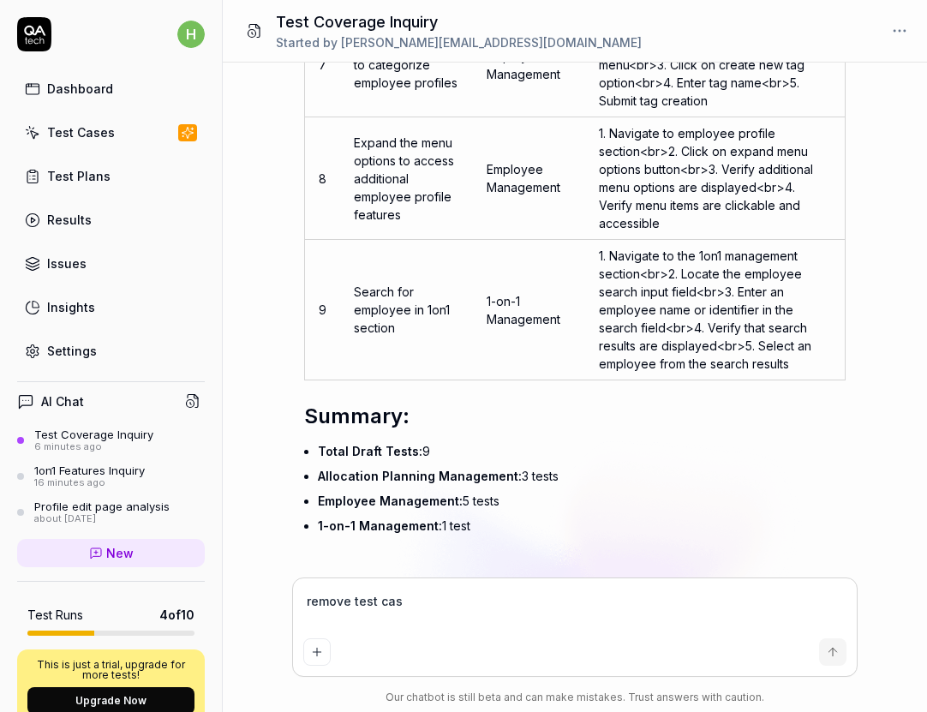
type textarea "remove test case"
type textarea "*"
type textarea "remove test case"
type textarea "*"
type textarea "remove test case 8"
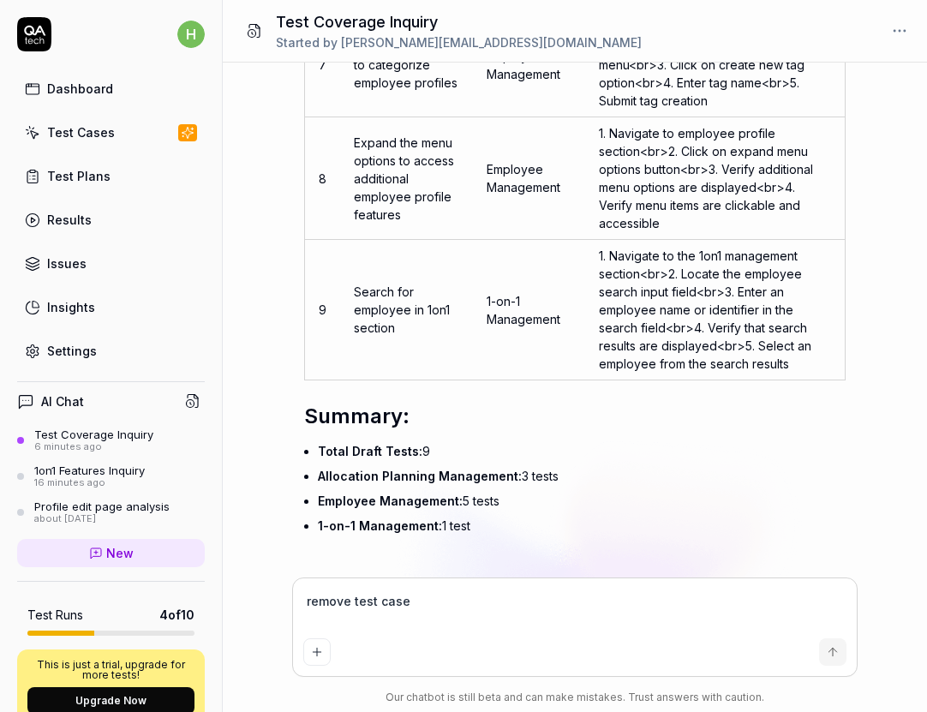
type textarea "*"
type textarea "remove test case 8"
type textarea "*"
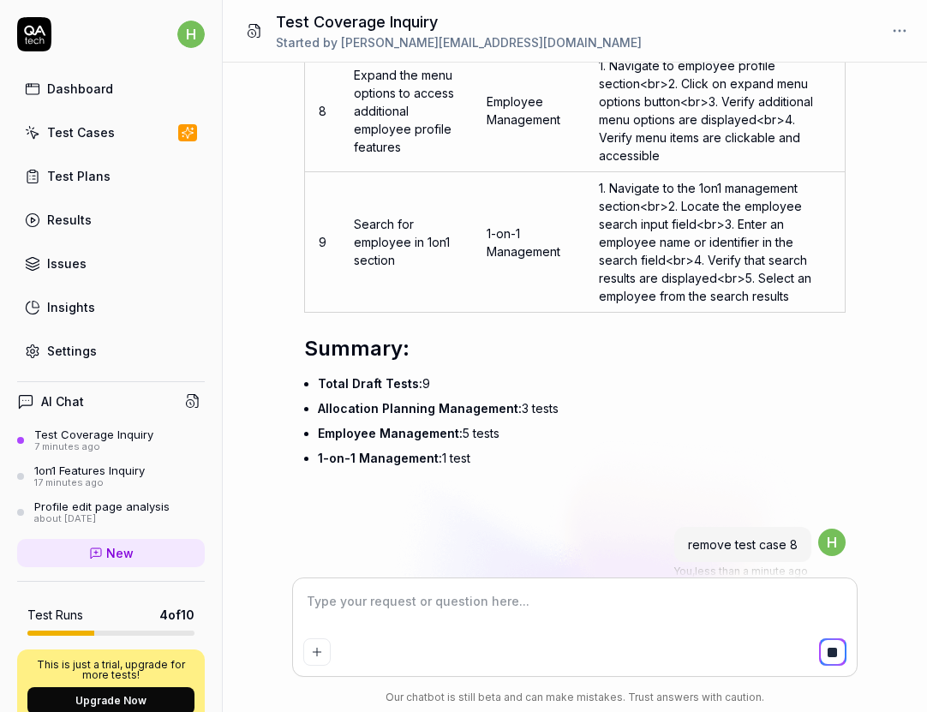
scroll to position [7450, 0]
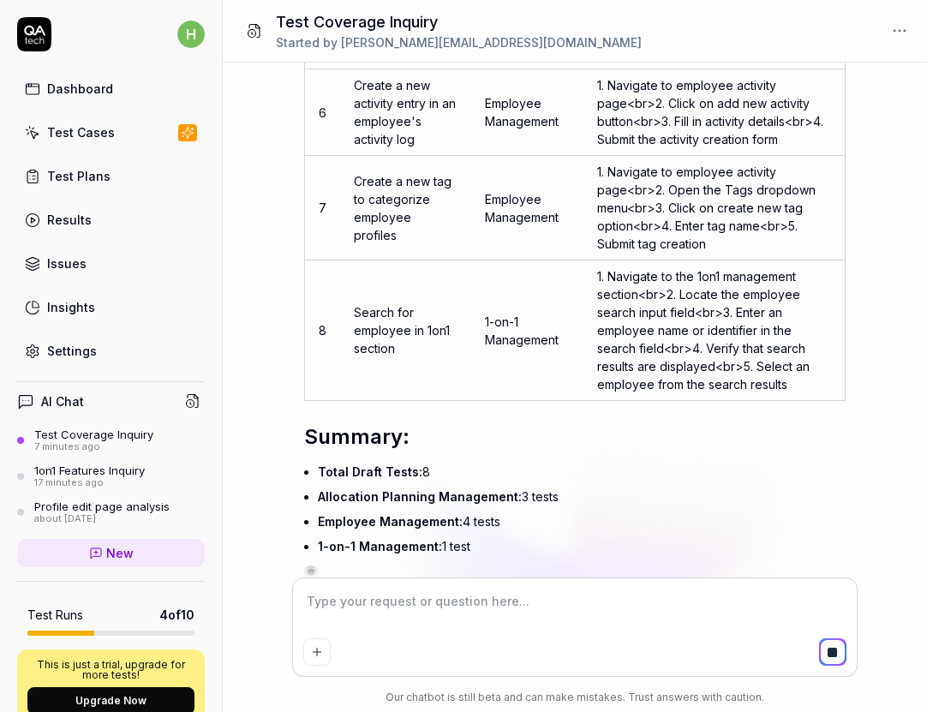
type textarea "*"
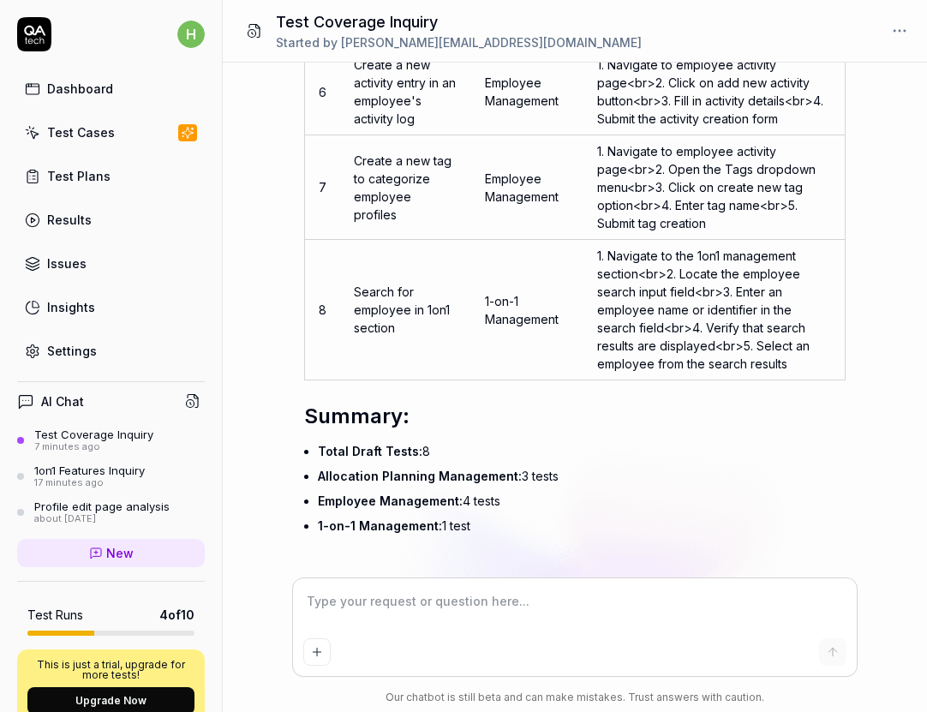
click at [508, 607] on textarea at bounding box center [574, 610] width 543 height 43
type textarea "s"
type textarea "*"
type textarea "sh"
type textarea "*"
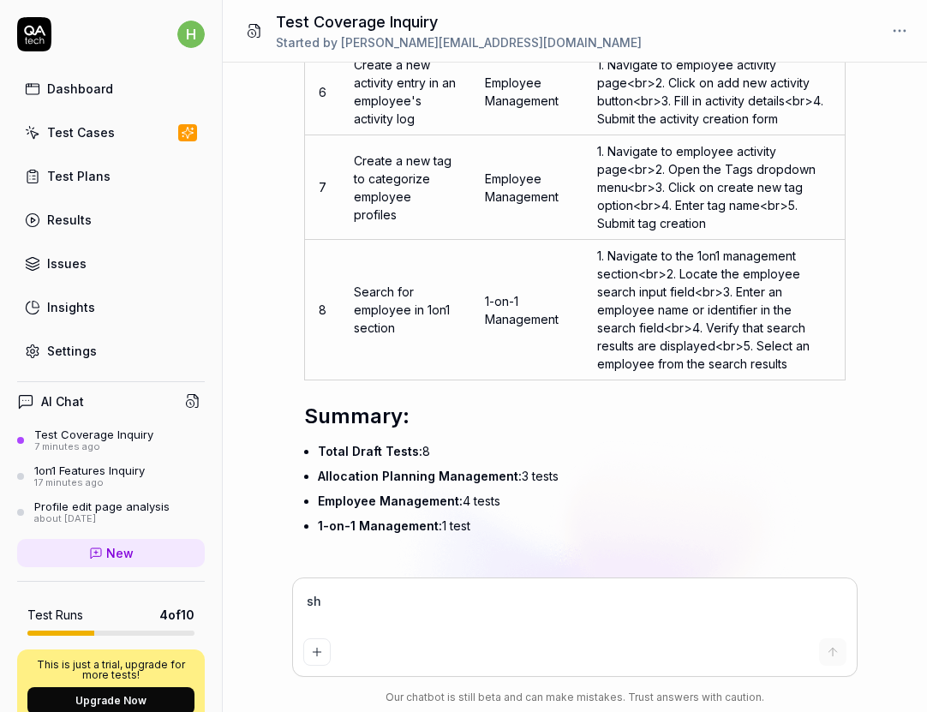
type textarea "sho"
type textarea "*"
type textarea "show"
type textarea "*"
type textarea "show"
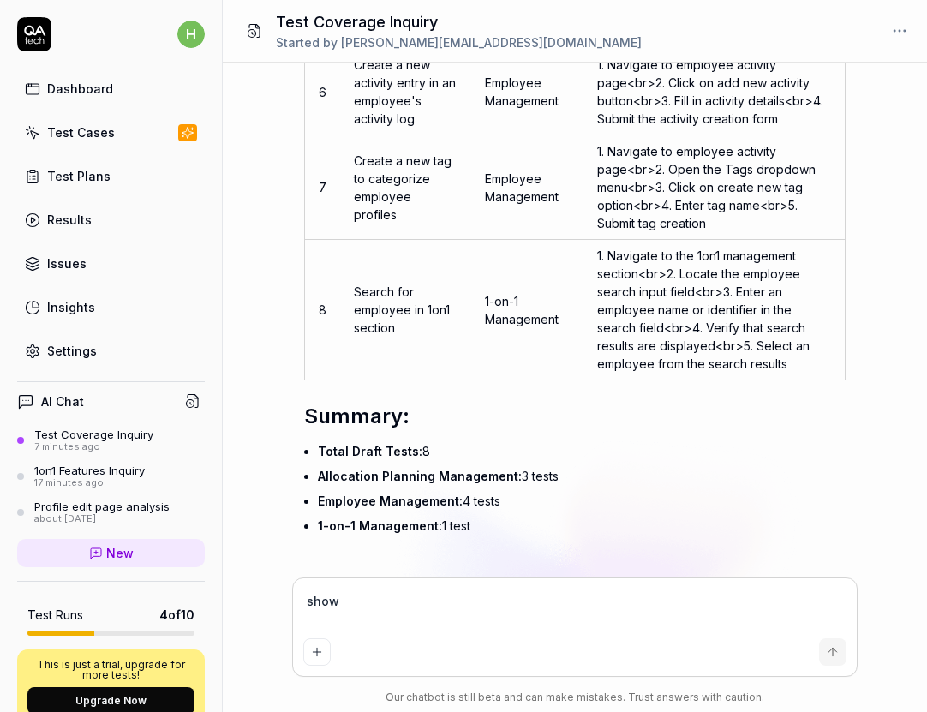
type textarea "*"
type textarea "show m"
type textarea "*"
type textarea "show me"
type textarea "*"
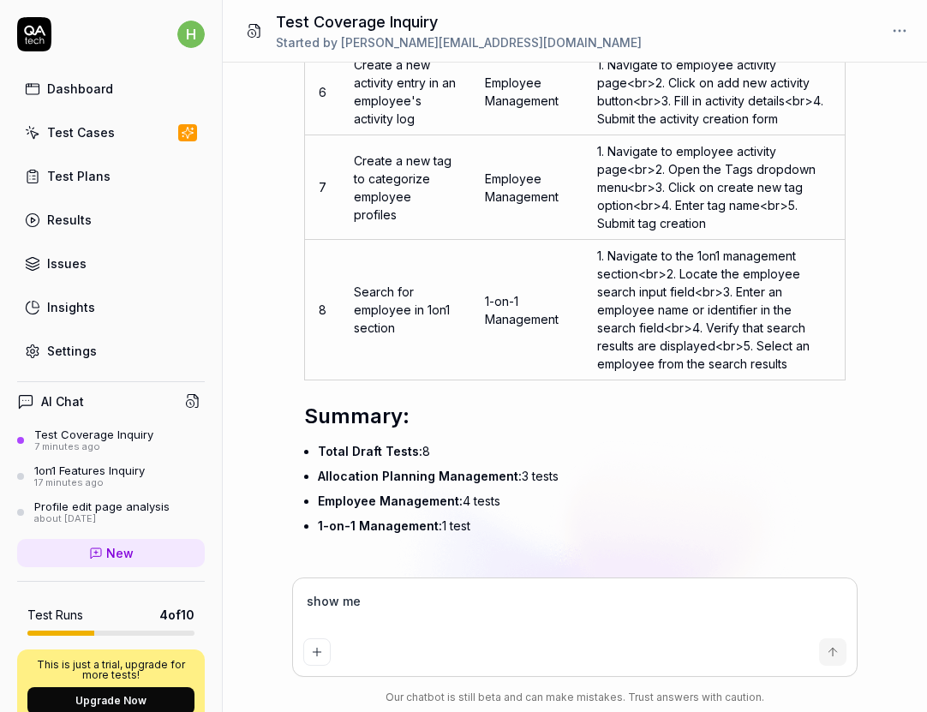
type textarea "show me"
type textarea "*"
type textarea "show me"
type textarea "*"
type textarea "show m"
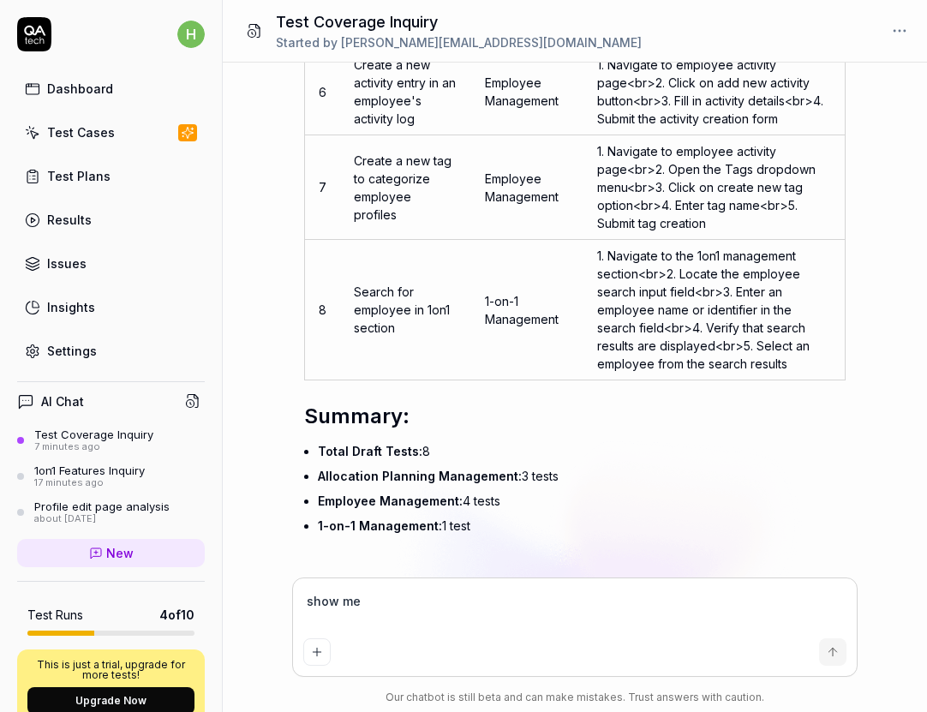
type textarea "*"
type textarea "show"
type textarea "*"
type textarea "show"
type textarea "*"
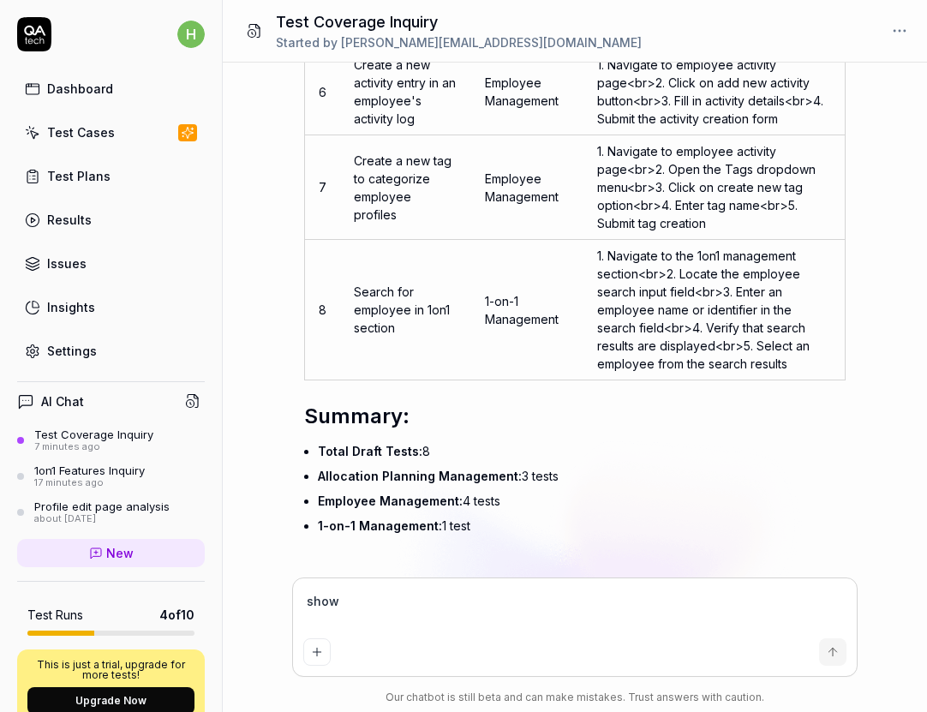
type textarea "sho"
type textarea "*"
type textarea "sh"
type textarea "*"
type textarea "s"
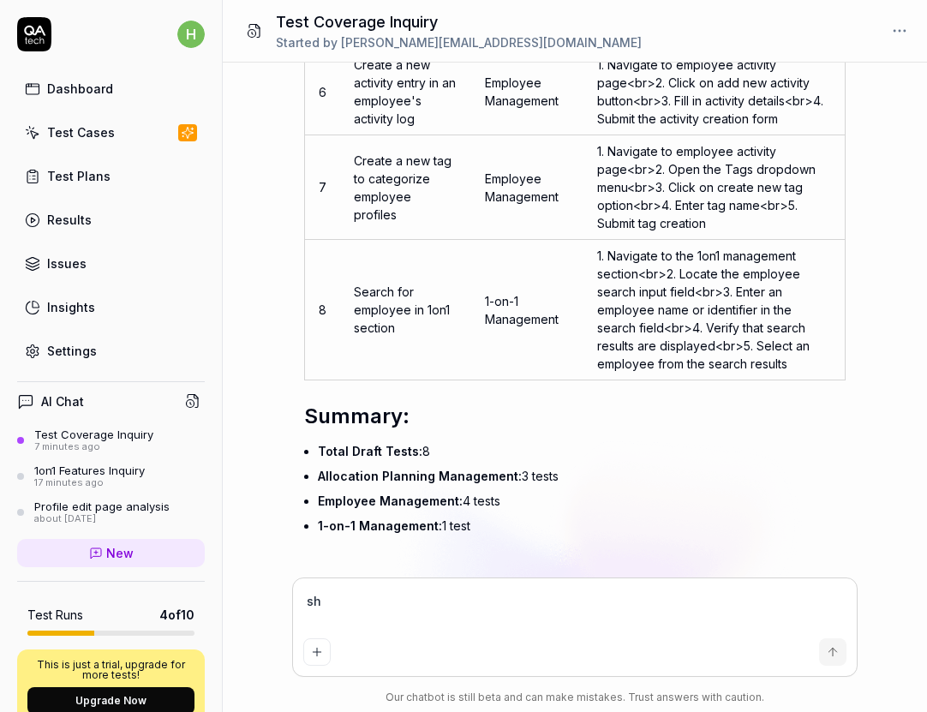
type textarea "*"
type textarea "I"
type textarea "*"
type textarea "I"
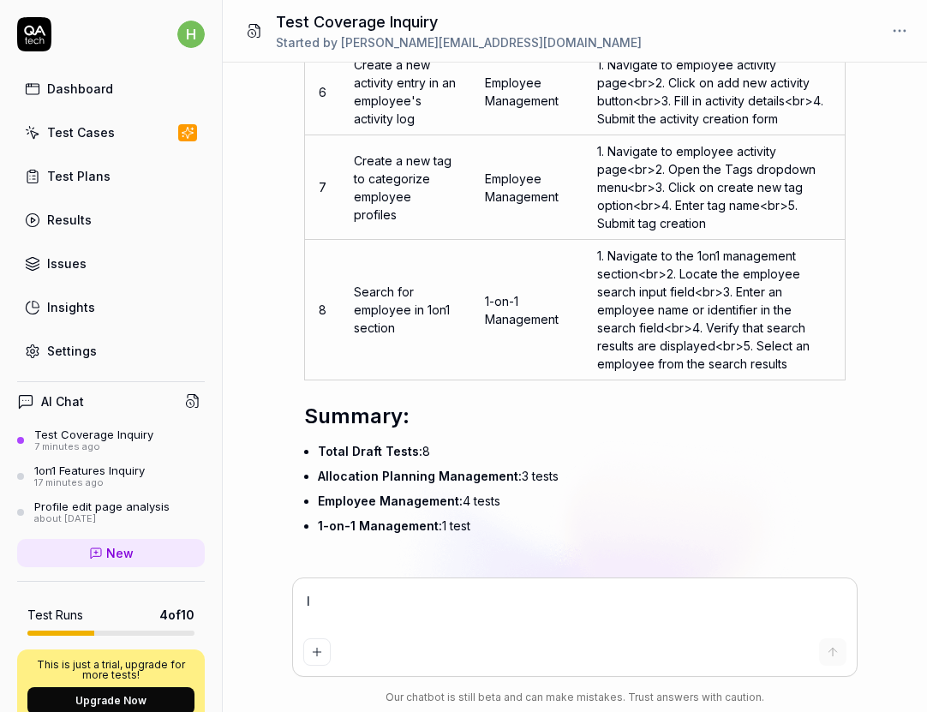
type textarea "*"
type textarea "I w"
type textarea "*"
type textarea "I wa"
type textarea "*"
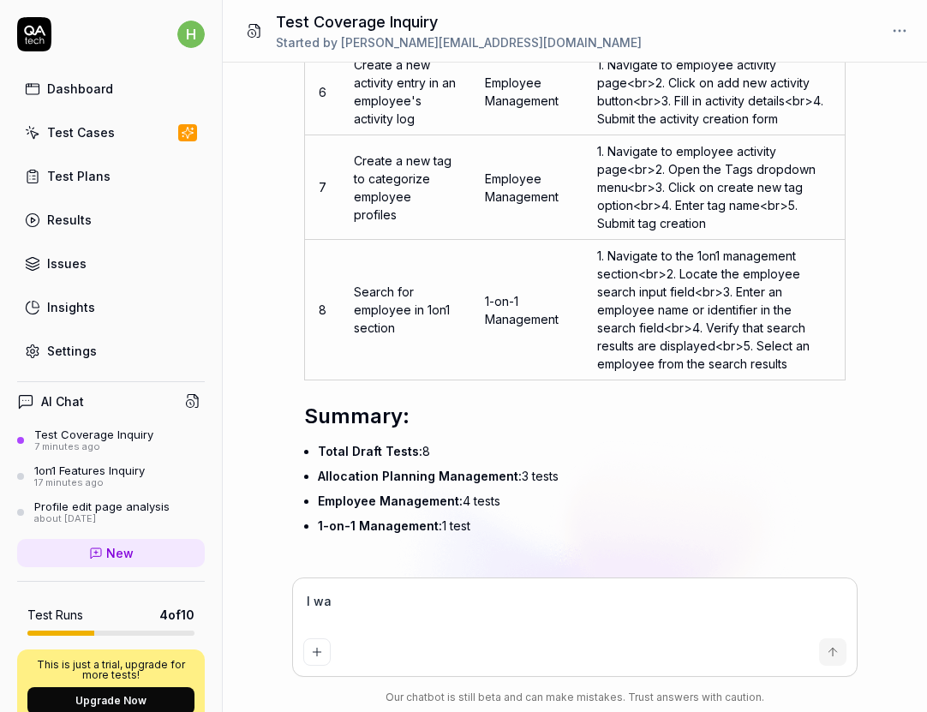
type textarea "I wan"
type textarea "*"
type textarea "I want"
type textarea "*"
type textarea "I want"
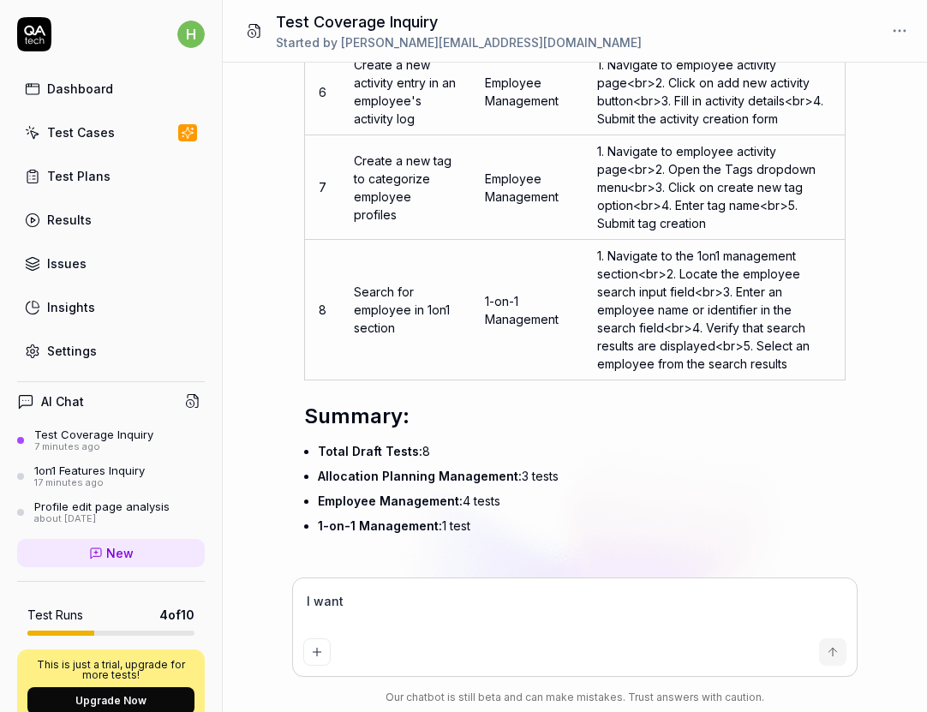
type textarea "*"
type textarea "I want t"
type textarea "*"
type textarea "I want to"
type textarea "*"
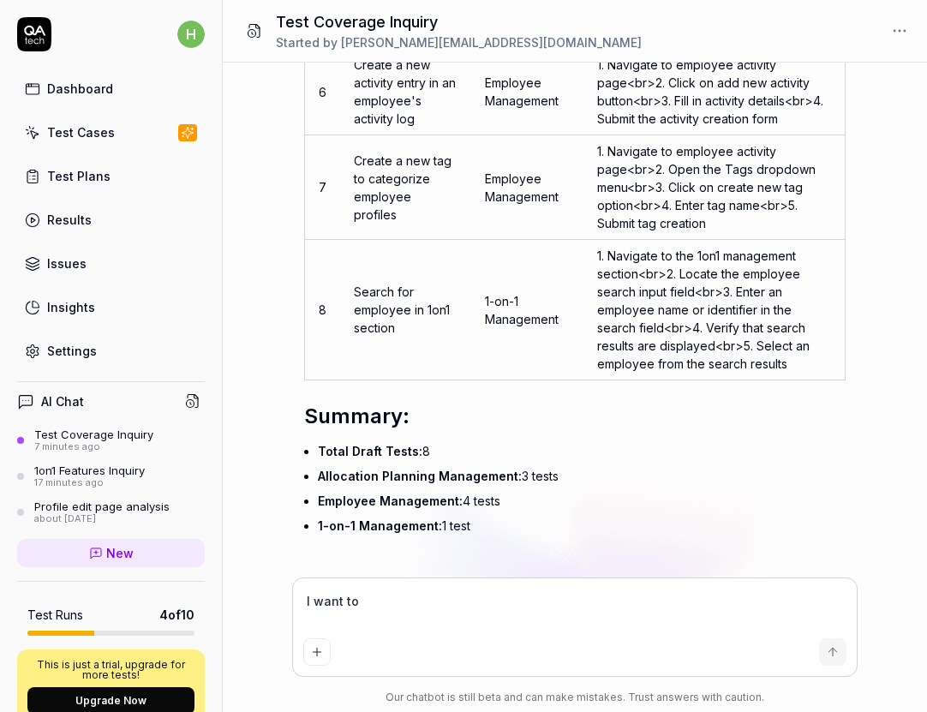
type textarea "I want to"
type textarea "*"
type textarea "I want to a"
type textarea "*"
type textarea "I want to ad"
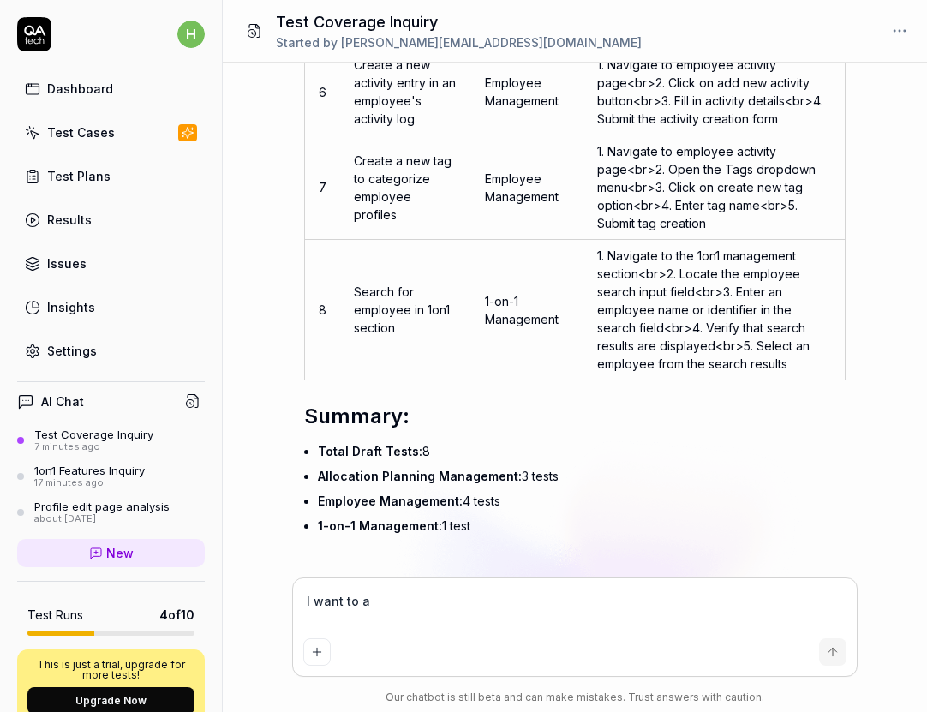
type textarea "*"
type textarea "I want to add"
type textarea "*"
type textarea "I want to add"
type textarea "*"
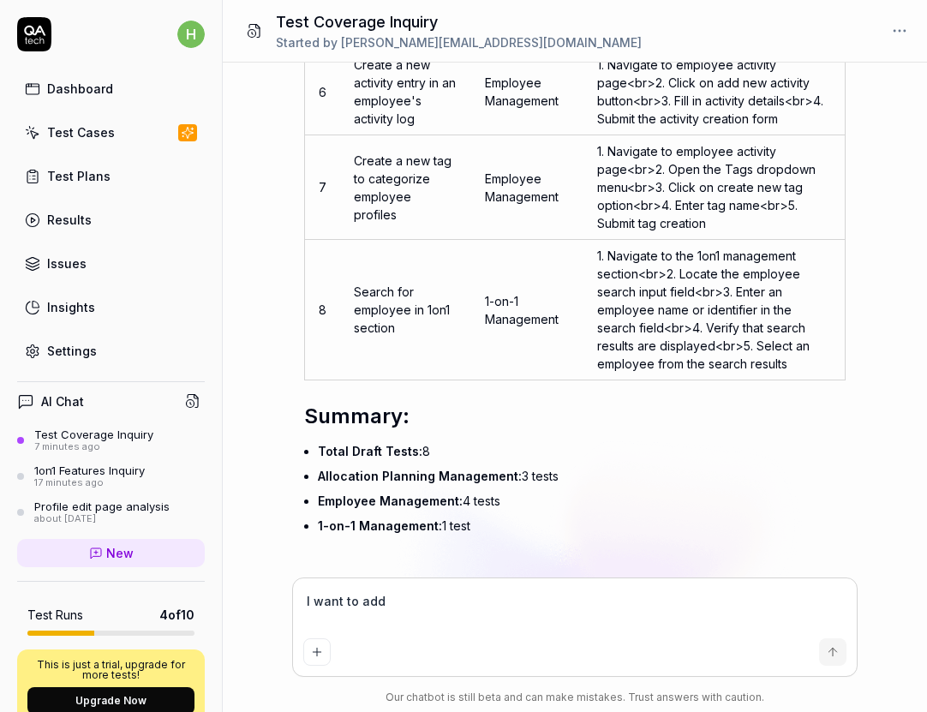
type textarea "I want to add c"
type textarea "*"
type textarea "I want to add co"
type textarea "*"
type textarea "I want to add col"
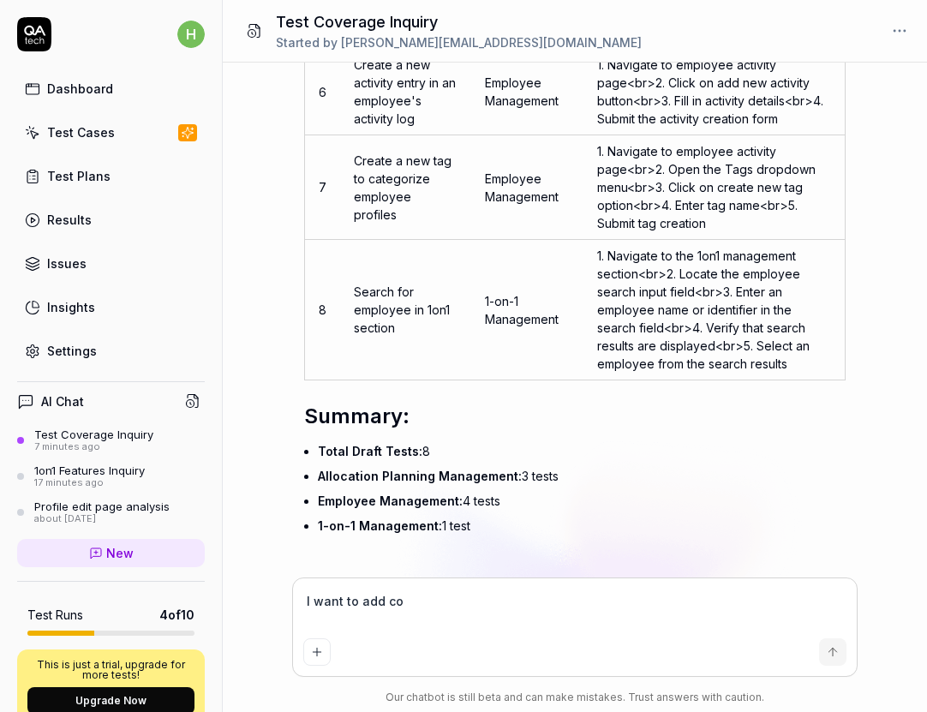
type textarea "*"
type textarea "I want to add colu"
type textarea "*"
type textarea "I want to add colum"
type textarea "*"
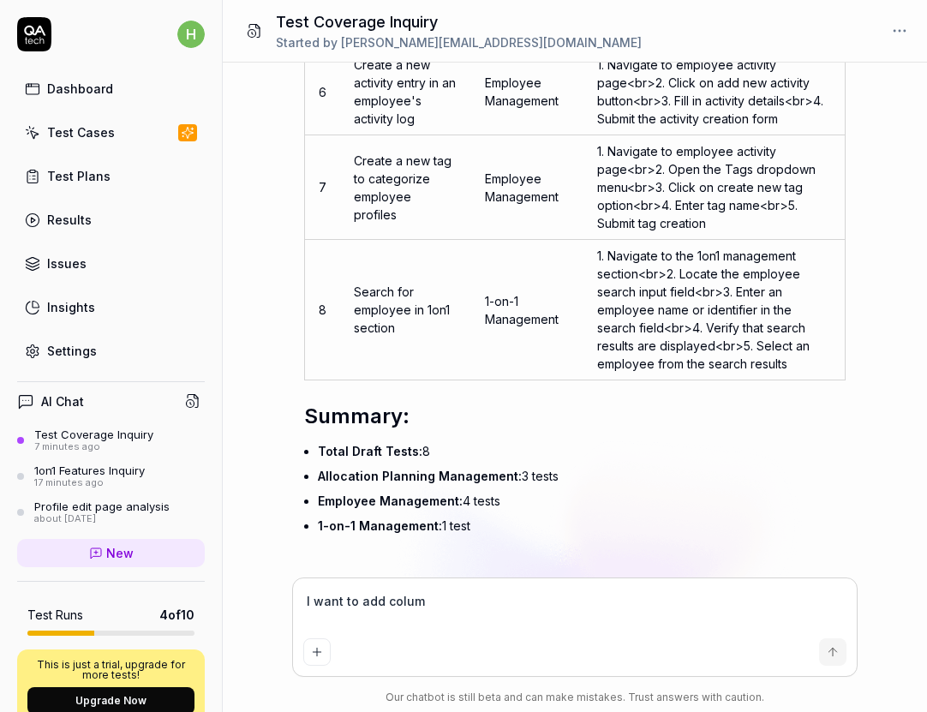
type textarea "I want to add column"
type textarea "*"
type textarea "I want to add column"
type textarea "*"
type textarea "I want to add column l"
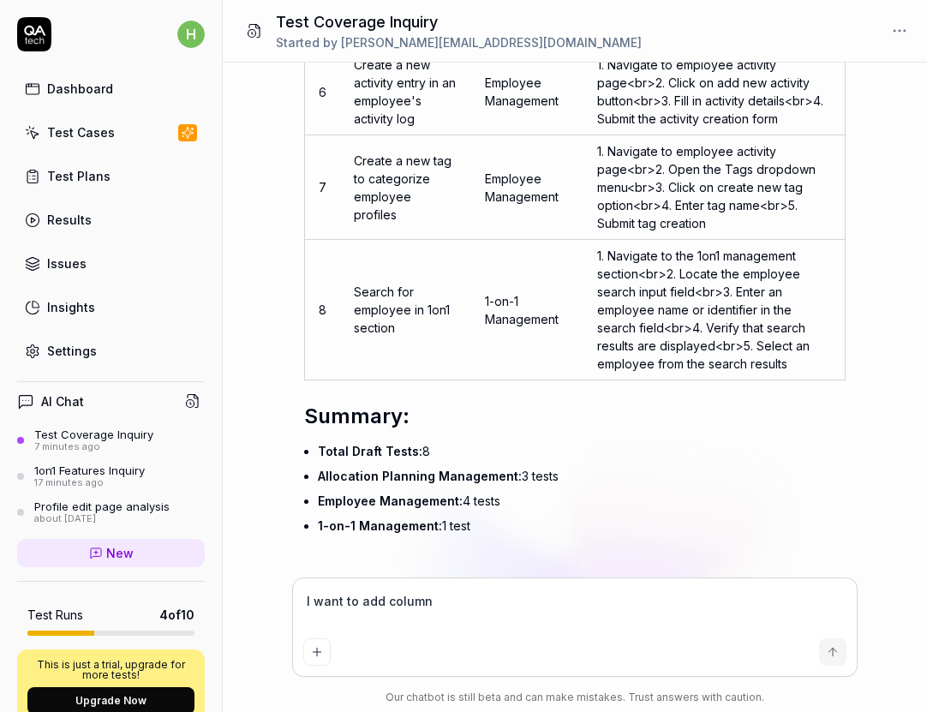
type textarea "*"
type textarea "I want to add column li"
type textarea "*"
type textarea "I want to add column lik"
type textarea "*"
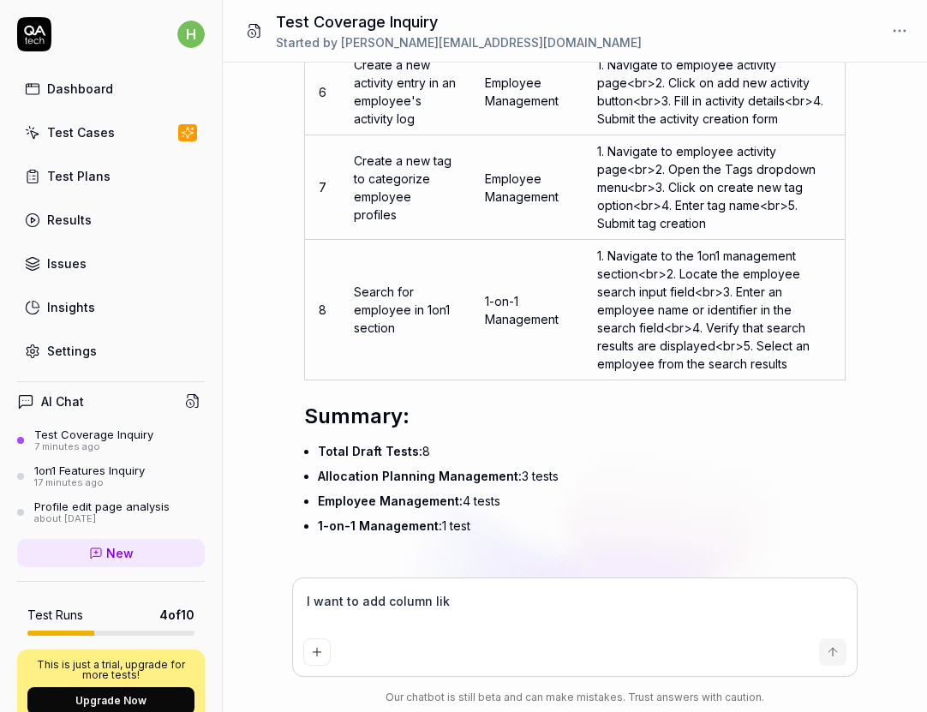
type textarea "I want to add column li"
type textarea "*"
type textarea "I want to add column lin"
type textarea "*"
type textarea "I want to add column link"
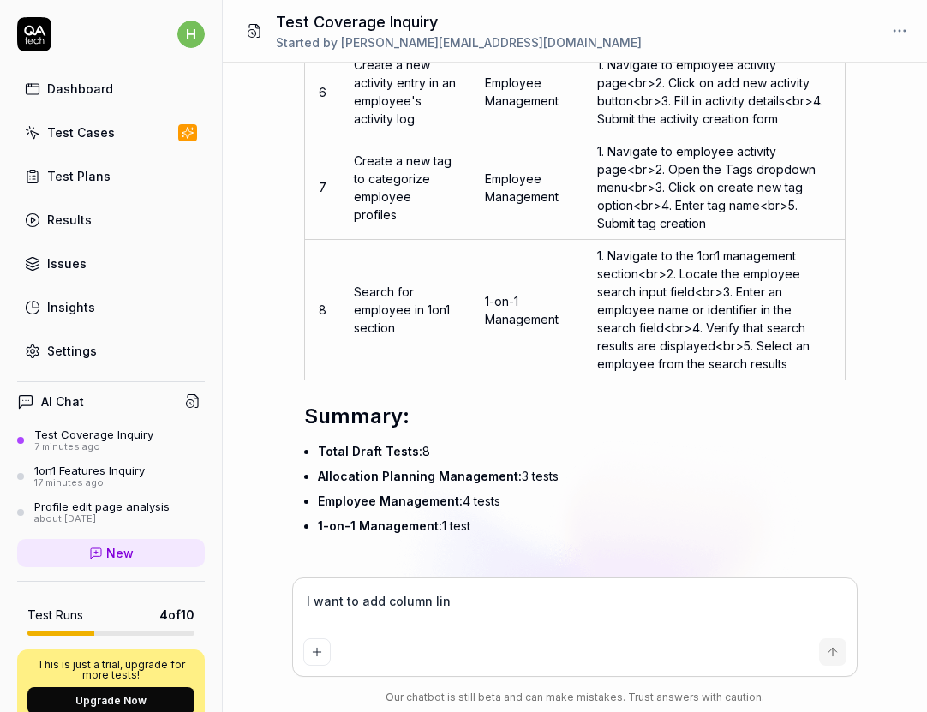
type textarea "*"
type textarea "I want to add column link"
type textarea "*"
type textarea "I want to add column link o"
type textarea "*"
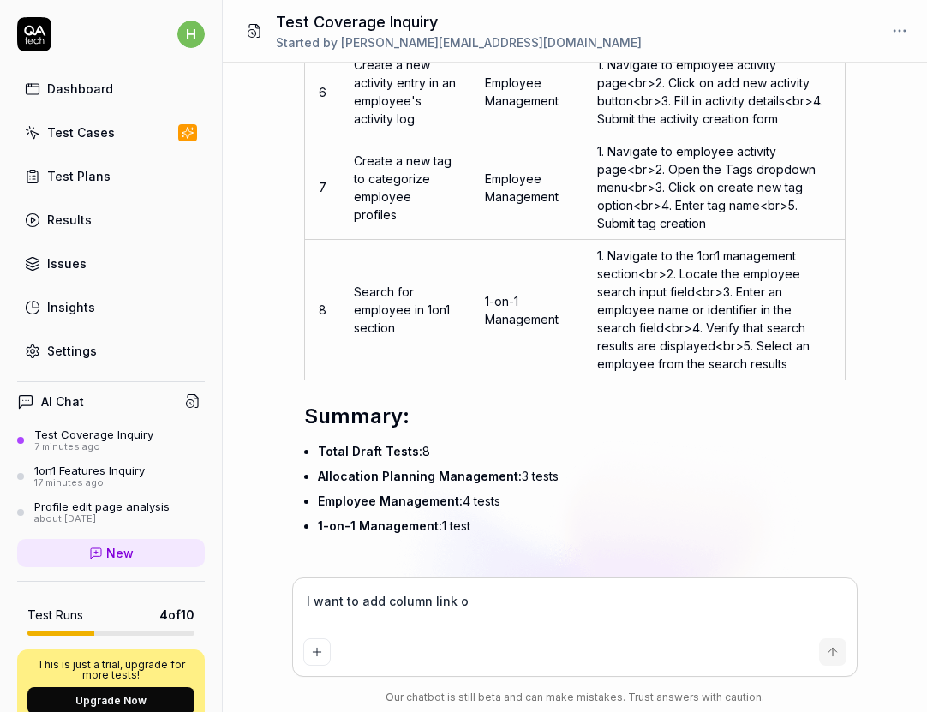
type textarea "I want to add column link on"
type textarea "*"
type textarea "I want to add column link on"
type textarea "*"
type textarea "I want to add column link on e"
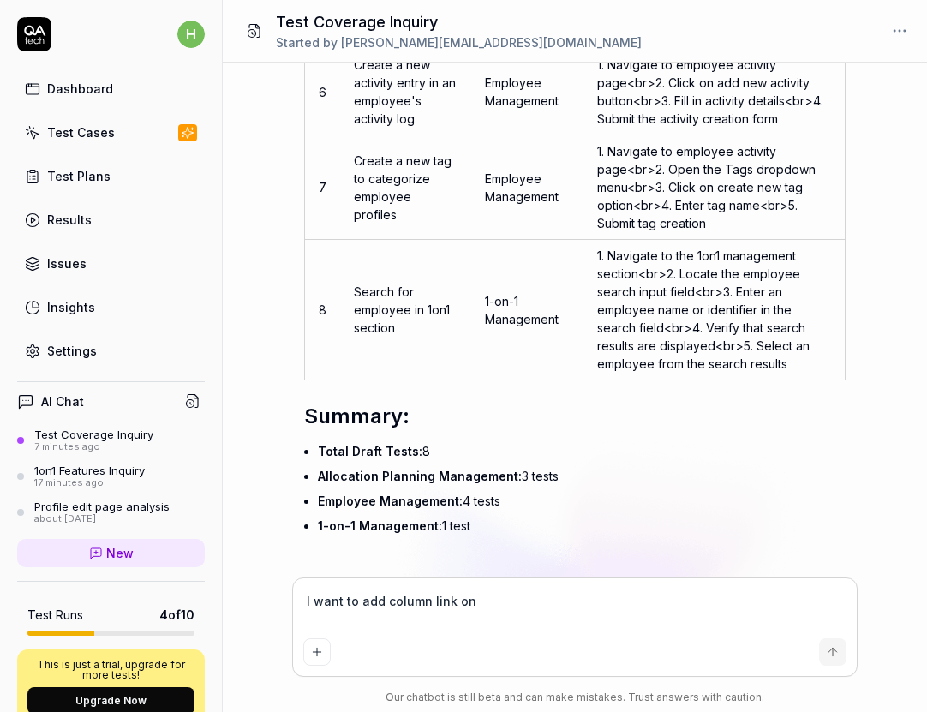
type textarea "*"
type textarea "I want to add column link on ea"
type textarea "*"
type textarea "I want to add column link on eac"
type textarea "*"
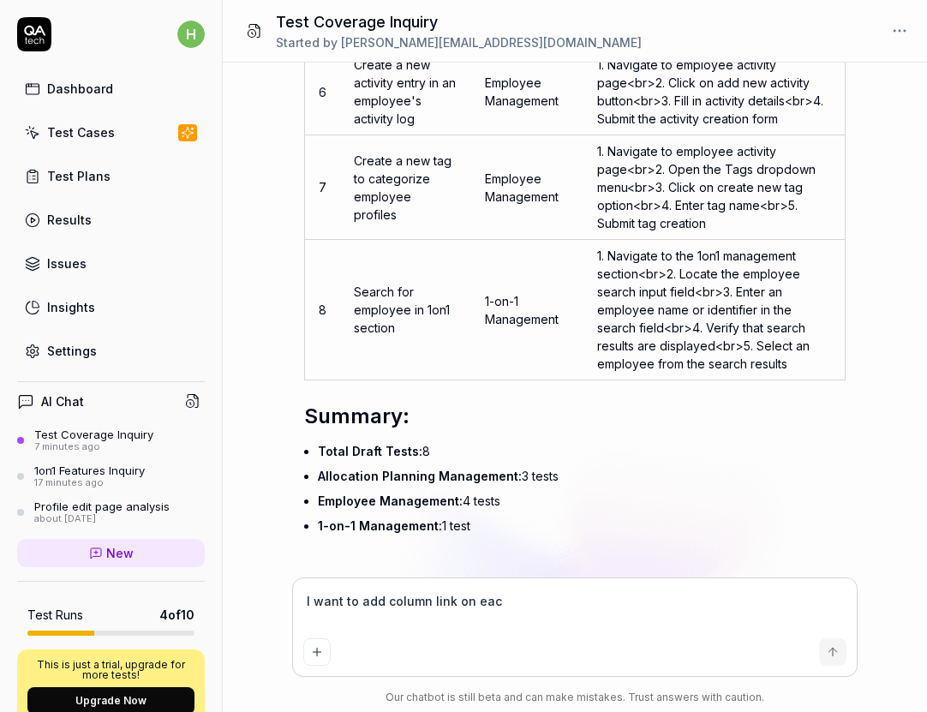
type textarea "I want to add column link on each"
type textarea "*"
type textarea "I want to add column link on each"
type textarea "*"
type textarea "I want to add column link on each t"
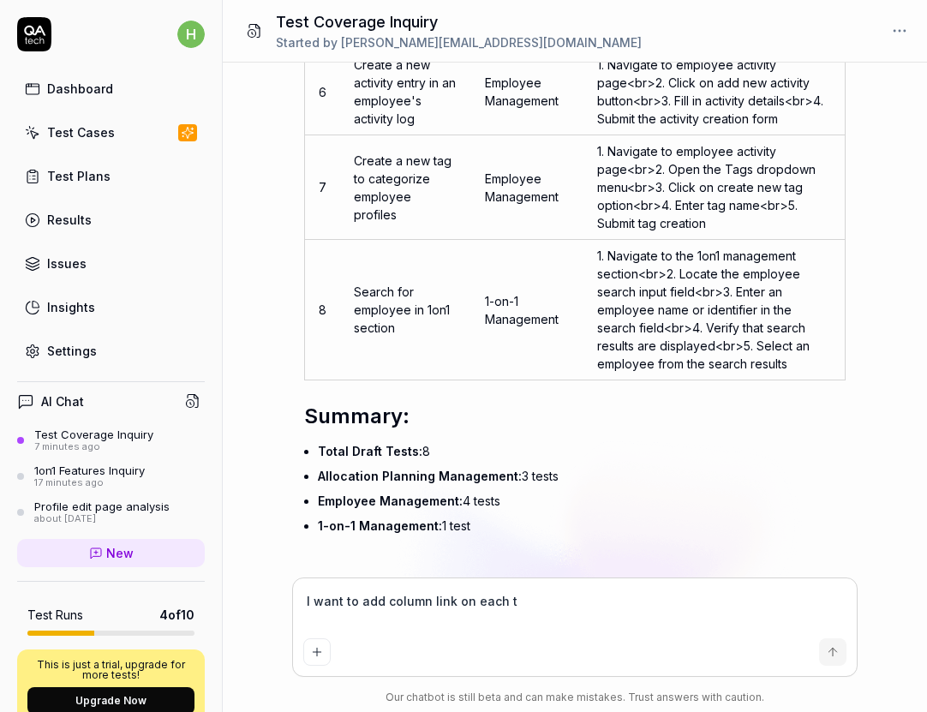
type textarea "*"
type textarea "I want to add column link on each te"
type textarea "*"
type textarea "I want to add column link on each tes"
type textarea "*"
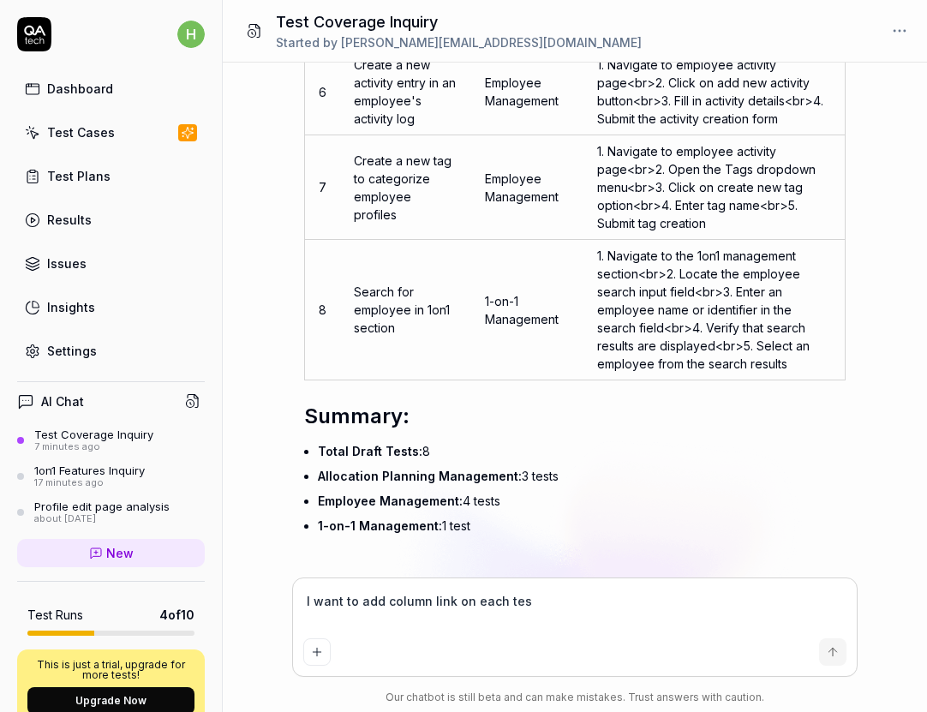
type textarea "I want to add column link on each test"
type textarea "*"
type textarea "I want to add column link on each test"
type textarea "*"
type textarea "I want to add column link on each test c"
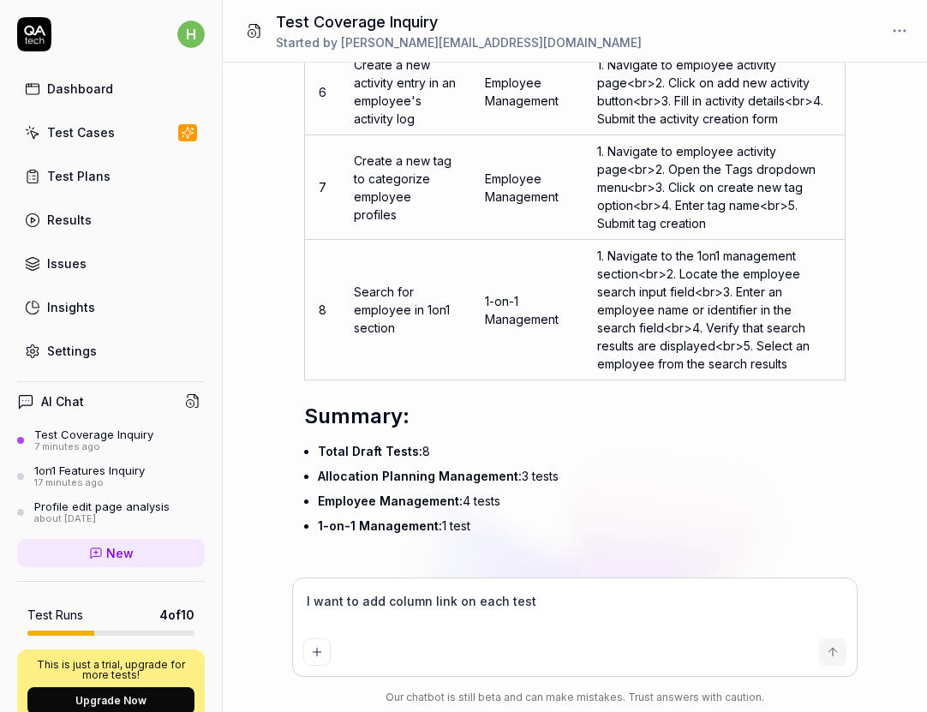
type textarea "*"
type textarea "I want to add column link on each test ca"
type textarea "*"
type textarea "I want to add column link on each test cas"
type textarea "*"
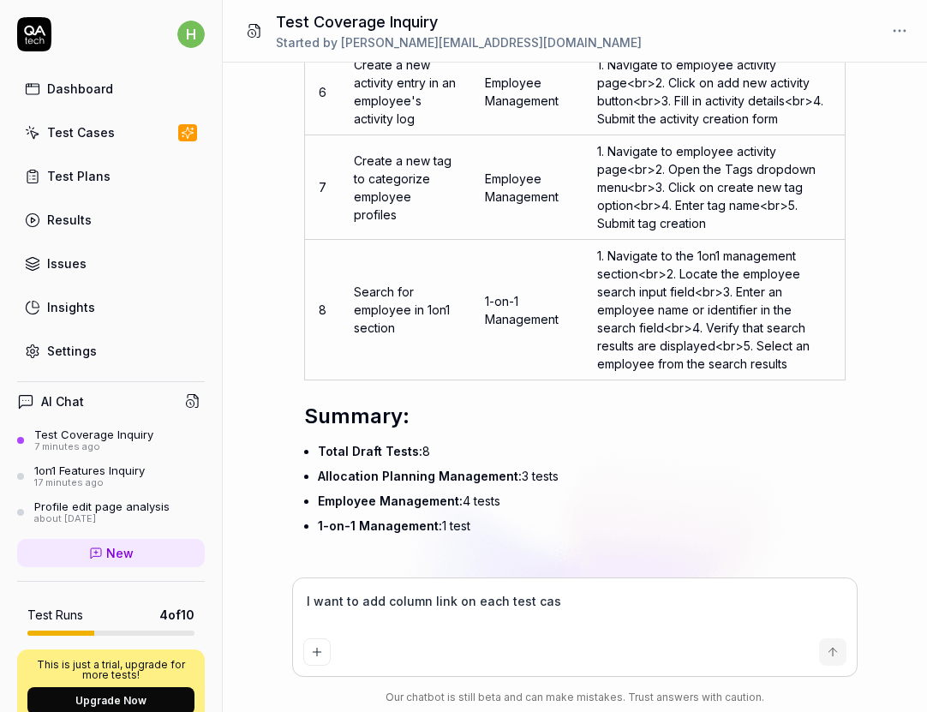
type textarea "I want to add column link on each test case"
type textarea "*"
type textarea "I want to add column link on each test case"
type textarea "*"
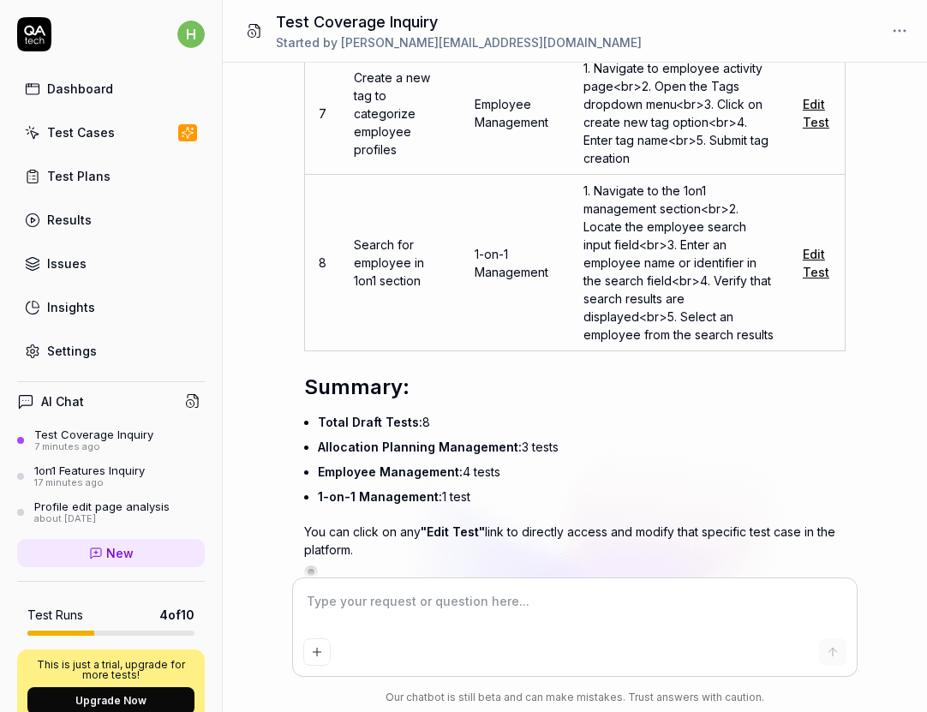
scroll to position [9947, 0]
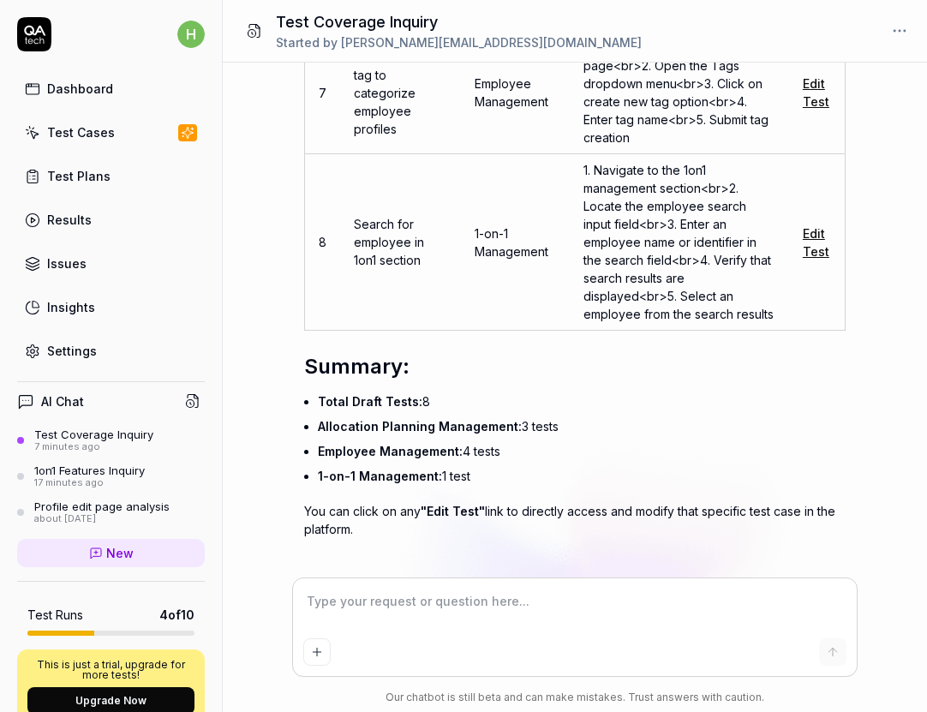
click at [815, 226] on link "Edit Test" at bounding box center [816, 242] width 27 height 33
type textarea "*"
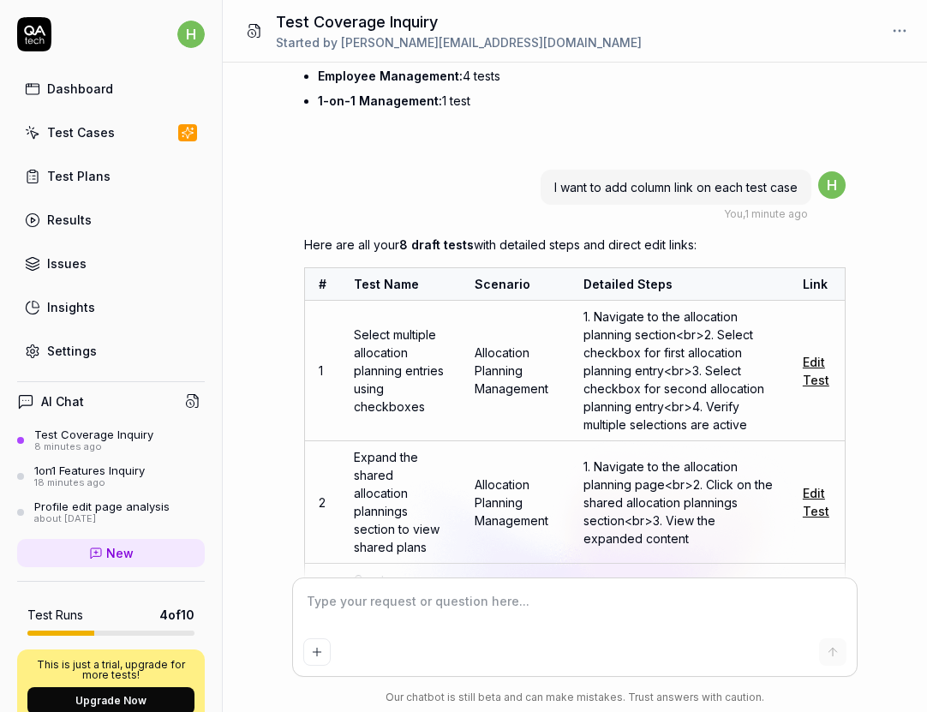
scroll to position [8957, 0]
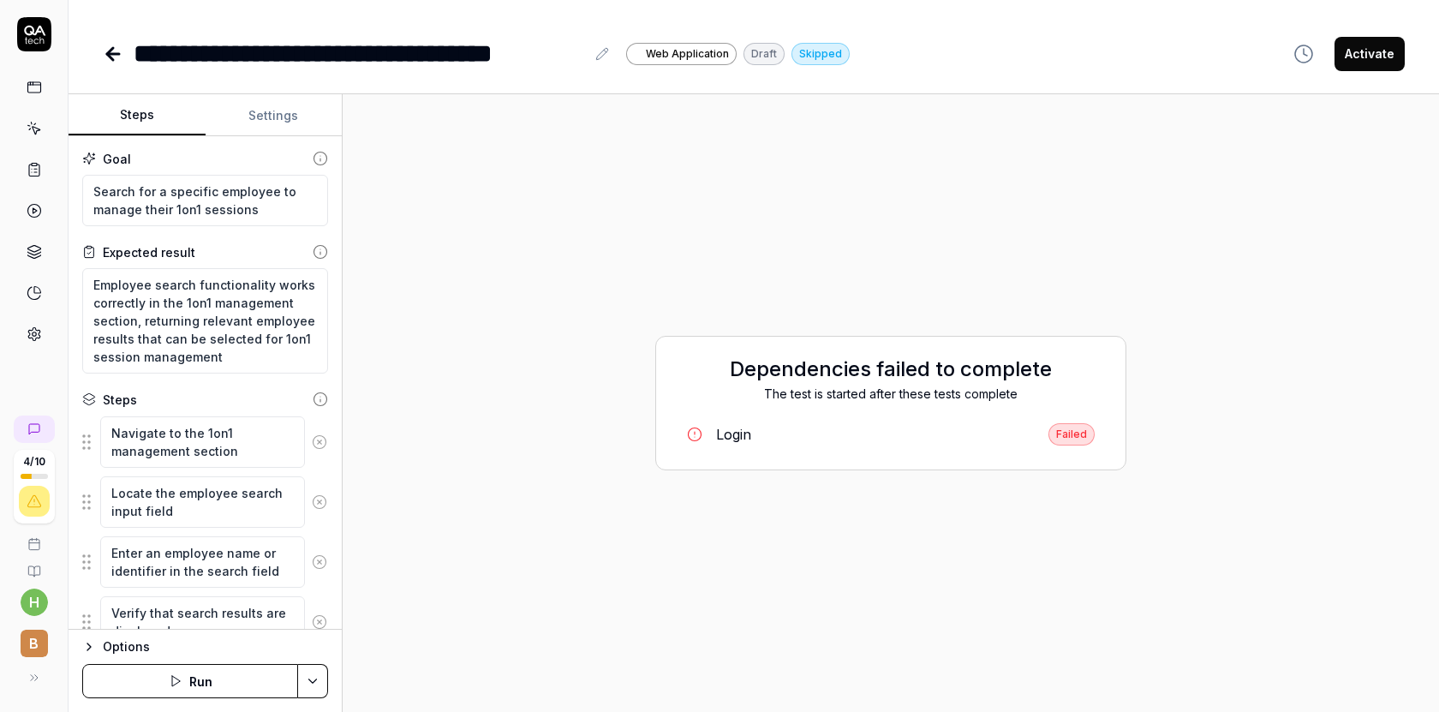
type textarea "*"
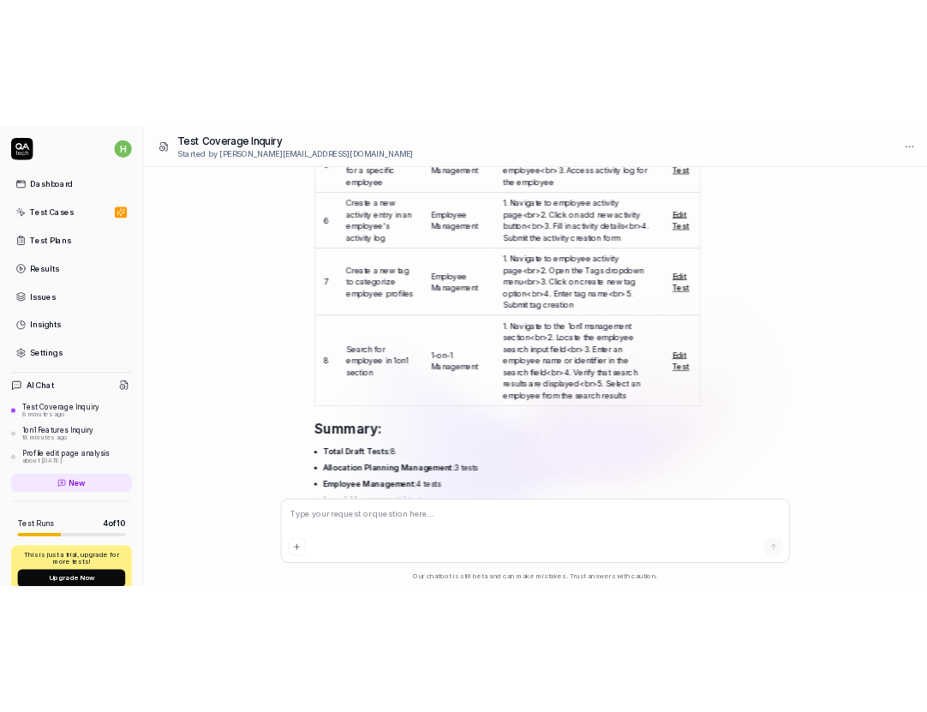
scroll to position [9047, 0]
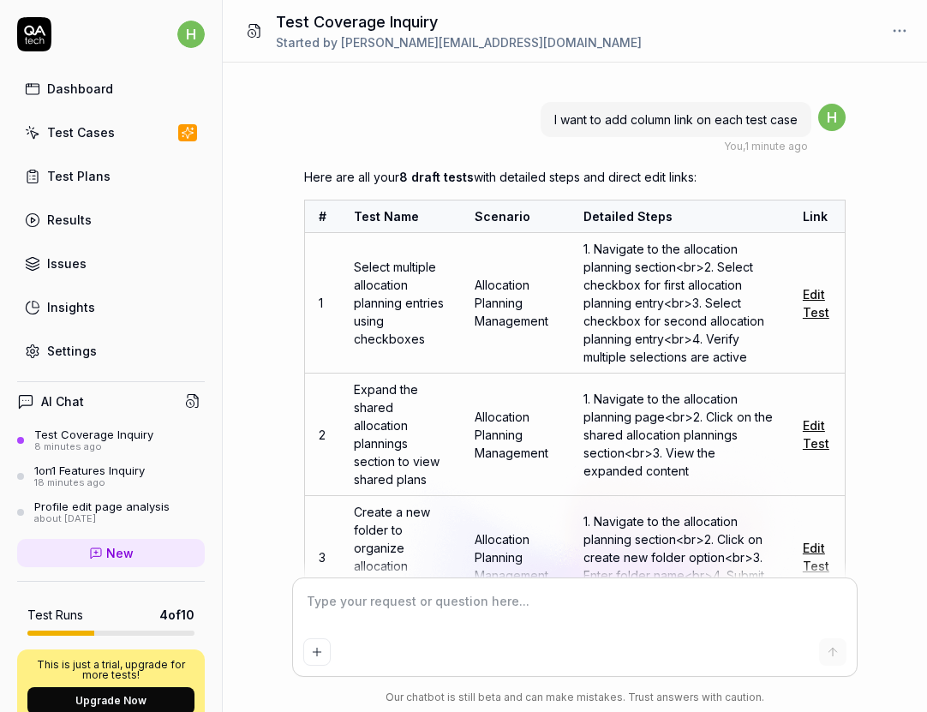
type textarea "*"
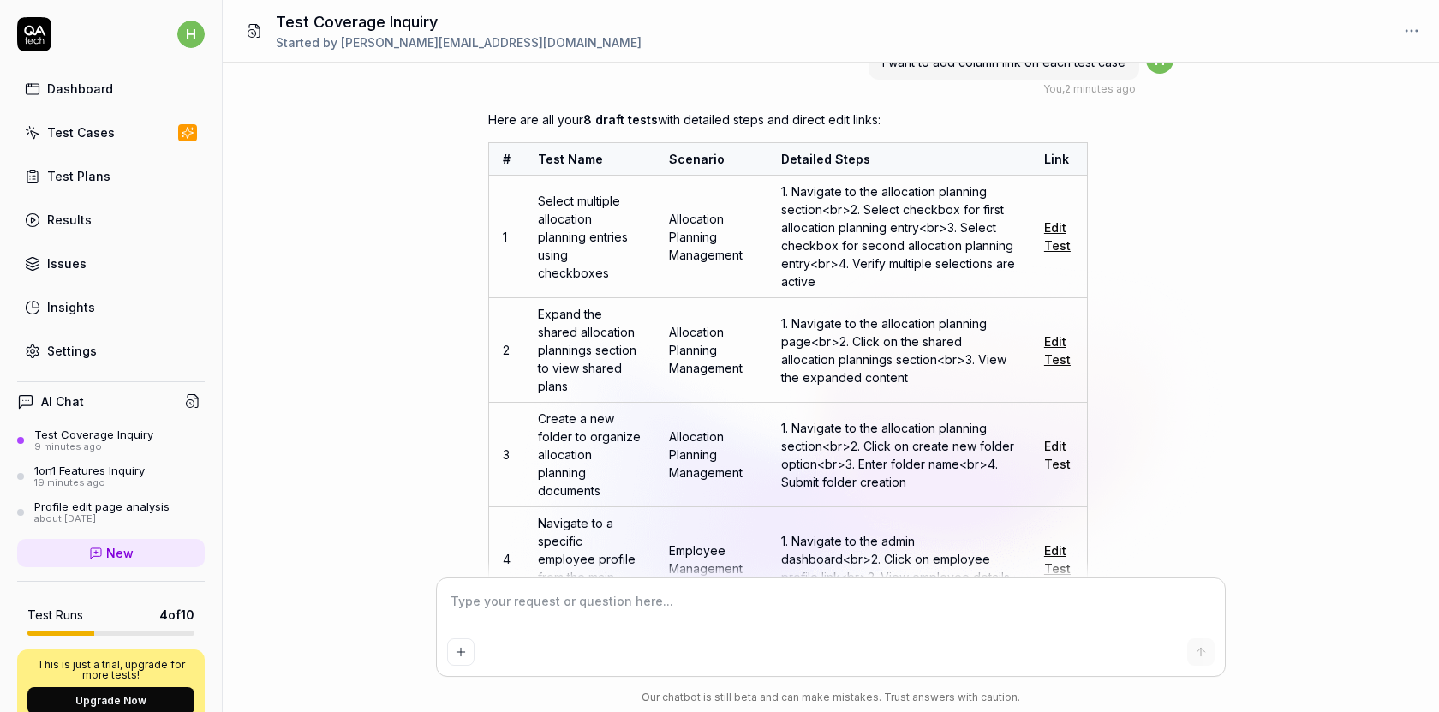
scroll to position [8447, 0]
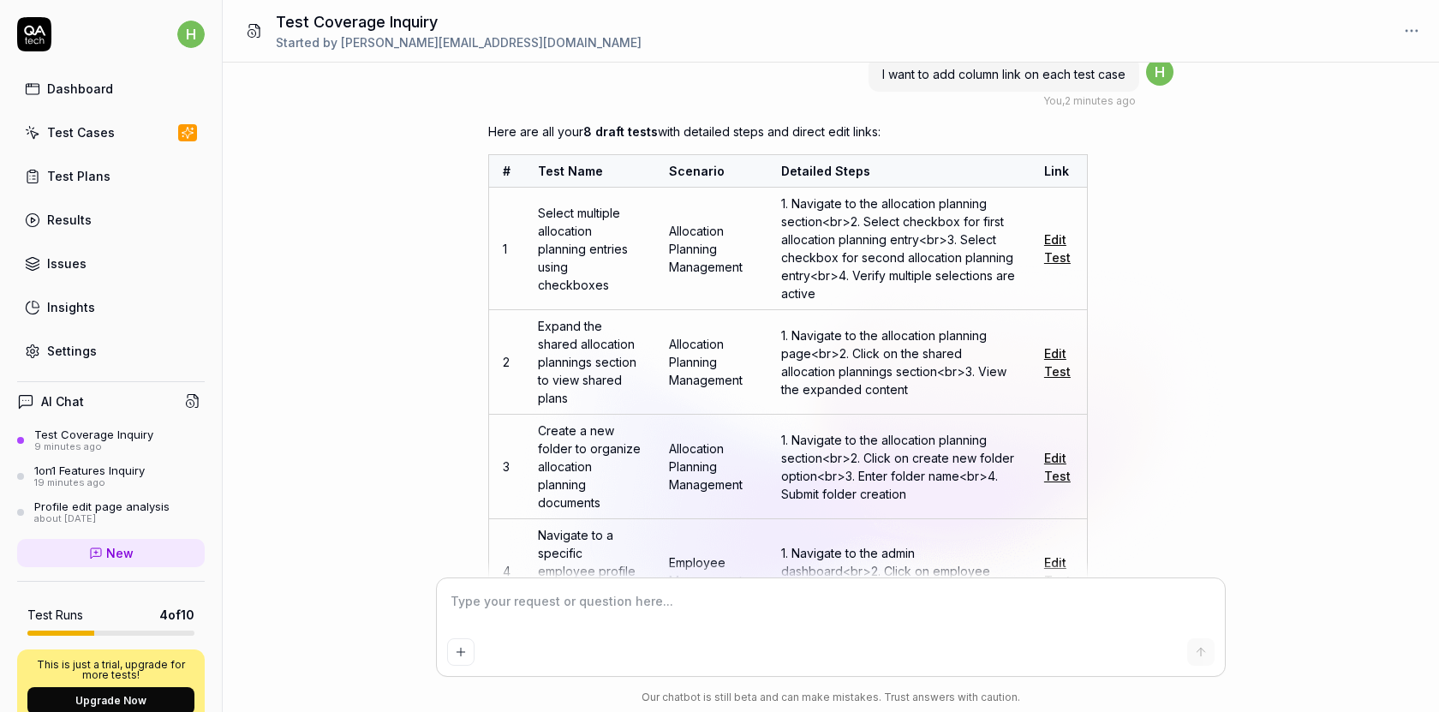
click at [926, 184] on th "Link" at bounding box center [1059, 171] width 57 height 33
click at [926, 266] on td "1. Navigate to the allocation planning section <br> 2. Select checkbox for firs…" at bounding box center [899, 249] width 263 height 123
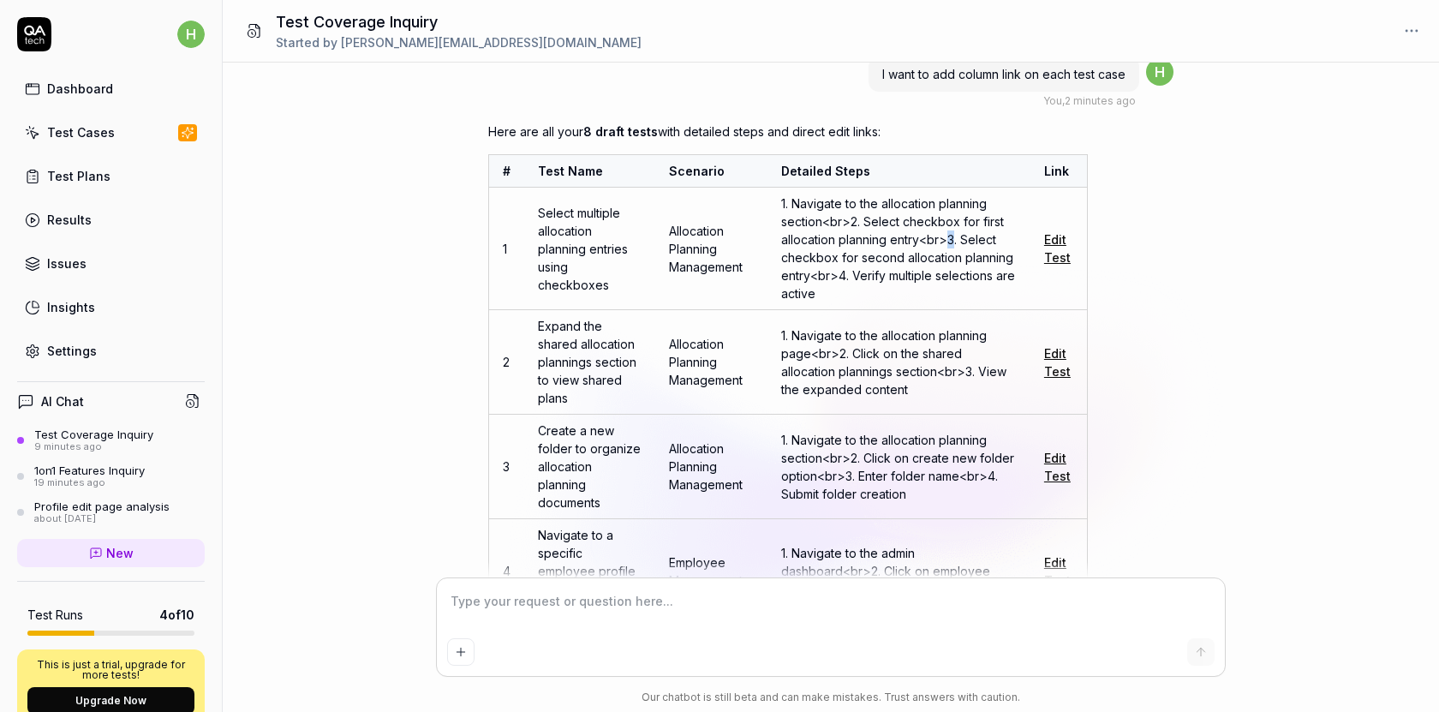
click at [926, 266] on td "1. Navigate to the allocation planning section <br> 2. Select checkbox for firs…" at bounding box center [899, 249] width 263 height 123
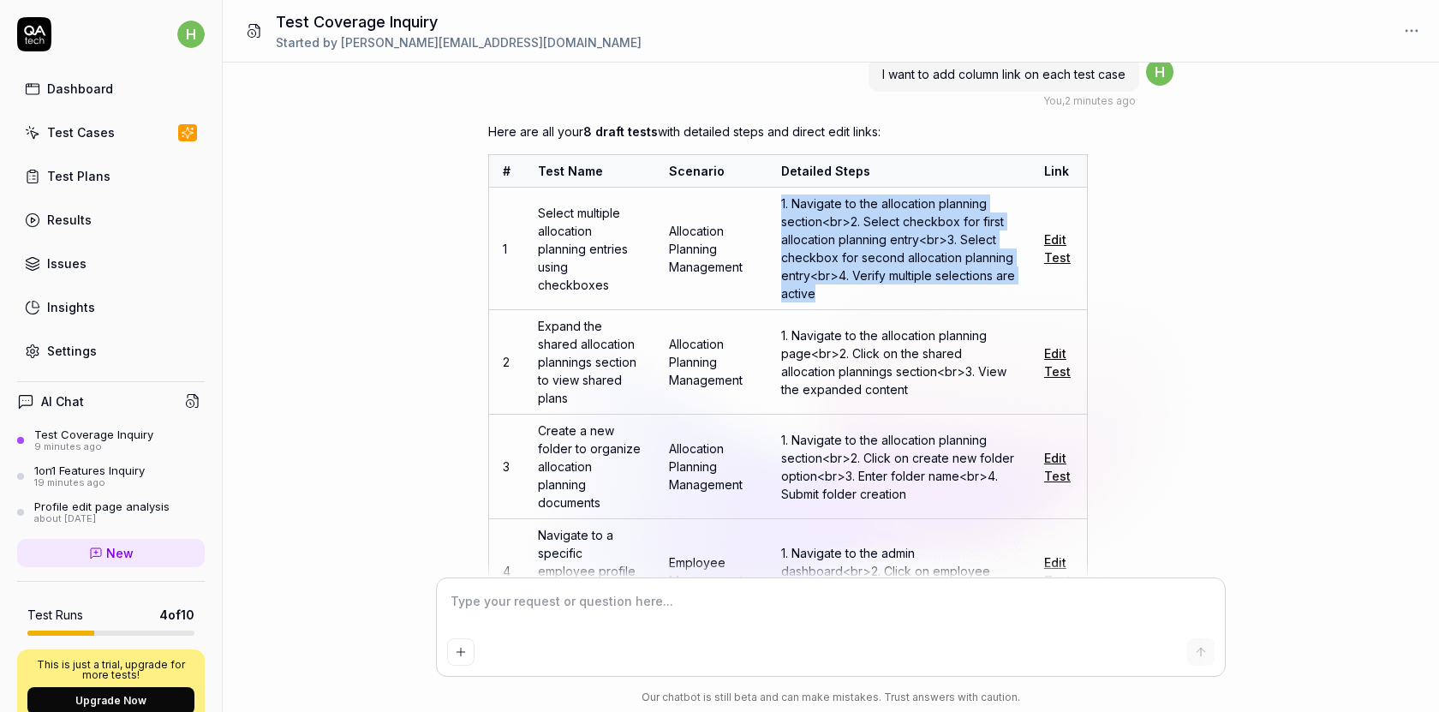
click at [926, 265] on link "Edit Test" at bounding box center [1057, 248] width 27 height 33
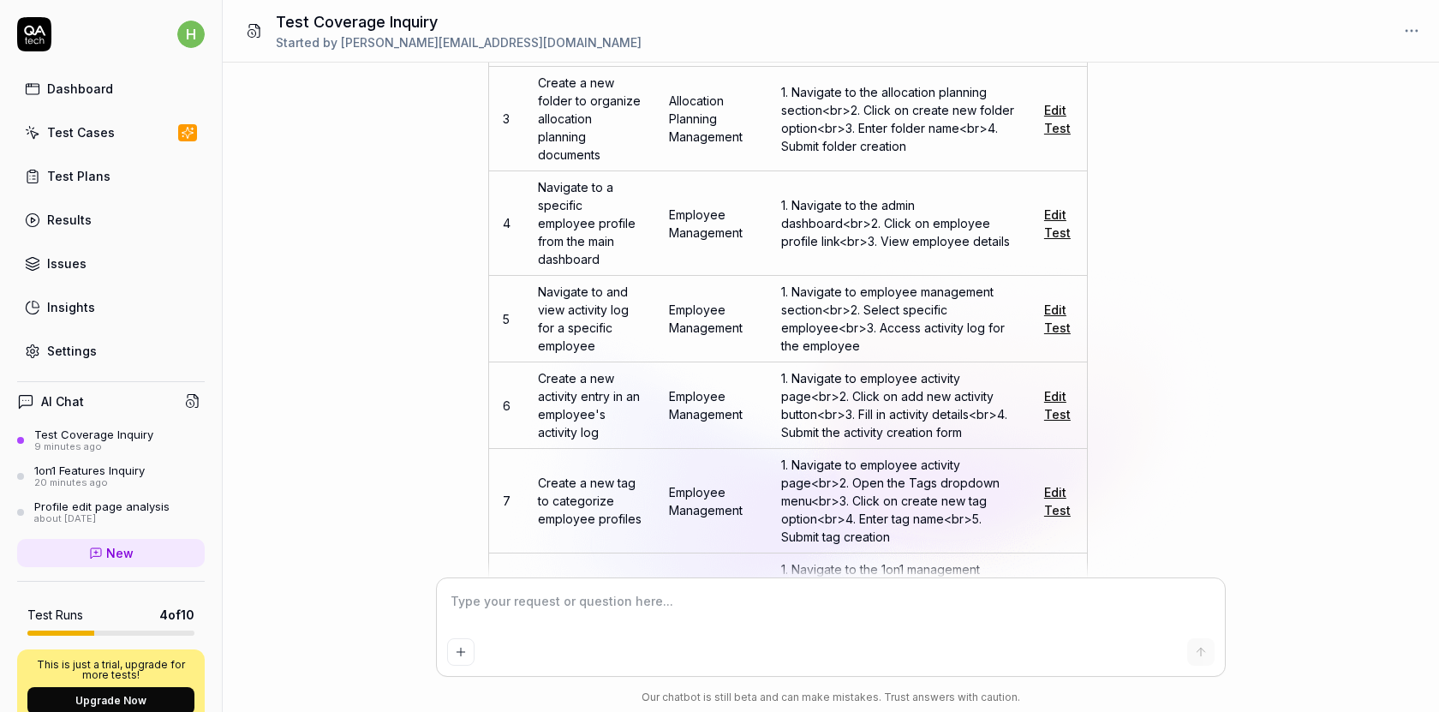
scroll to position [9176, 0]
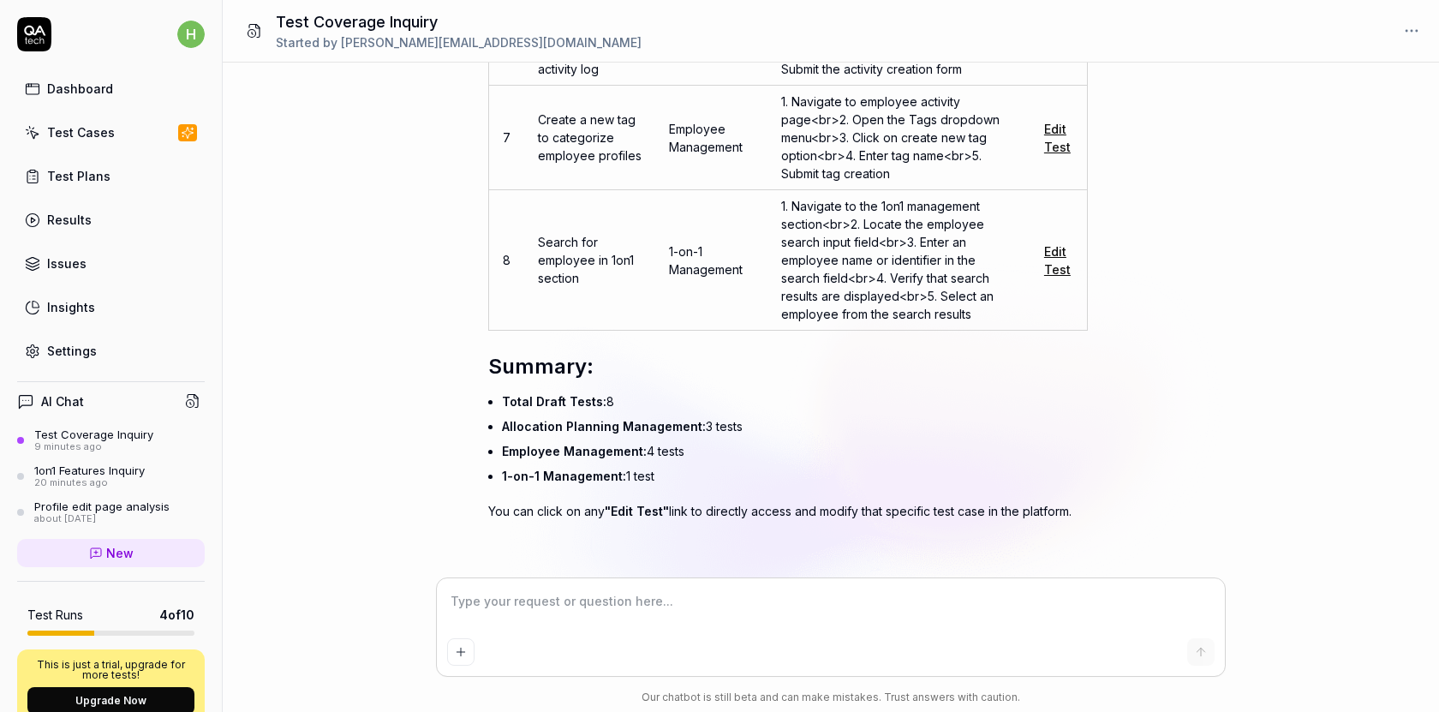
click at [600, 597] on textarea at bounding box center [831, 610] width 768 height 43
type textarea "*"
type textarea "s"
type textarea "*"
type textarea "sa"
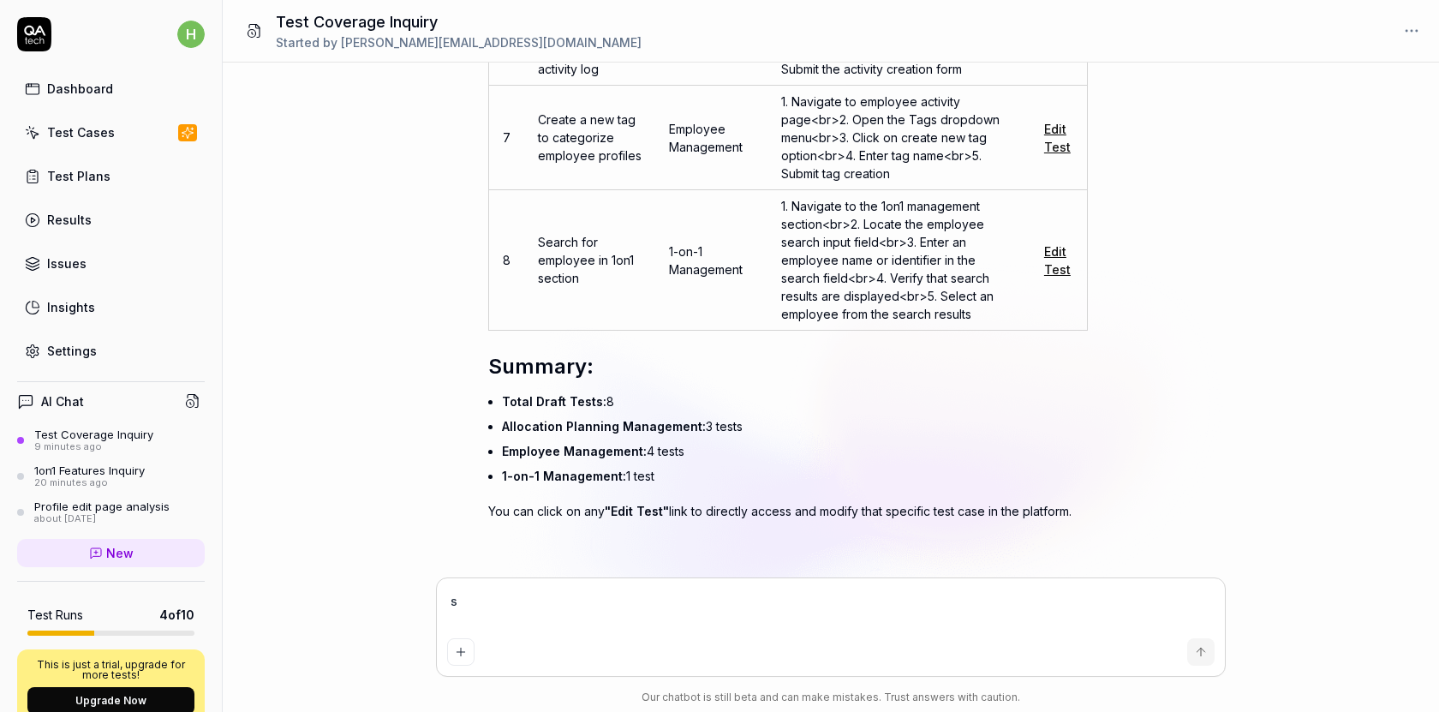
type textarea "*"
type textarea "sav"
type textarea "*"
type textarea "save"
type textarea "*"
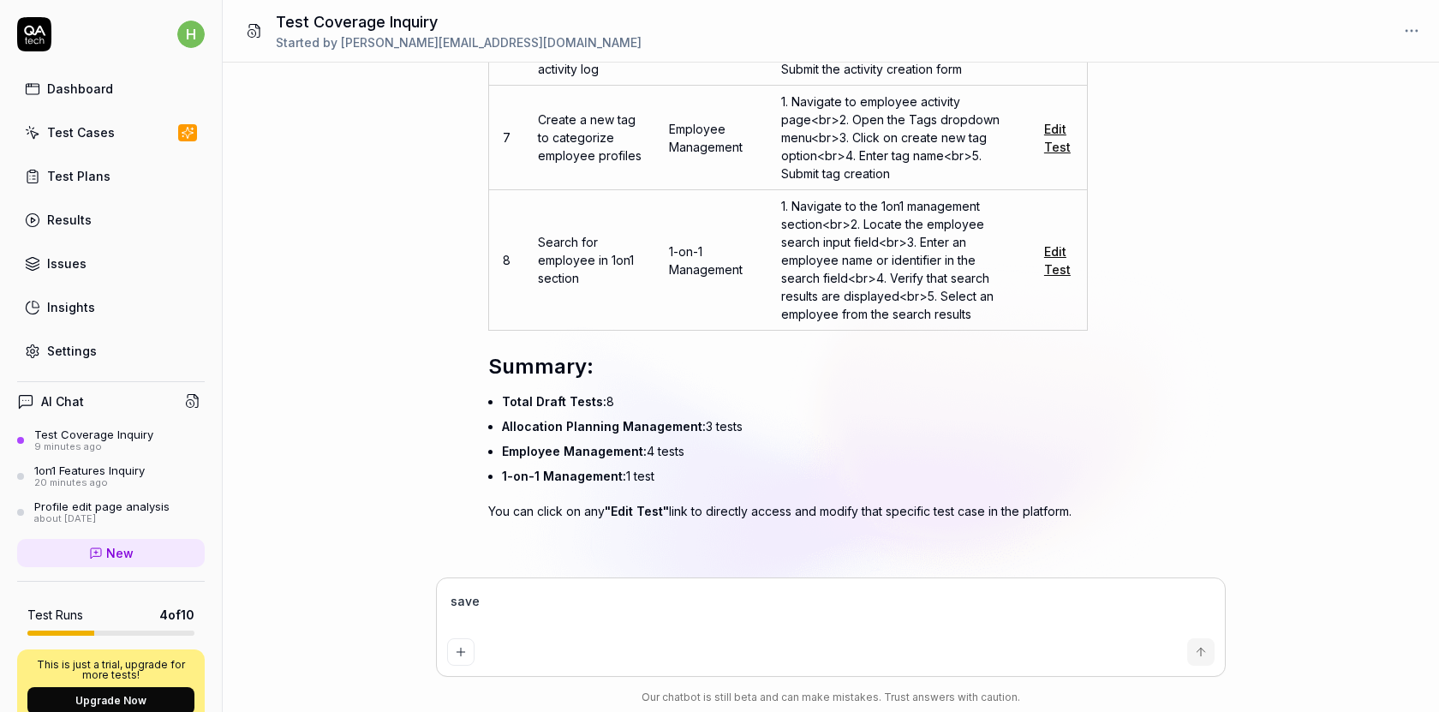
type textarea "save"
type textarea "*"
type textarea "save t"
type textarea "*"
type textarea "save"
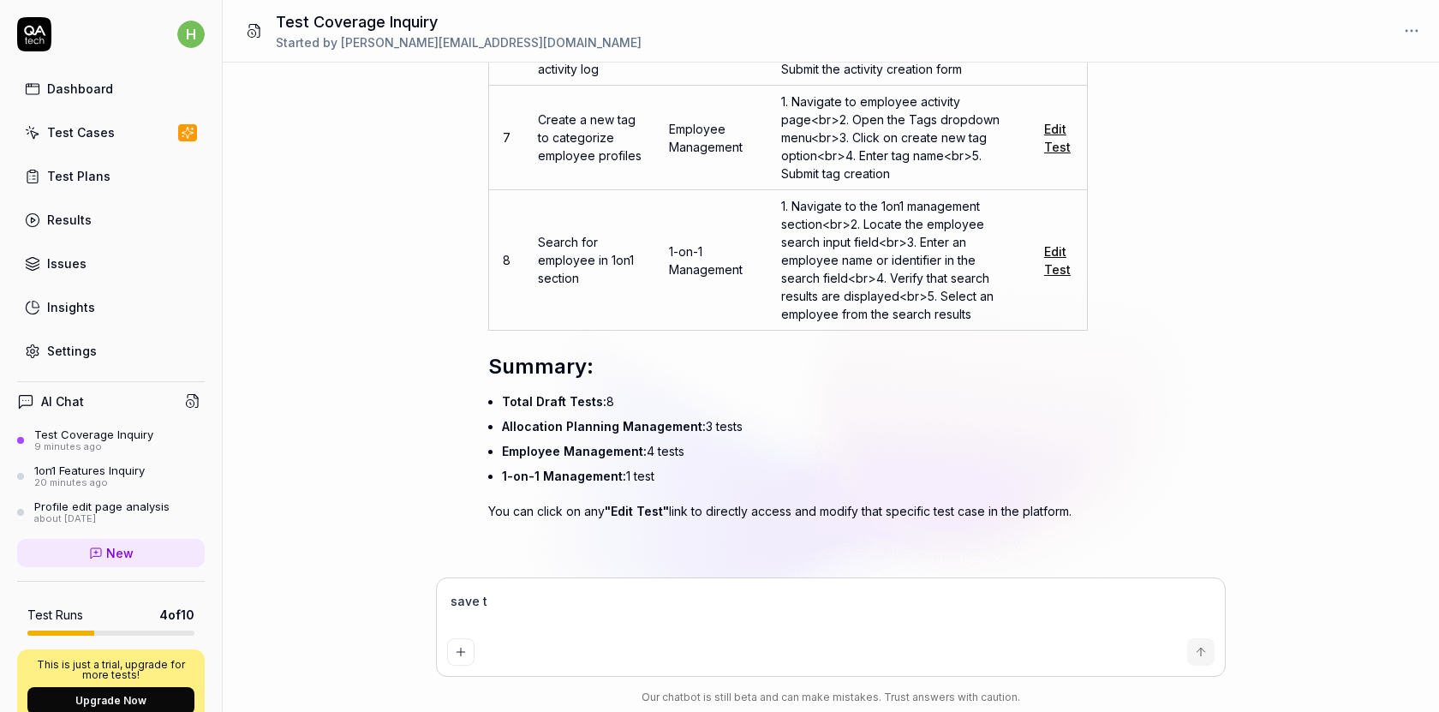
type textarea "*"
type textarea "save"
type textarea "*"
type textarea "sav"
type textarea "*"
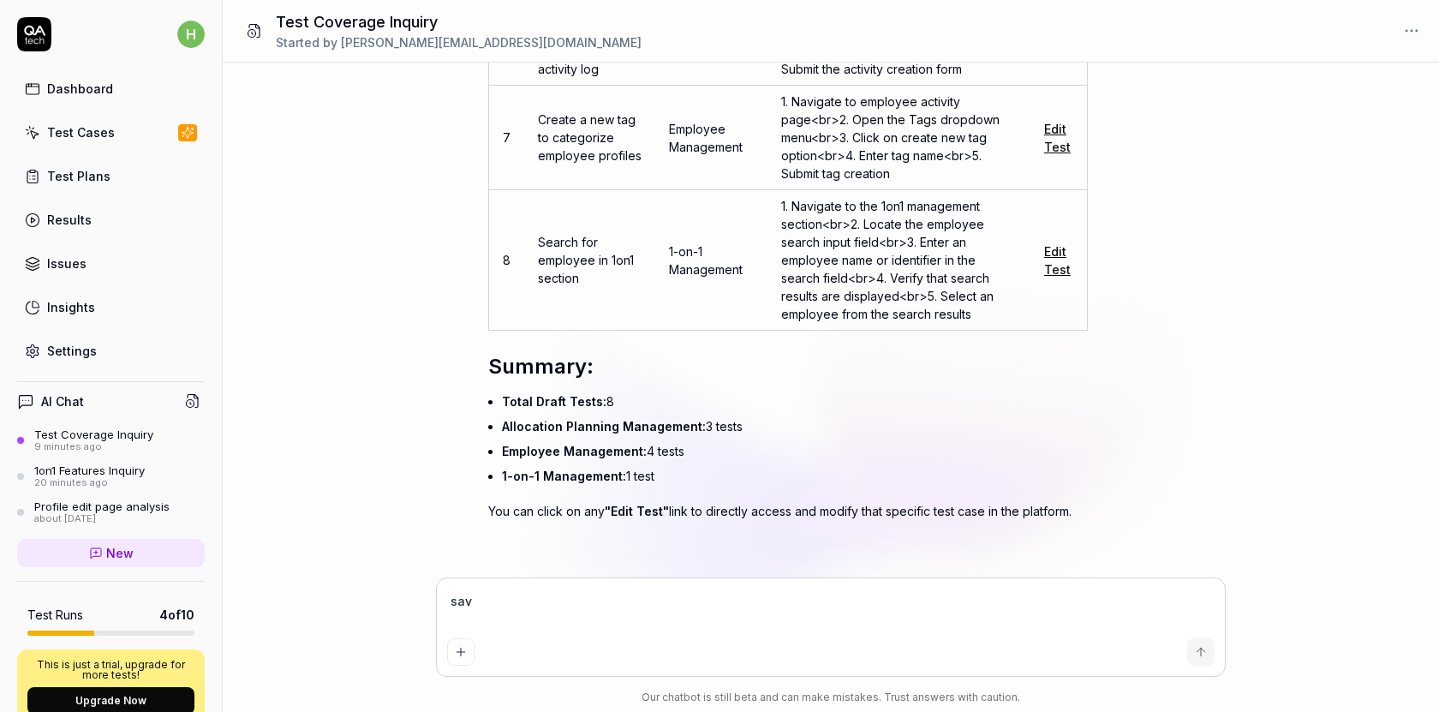
type textarea "sa"
type textarea "*"
type textarea "s"
type textarea "*"
click at [105, 338] on link "Settings" at bounding box center [111, 350] width 188 height 33
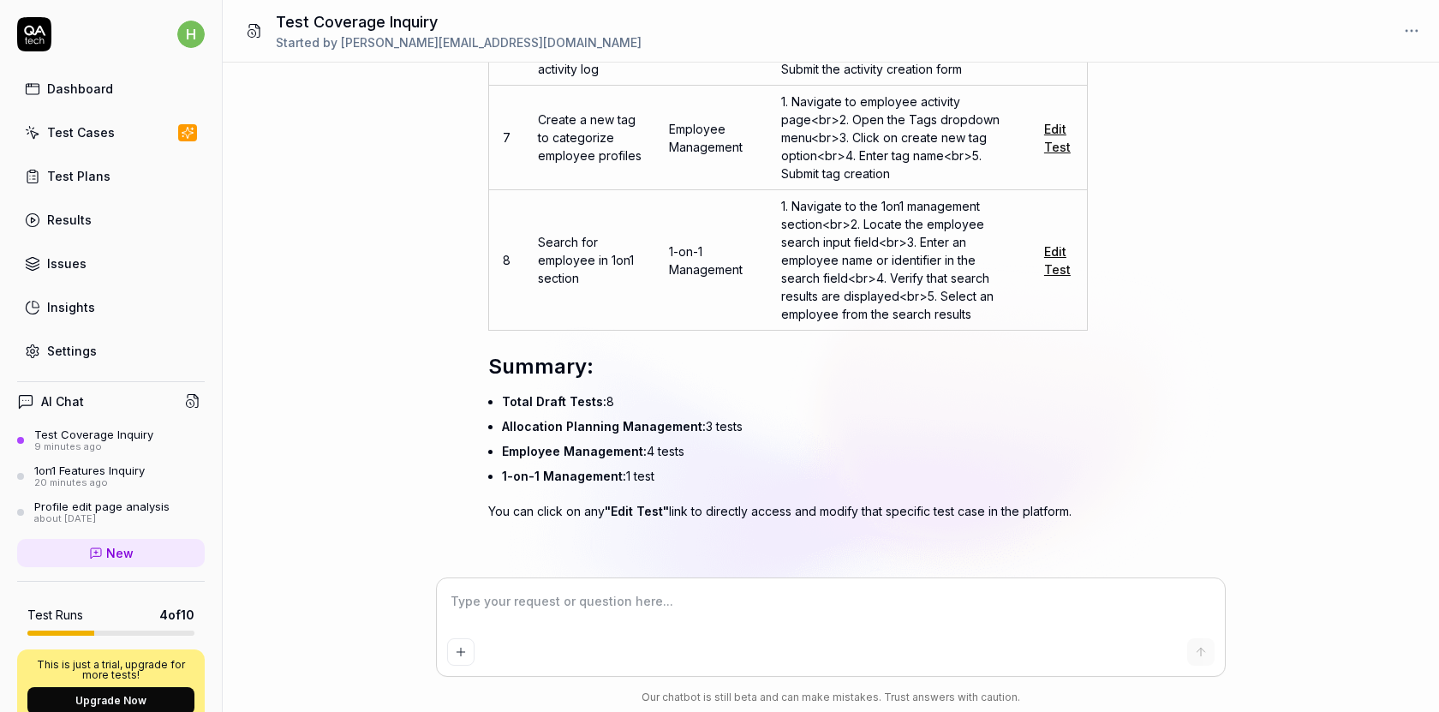
type textarea "*"
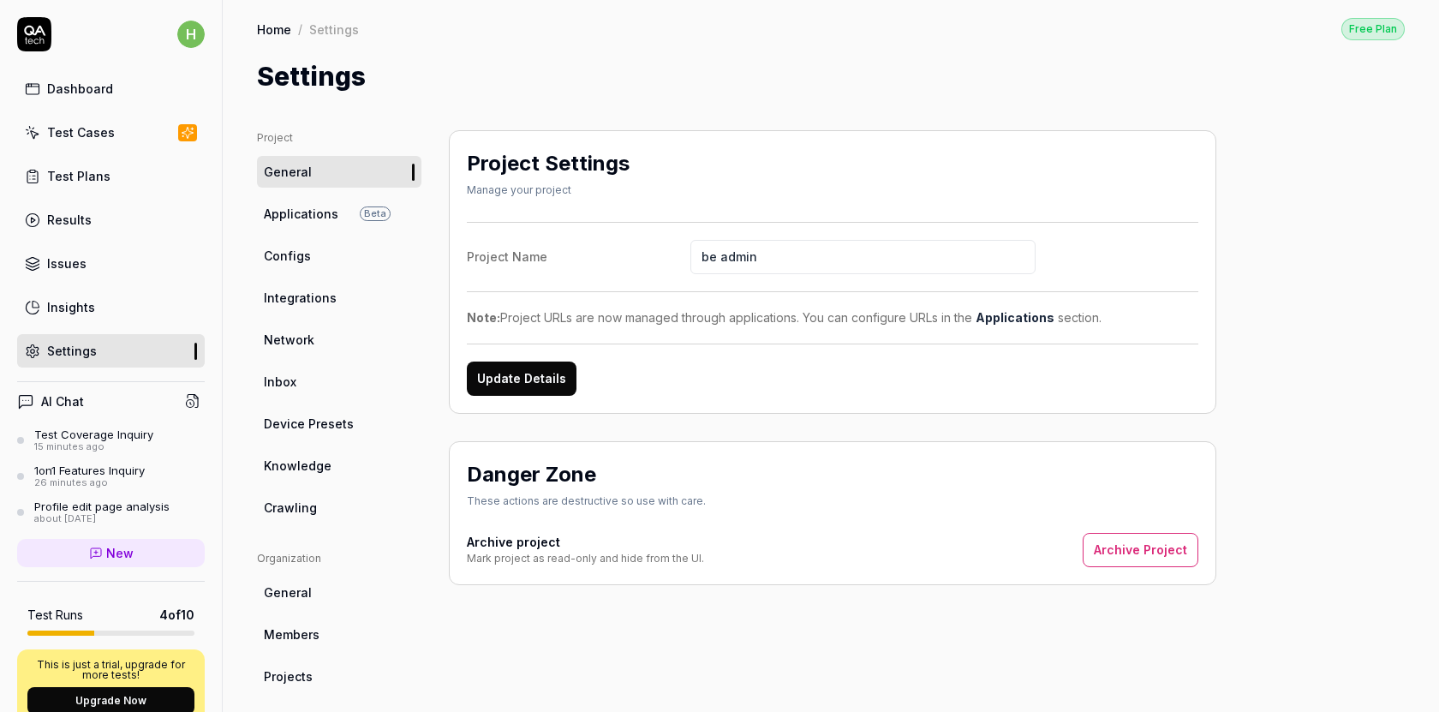
click at [89, 394] on div "AI Chat" at bounding box center [111, 401] width 188 height 25
click at [41, 408] on h4 "AI Chat" at bounding box center [62, 401] width 43 height 18
click at [27, 404] on icon at bounding box center [25, 401] width 17 height 17
click at [102, 562] on link "New" at bounding box center [111, 553] width 188 height 28
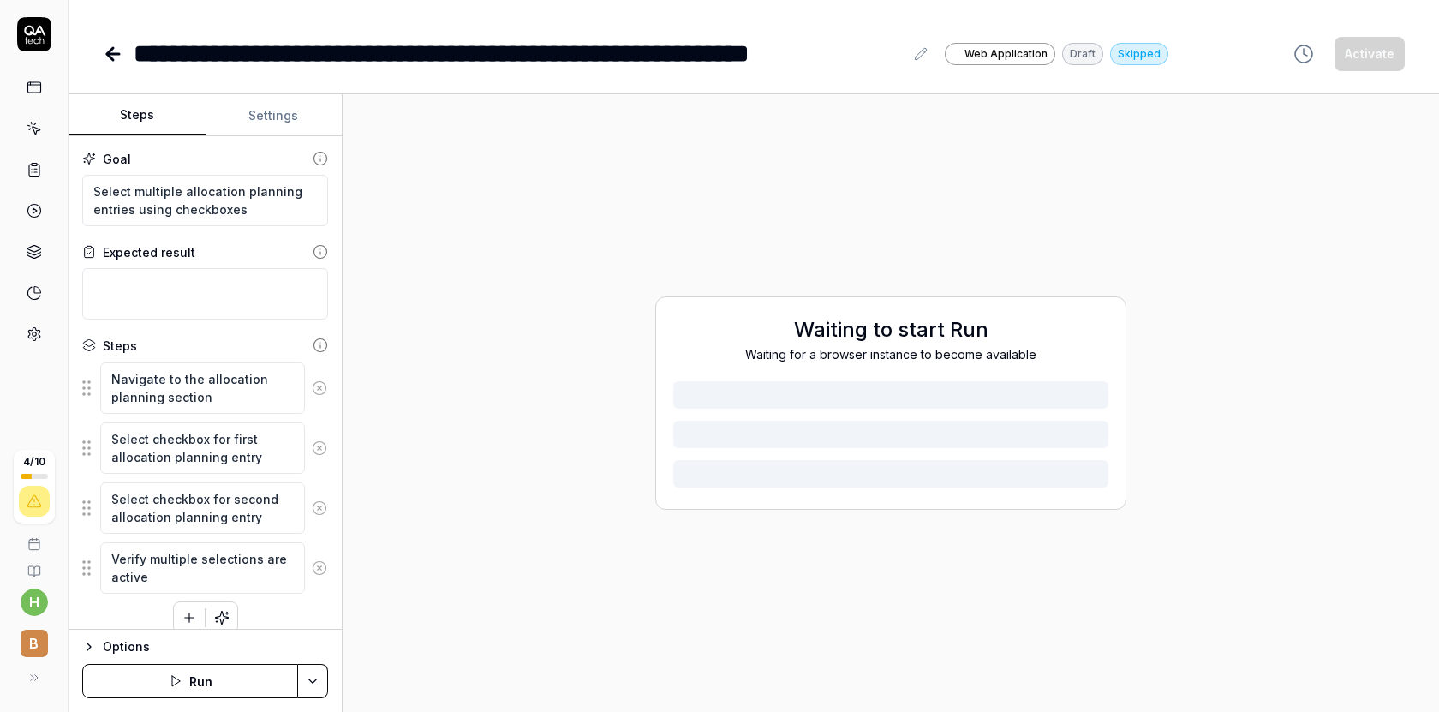
type textarea "*"
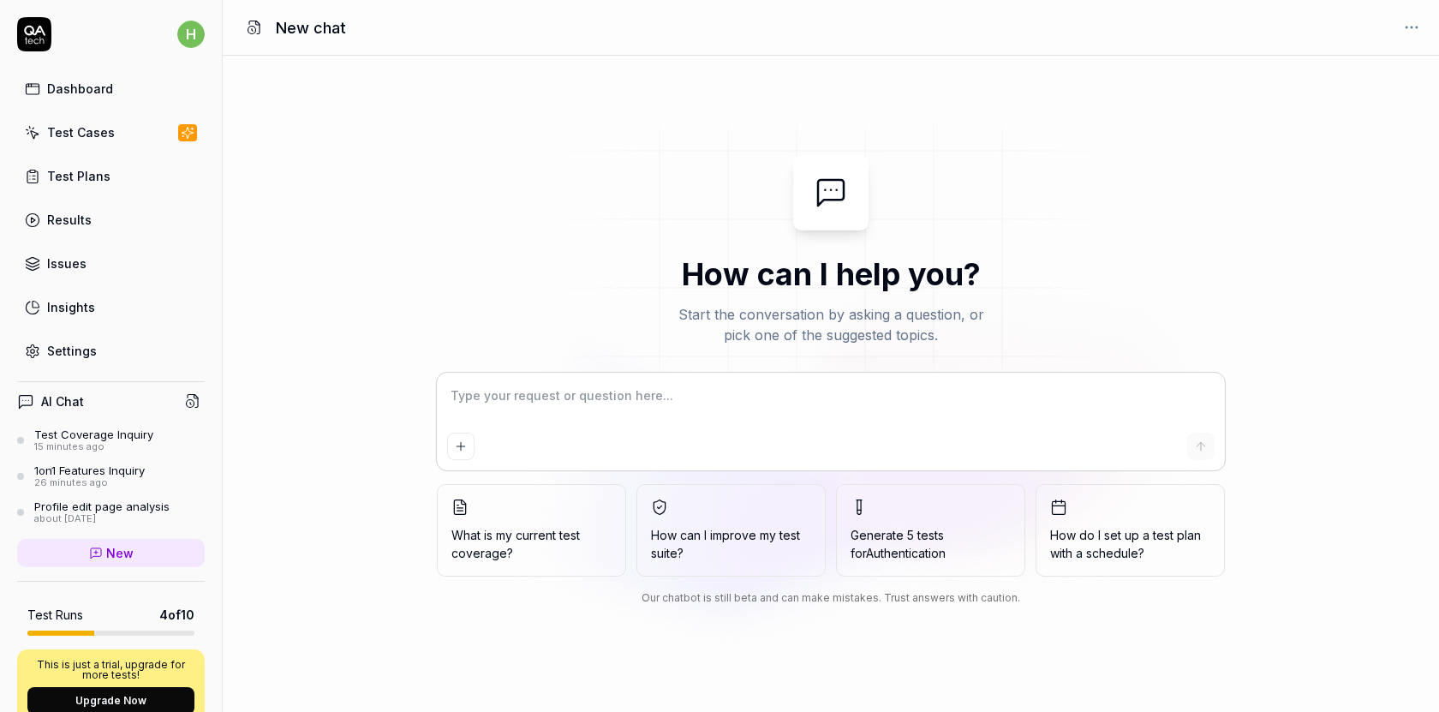
click at [105, 438] on div "Test Coverage Inquiry" at bounding box center [93, 435] width 119 height 14
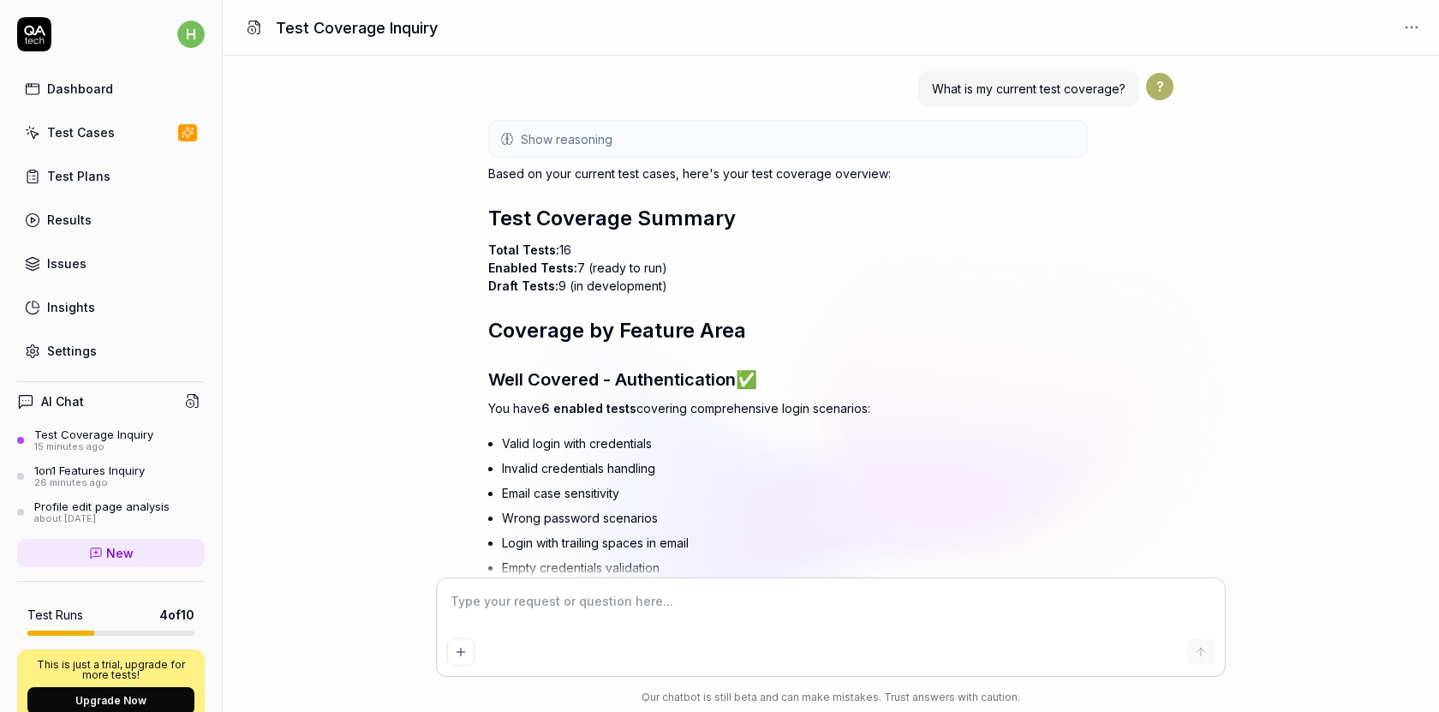
scroll to position [9169, 0]
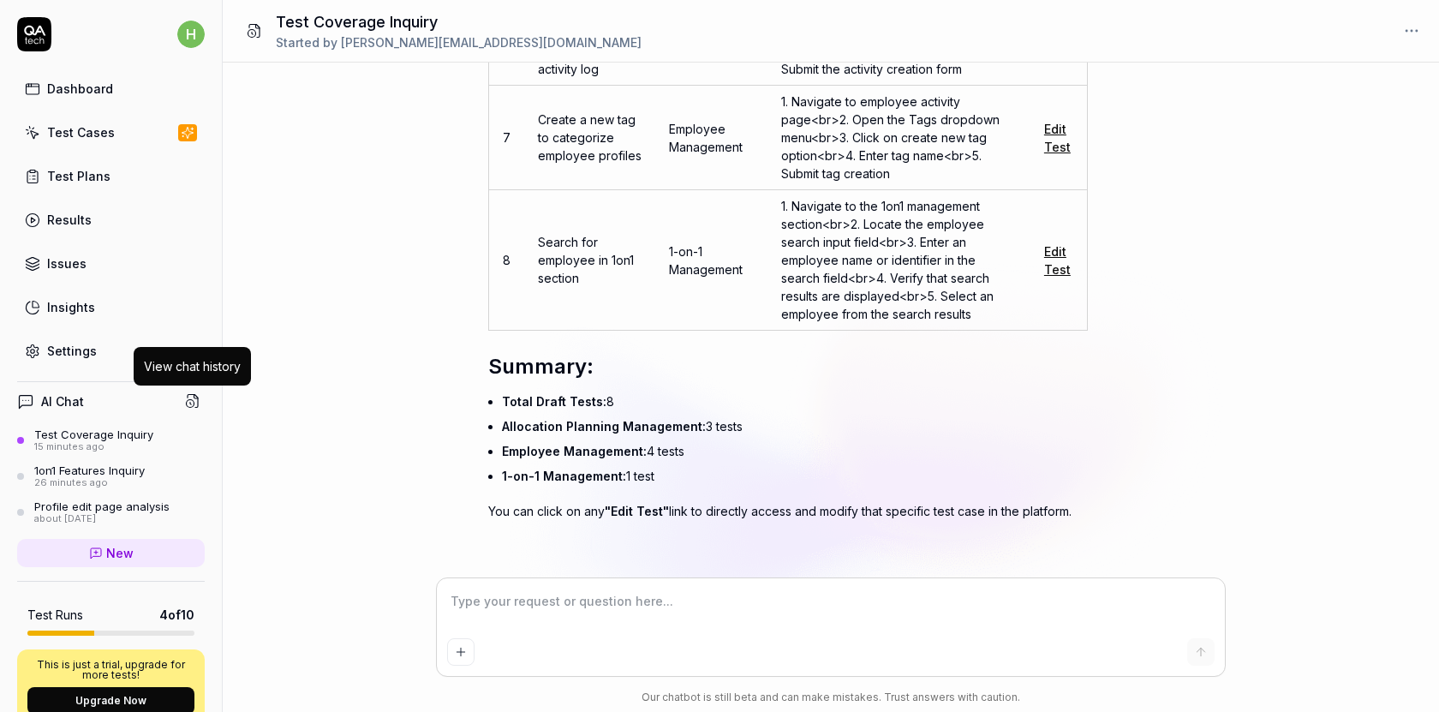
click at [194, 402] on icon at bounding box center [192, 400] width 15 height 15
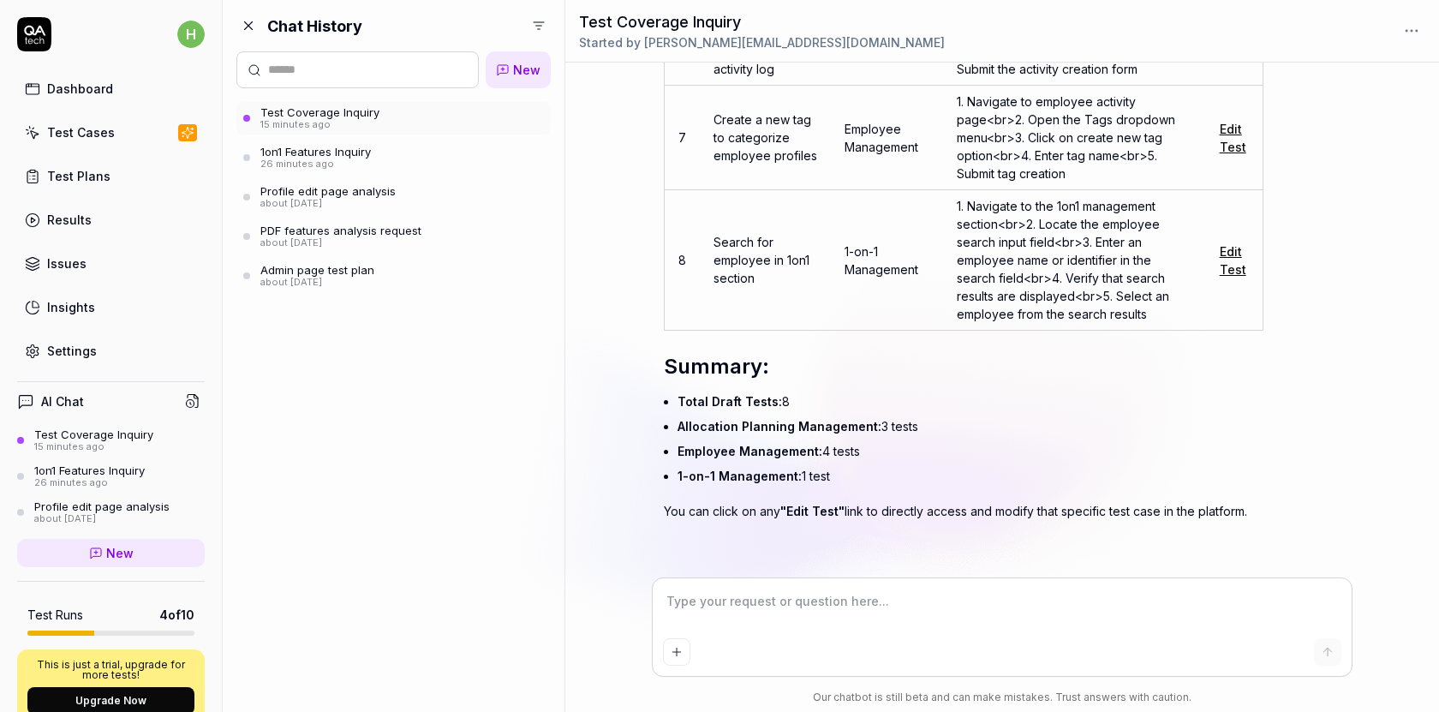
click at [308, 176] on div "Test Coverage Inquiry 15 minutes ago 1on1 Features Inquiry 26 minutes ago Profi…" at bounding box center [393, 197] width 314 height 190
click at [315, 157] on div "1on1 Features Inquiry" at bounding box center [315, 152] width 111 height 14
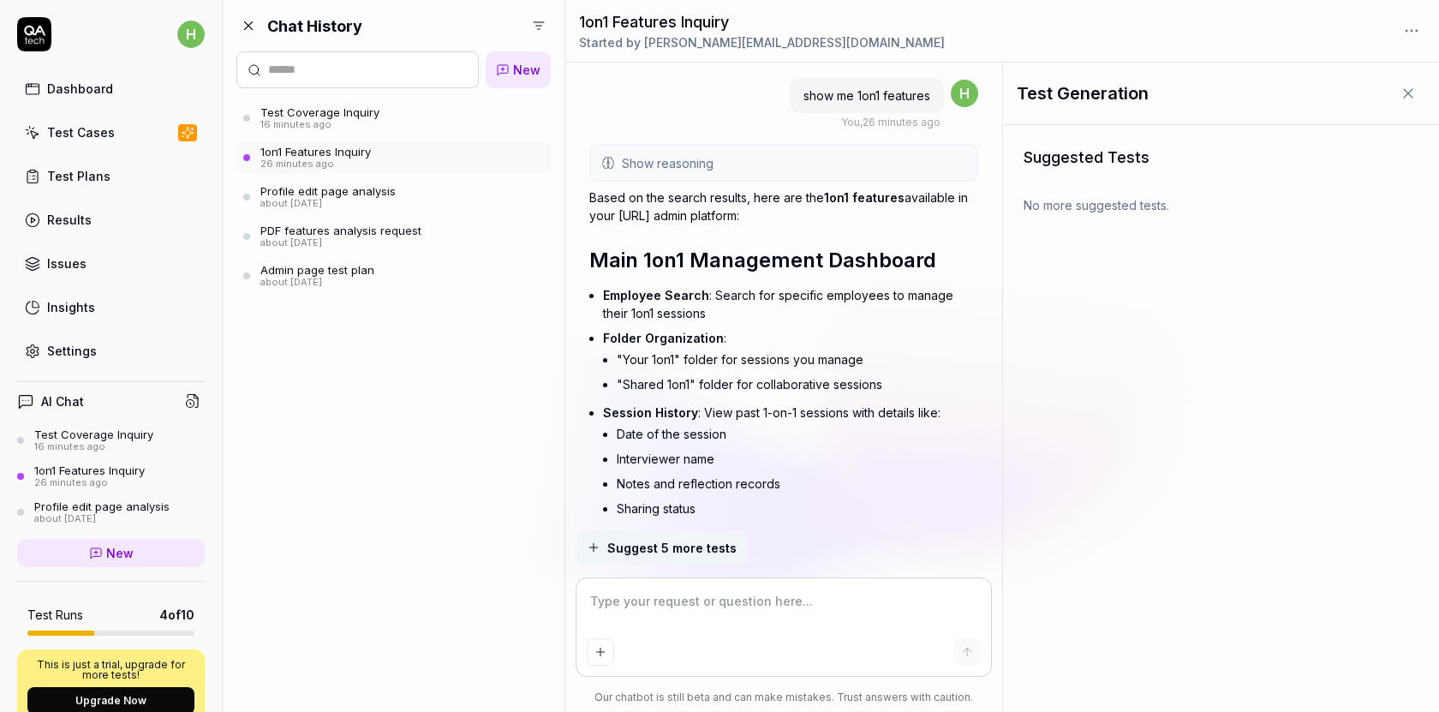
scroll to position [6116, 0]
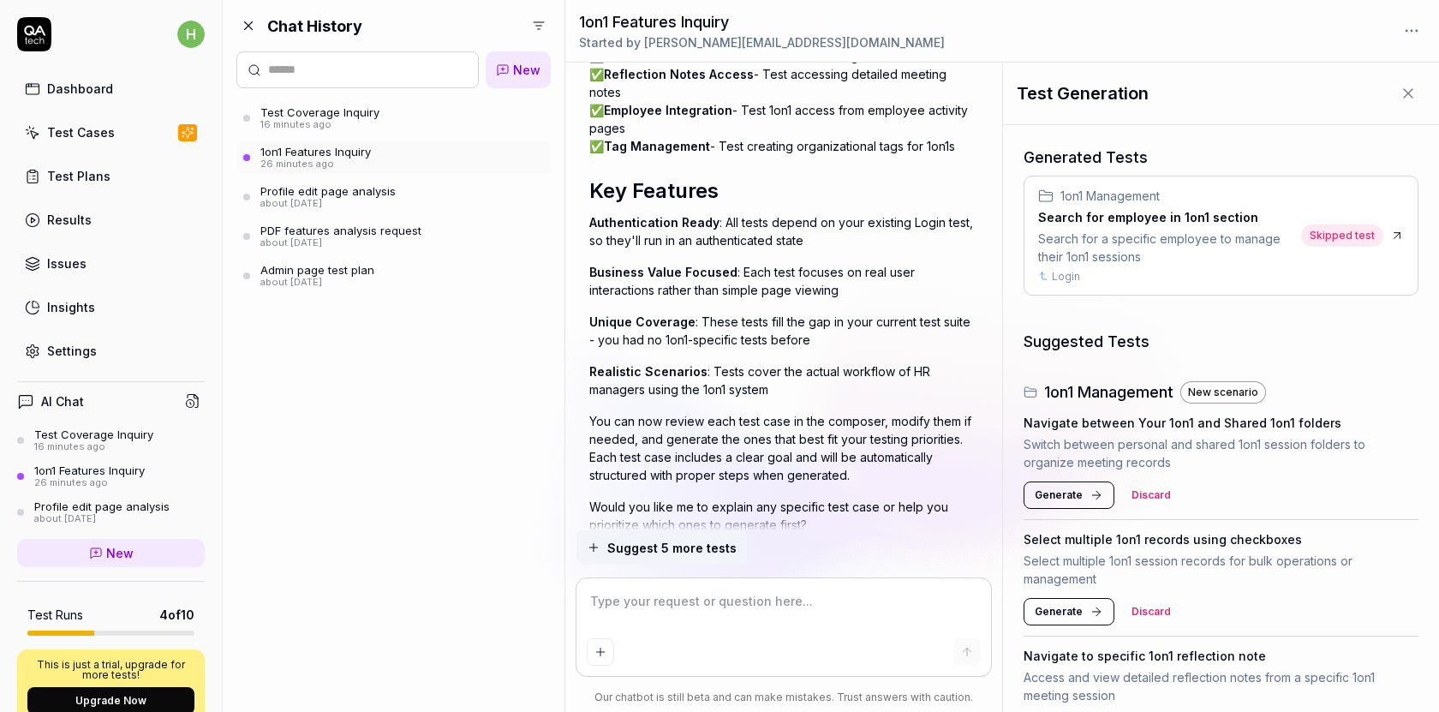
click at [541, 20] on html "h Dashboard Test Cases Test Plans Results Issues Insights Settings AI Chat Test…" at bounding box center [719, 356] width 1439 height 712
click at [463, 204] on html "h Dashboard Test Cases Test Plans Results Issues Insights Settings AI Chat Test…" at bounding box center [719, 356] width 1439 height 712
click at [246, 26] on icon at bounding box center [248, 25] width 15 height 15
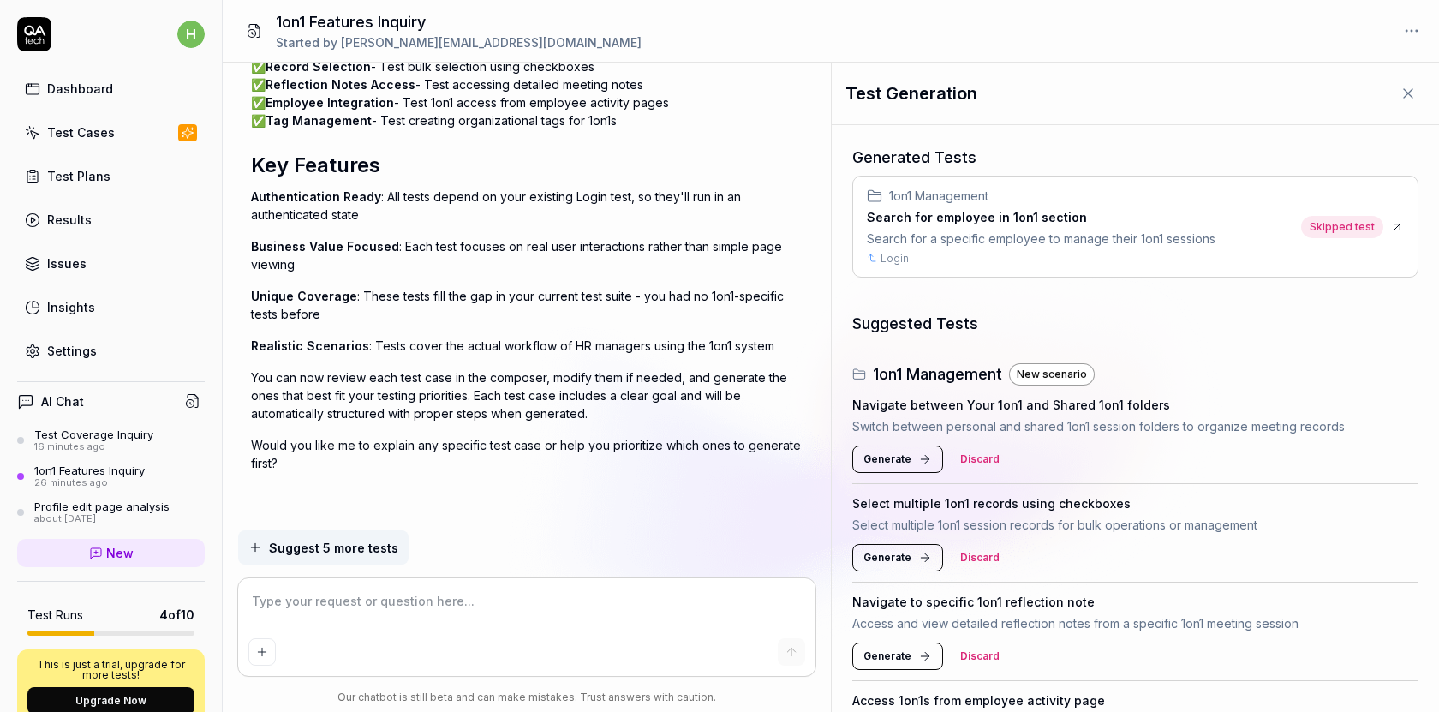
scroll to position [5179, 0]
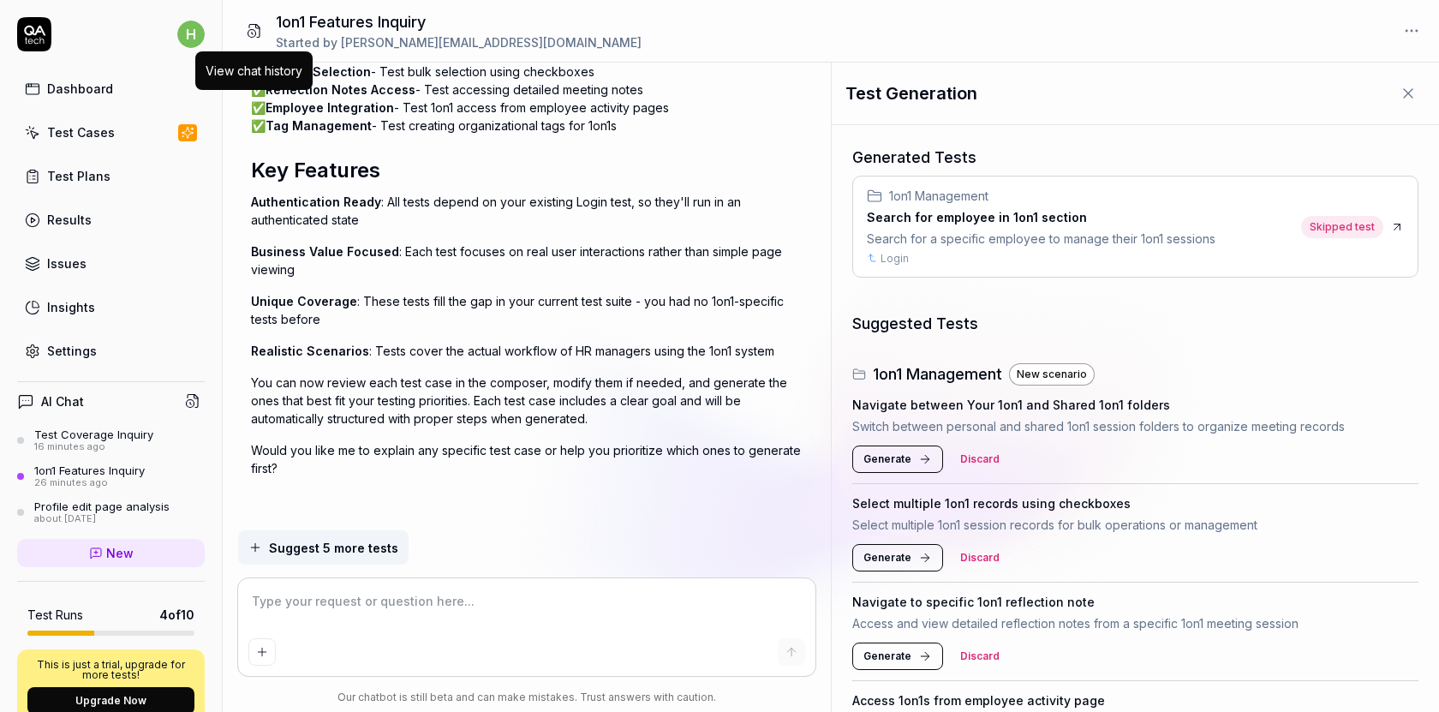
click at [253, 25] on icon at bounding box center [254, 30] width 15 height 15
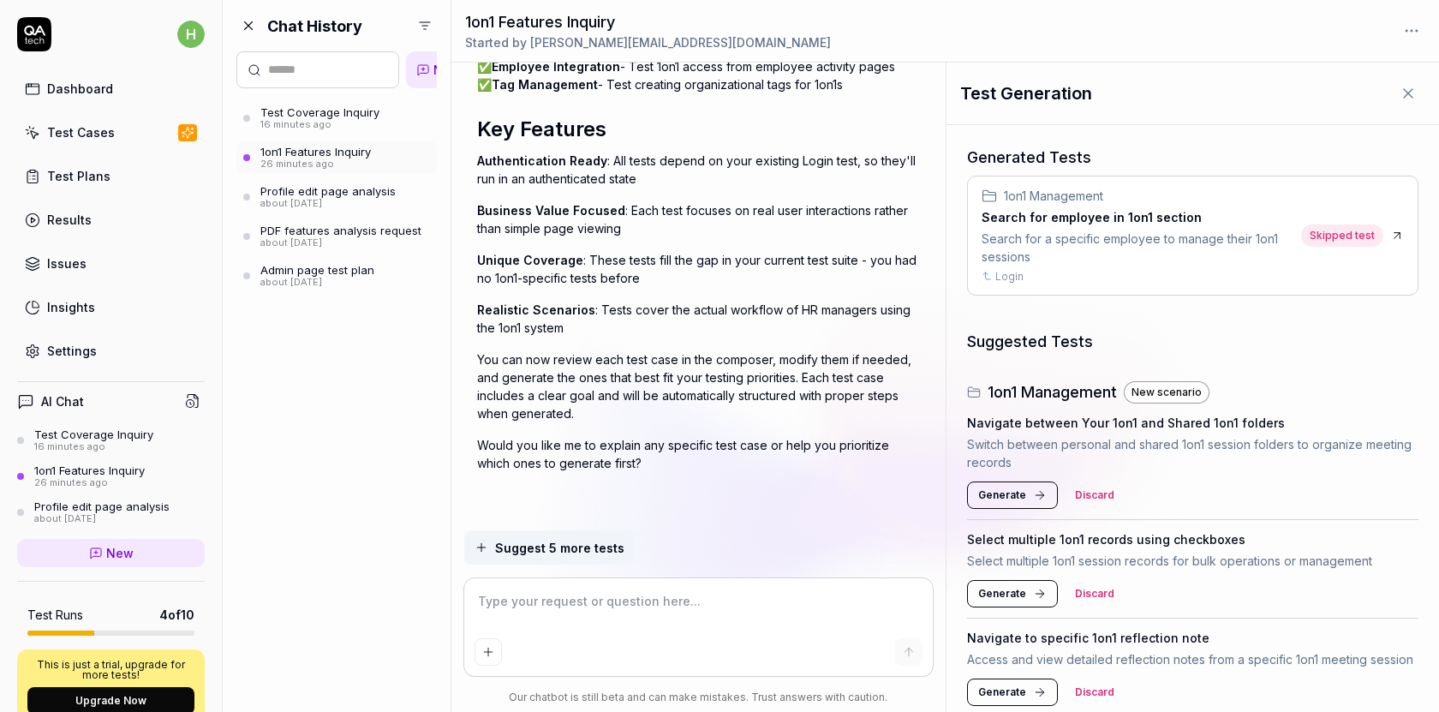
scroll to position [6116, 0]
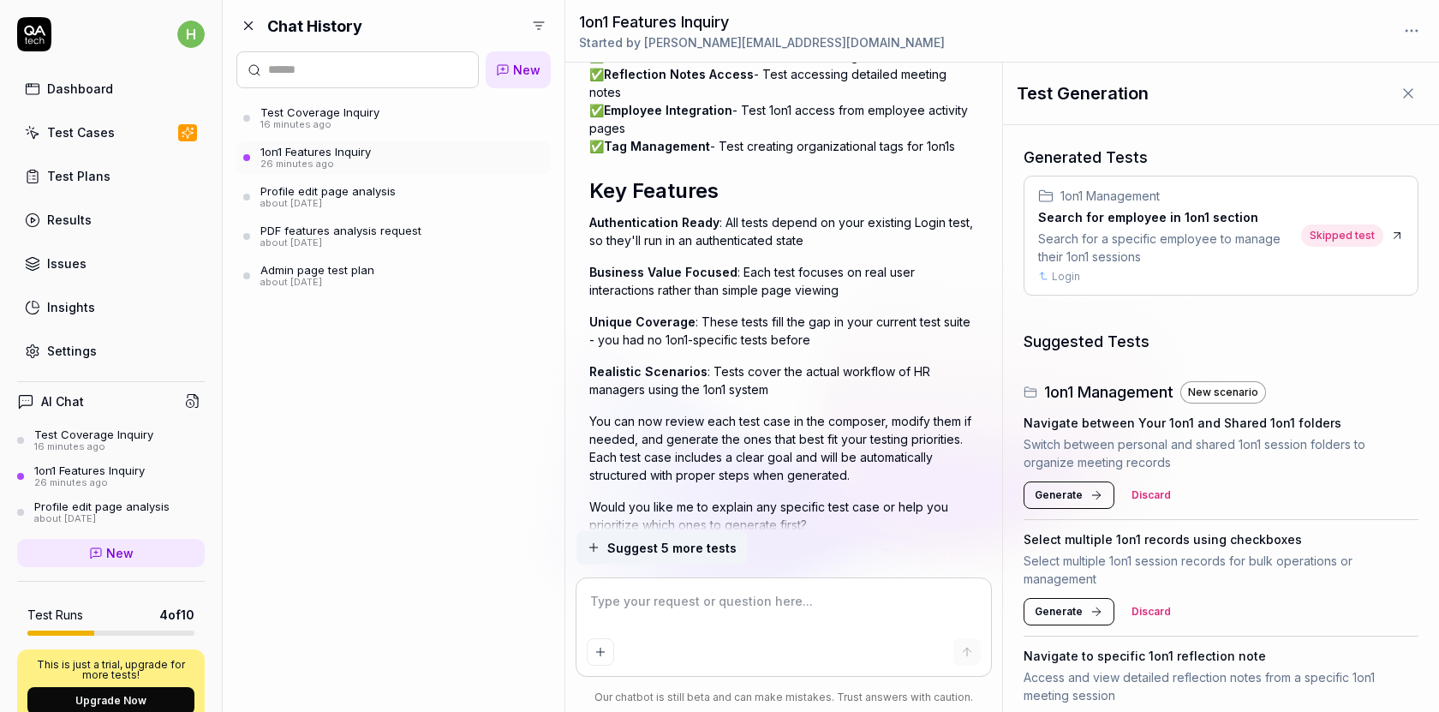
click at [253, 25] on icon at bounding box center [248, 25] width 15 height 15
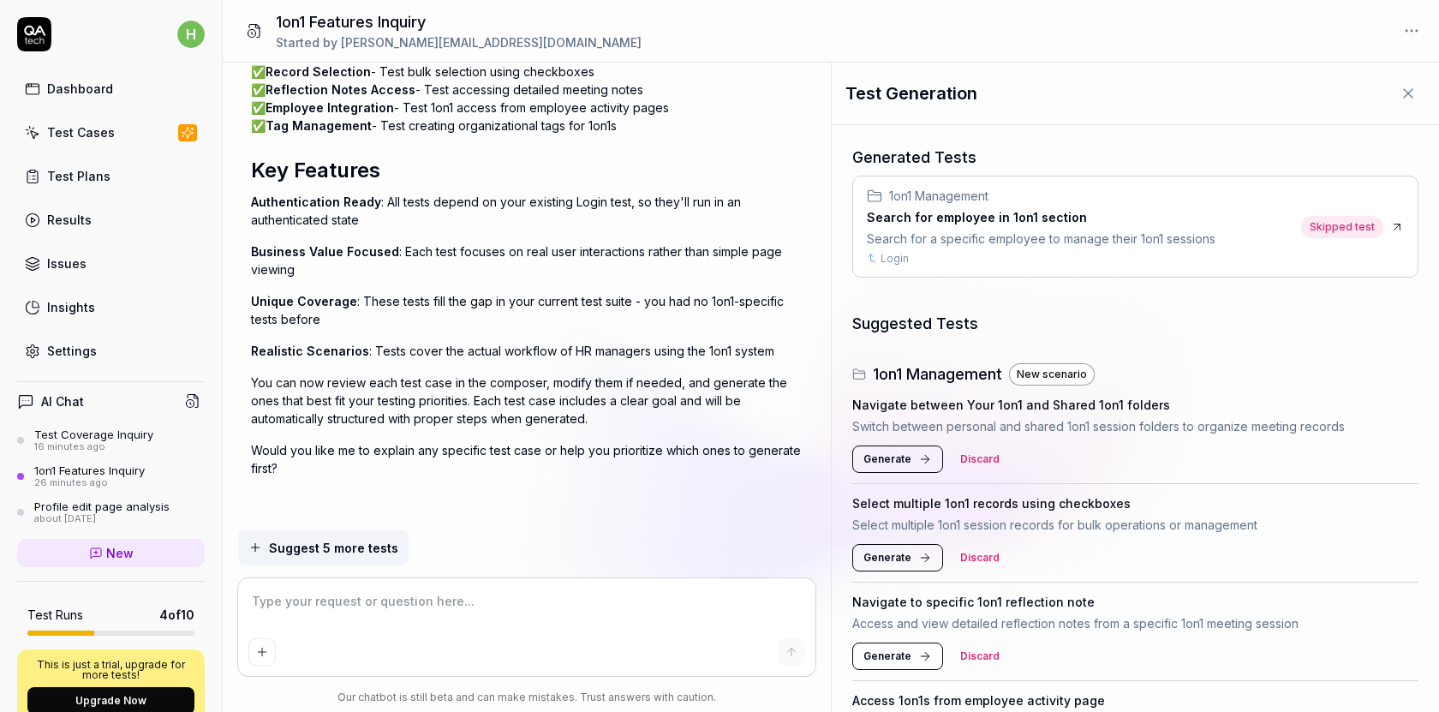
click at [253, 25] on icon at bounding box center [254, 30] width 15 height 15
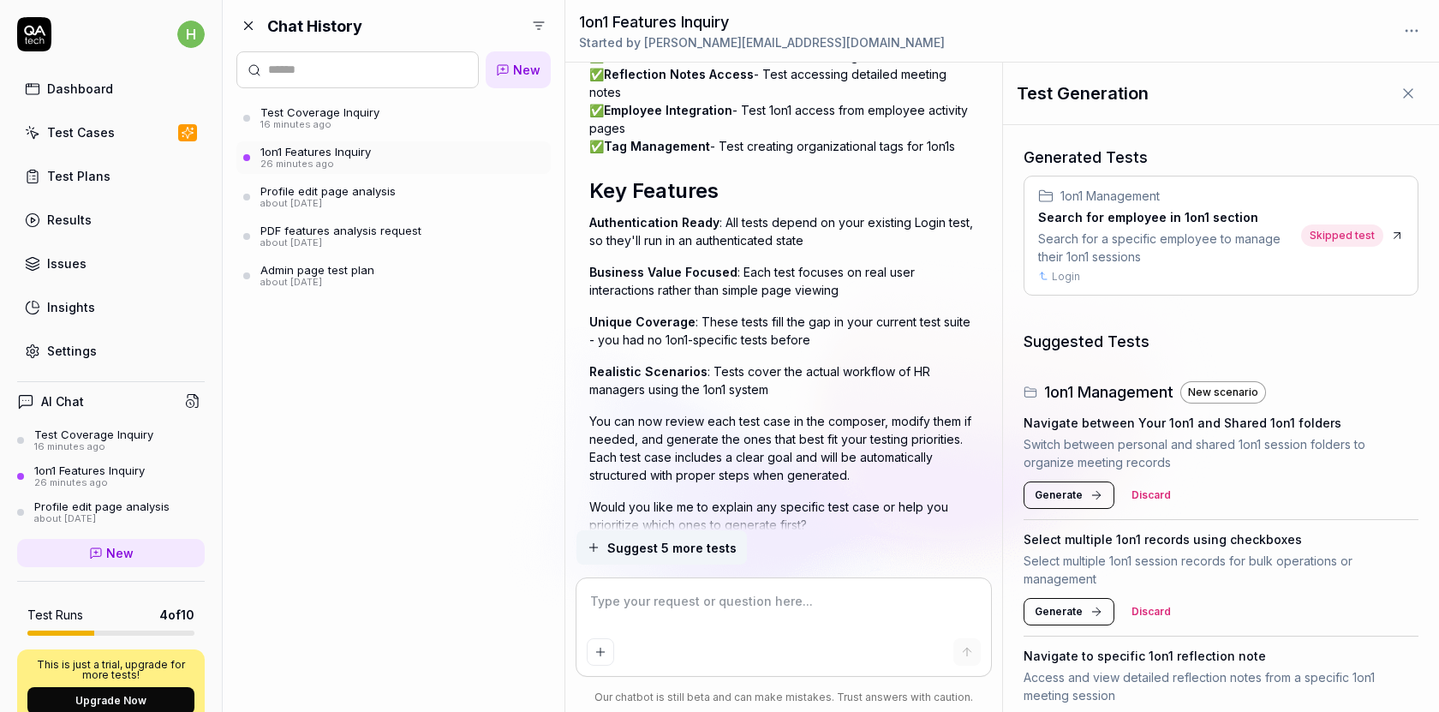
click at [253, 25] on icon at bounding box center [248, 25] width 15 height 15
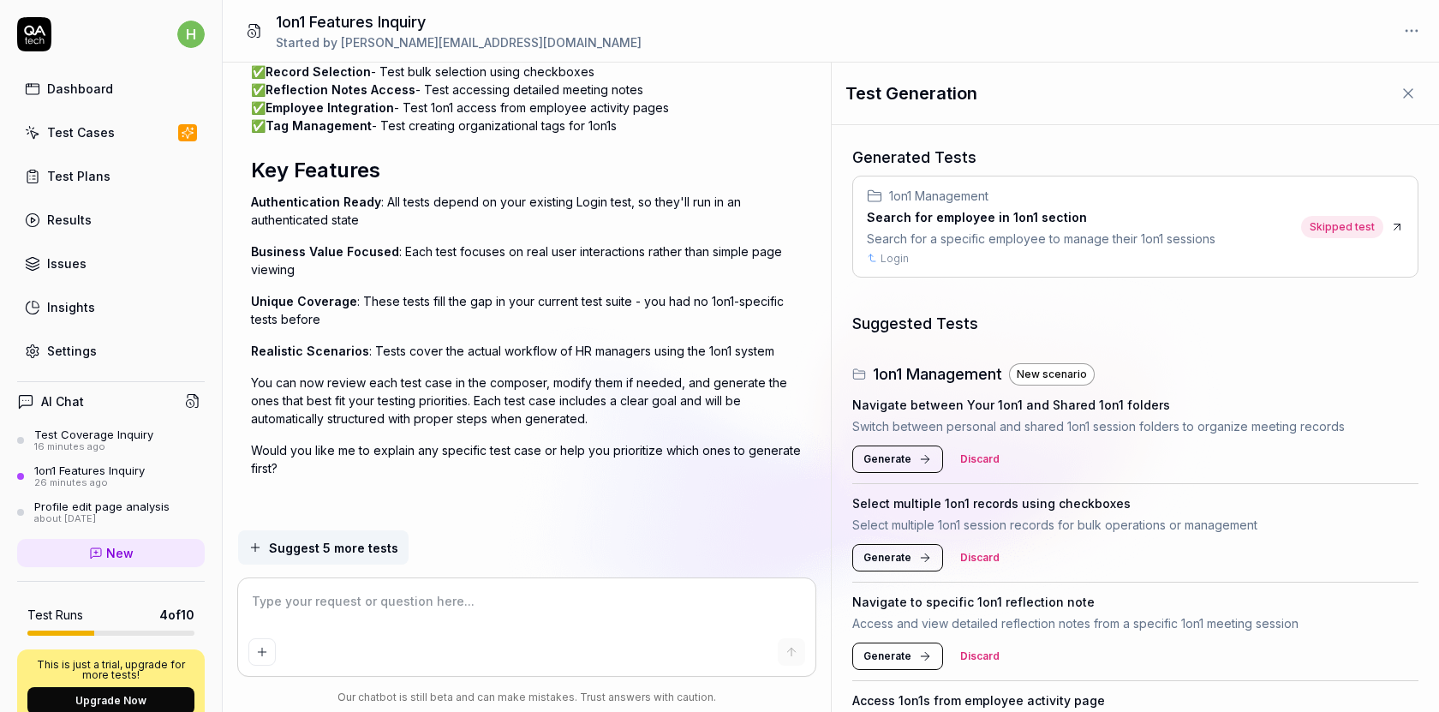
click at [249, 41] on button at bounding box center [254, 31] width 36 height 34
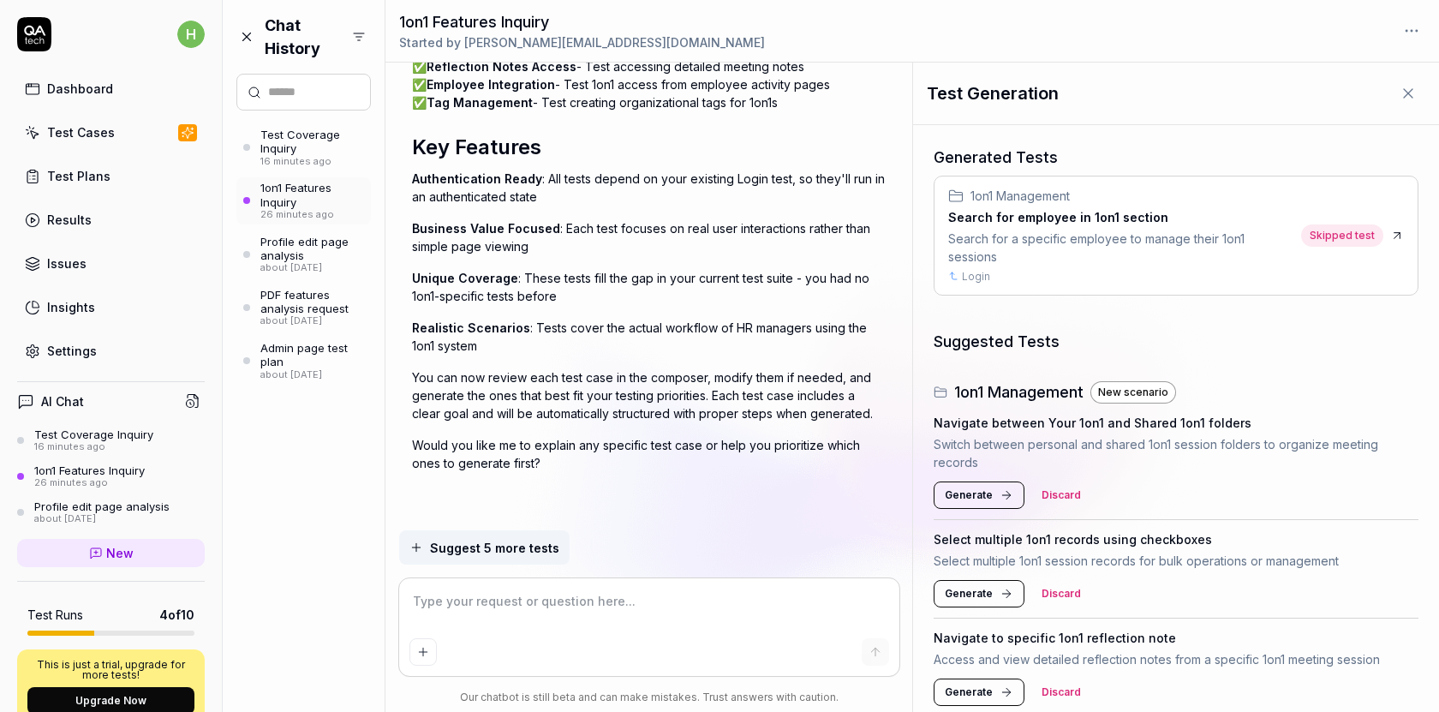
scroll to position [6116, 0]
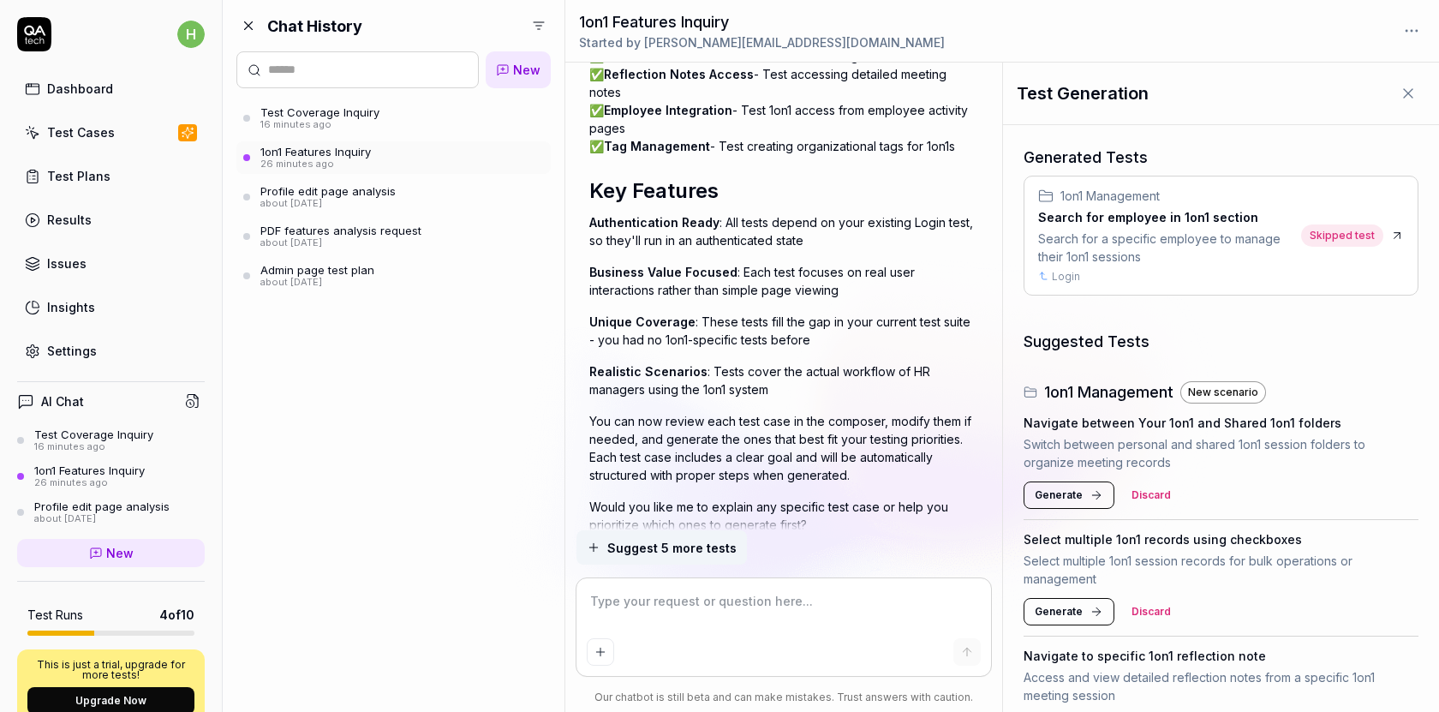
click at [346, 68] on input "text" at bounding box center [368, 70] width 200 height 18
click at [250, 30] on icon at bounding box center [248, 25] width 15 height 15
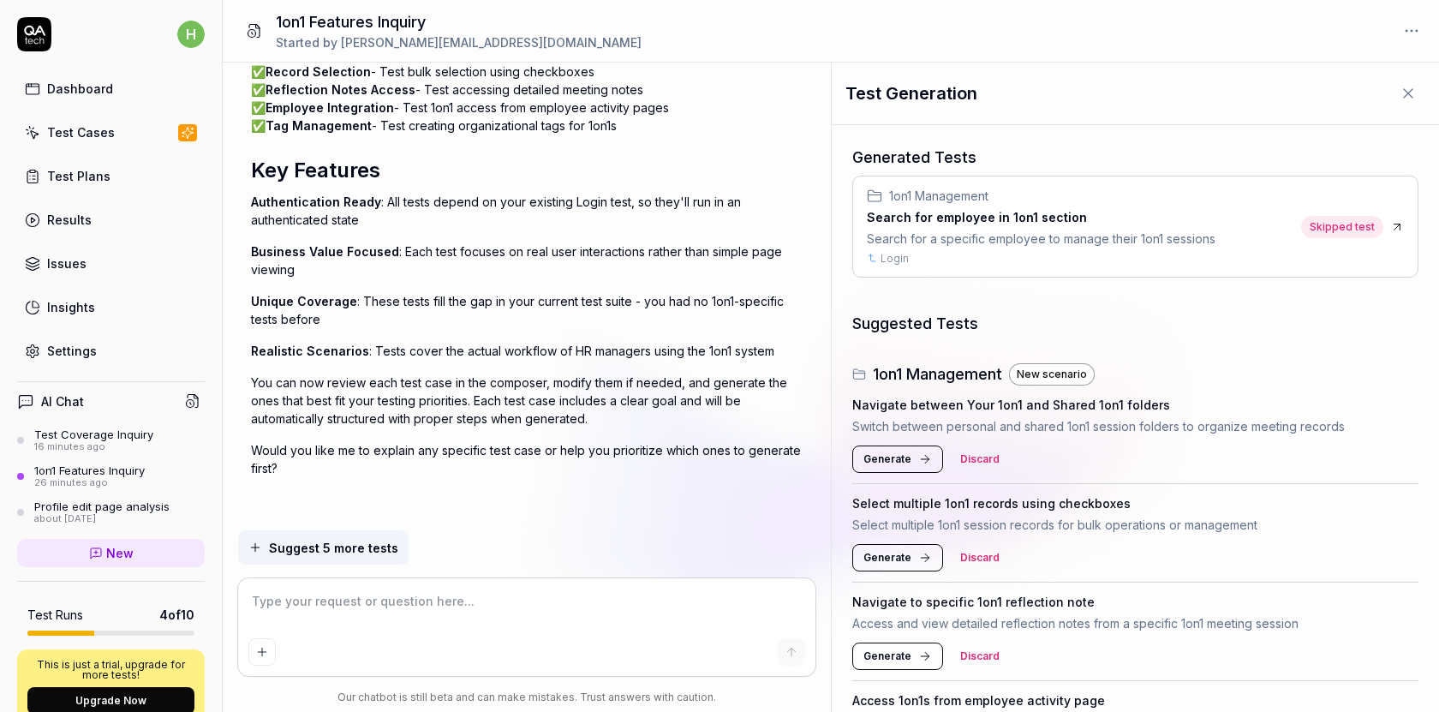
click at [250, 30] on icon at bounding box center [254, 30] width 15 height 15
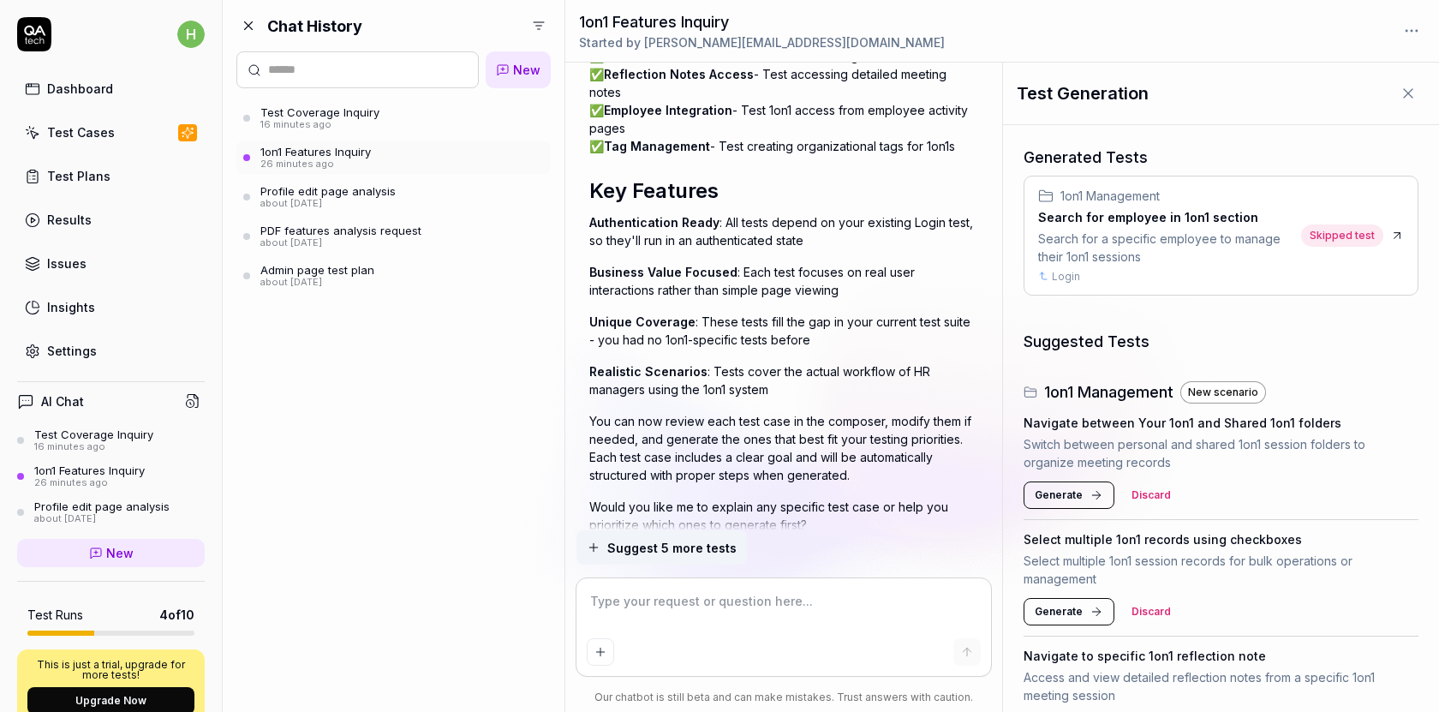
click at [250, 30] on icon at bounding box center [248, 25] width 15 height 15
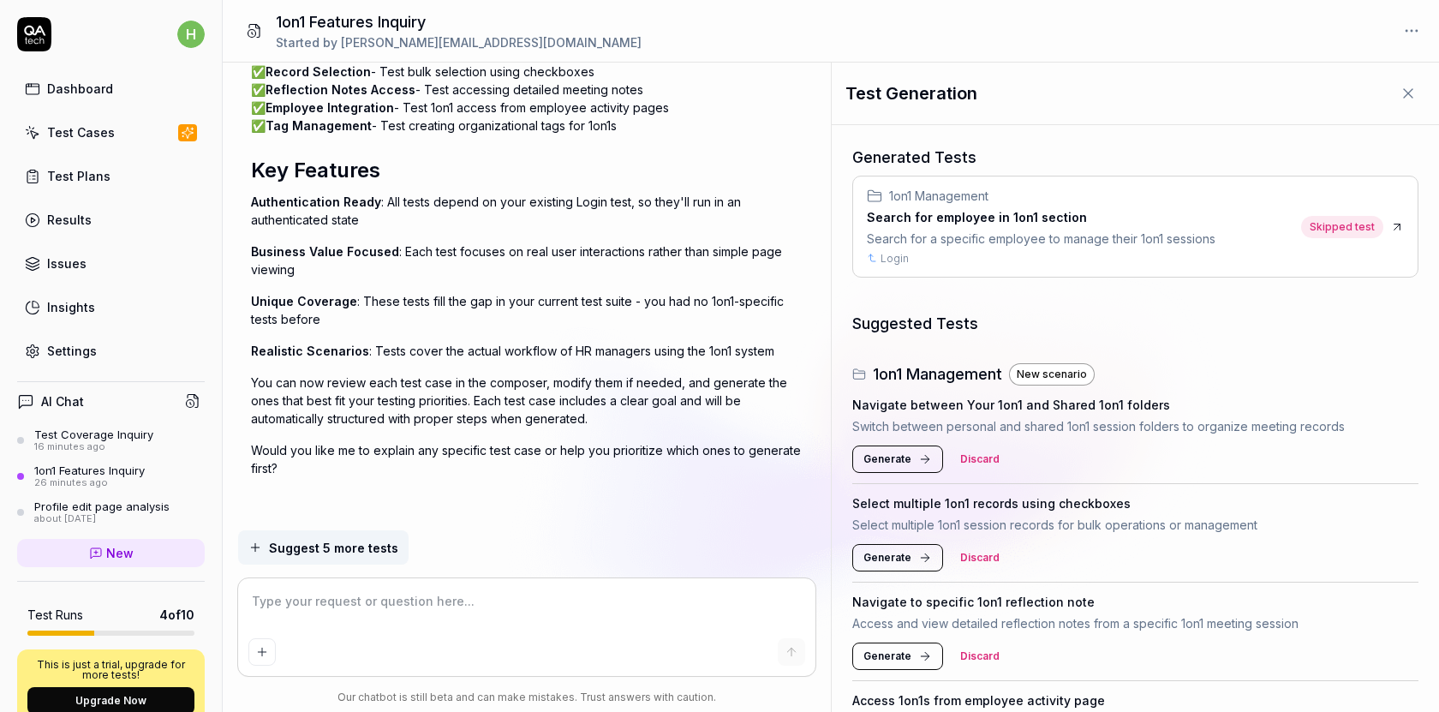
scroll to position [226, 0]
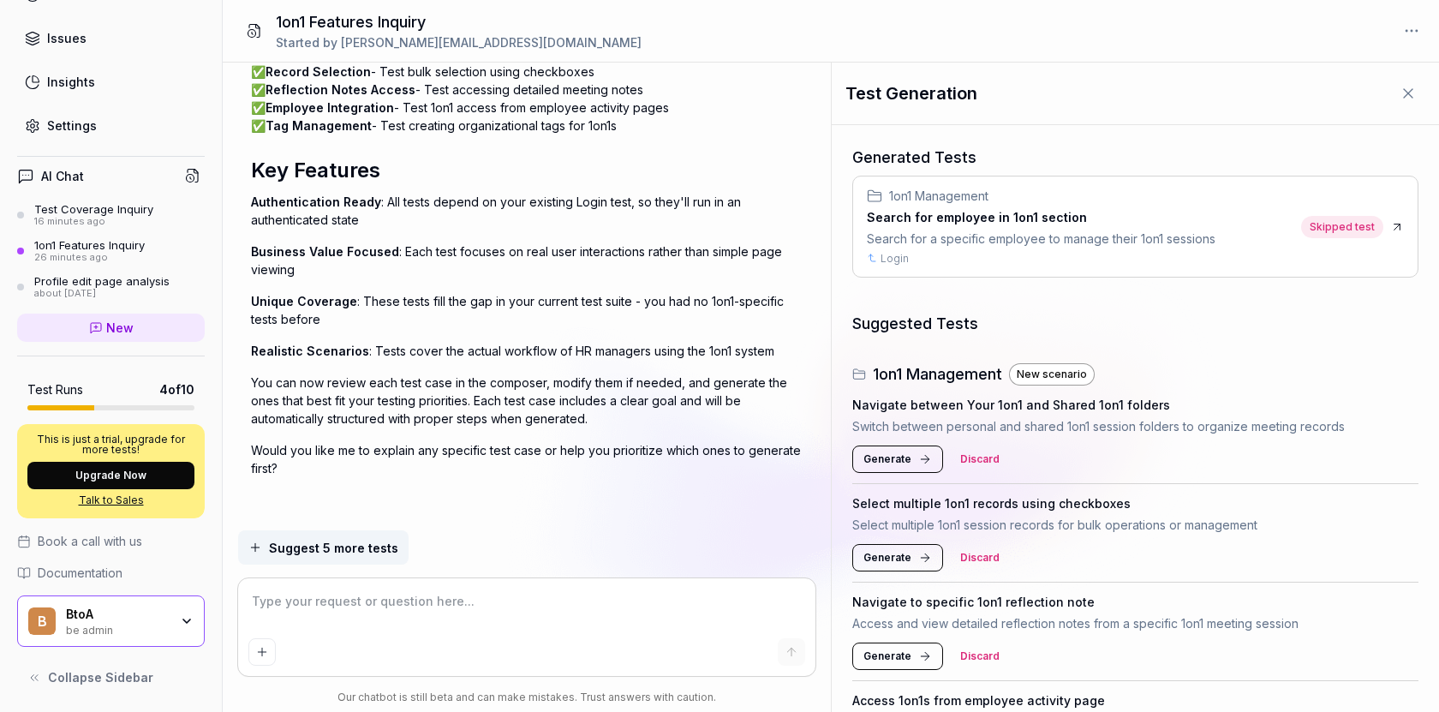
click at [173, 607] on div "BtoA be admin" at bounding box center [123, 621] width 114 height 29
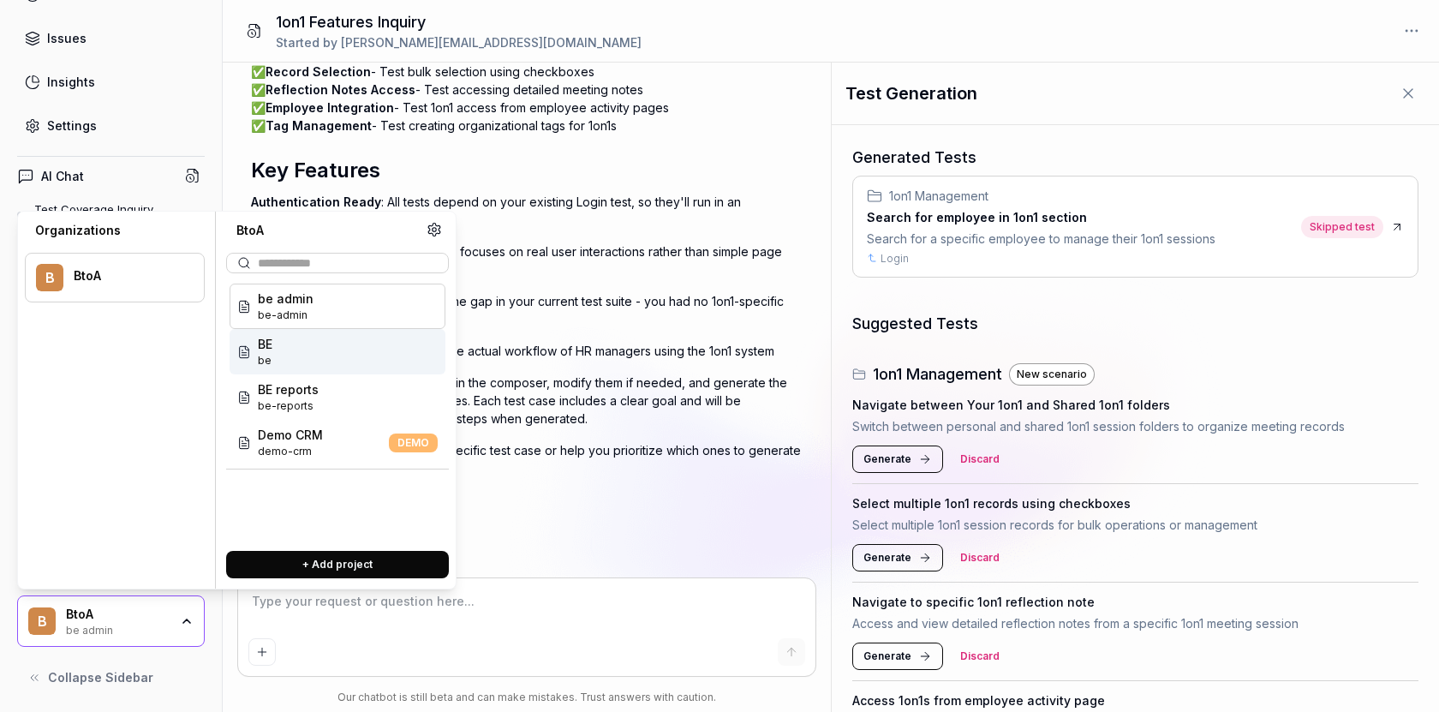
click at [281, 350] on div "BE be" at bounding box center [338, 351] width 216 height 45
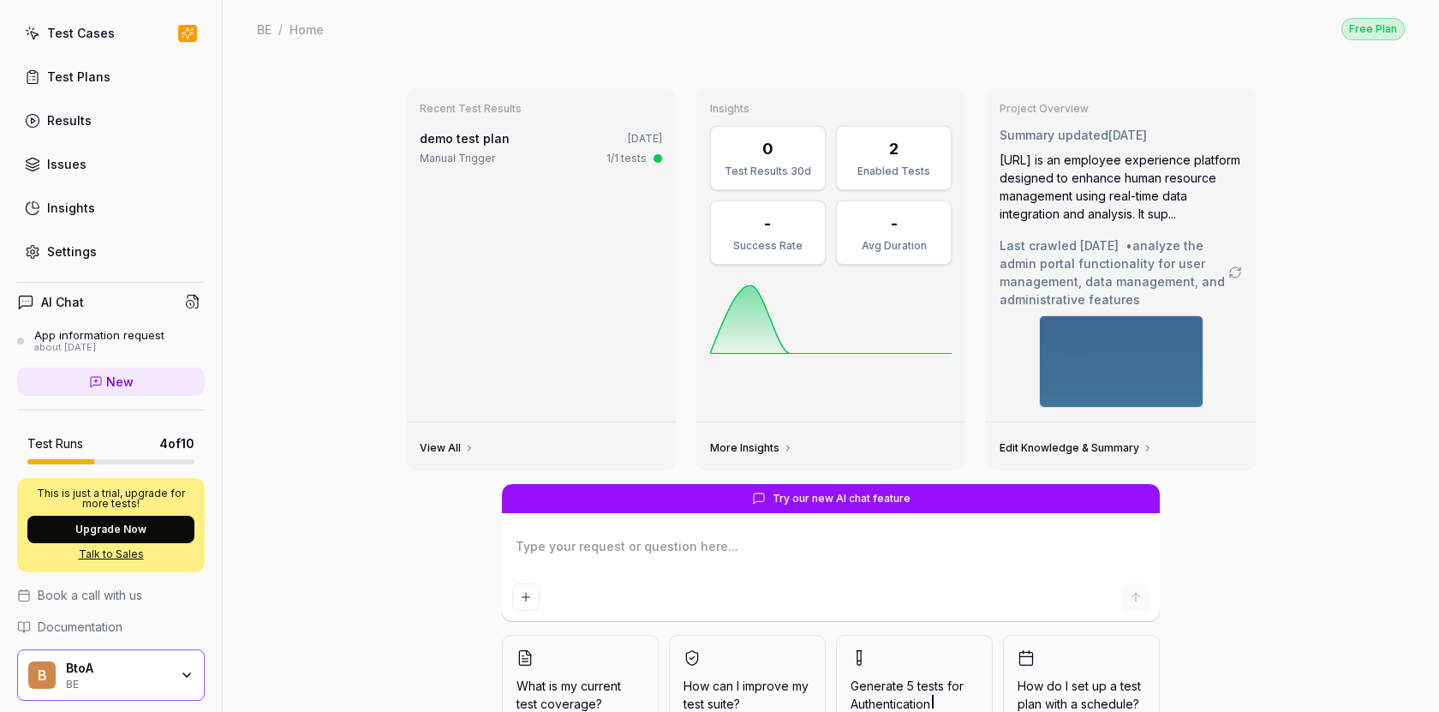
scroll to position [154, 0]
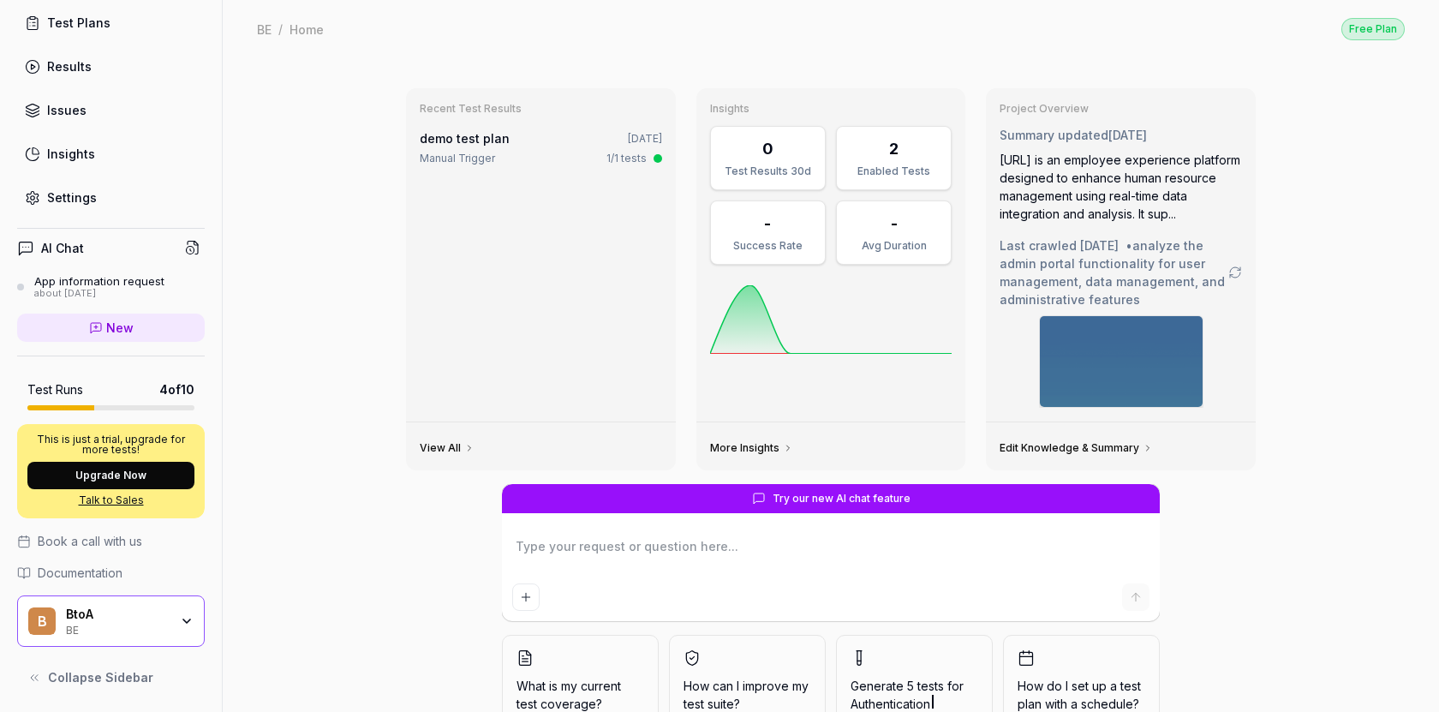
click at [162, 617] on div "BtoA" at bounding box center [117, 614] width 103 height 15
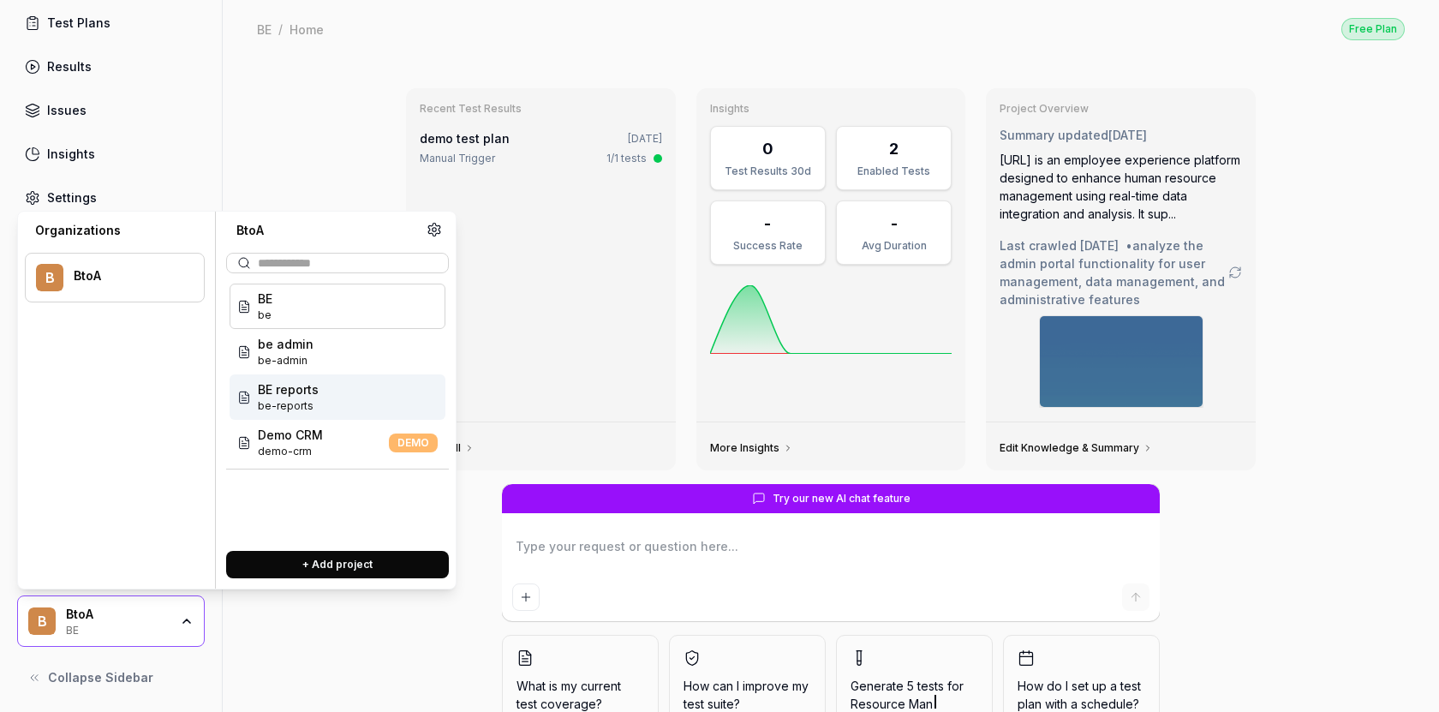
click at [300, 403] on span "be-reports" at bounding box center [288, 405] width 61 height 15
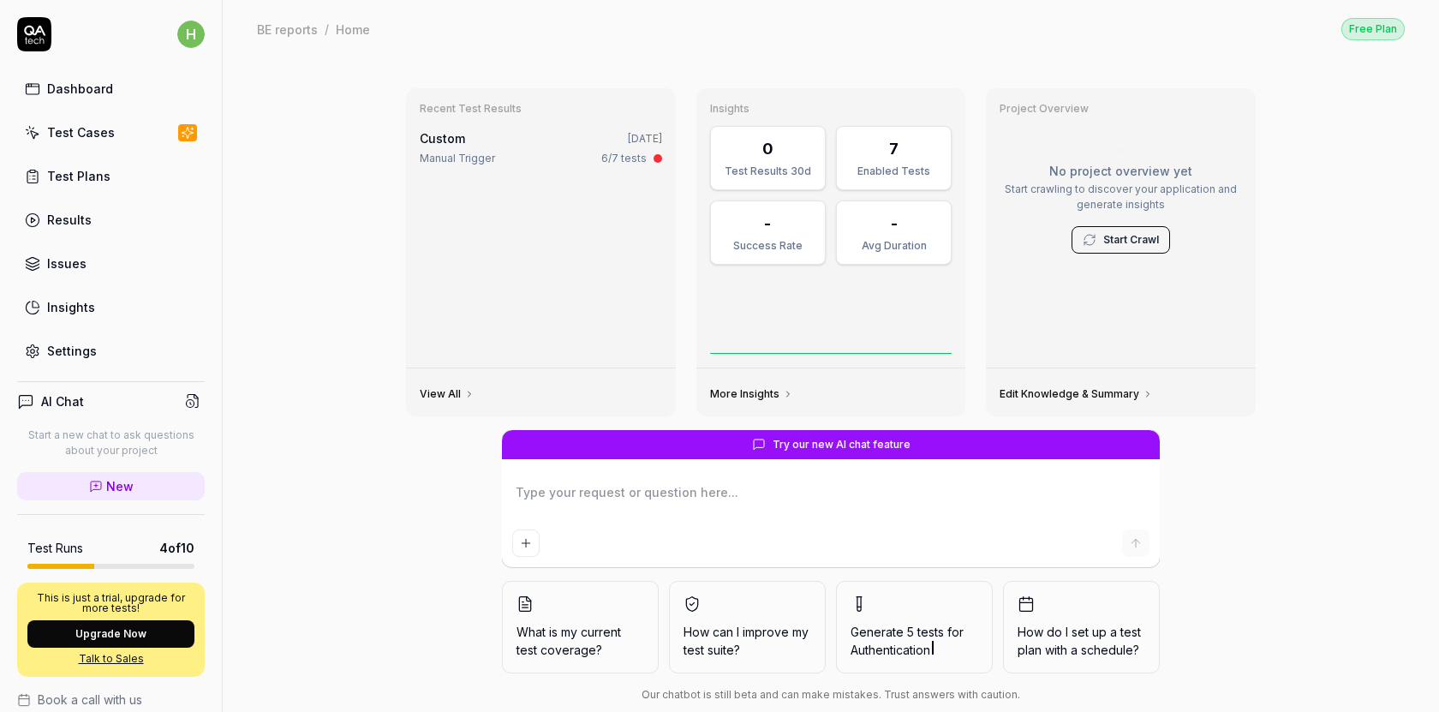
scroll to position [159, 0]
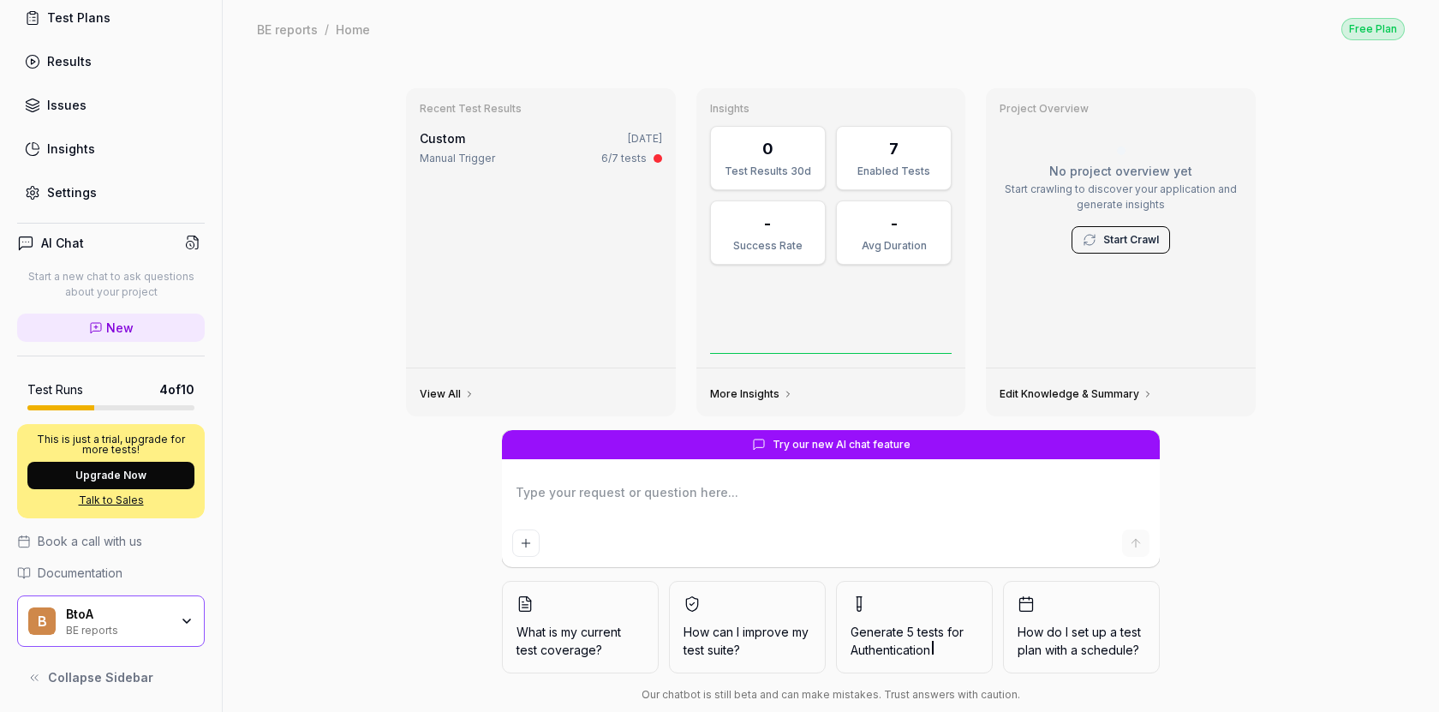
click at [113, 616] on div "BtoA" at bounding box center [117, 614] width 103 height 15
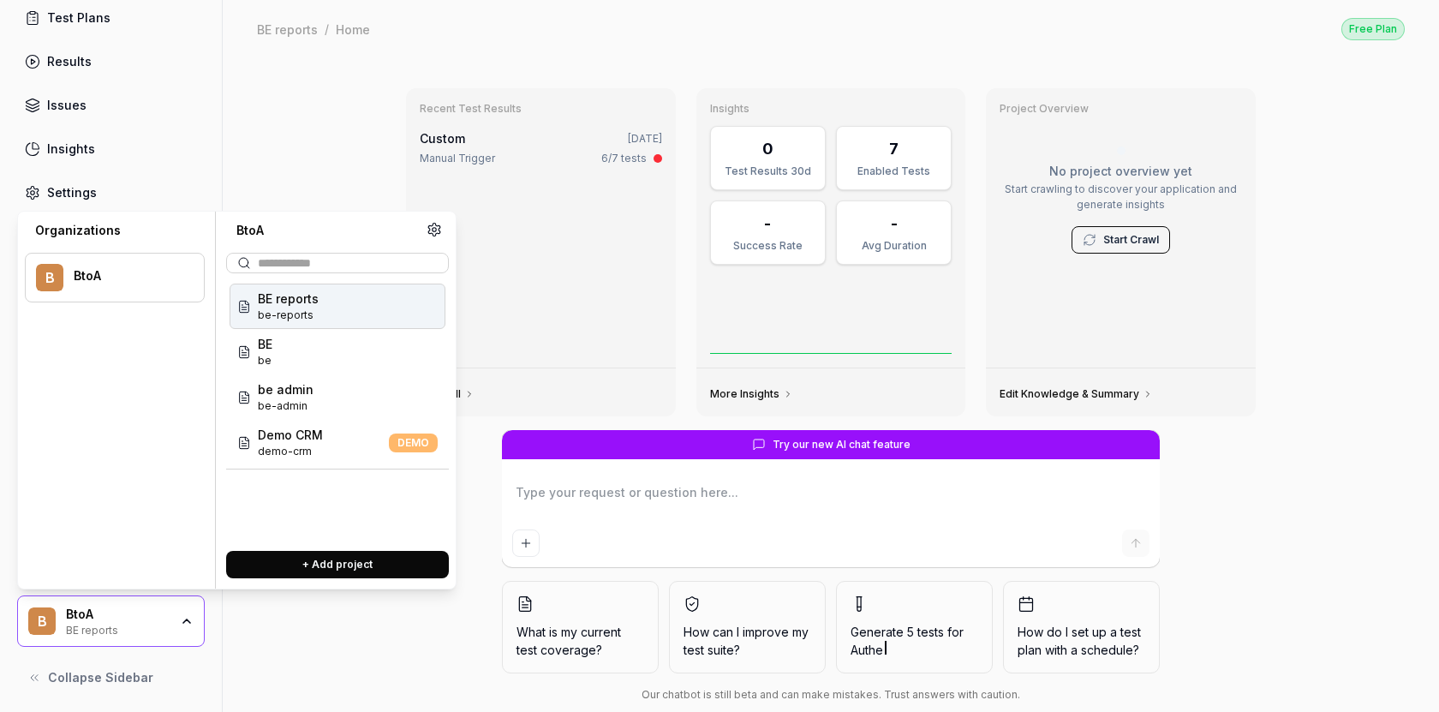
type textarea "*"
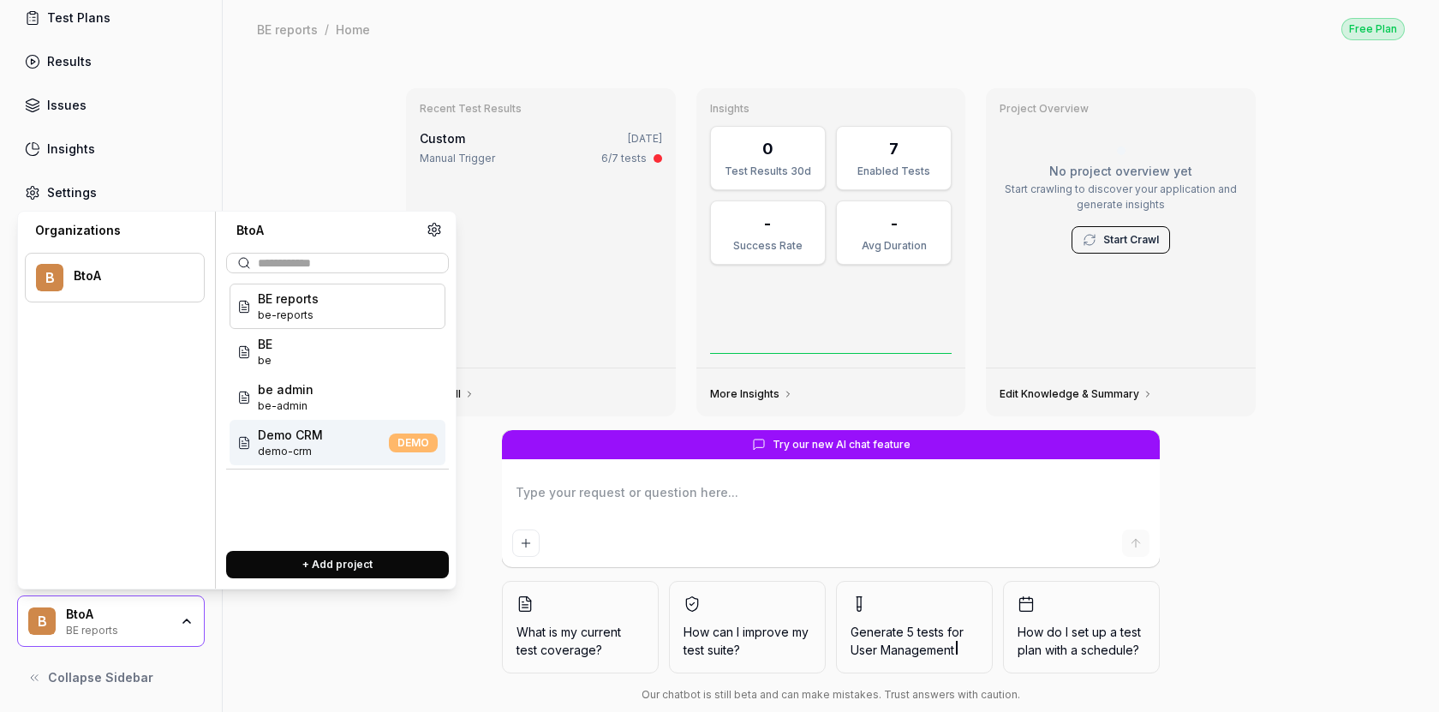
click at [320, 558] on button "+ Add project" at bounding box center [337, 564] width 223 height 27
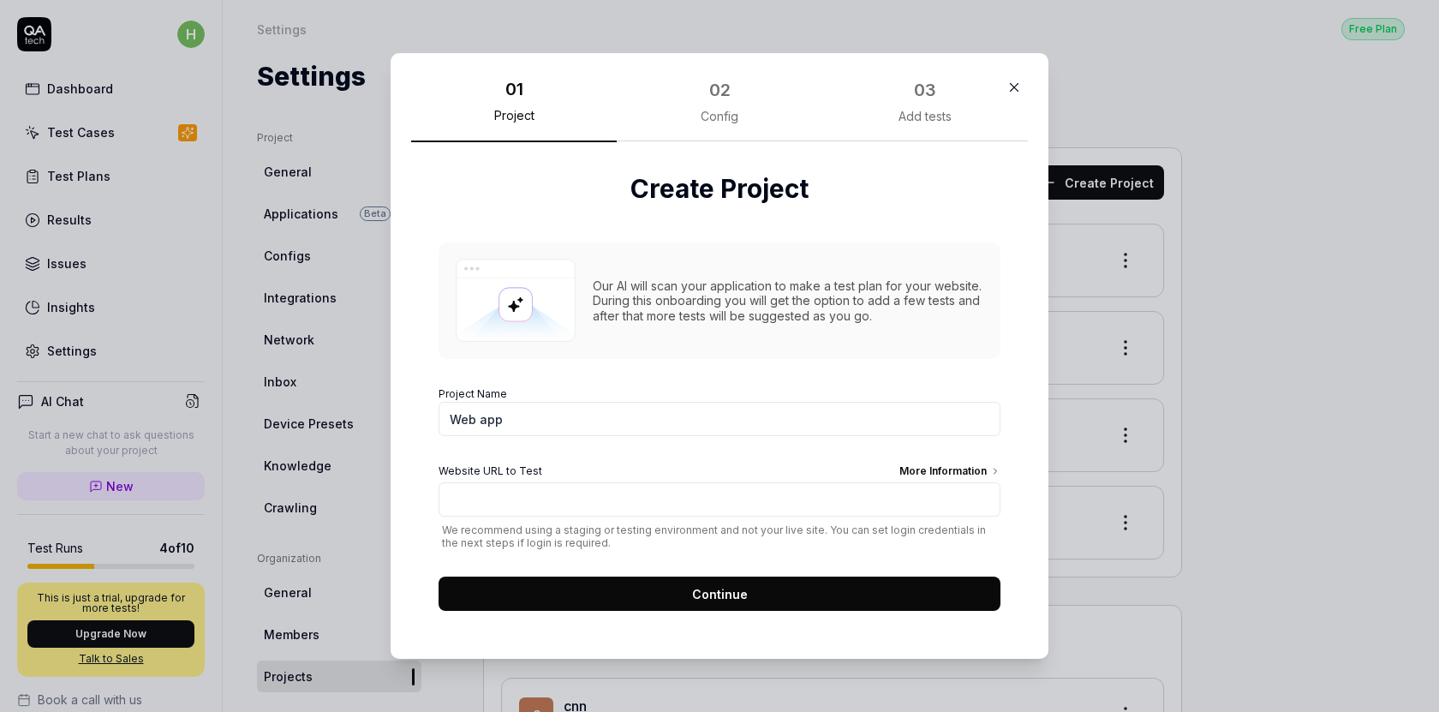
click at [590, 416] on input "Web app" at bounding box center [720, 419] width 562 height 34
type input "Be-thoai"
click at [705, 501] on input "Website URL to Test More Information" at bounding box center [720, 499] width 562 height 34
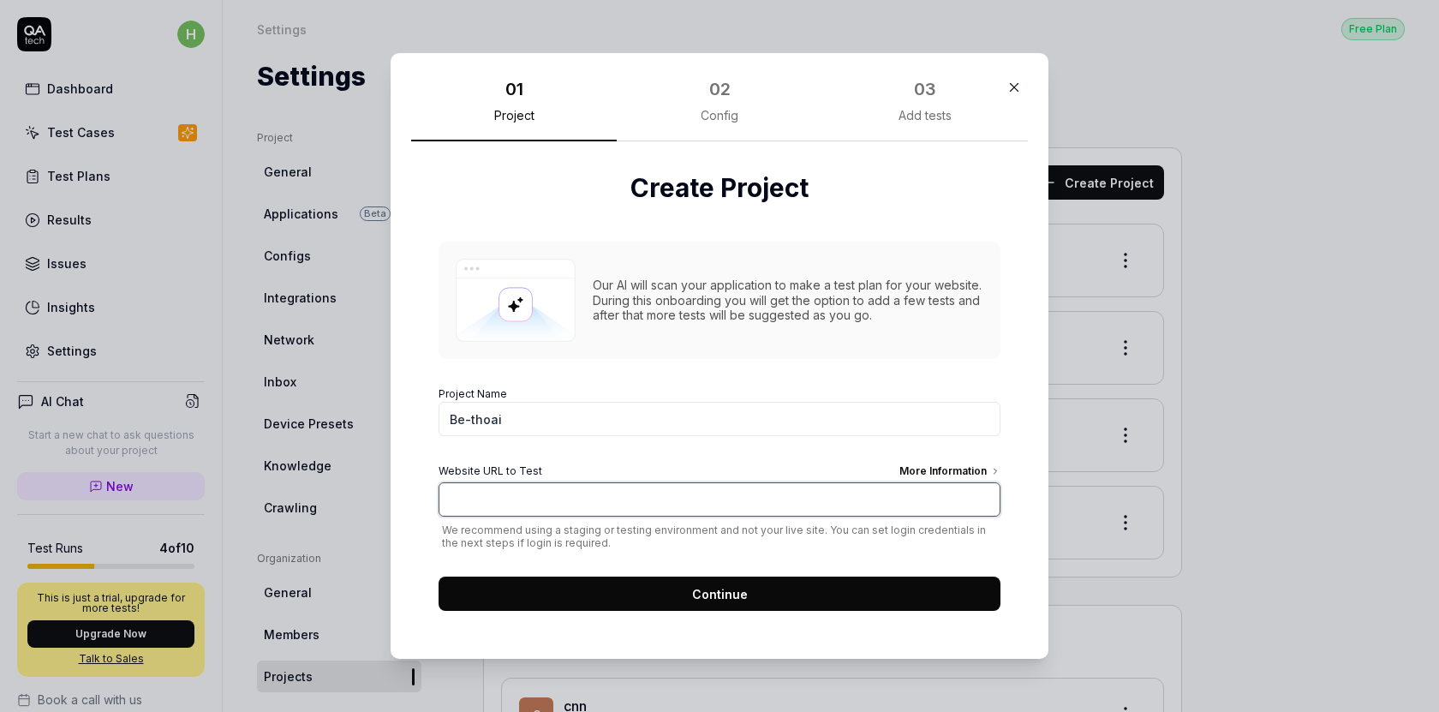
type input "[URL]"
click at [667, 593] on button "Continue" at bounding box center [720, 594] width 562 height 34
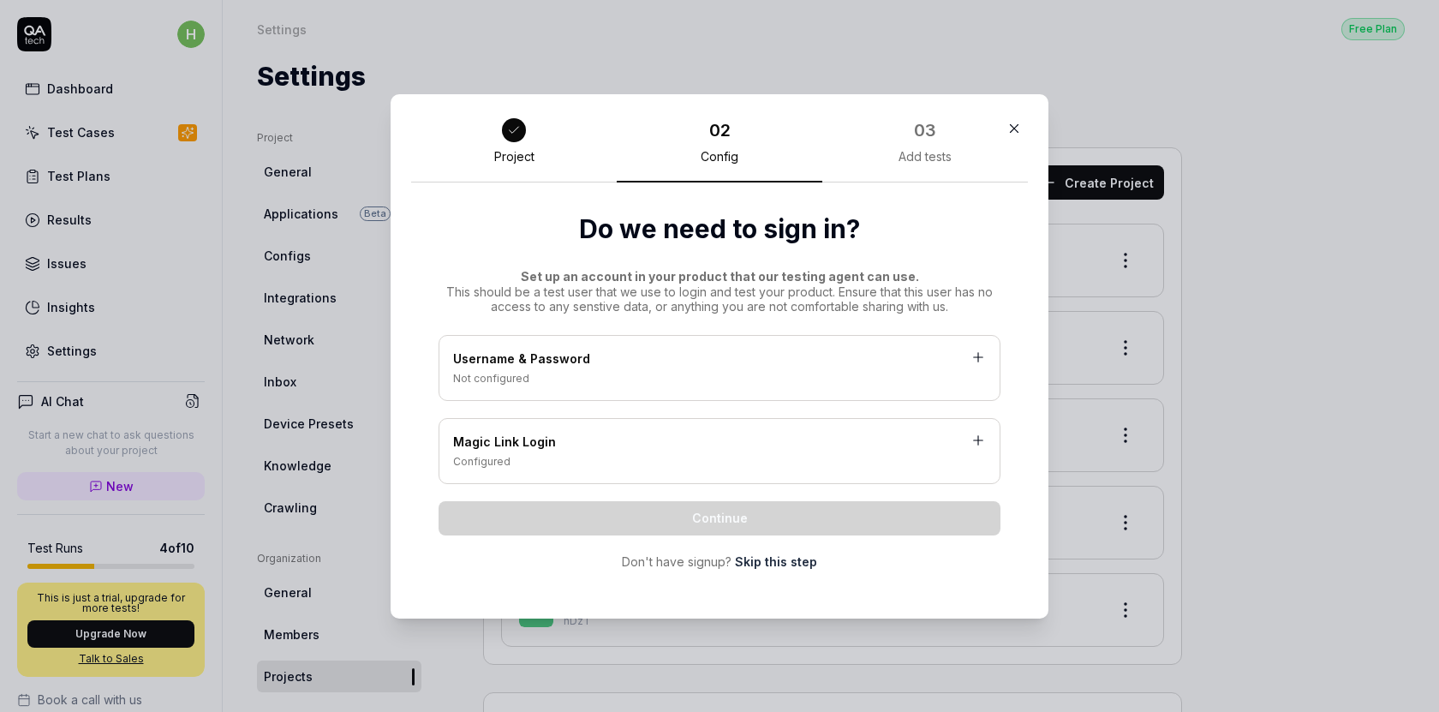
click at [663, 382] on div "Not configured" at bounding box center [719, 378] width 533 height 15
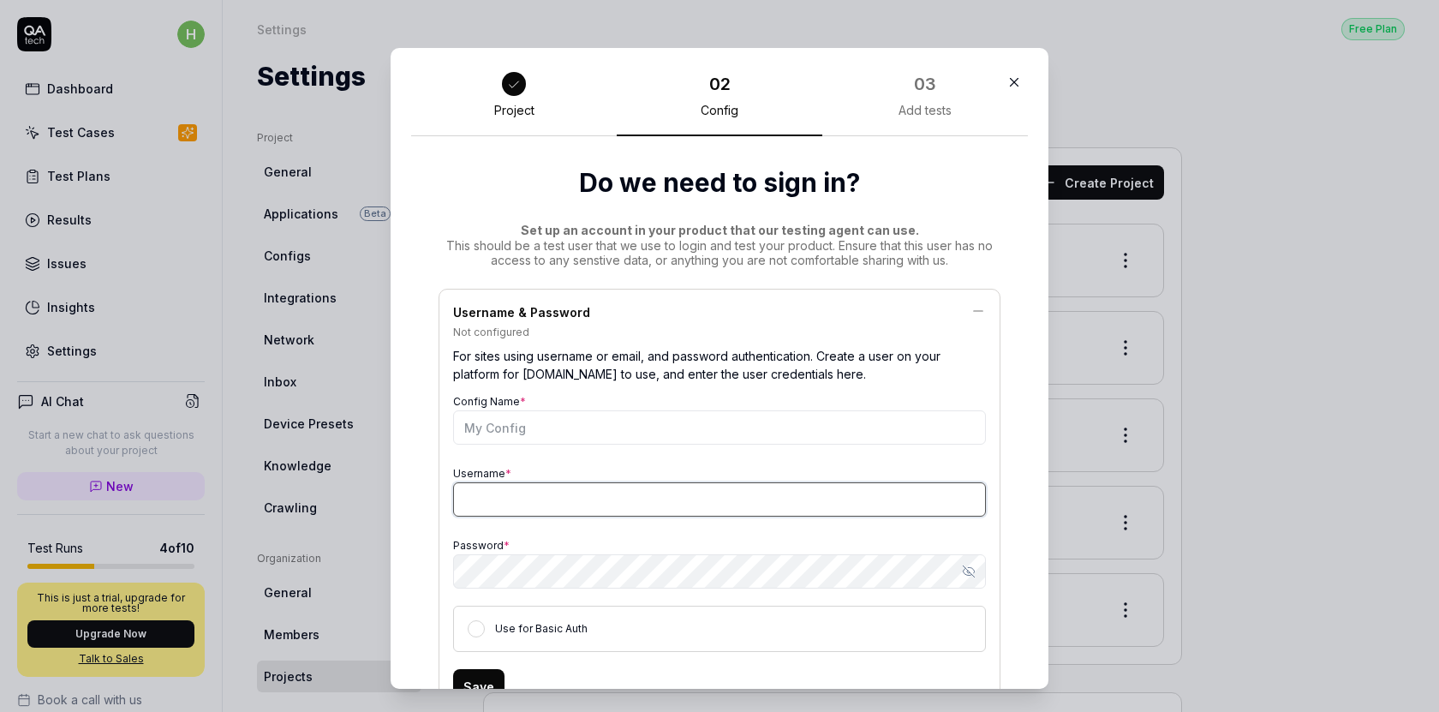
type input "[PERSON_NAME][EMAIL_ADDRESS][DOMAIN_NAME]"
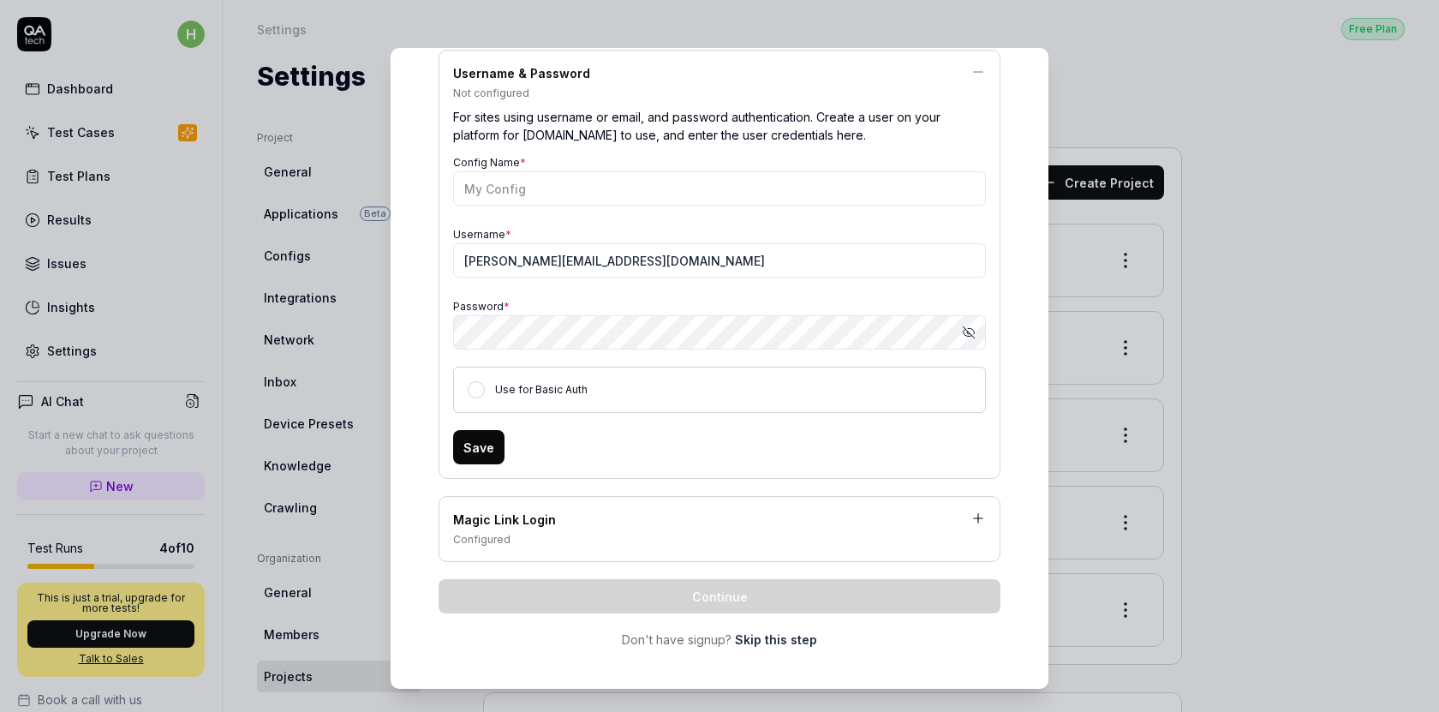
scroll to position [247, 0]
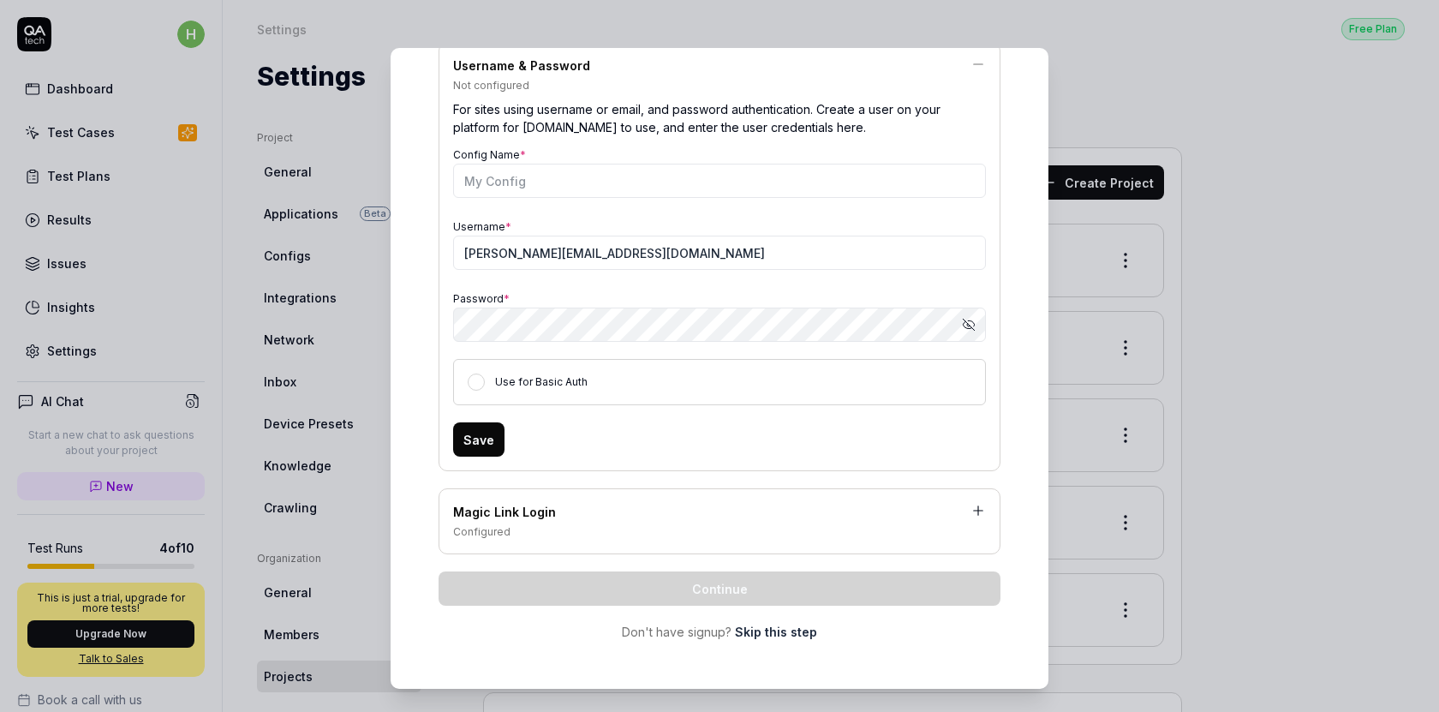
click at [791, 625] on link "Skip this step" at bounding box center [776, 632] width 82 height 18
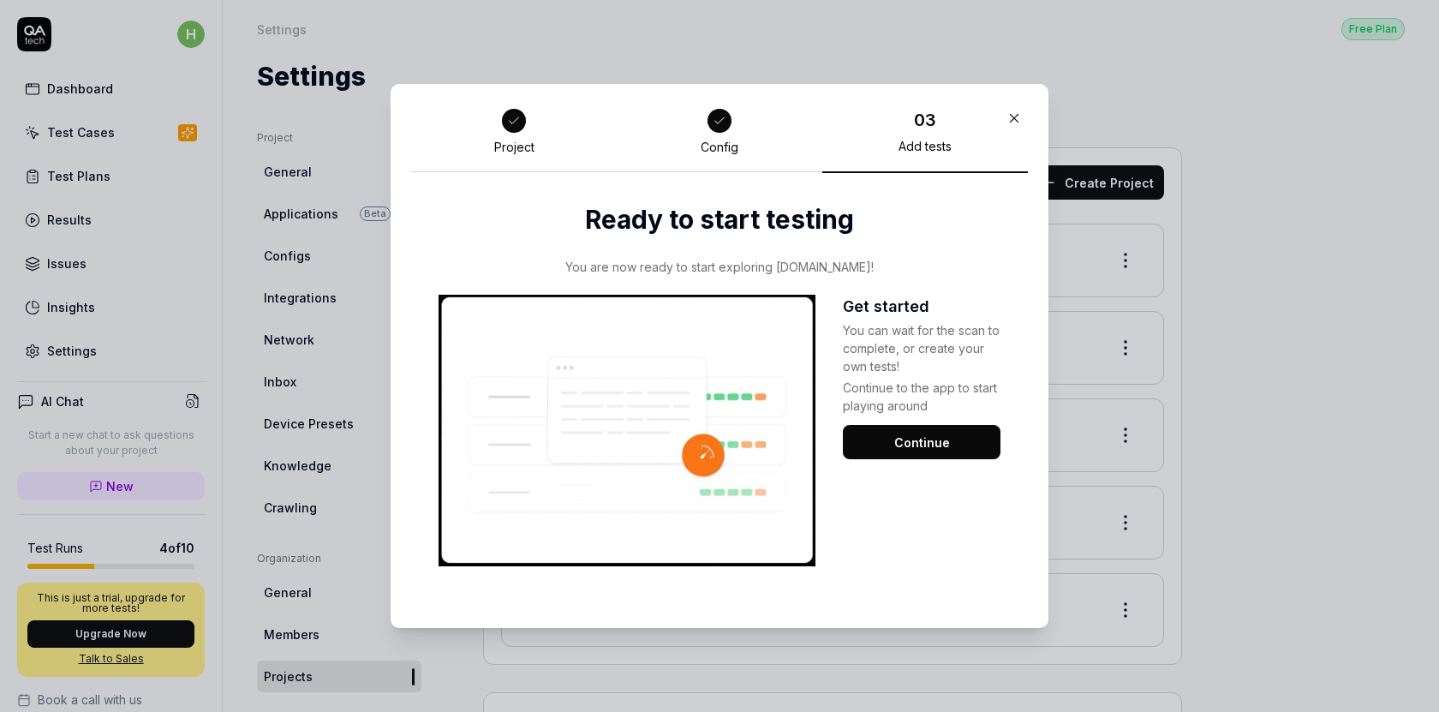
click at [716, 122] on icon at bounding box center [719, 120] width 9 height 6
click at [916, 444] on button "Continue" at bounding box center [922, 442] width 158 height 34
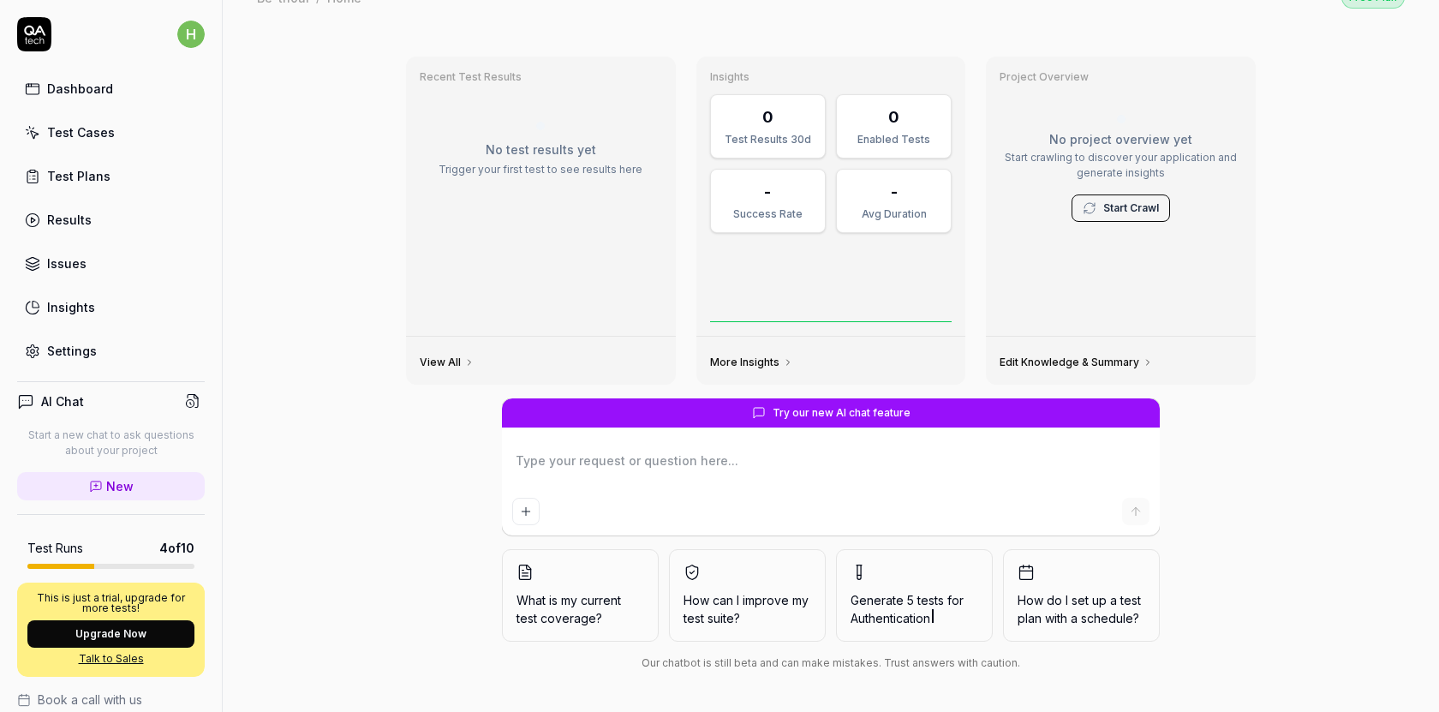
scroll to position [159, 0]
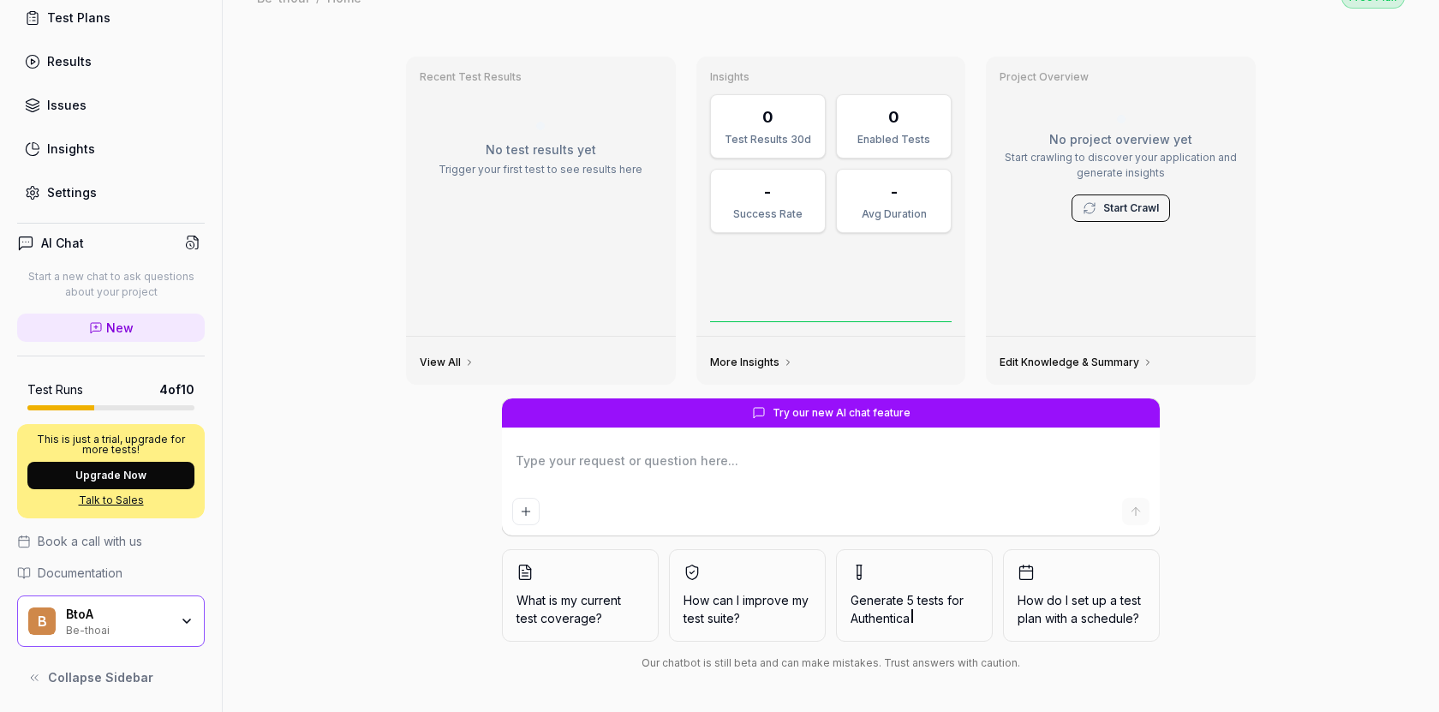
click at [127, 619] on div "BtoA" at bounding box center [117, 614] width 103 height 15
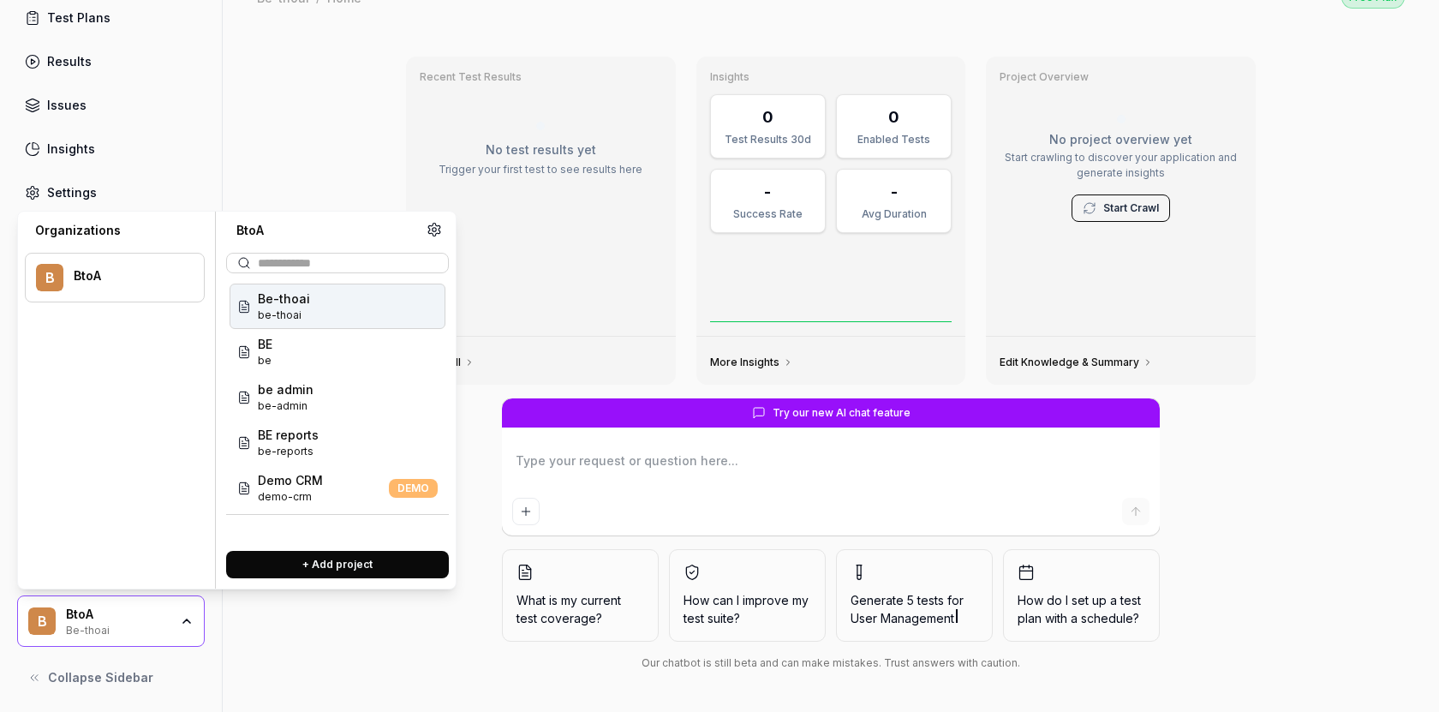
click at [315, 169] on div "Recent Test Results No test results yet Trigger your first test to see results …" at bounding box center [831, 369] width 1217 height 686
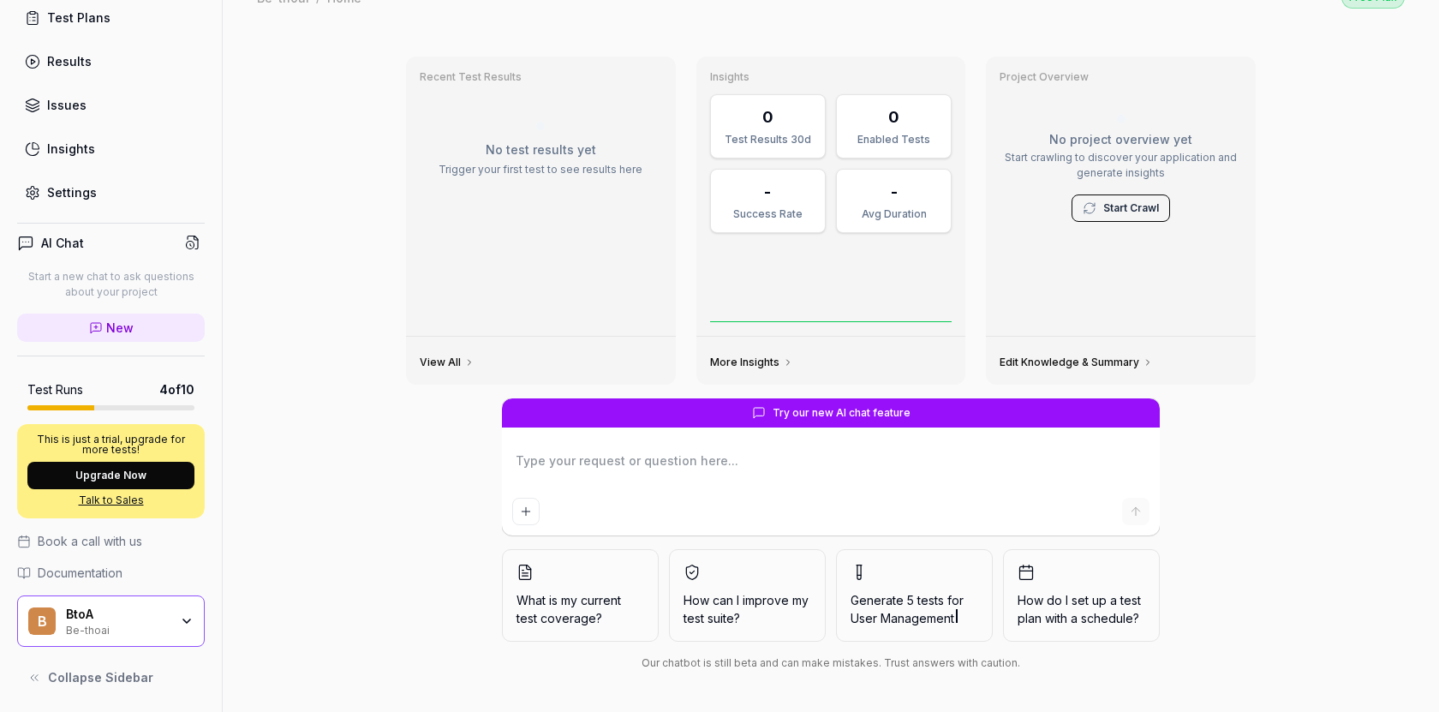
scroll to position [0, 0]
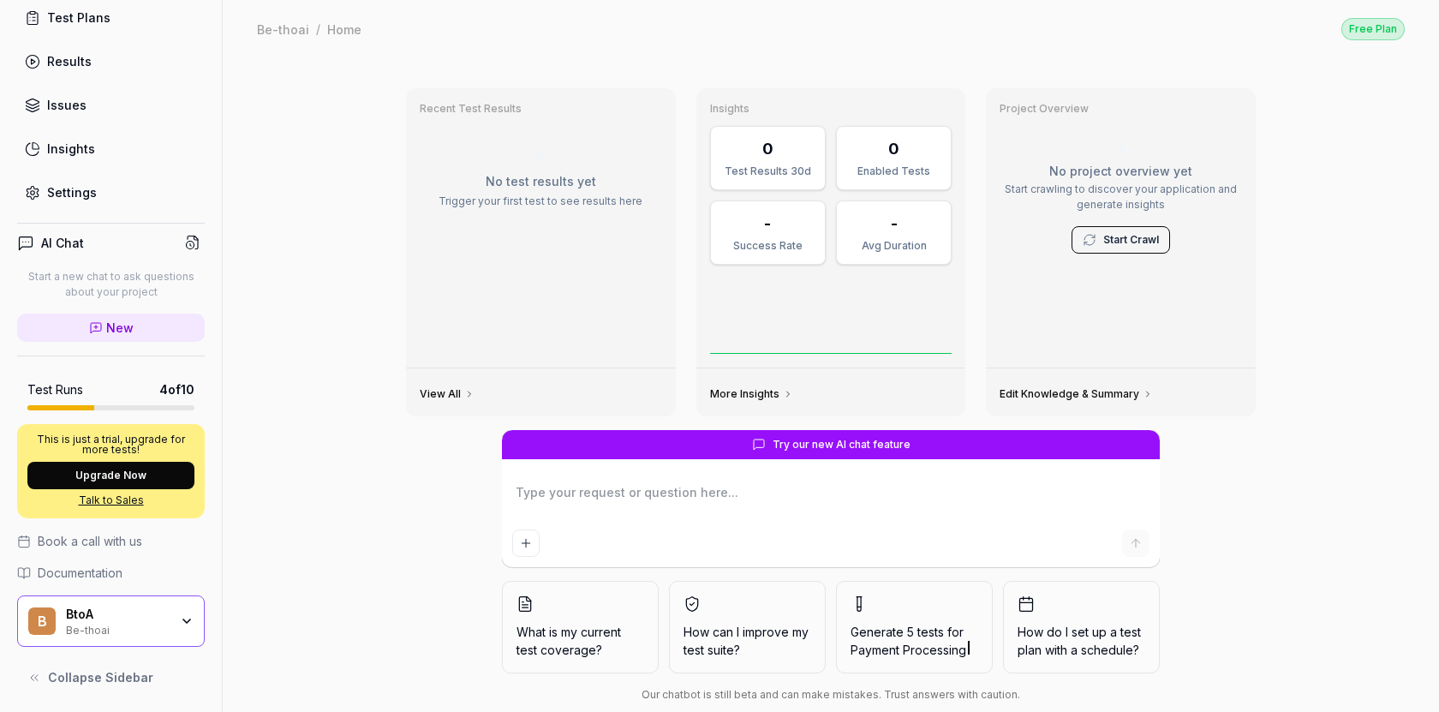
click at [650, 506] on textarea at bounding box center [830, 501] width 637 height 43
type textarea "*"
type textarea "s"
type textarea "*"
type textarea "sh"
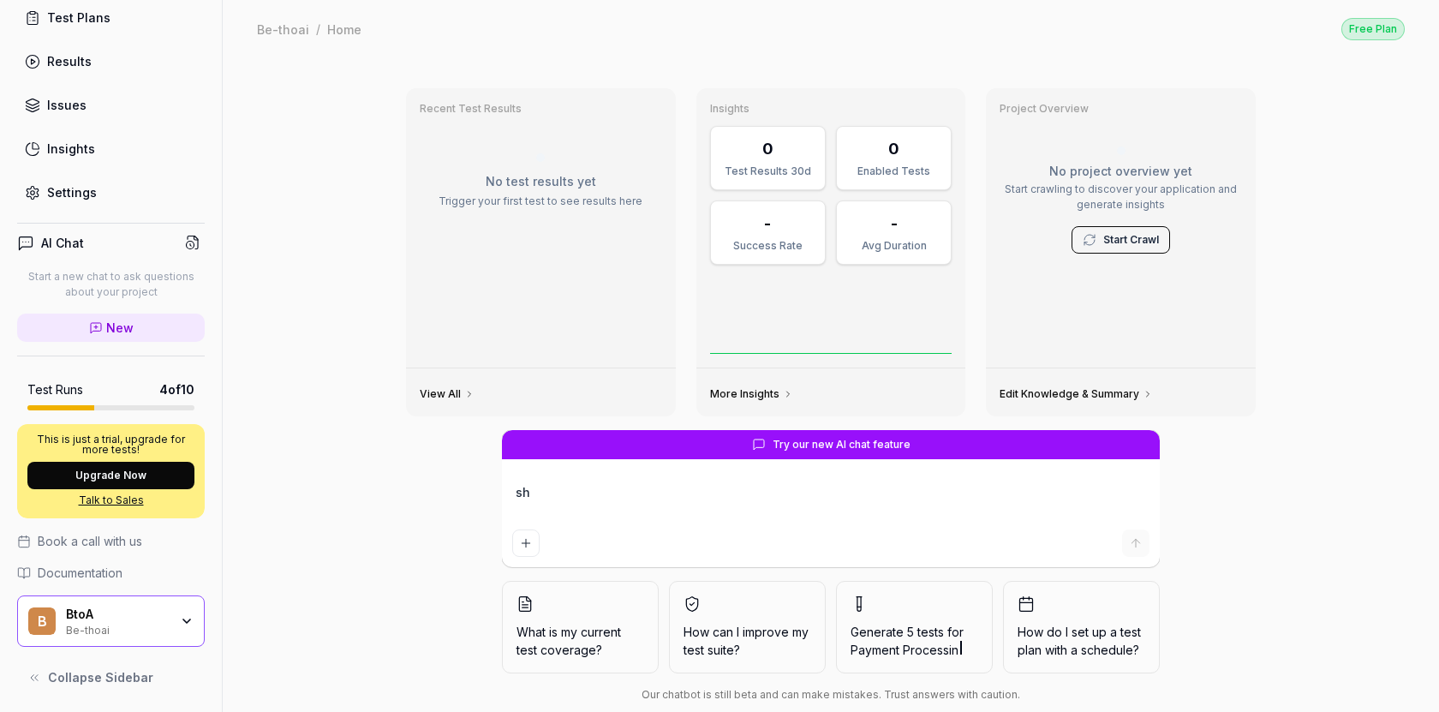
type textarea "*"
type textarea "sho"
type textarea "*"
type textarea "show"
type textarea "*"
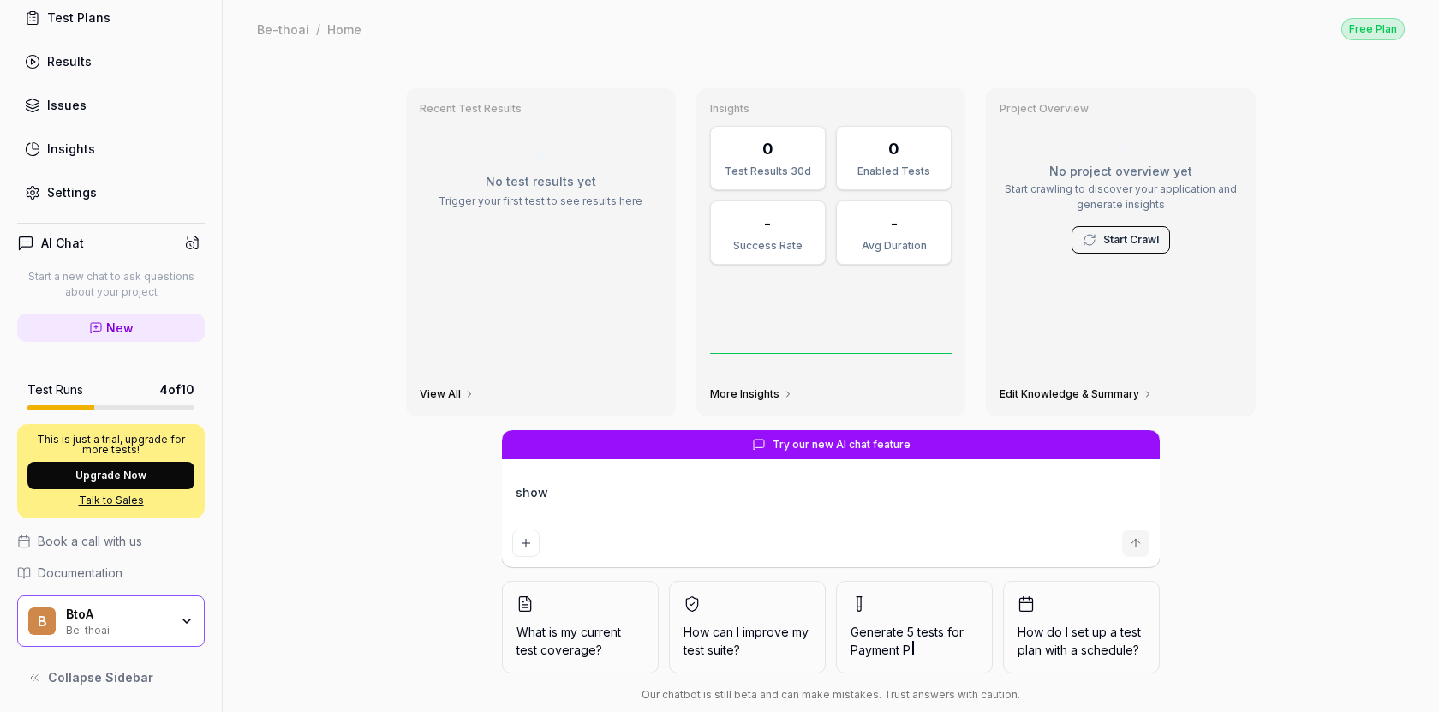
type textarea "show"
type textarea "*"
type textarea "show m"
type textarea "*"
type textarea "show me"
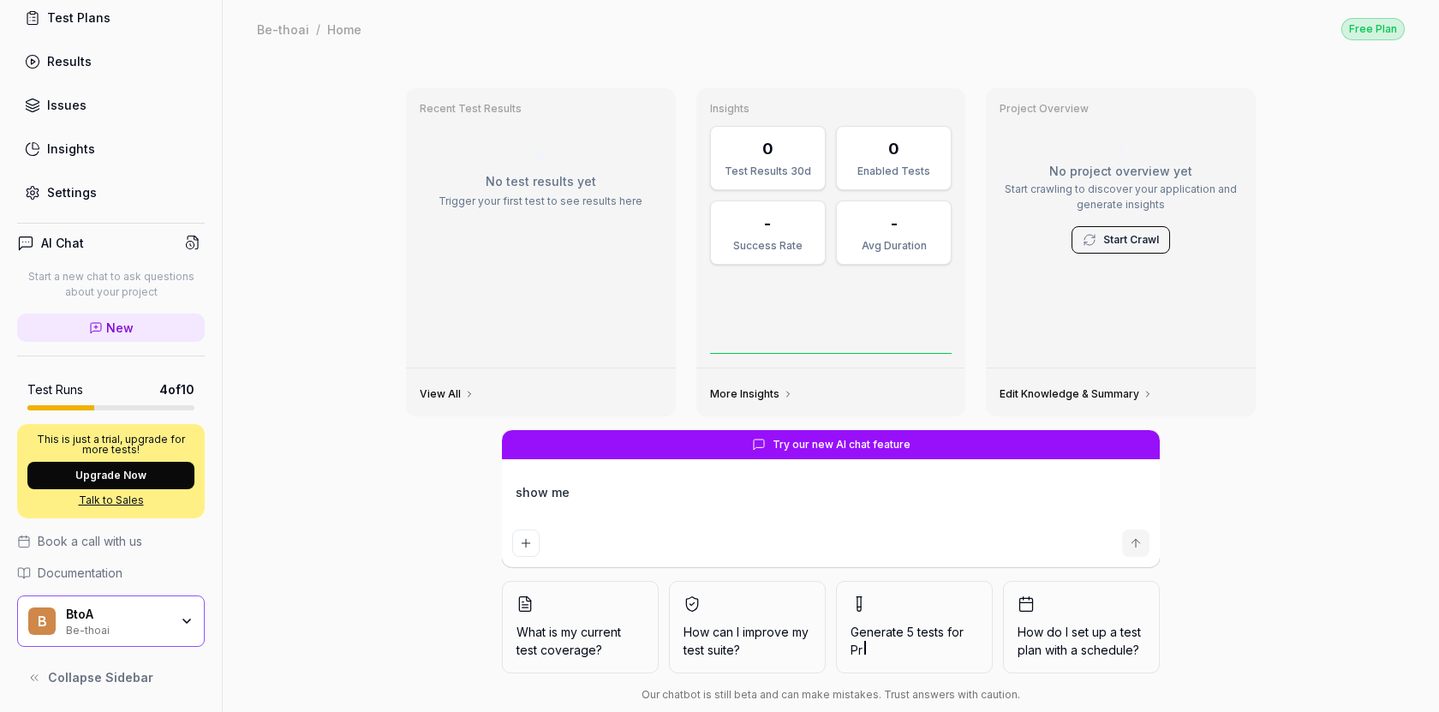
type textarea "*"
type textarea "show me"
type textarea "*"
type textarea "show me o"
type textarea "*"
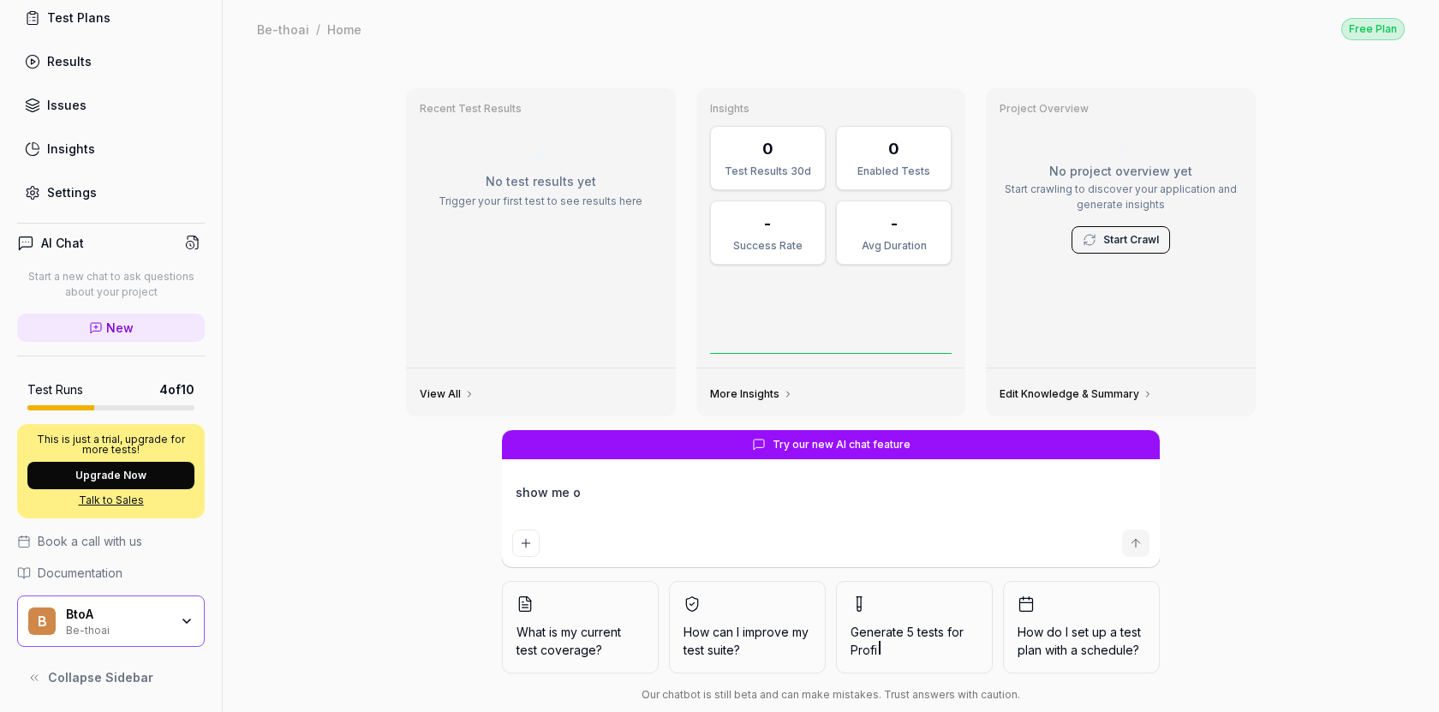
type textarea "show me on"
type textarea "*"
type textarea "show me o"
type textarea "*"
type textarea "show me"
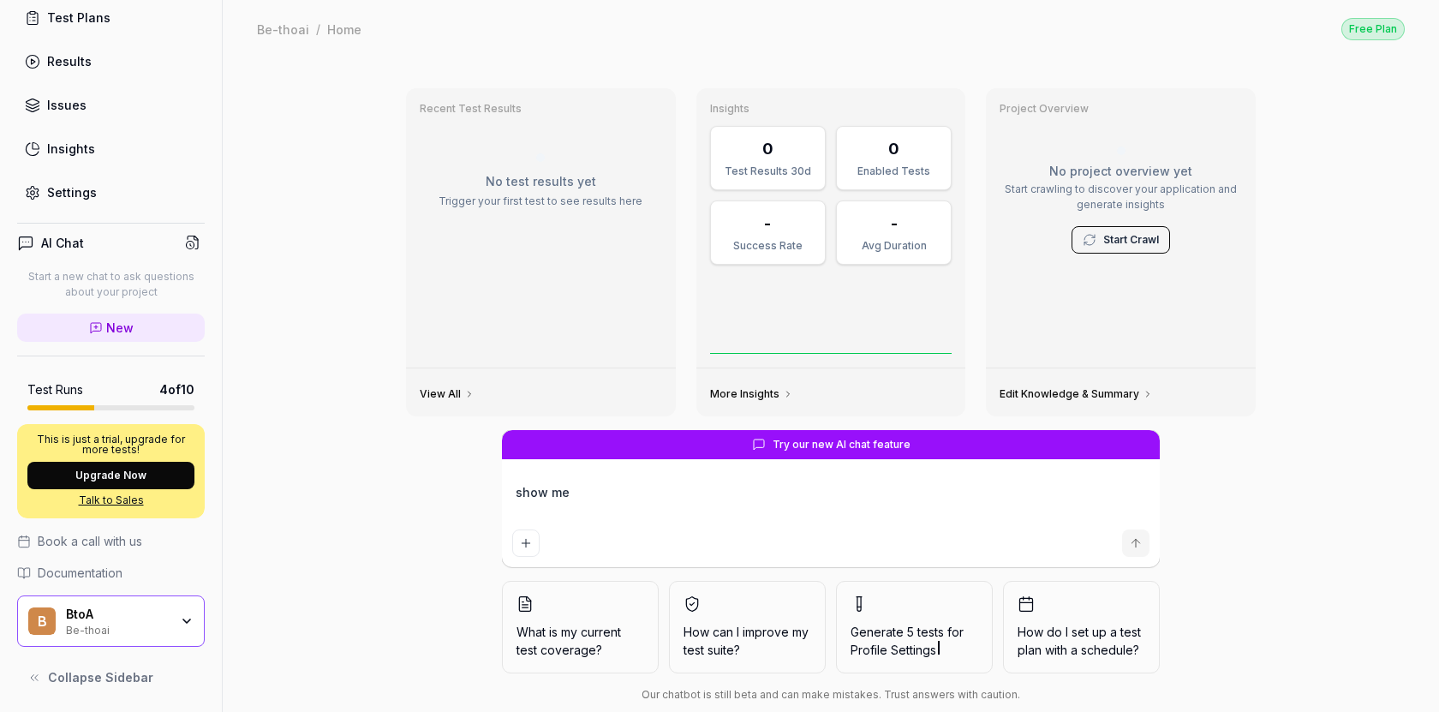
type textarea "*"
type textarea "show me 1"
type textarea "*"
type textarea "show me 1o"
type textarea "*"
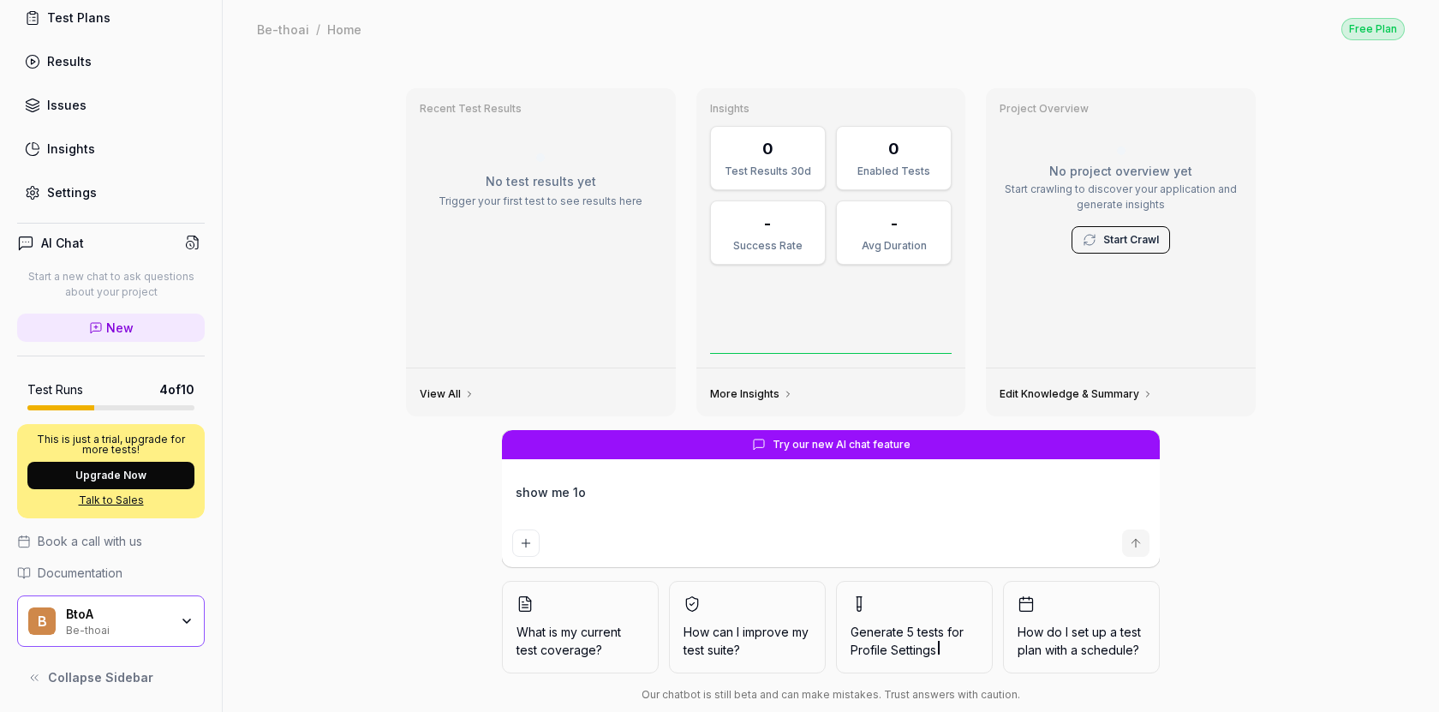
type textarea "show me 1on"
type textarea "*"
type textarea "show me 1one"
type textarea "*"
type textarea "show me 1one"
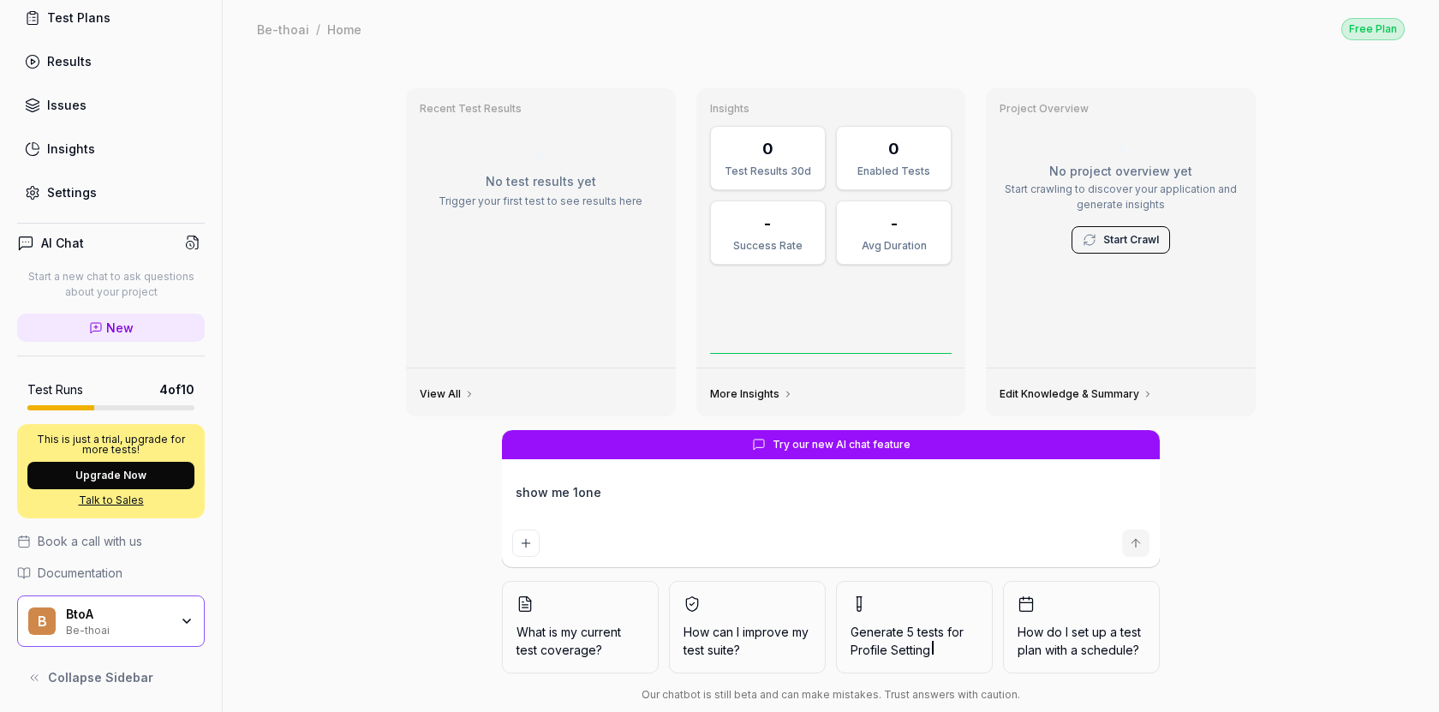
type textarea "*"
type textarea "show me 1one"
type textarea "*"
type textarea "show me 1one1"
type textarea "*"
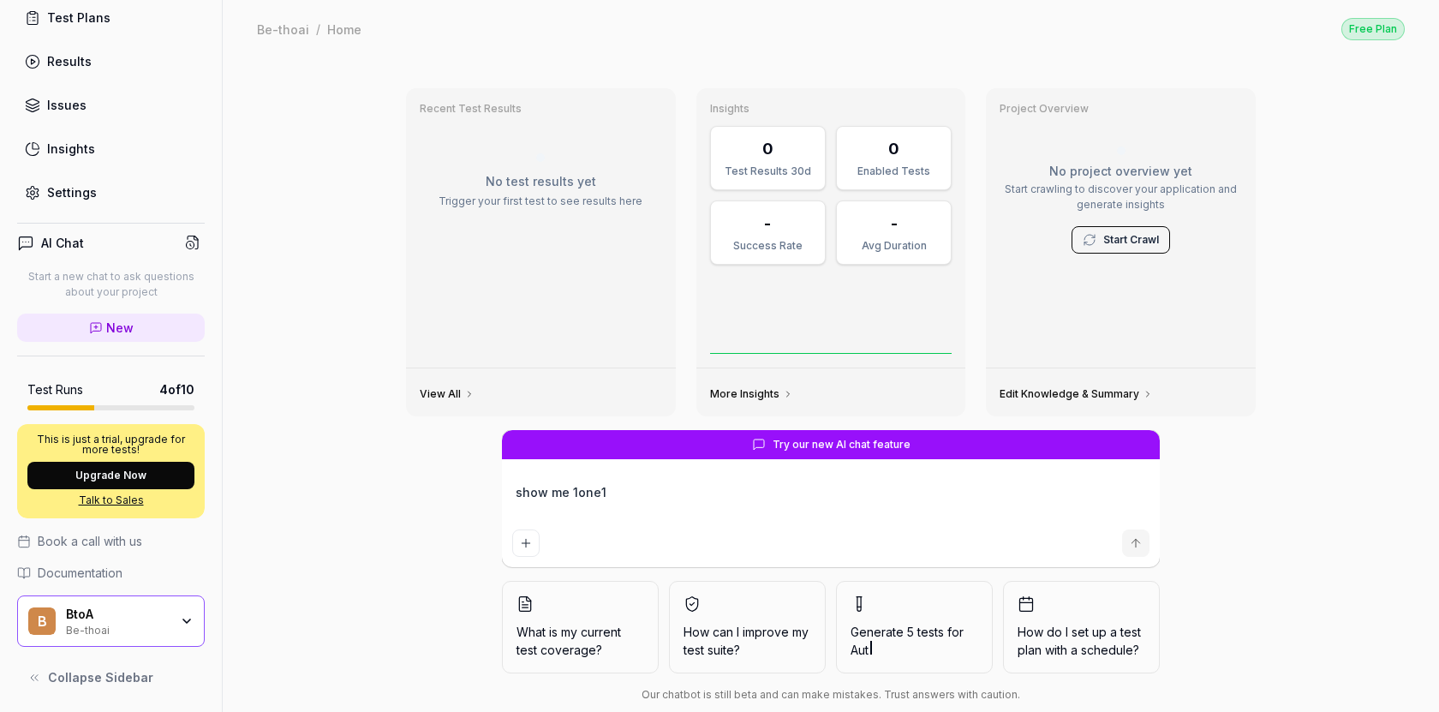
type textarea "show me 1one"
type textarea "*"
type textarea "show me 1on"
type textarea "*"
type textarea "show me 1on1"
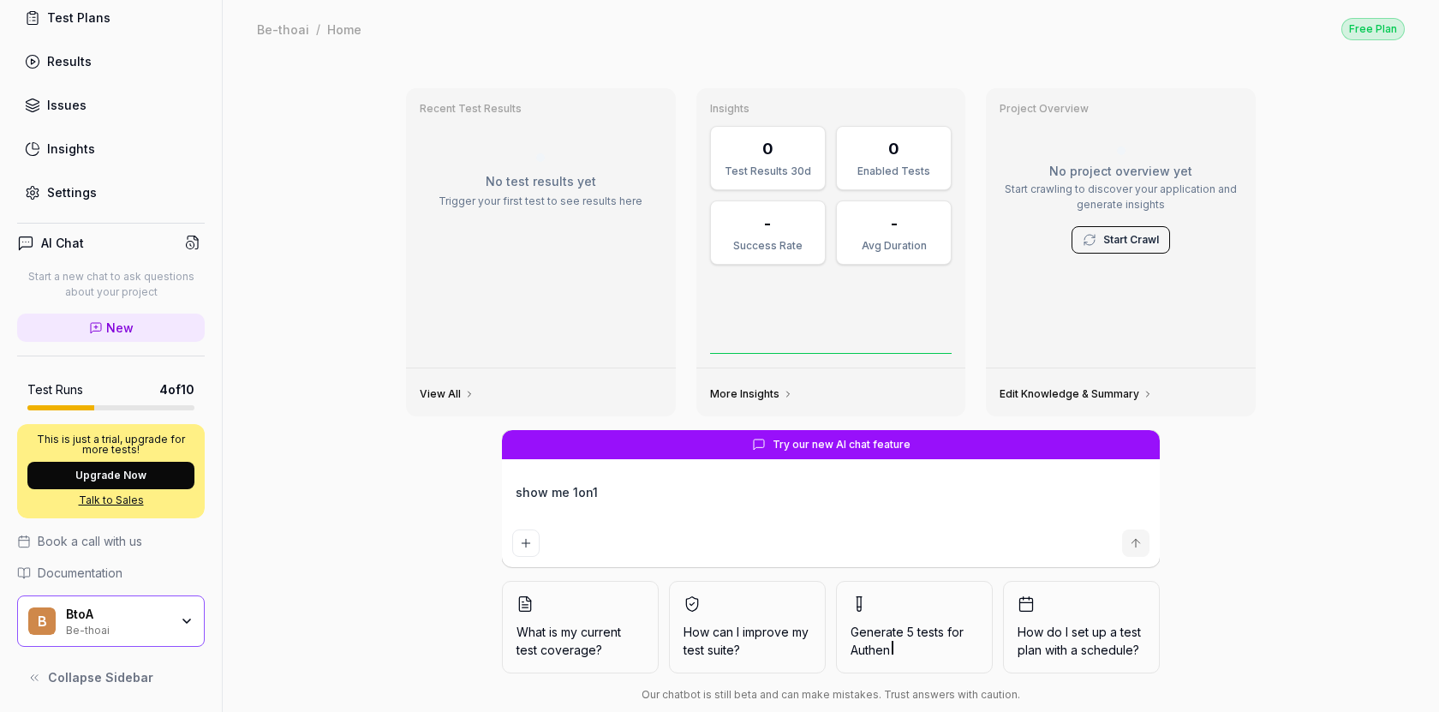
type textarea "*"
type textarea "show me 1on1"
type textarea "*"
type textarea "show me 1on1 f"
type textarea "*"
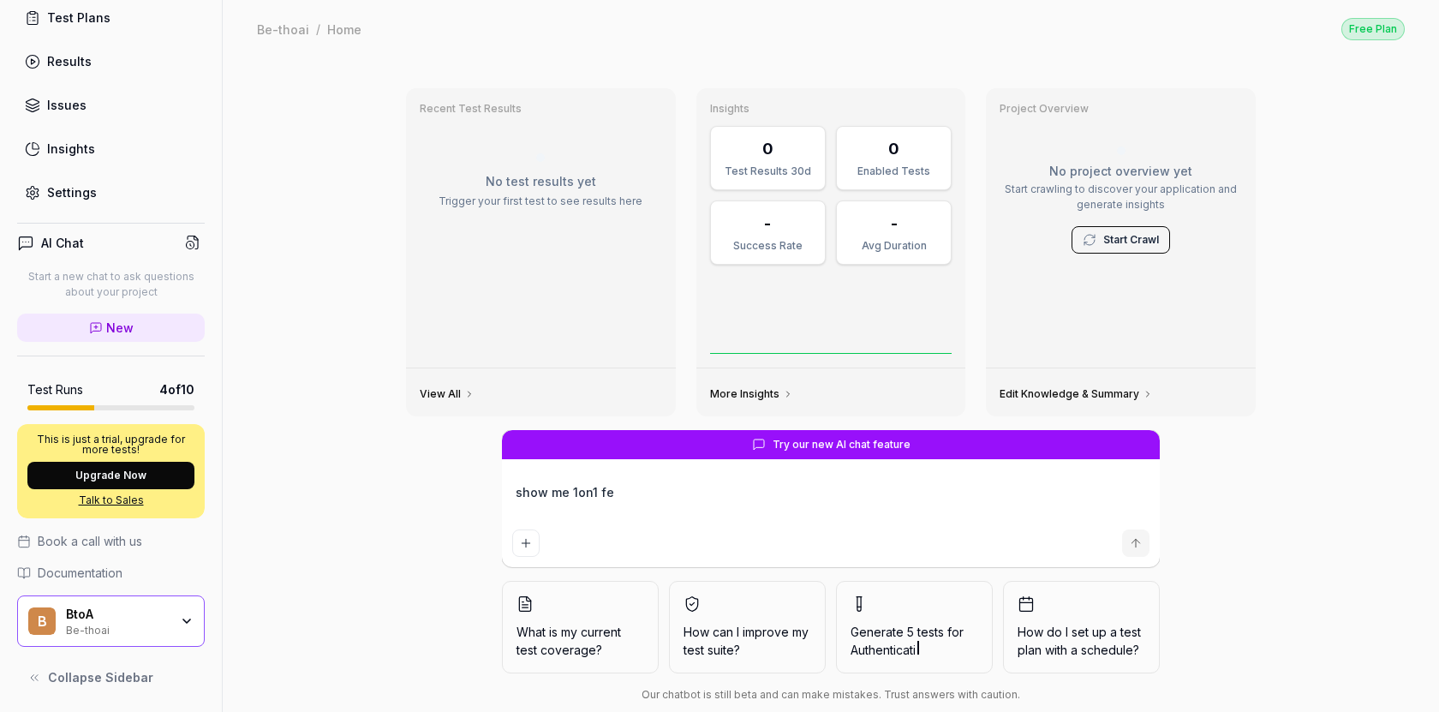
type textarea "show me 1on1 fea"
type textarea "*"
type textarea "show me 1on1 feat"
type textarea "*"
type textarea "show me 1on1 featu"
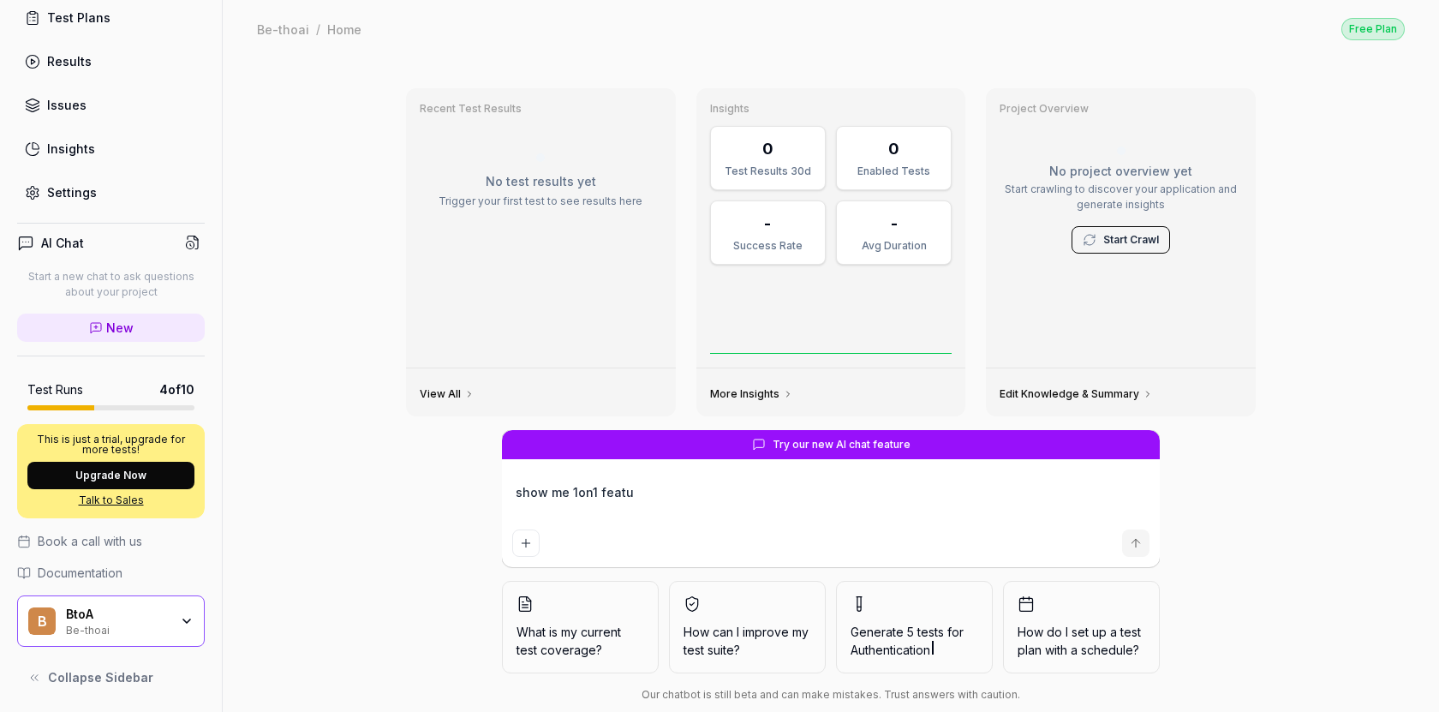
click at [650, 506] on textarea "show me 1on1 featu" at bounding box center [830, 501] width 637 height 43
type textarea "*"
type textarea "show me 1on1 featur"
type textarea "*"
type textarea "show me 1on1 feature"
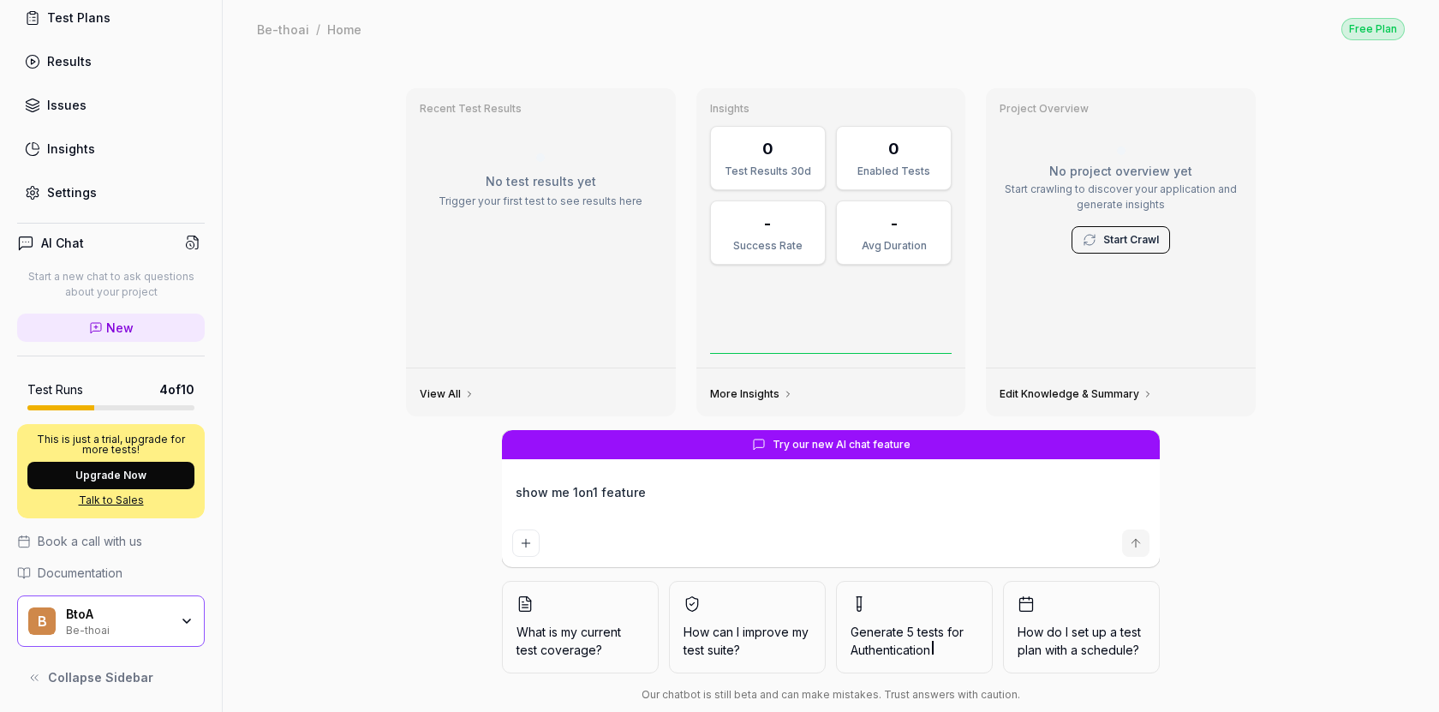
type textarea "*"
type textarea "show me 1on1 features"
type textarea "*"
type textarea "show me 1on1 features"
type textarea "*"
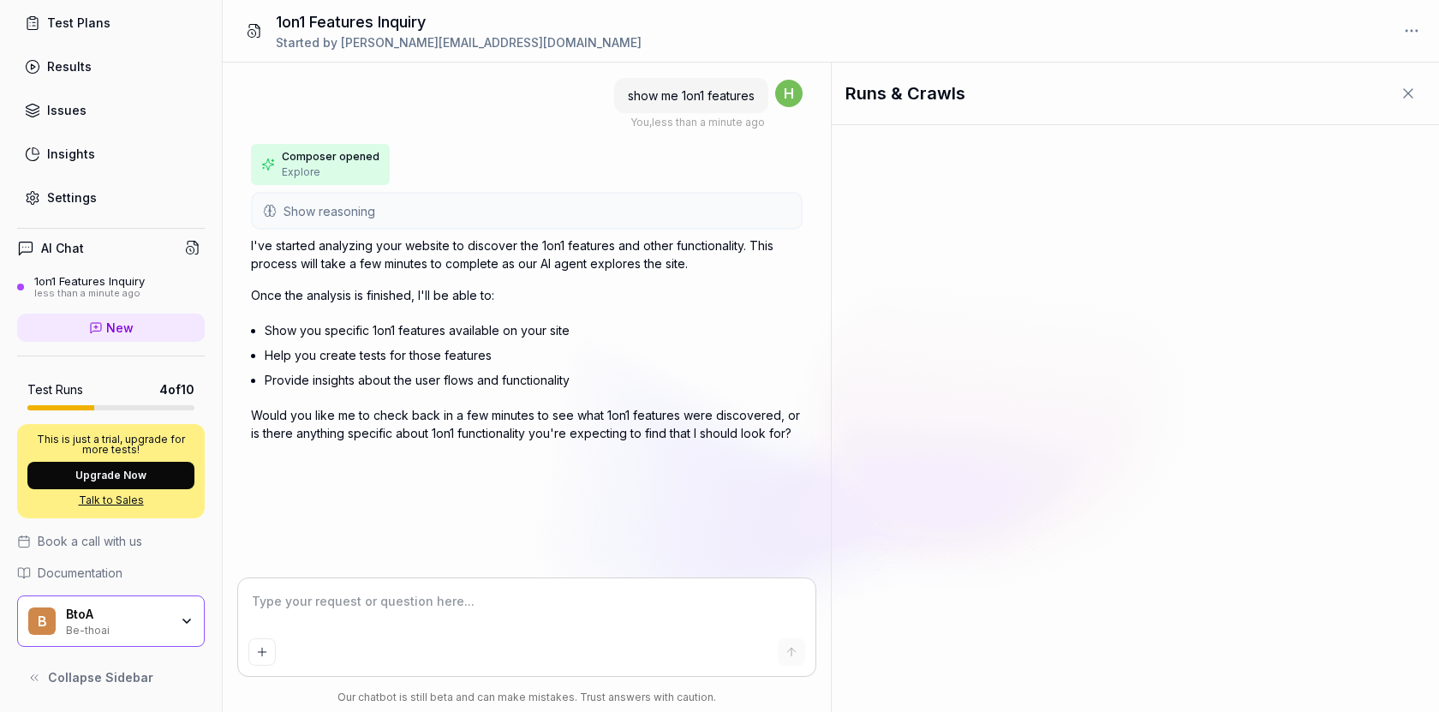
click at [81, 189] on div "Settings" at bounding box center [72, 197] width 50 height 18
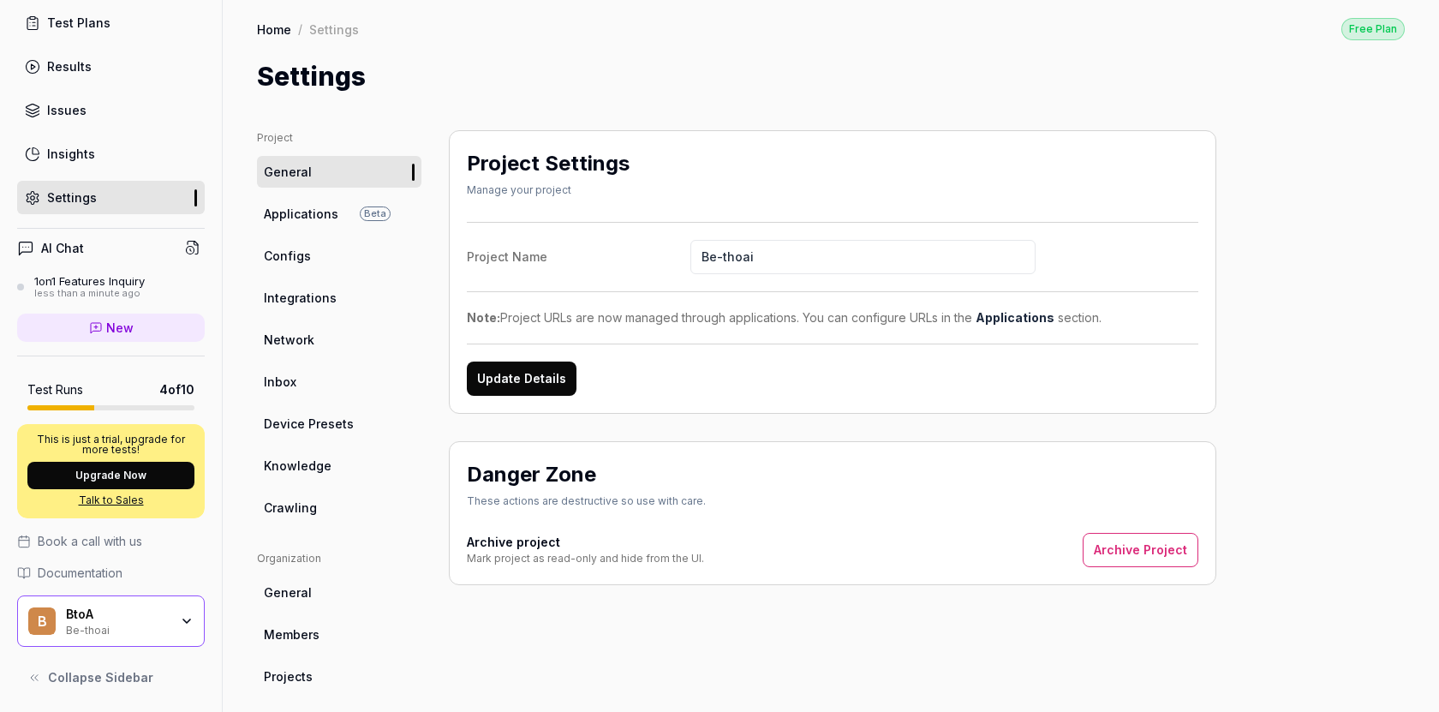
click at [298, 467] on span "Knowledge" at bounding box center [298, 466] width 68 height 18
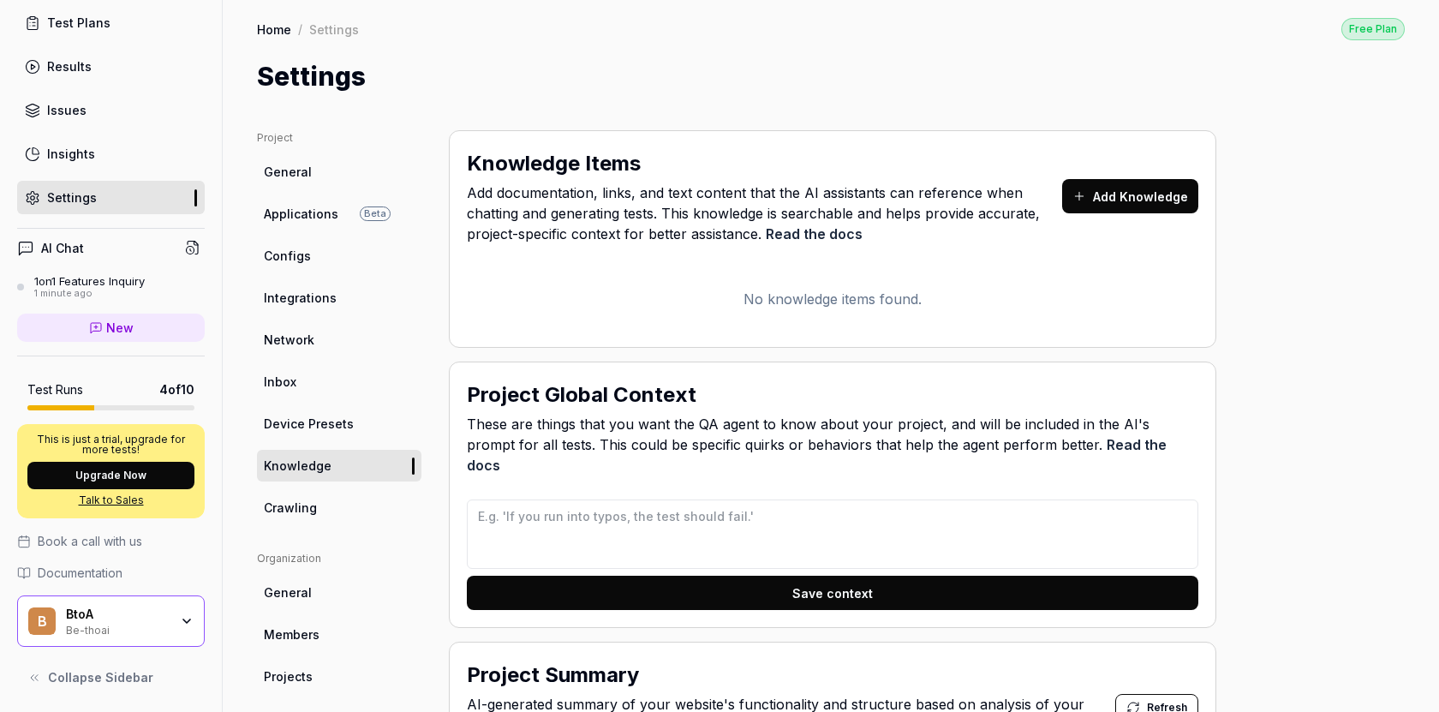
click at [328, 511] on link "Crawling" at bounding box center [339, 508] width 164 height 32
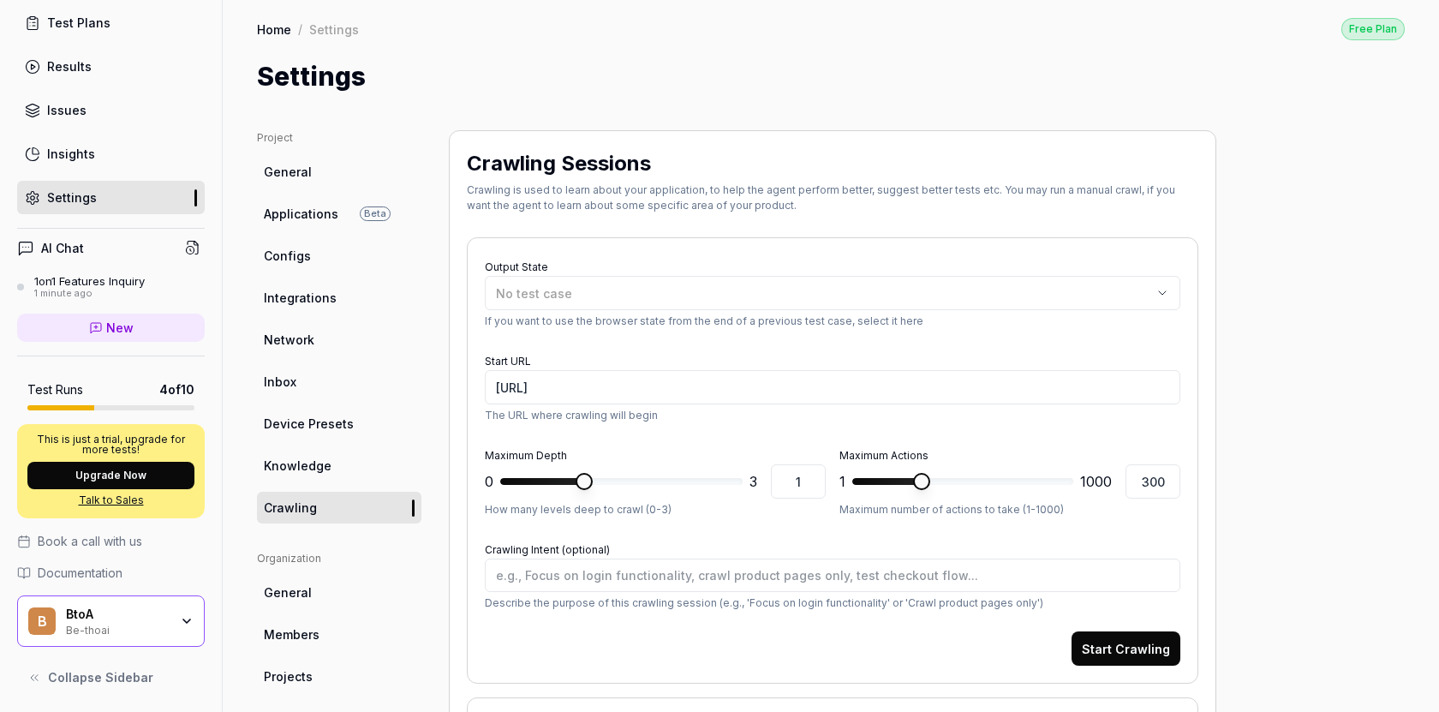
click at [326, 472] on span "Knowledge" at bounding box center [298, 466] width 68 height 18
type textarea "*"
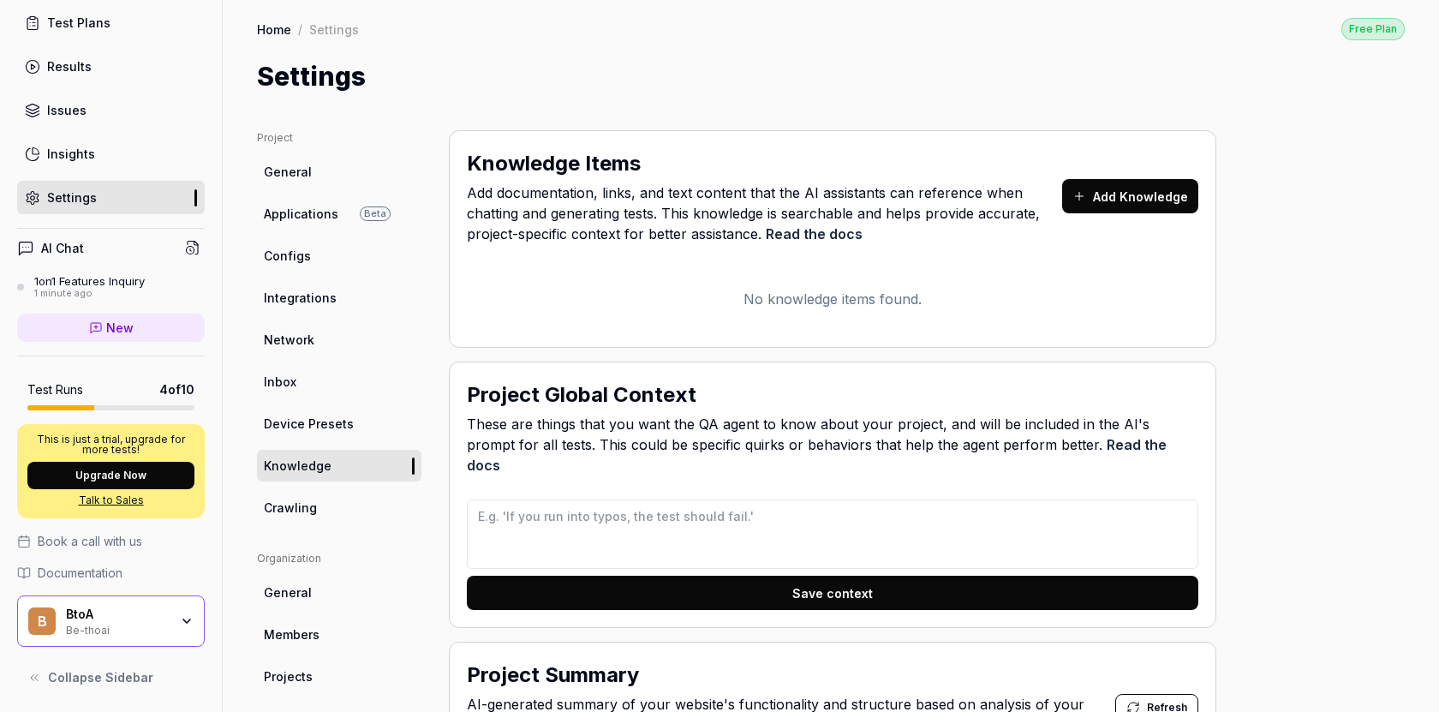
click at [1136, 180] on button "Add Knowledge" at bounding box center [1130, 196] width 136 height 34
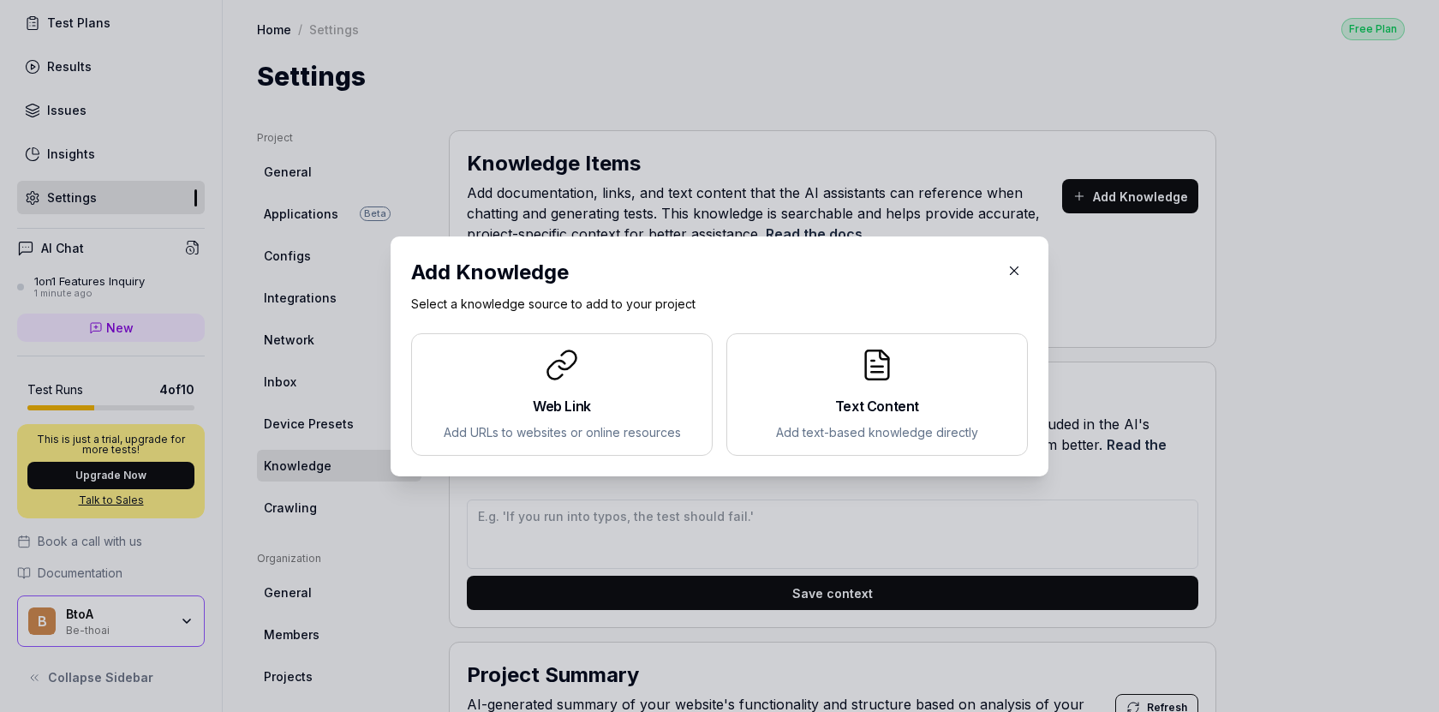
click at [589, 380] on div at bounding box center [562, 365] width 272 height 34
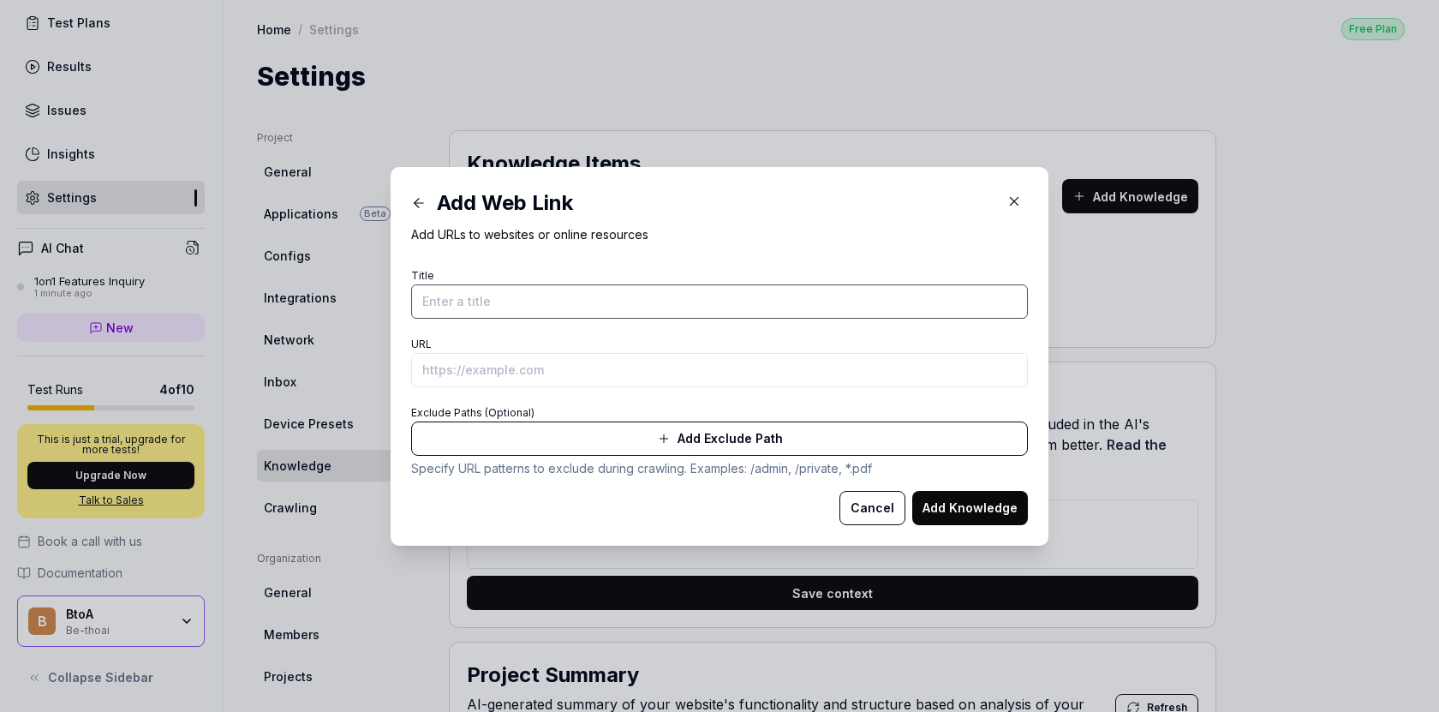
click at [574, 298] on input "Title" at bounding box center [719, 301] width 617 height 34
click at [523, 368] on input "URL" at bounding box center [719, 370] width 617 height 34
paste input "[URL]"
type input "[URL]"
click at [647, 307] on input "Title" at bounding box center [719, 301] width 617 height 34
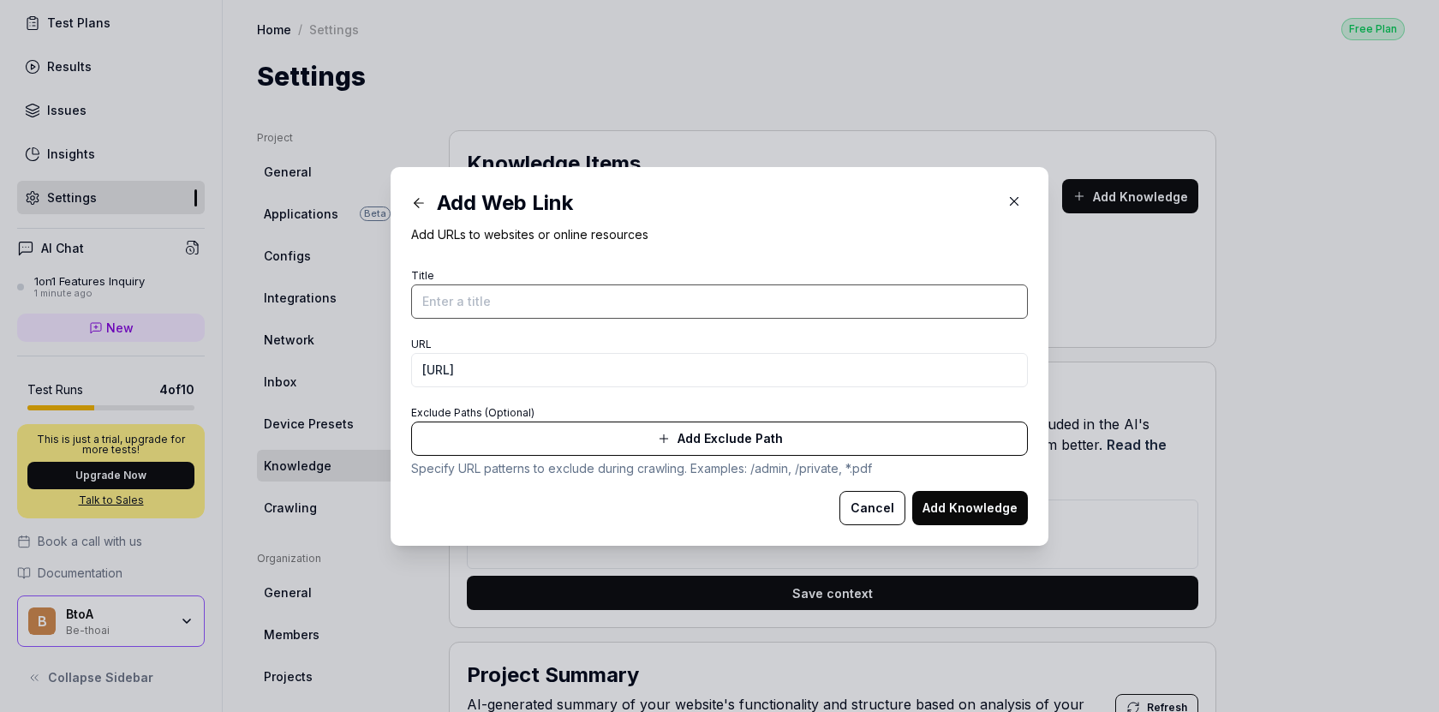
paste input "[URL]"
type input "[URL]"
click at [976, 502] on button "Add Knowledge" at bounding box center [970, 508] width 116 height 34
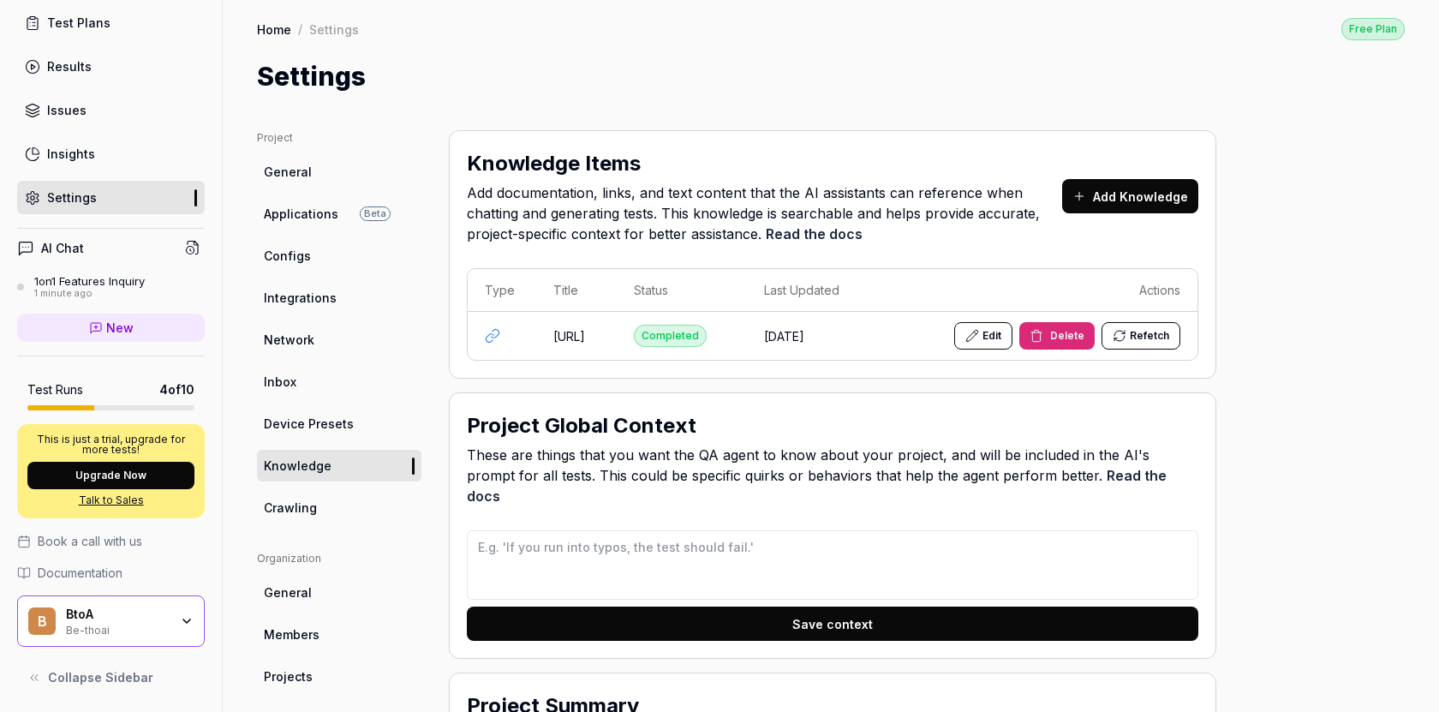
click at [115, 279] on div "1on1 Features Inquiry" at bounding box center [89, 281] width 111 height 14
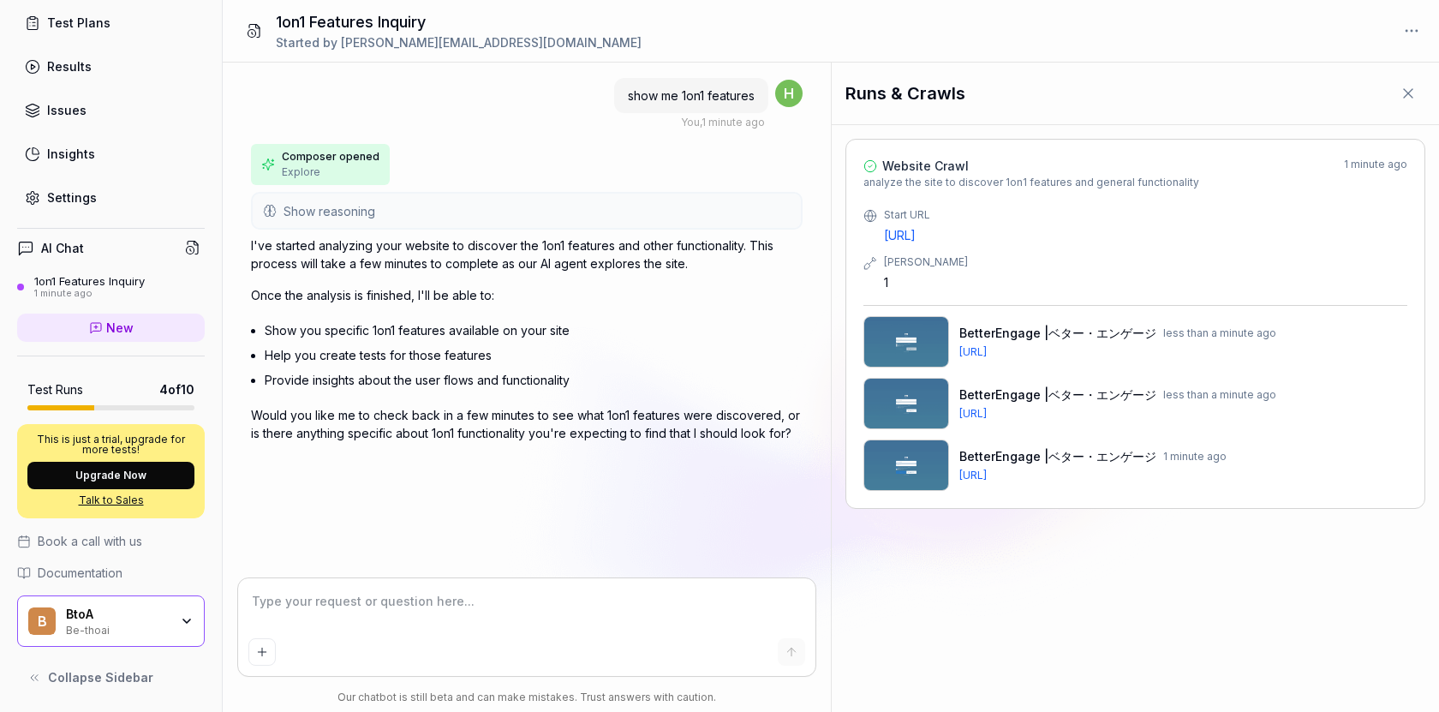
click at [872, 257] on icon at bounding box center [873, 258] width 3 height 3
click at [896, 349] on img at bounding box center [907, 341] width 86 height 51
click at [701, 97] on span "show me 1on1 features" at bounding box center [691, 95] width 127 height 15
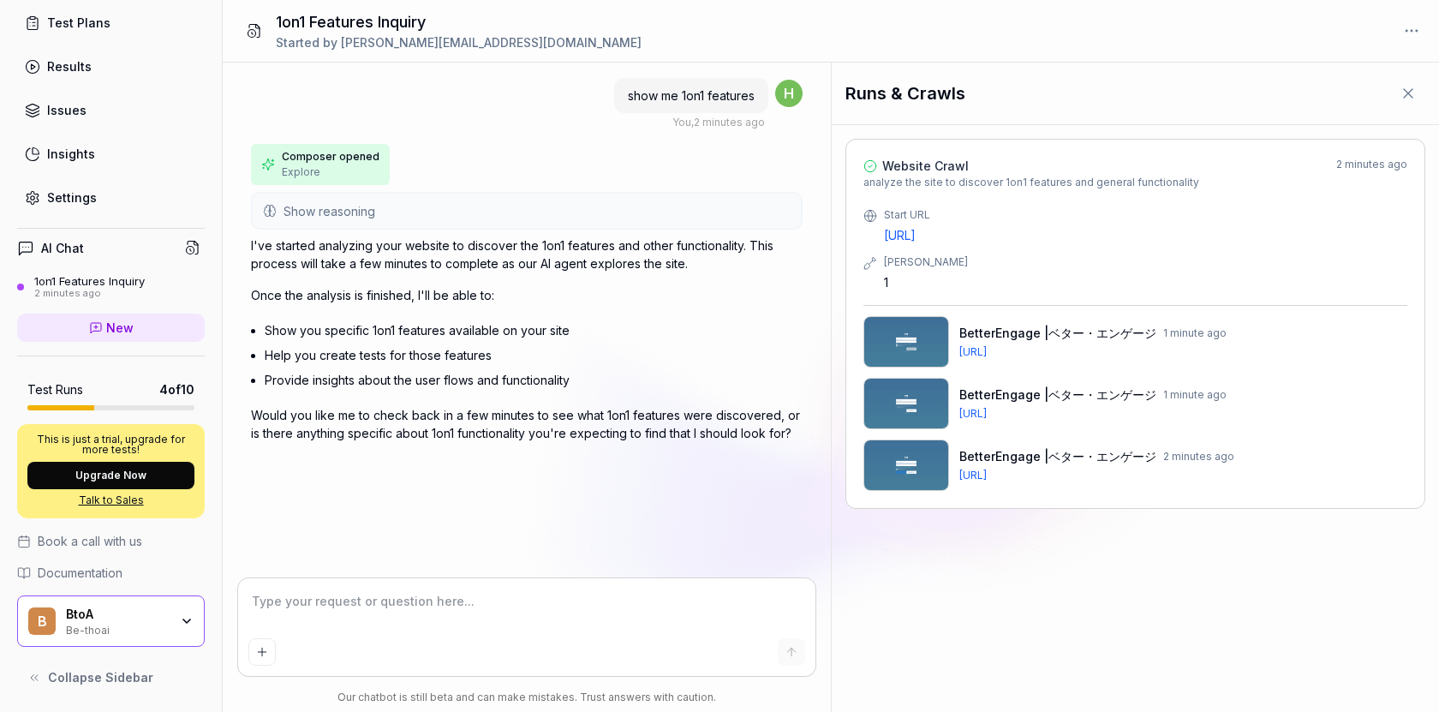
click at [701, 97] on span "show me 1on1 features" at bounding box center [691, 95] width 127 height 15
copy span "show me 1on1 features"
click at [432, 598] on textarea at bounding box center [527, 610] width 558 height 43
paste textarea "show me 1on1 features"
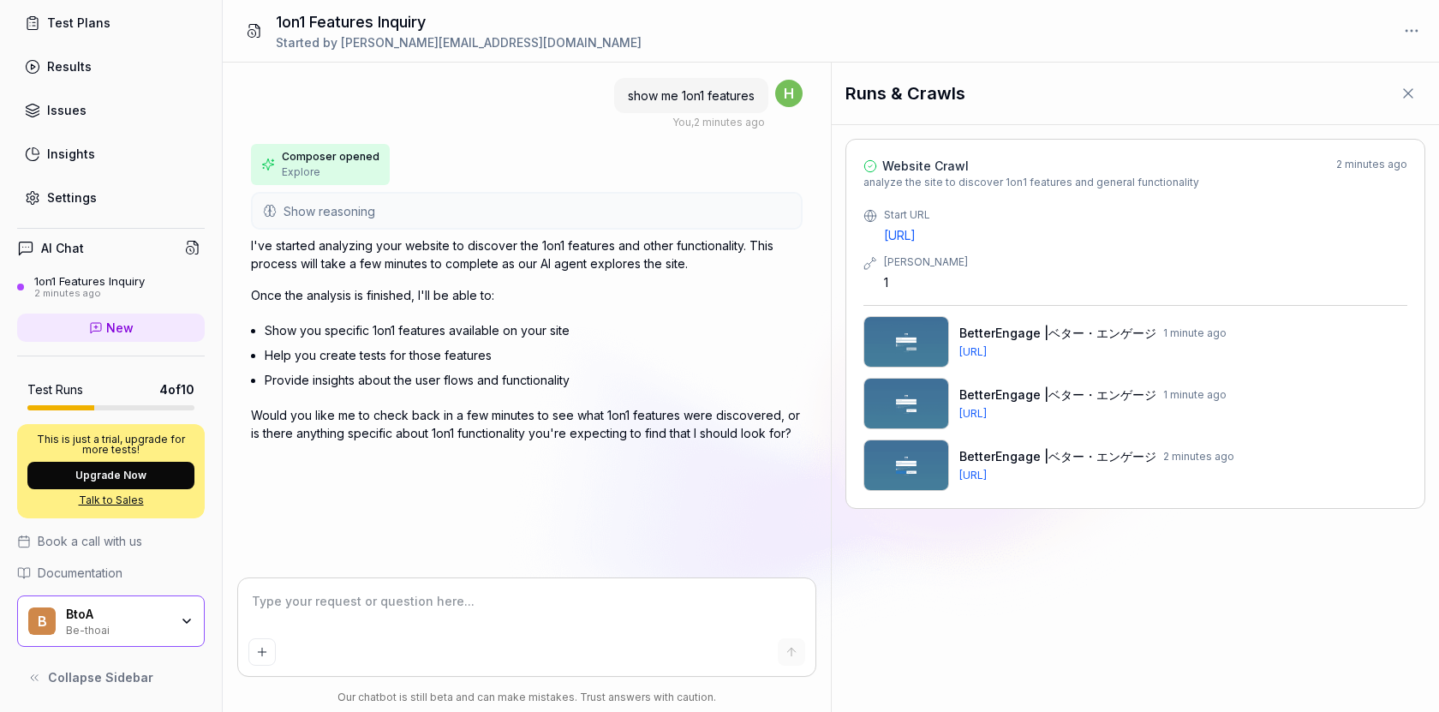
type textarea "*"
type textarea "show me 1on1 features"
type textarea "*"
type textarea "show me 1on1 features"
type textarea "*"
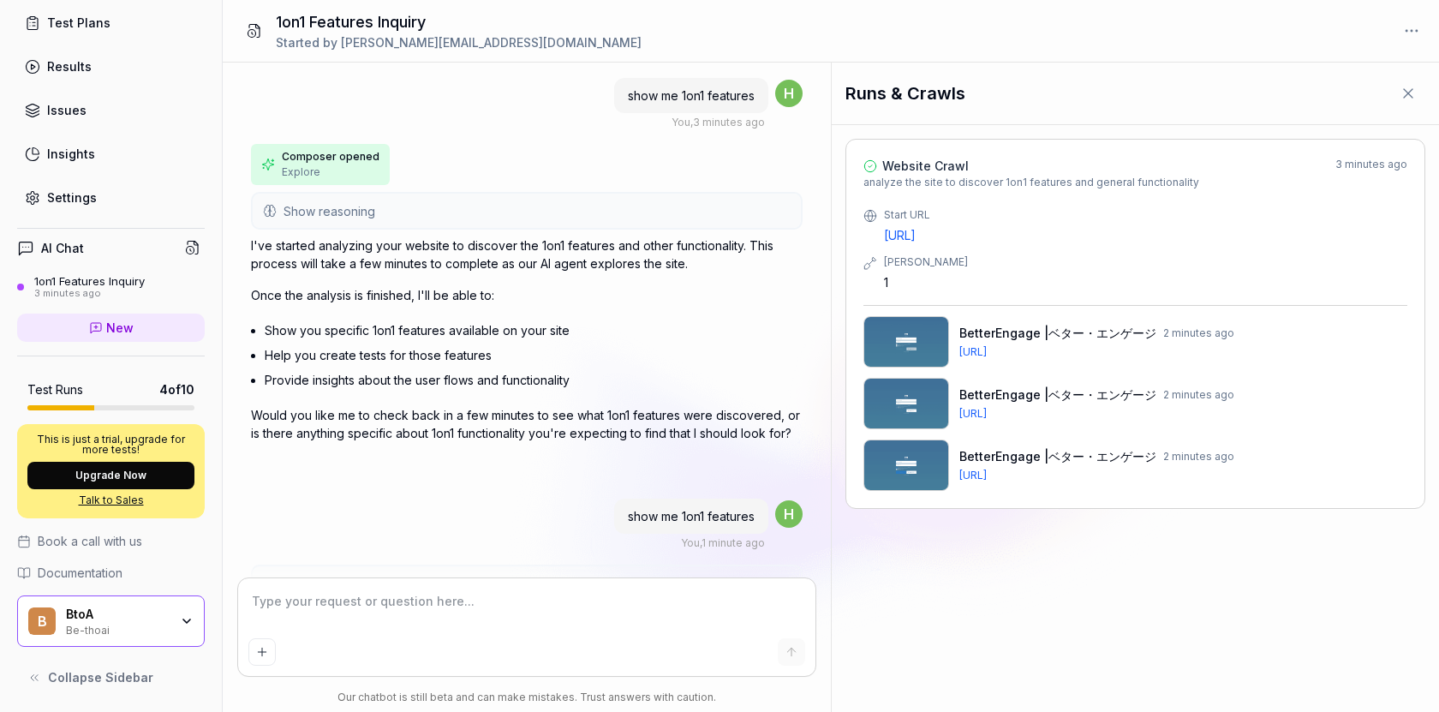
scroll to position [1138, 0]
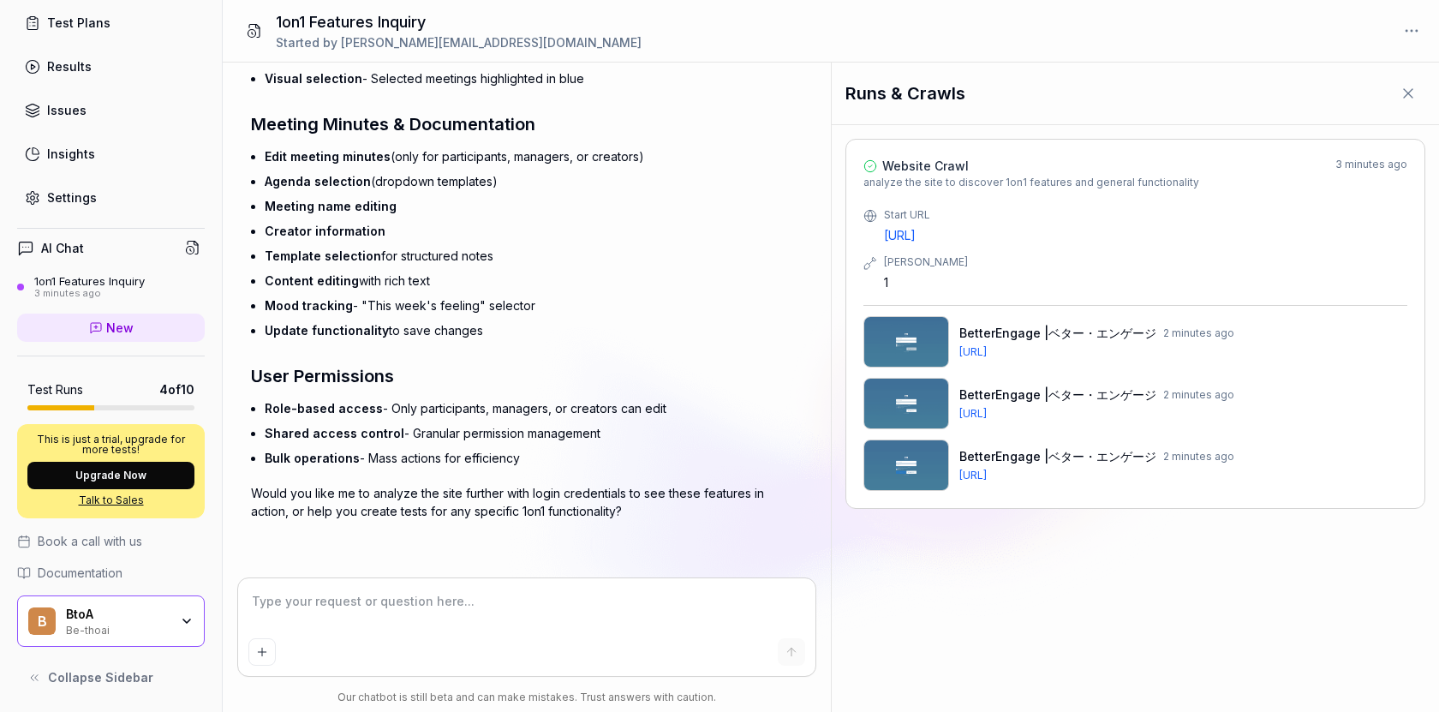
click at [482, 591] on textarea at bounding box center [527, 610] width 558 height 43
type textarea "*"
type textarea "c"
type textarea "*"
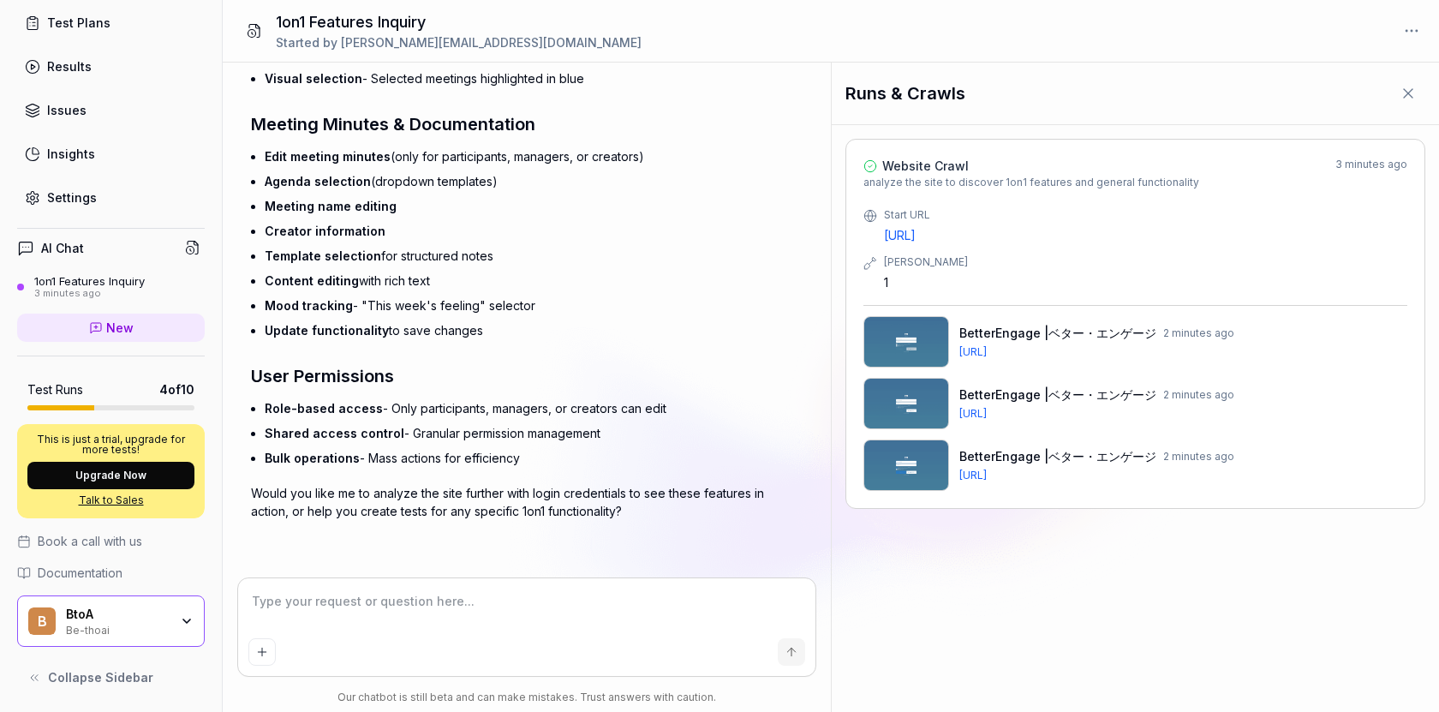
type textarea "h"
type textarea "*"
type textarea "he"
type textarea "*"
type textarea "hel"
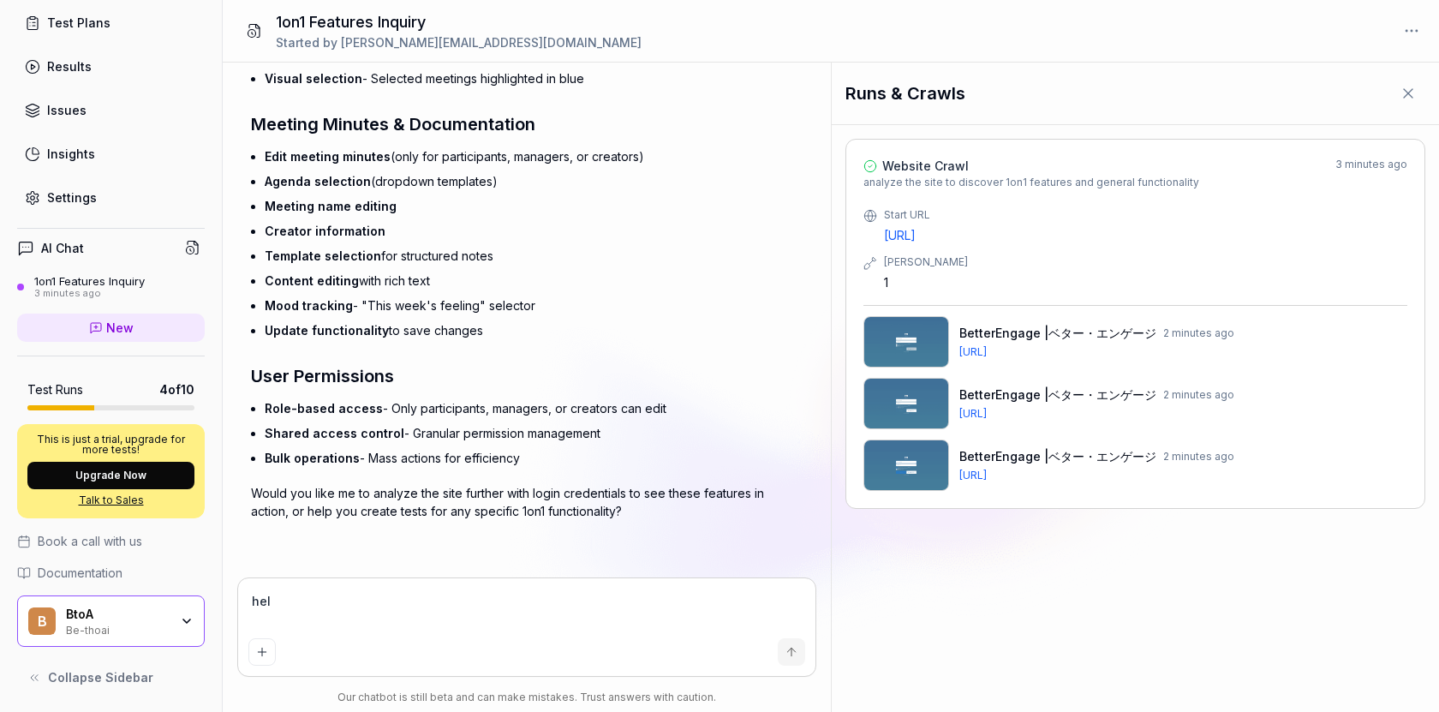
type textarea "*"
type textarea "help"
type textarea "*"
type textarea "help"
type textarea "*"
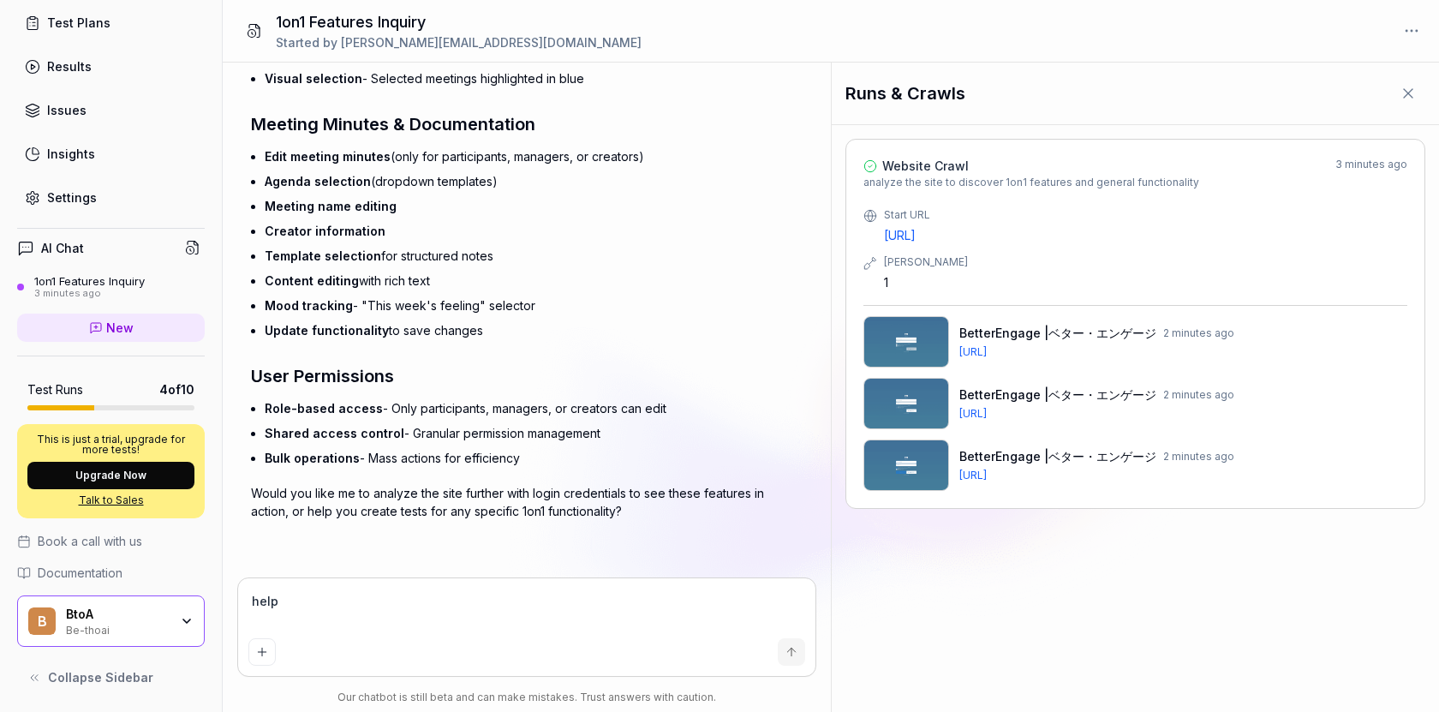
type textarea "help m"
type textarea "*"
type textarea "help me"
type textarea "*"
type textarea "help me c"
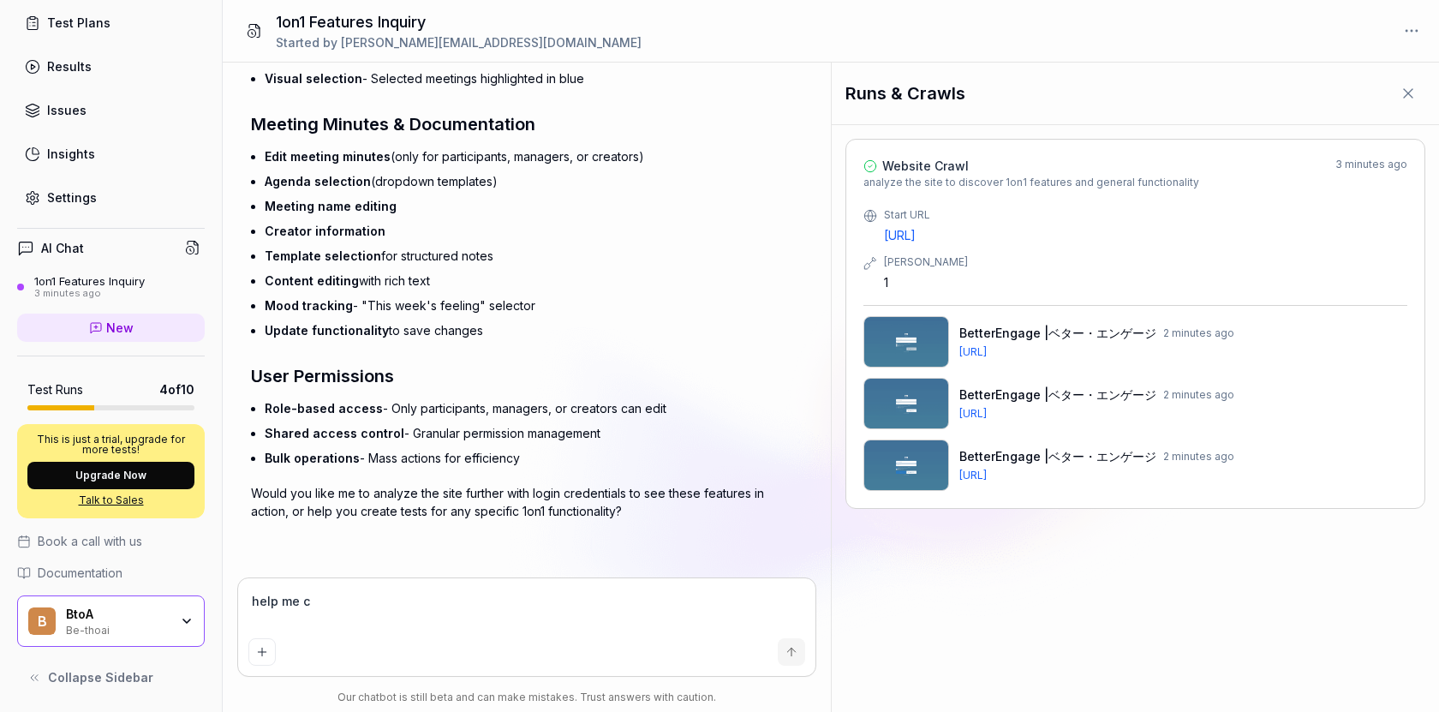
type textarea "*"
type textarea "help me cr"
type textarea "*"
type textarea "help me cre"
type textarea "*"
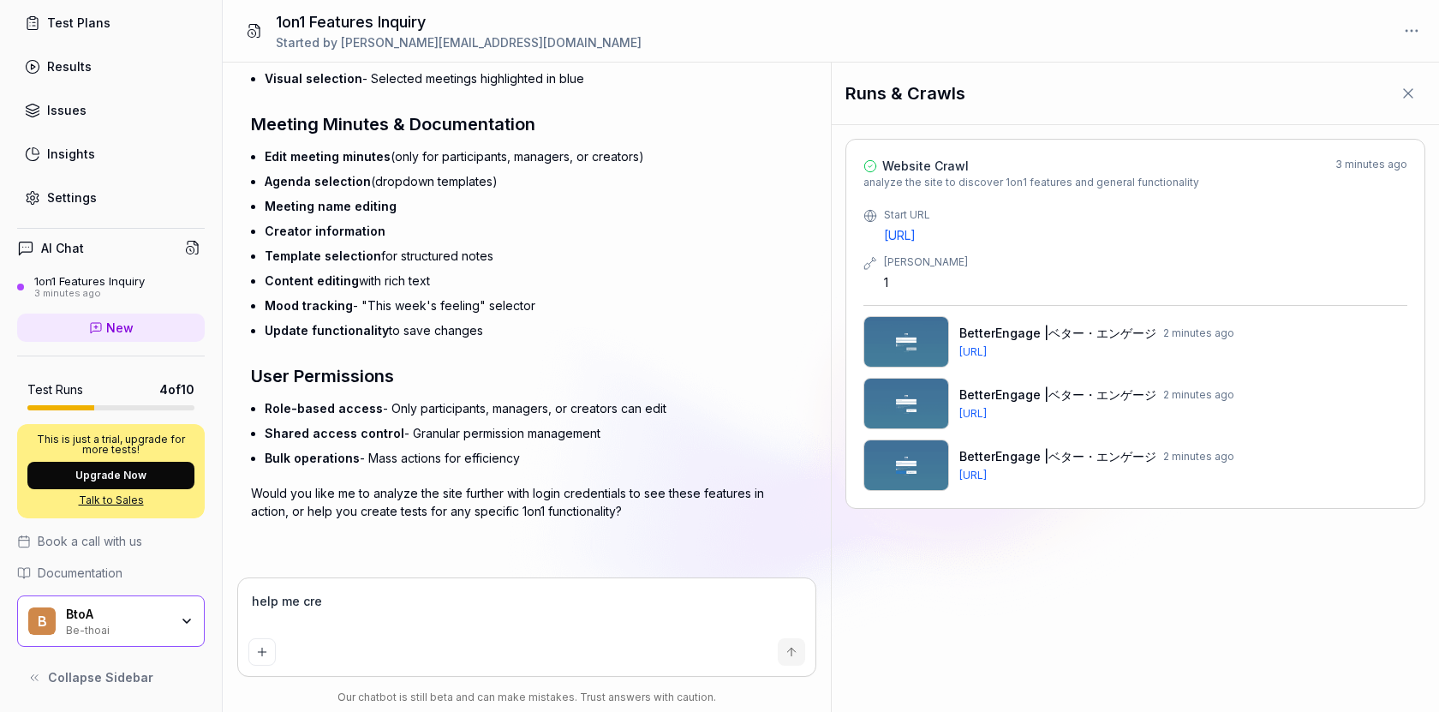
type textarea "help me crea"
type textarea "*"
type textarea "help me creat"
type textarea "*"
type textarea "help me create"
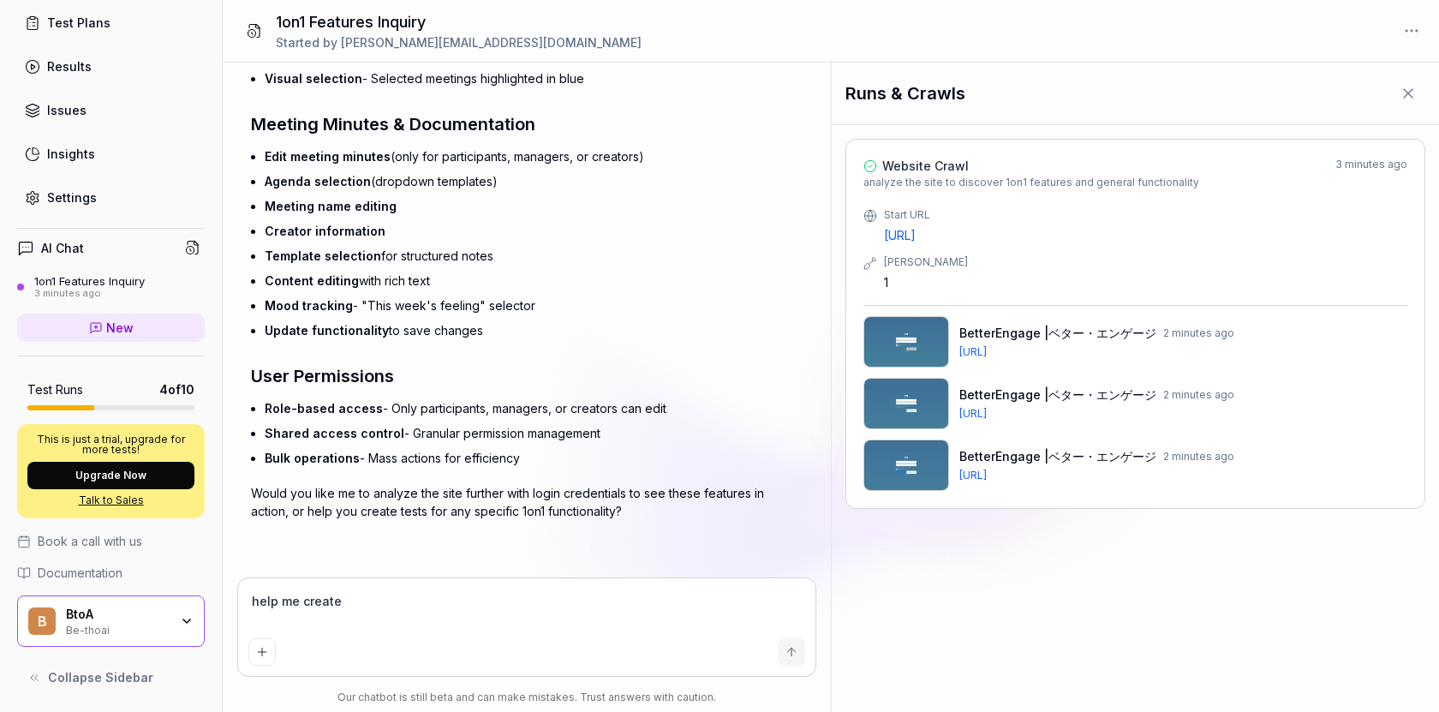
type textarea "*"
type textarea "help me create"
type textarea "*"
type textarea "help me create a"
type textarea "*"
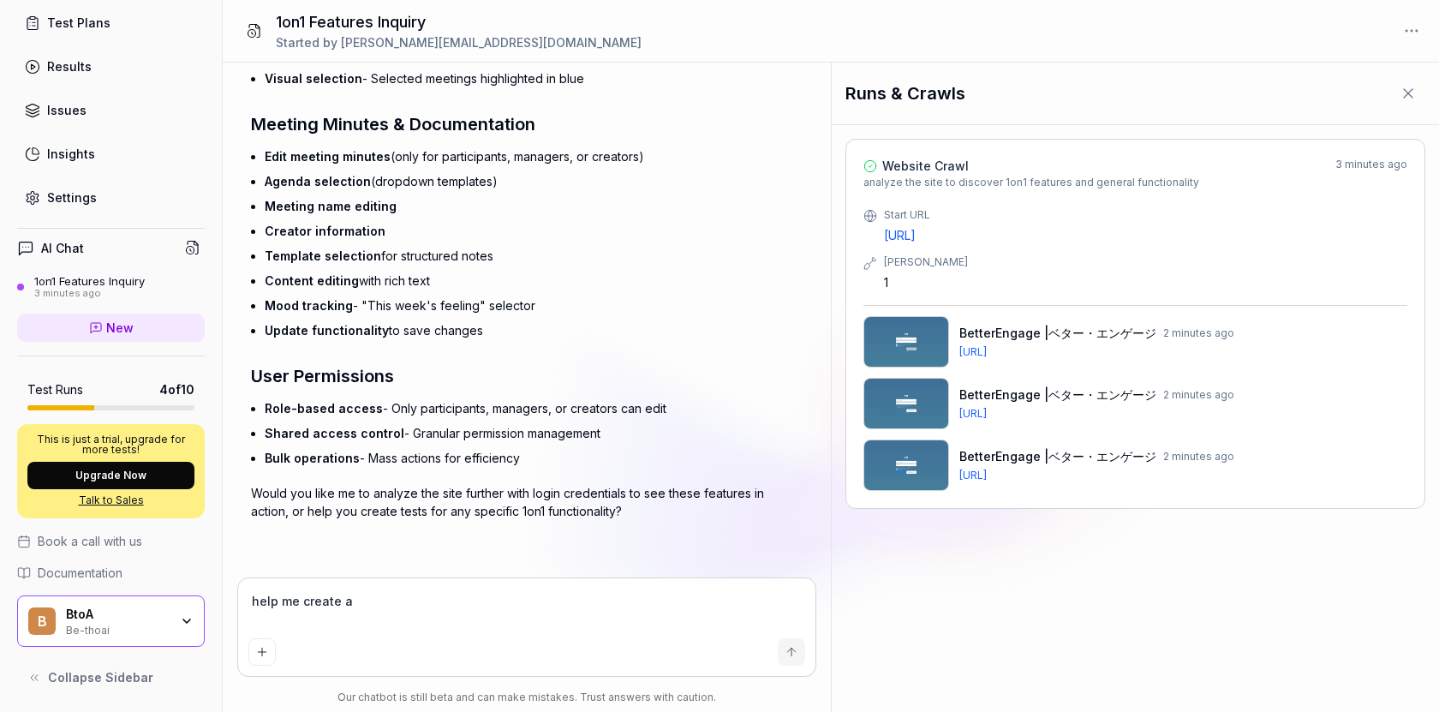
type textarea "help me create a t"
type textarea "*"
type textarea "help me create a te"
type textarea "*"
type textarea "help me create a tes"
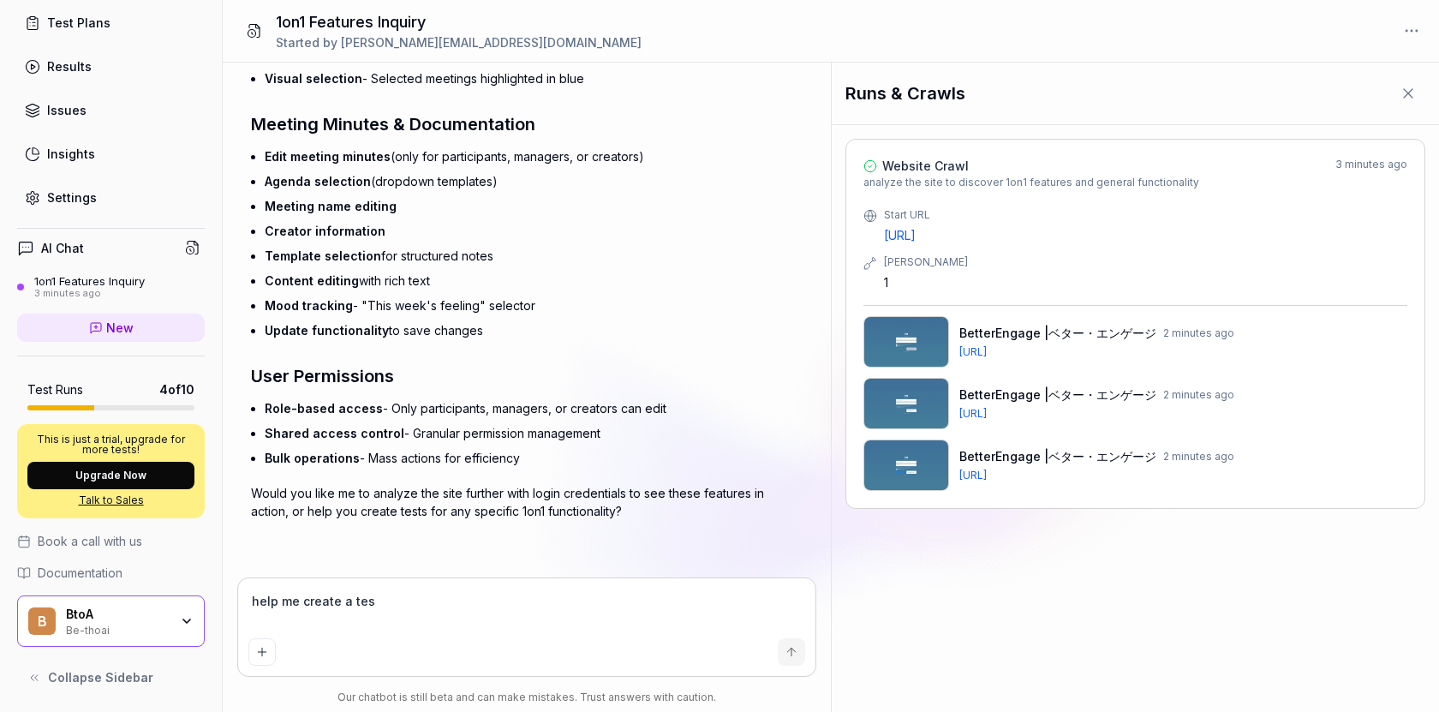
type textarea "*"
type textarea "help me create a test"
type textarea "*"
type textarea "help me create a test"
type textarea "*"
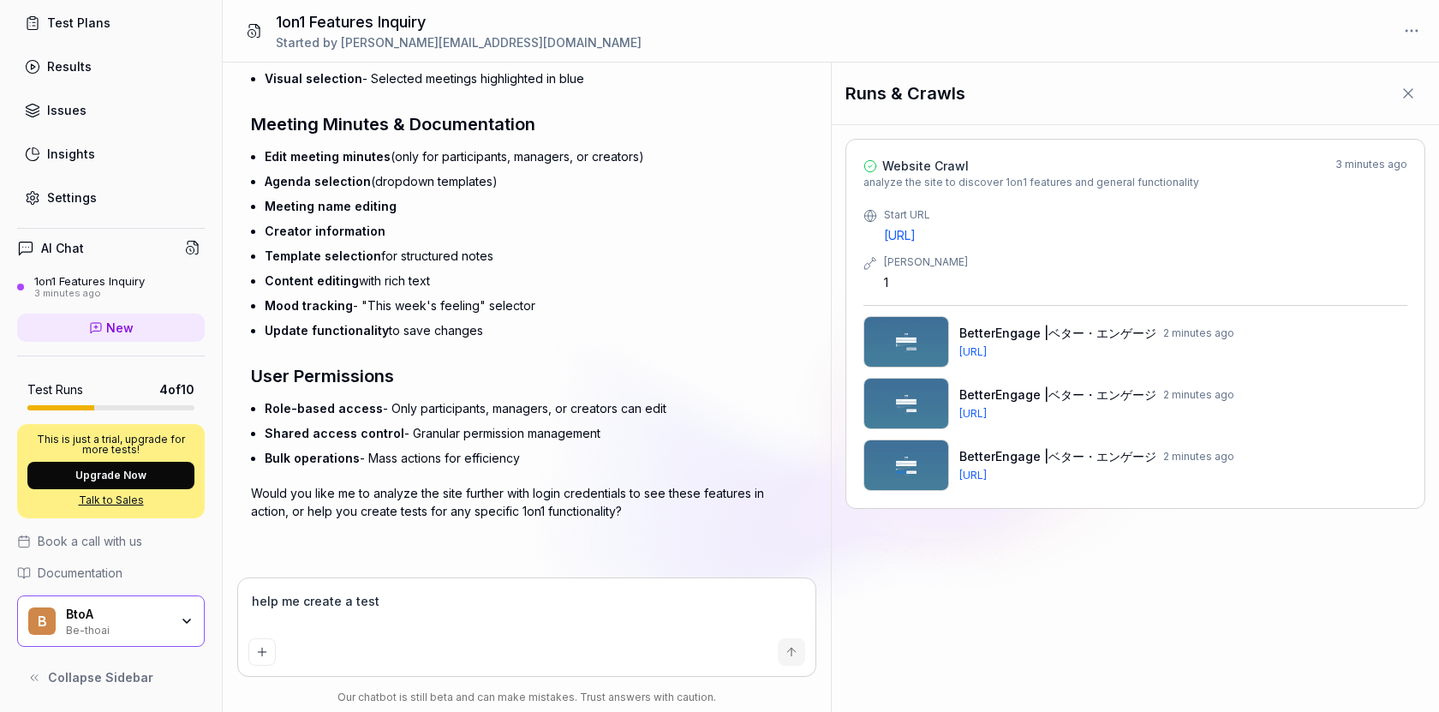
type textarea "help me create a test l"
type textarea "*"
type textarea "help me create a test"
type textarea "*"
type textarea "help me create a test p"
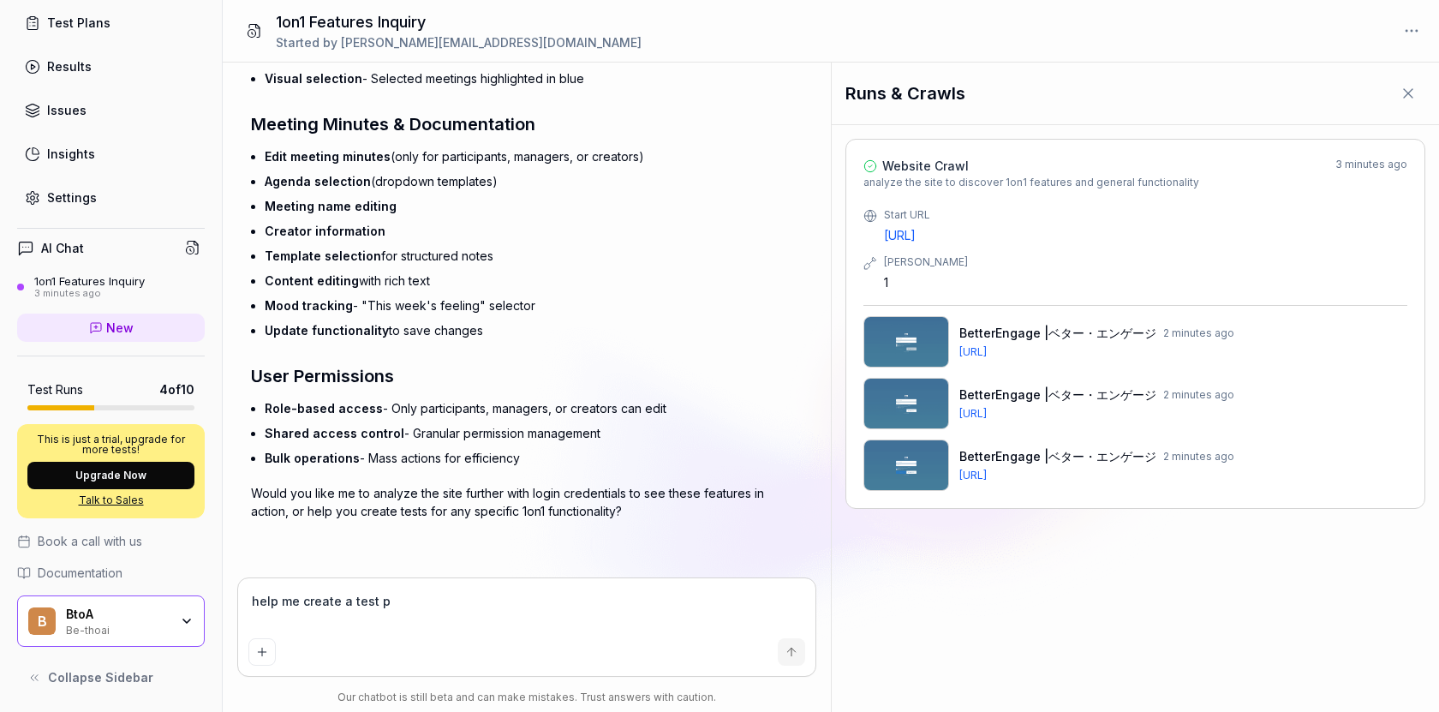
type textarea "*"
type textarea "help me create a test pl"
type textarea "*"
type textarea "help me create a test pla"
type textarea "*"
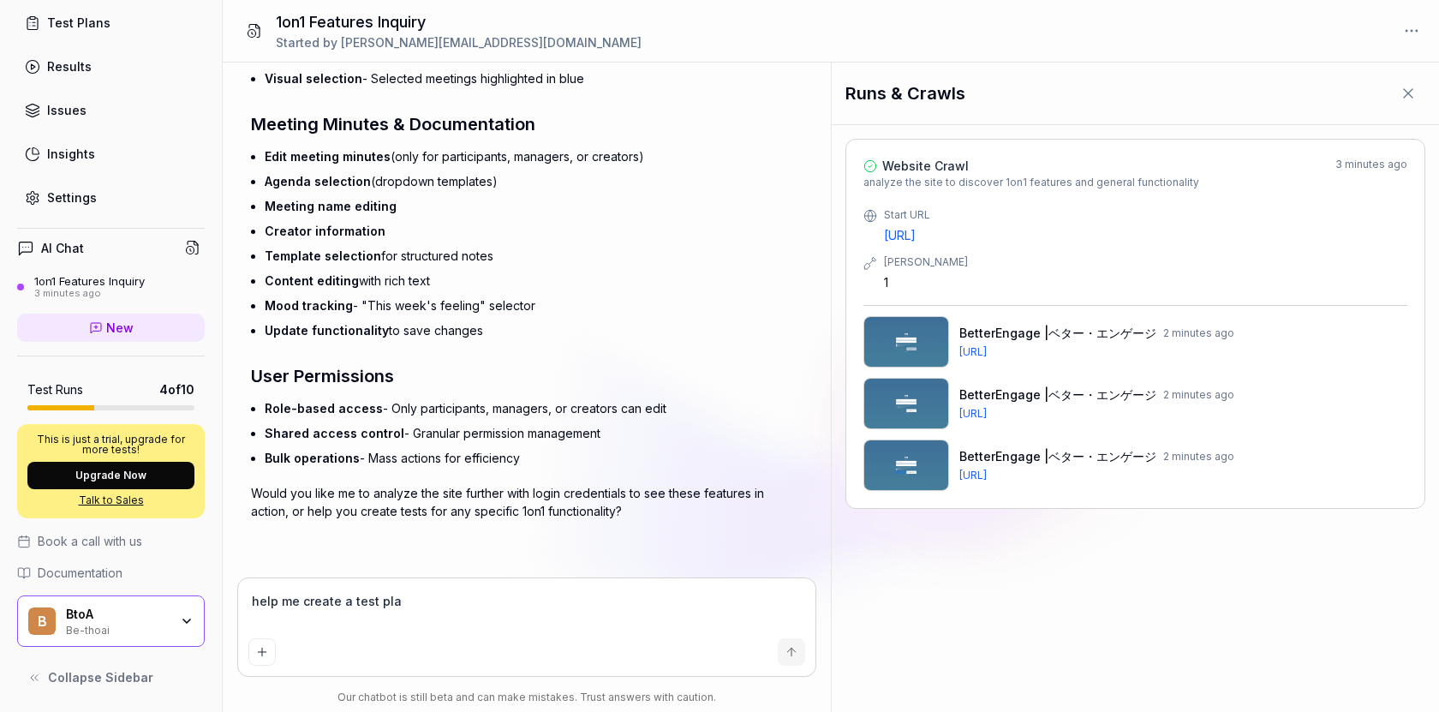
type textarea "help me create a test plan"
type textarea "*"
type textarea "help me create a test plan"
type textarea "*"
type textarea "help me create a test plan f"
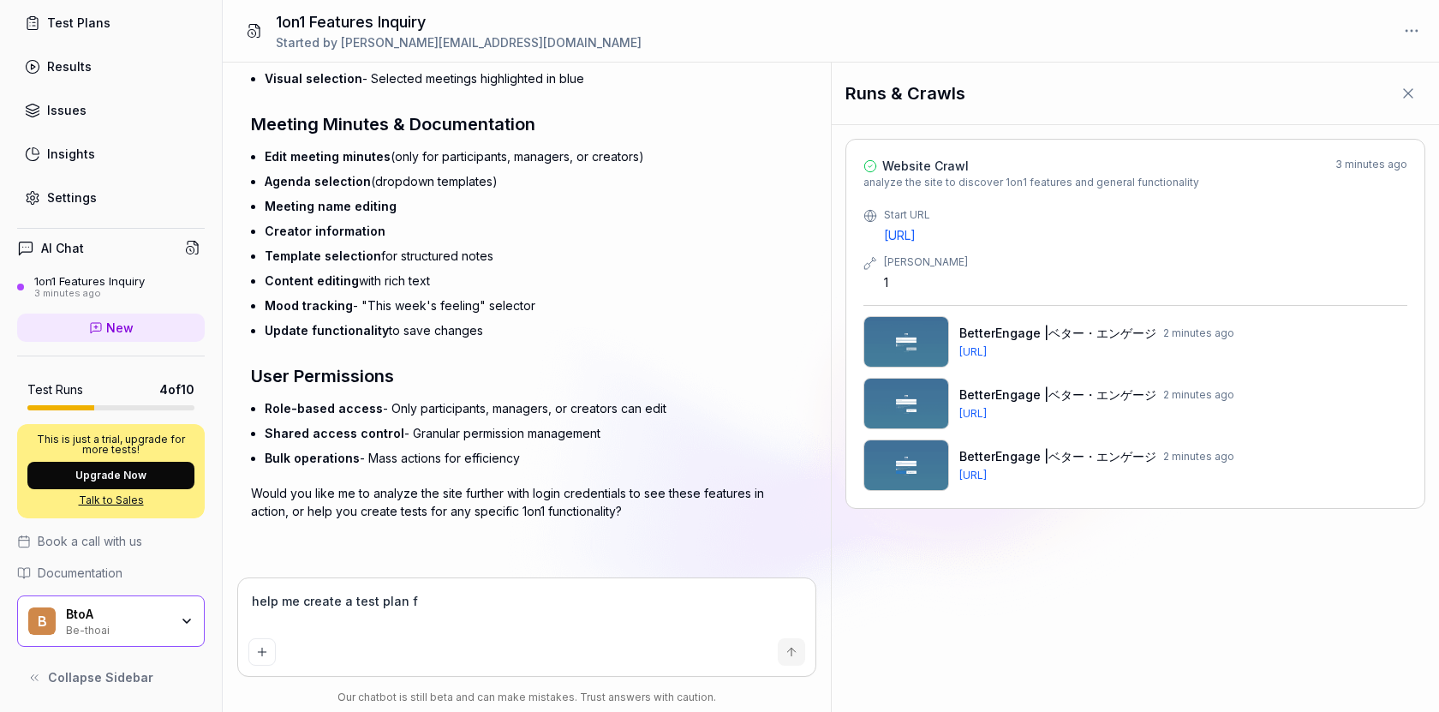
type textarea "*"
type textarea "help me create a test plan fo"
type textarea "*"
type textarea "help me create a test plan for"
type textarea "*"
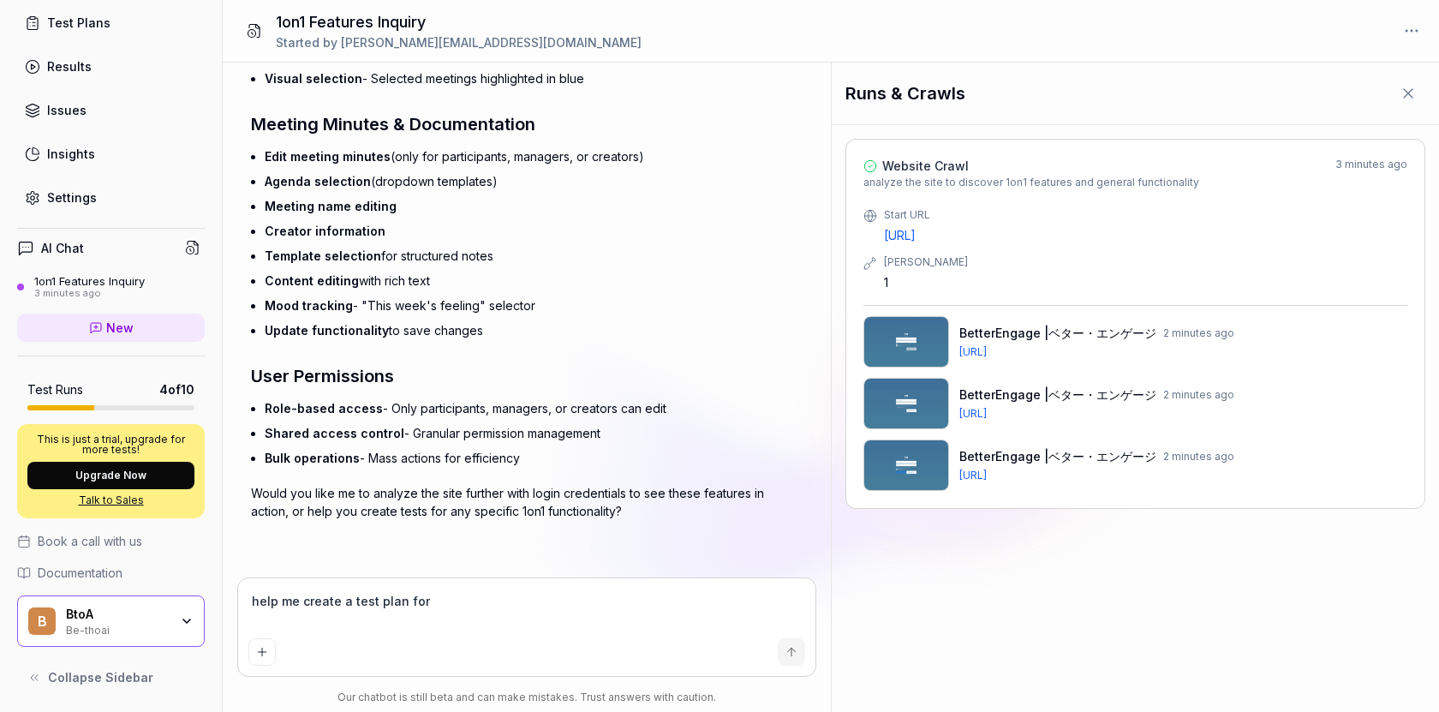
type textarea "help me create a test plan for"
type textarea "*"
type textarea "help me create a test plan for o"
type textarea "*"
type textarea "help me create a test plan for on"
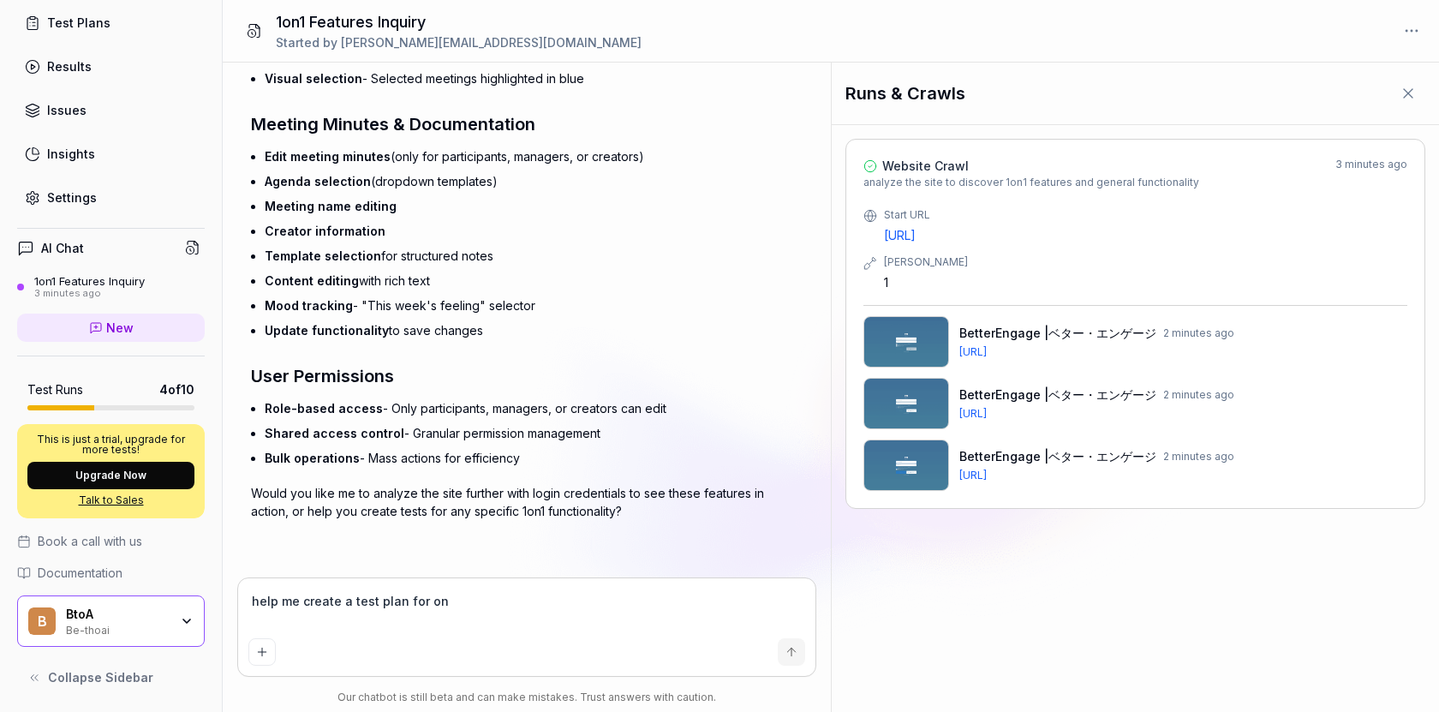
type textarea "*"
type textarea "help me create a test plan for one"
type textarea "*"
type textarea "help me create a test plan for on"
type textarea "*"
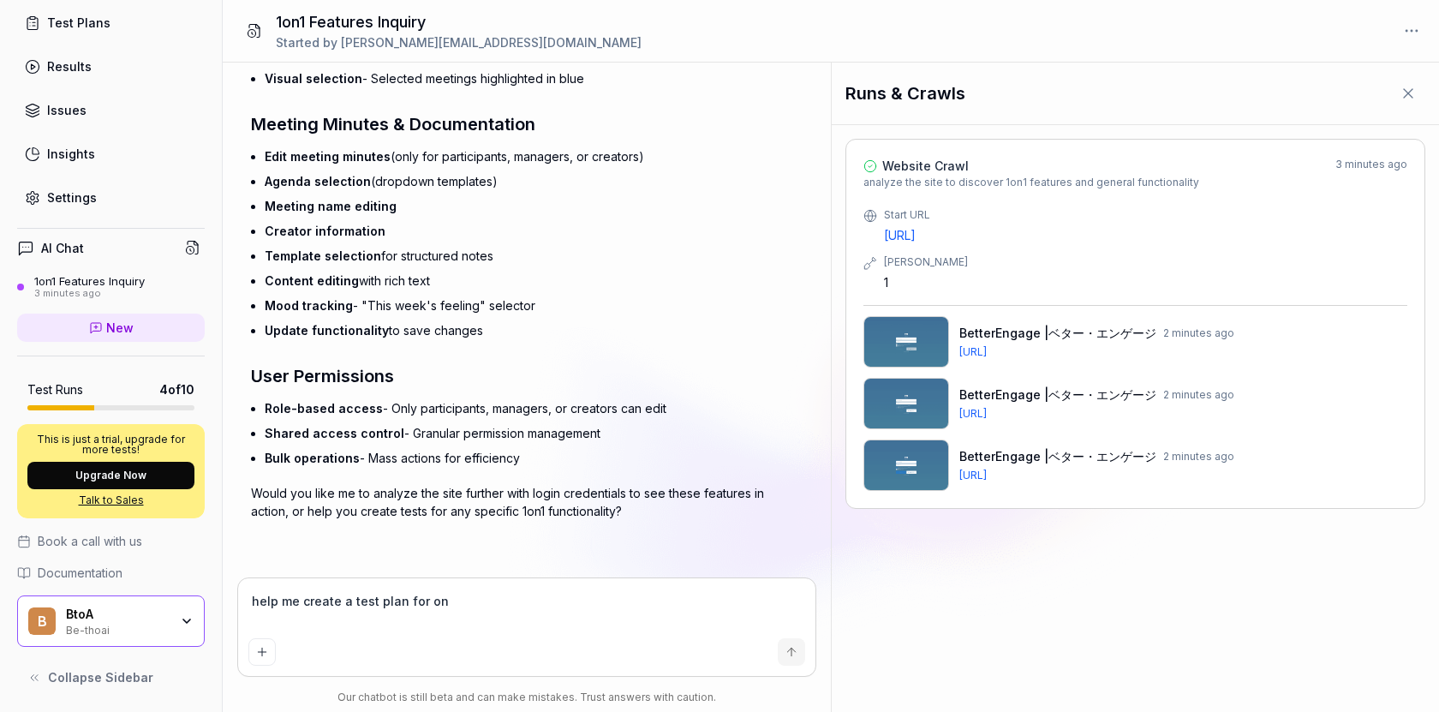
type textarea "help me create a test plan for o"
type textarea "*"
type textarea "help me create a test plan for"
type textarea "*"
type textarea "help me create a test plan for 1"
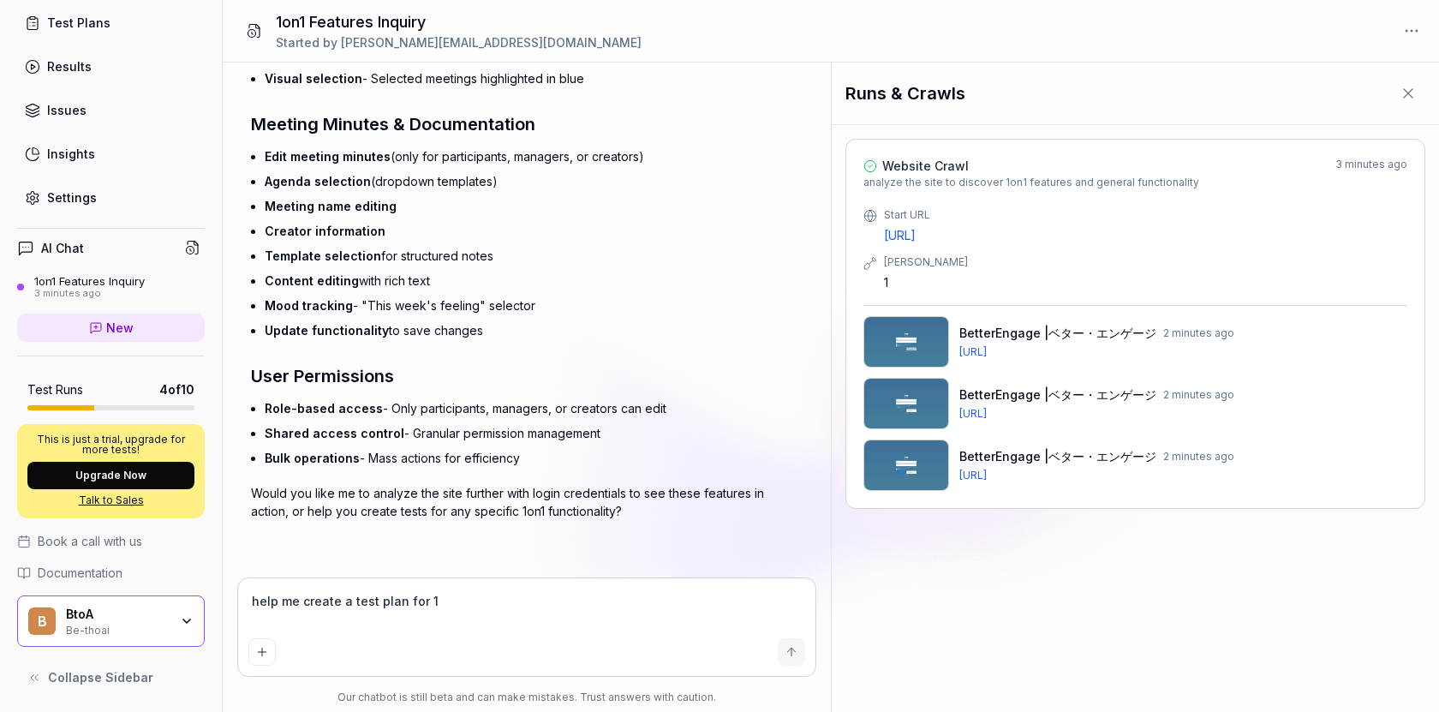
type textarea "*"
type textarea "help me create a test plan for 1o"
type textarea "*"
type textarea "help me create a test plan for 1on"
type textarea "*"
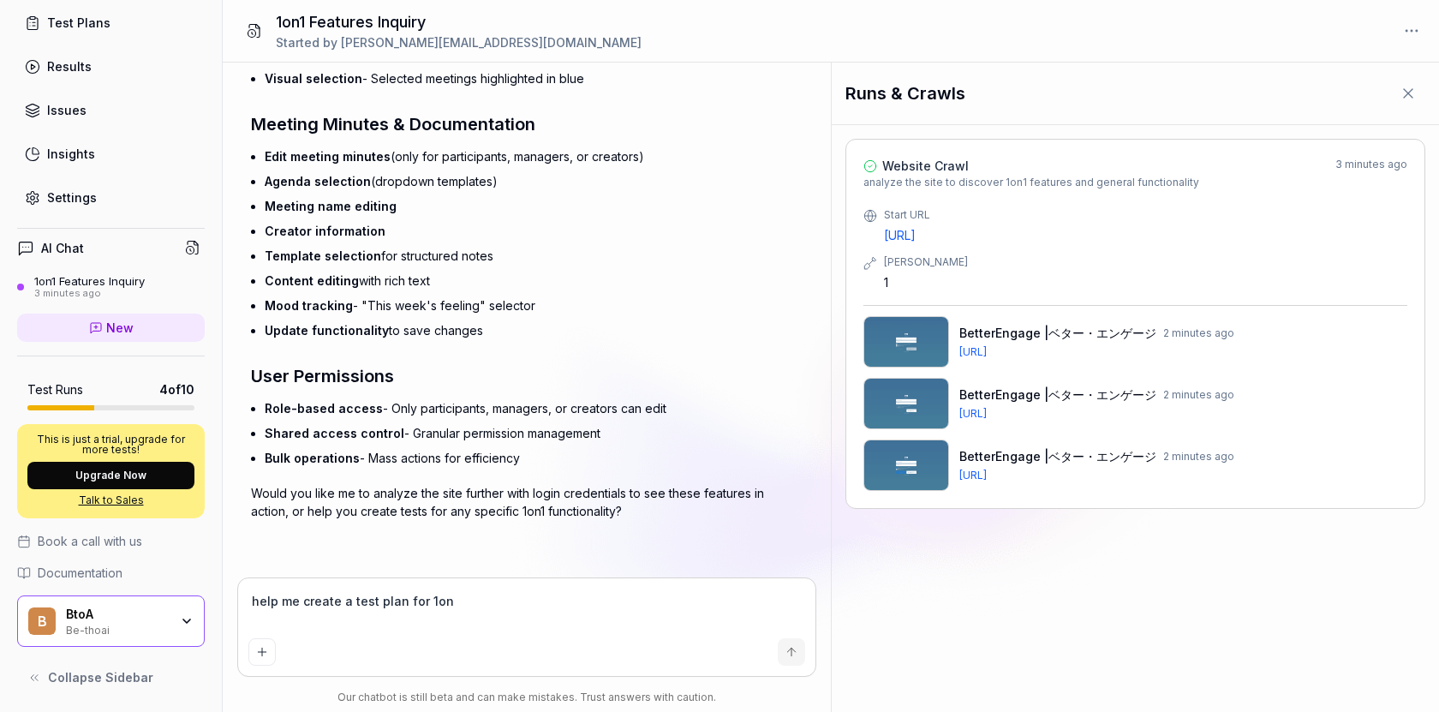
type textarea "help me create a test plan for 1on1"
type textarea "*"
type textarea "help me create a test plan for 1on1"
type textarea "*"
type textarea "help me create a test plan for 1on1 pa"
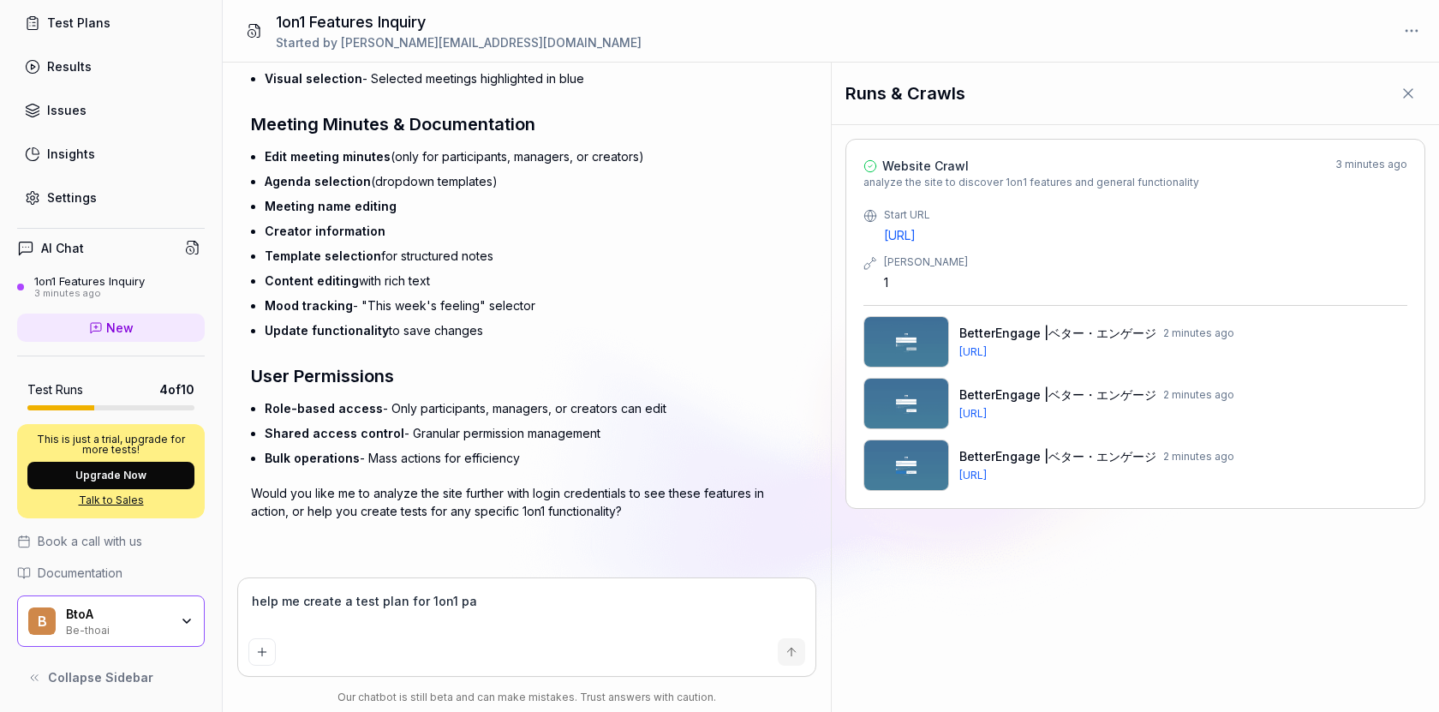
type textarea "*"
type textarea "help me create a test plan for 1on1 pag"
type textarea "*"
type textarea "help me create a test plan for 1on1 page"
type textarea "*"
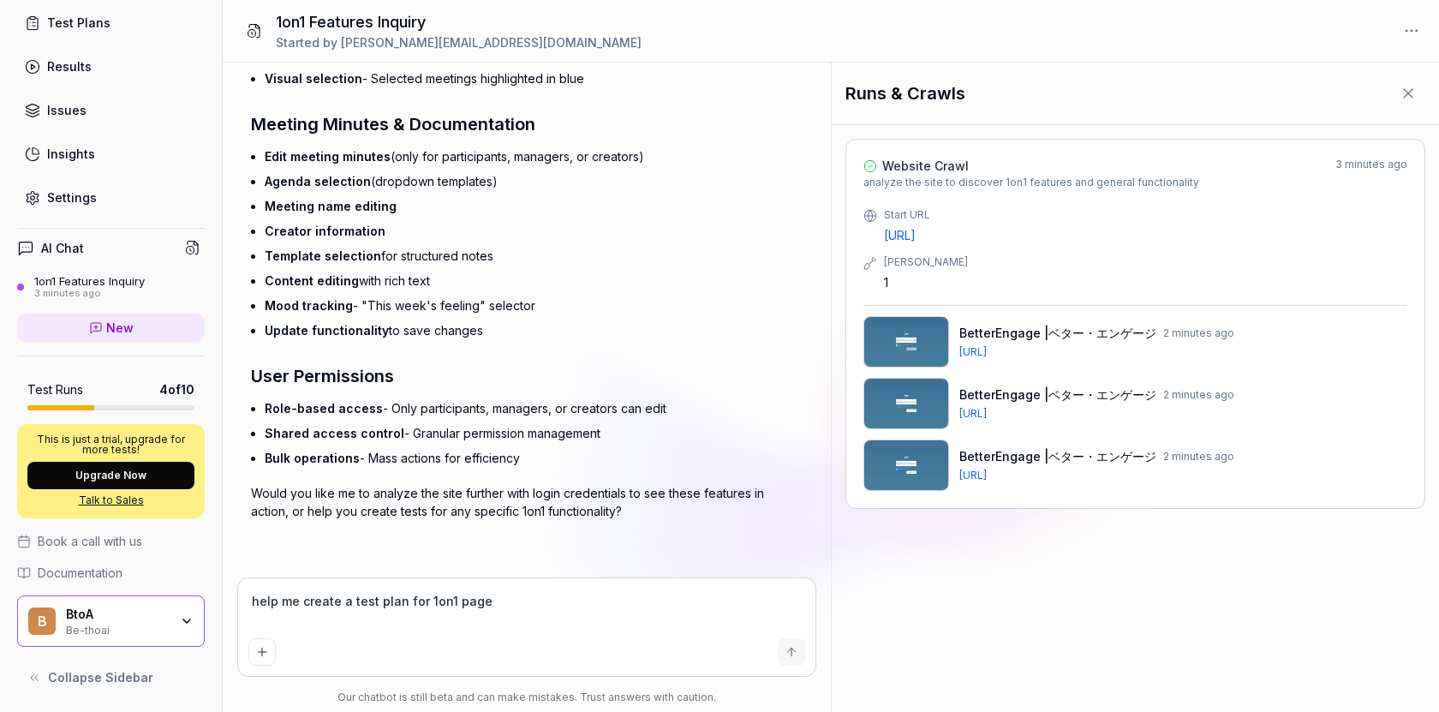
type textarea "help me create a test plan for 1on1 page"
type textarea "*"
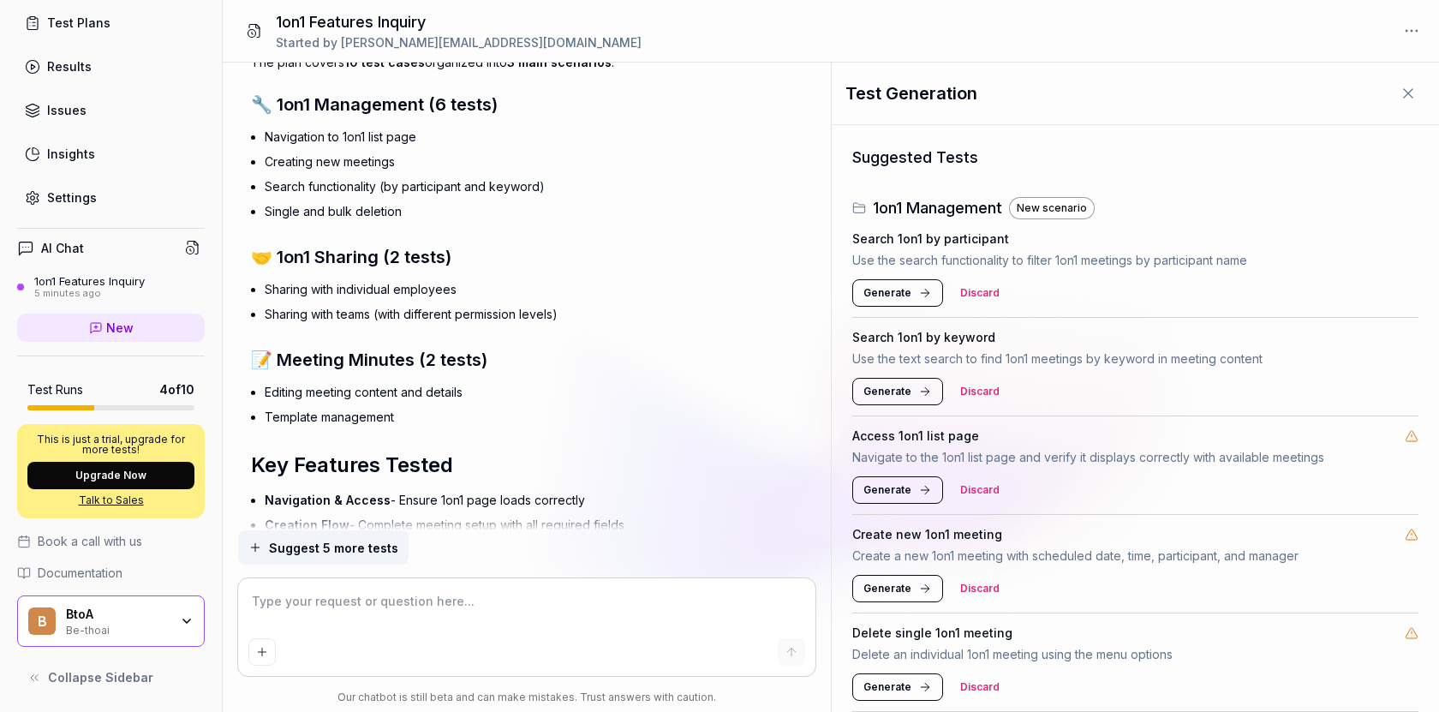
scroll to position [1890, 0]
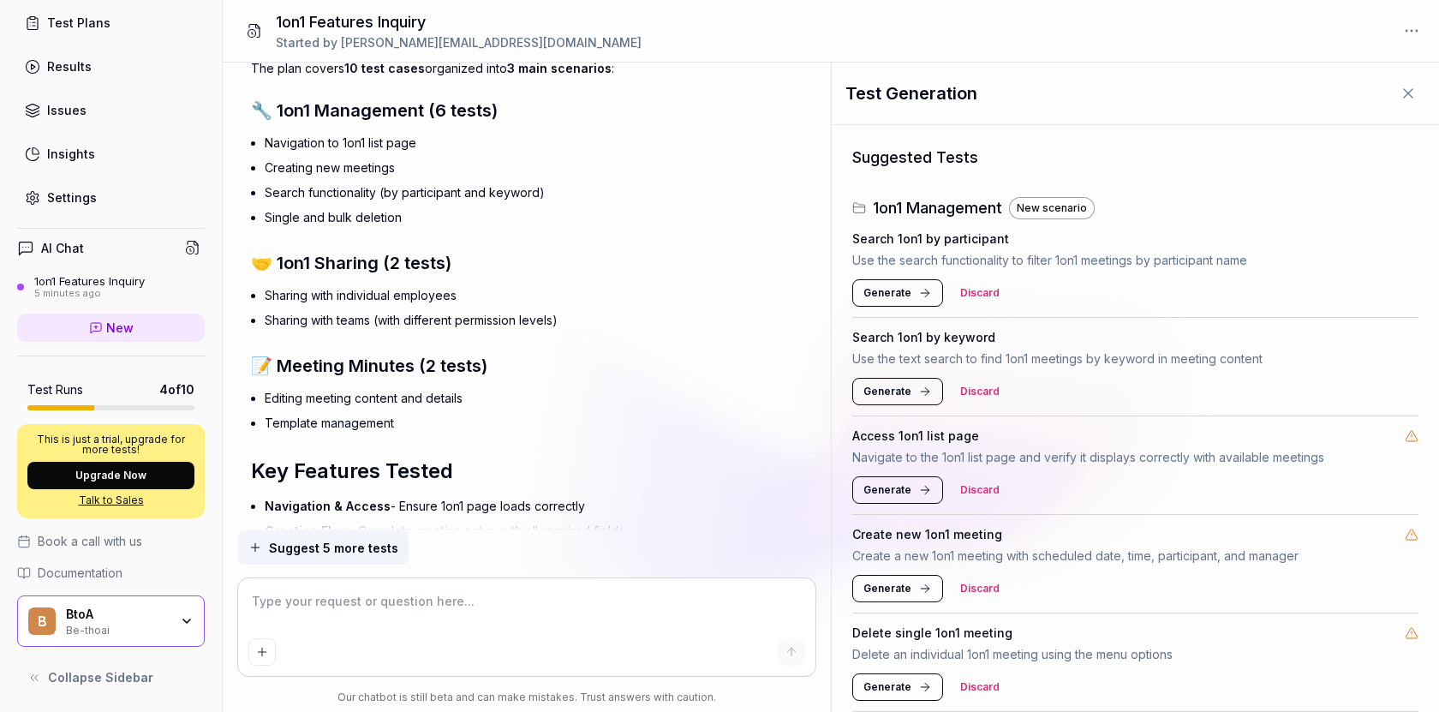
click at [414, 273] on span "🤝 1on1 Sharing (2 tests)" at bounding box center [351, 263] width 200 height 21
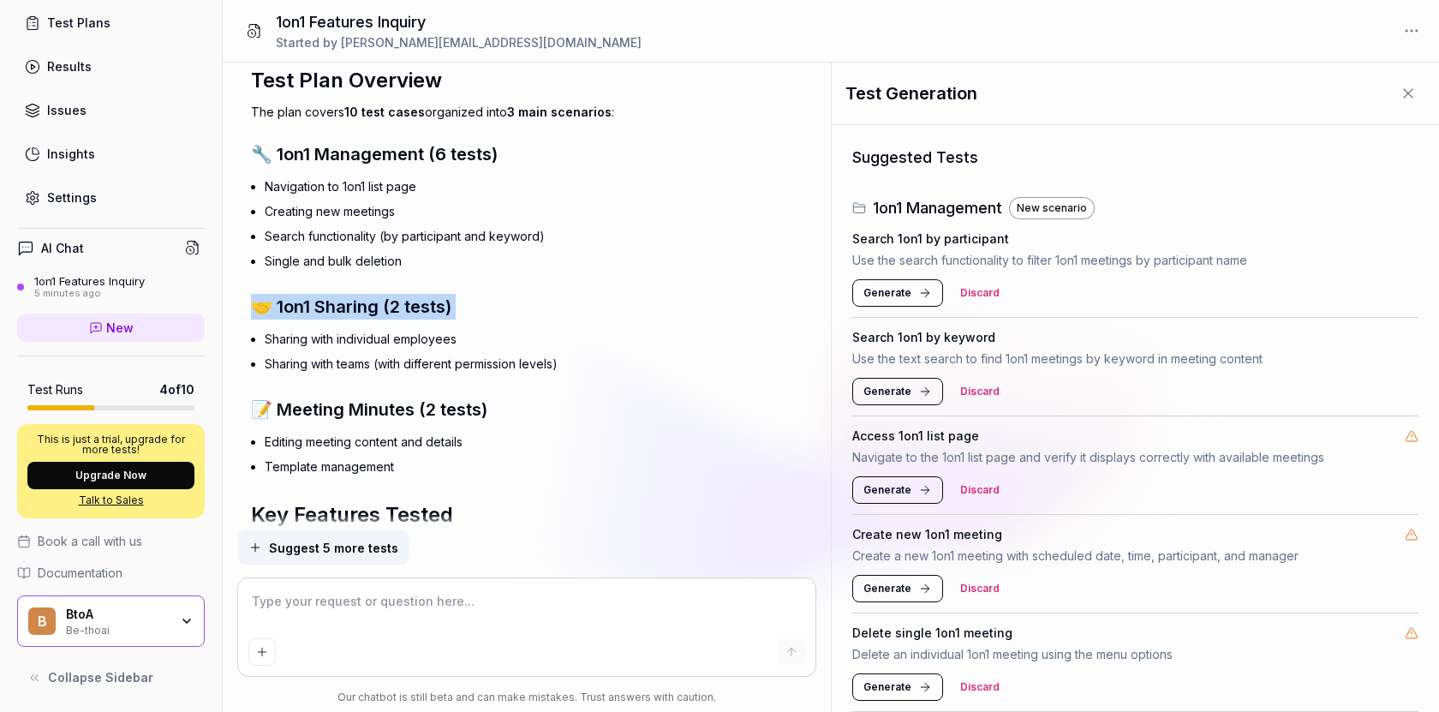
scroll to position [1739, 0]
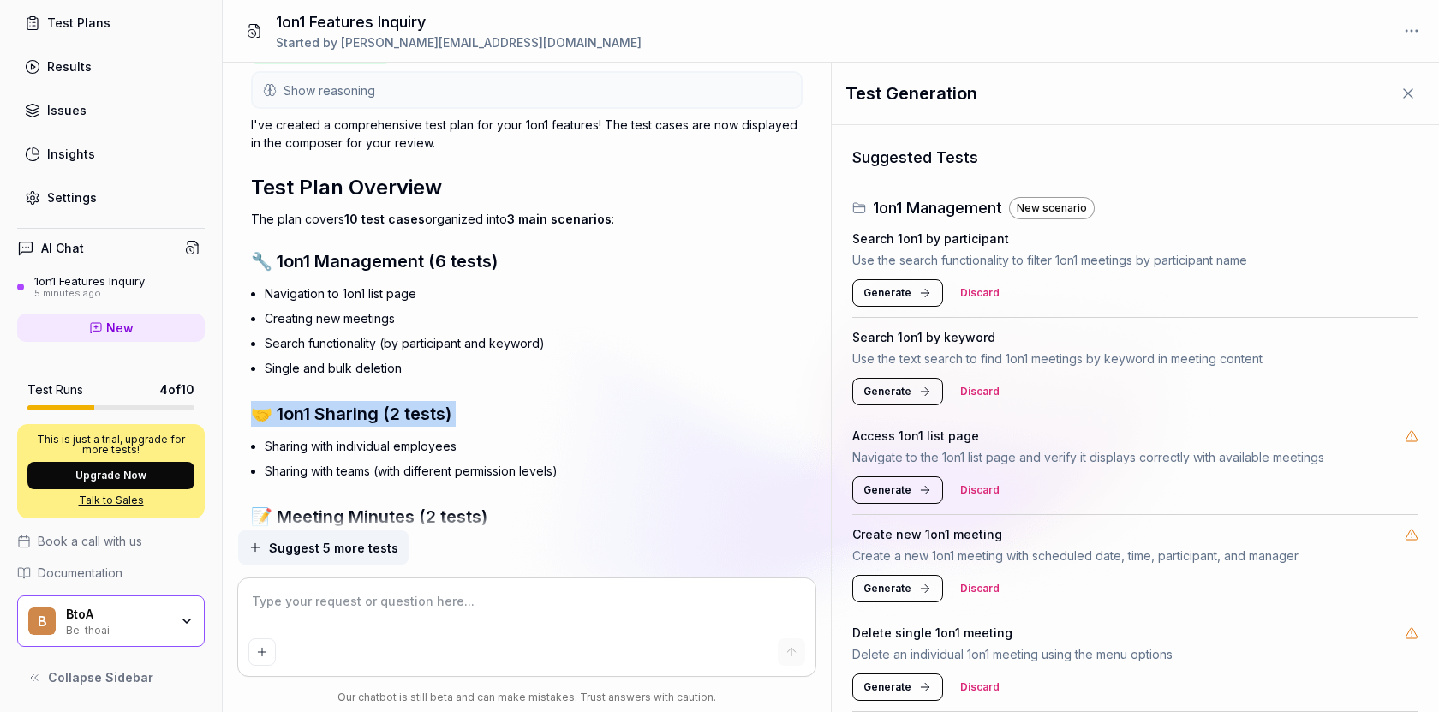
click at [386, 272] on span "🔧 1on1 Management (6 tests)" at bounding box center [374, 261] width 247 height 21
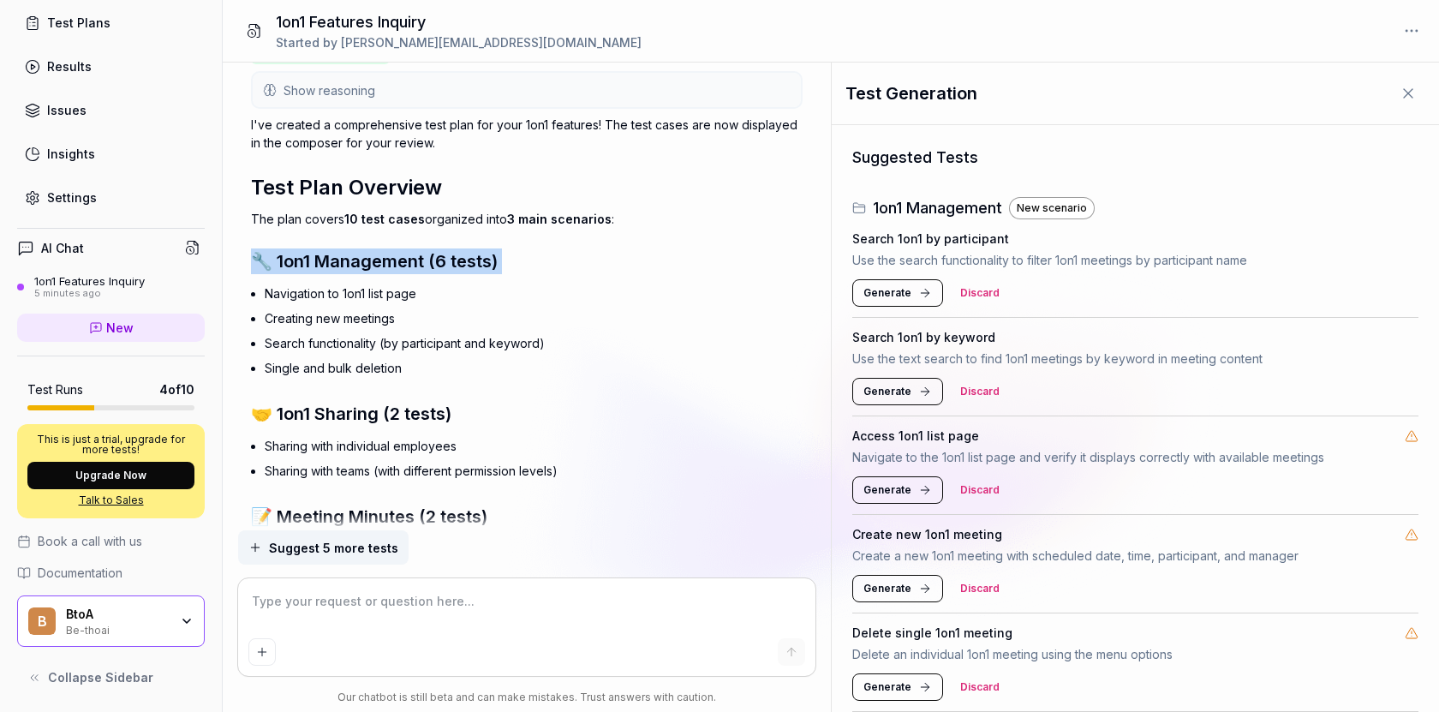
click at [379, 424] on span "🤝 1on1 Sharing (2 tests)" at bounding box center [351, 414] width 200 height 21
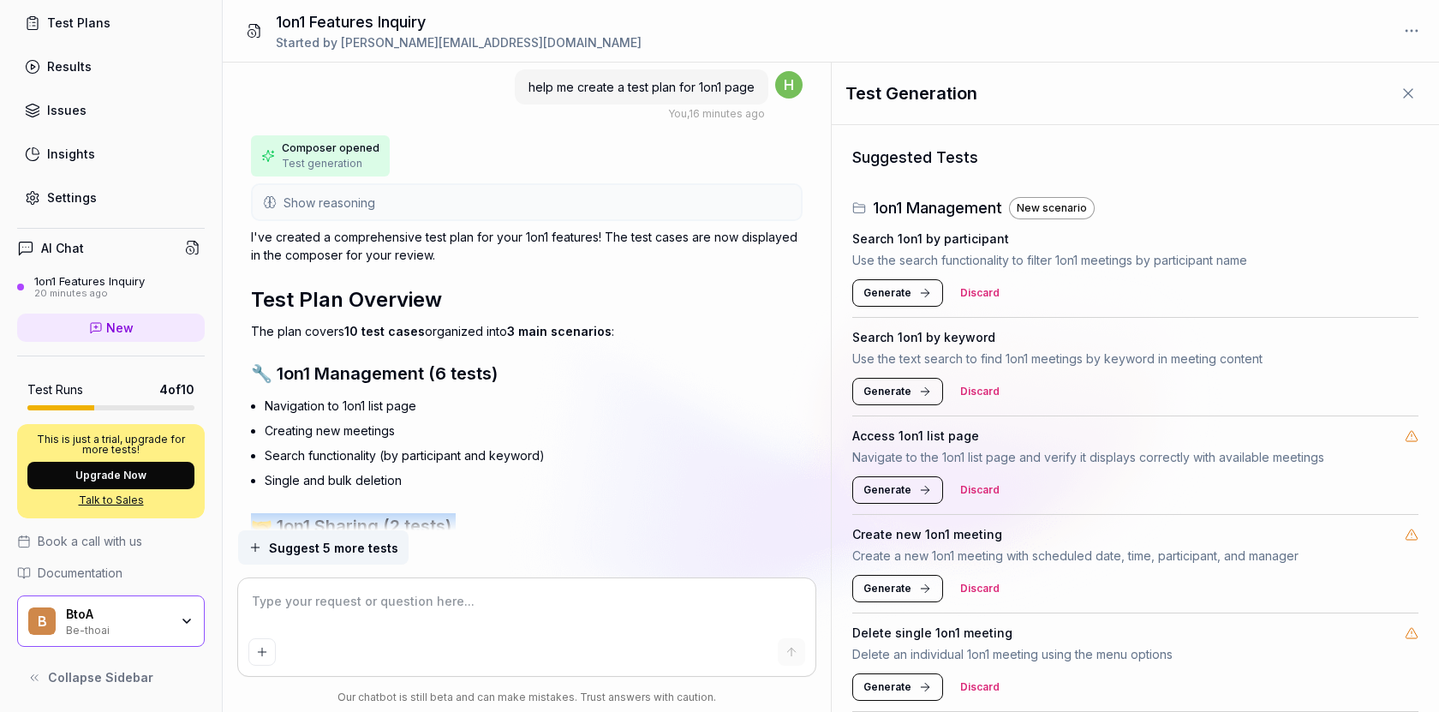
scroll to position [1599, 0]
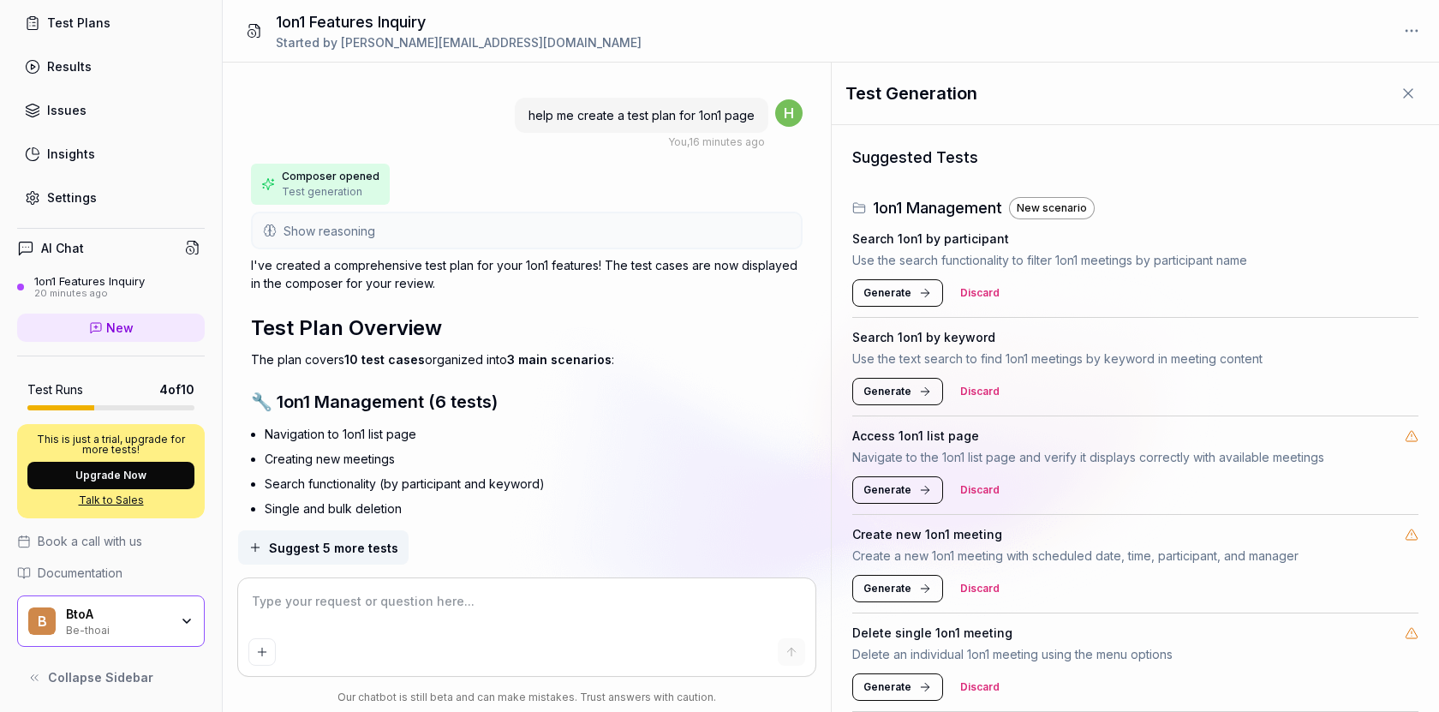
click at [105, 159] on link "Insights" at bounding box center [111, 153] width 188 height 33
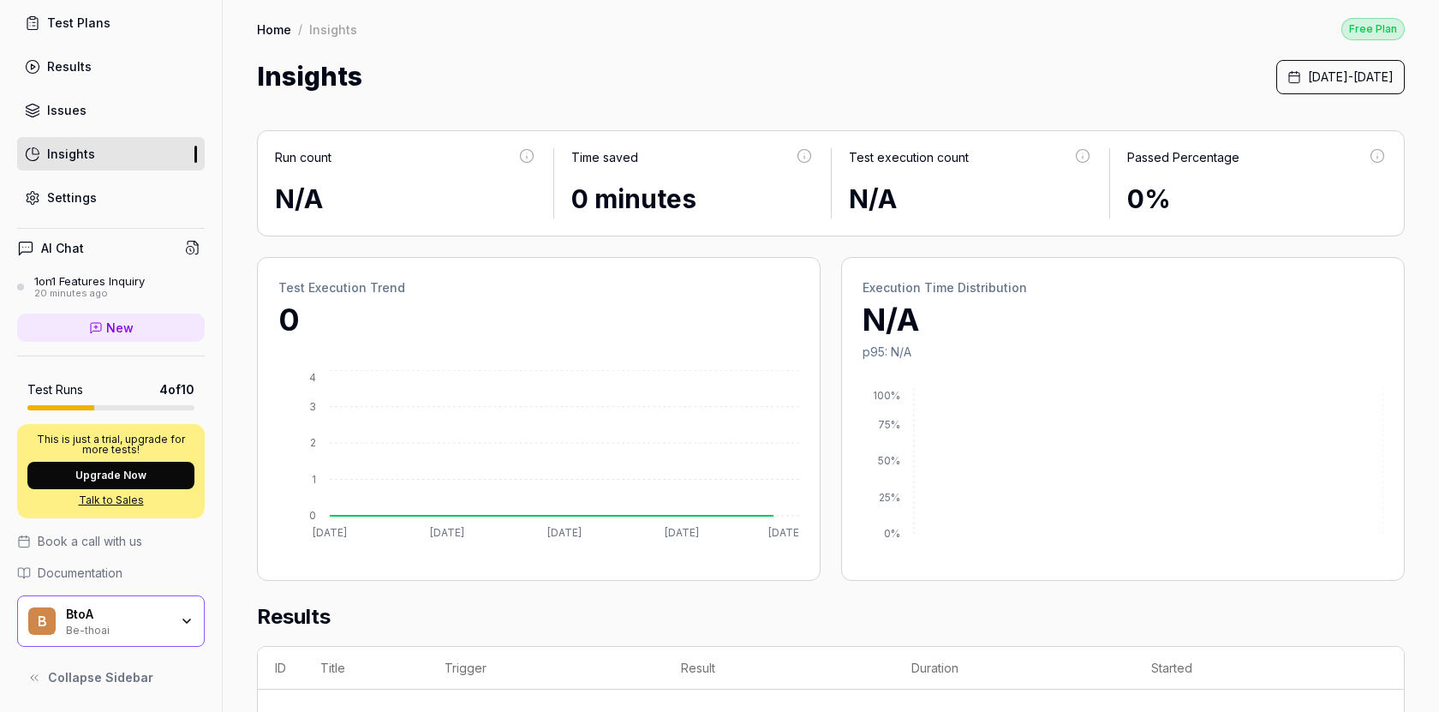
click at [70, 193] on div "Settings" at bounding box center [72, 197] width 50 height 18
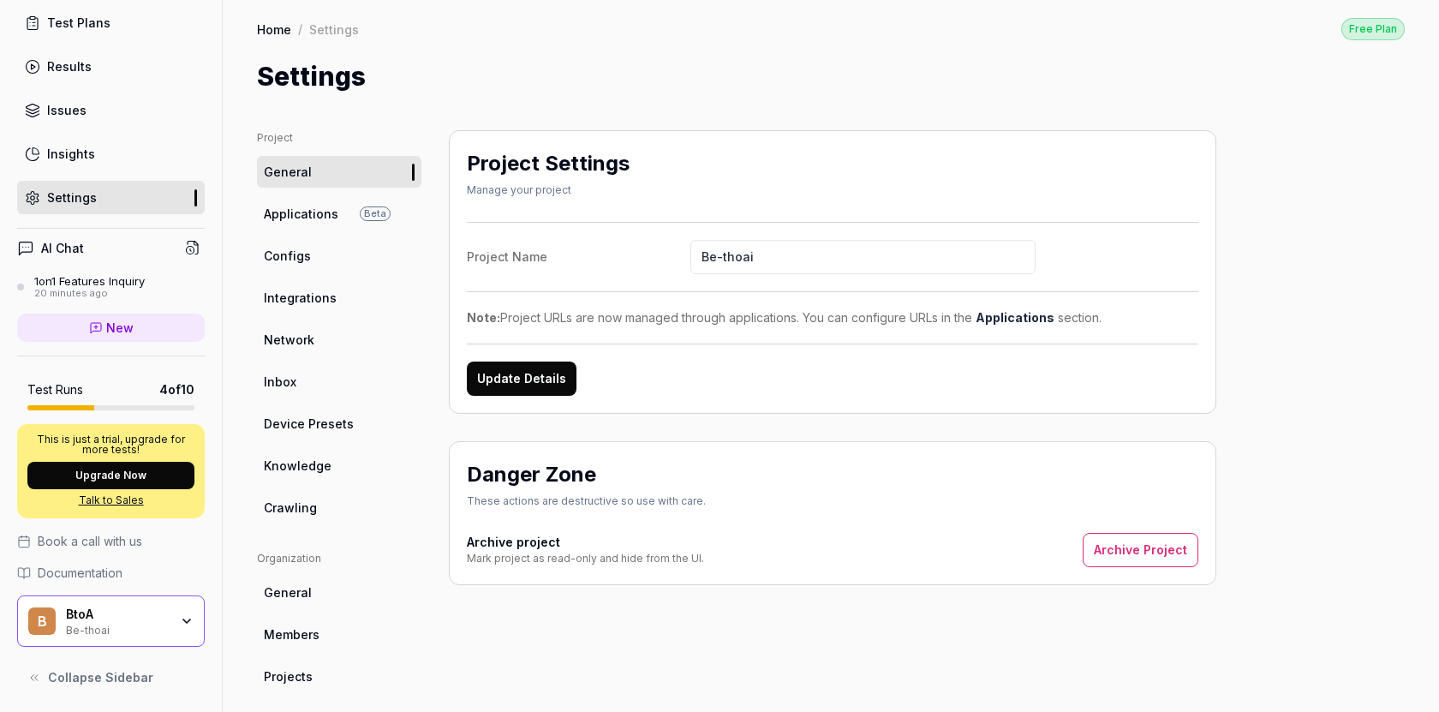
click at [180, 249] on div "AI Chat" at bounding box center [111, 248] width 188 height 25
click at [185, 247] on icon at bounding box center [192, 247] width 15 height 15
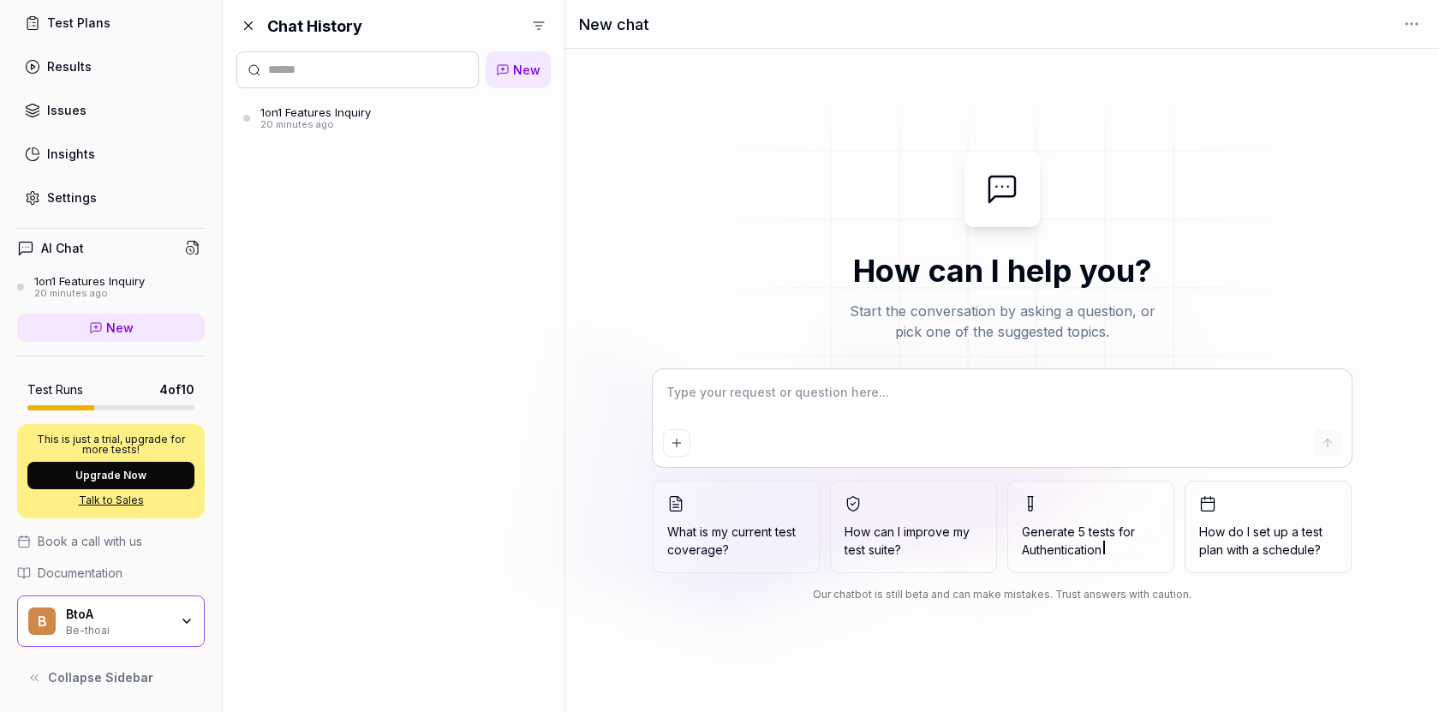
click at [109, 279] on div "1on1 Features Inquiry" at bounding box center [89, 281] width 111 height 14
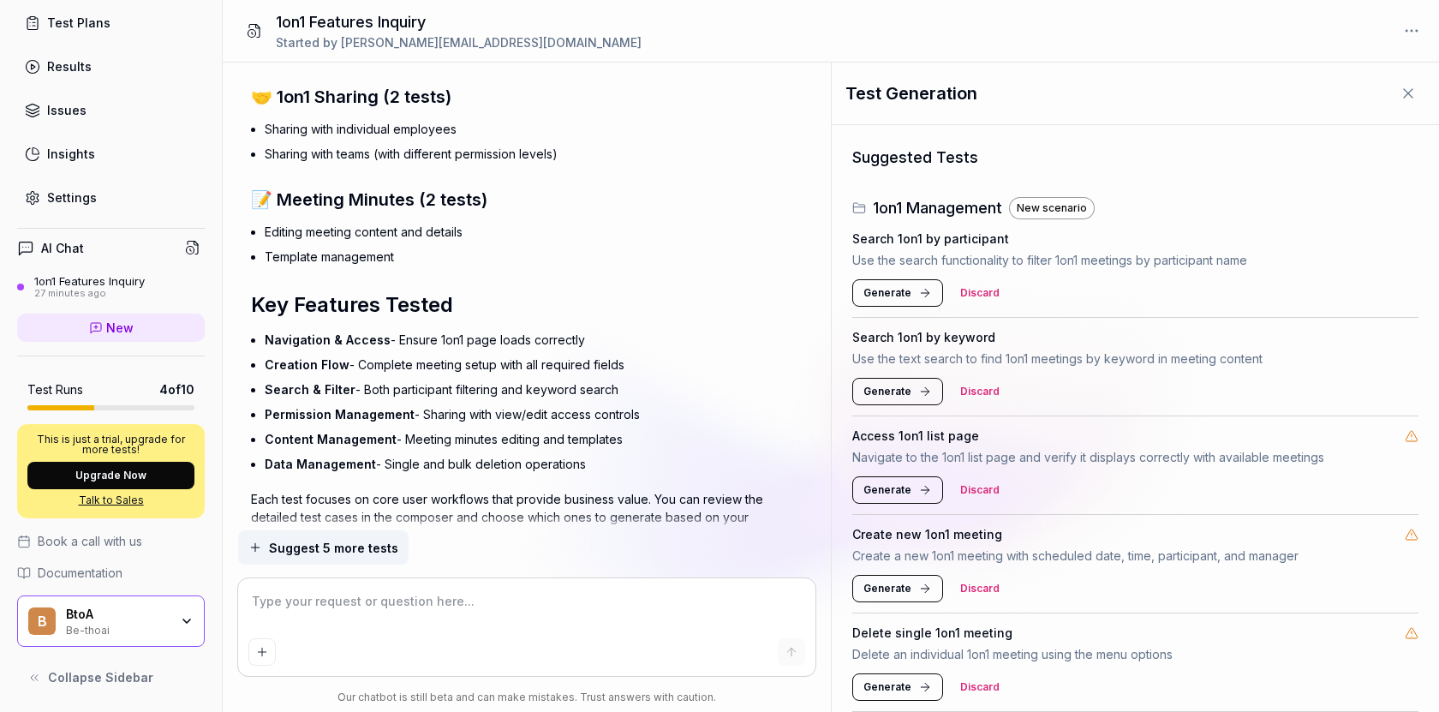
scroll to position [2178, 0]
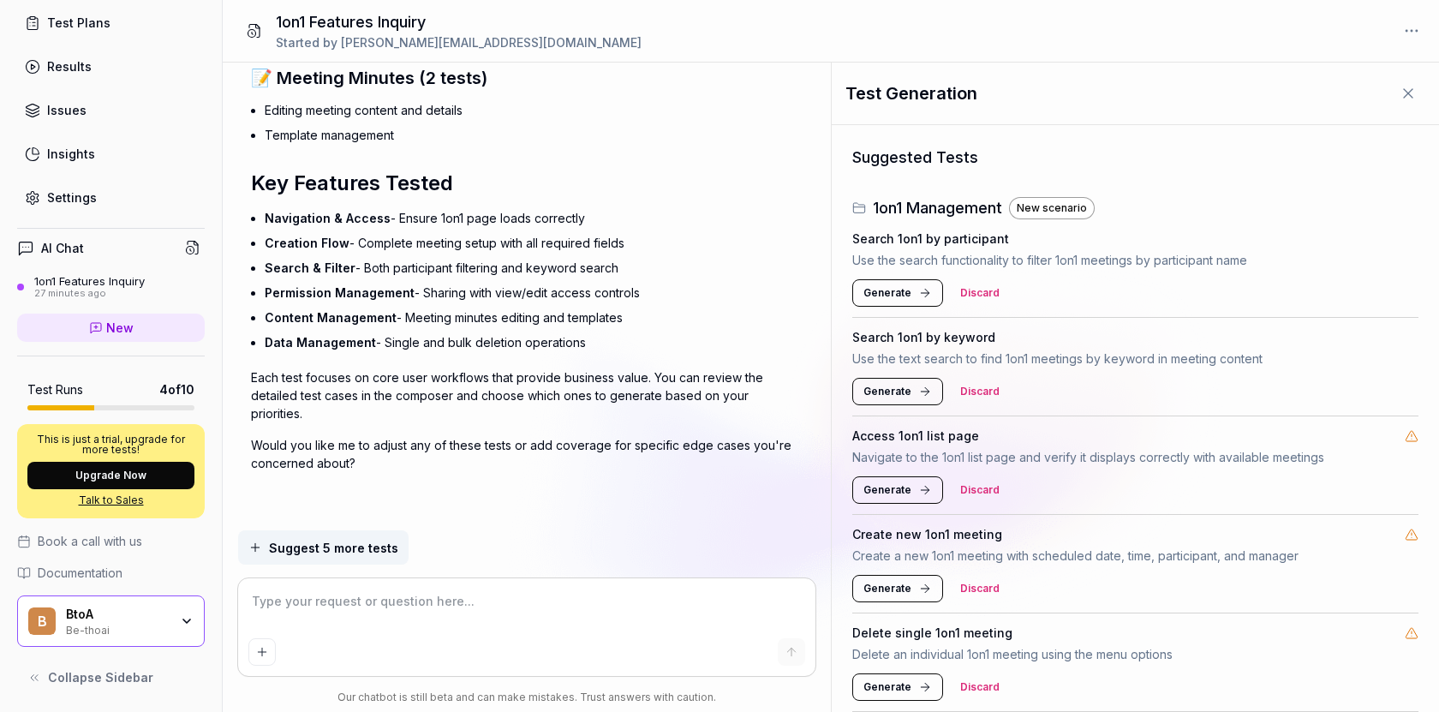
click at [1413, 93] on icon at bounding box center [1408, 93] width 17 height 17
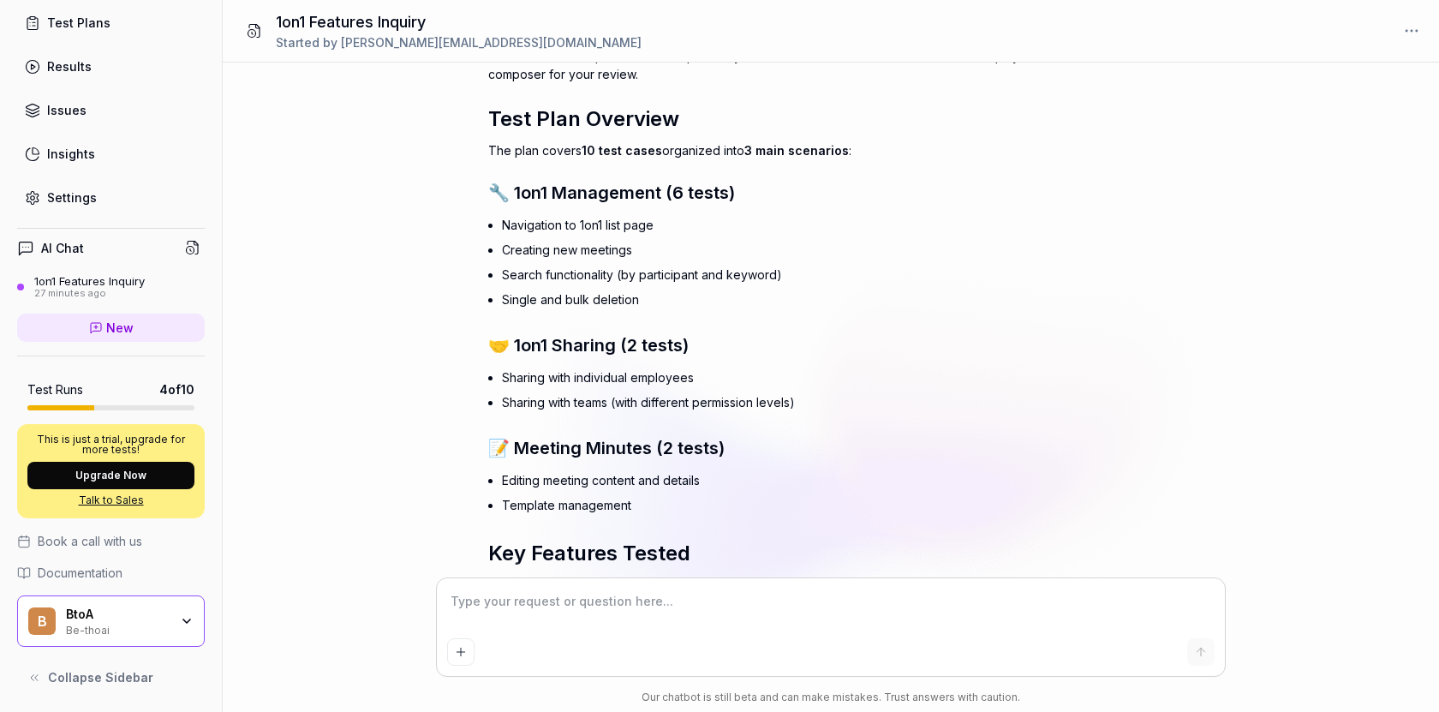
scroll to position [1791, 0]
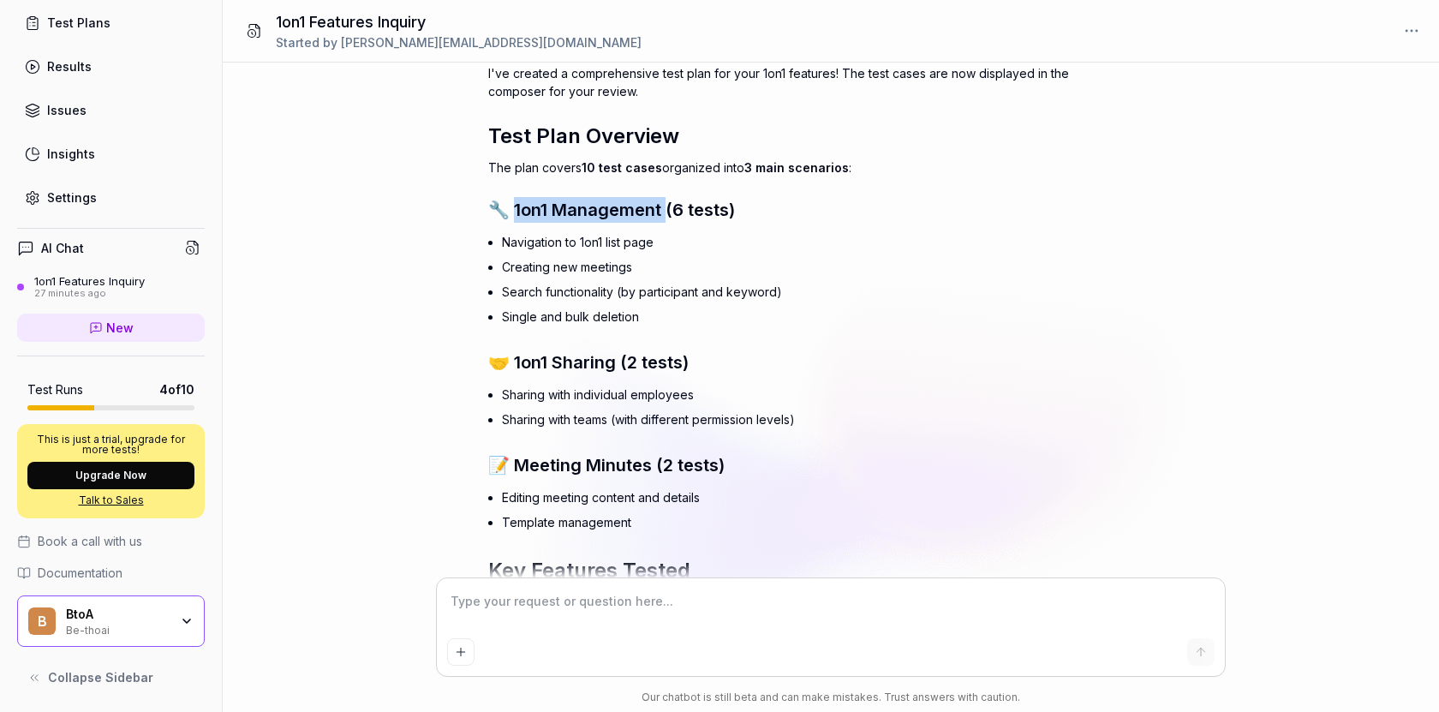
drag, startPoint x: 511, startPoint y: 225, endPoint x: 663, endPoint y: 235, distance: 151.9
click at [663, 220] on span "🔧 1on1 Management (6 tests)" at bounding box center [611, 210] width 247 height 21
click at [571, 622] on textarea at bounding box center [831, 610] width 768 height 43
type textarea "*"
type textarea "g"
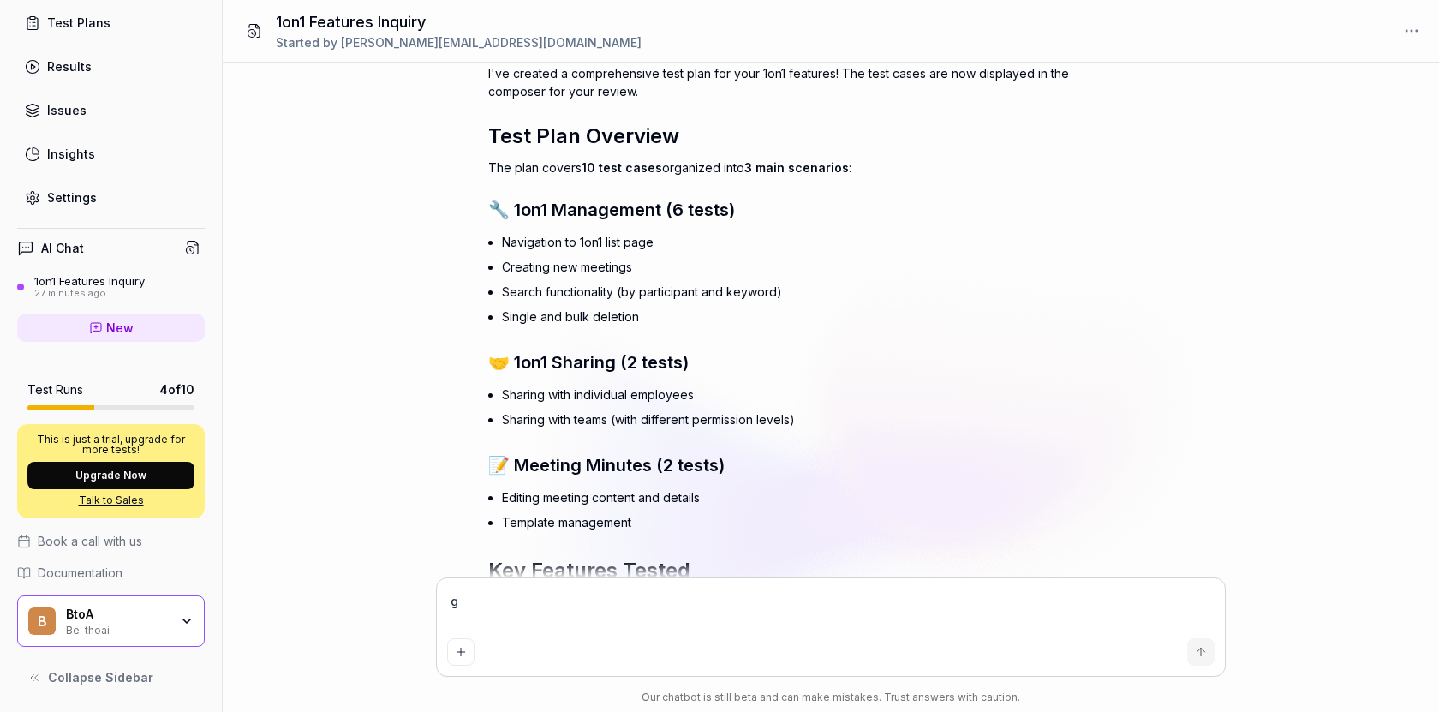
type textarea "*"
type textarea "go"
type textarea "*"
type textarea "good"
type textarea "*"
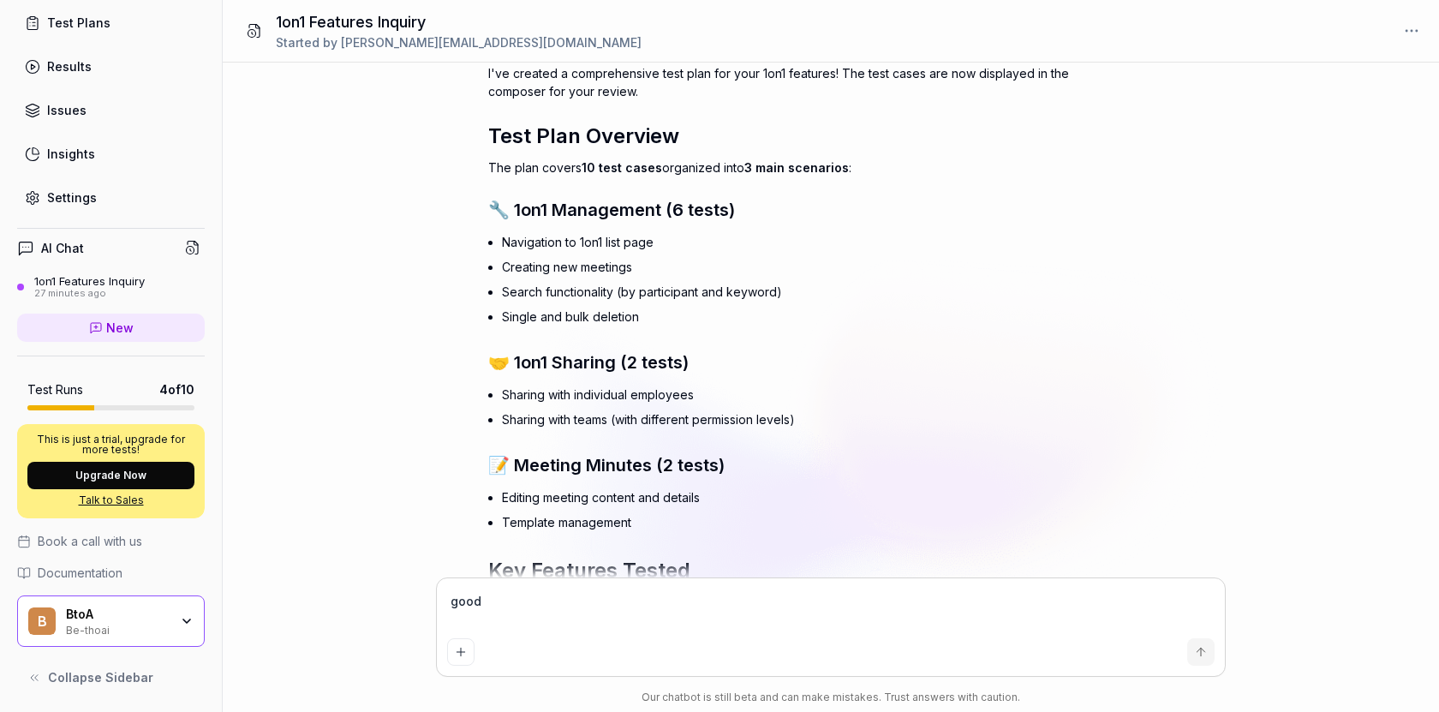
type textarea "good,"
type textarea "*"
type textarea "good,"
type textarea "*"
type textarea "good, h"
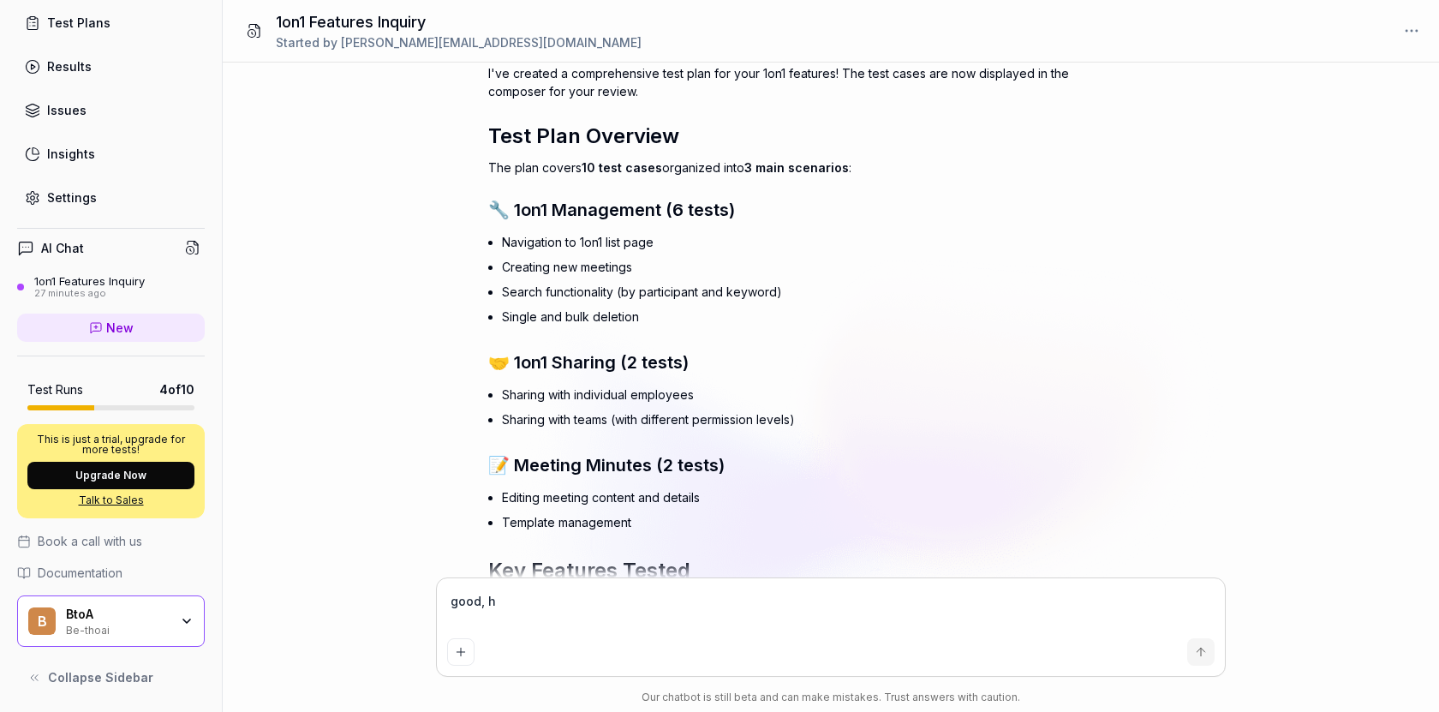
type textarea "*"
type textarea "good, he"
type textarea "*"
type textarea "good, hem"
type textarea "*"
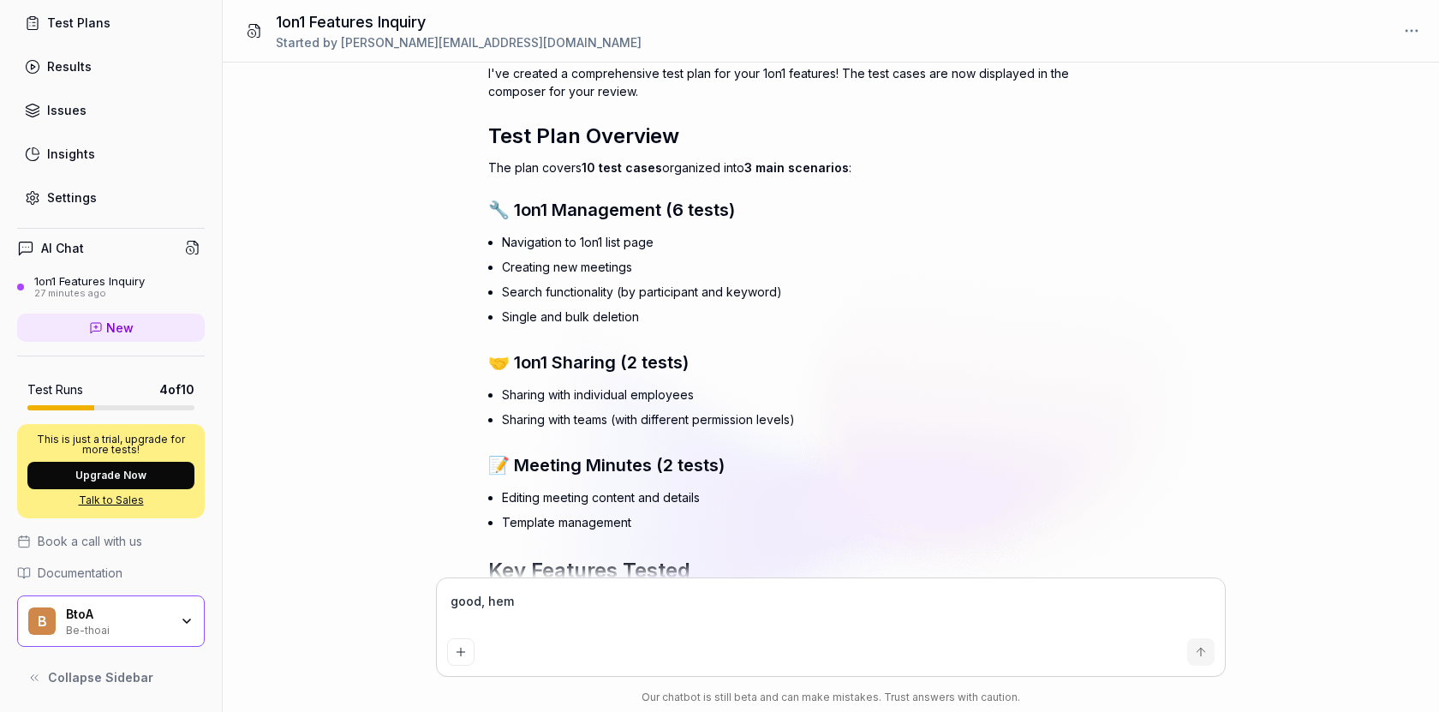
type textarea "good, hemp"
type textarea "*"
type textarea "good, hem"
type textarea "*"
type textarea "good, he"
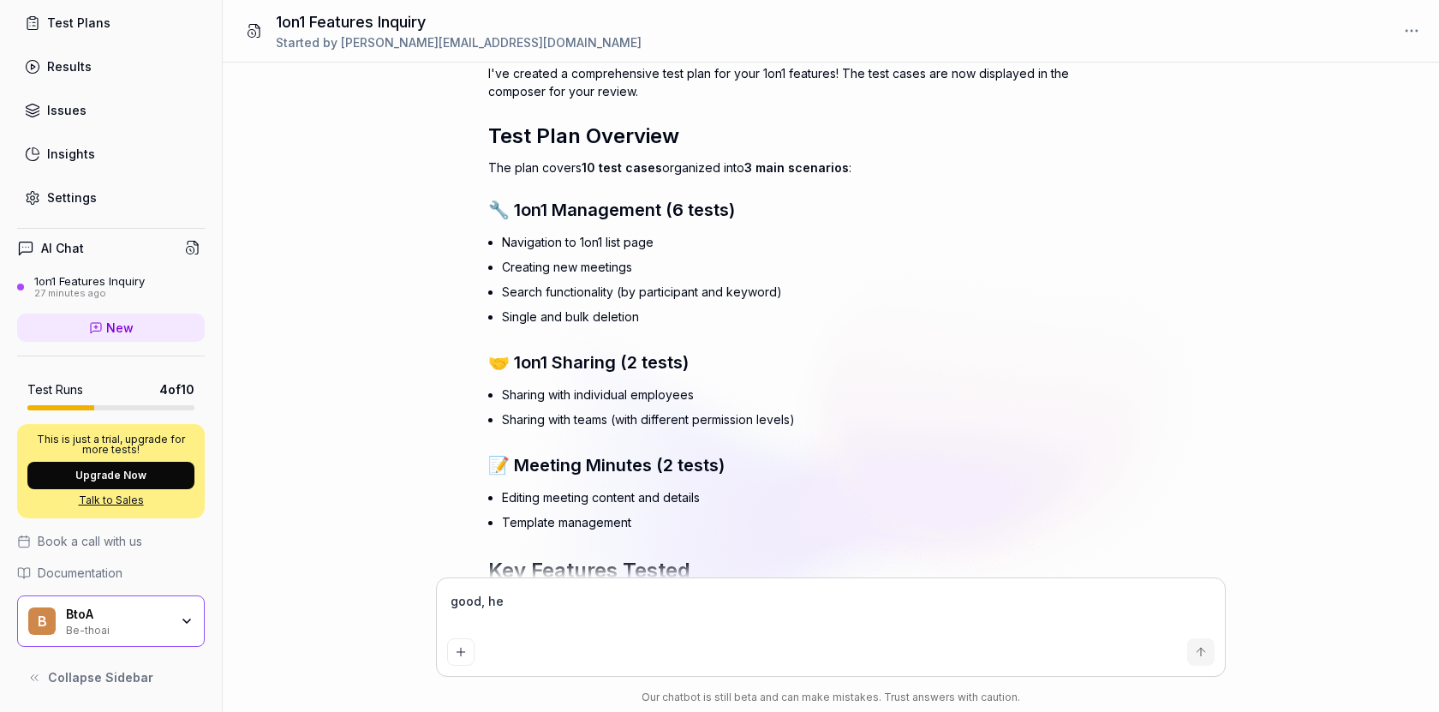
type textarea "*"
type textarea "good, hel"
type textarea "*"
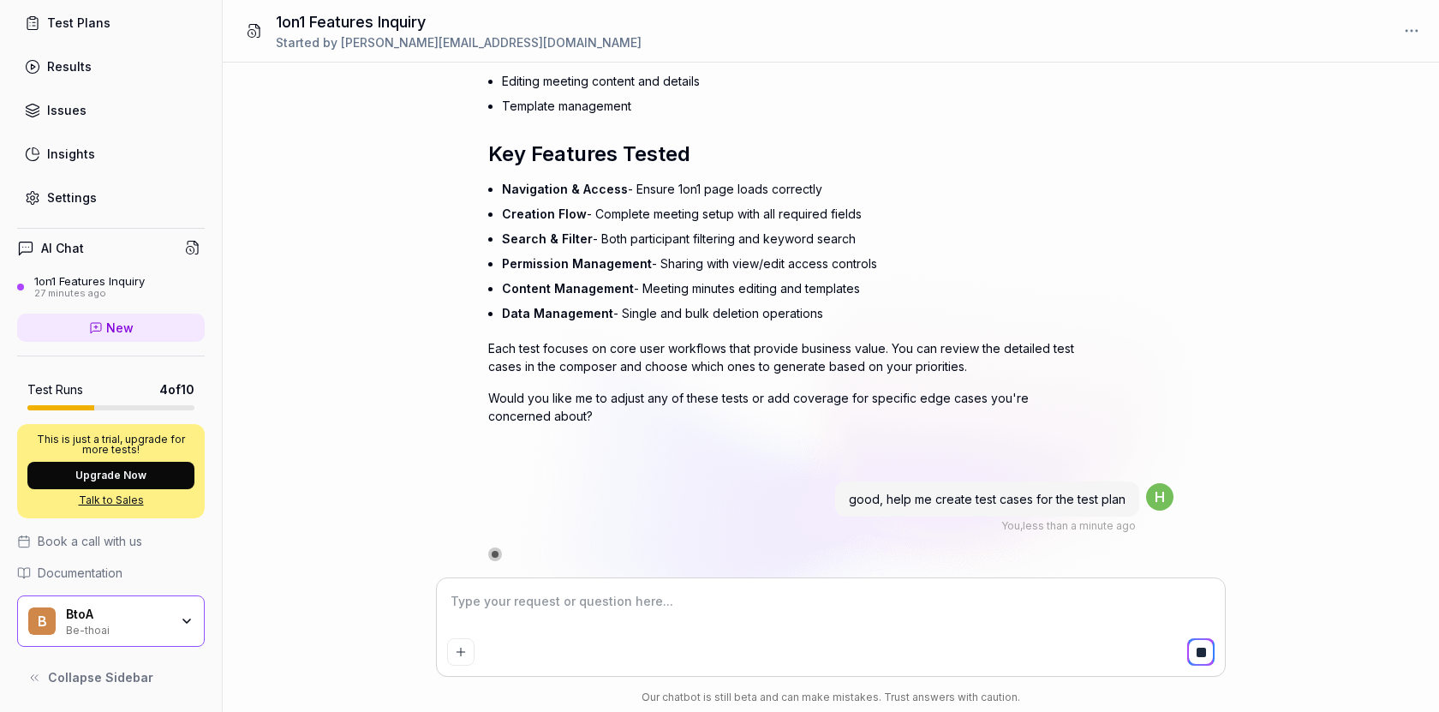
click at [515, 606] on textarea at bounding box center [831, 610] width 768 height 43
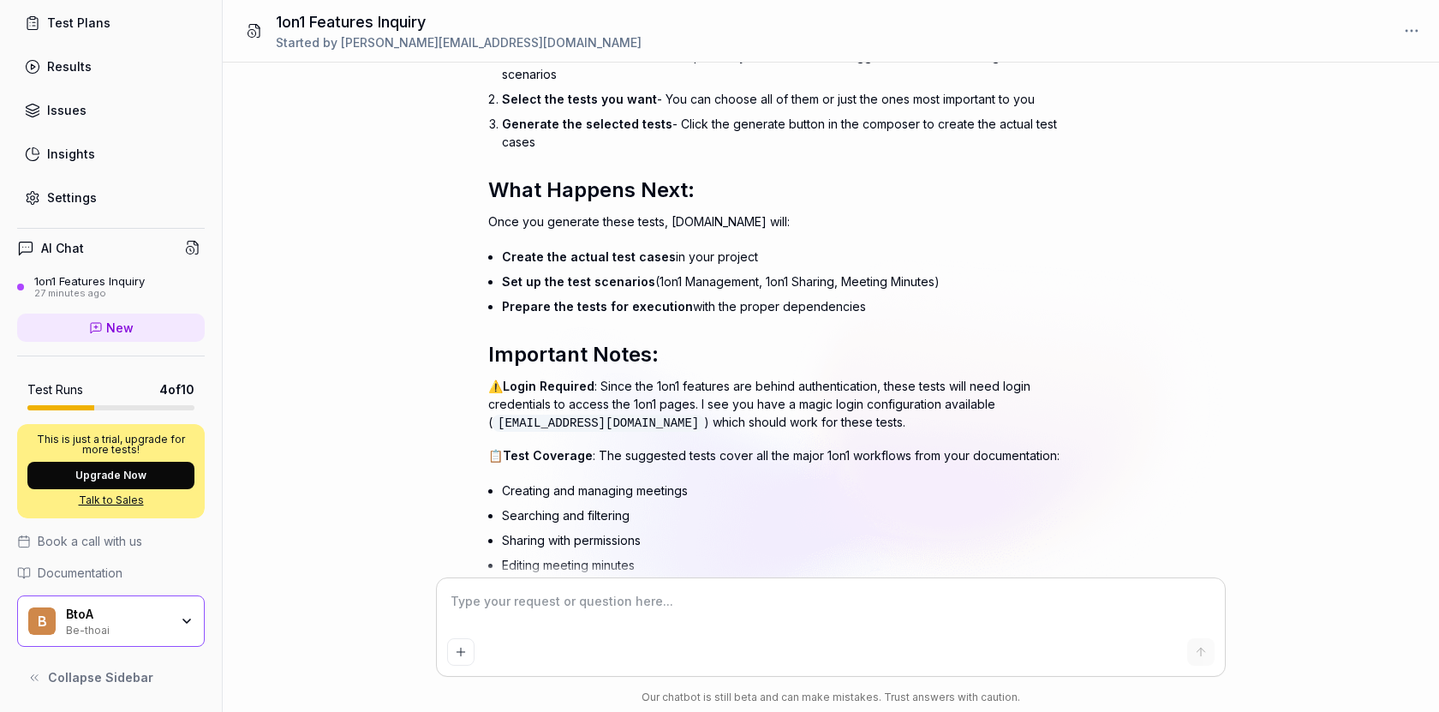
scroll to position [2681, 0]
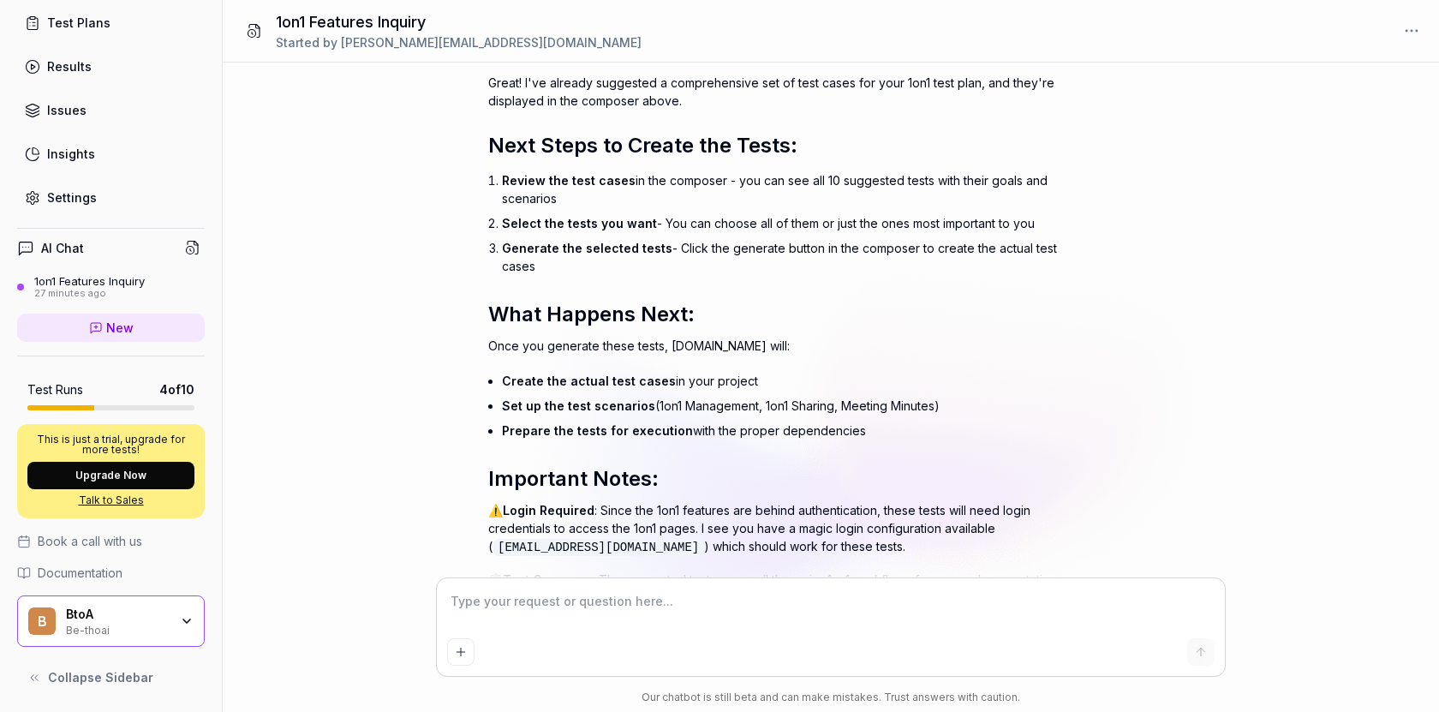
click at [670, 388] on li "Create the actual test cases in your project" at bounding box center [795, 380] width 586 height 25
copy ul "Create the actual test cases in your project"
click at [556, 617] on textarea at bounding box center [831, 610] width 768 height 43
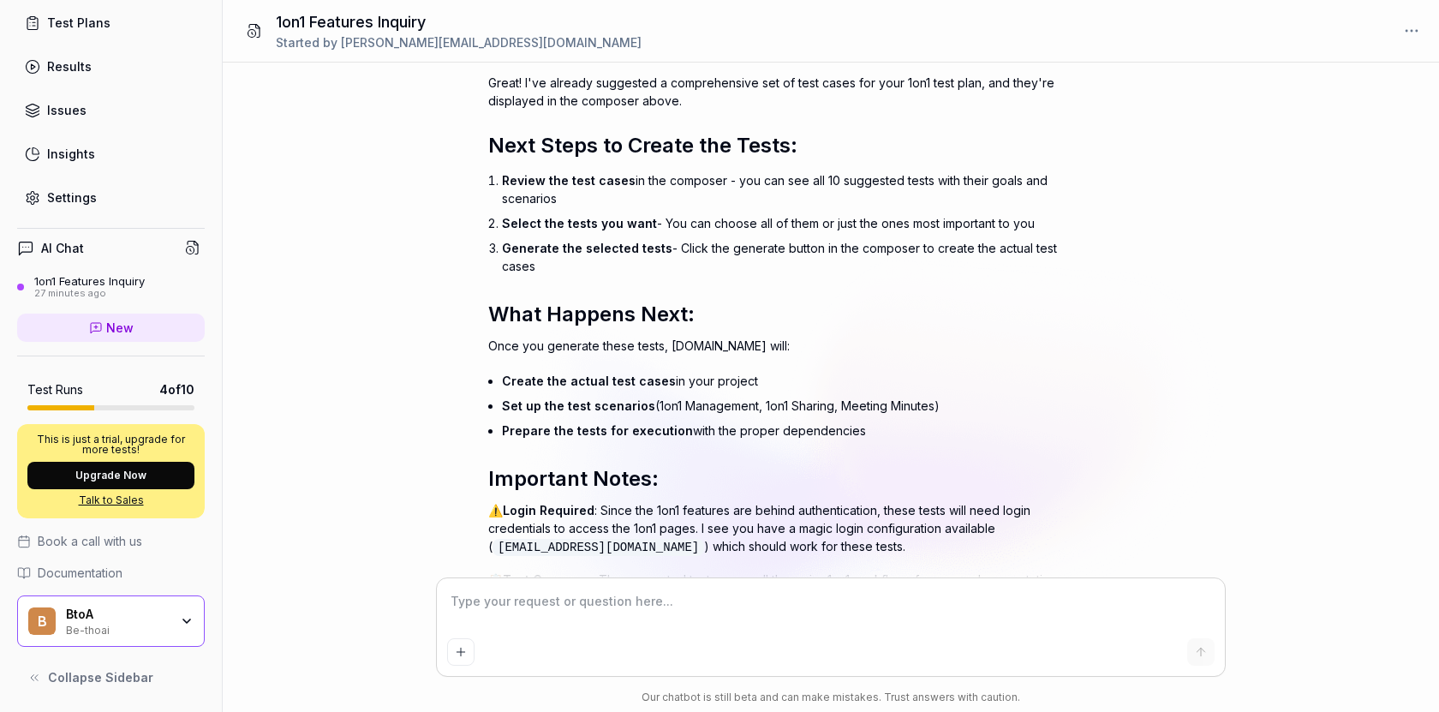
paste textarea "Create the actual test cases in your project"
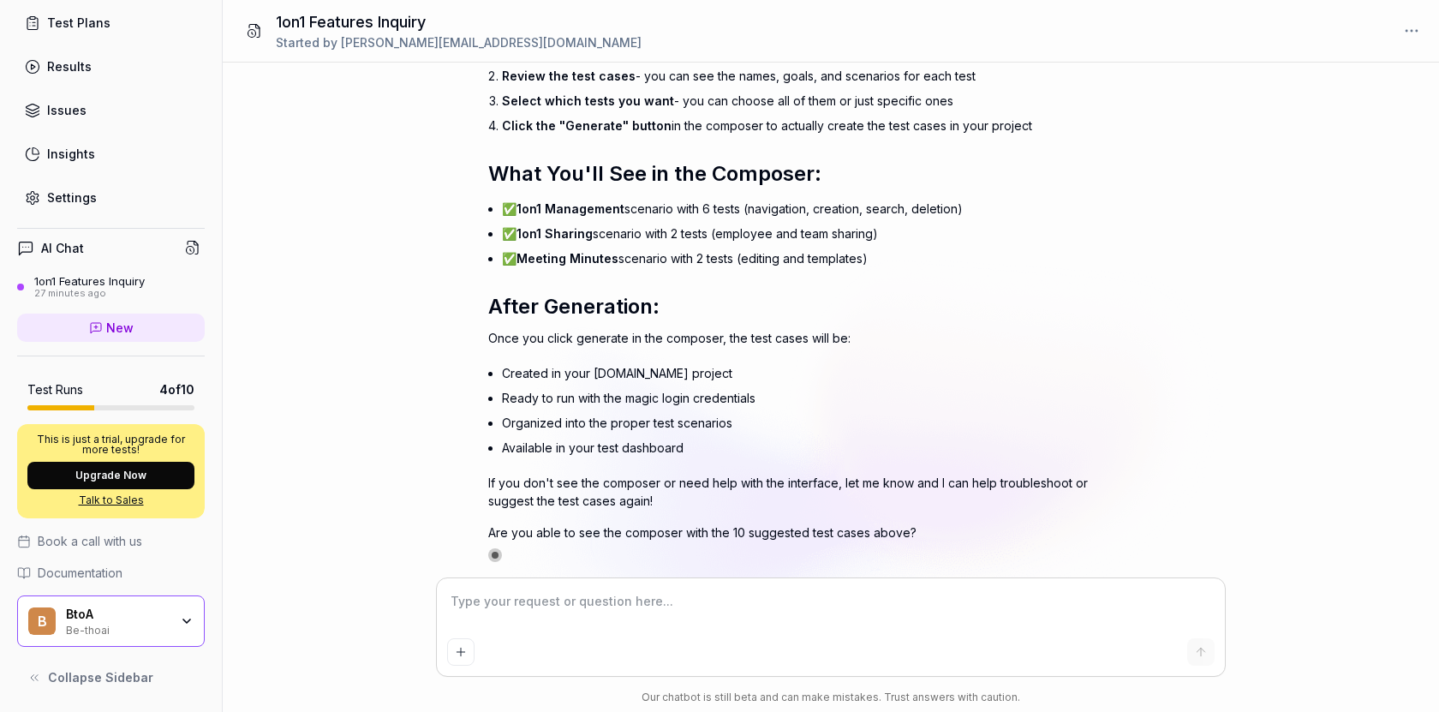
scroll to position [3758, 0]
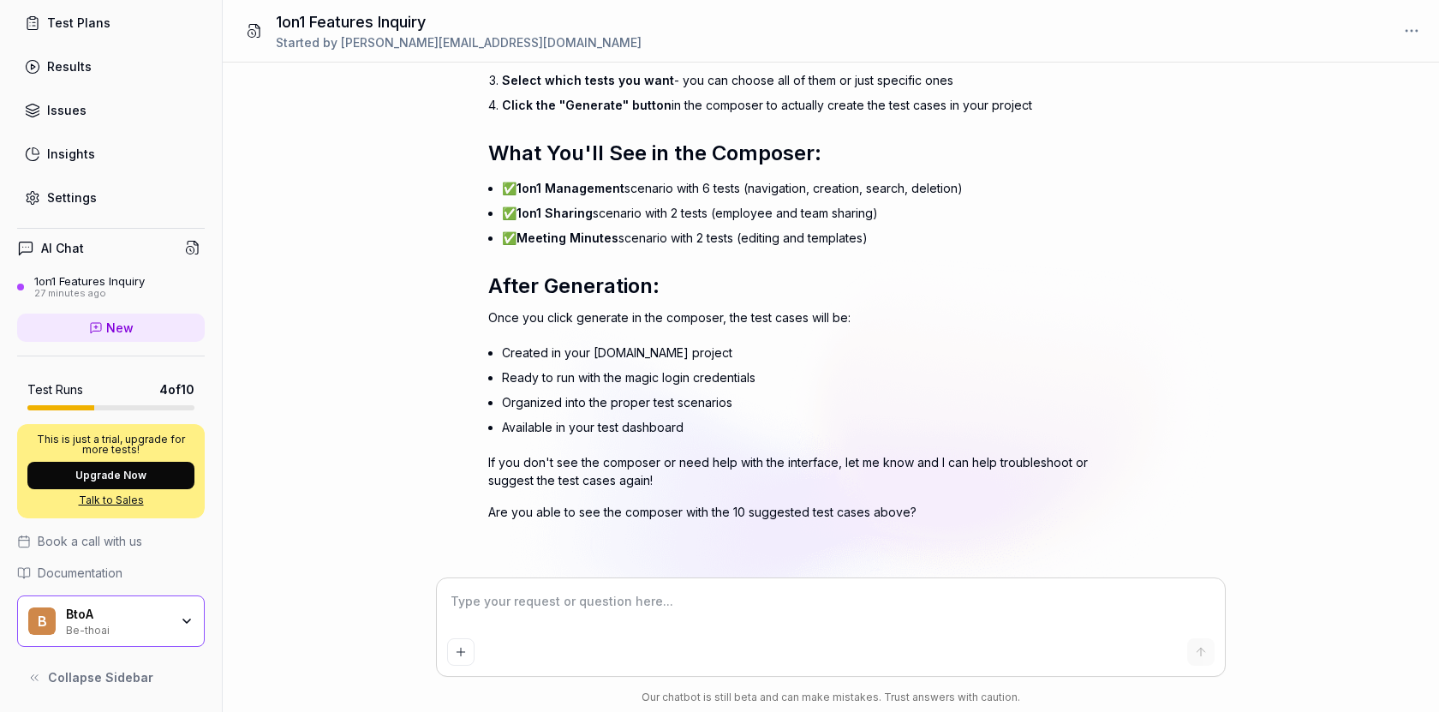
click at [682, 601] on textarea at bounding box center [831, 610] width 768 height 43
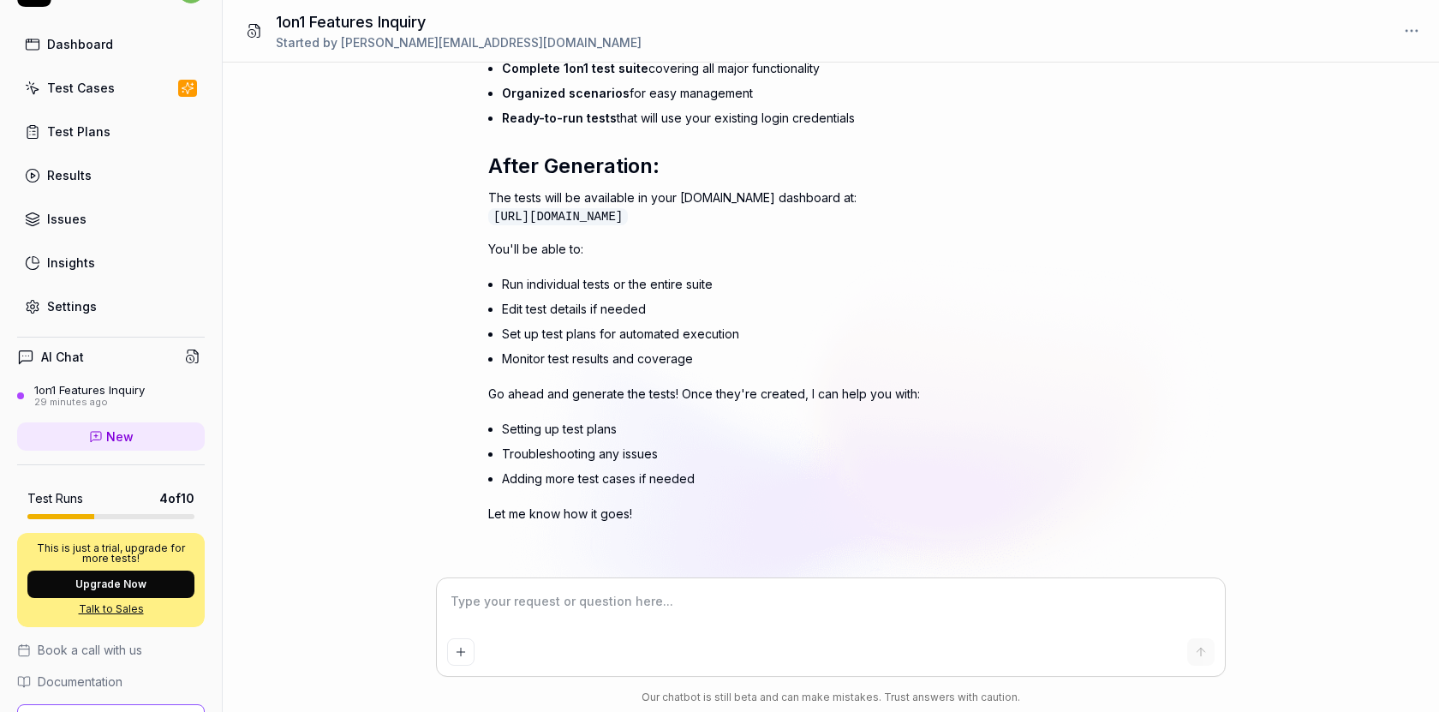
scroll to position [0, 0]
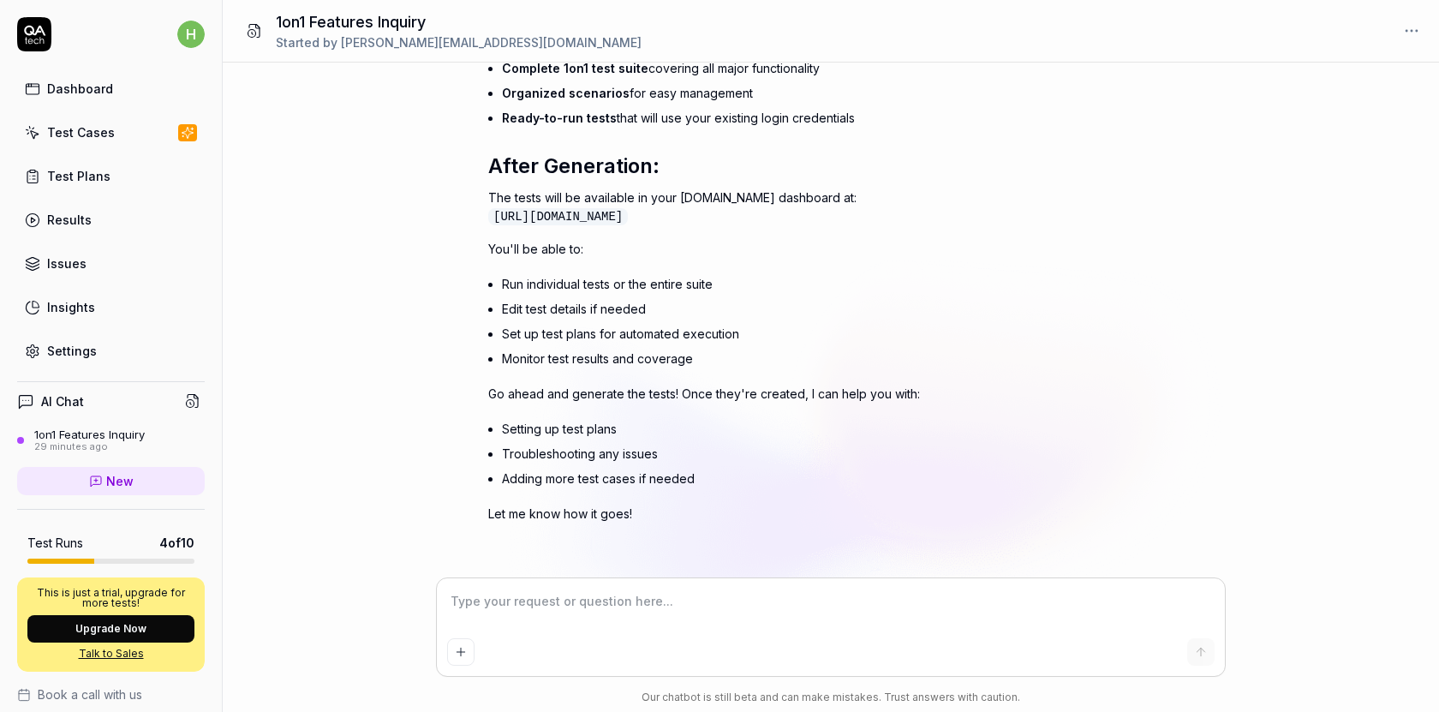
click at [110, 127] on link "Test Cases" at bounding box center [111, 132] width 188 height 33
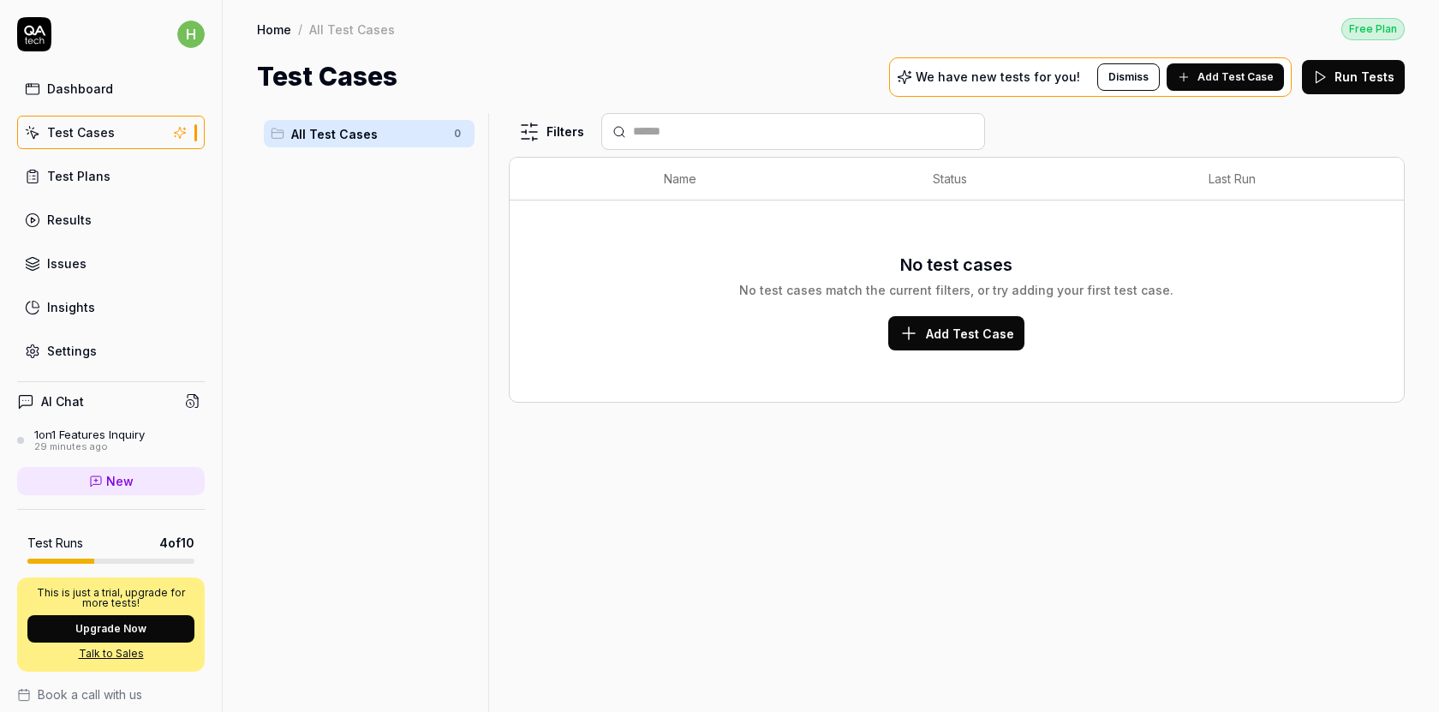
scroll to position [154, 0]
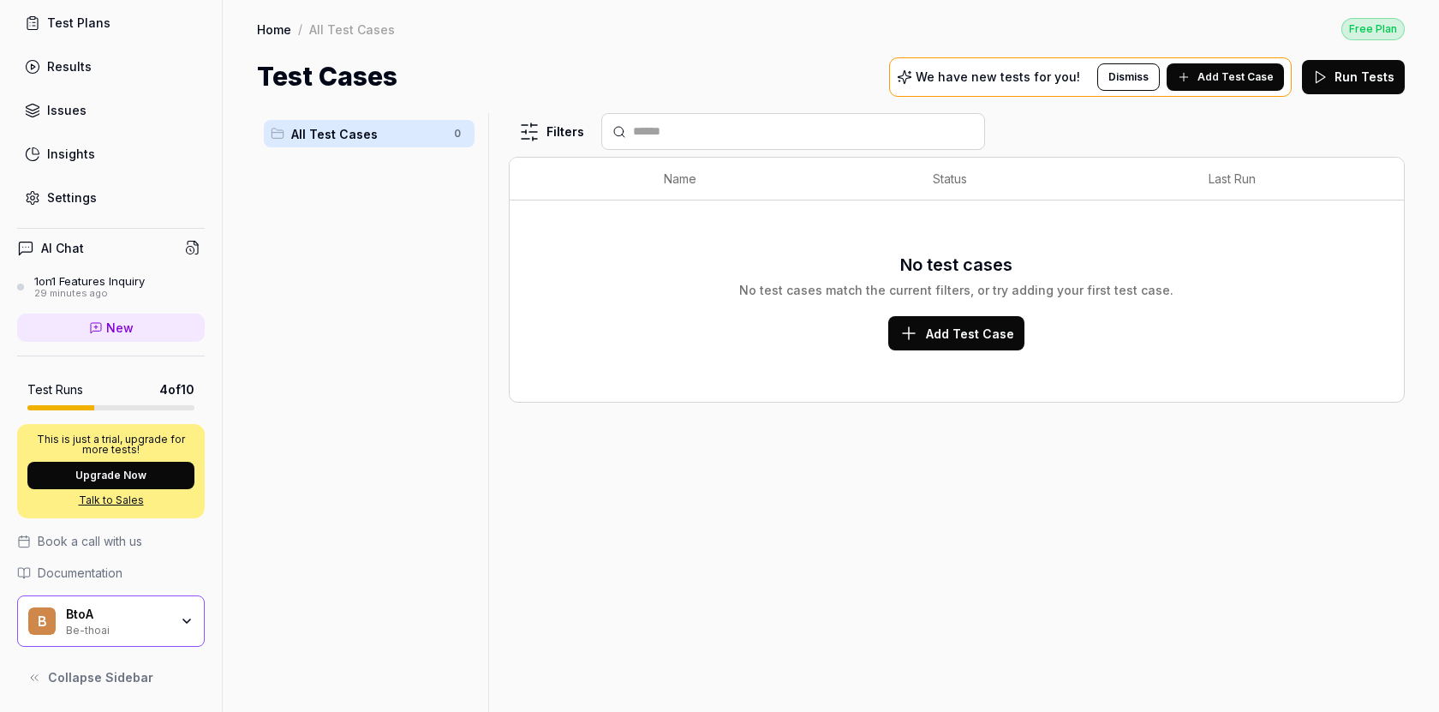
click at [120, 574] on span "Documentation" at bounding box center [80, 573] width 85 height 18
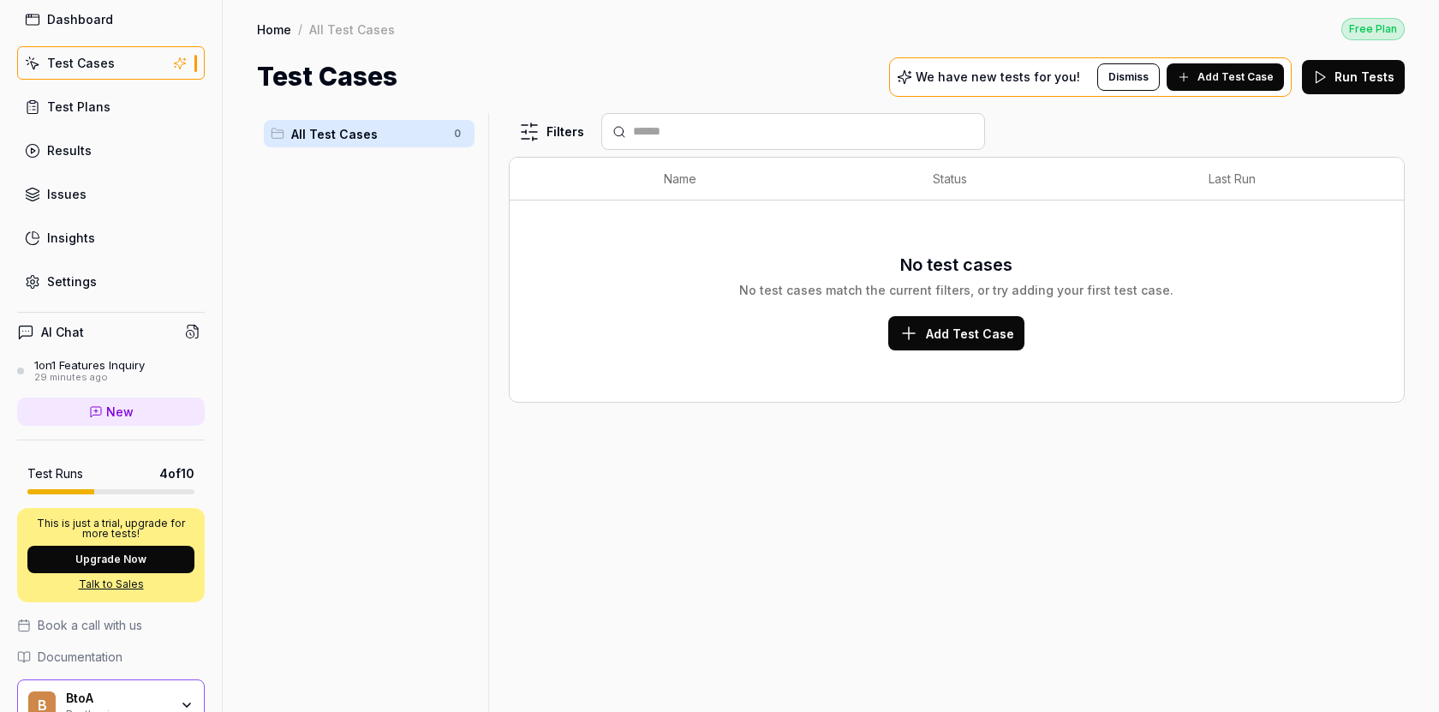
scroll to position [0, 0]
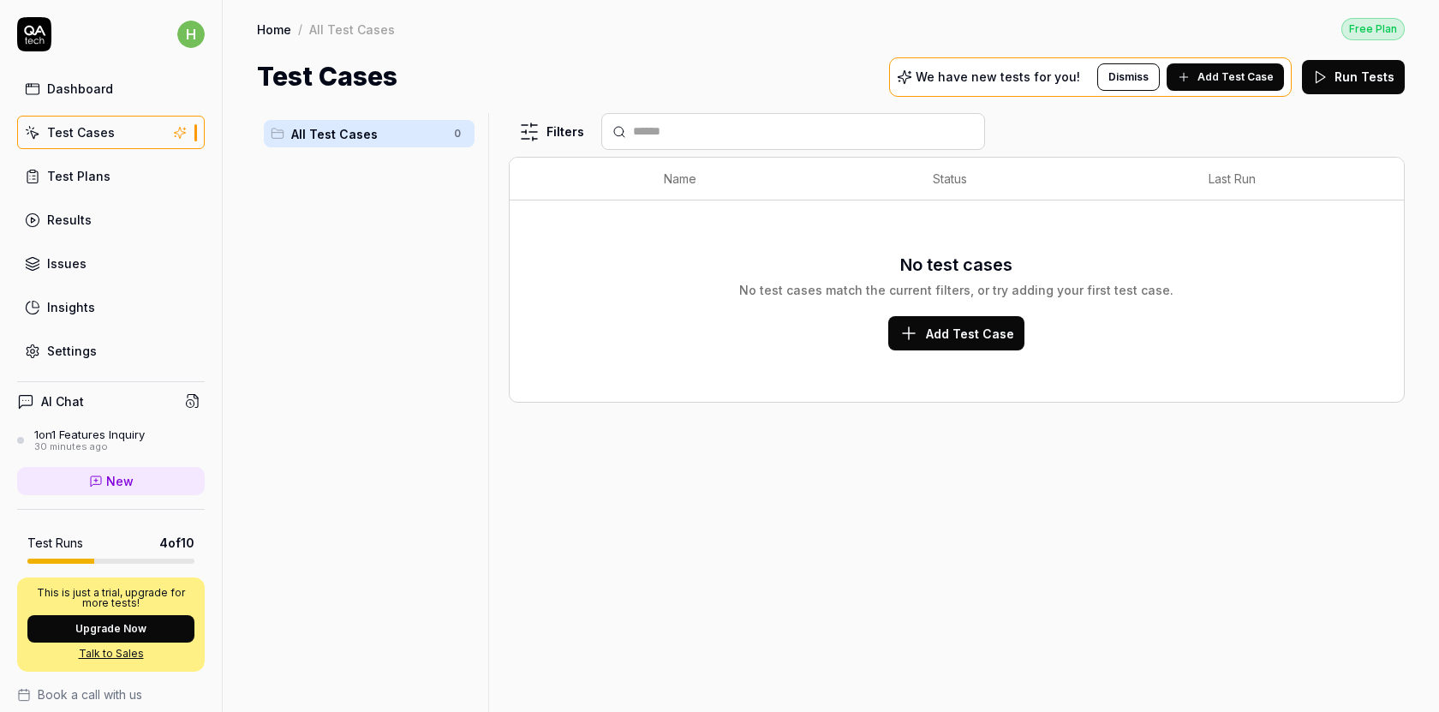
click at [349, 130] on span "All Test Cases" at bounding box center [367, 134] width 153 height 18
click at [111, 266] on link "Issues" at bounding box center [111, 263] width 188 height 33
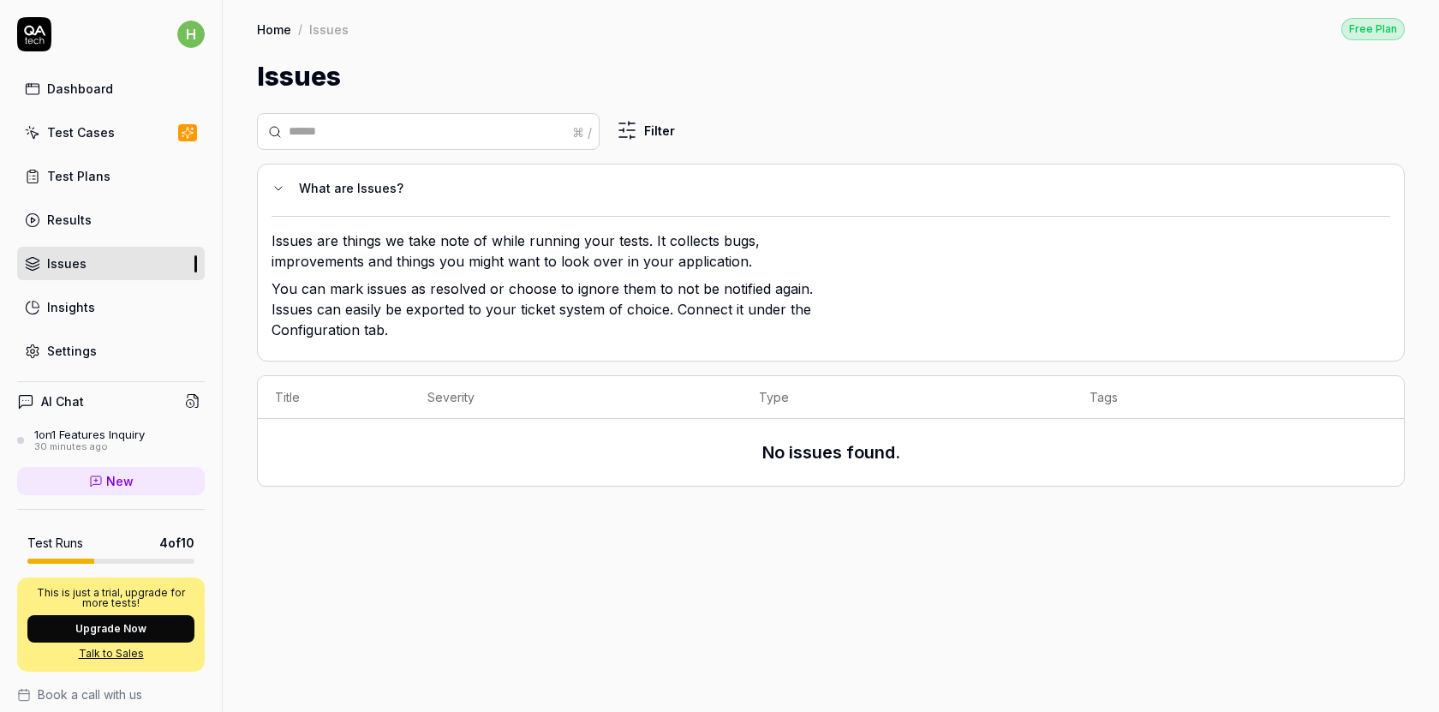
click at [278, 187] on icon at bounding box center [278, 188] width 7 height 3
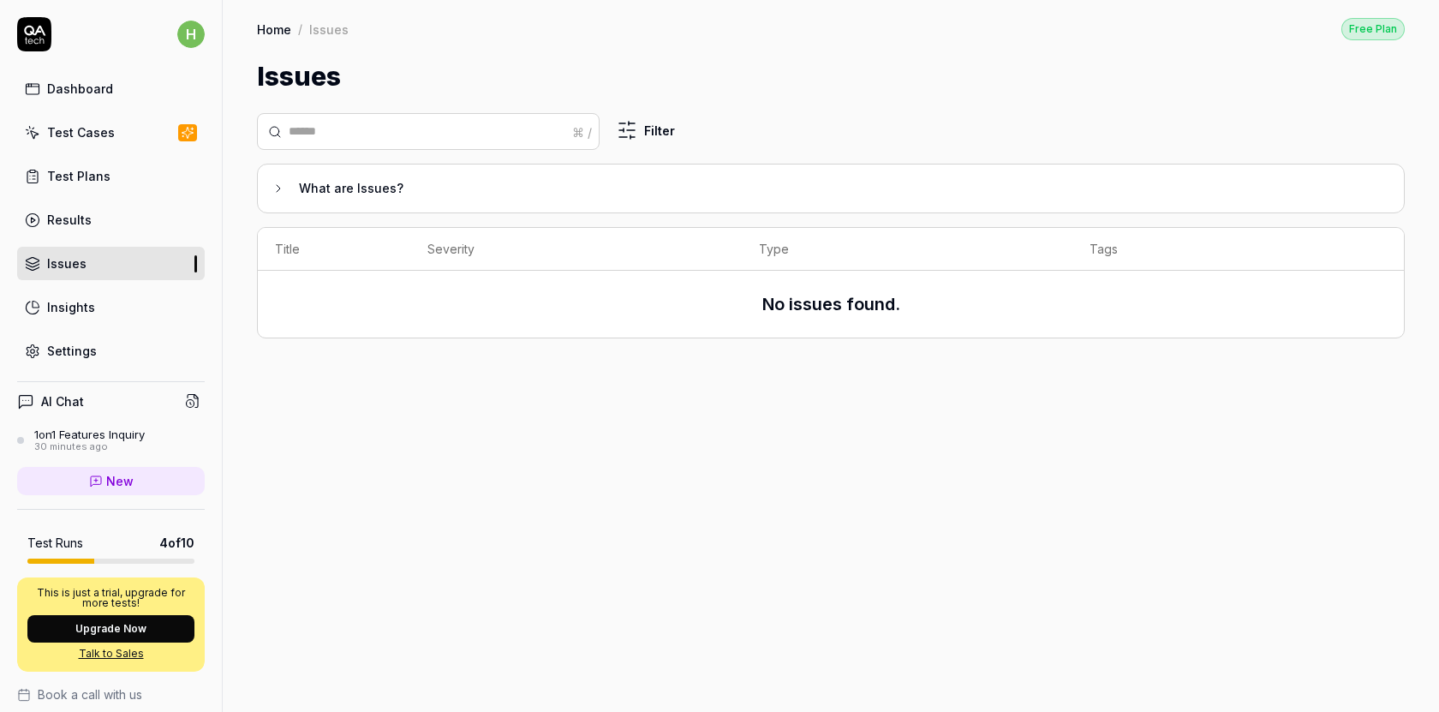
click at [278, 187] on icon at bounding box center [278, 188] width 3 height 7
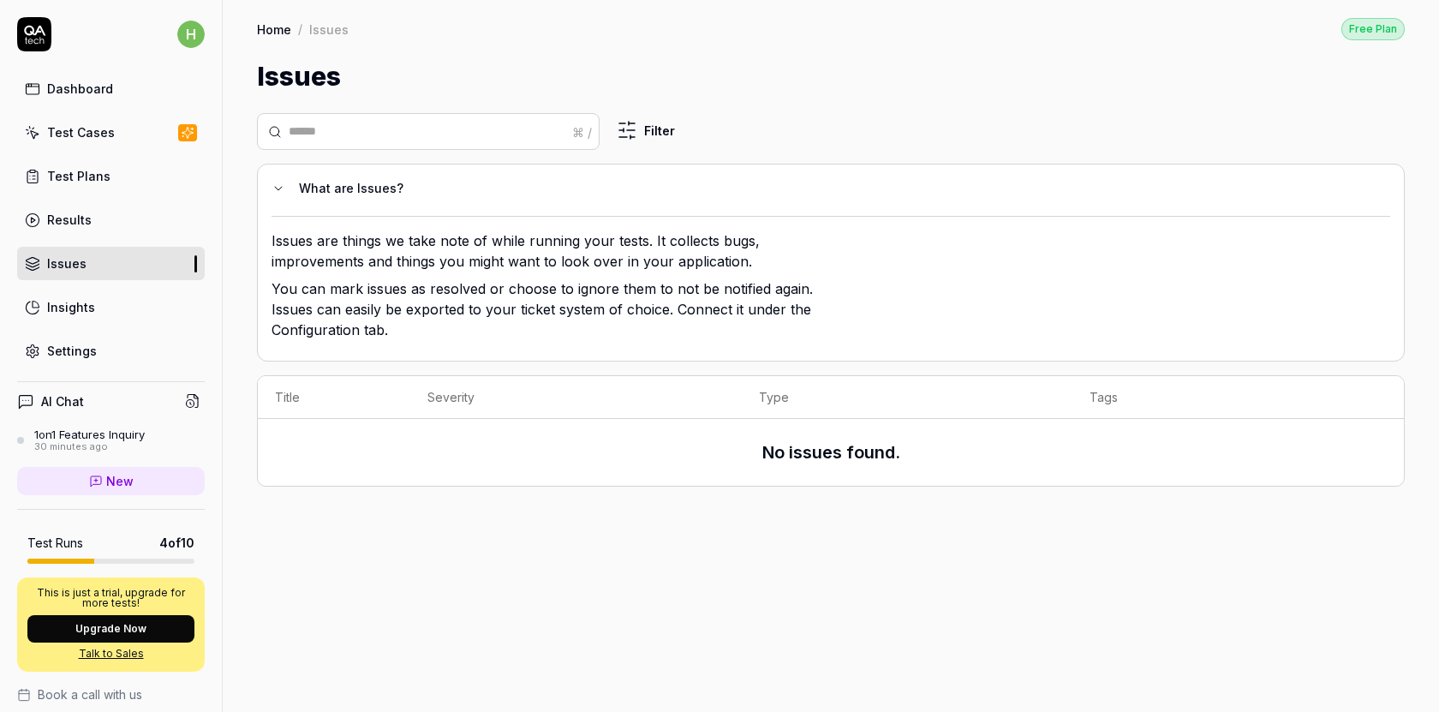
click at [95, 355] on link "Settings" at bounding box center [111, 350] width 188 height 33
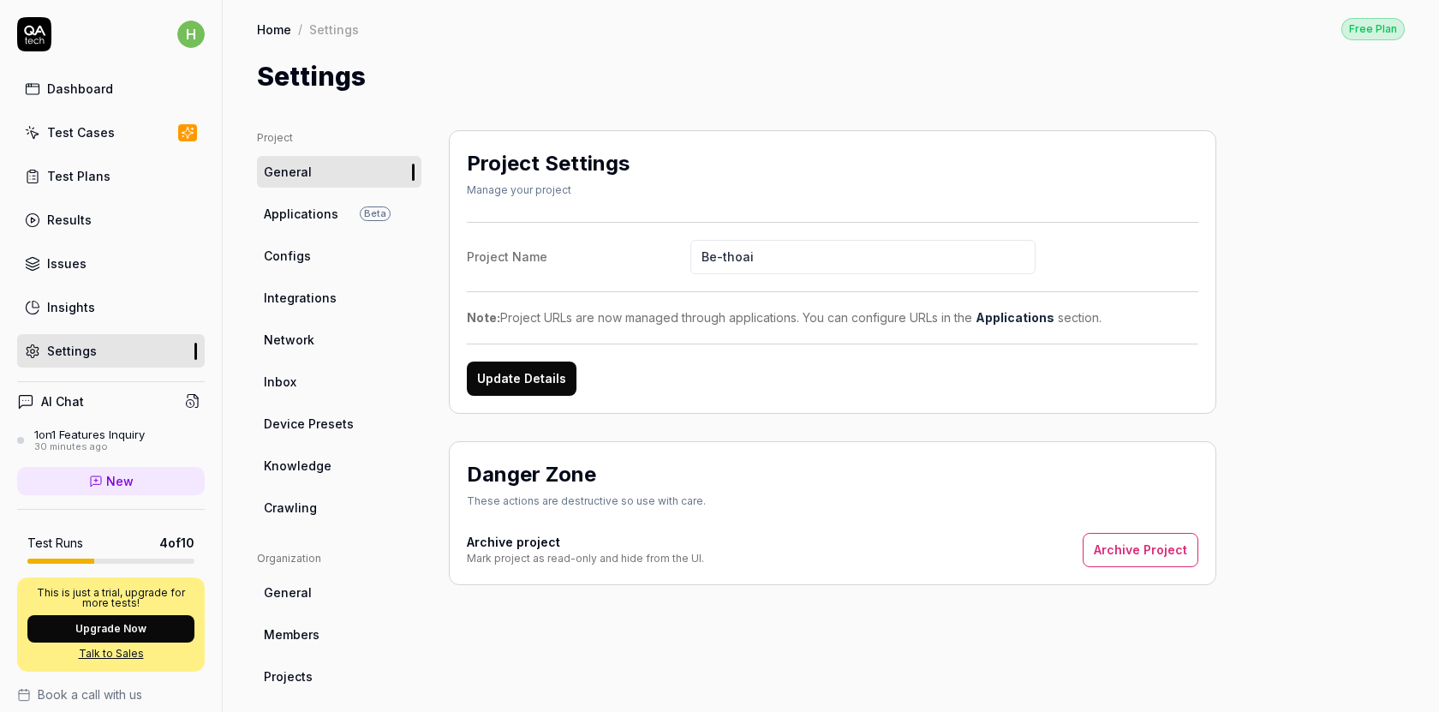
scroll to position [308, 0]
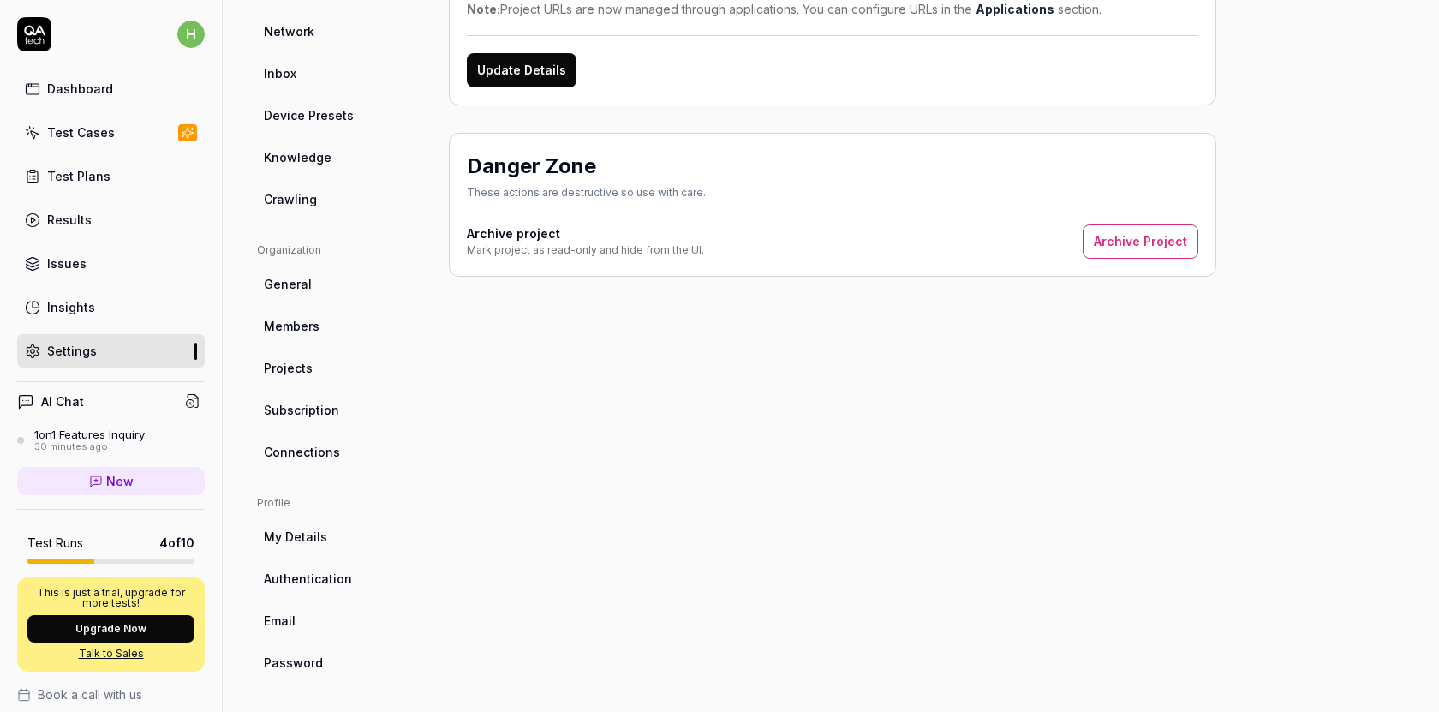
click at [312, 284] on link "General" at bounding box center [339, 284] width 164 height 32
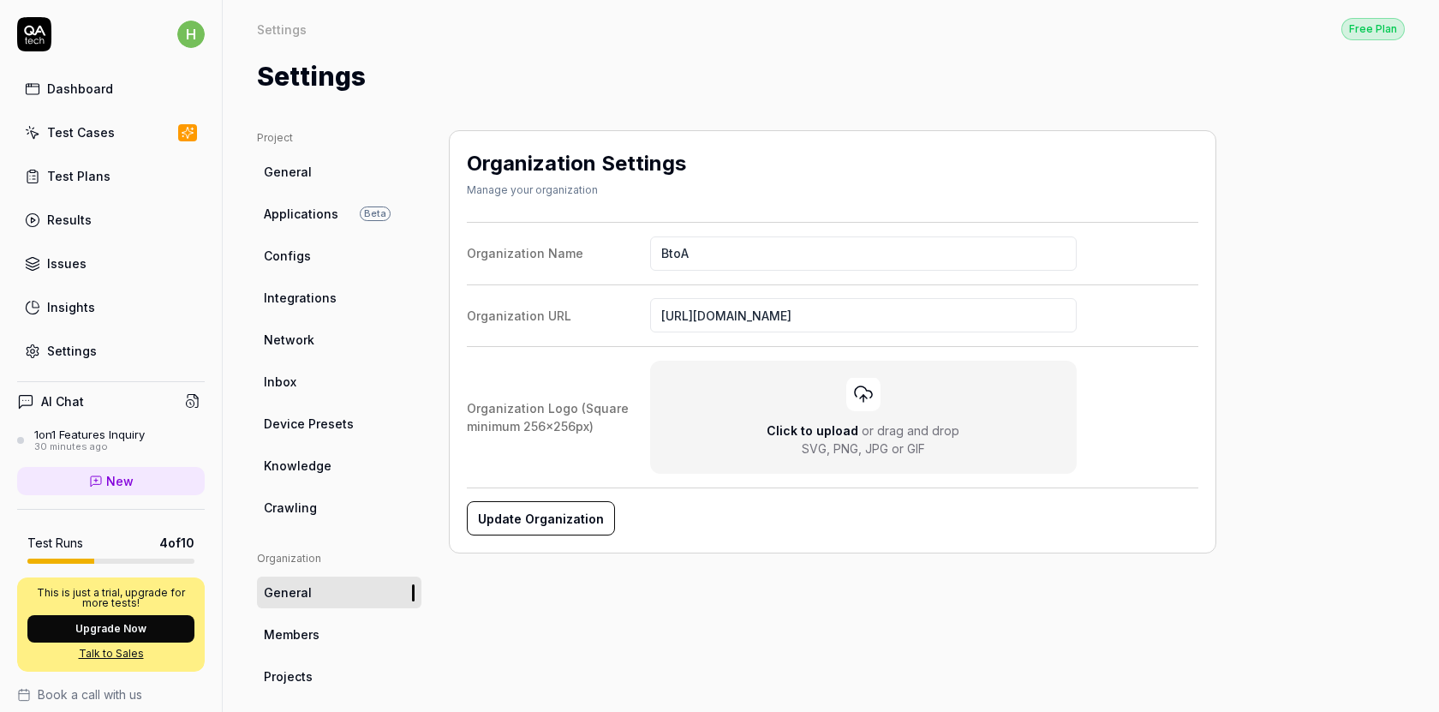
click at [304, 325] on link "Network" at bounding box center [339, 340] width 164 height 32
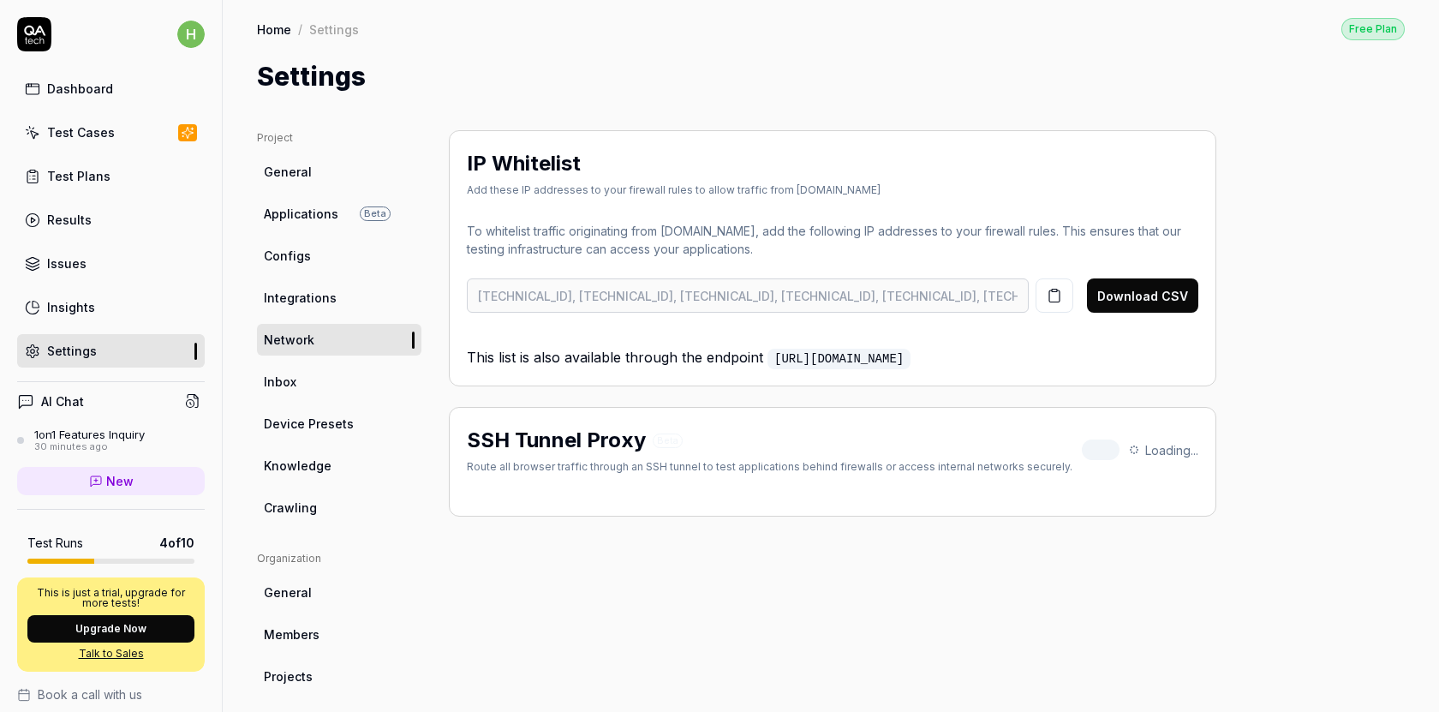
click at [298, 464] on span "Knowledge" at bounding box center [298, 466] width 68 height 18
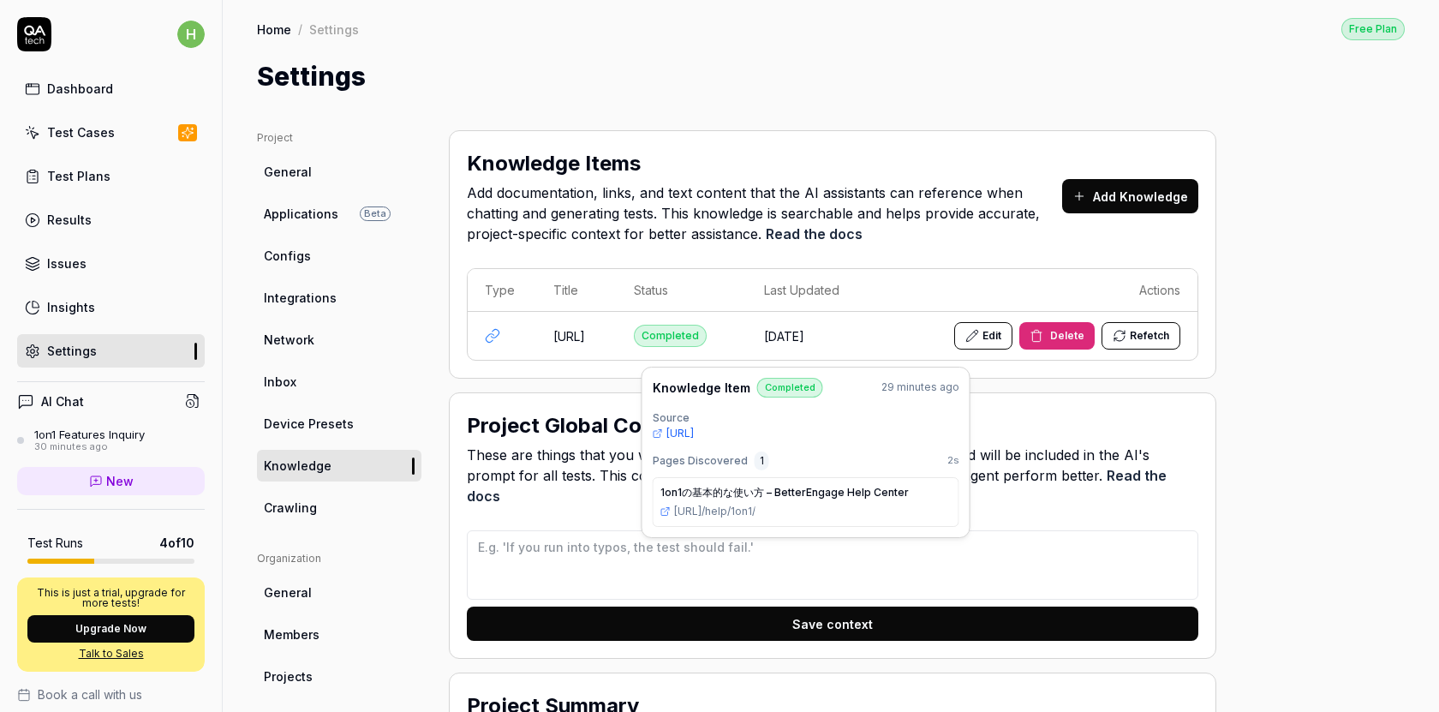
click at [707, 347] on div "Completed" at bounding box center [670, 336] width 73 height 22
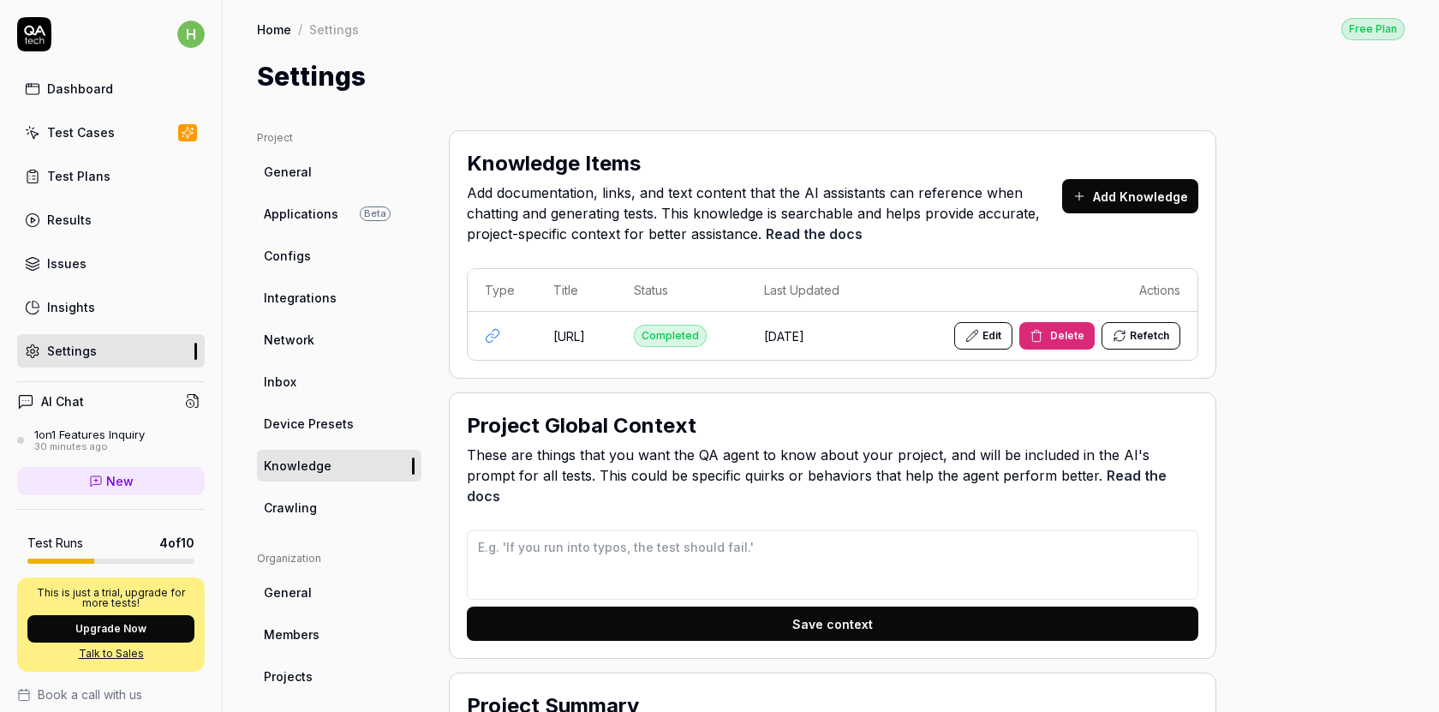
click at [707, 347] on div "Completed" at bounding box center [670, 336] width 73 height 22
click at [1104, 197] on button "Add Knowledge" at bounding box center [1130, 196] width 136 height 34
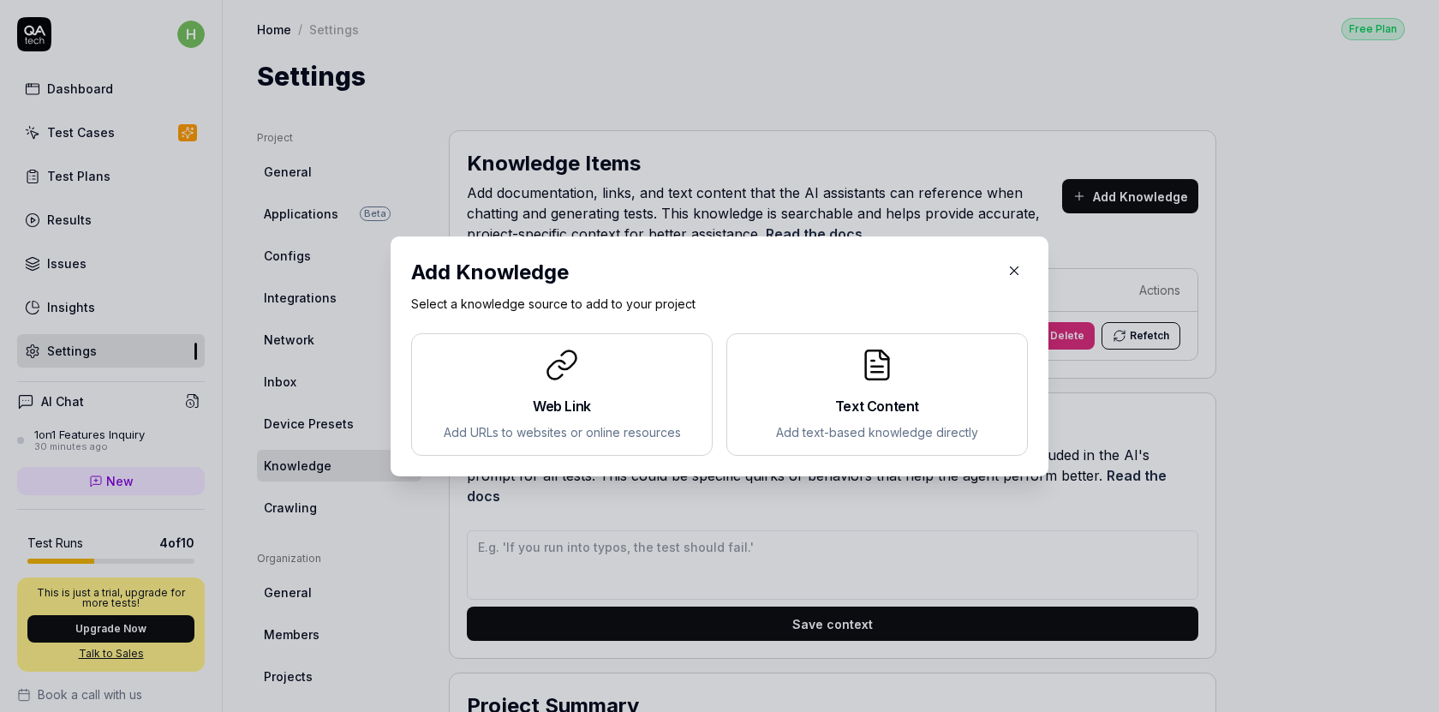
click at [881, 372] on icon at bounding box center [876, 372] width 11 height 0
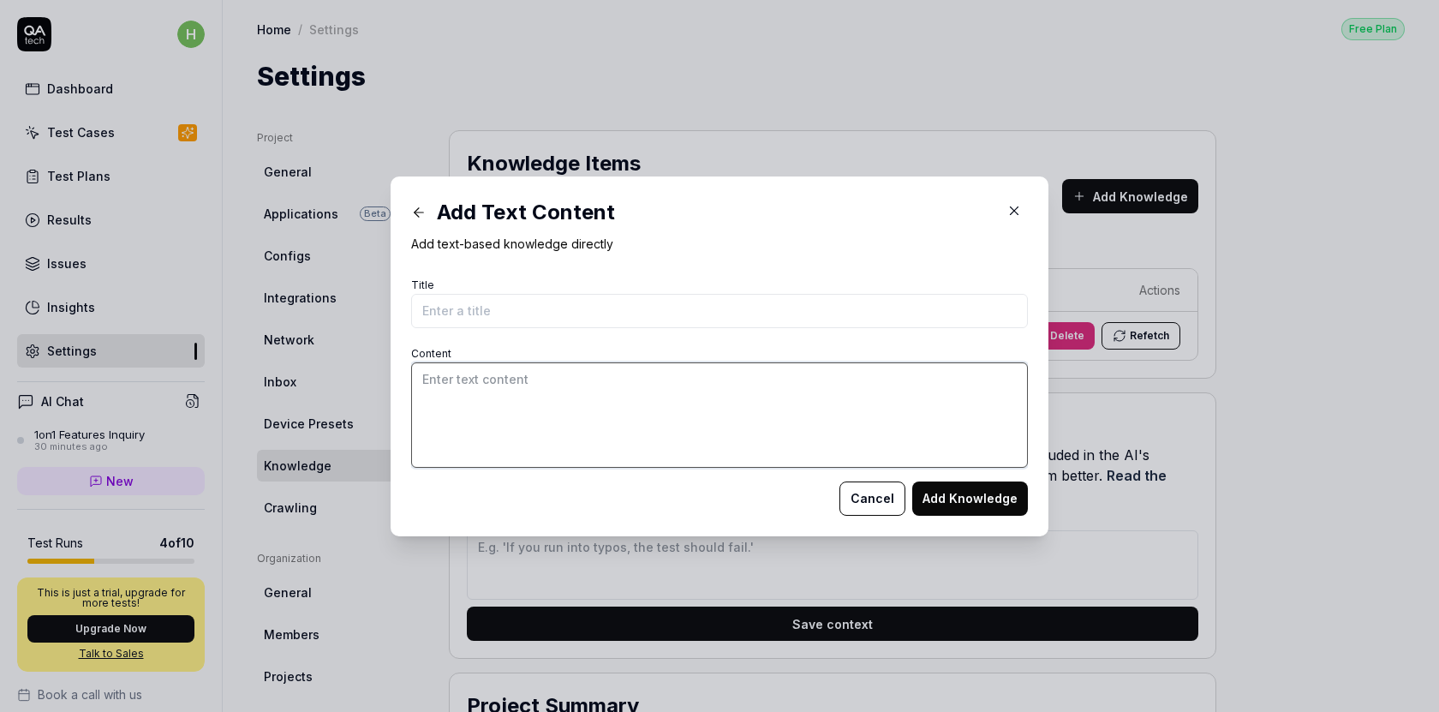
click at [740, 399] on textarea "Content" at bounding box center [719, 414] width 617 height 105
click at [1020, 212] on icon "button" at bounding box center [1014, 210] width 15 height 15
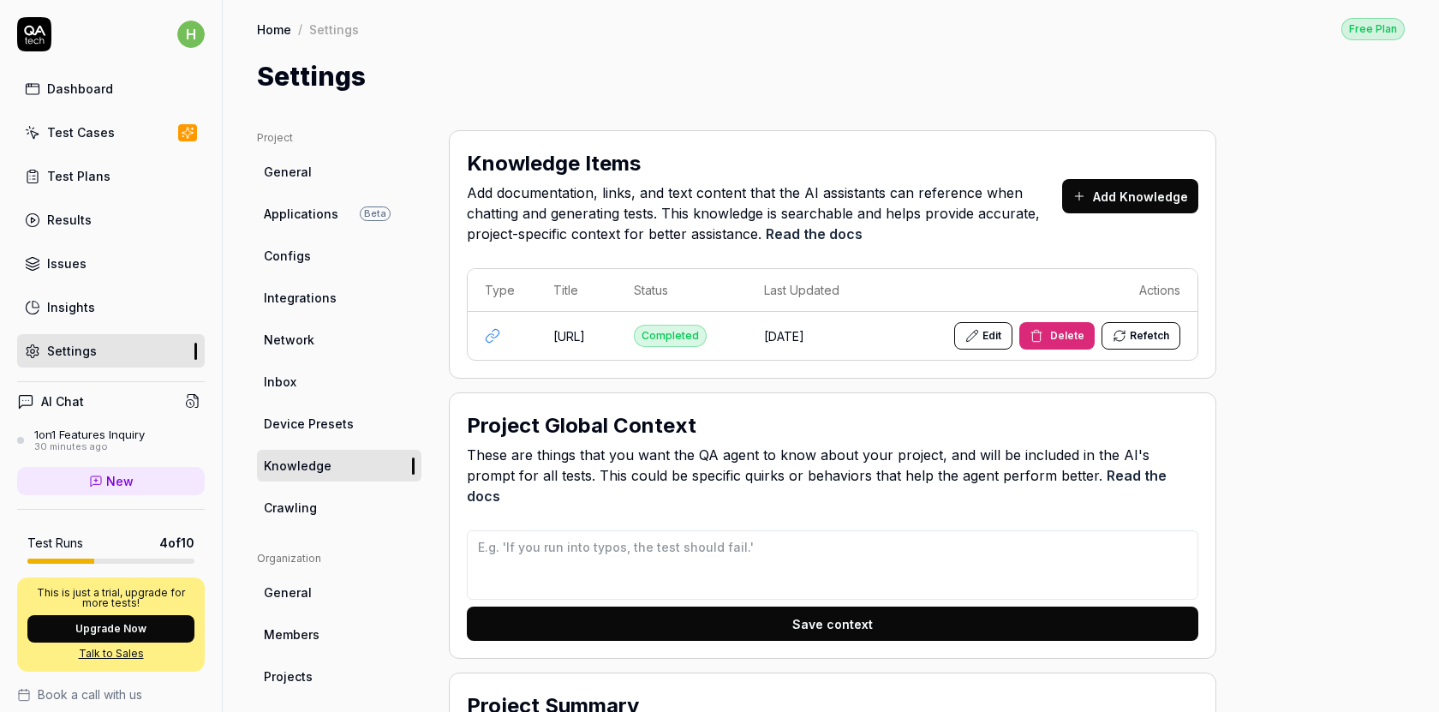
click at [718, 470] on span "These are things that you want the QA agent to know about your project, and wil…" at bounding box center [833, 476] width 732 height 62
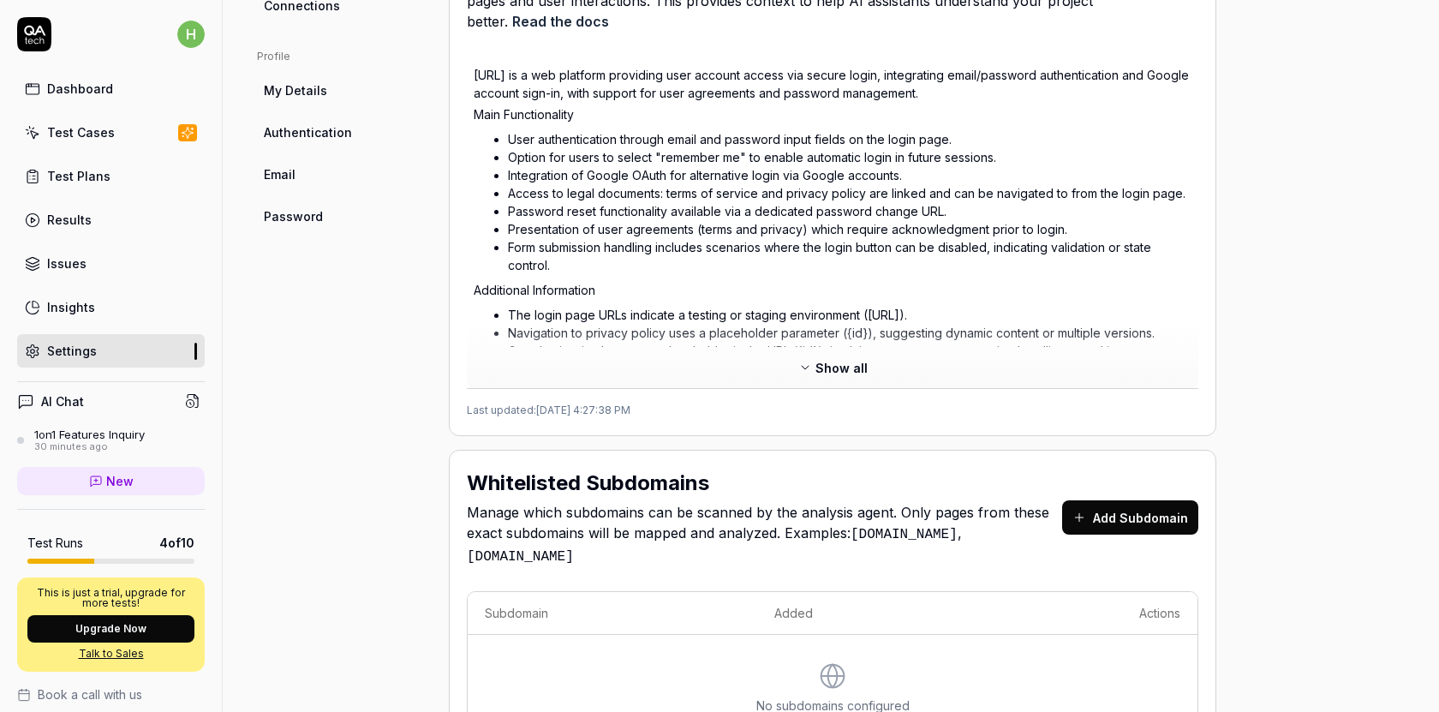
scroll to position [850, 0]
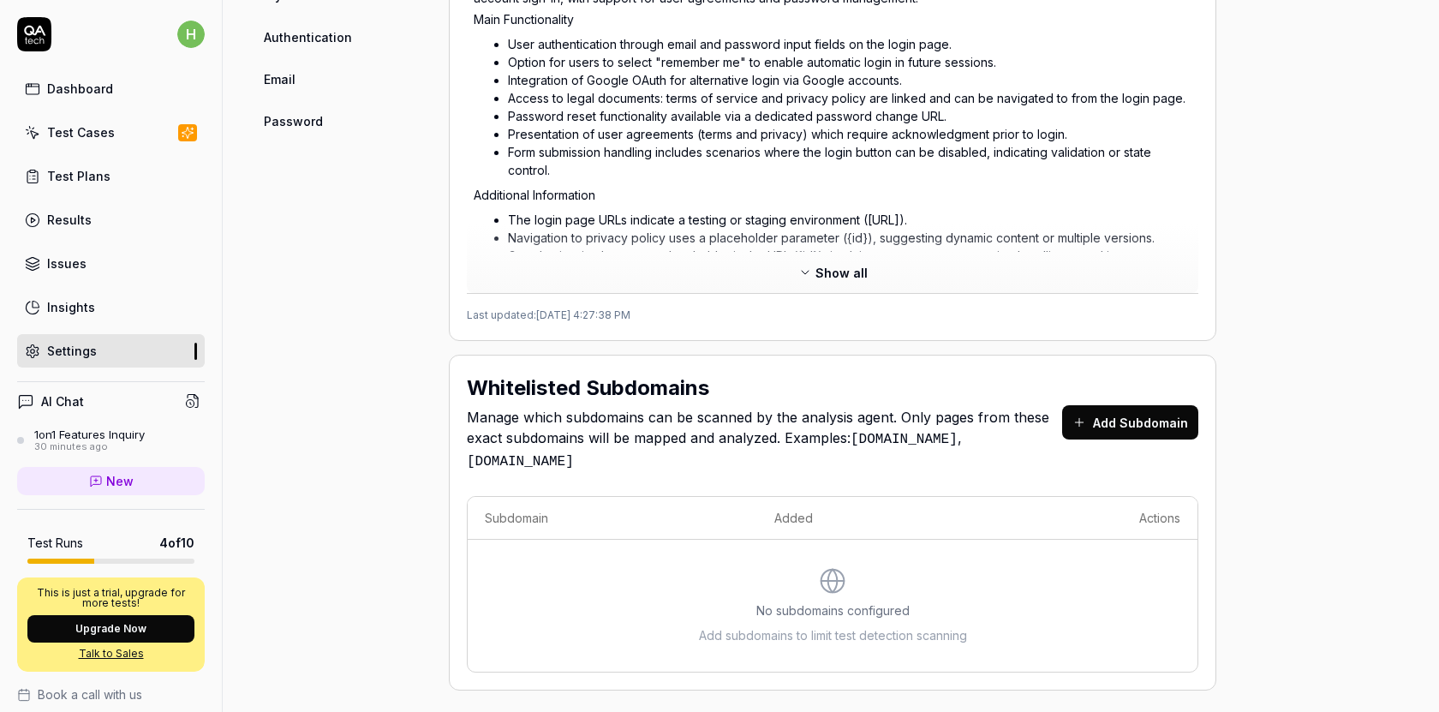
click at [285, 86] on span "Email" at bounding box center [280, 79] width 32 height 18
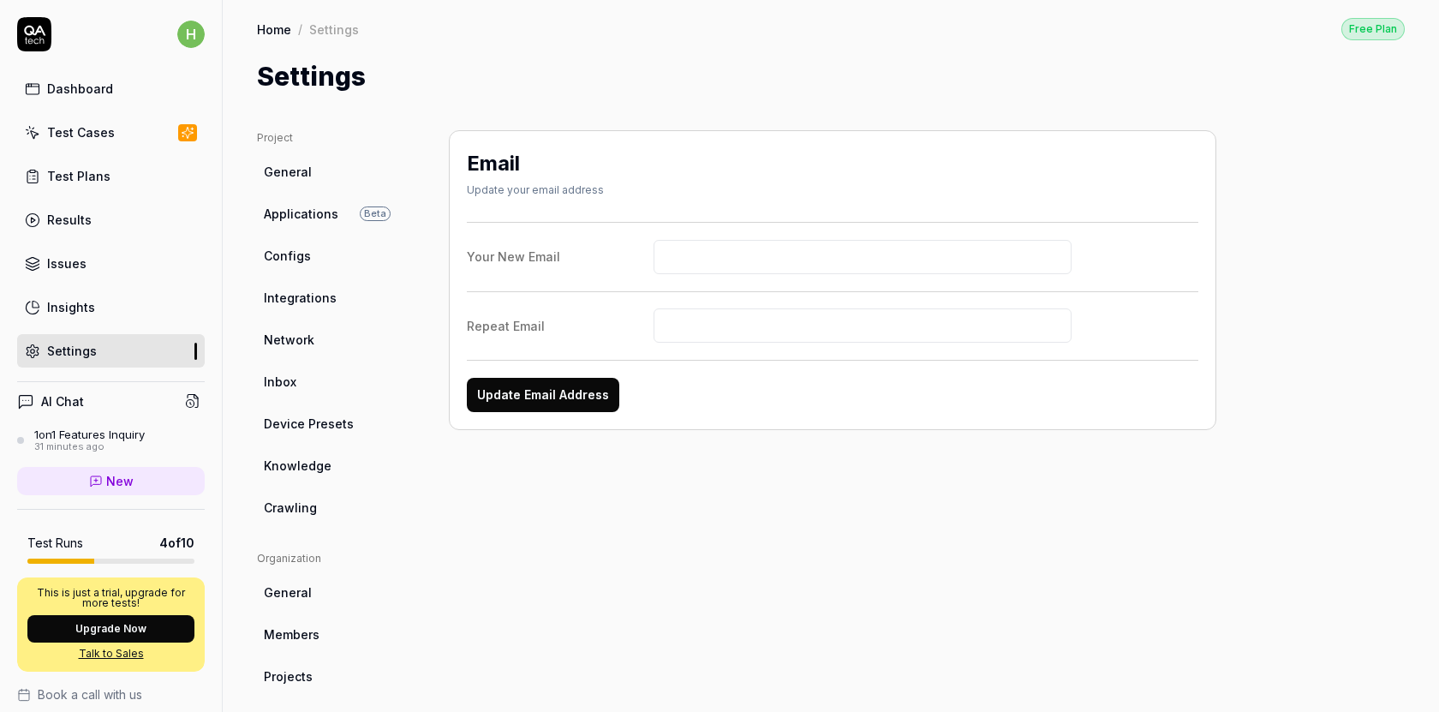
click at [294, 181] on link "General" at bounding box center [339, 172] width 164 height 32
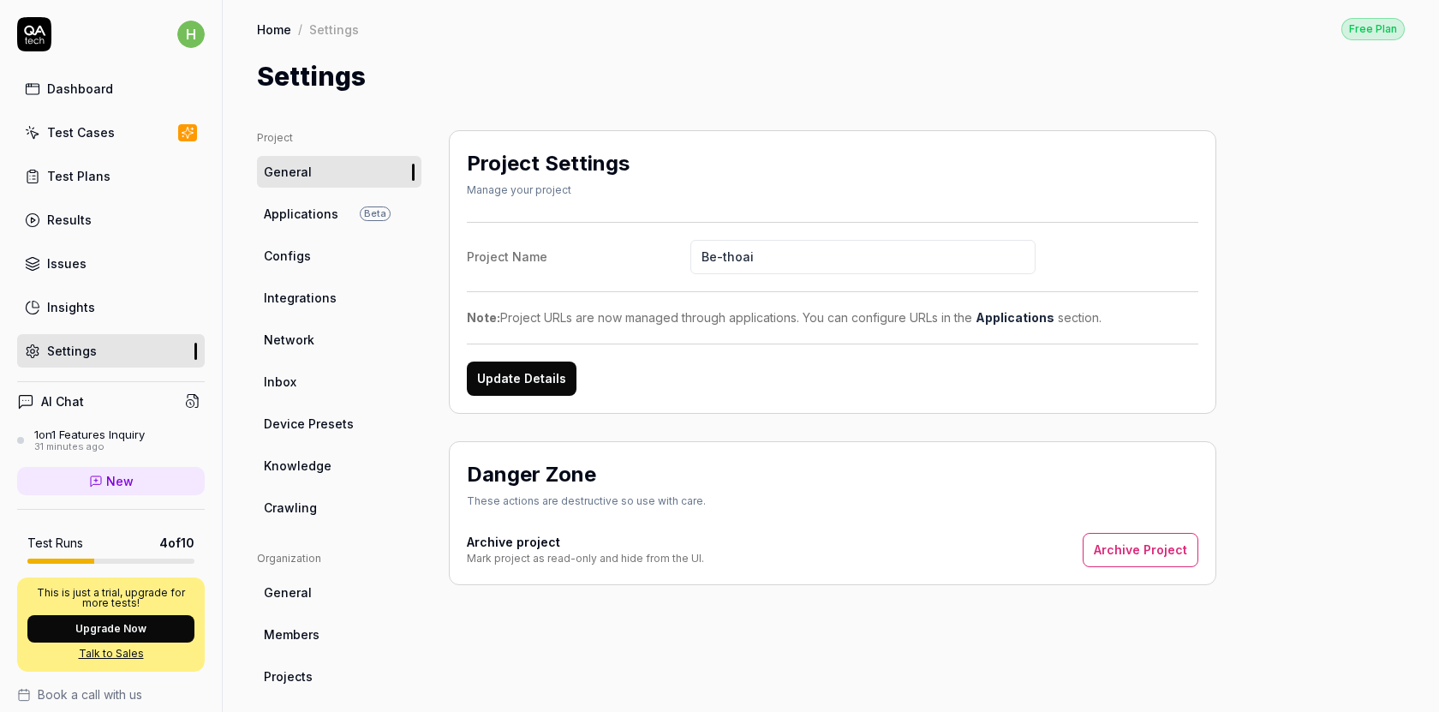
click at [295, 215] on span "Applications" at bounding box center [301, 214] width 75 height 18
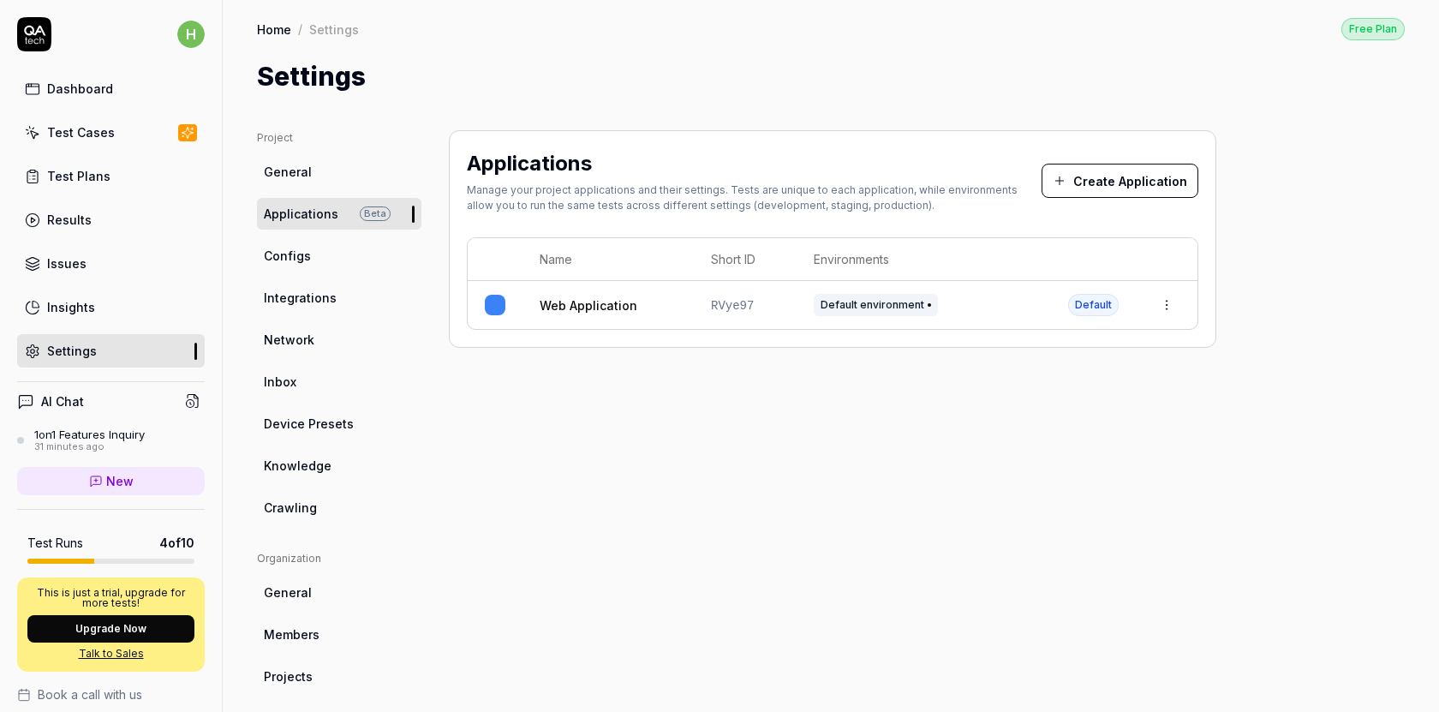
click at [297, 266] on link "Configs" at bounding box center [339, 256] width 164 height 32
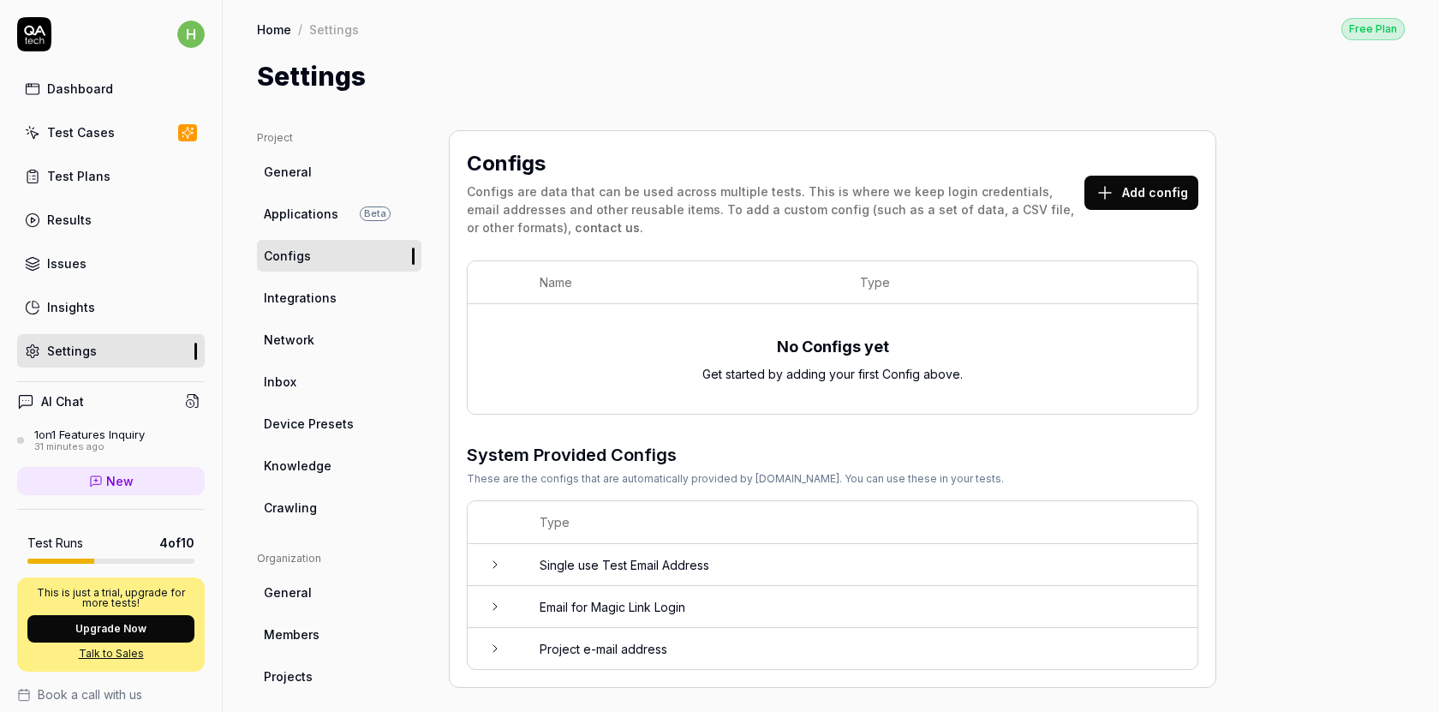
click at [297, 296] on span "Integrations" at bounding box center [300, 298] width 73 height 18
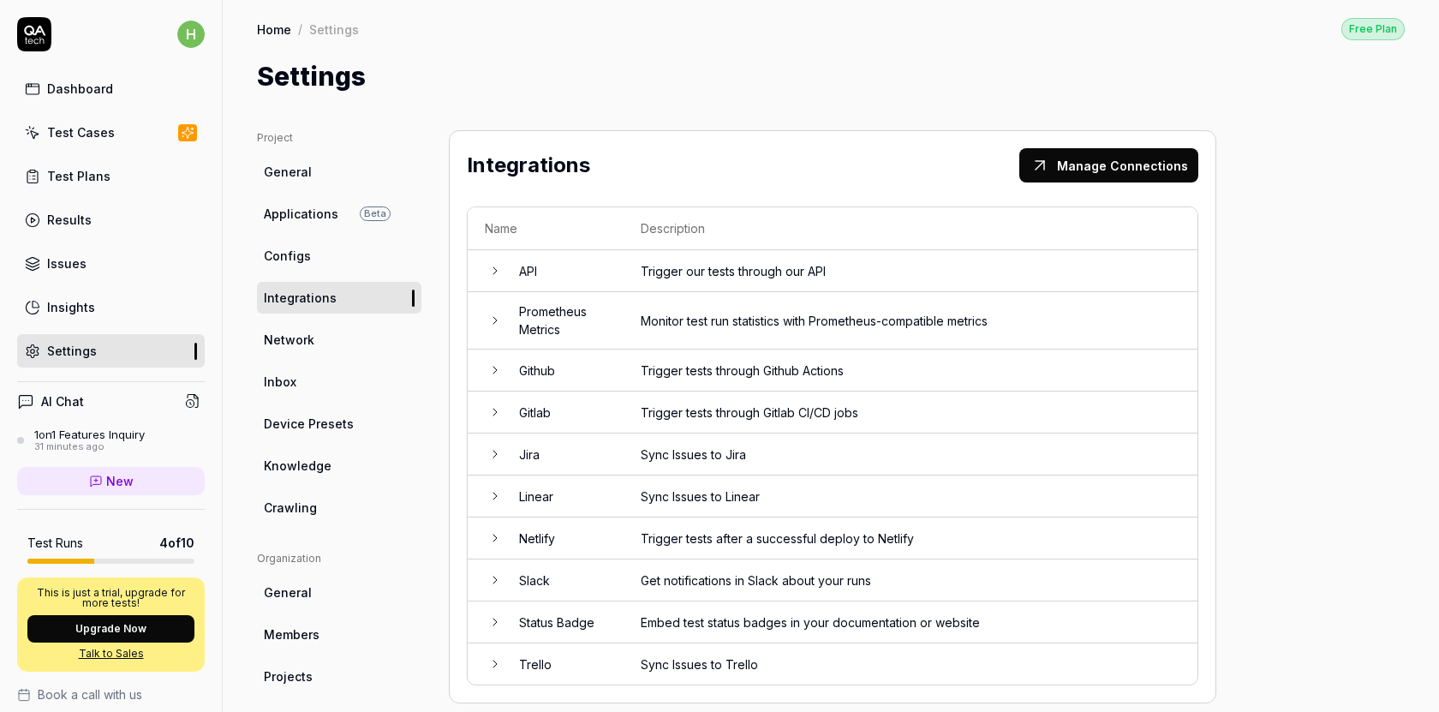
click at [313, 351] on link "Network" at bounding box center [339, 340] width 164 height 32
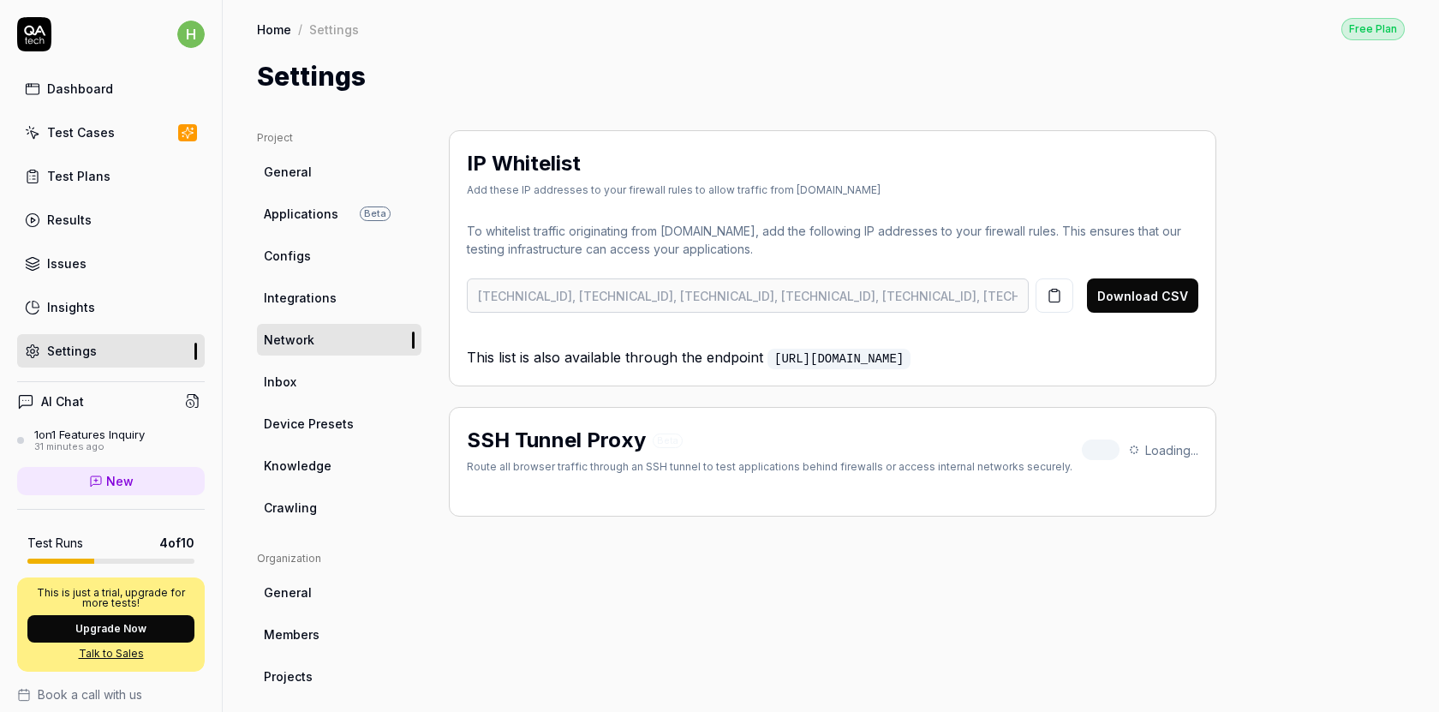
click at [325, 305] on span "Integrations" at bounding box center [300, 298] width 73 height 18
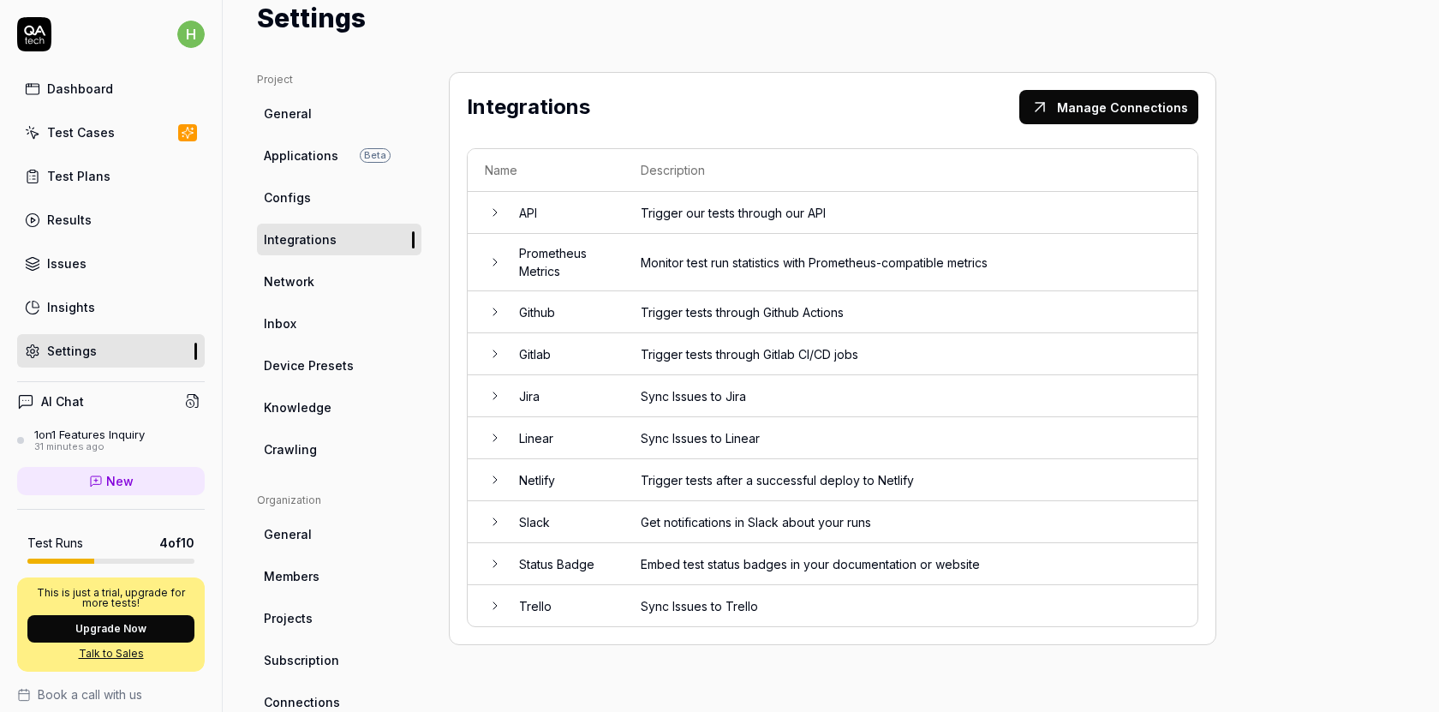
scroll to position [61, 0]
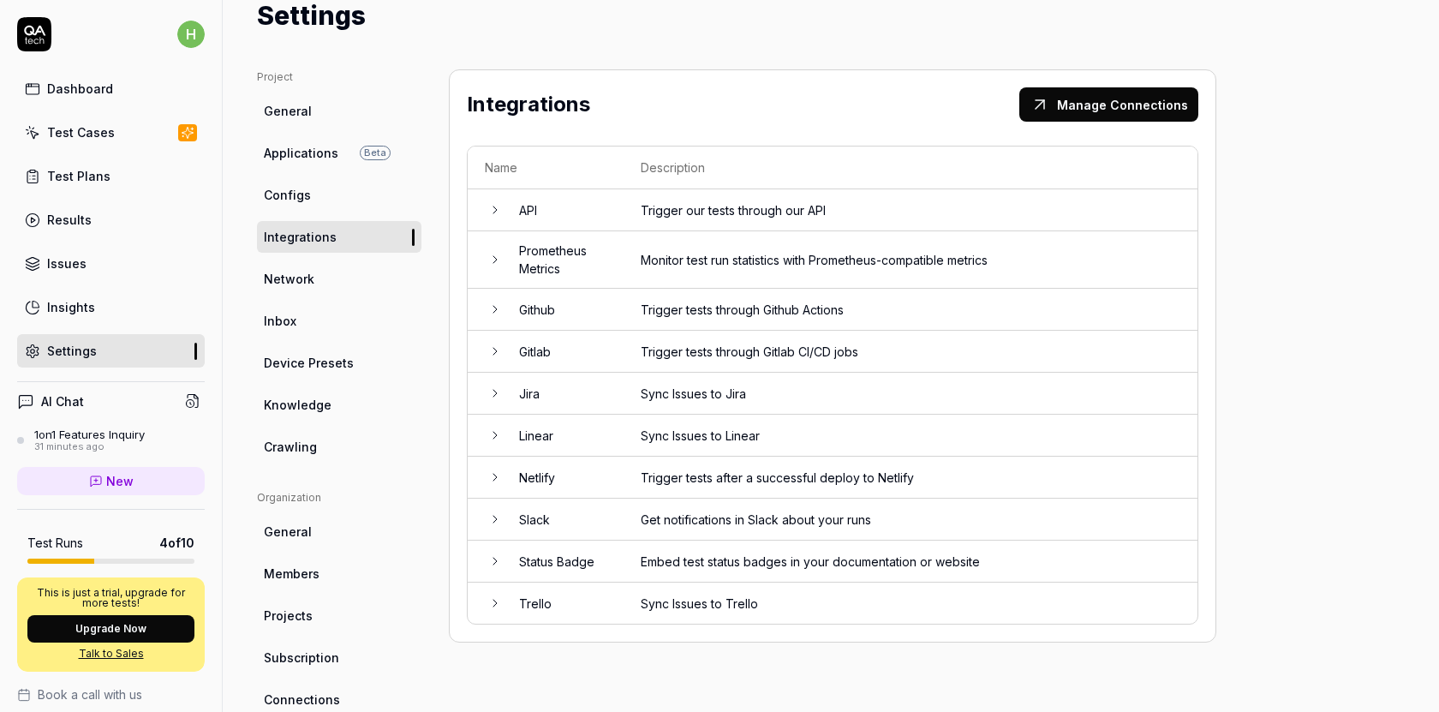
click at [543, 598] on td "Trello" at bounding box center [563, 603] width 122 height 41
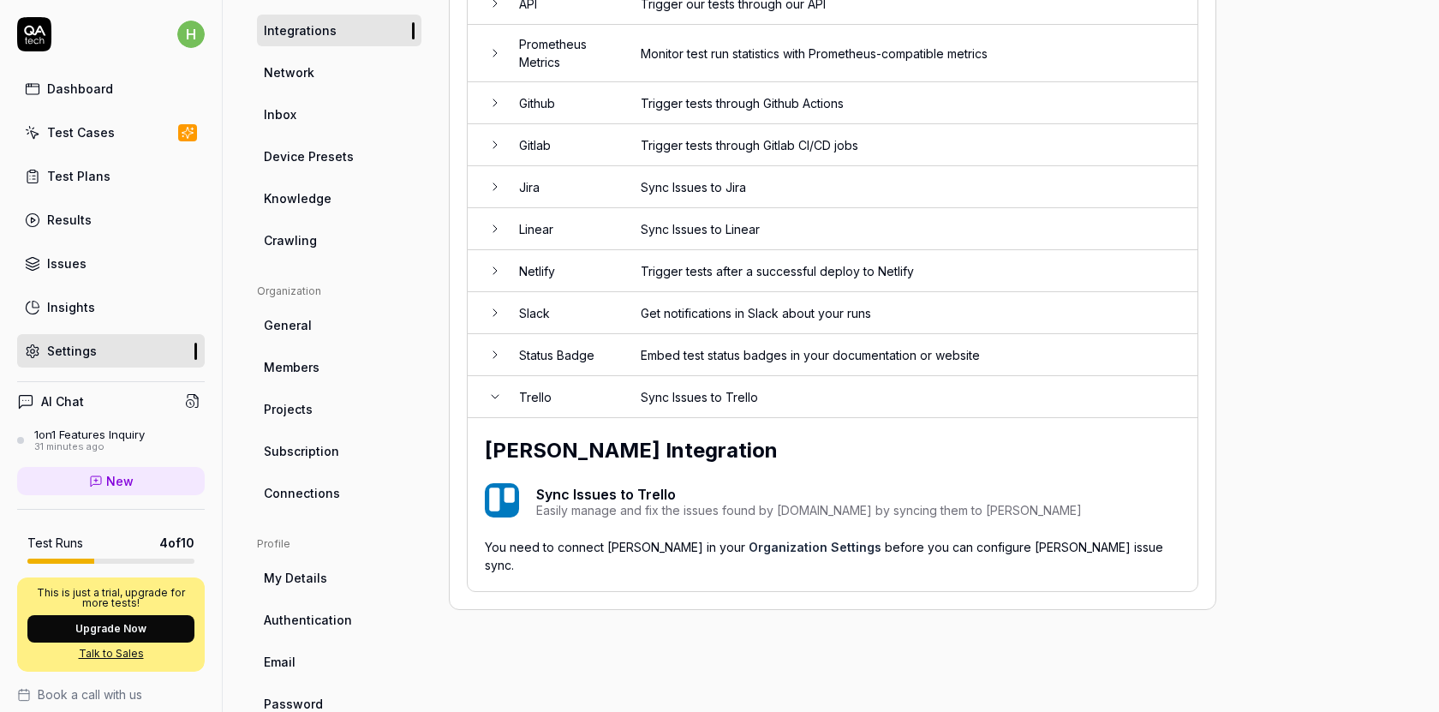
scroll to position [308, 0]
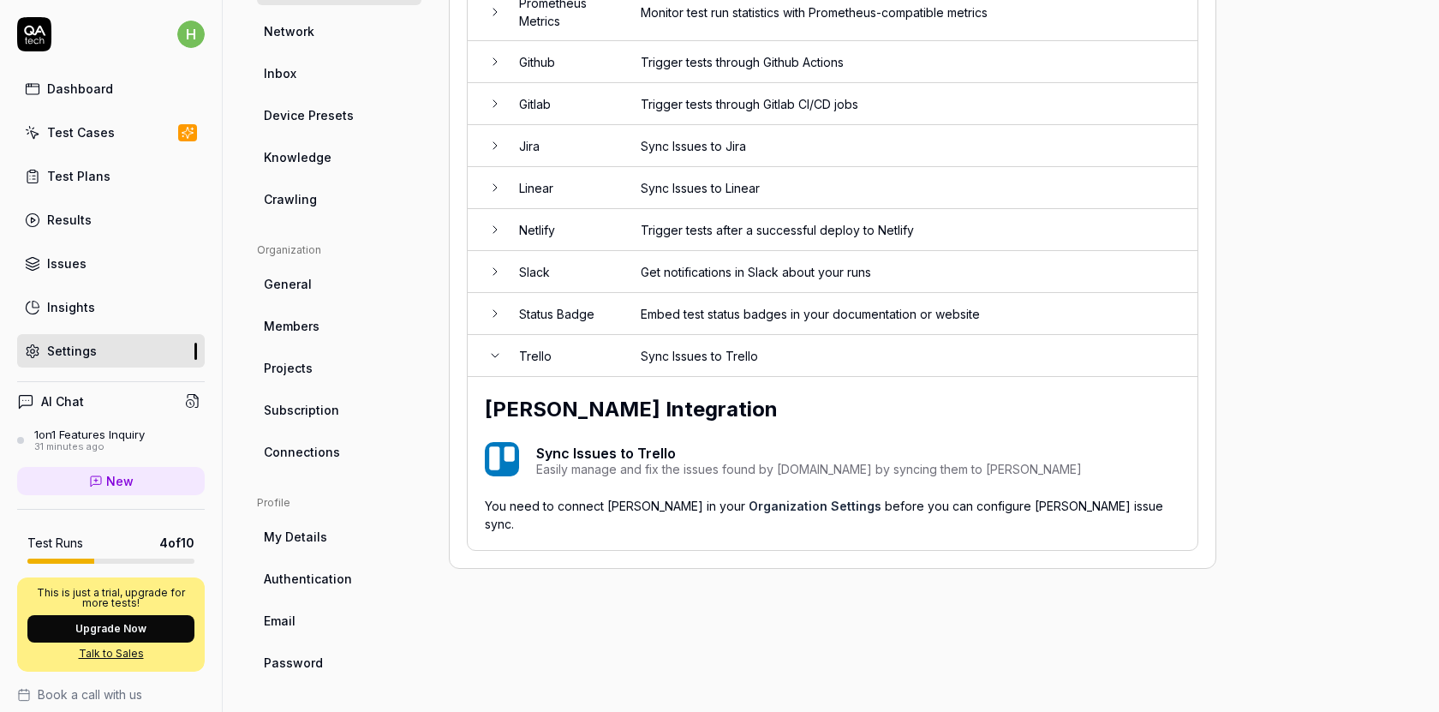
click at [590, 454] on p "Sync Issues to Trello" at bounding box center [809, 453] width 546 height 21
click at [505, 467] on img at bounding box center [502, 459] width 34 height 34
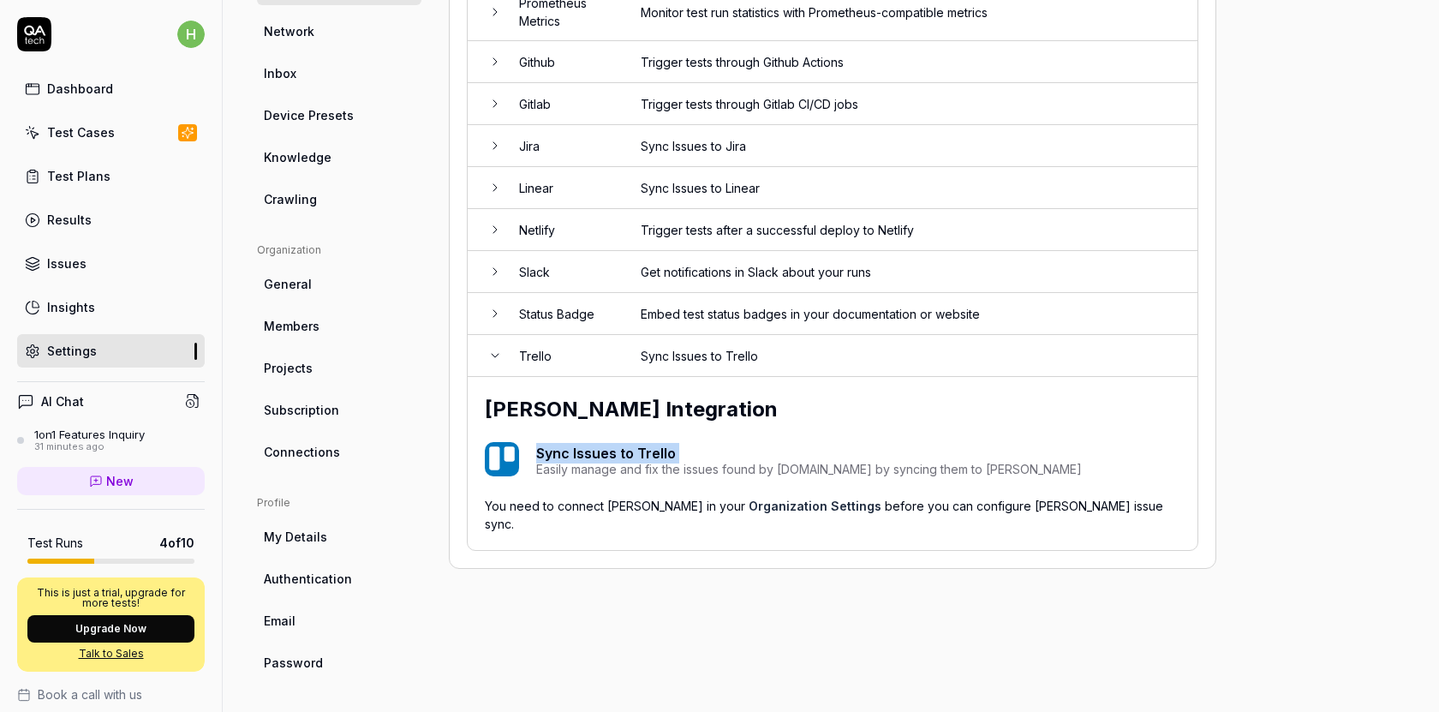
click at [505, 467] on img at bounding box center [502, 459] width 34 height 34
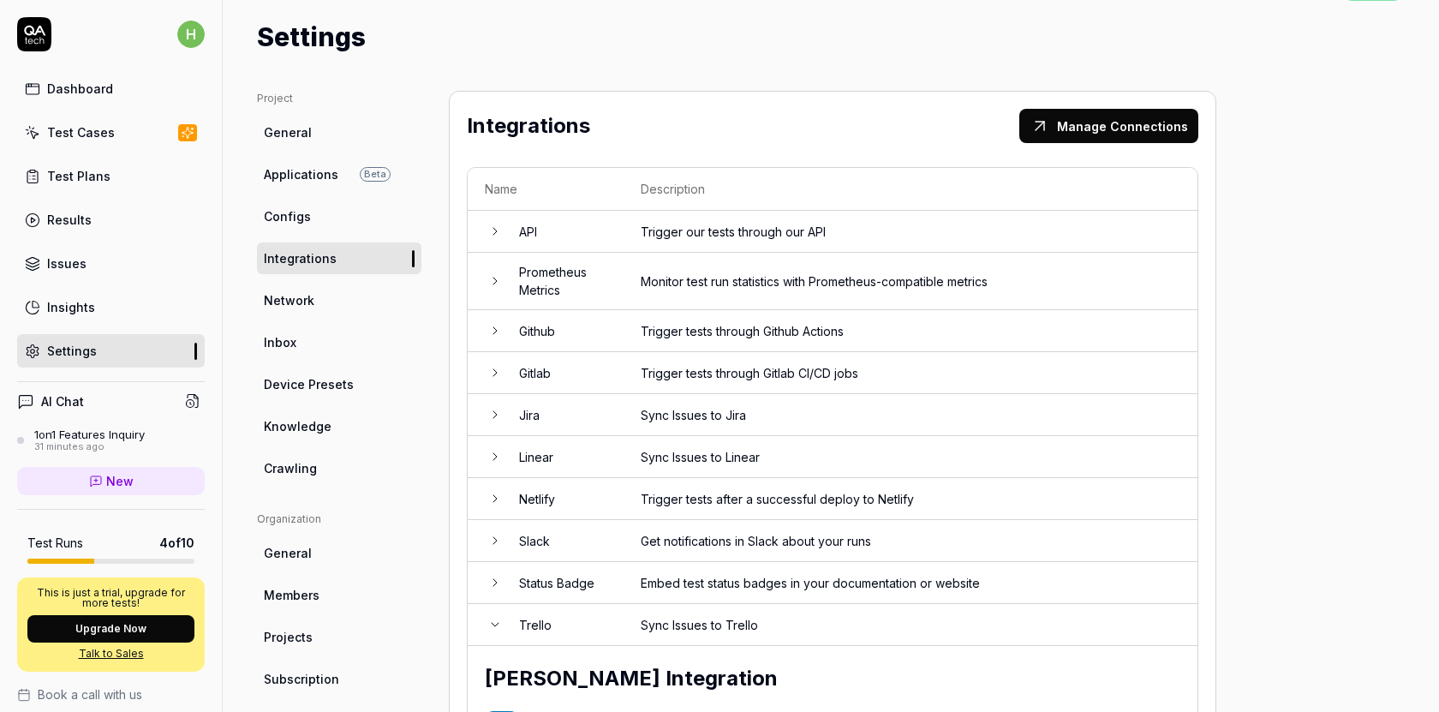
scroll to position [38, 0]
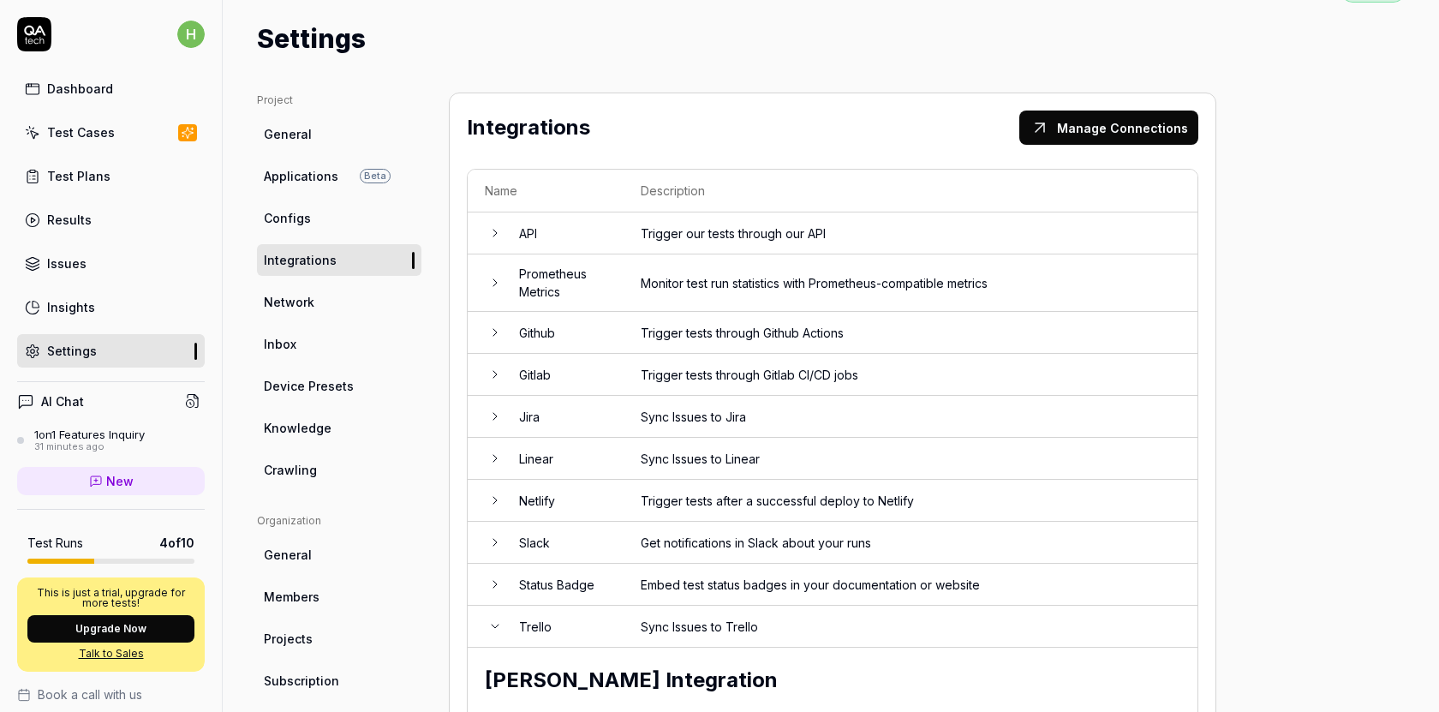
click at [326, 300] on link "Network" at bounding box center [339, 302] width 164 height 32
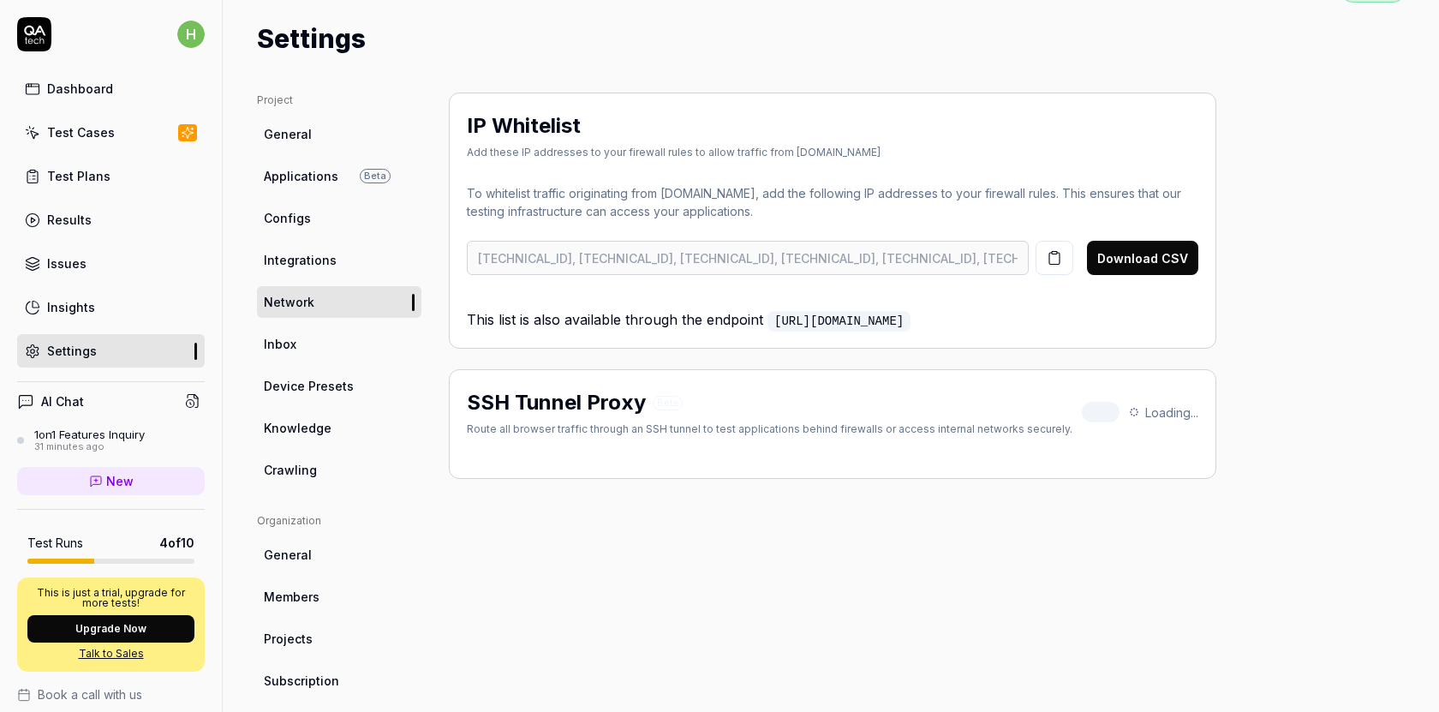
click at [314, 350] on link "Inbox" at bounding box center [339, 344] width 164 height 32
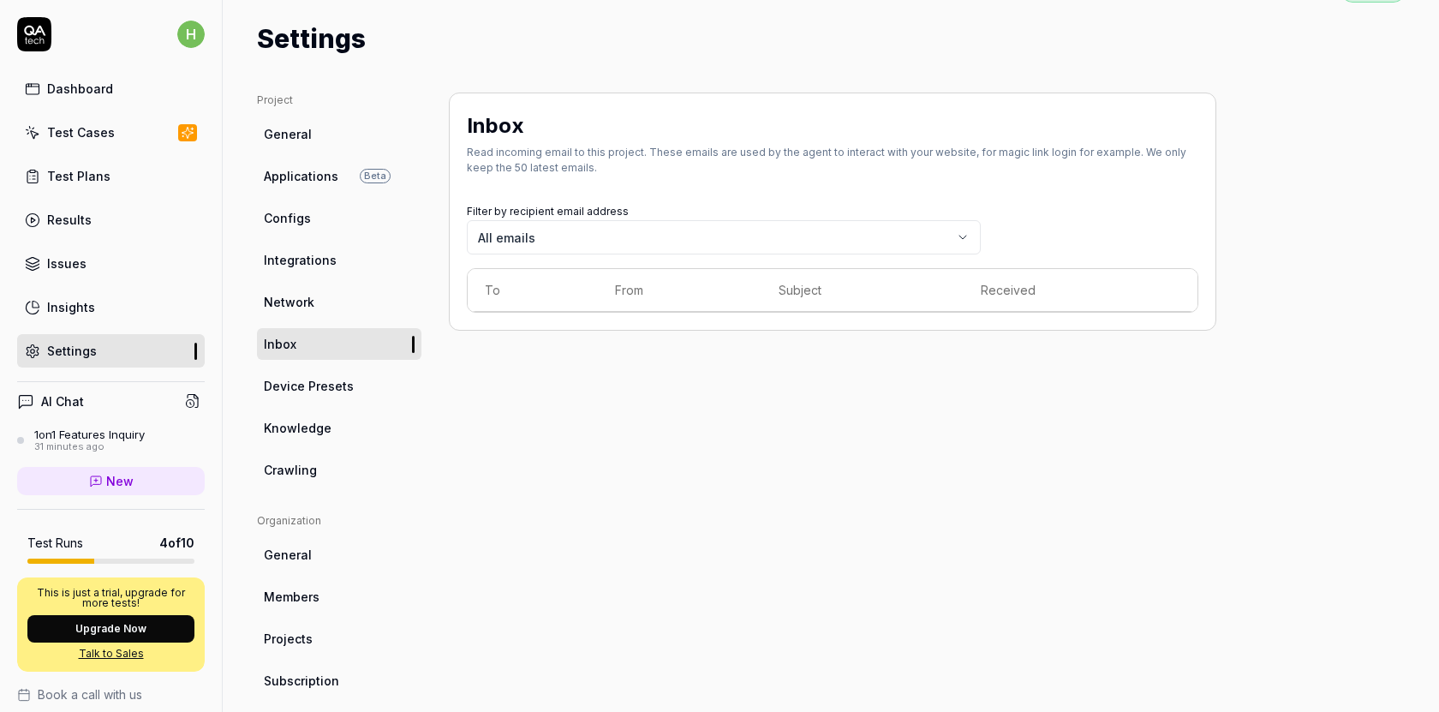
click at [336, 299] on link "Network" at bounding box center [339, 302] width 164 height 32
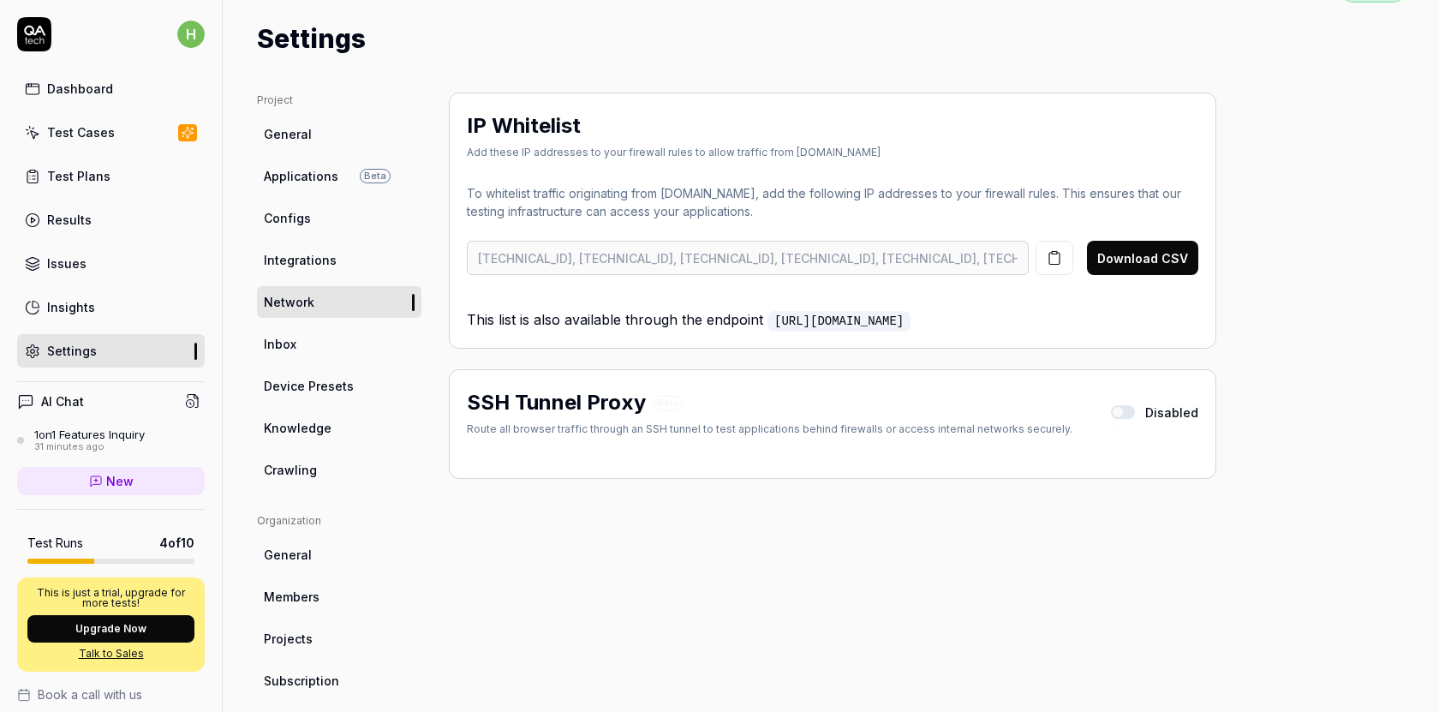
click at [306, 388] on span "Device Presets" at bounding box center [309, 386] width 90 height 18
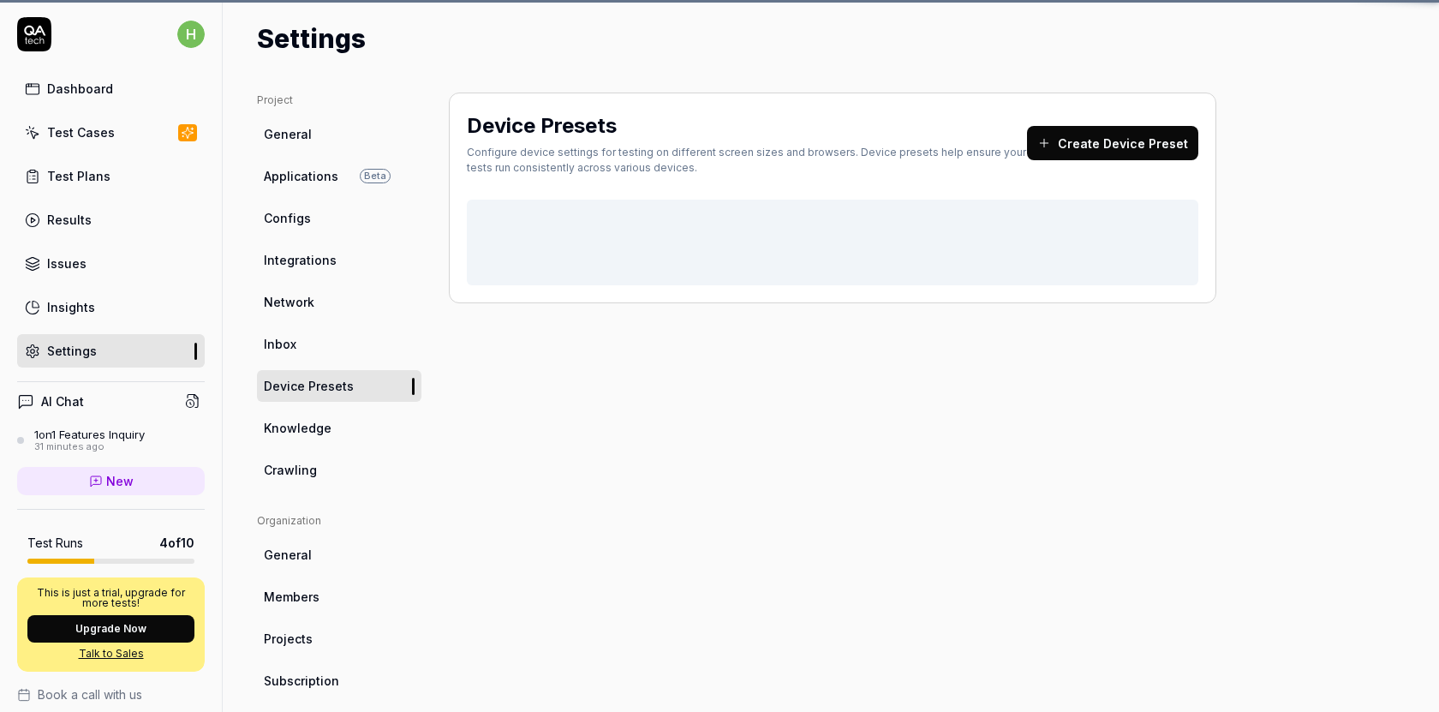
click at [293, 471] on span "Crawling" at bounding box center [290, 470] width 53 height 18
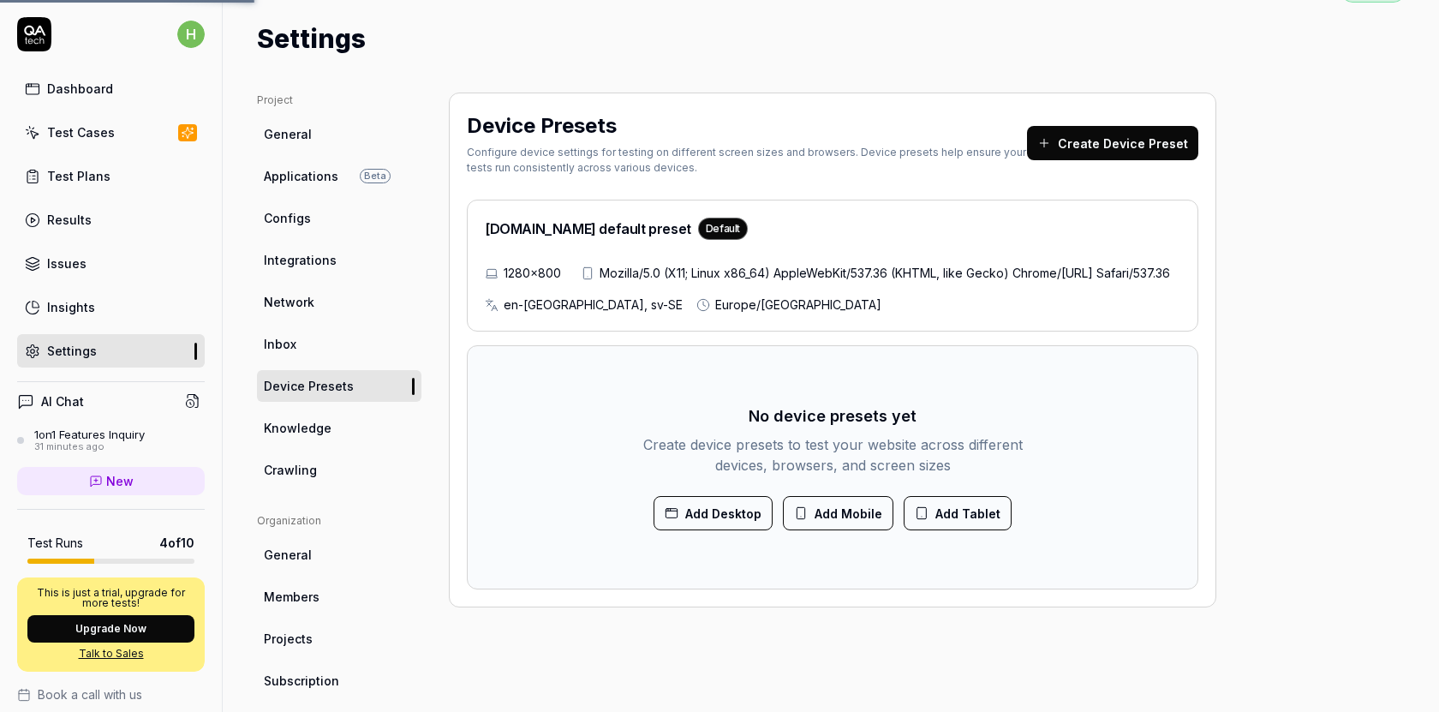
click at [292, 561] on span "General" at bounding box center [288, 555] width 48 height 18
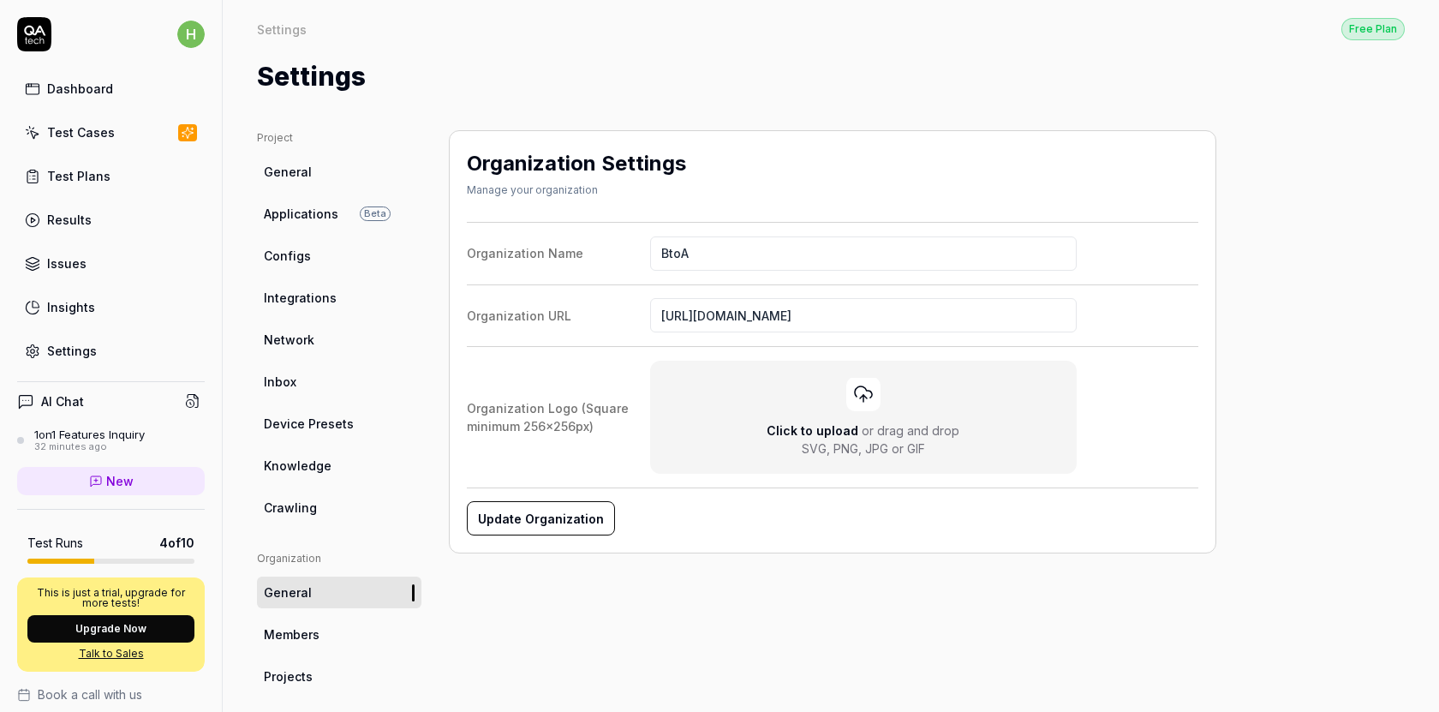
click at [292, 589] on span "General" at bounding box center [288, 592] width 48 height 18
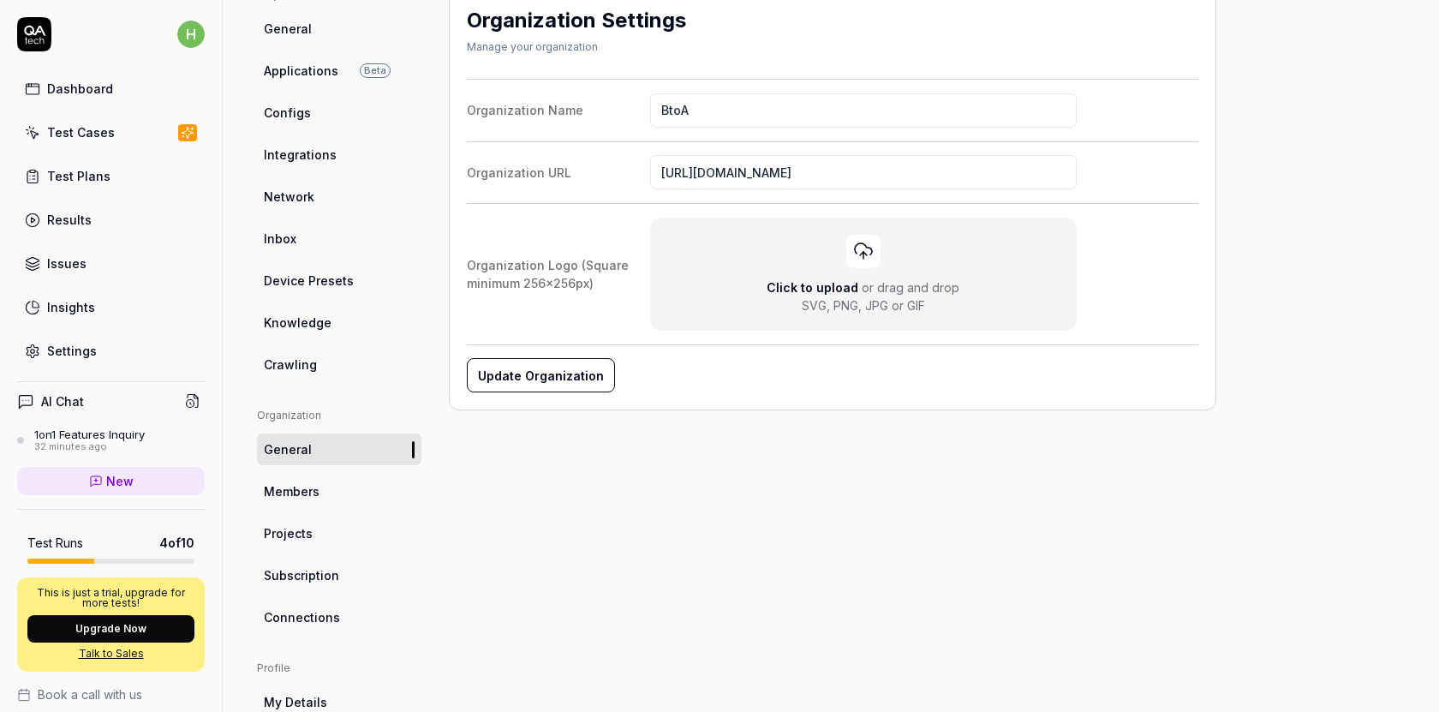
scroll to position [308, 0]
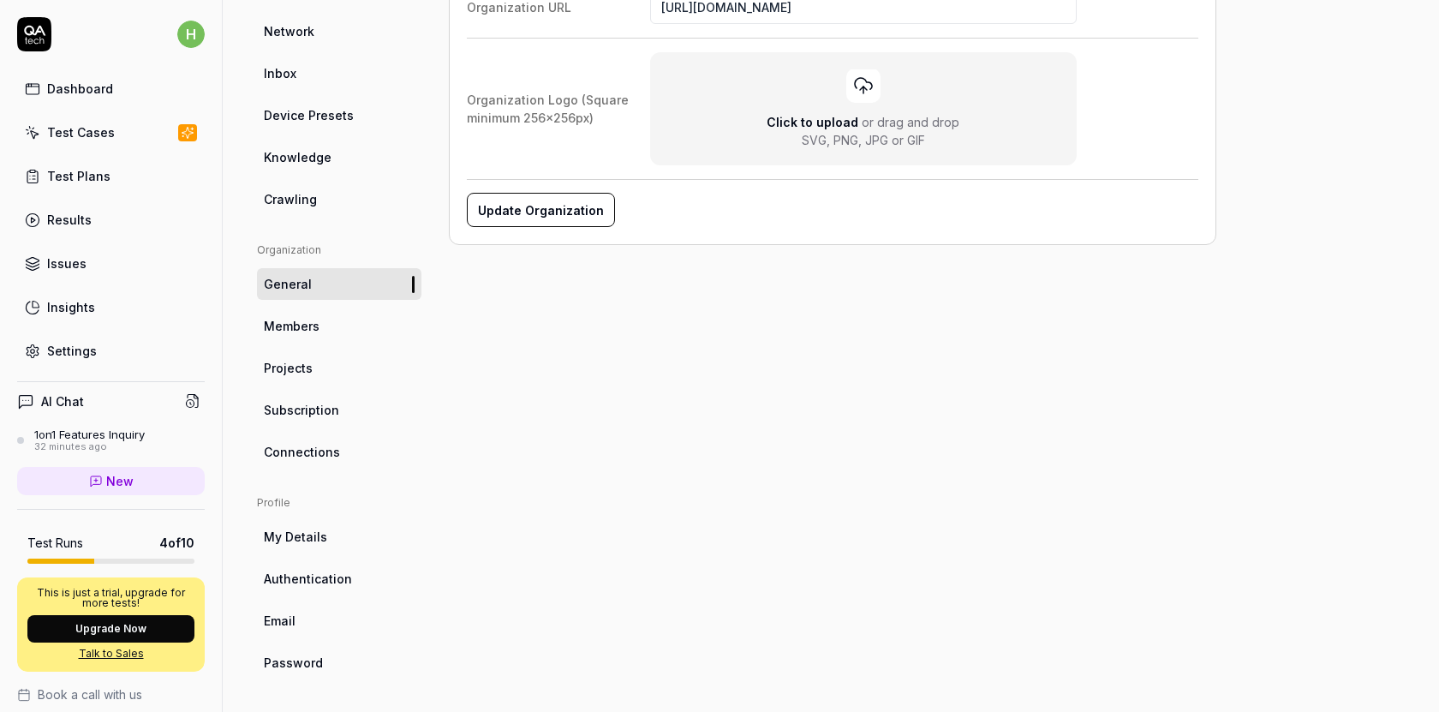
click at [325, 453] on span "Connections" at bounding box center [302, 452] width 76 height 18
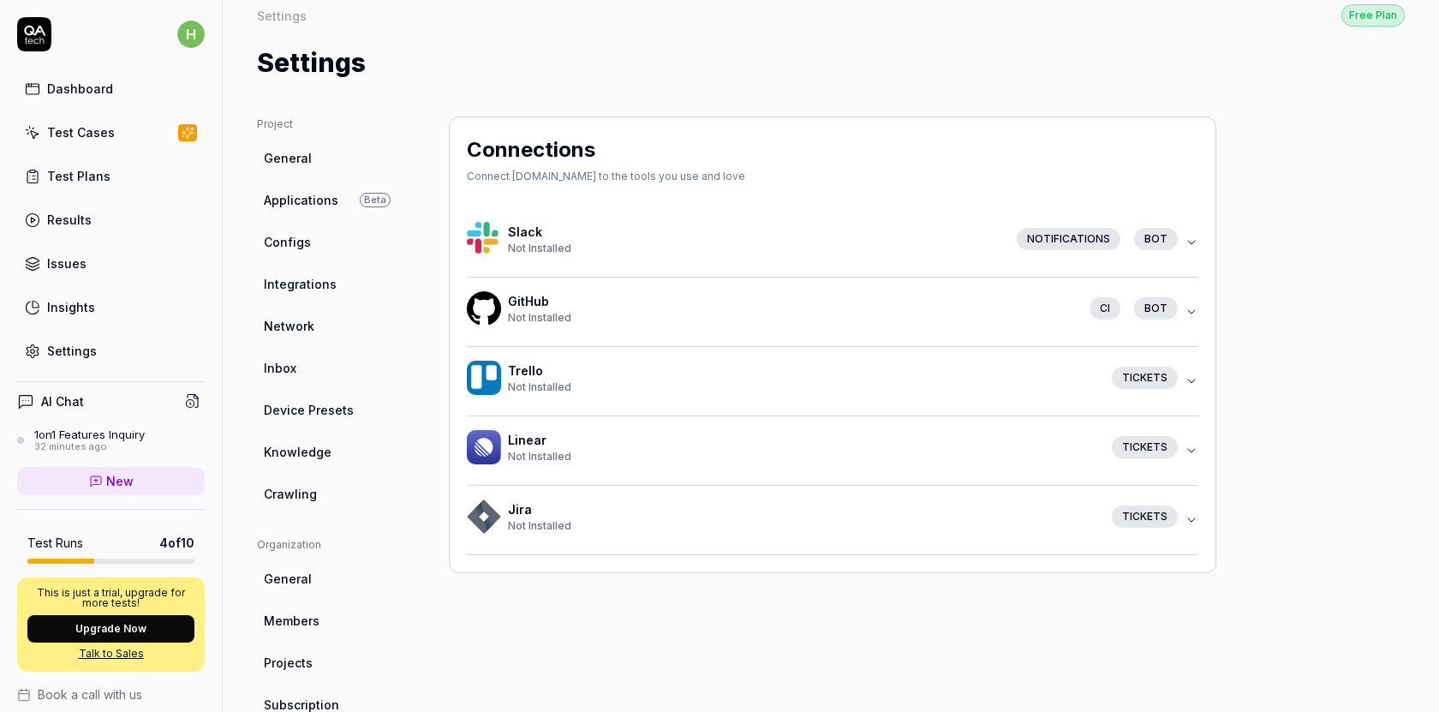
scroll to position [6, 0]
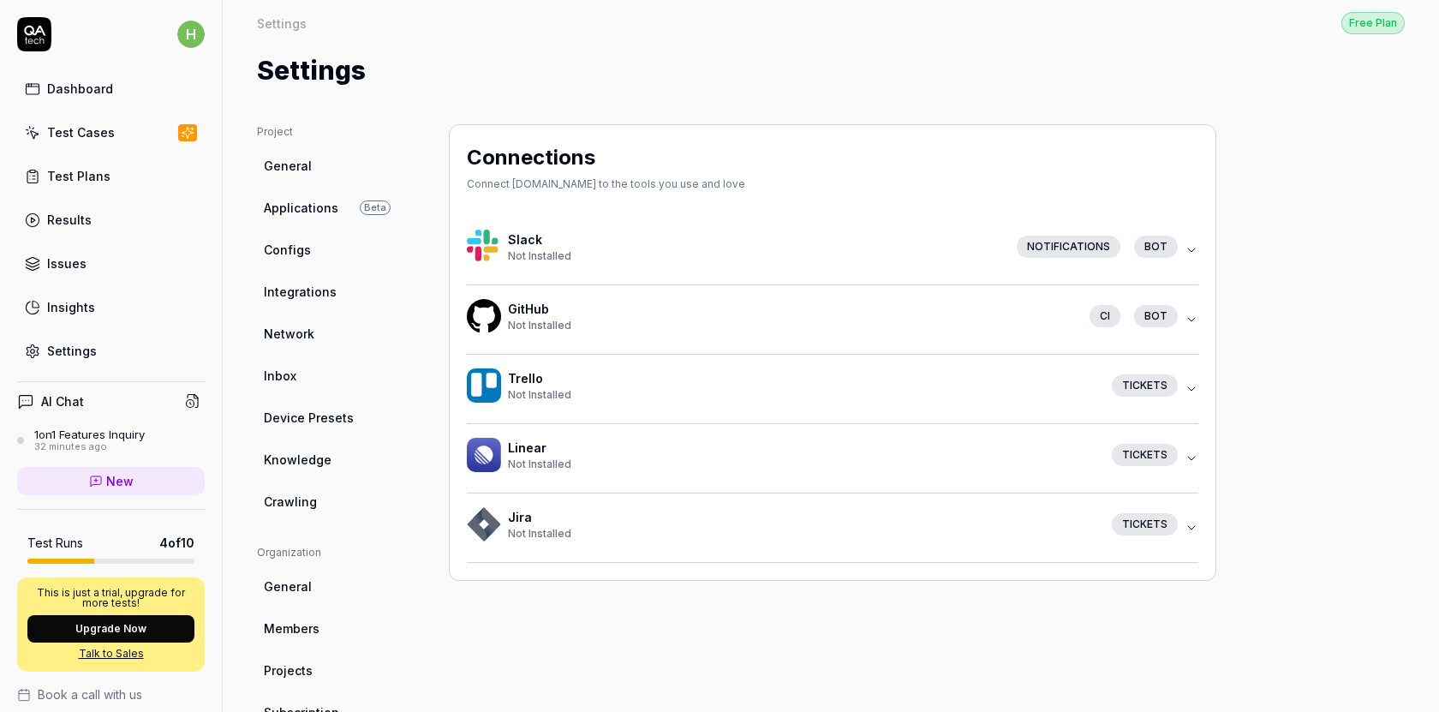
click at [1155, 379] on div "Tickets" at bounding box center [1145, 385] width 66 height 22
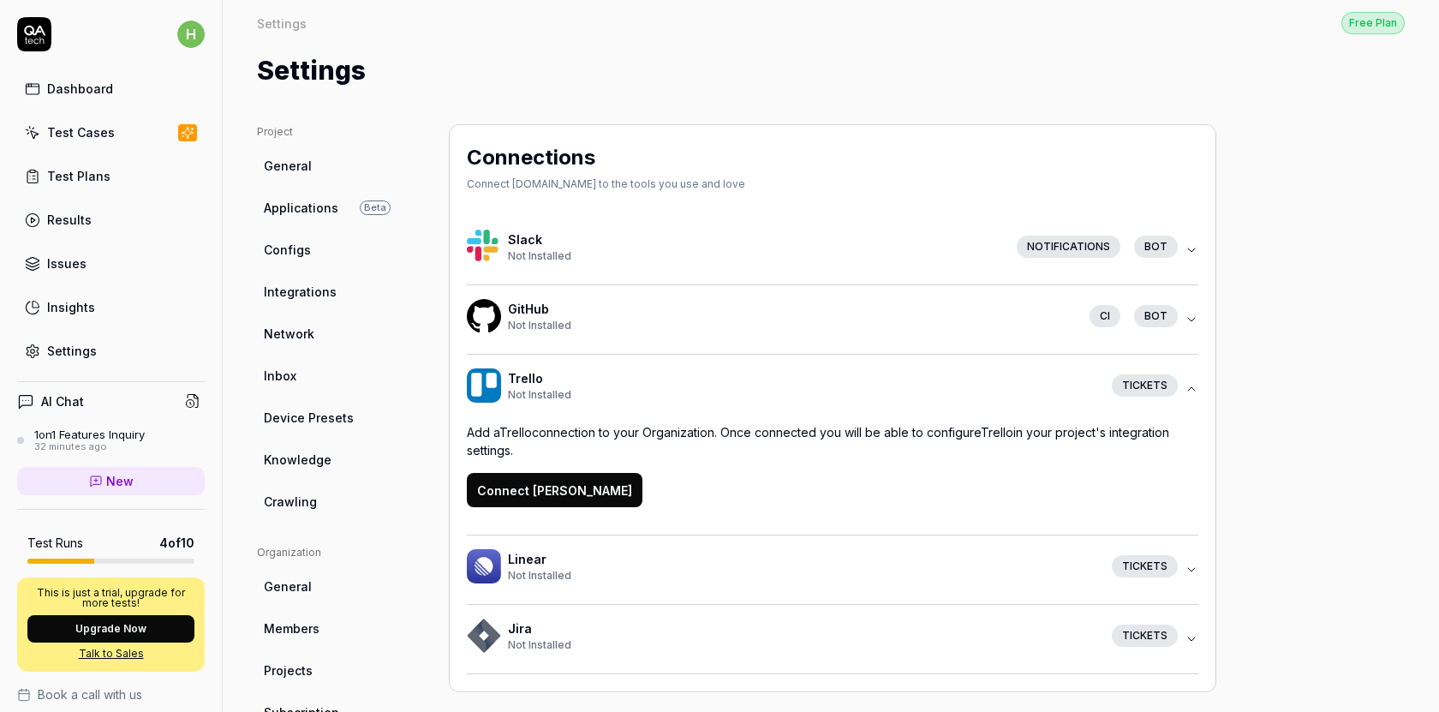
click at [557, 499] on button "Connect [PERSON_NAME]" at bounding box center [555, 490] width 176 height 34
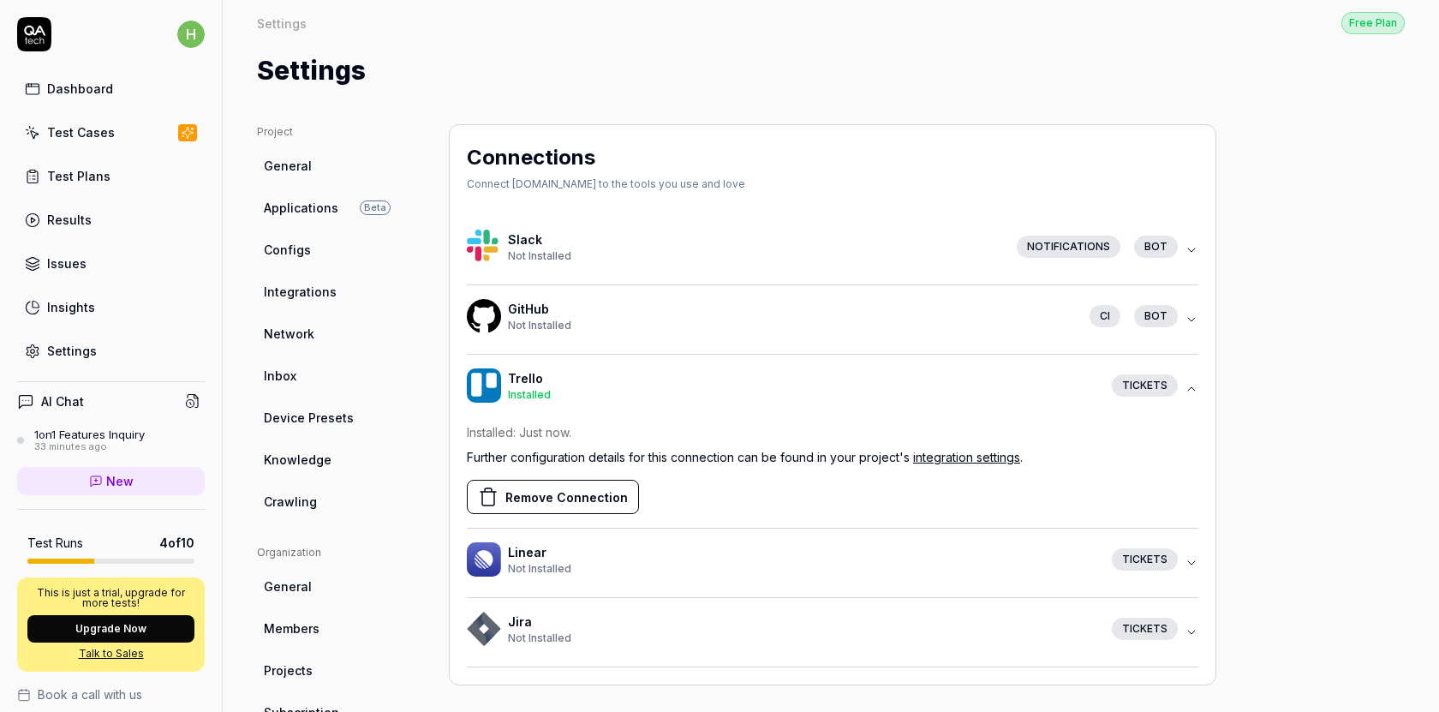
click at [109, 432] on div "1on1 Features Inquiry" at bounding box center [89, 435] width 111 height 14
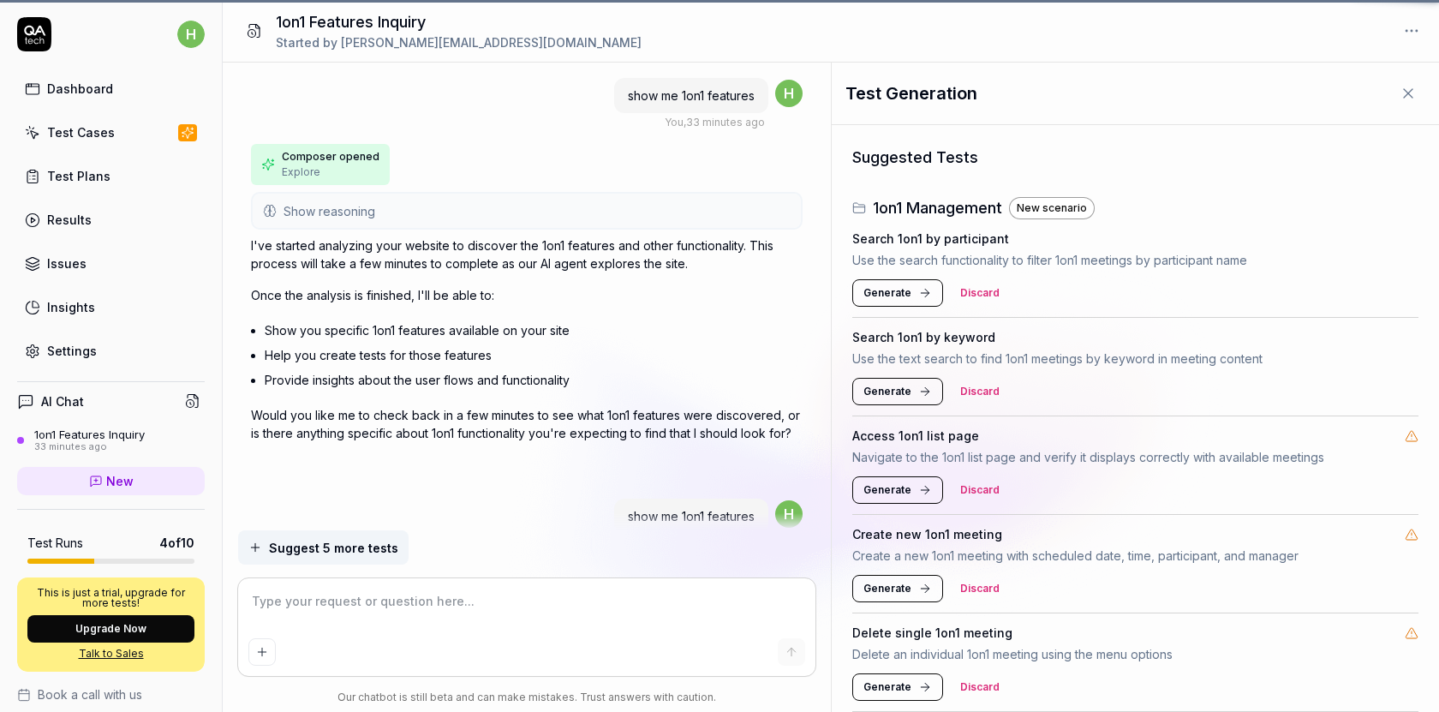
scroll to position [4639, 0]
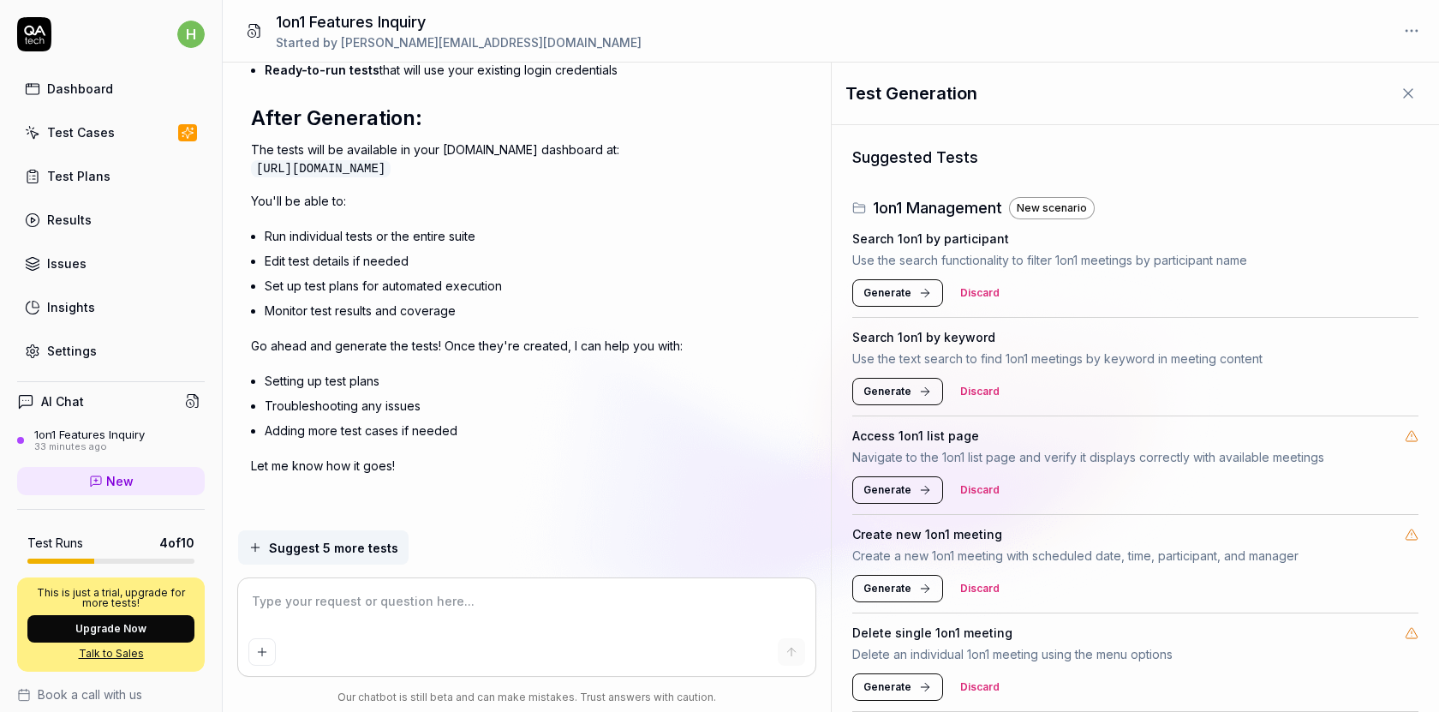
click at [476, 590] on textarea at bounding box center [527, 610] width 558 height 43
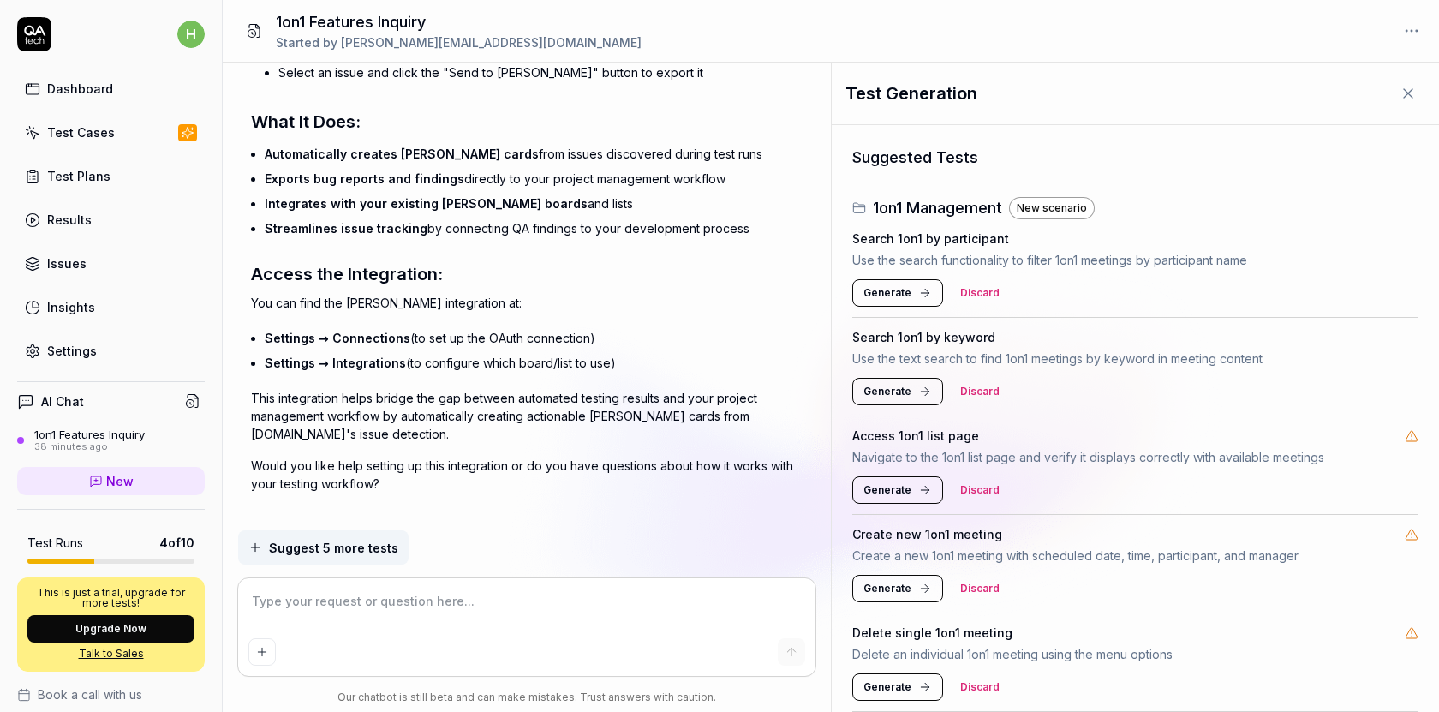
scroll to position [5691, 0]
click at [111, 185] on link "Test Plans" at bounding box center [111, 175] width 188 height 33
click at [192, 39] on html "h Dashboard Test Cases Test Plans Results Issues Insights Settings AI Chat 1on1…" at bounding box center [719, 356] width 1439 height 712
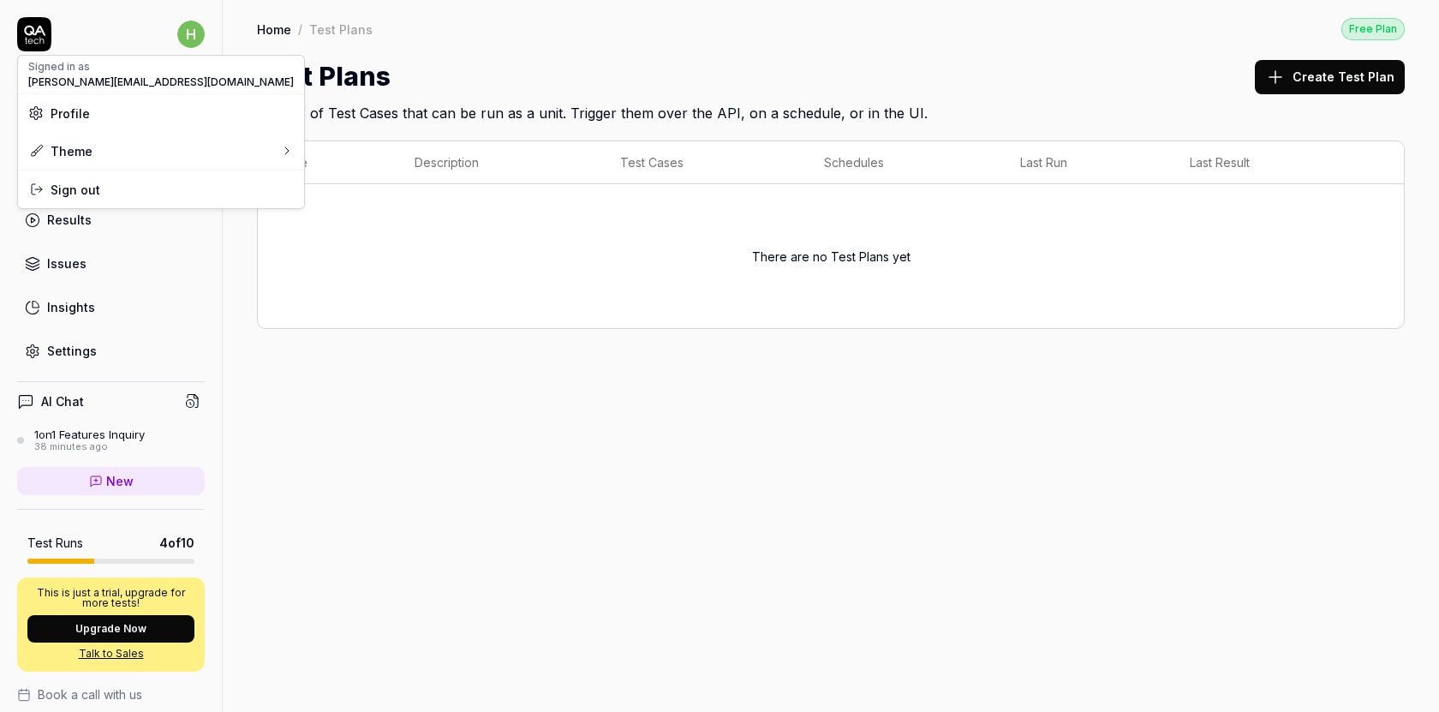
click at [246, 244] on html "h Dashboard Test Cases Test Plans Results Issues Insights Settings AI Chat 1on1…" at bounding box center [719, 356] width 1439 height 712
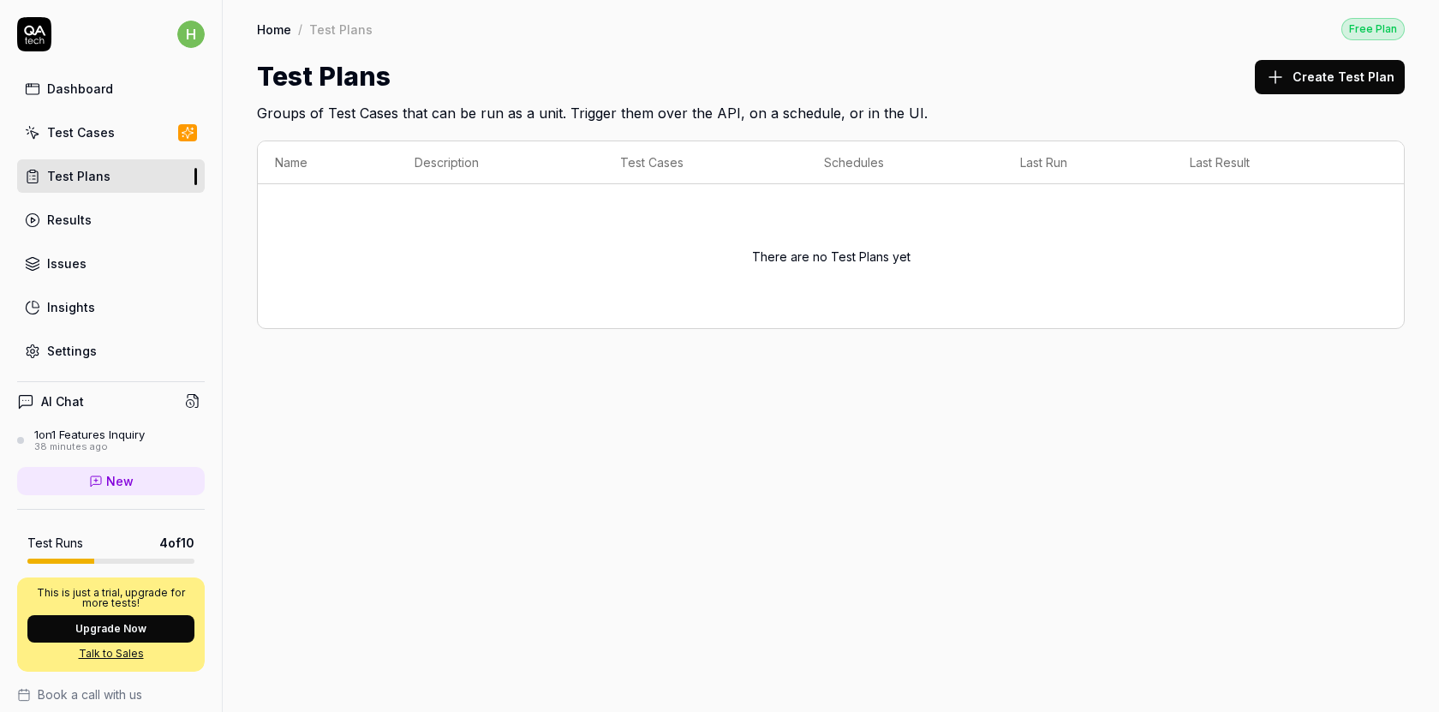
click at [107, 266] on link "Issues" at bounding box center [111, 263] width 188 height 33
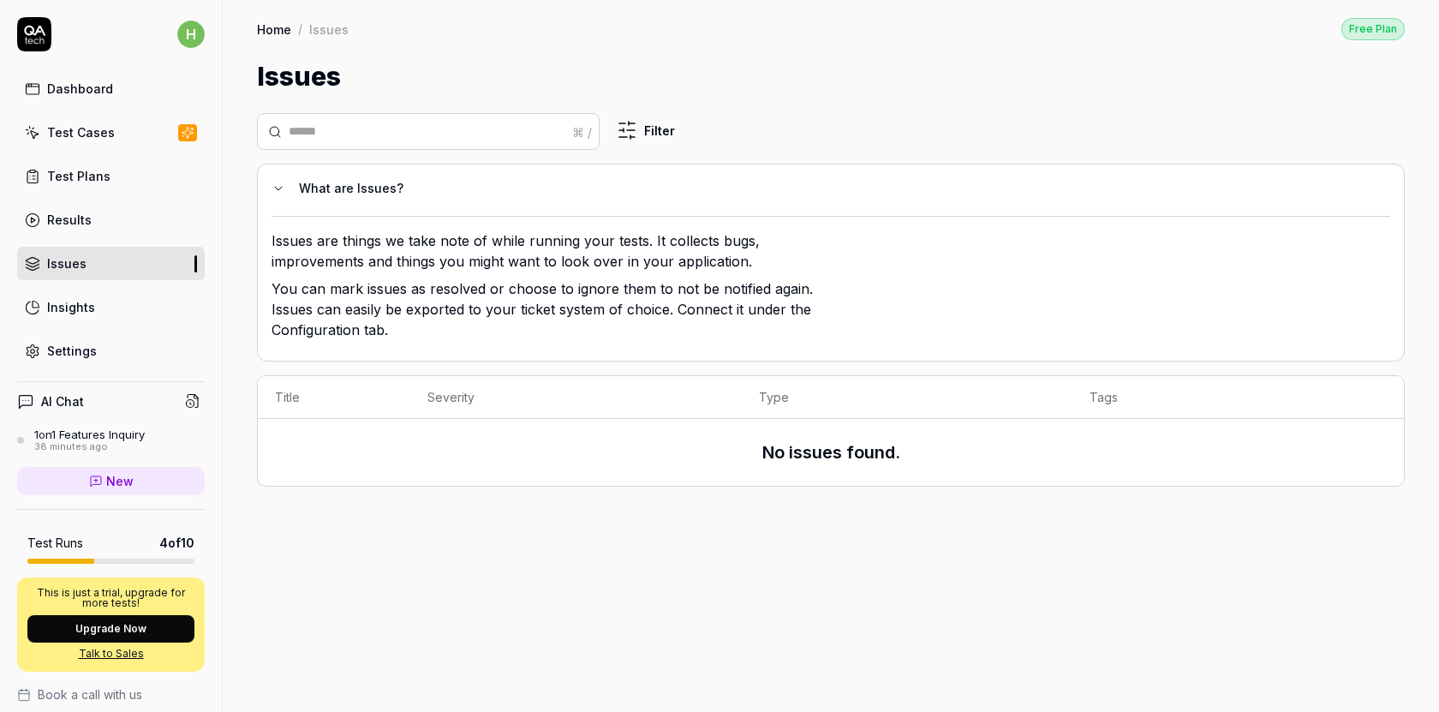
click at [135, 172] on link "Test Plans" at bounding box center [111, 175] width 188 height 33
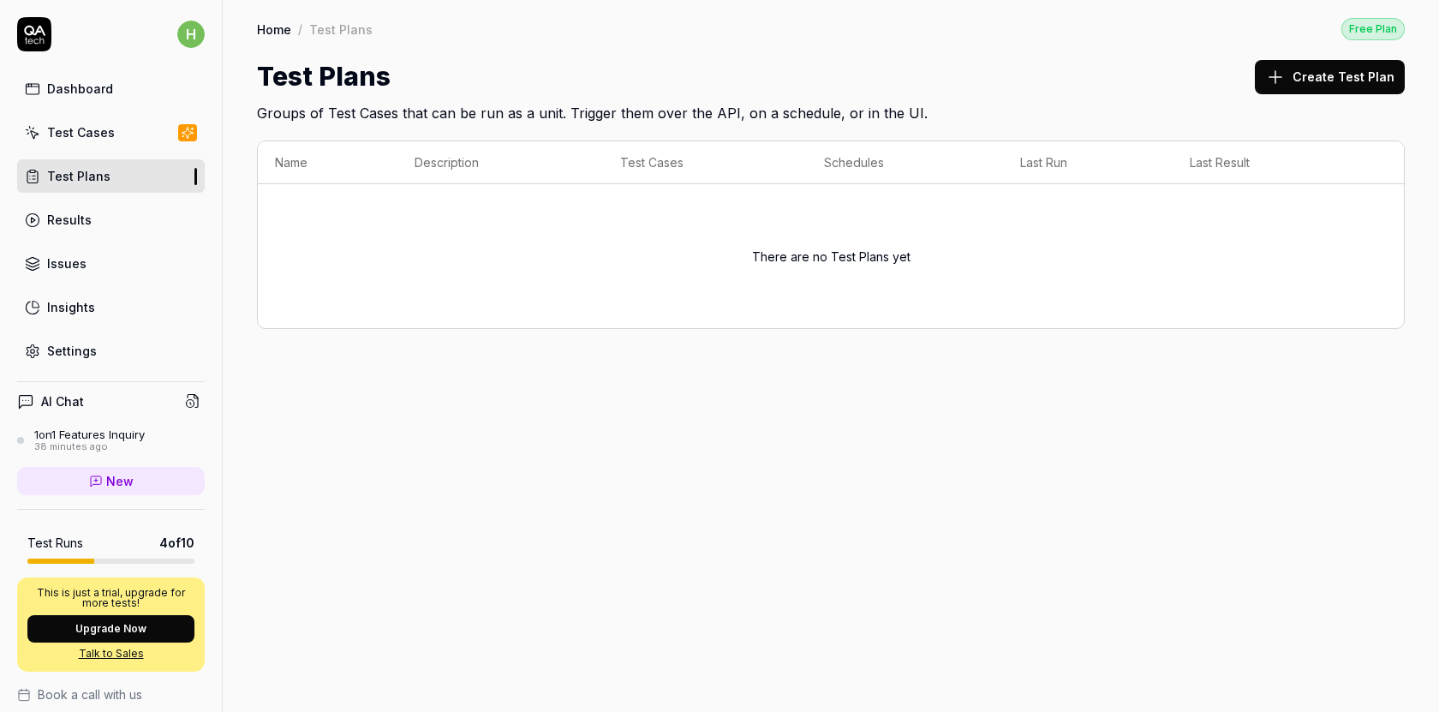
click at [1309, 91] on button "Create Test Plan" at bounding box center [1330, 77] width 150 height 34
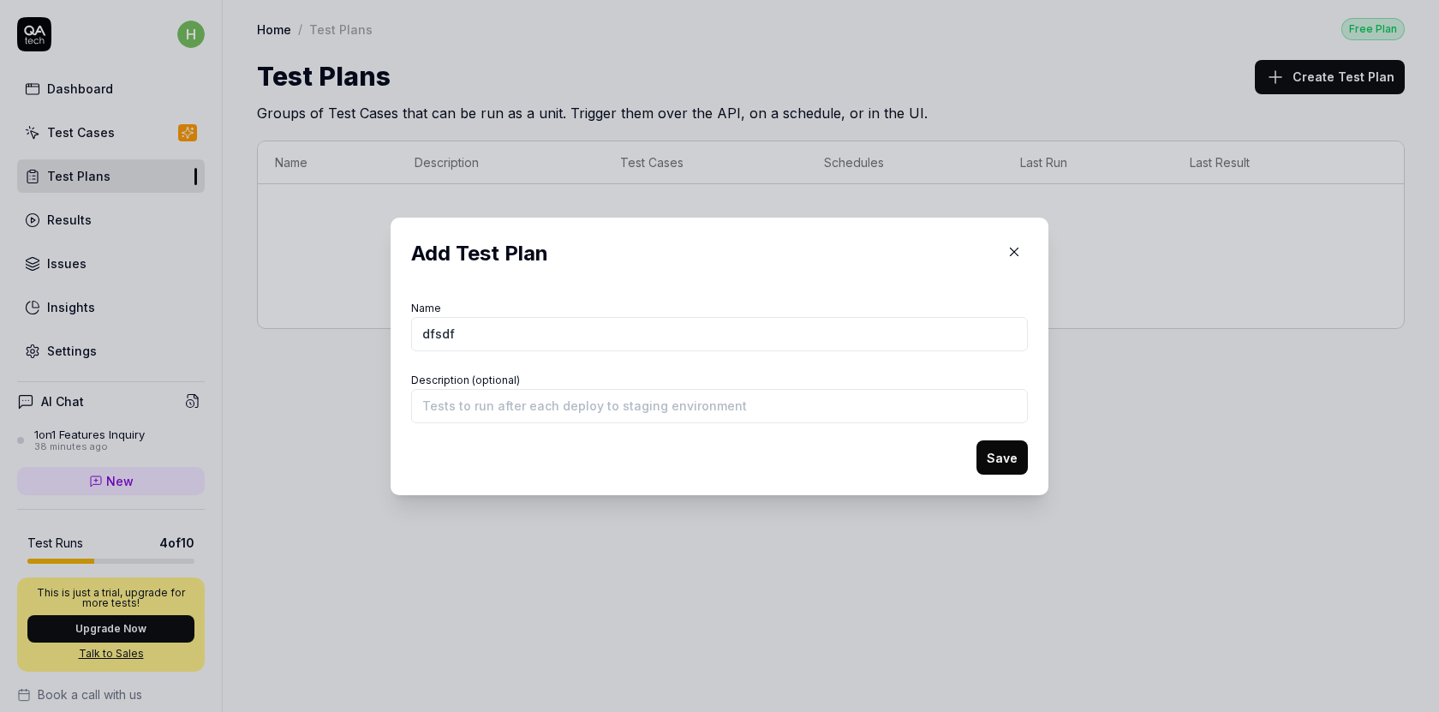
click at [972, 462] on form "Name dfsdf Description (optional) Save" at bounding box center [719, 385] width 617 height 178
click at [1001, 454] on button "Save" at bounding box center [1002, 457] width 51 height 34
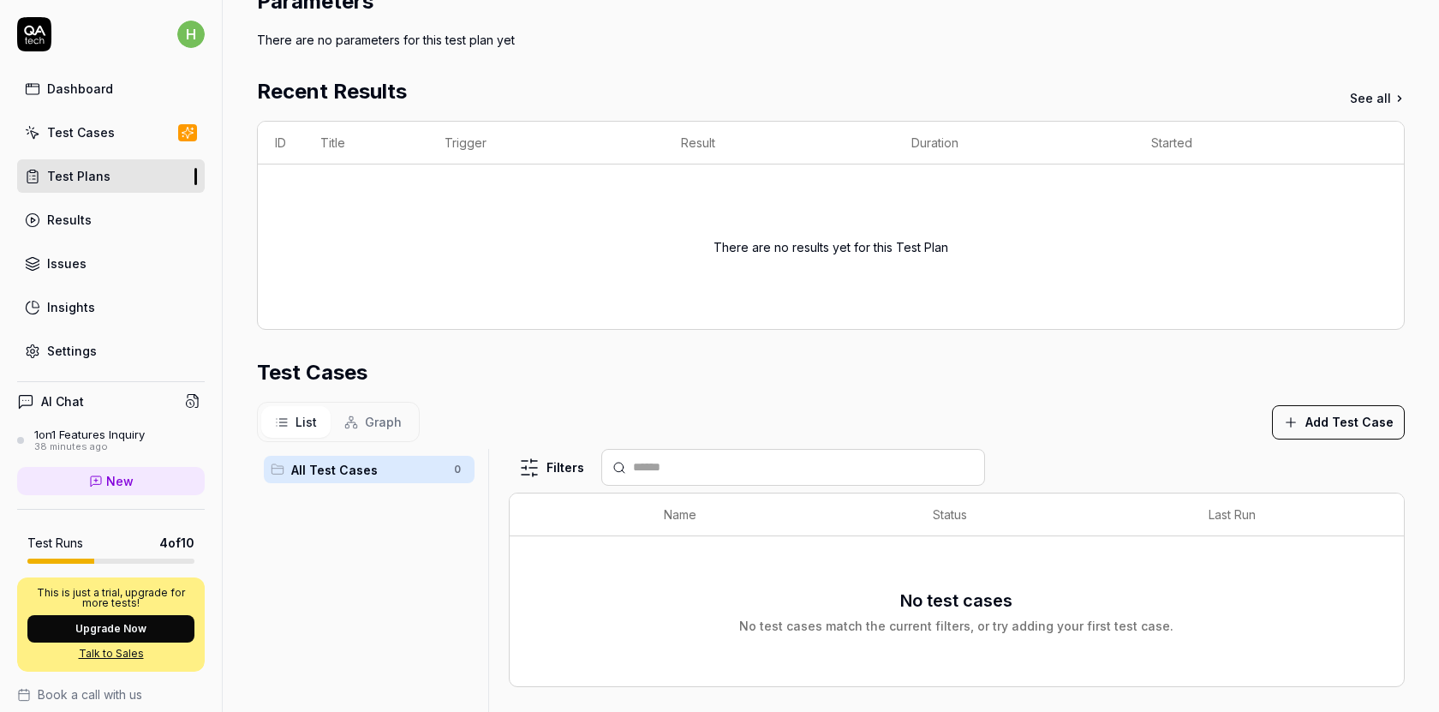
scroll to position [373, 0]
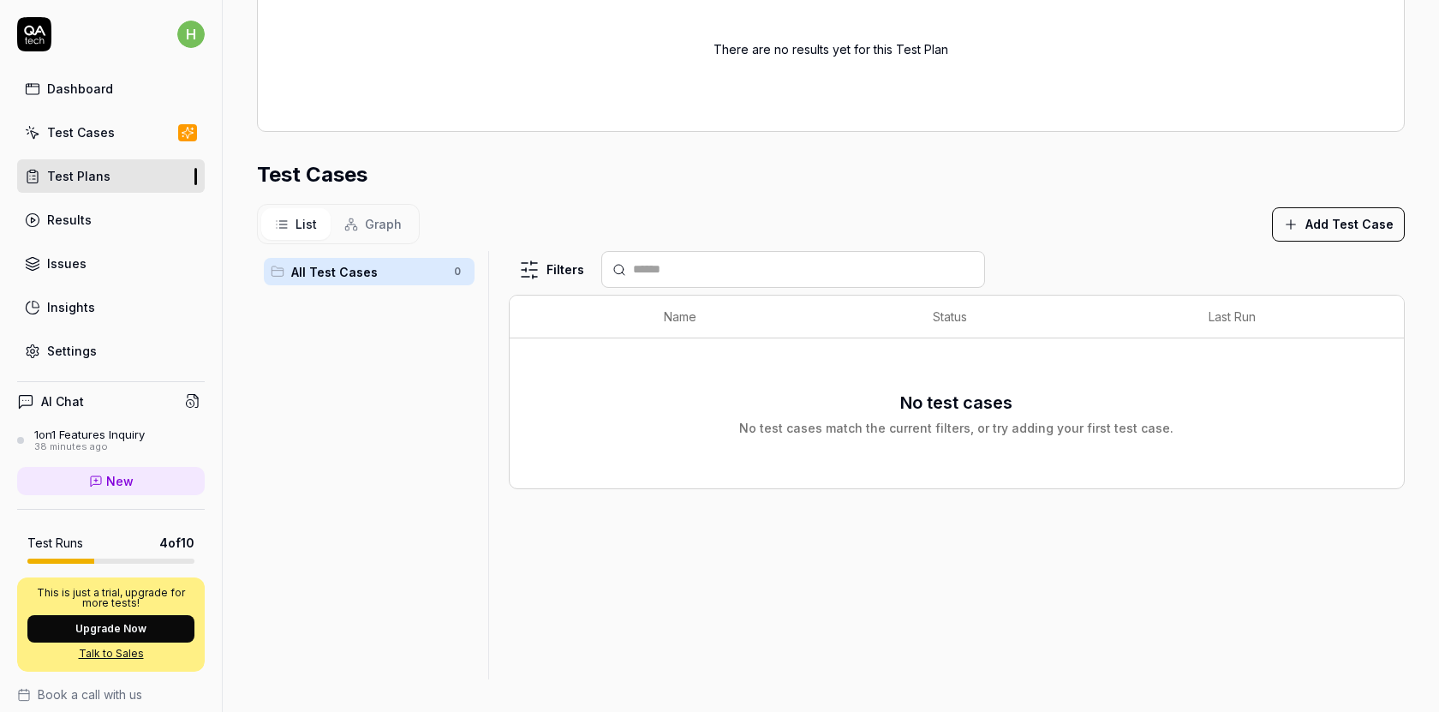
click at [1363, 222] on button "Add Test Case" at bounding box center [1338, 224] width 133 height 34
click at [1290, 207] on button "Add Test Case" at bounding box center [1338, 224] width 133 height 34
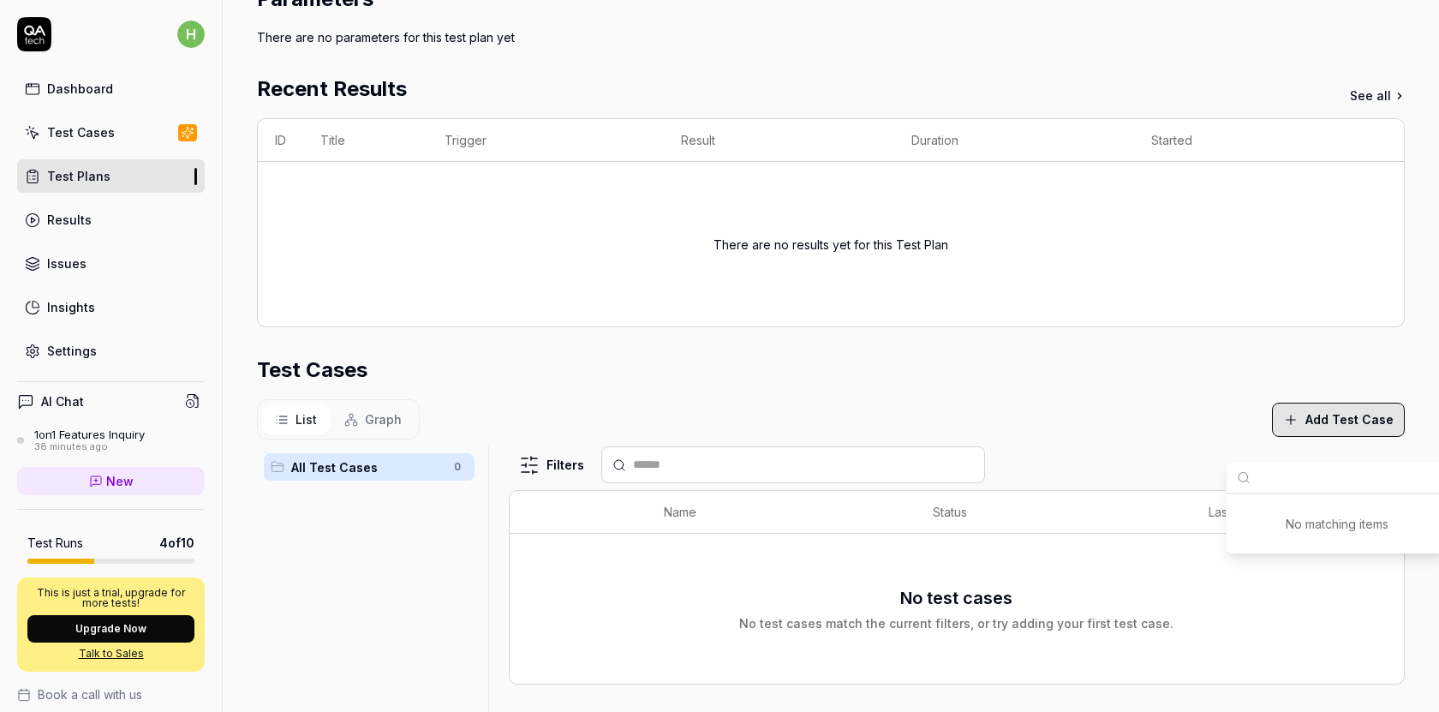
scroll to position [188, 0]
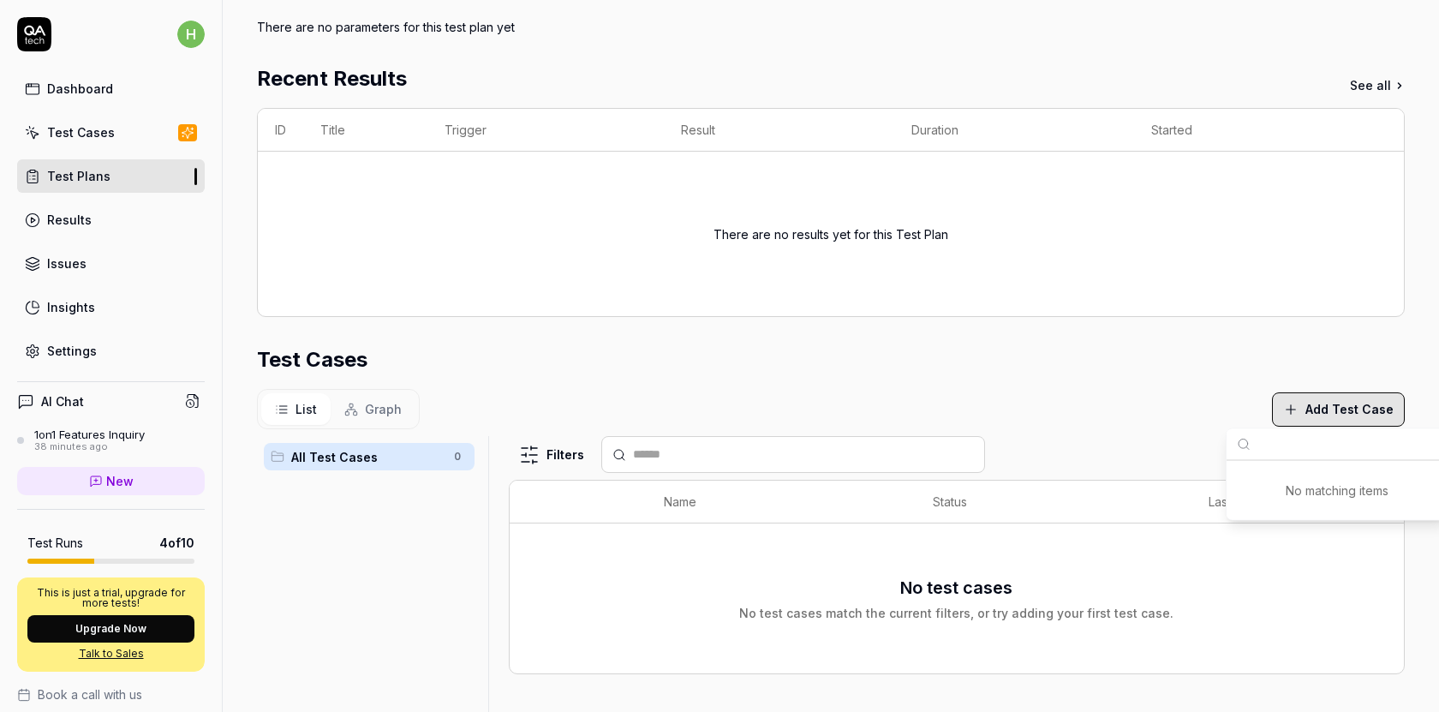
click at [389, 405] on span "Graph" at bounding box center [383, 409] width 37 height 18
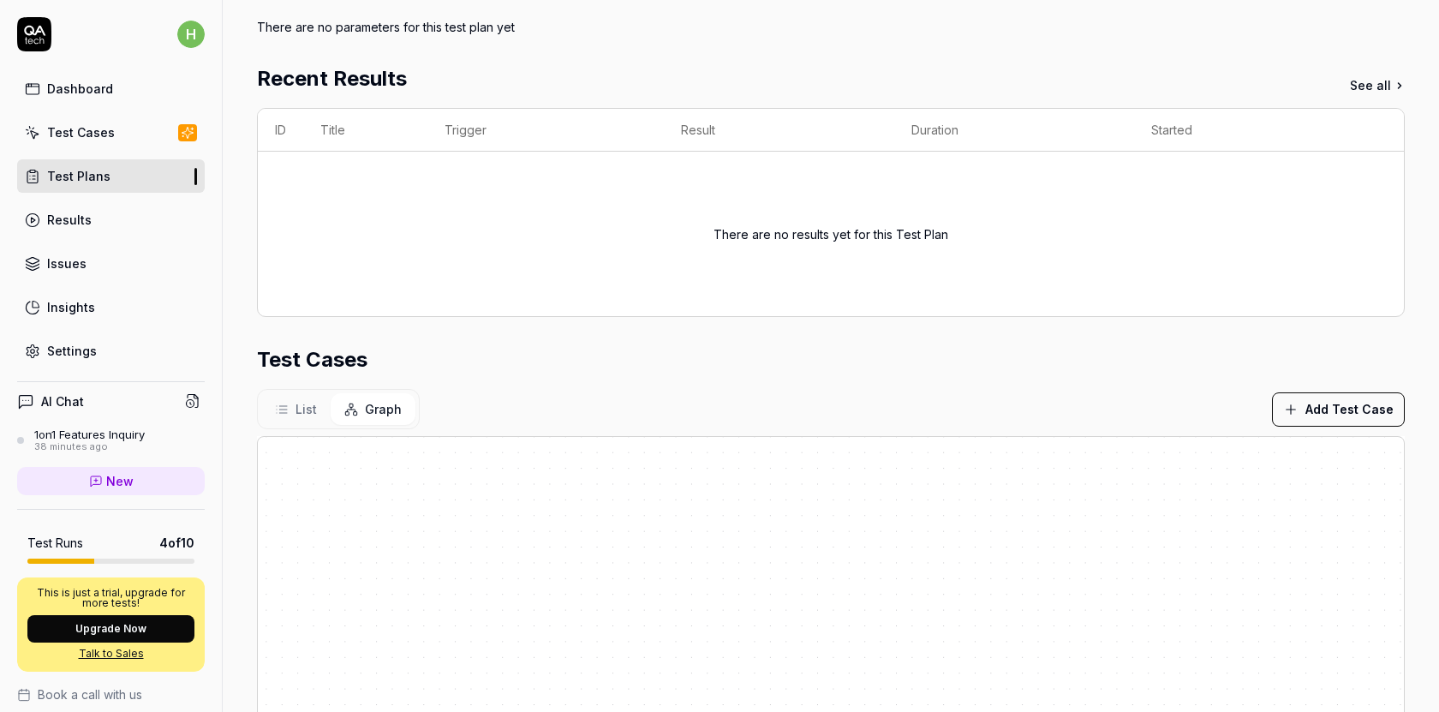
scroll to position [373, 0]
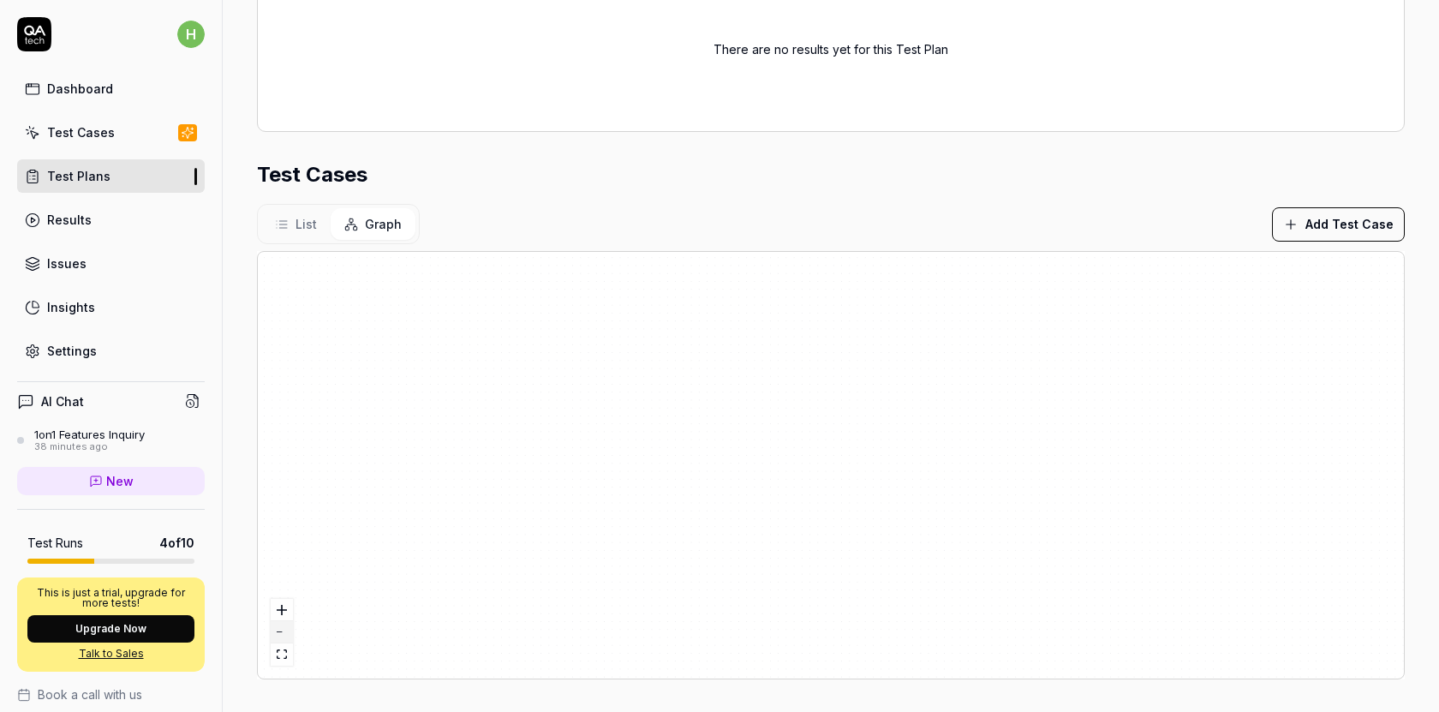
click at [287, 636] on button "zoom out" at bounding box center [282, 632] width 22 height 22
click at [287, 607] on button "zoom in" at bounding box center [282, 610] width 22 height 22
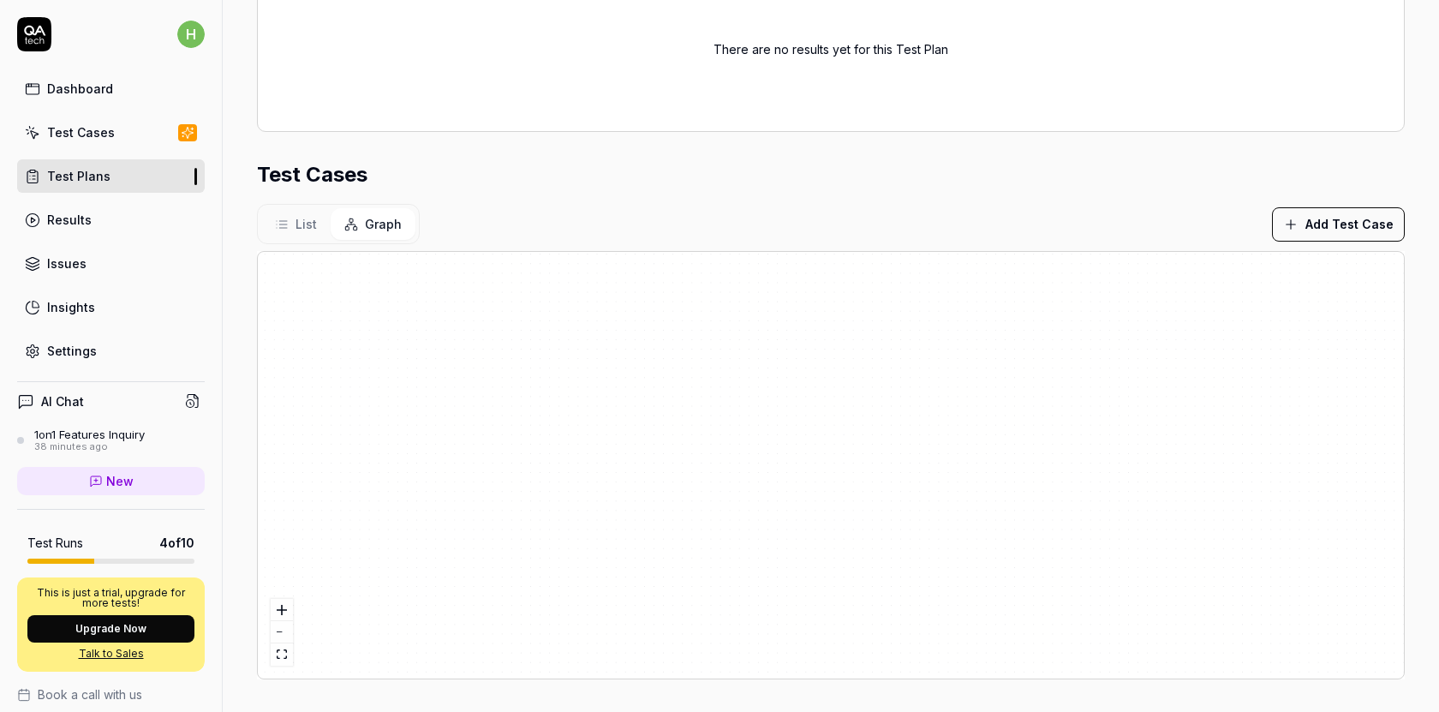
click at [75, 308] on div "Insights" at bounding box center [71, 307] width 48 height 18
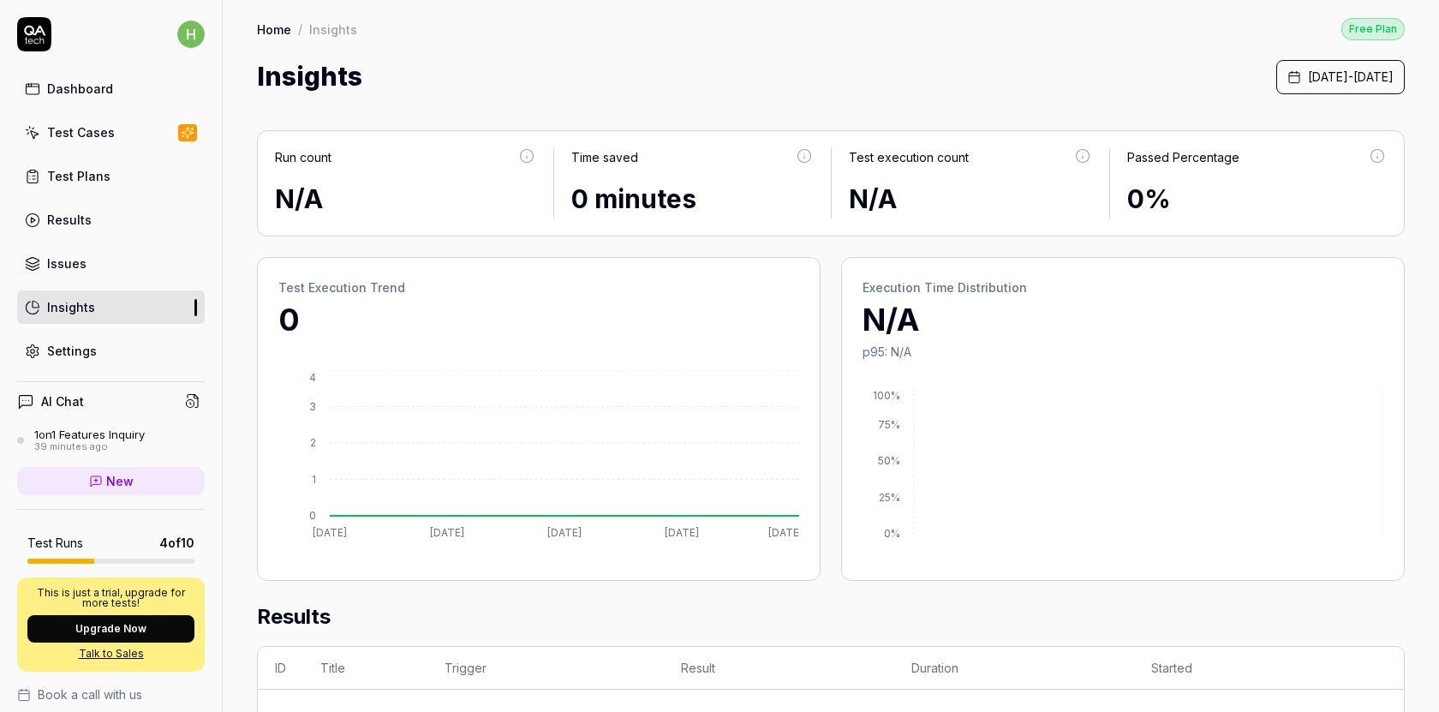
click at [122, 284] on div "Dashboard Test Cases Test Plans Results Issues Insights Settings" at bounding box center [111, 220] width 188 height 296
click at [109, 255] on link "Issues" at bounding box center [111, 263] width 188 height 33
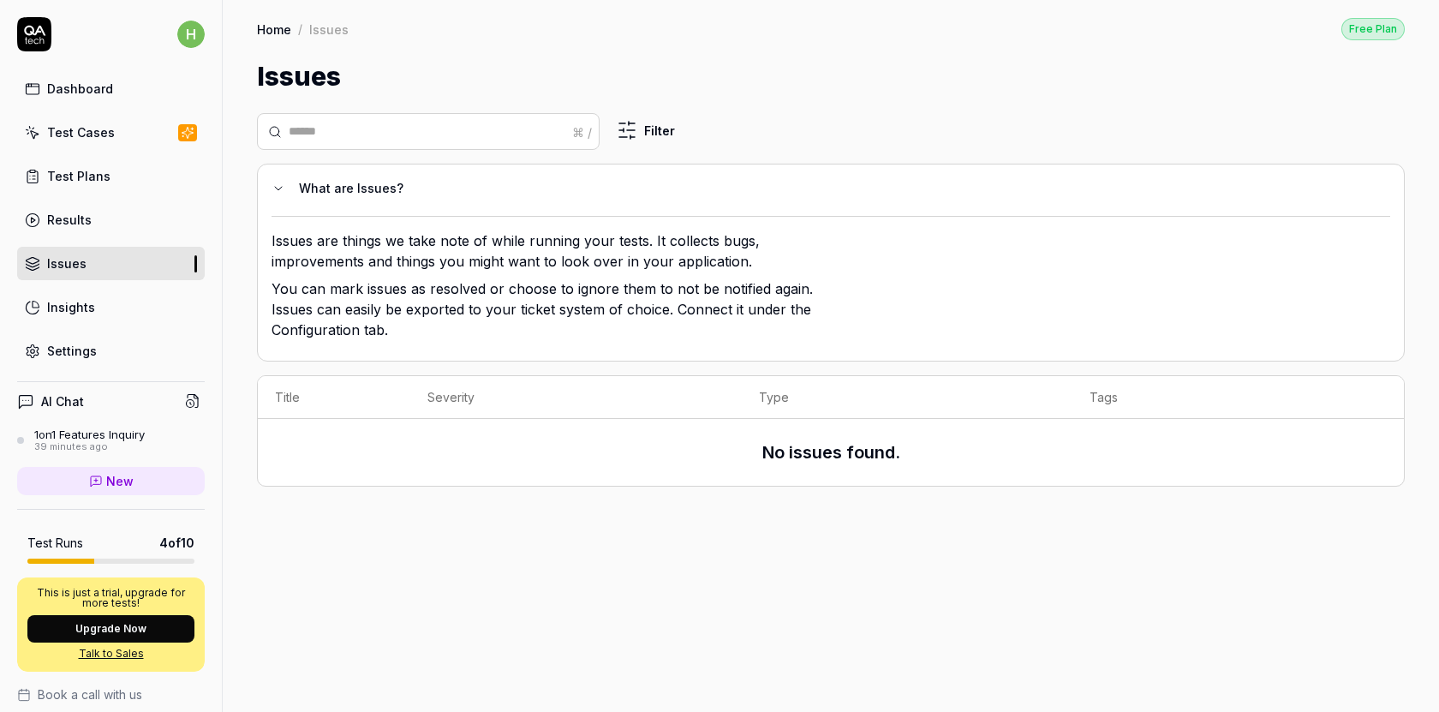
click at [75, 229] on link "Results" at bounding box center [111, 219] width 188 height 33
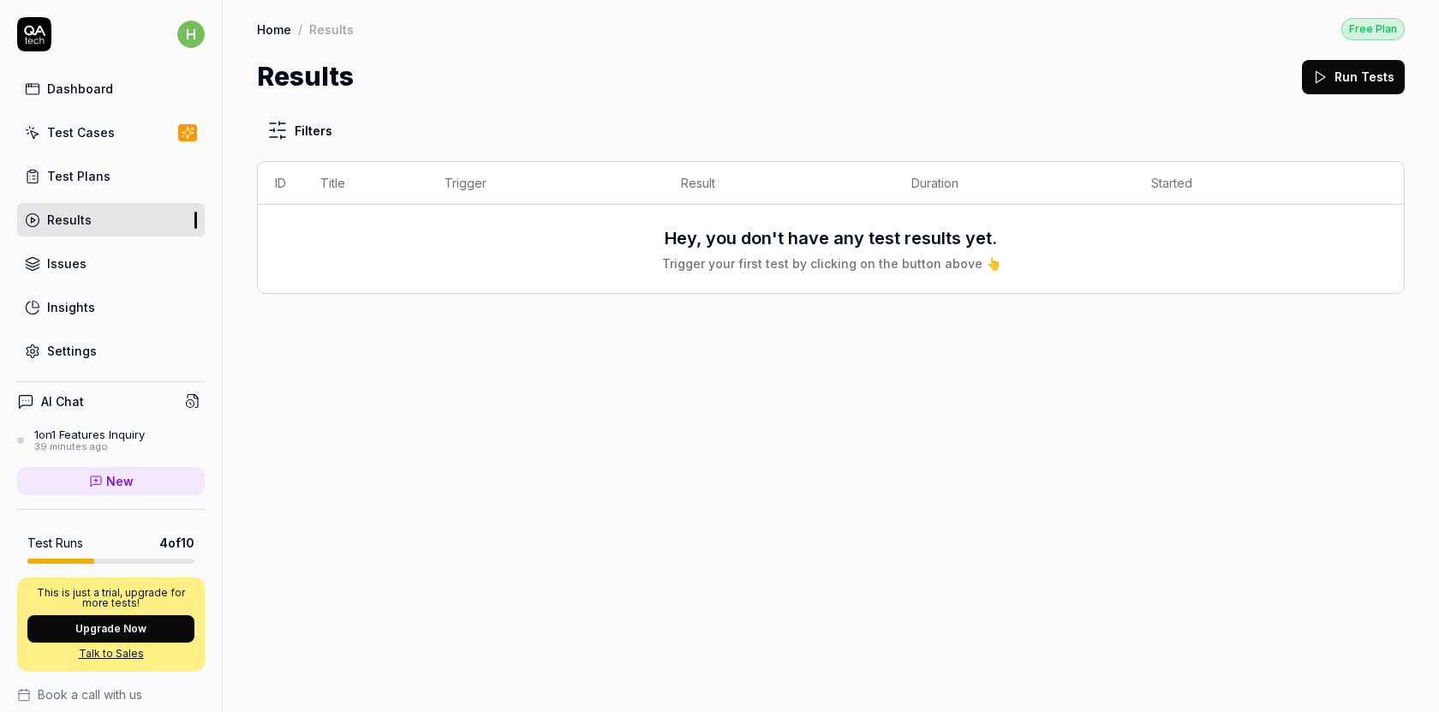
click at [1363, 85] on button "Run Tests" at bounding box center [1353, 77] width 103 height 34
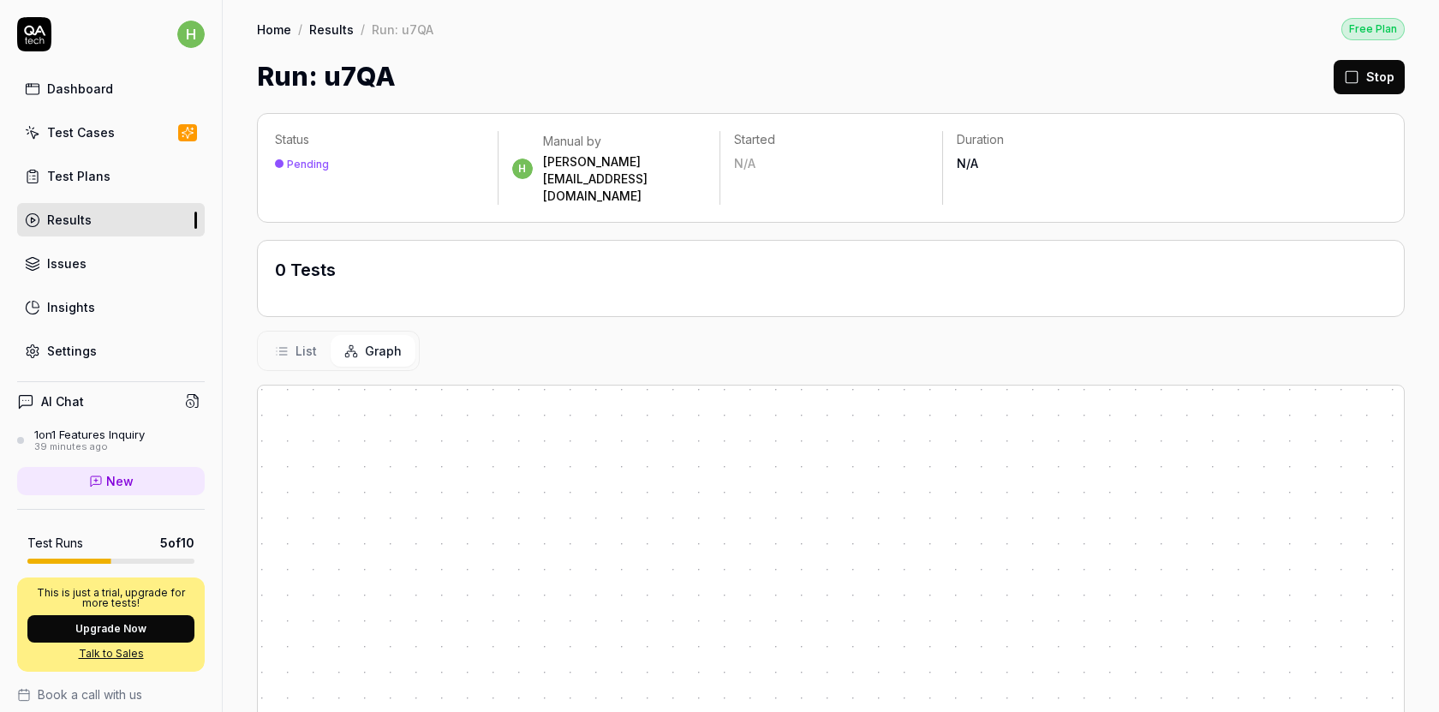
click at [1358, 76] on rect at bounding box center [1352, 77] width 12 height 12
click at [131, 187] on link "Test Plans" at bounding box center [111, 175] width 188 height 33
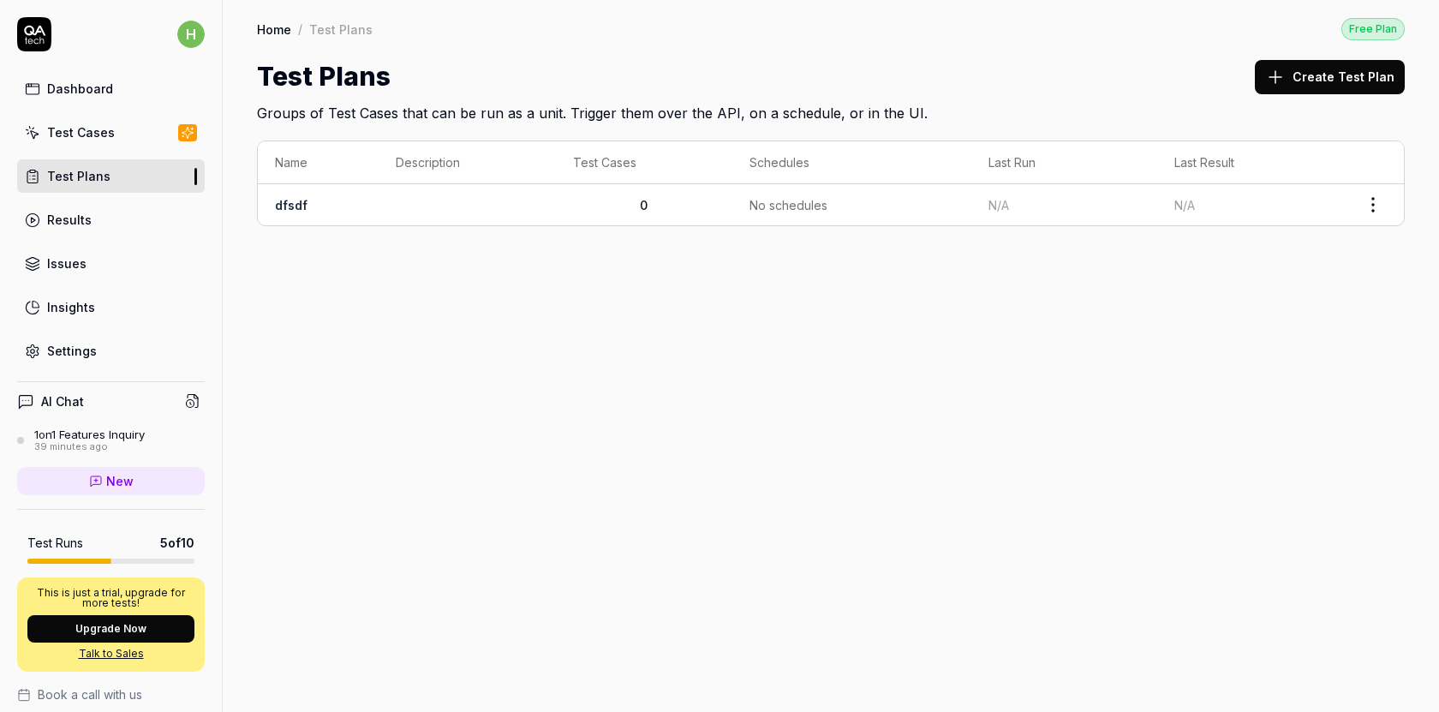
click at [94, 126] on div "Test Cases" at bounding box center [81, 132] width 68 height 18
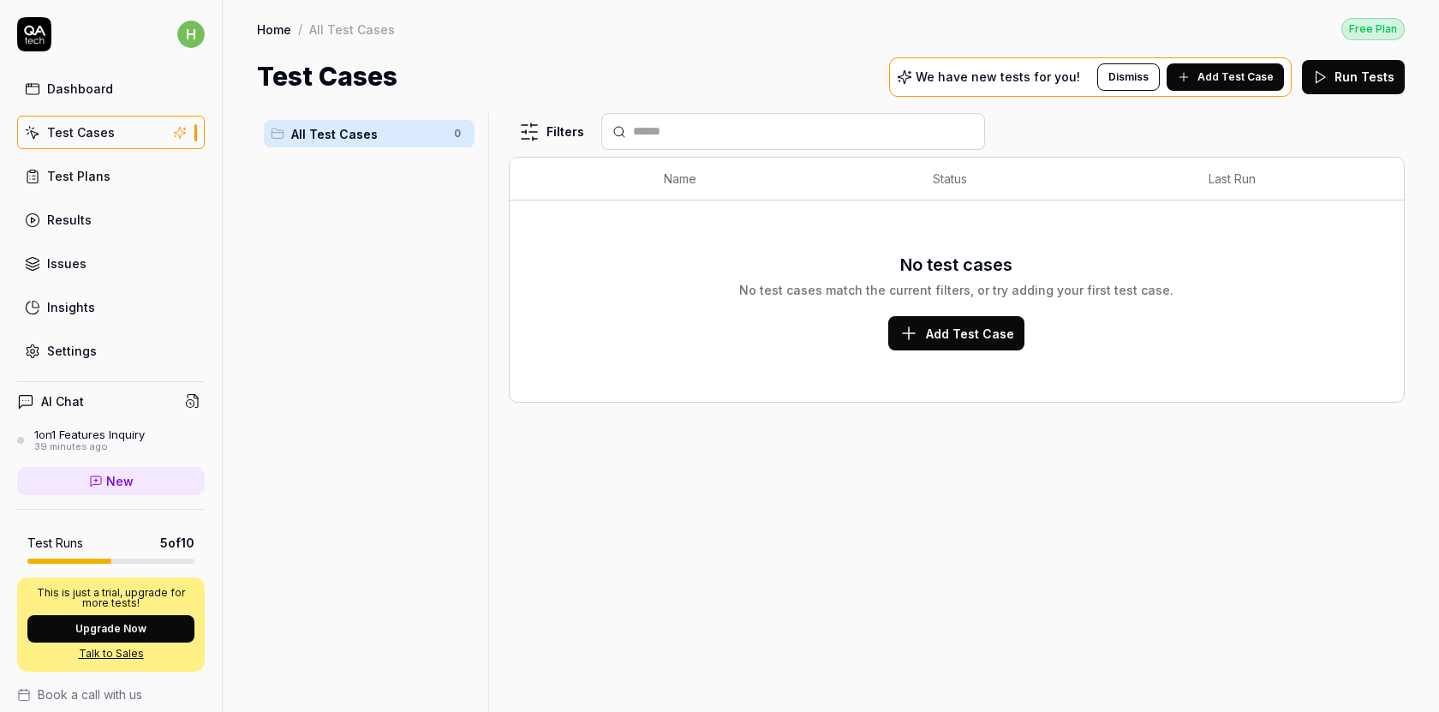
click at [105, 168] on div "Test Plans" at bounding box center [78, 176] width 63 height 18
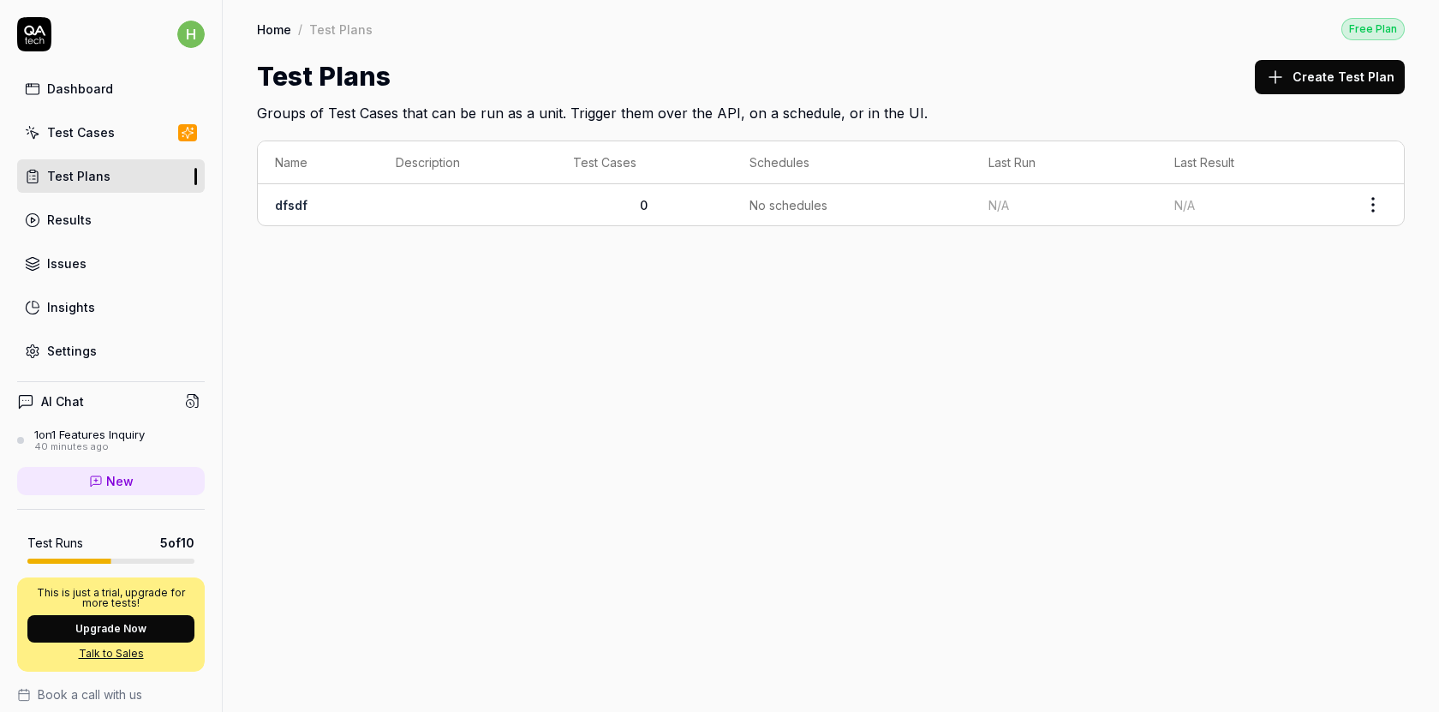
click at [89, 214] on link "Results" at bounding box center [111, 219] width 188 height 33
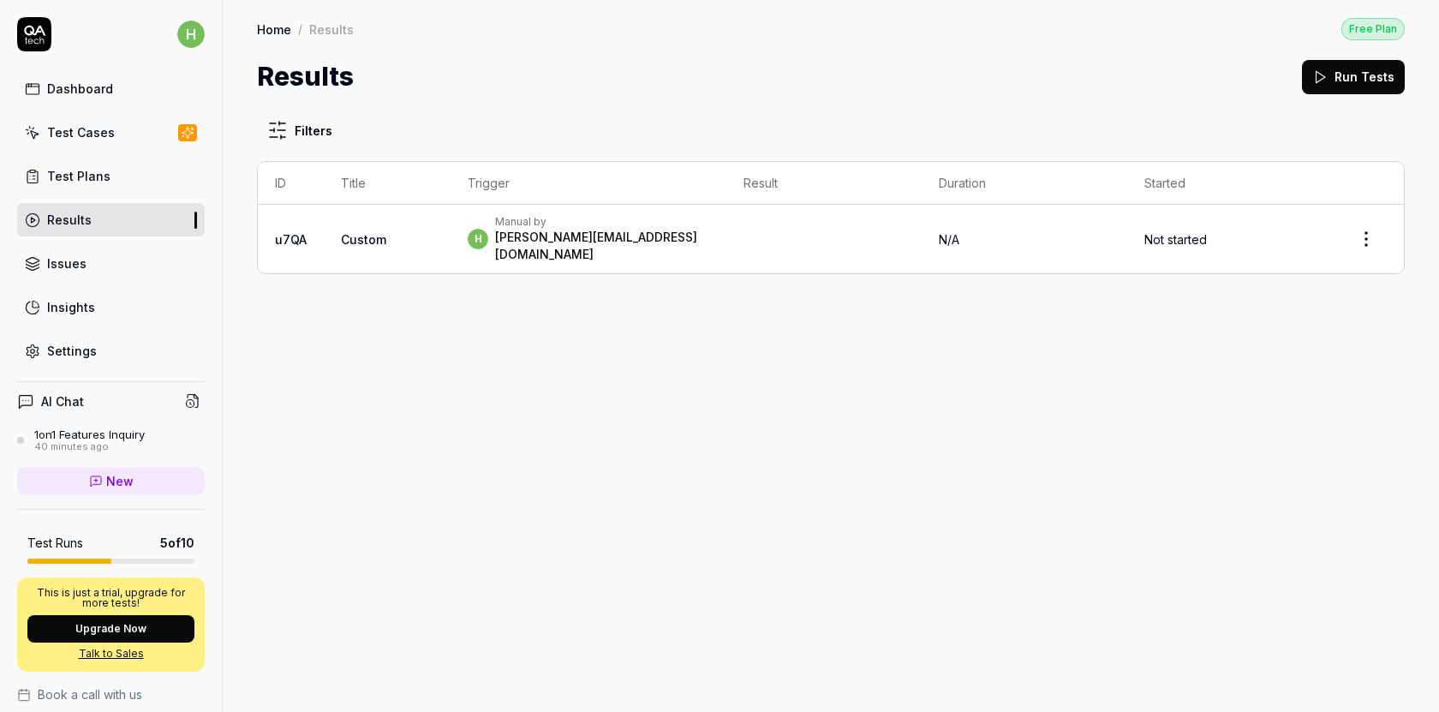
click at [78, 273] on link "Issues" at bounding box center [111, 263] width 188 height 33
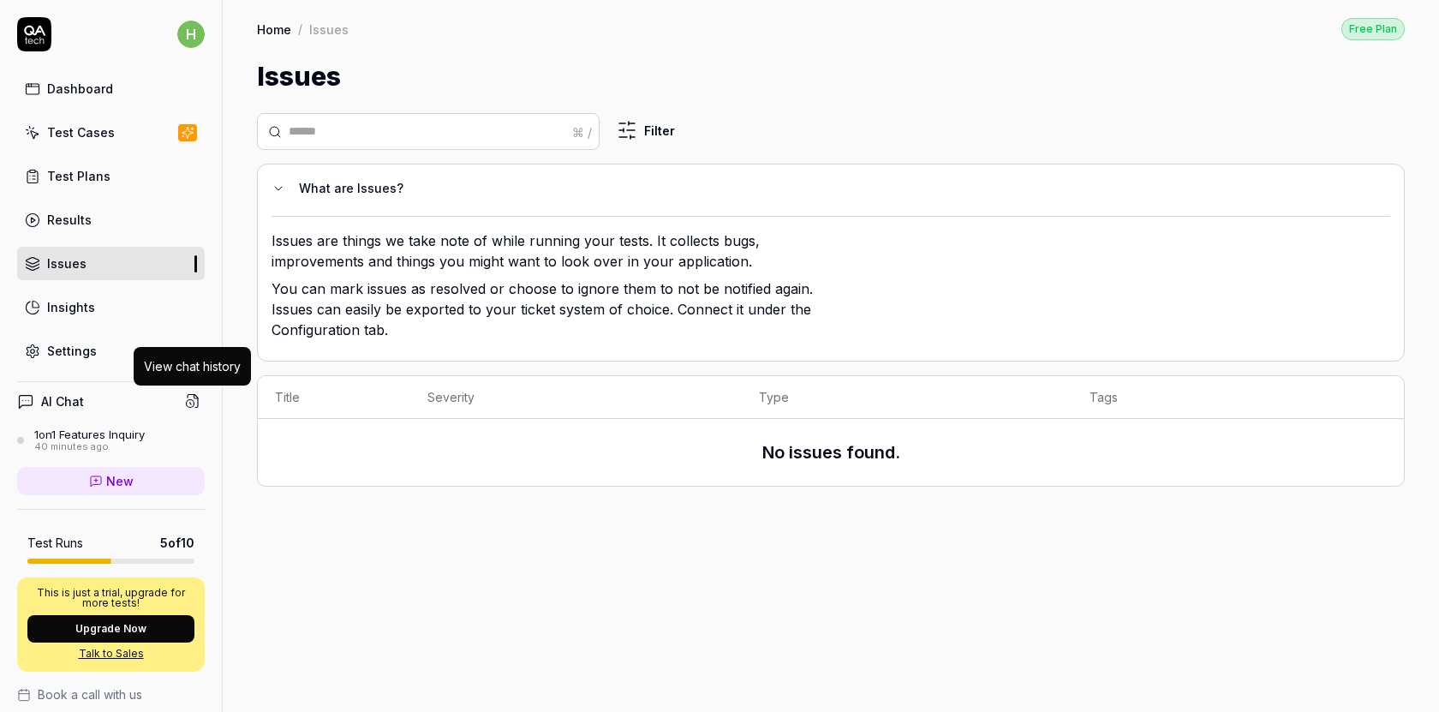
click at [139, 372] on div "View chat history" at bounding box center [192, 366] width 117 height 39
click at [102, 350] on link "Settings" at bounding box center [111, 350] width 188 height 33
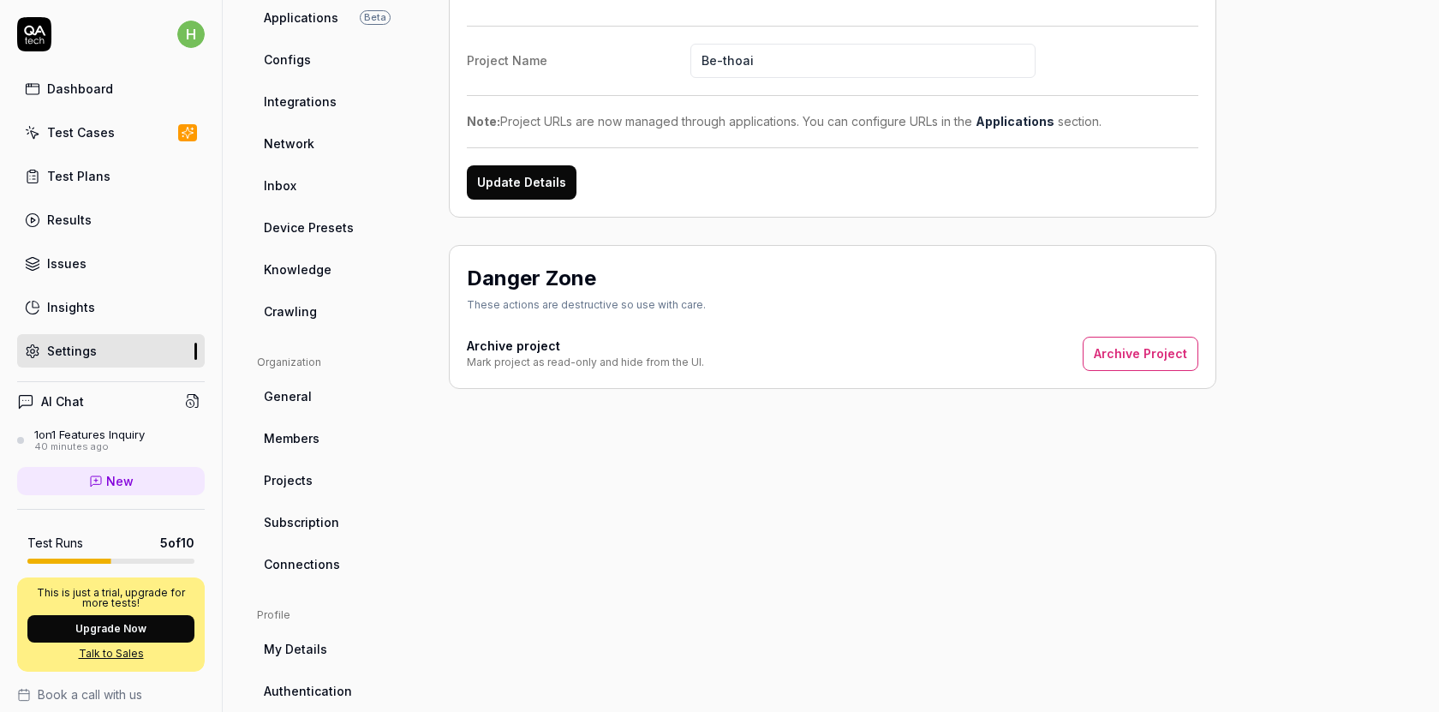
scroll to position [308, 0]
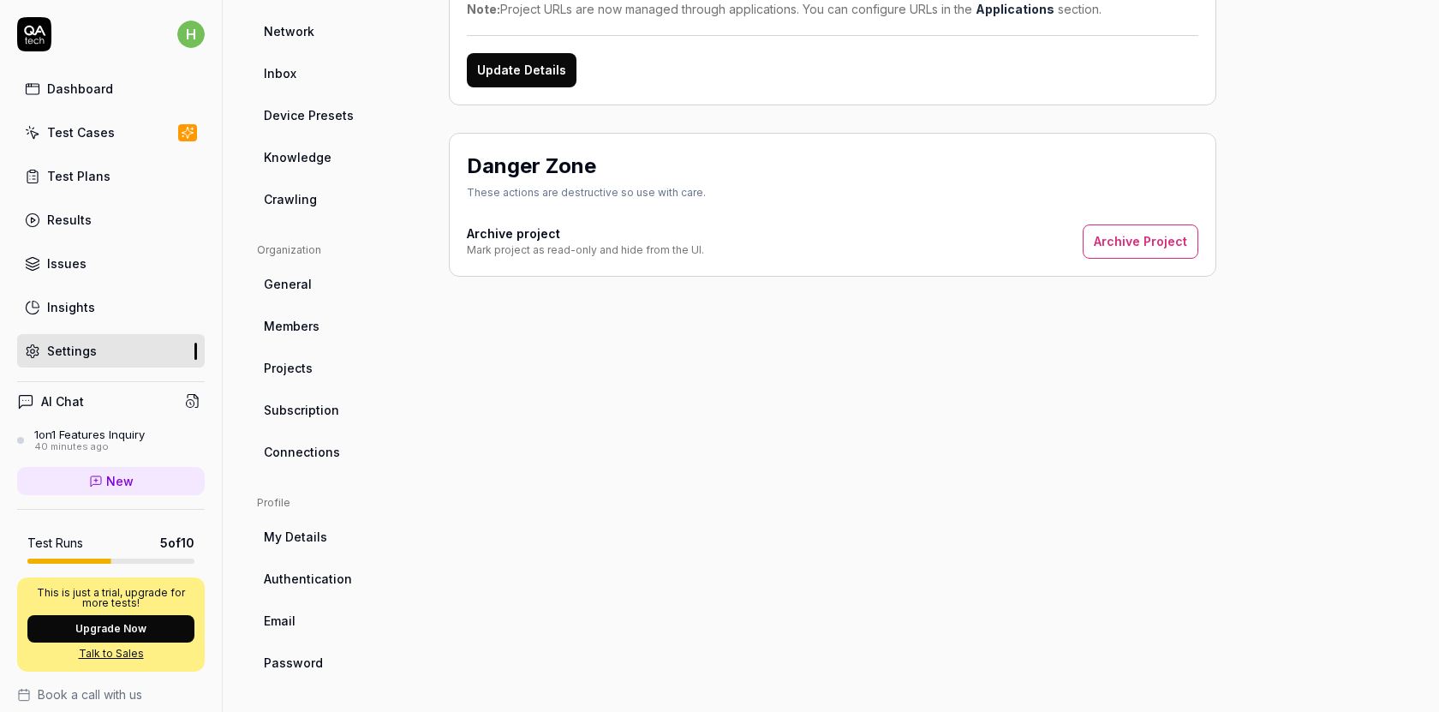
click at [326, 434] on ul "Organization General Members Projects Subscription Connections" at bounding box center [339, 354] width 164 height 225
click at [319, 443] on span "Connections" at bounding box center [302, 452] width 76 height 18
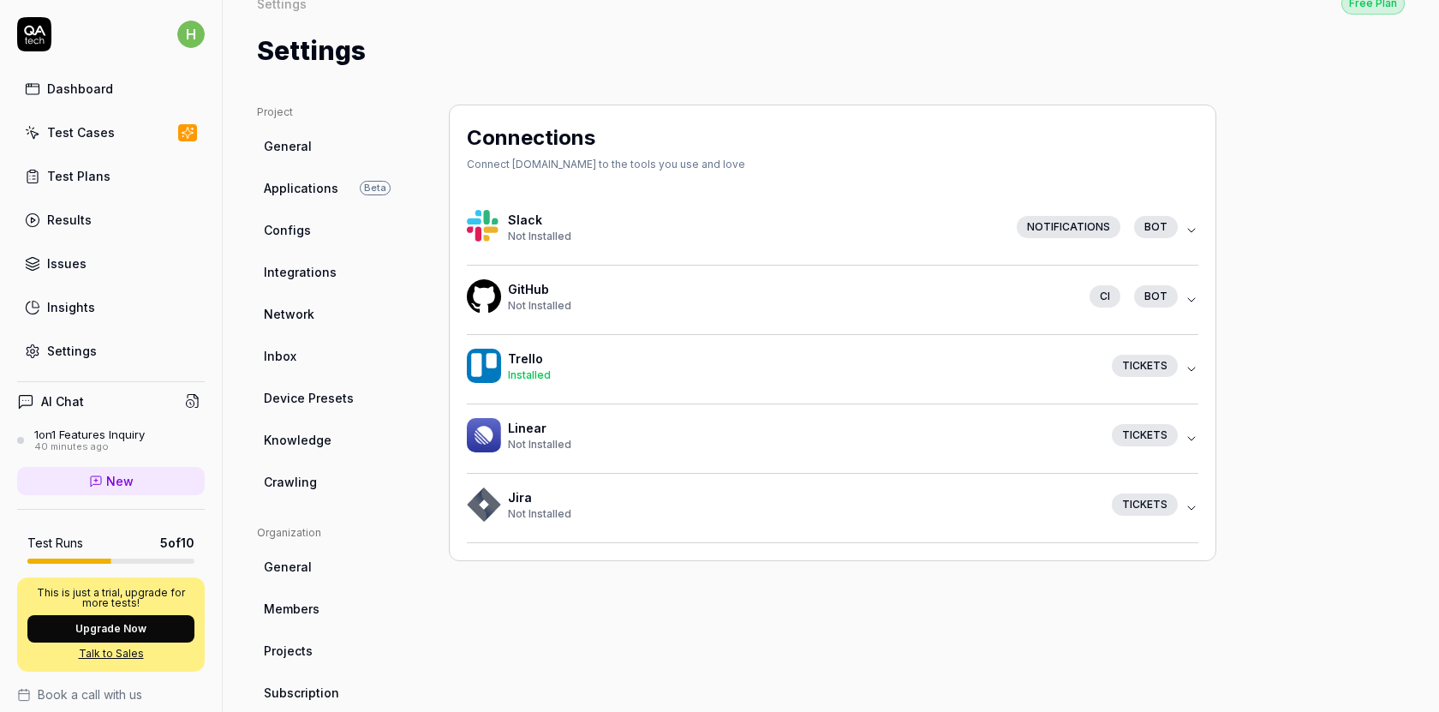
scroll to position [9, 0]
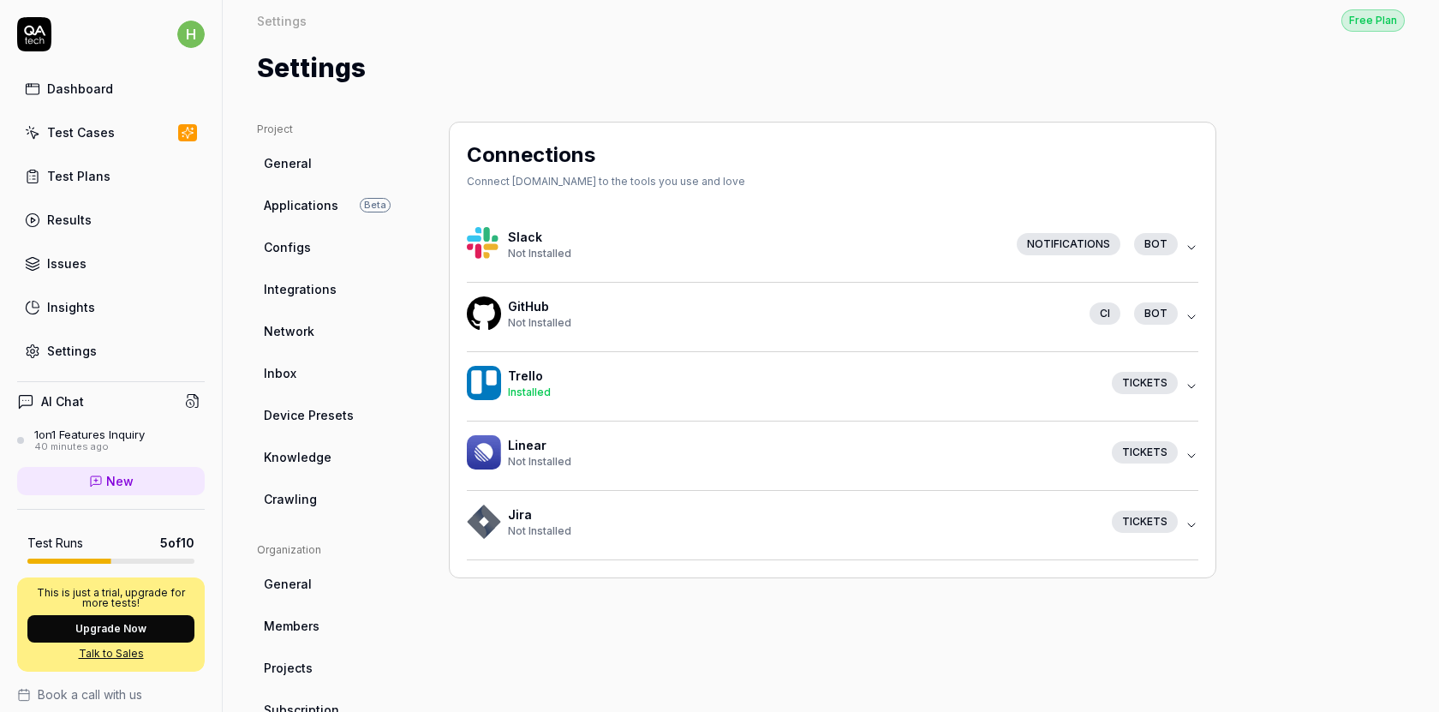
click at [304, 158] on span "General" at bounding box center [288, 163] width 48 height 18
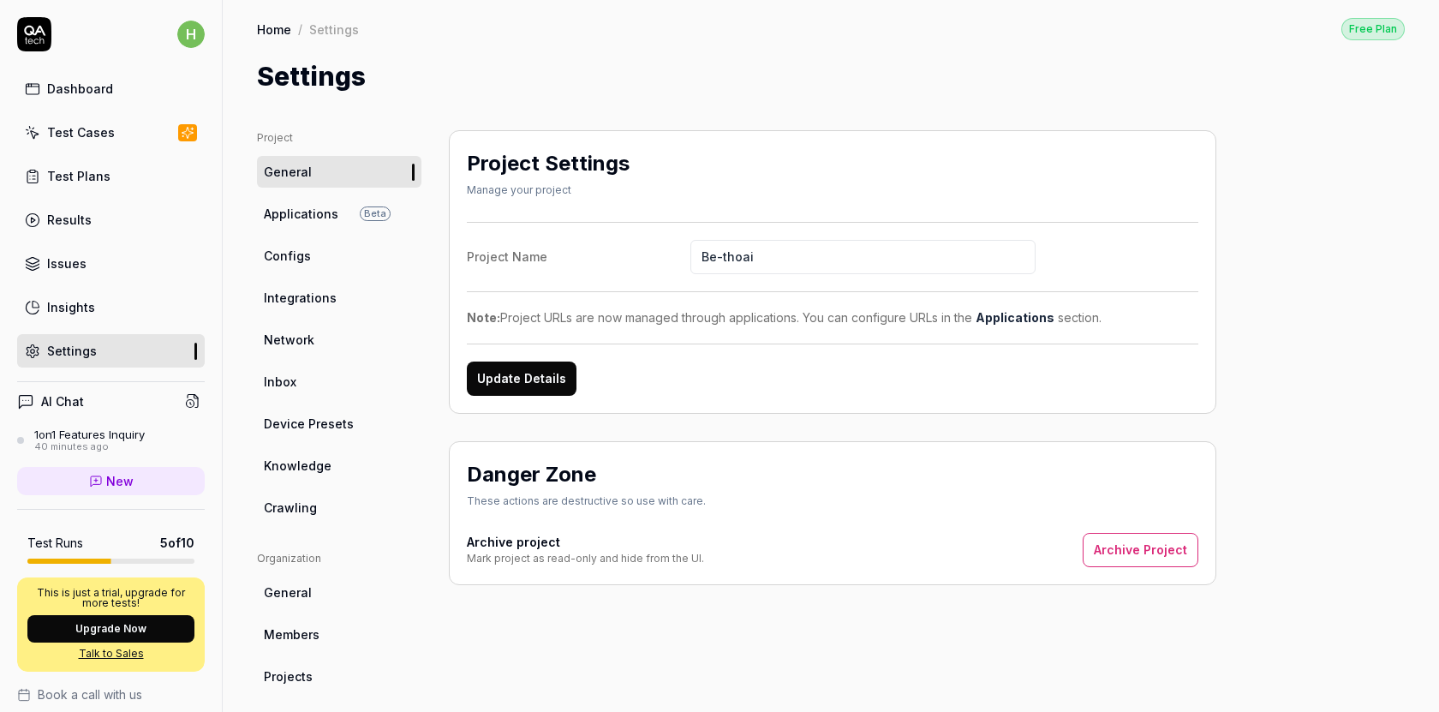
click at [85, 72] on link "Dashboard" at bounding box center [111, 88] width 188 height 33
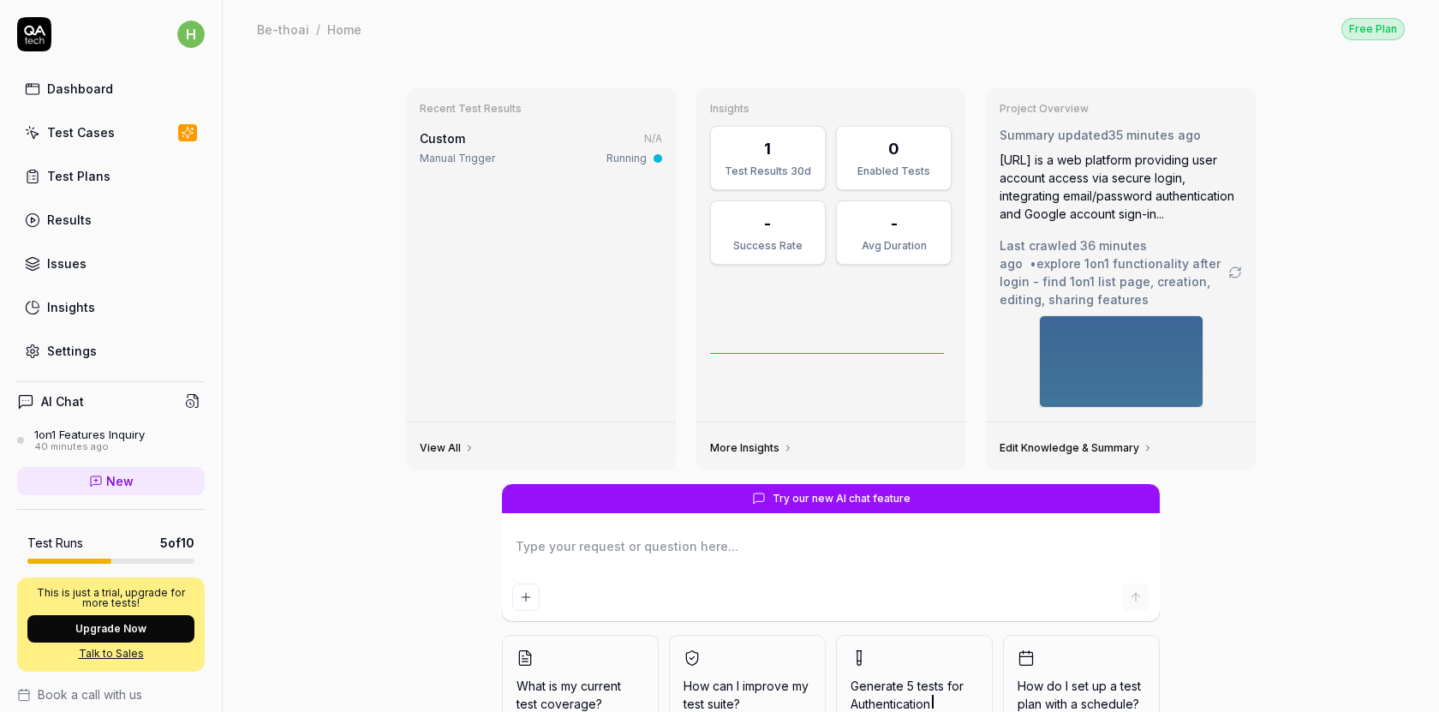
scroll to position [104, 0]
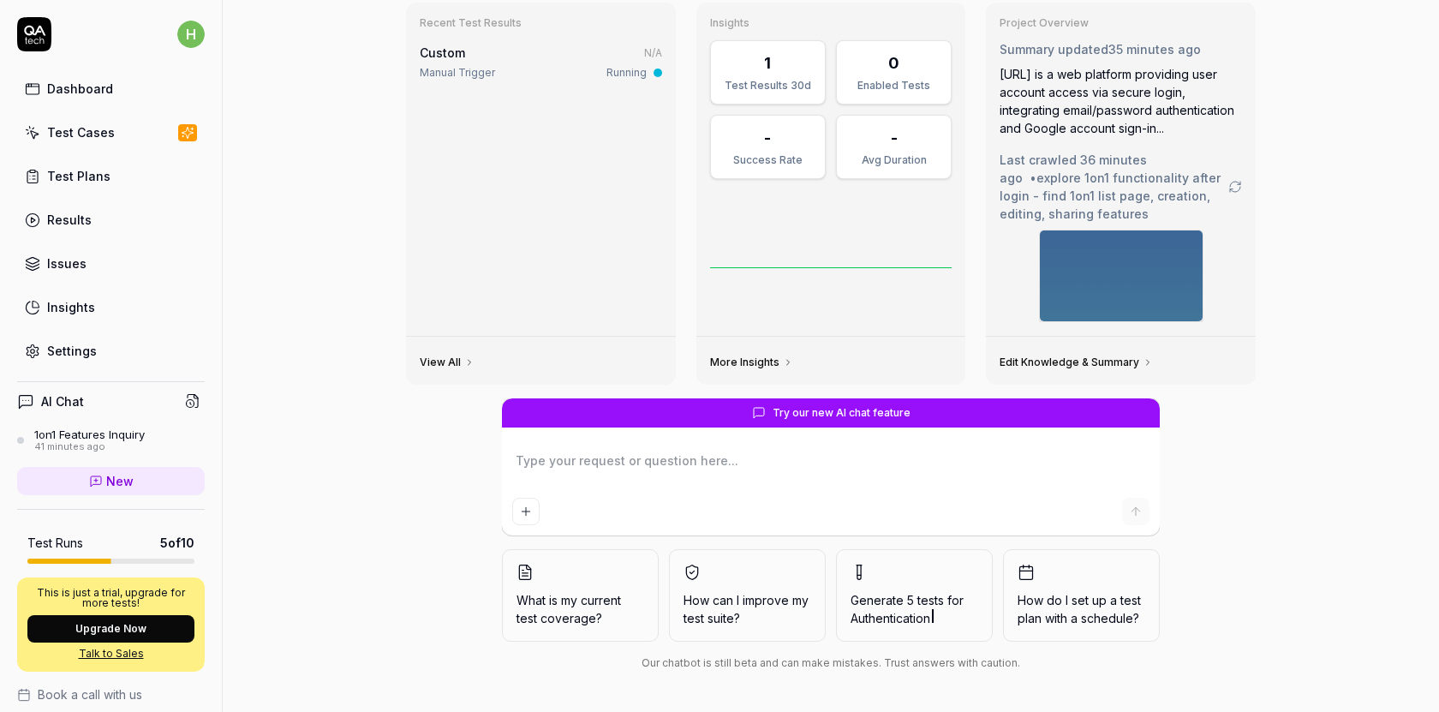
click at [133, 438] on div "1on1 Features Inquiry" at bounding box center [89, 435] width 111 height 14
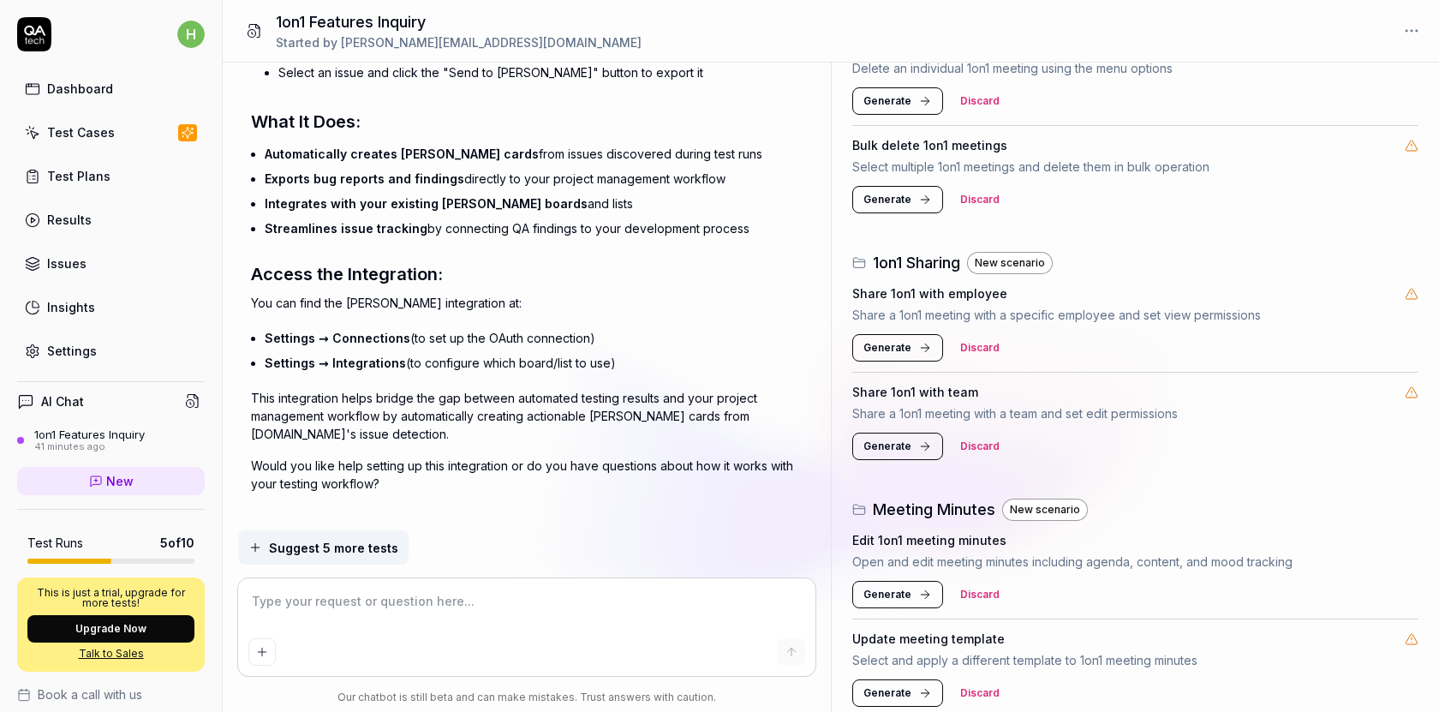
scroll to position [612, 0]
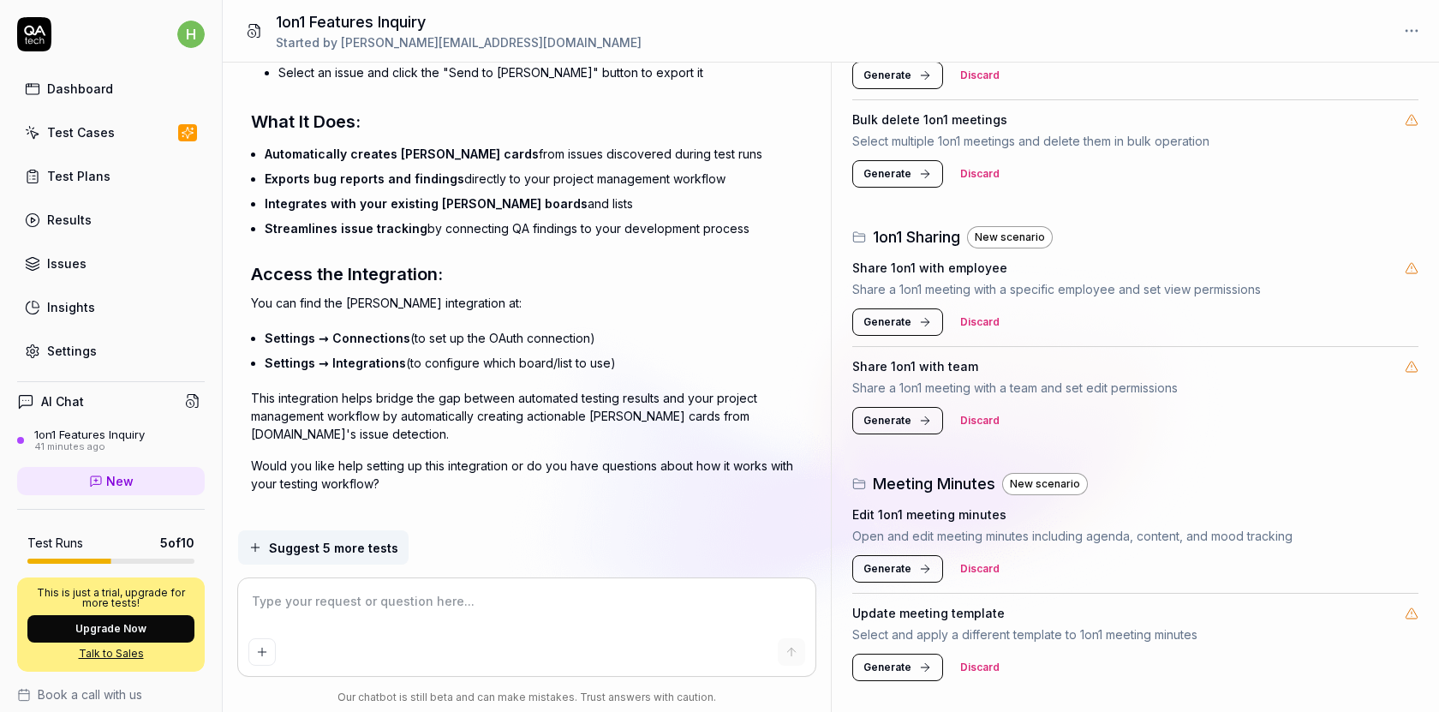
click at [106, 181] on link "Test Plans" at bounding box center [111, 175] width 188 height 33
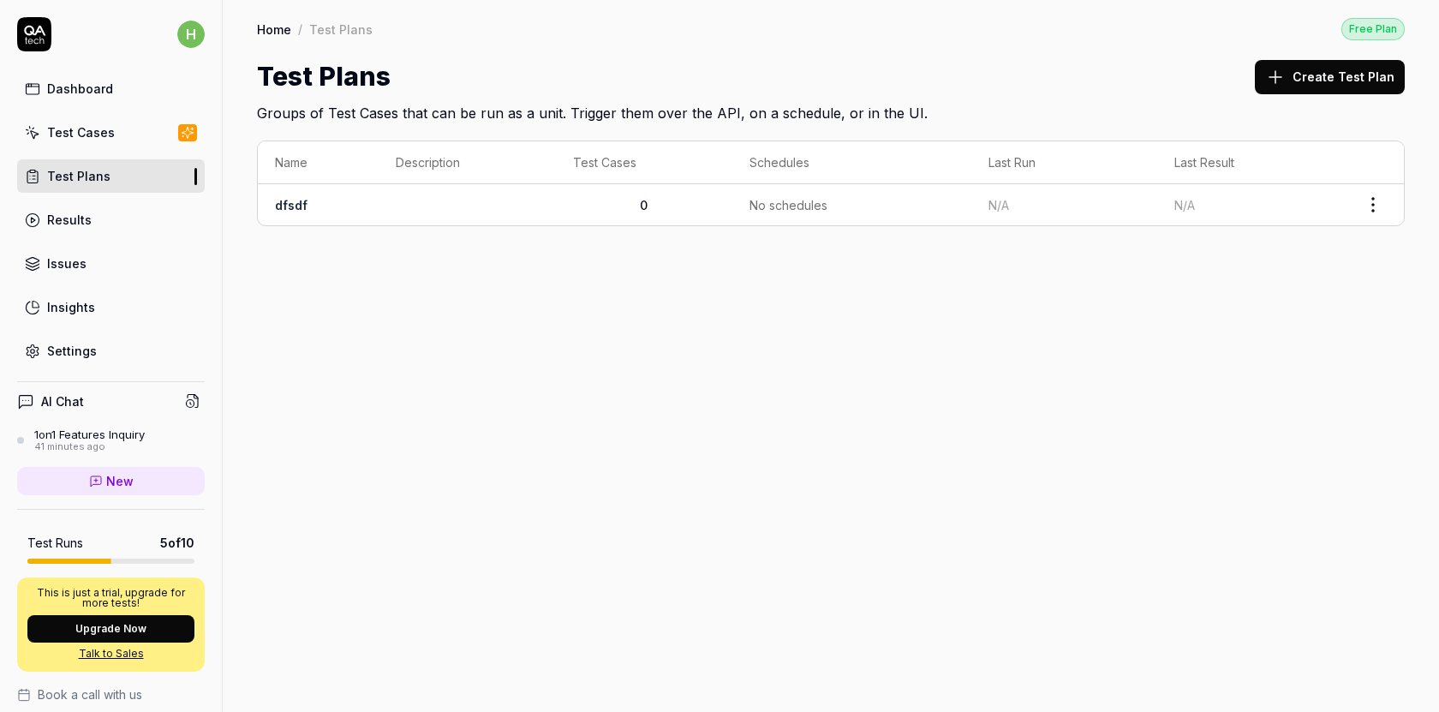
click at [124, 434] on div "1on1 Features Inquiry" at bounding box center [89, 435] width 111 height 14
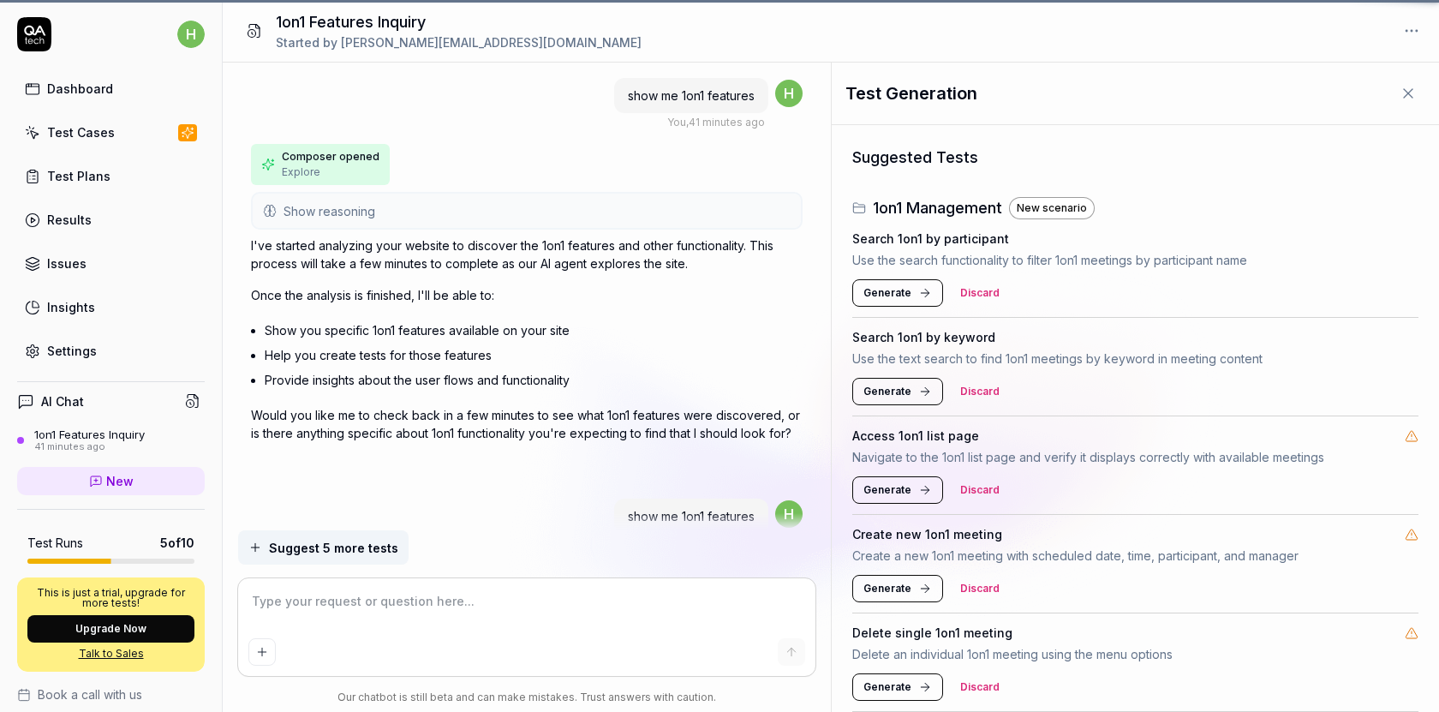
scroll to position [5691, 0]
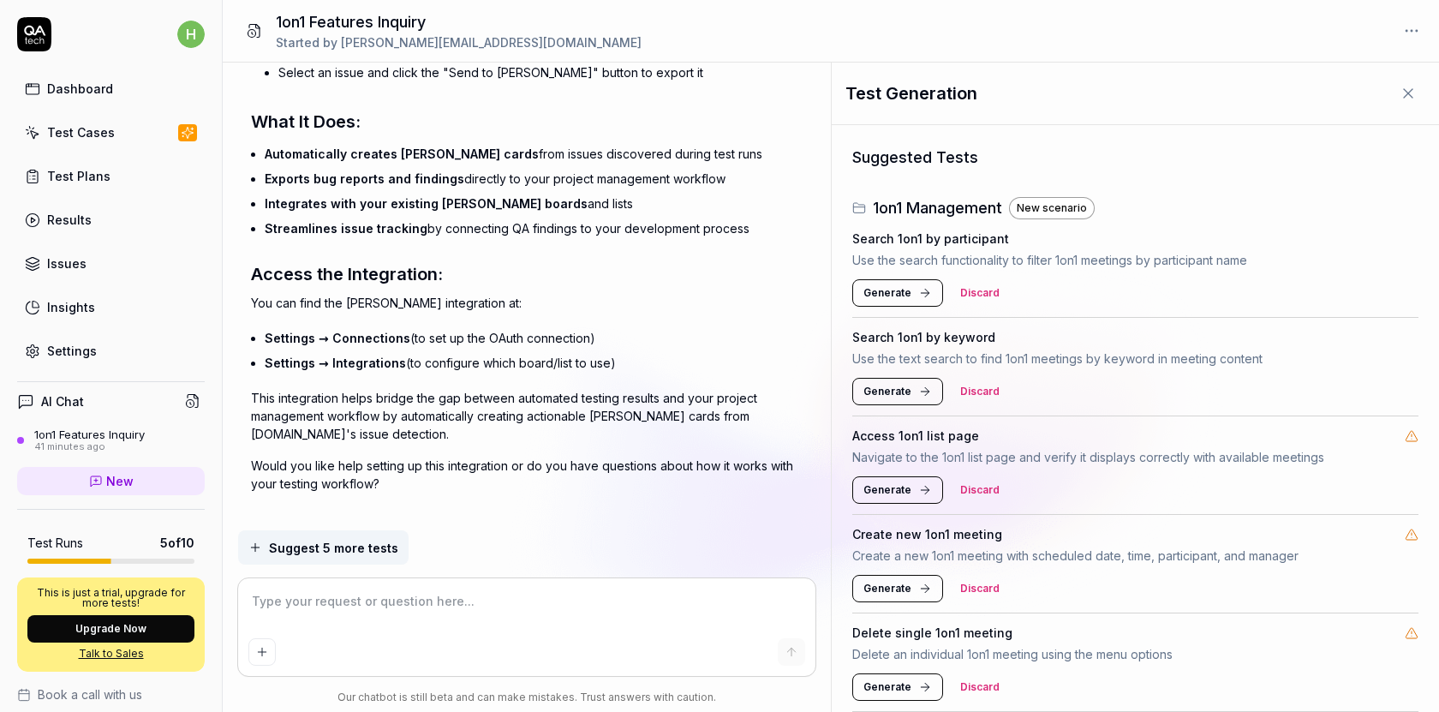
click at [906, 290] on span "Generate" at bounding box center [888, 292] width 48 height 15
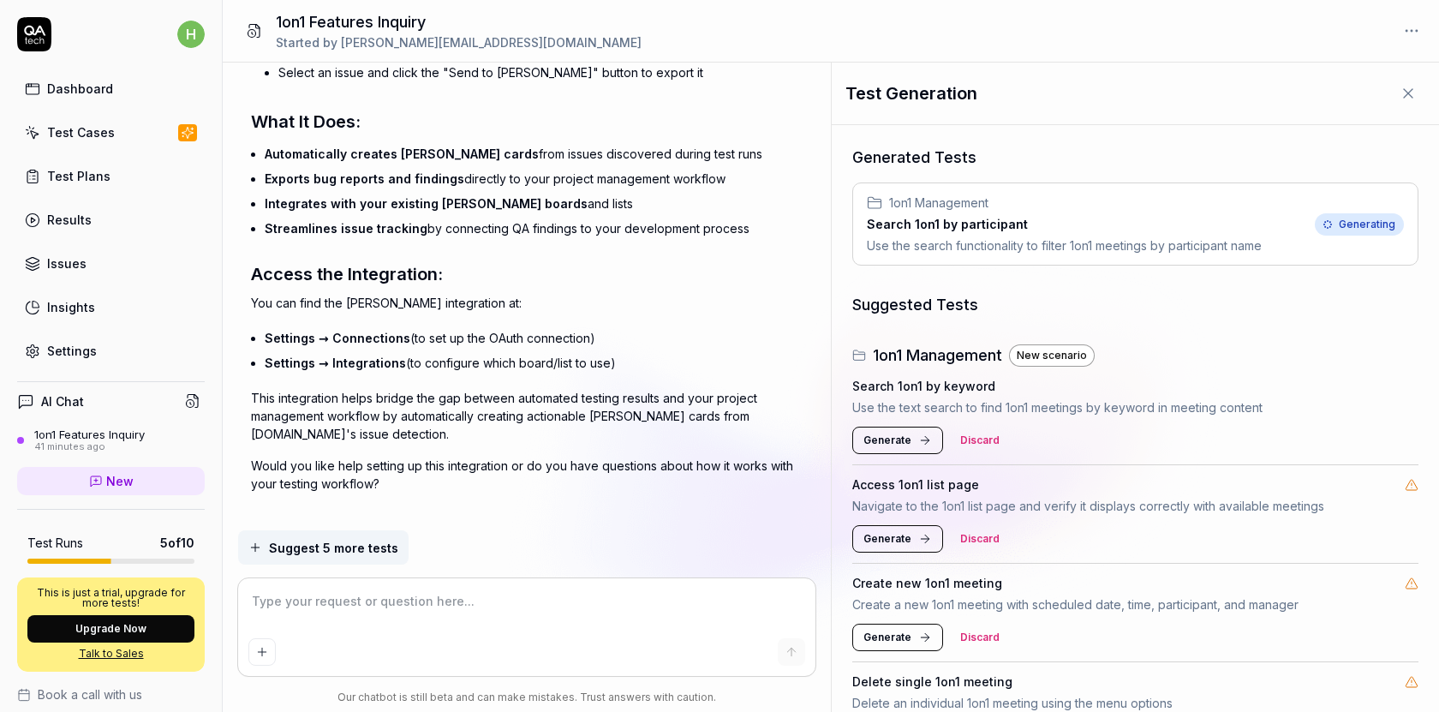
click at [894, 390] on h4 "Search 1on1 by keyword" at bounding box center [923, 386] width 143 height 18
click at [896, 448] on button "Generate" at bounding box center [897, 440] width 91 height 27
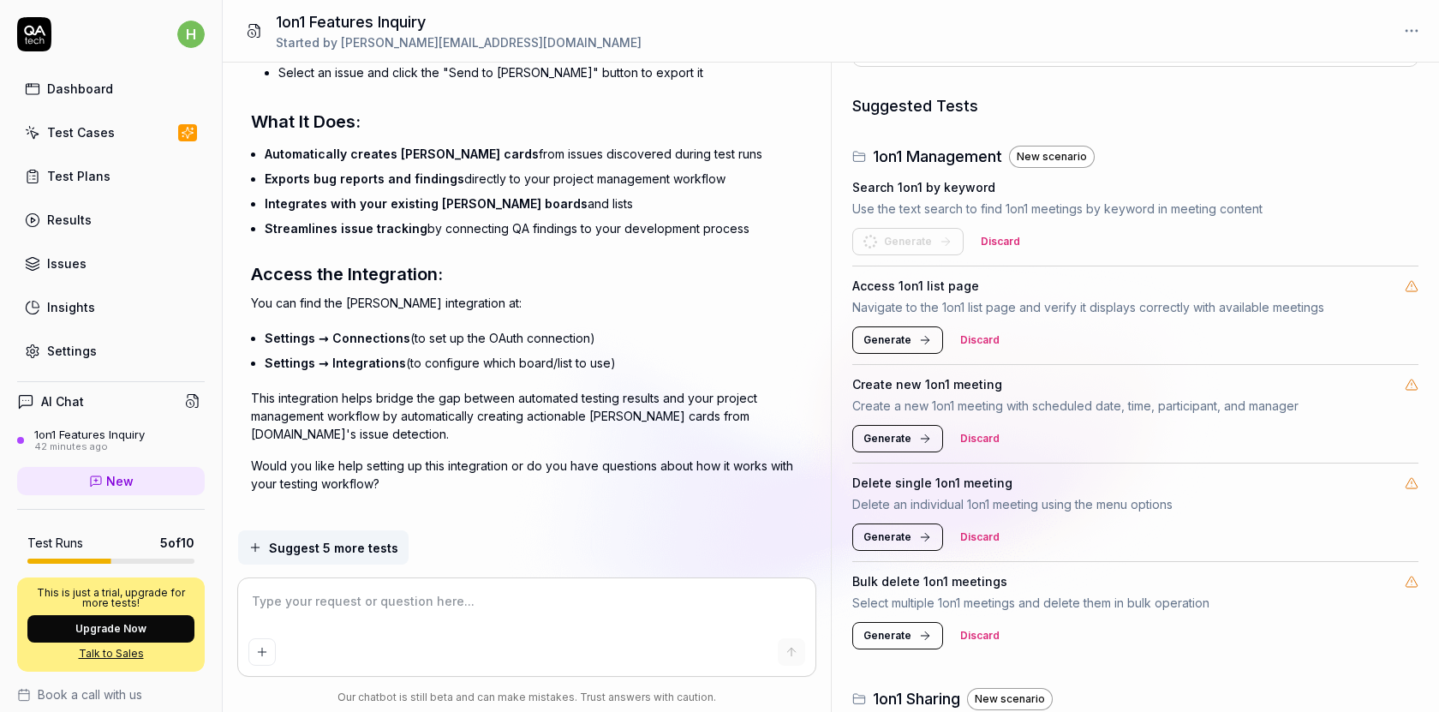
scroll to position [163, 0]
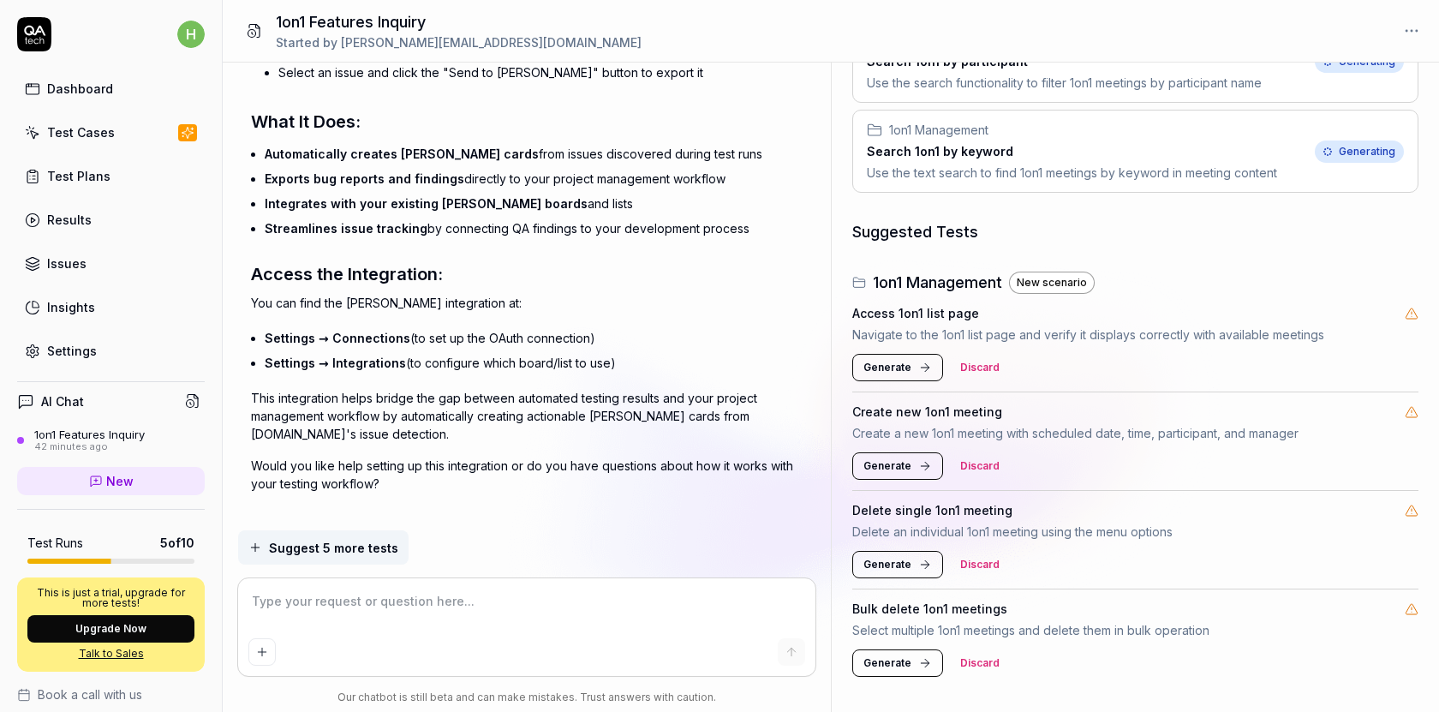
click at [912, 380] on button "Generate" at bounding box center [897, 367] width 91 height 27
click at [997, 181] on div "Use the text search to find 1on1 meetings by keyword in meeting content" at bounding box center [1072, 173] width 410 height 18
click at [1010, 172] on div "Use the text search to find 1on1 meetings by keyword in meeting content" at bounding box center [1072, 173] width 410 height 18
click at [951, 155] on h3 "Search 1on1 by keyword" at bounding box center [1072, 151] width 410 height 18
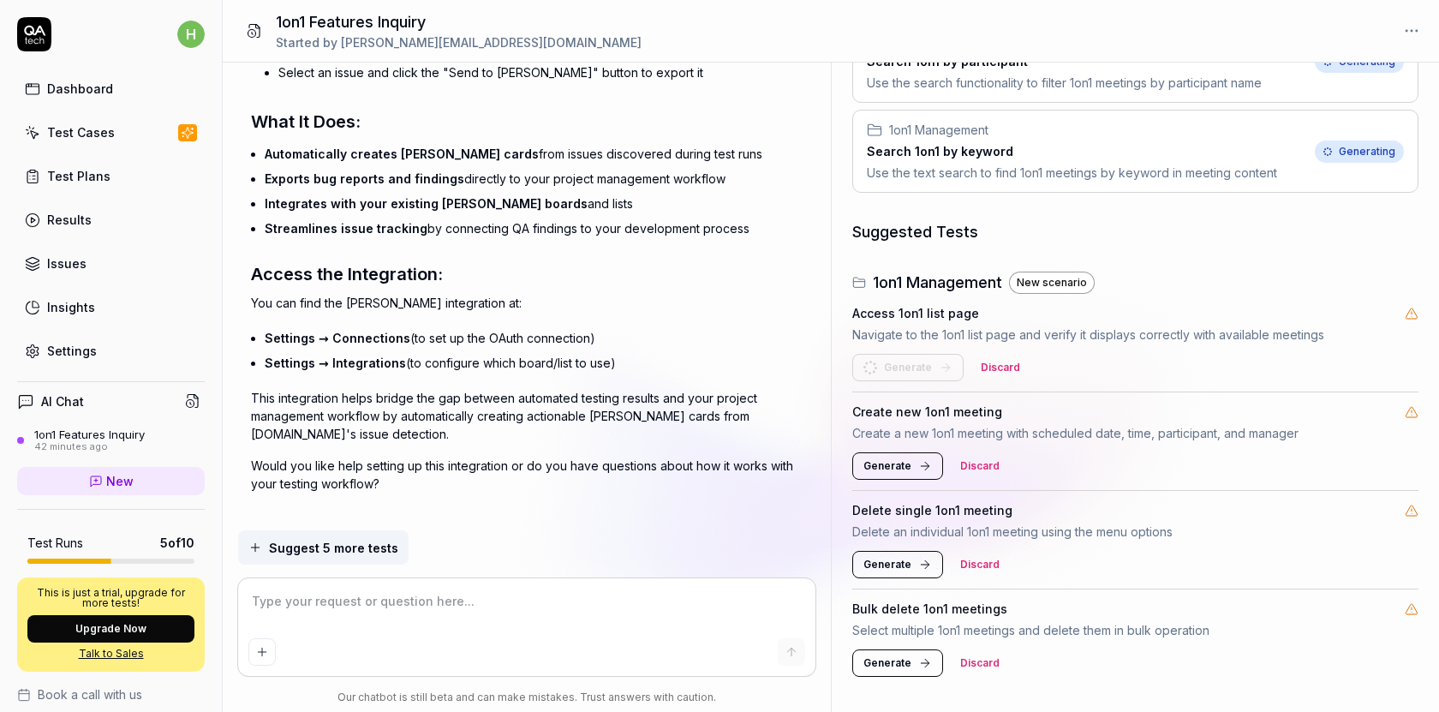
click at [951, 155] on h3 "Search 1on1 by keyword" at bounding box center [1072, 151] width 410 height 18
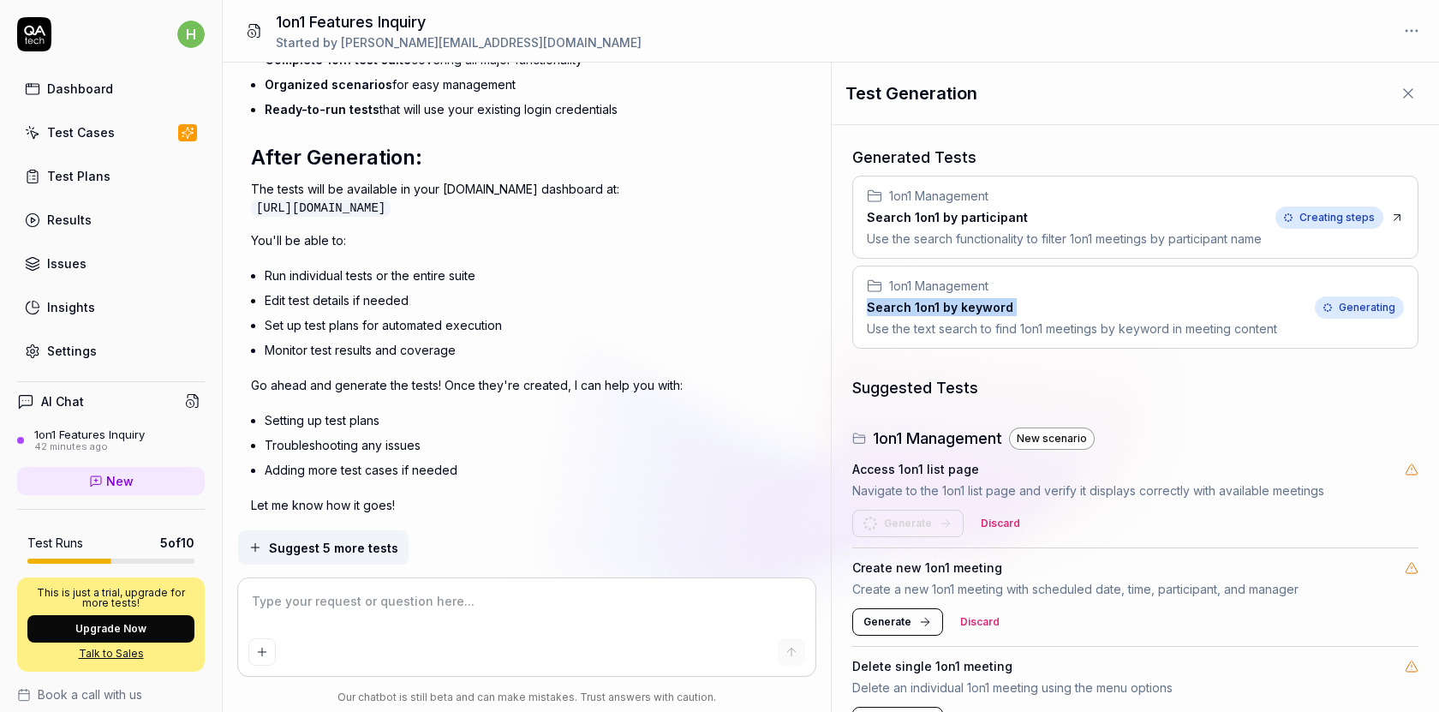
scroll to position [4532, 0]
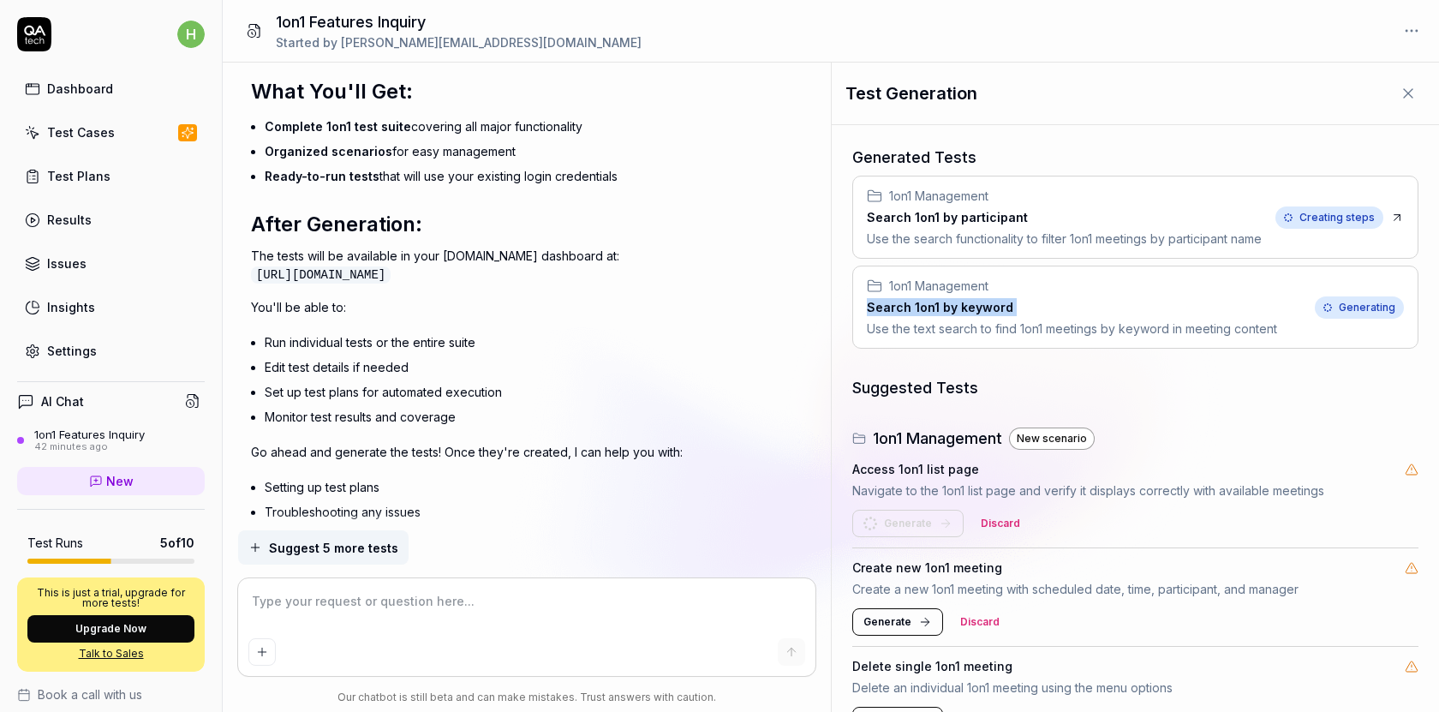
click at [353, 298] on p "You'll be able to:" at bounding box center [527, 307] width 552 height 18
click at [285, 301] on p "You'll be able to:" at bounding box center [527, 307] width 552 height 18
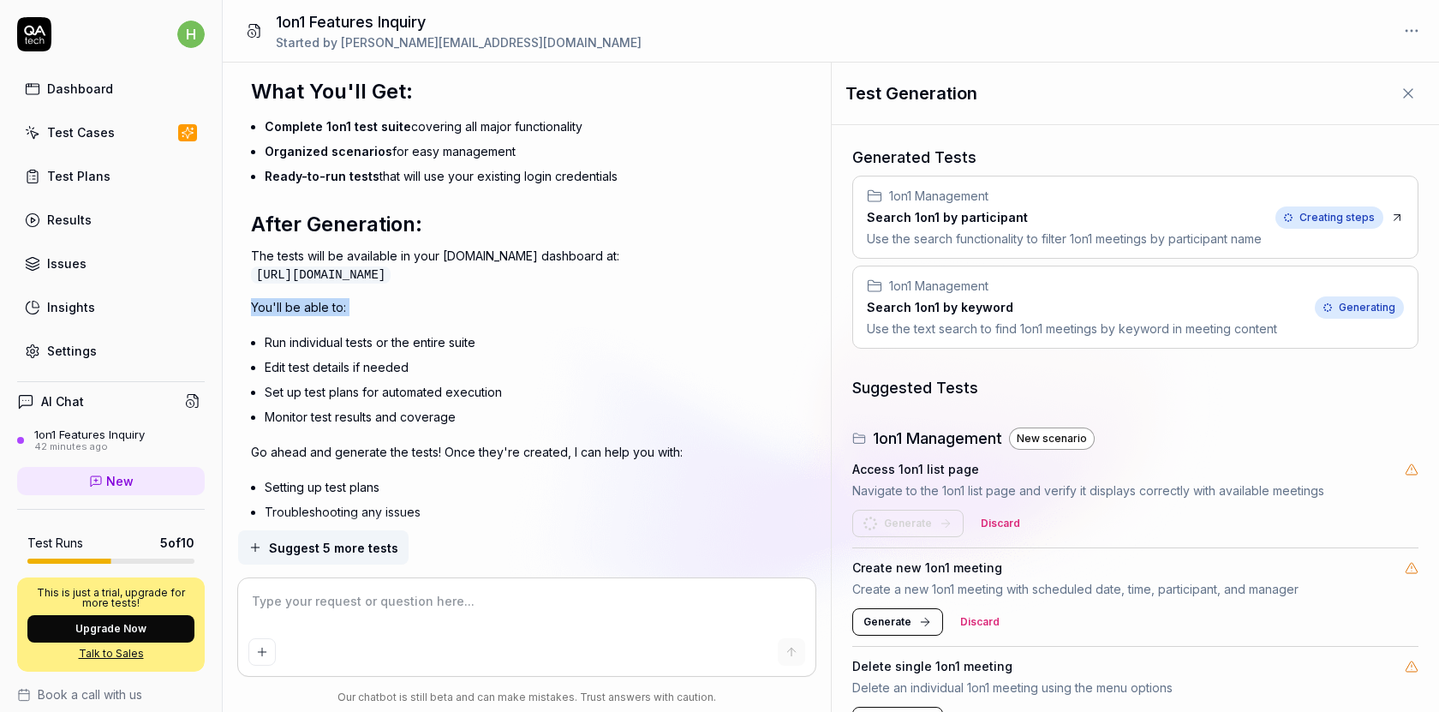
click at [290, 356] on li "Edit test details if needed" at bounding box center [534, 367] width 538 height 25
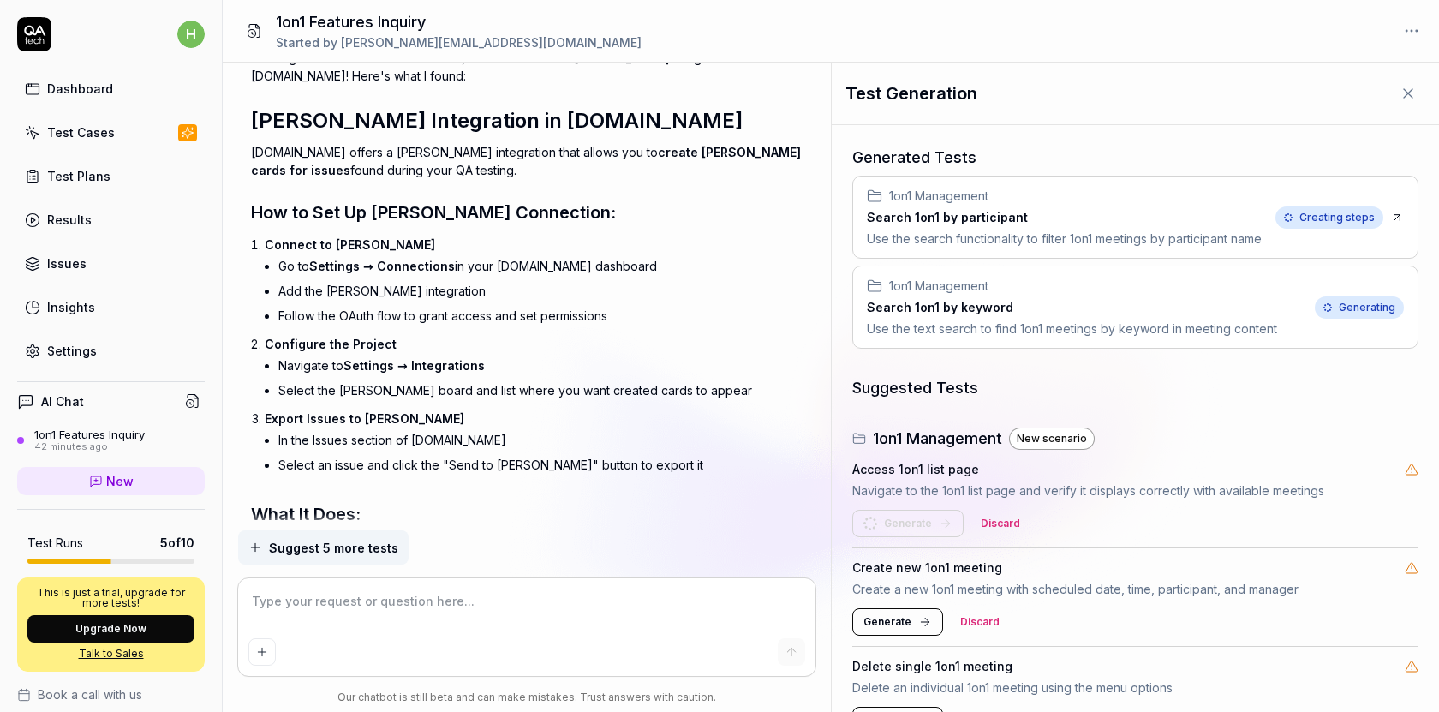
scroll to position [5691, 0]
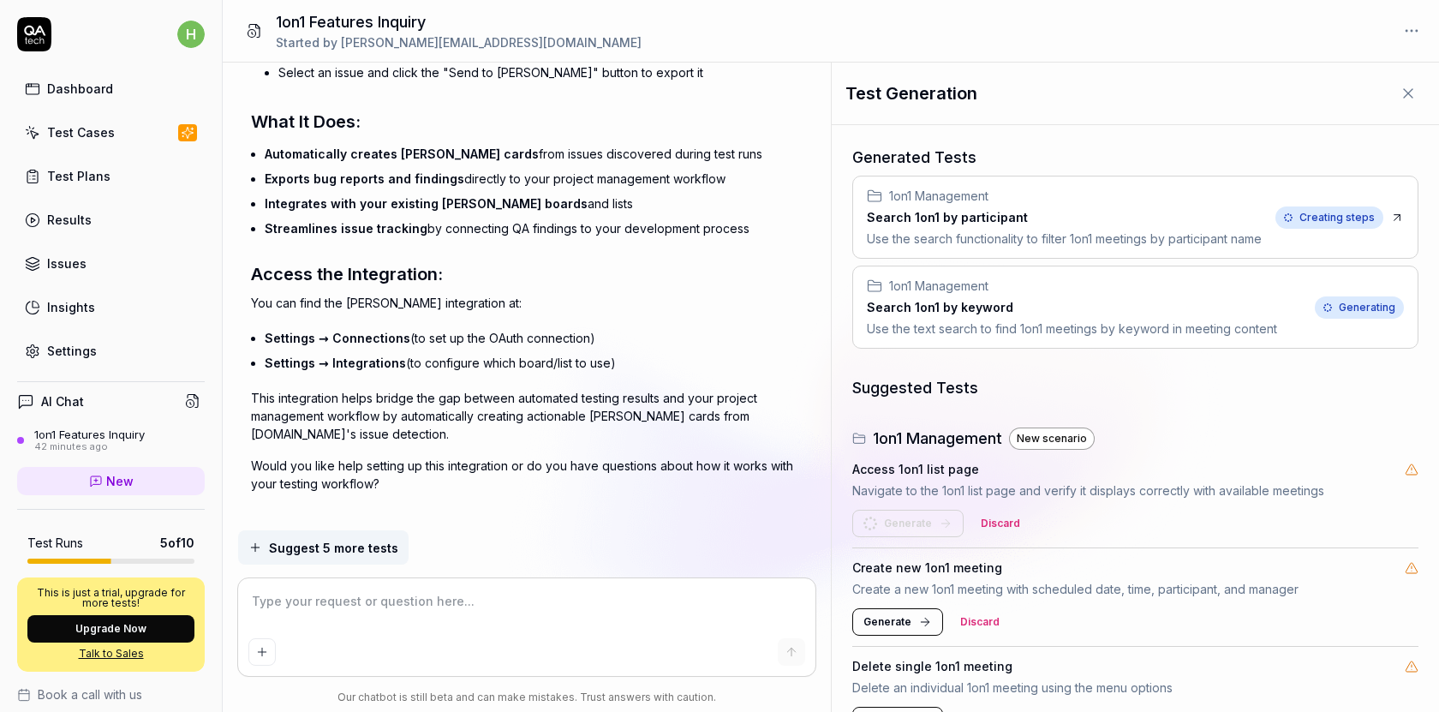
click at [343, 331] on span "Settings → Connections" at bounding box center [338, 338] width 146 height 15
click at [340, 356] on span "Settings → Integrations" at bounding box center [335, 363] width 141 height 15
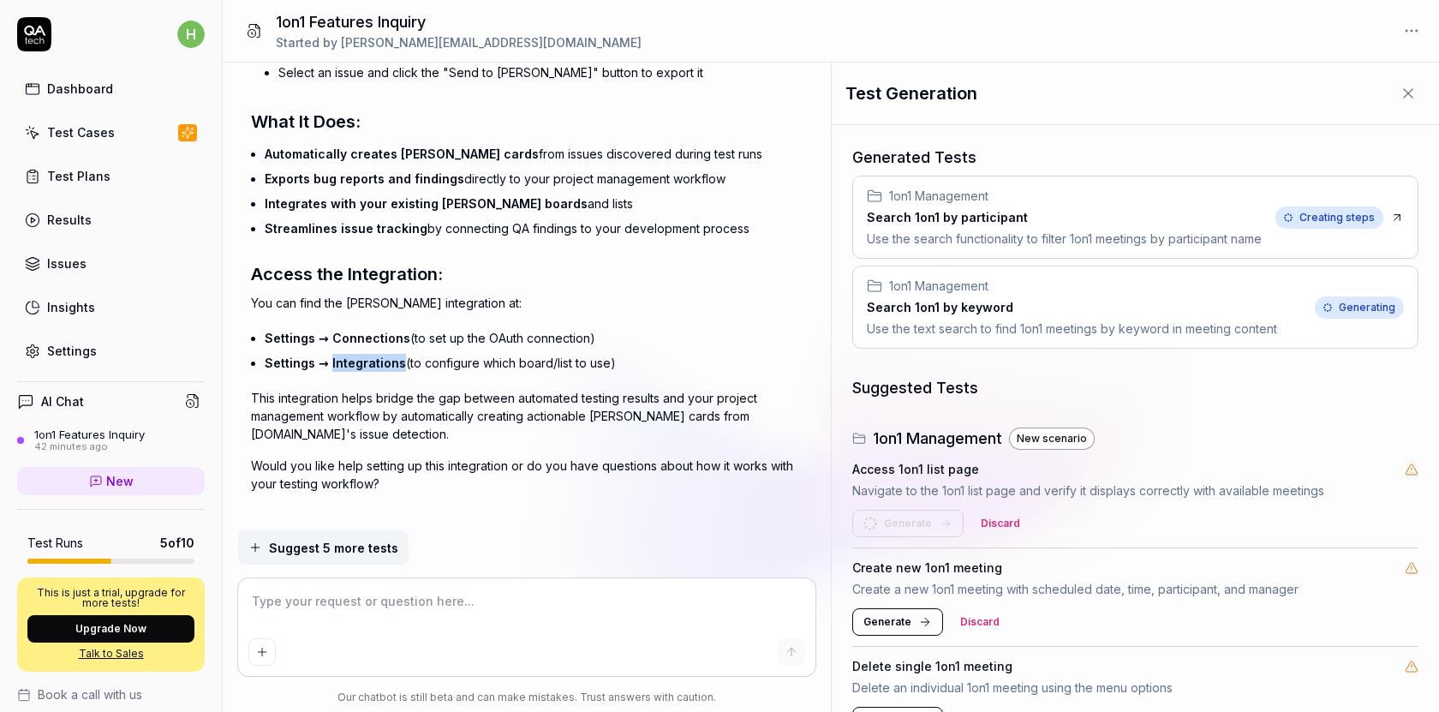
click at [340, 356] on span "Settings → Integrations" at bounding box center [335, 363] width 141 height 15
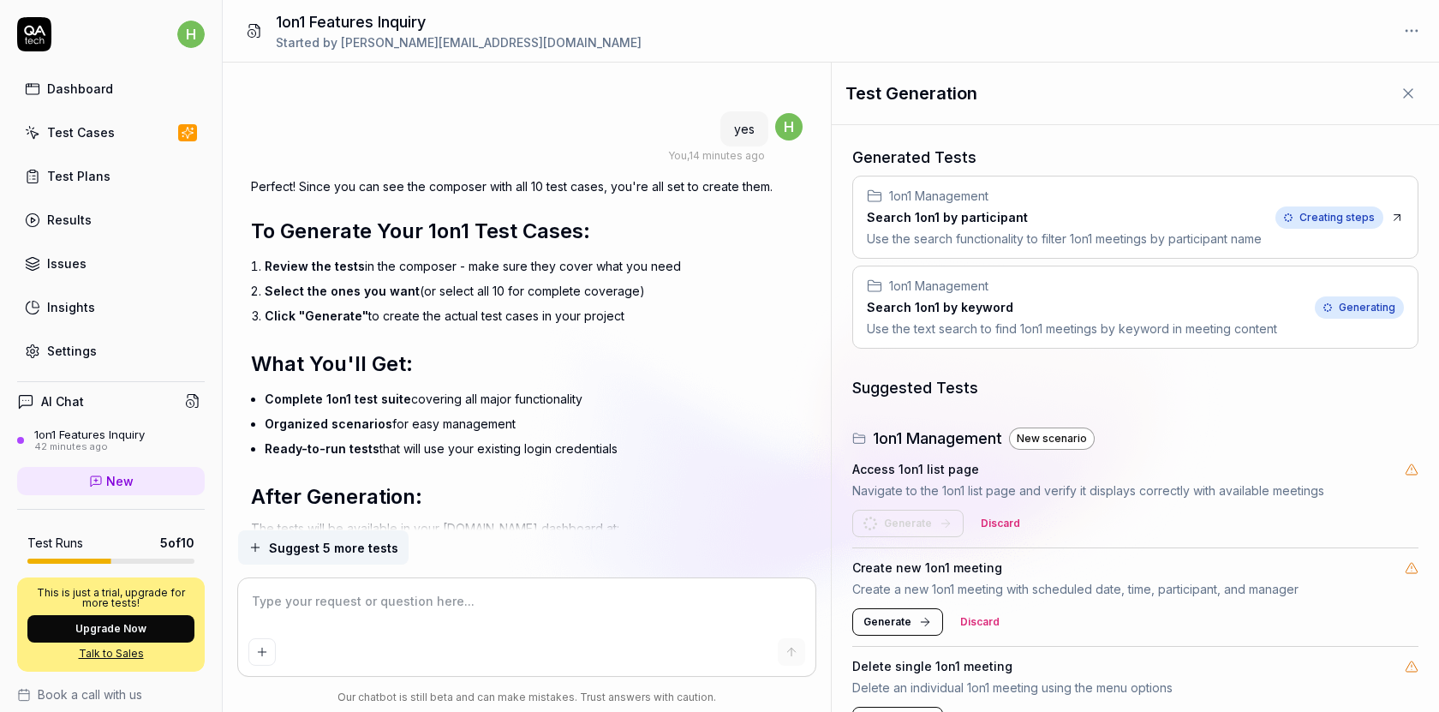
scroll to position [4238, 0]
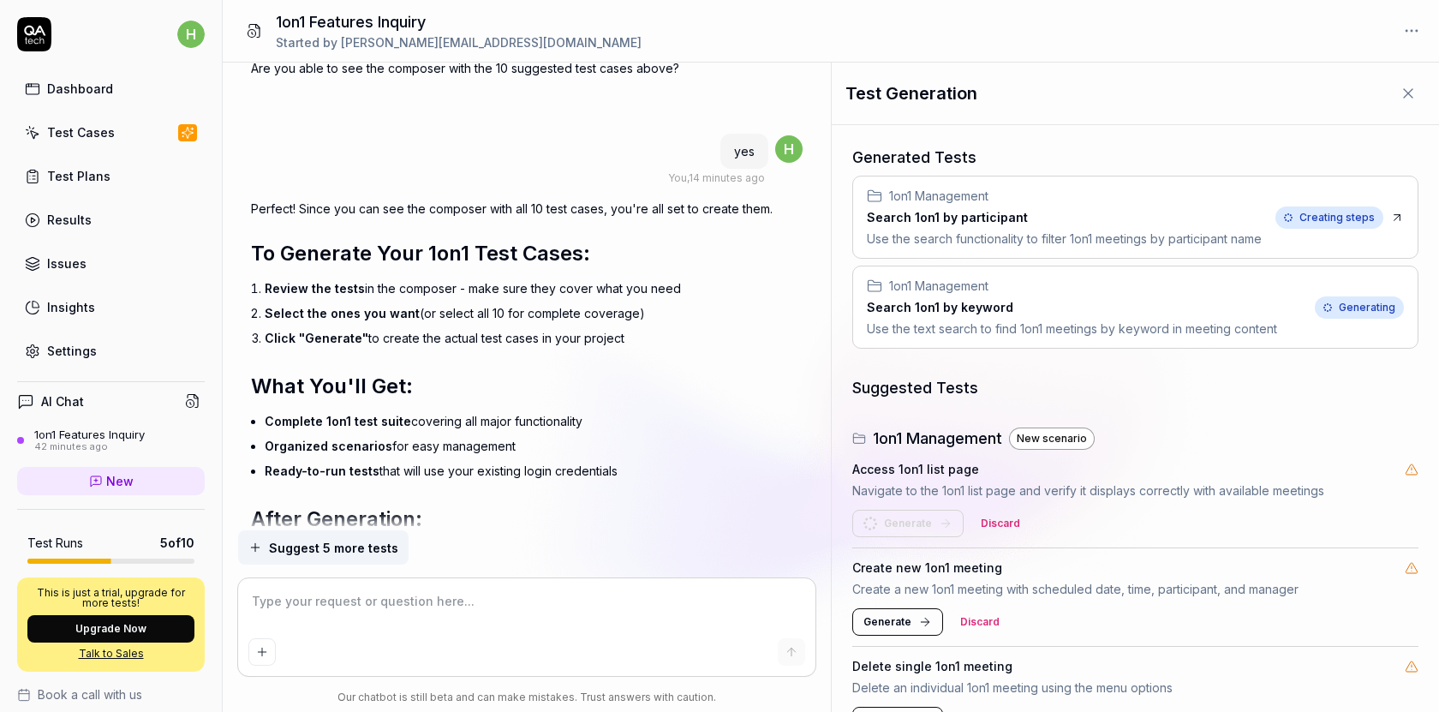
click at [363, 319] on li "Select the ones you want (or select all 10 for complete coverage)" at bounding box center [534, 313] width 538 height 25
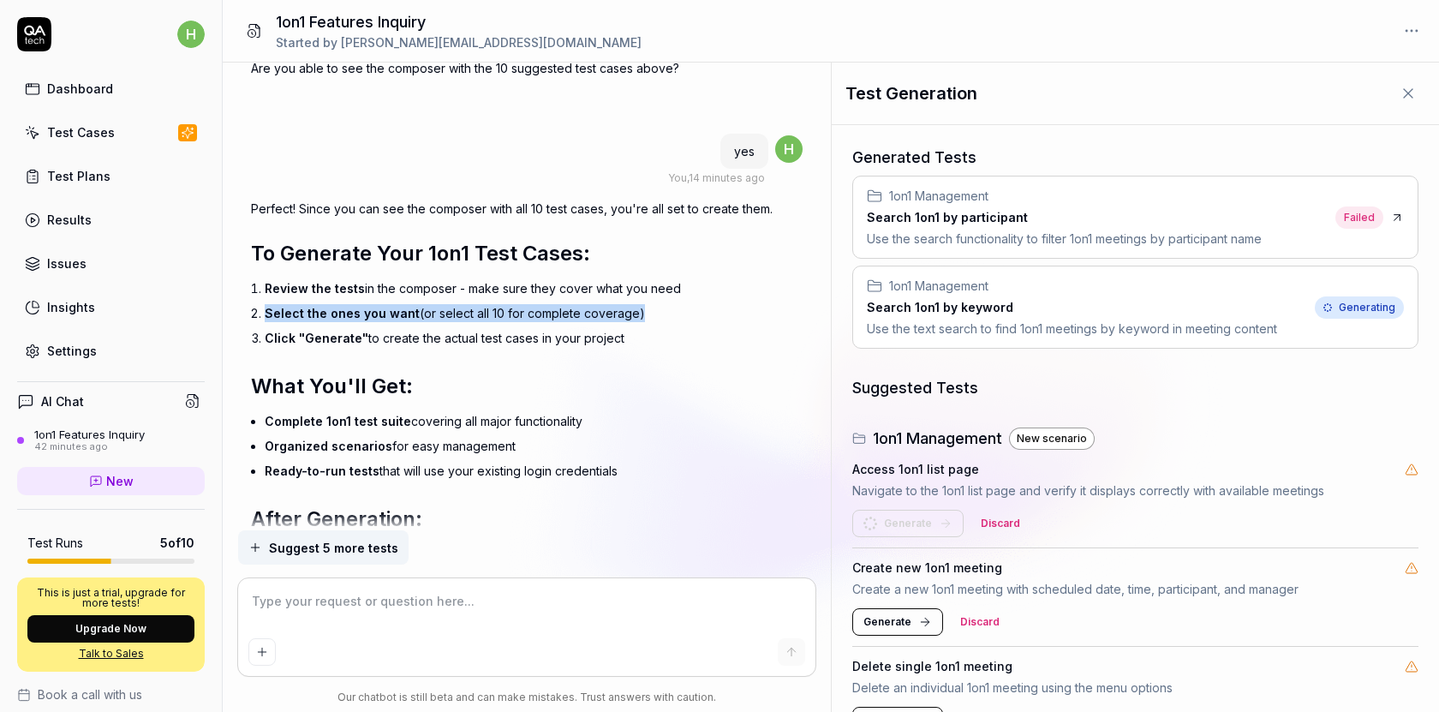
click at [344, 336] on span "Click "Generate"" at bounding box center [317, 338] width 104 height 15
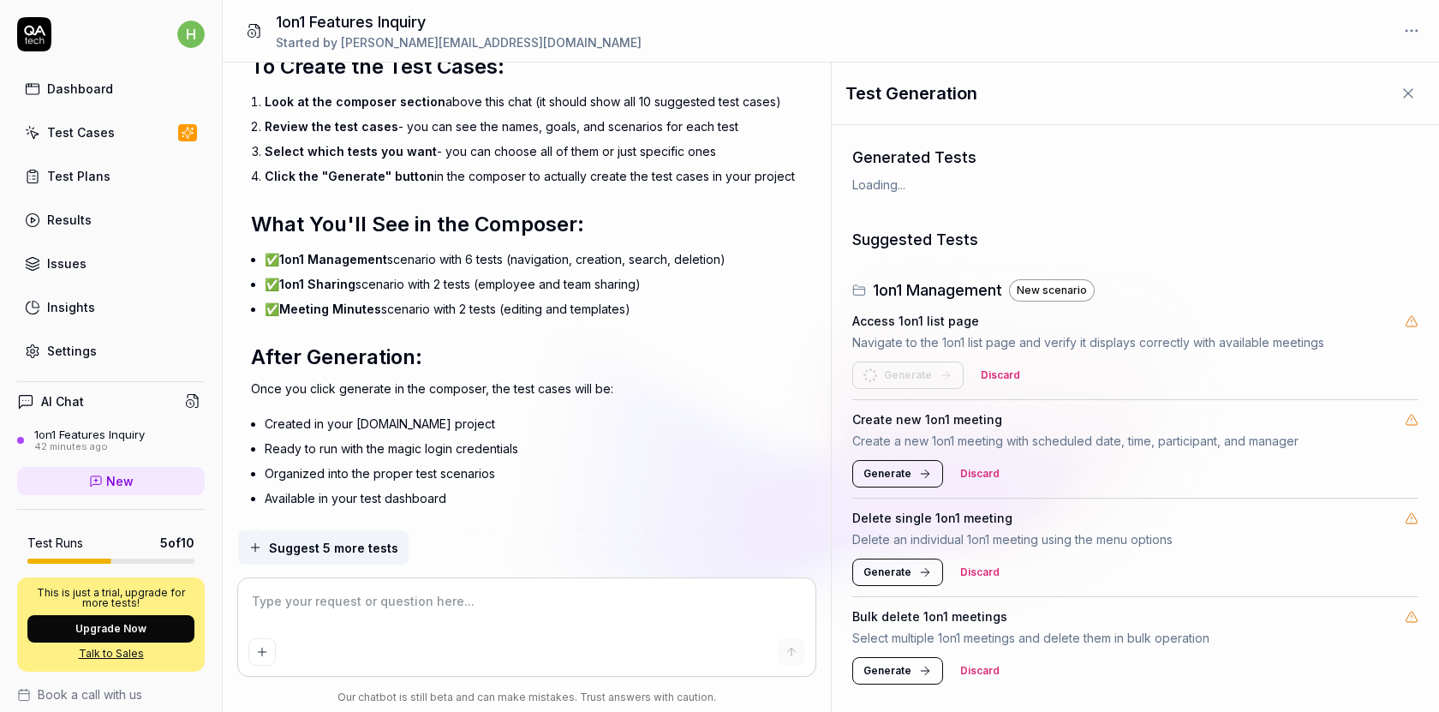
scroll to position [3720, 0]
